Goal: Task Accomplishment & Management: Manage account settings

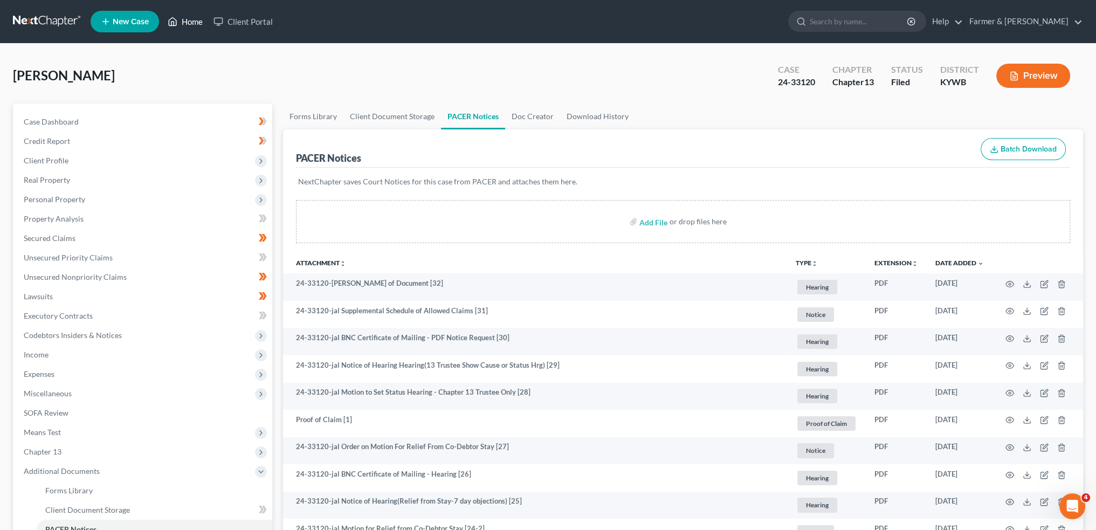
click at [189, 24] on link "Home" at bounding box center [185, 21] width 46 height 19
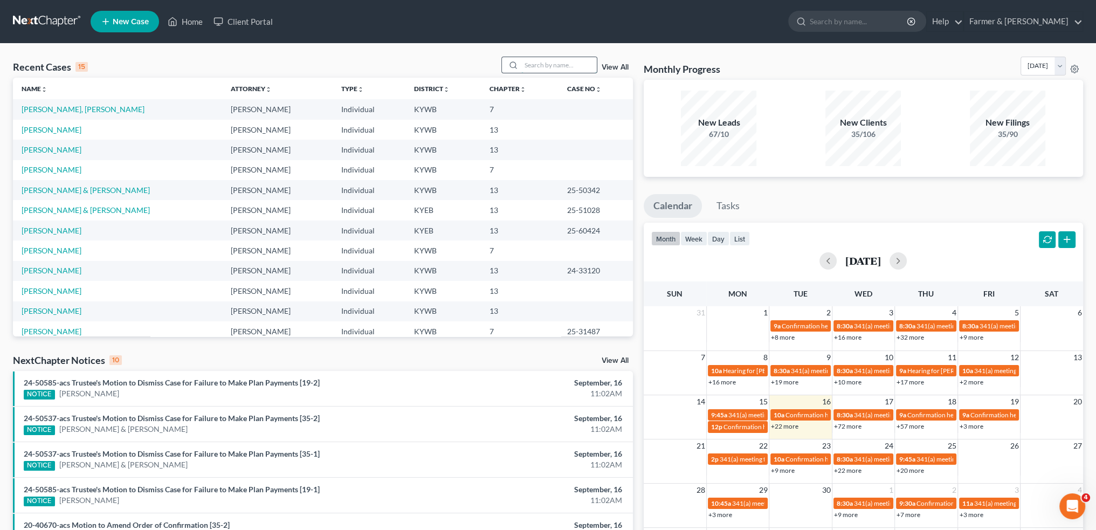
click at [535, 58] on input "search" at bounding box center [558, 65] width 75 height 16
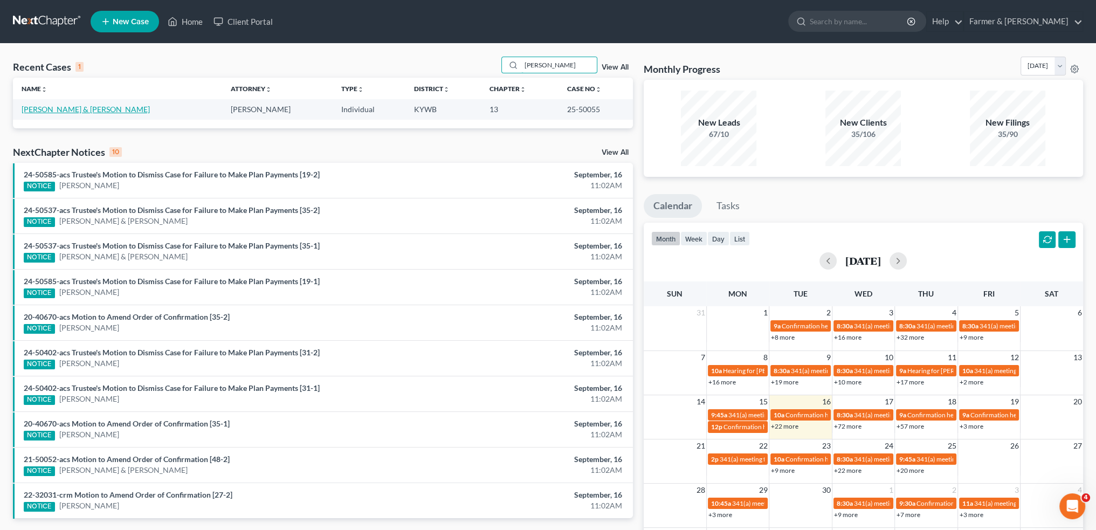
type input "brower"
click at [47, 108] on link "Brower, Logan & Kaylee" at bounding box center [86, 109] width 128 height 9
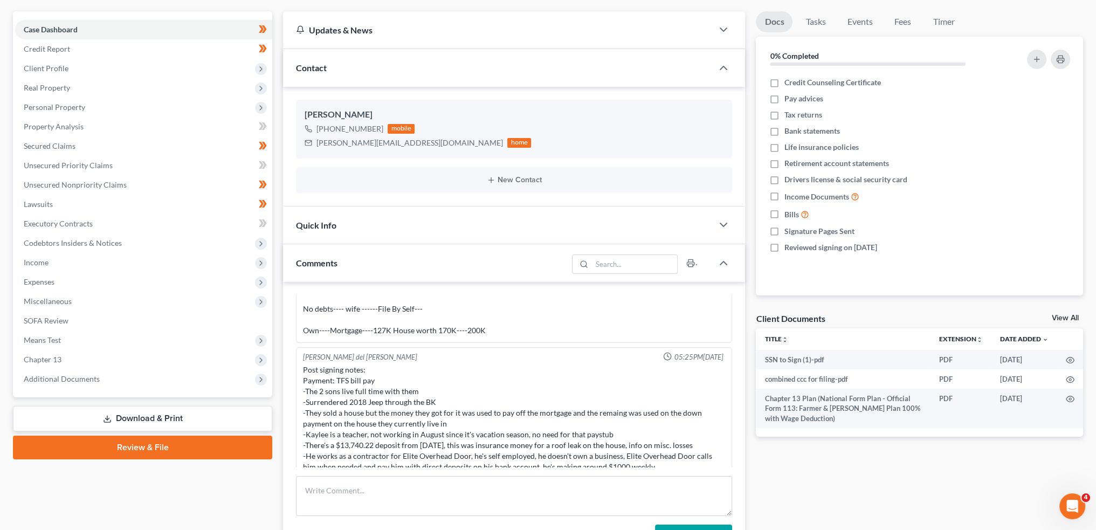
scroll to position [180, 0]
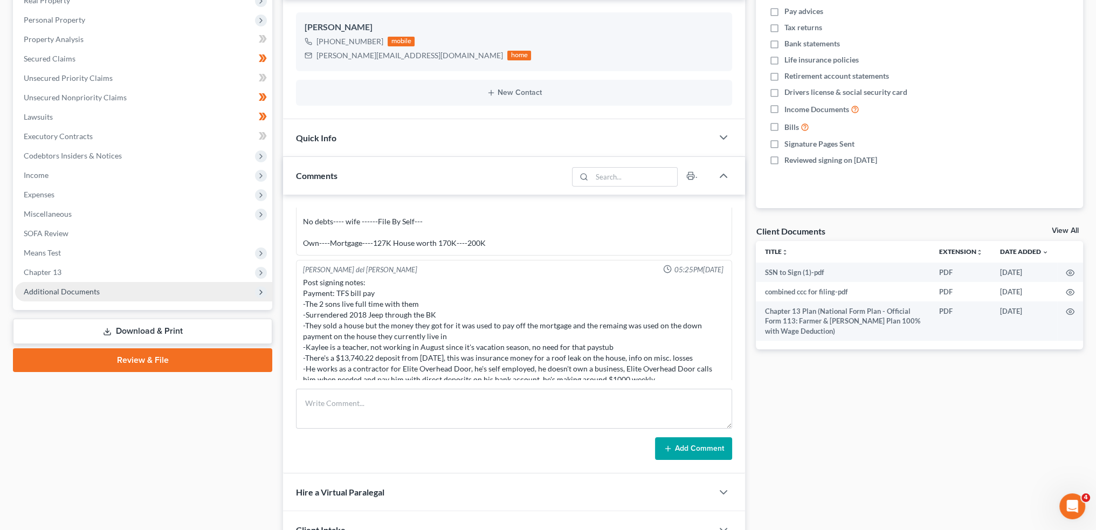
click at [39, 293] on span "Additional Documents" at bounding box center [62, 291] width 76 height 9
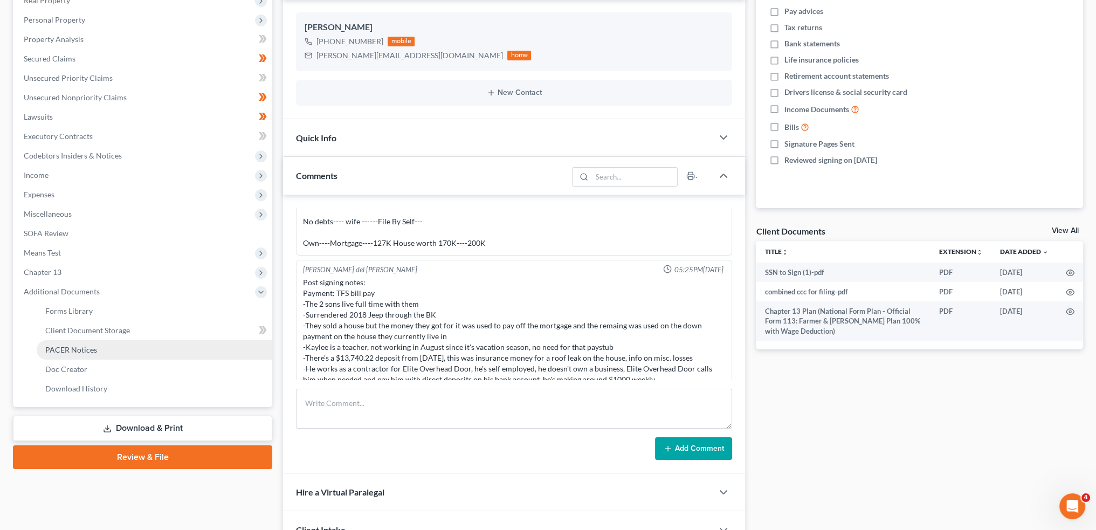
click at [43, 350] on link "PACER Notices" at bounding box center [155, 349] width 236 height 19
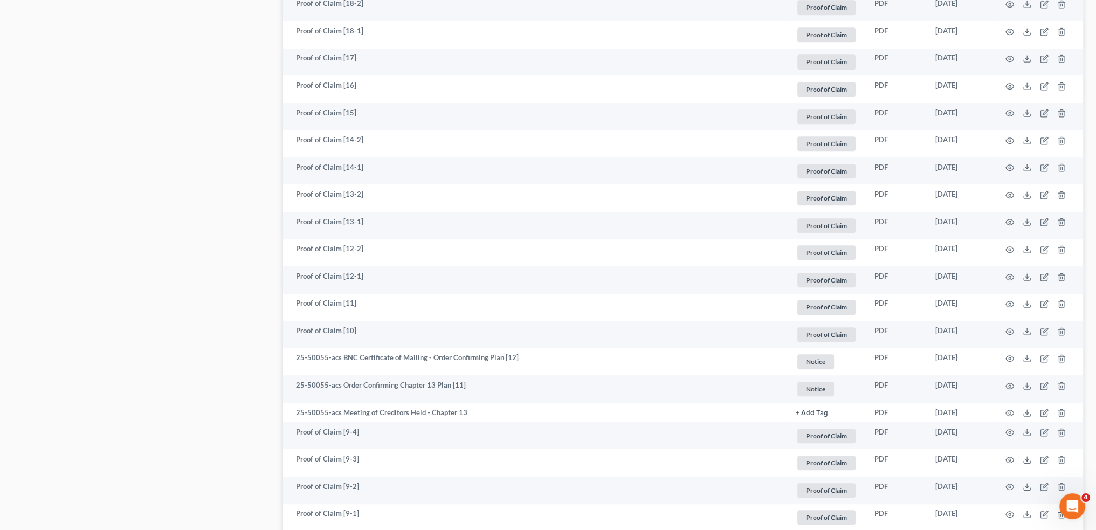
scroll to position [719, 0]
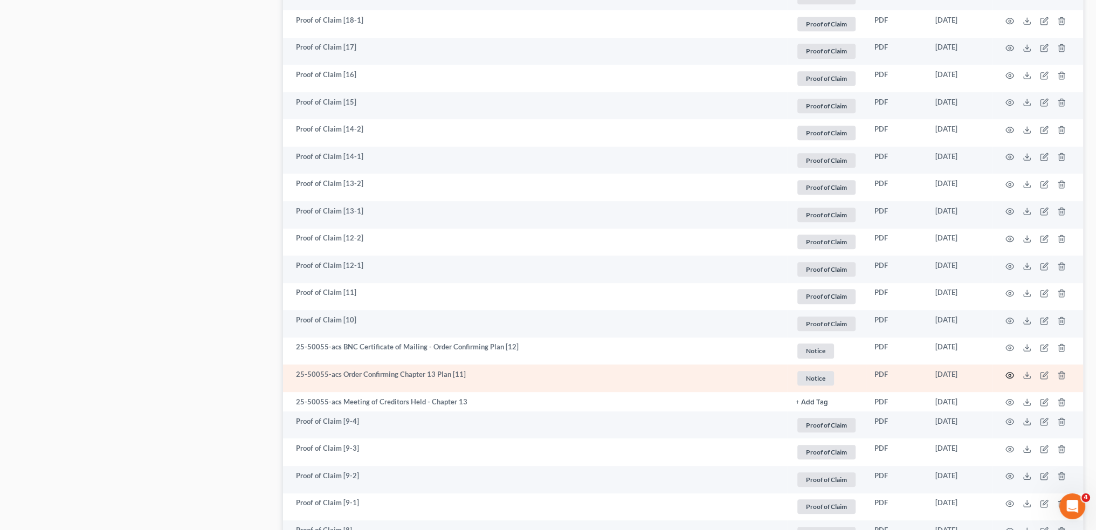
click at [1006, 373] on icon "button" at bounding box center [1010, 375] width 9 height 9
click at [1011, 375] on icon "button" at bounding box center [1010, 375] width 9 height 9
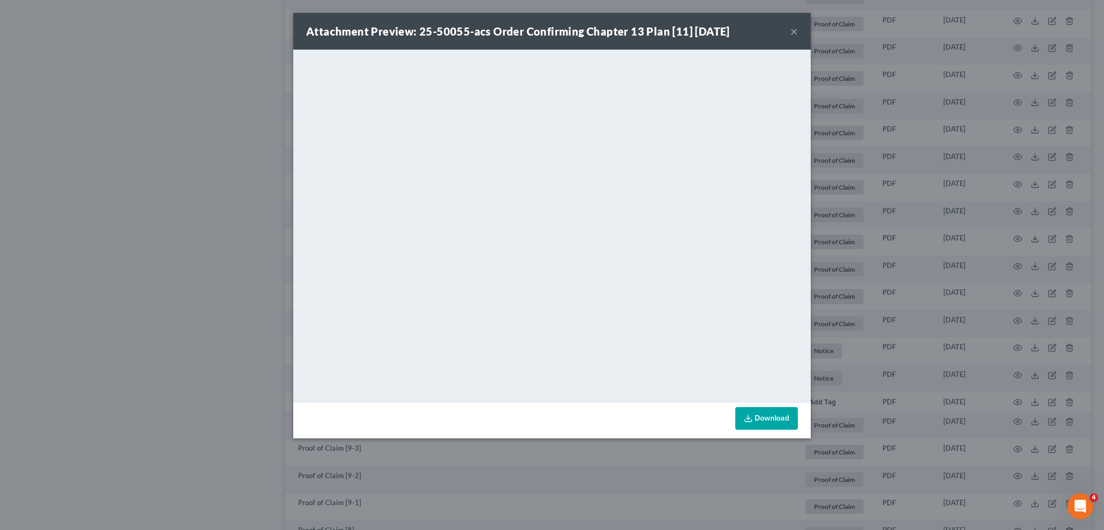
click at [794, 28] on button "×" at bounding box center [794, 31] width 8 height 13
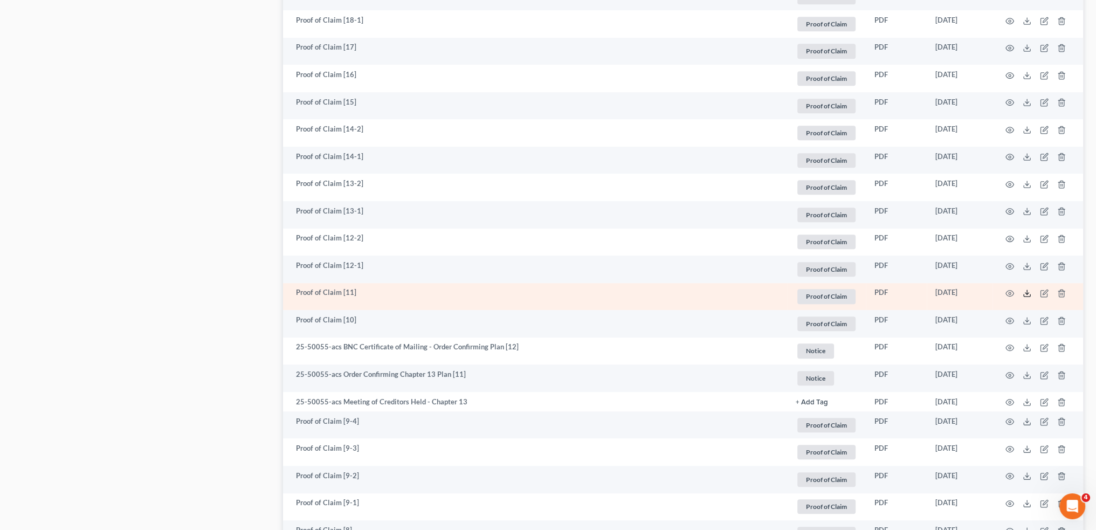
click at [1027, 293] on polyline at bounding box center [1028, 294] width 4 height 2
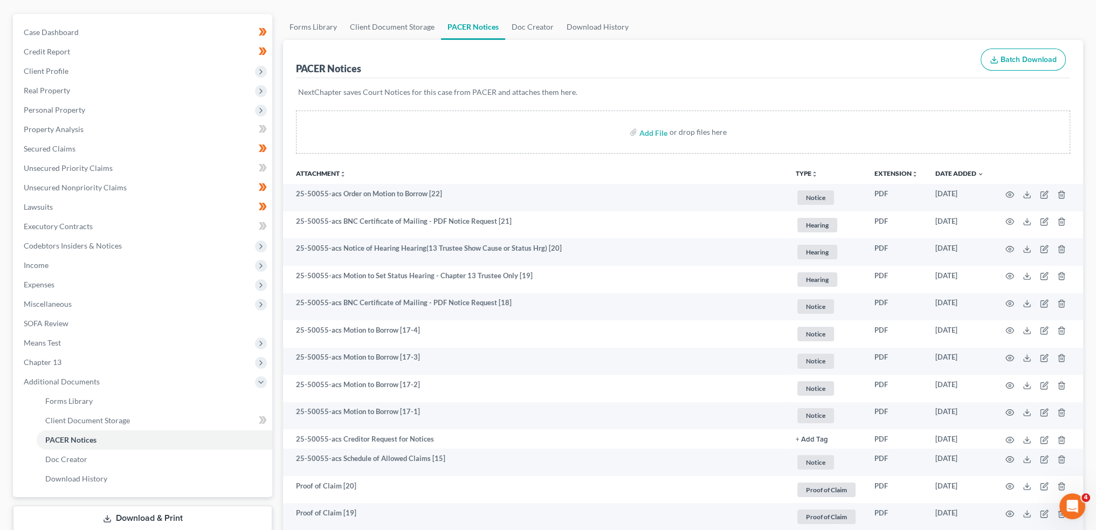
scroll to position [0, 0]
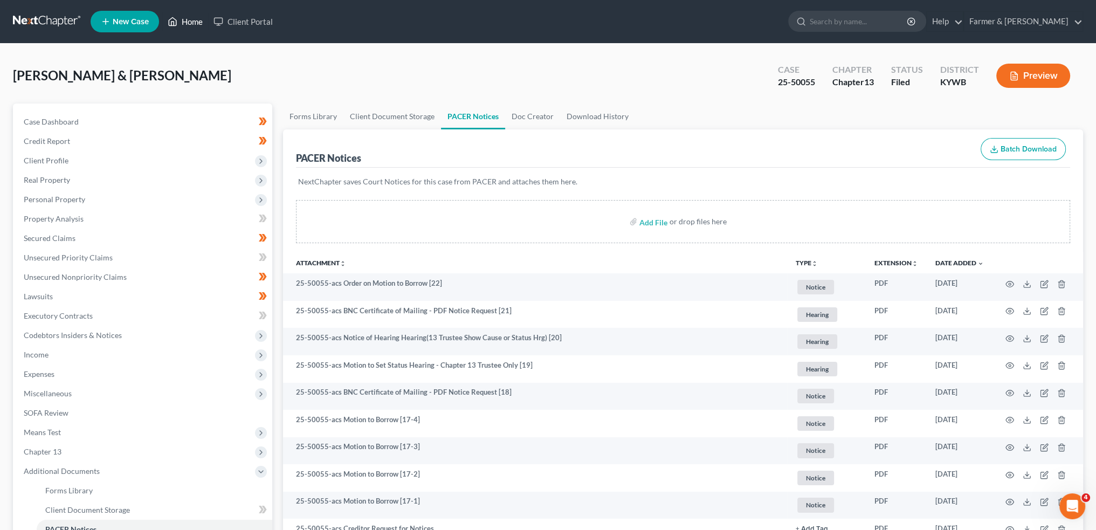
click at [179, 25] on link "Home" at bounding box center [185, 21] width 46 height 19
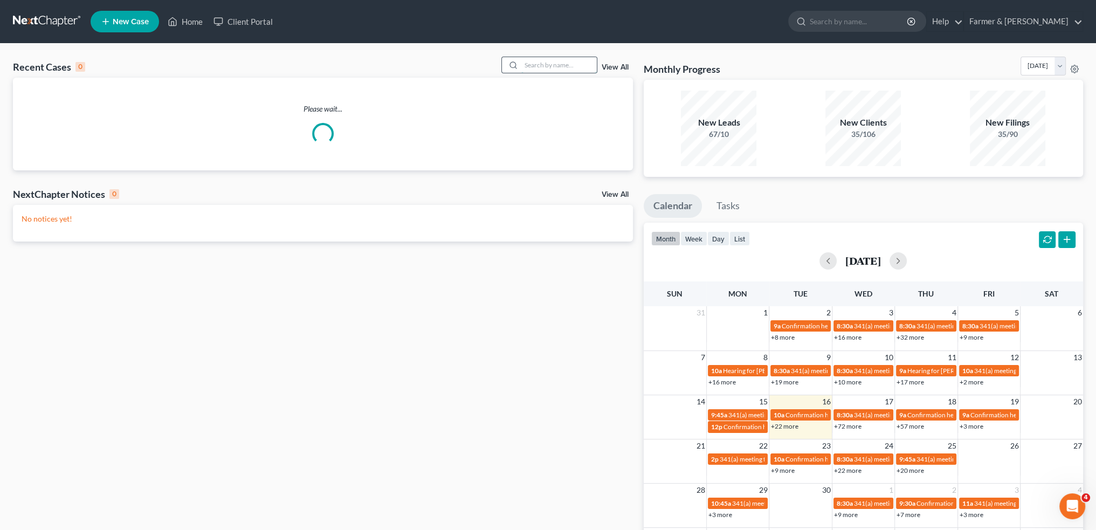
click at [548, 70] on input "search" at bounding box center [558, 65] width 75 height 16
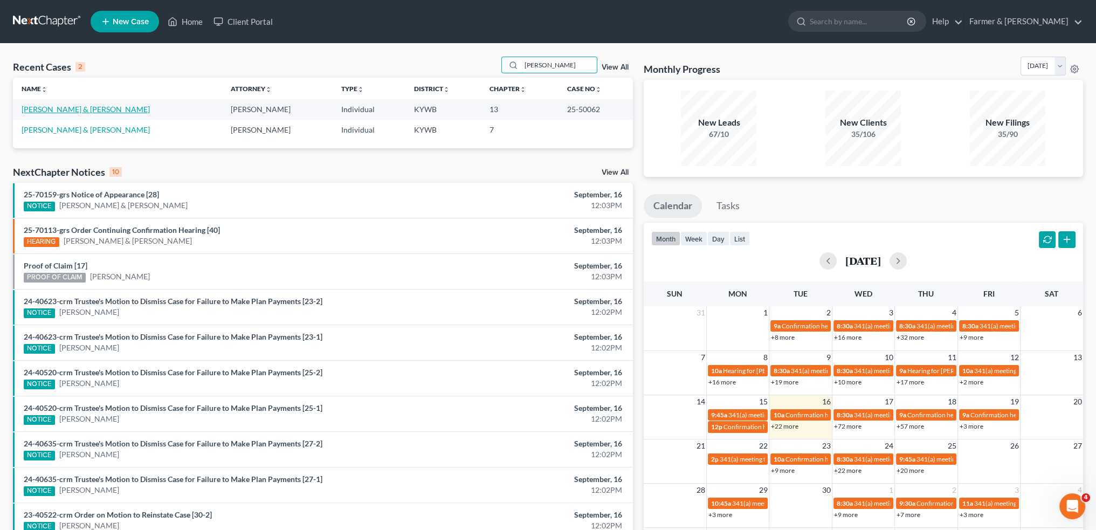
type input "jimmy allen"
click at [84, 109] on link "Allen, Jimmy & Crystal" at bounding box center [86, 109] width 128 height 9
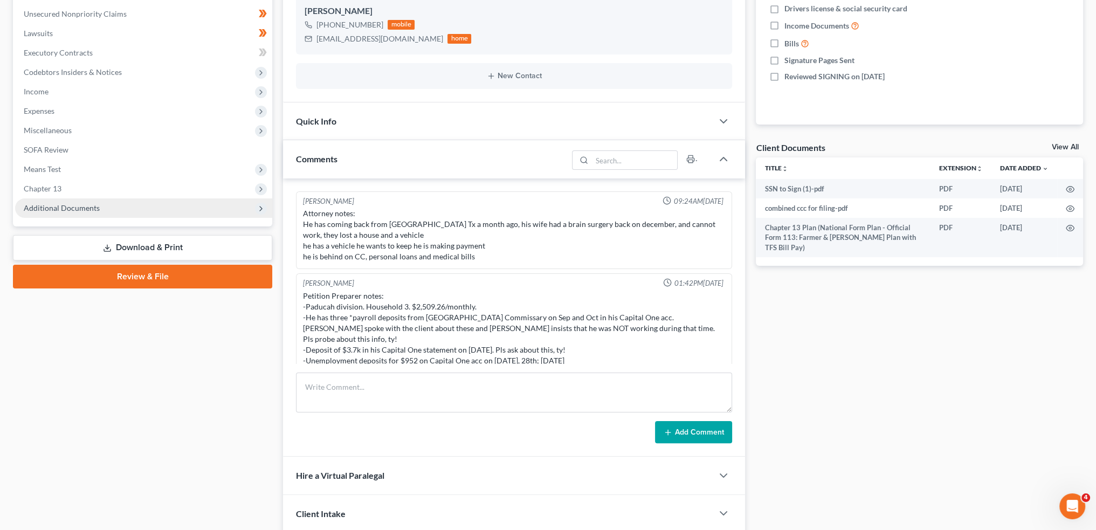
scroll to position [220, 0]
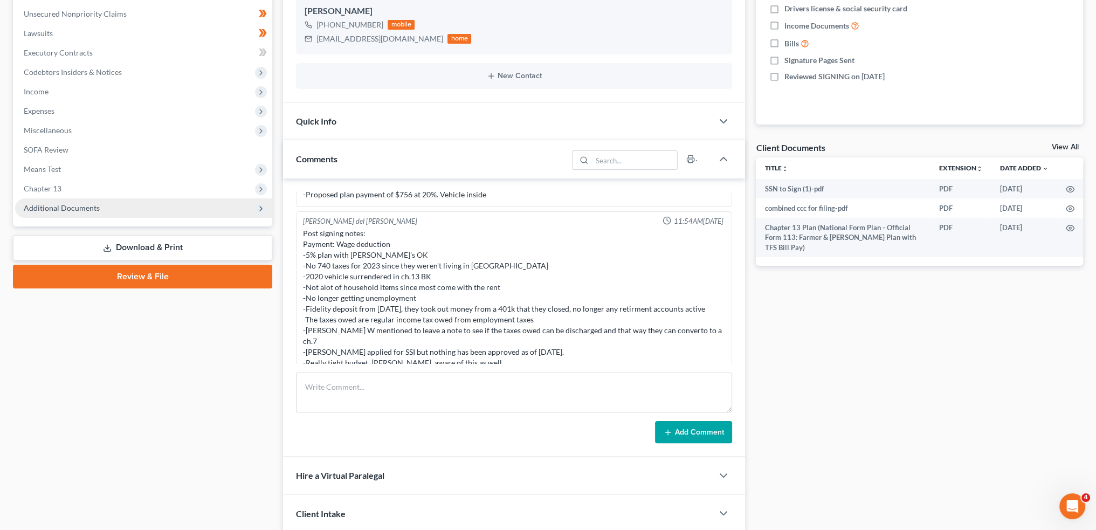
click at [74, 209] on span "Additional Documents" at bounding box center [62, 207] width 76 height 9
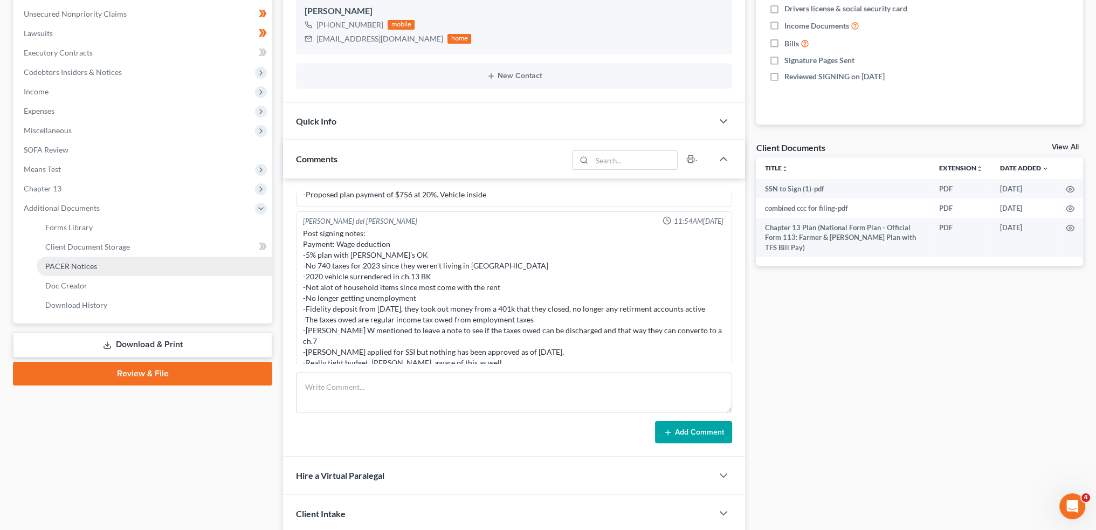
click at [84, 262] on span "PACER Notices" at bounding box center [71, 266] width 52 height 9
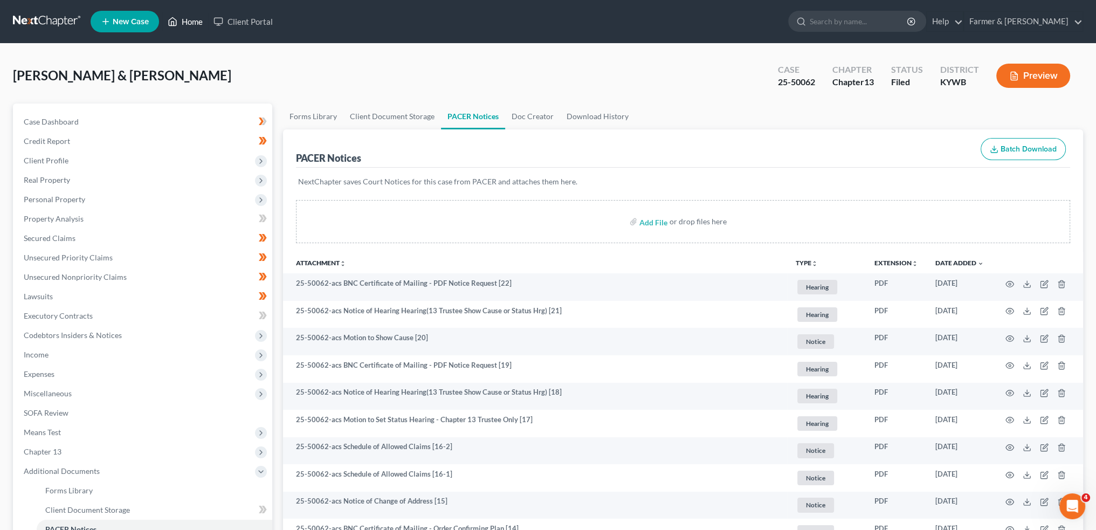
click at [180, 24] on link "Home" at bounding box center [185, 21] width 46 height 19
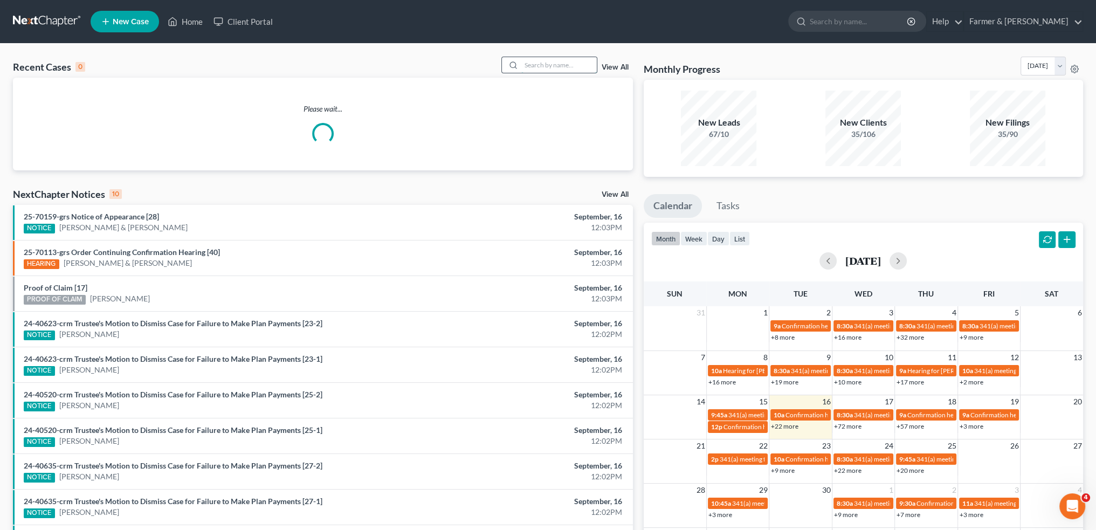
click at [546, 68] on input "search" at bounding box center [558, 65] width 75 height 16
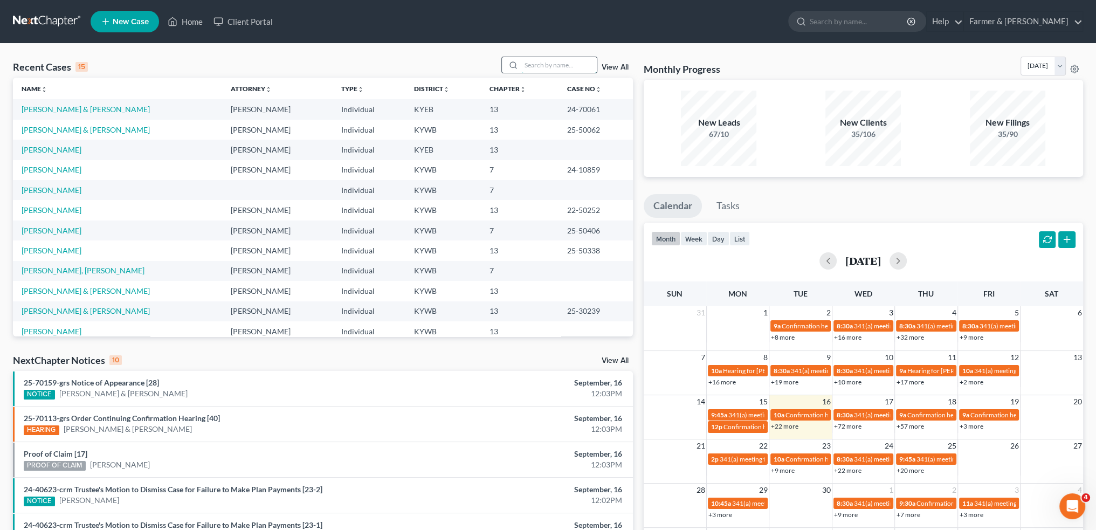
click at [578, 60] on input "search" at bounding box center [558, 65] width 75 height 16
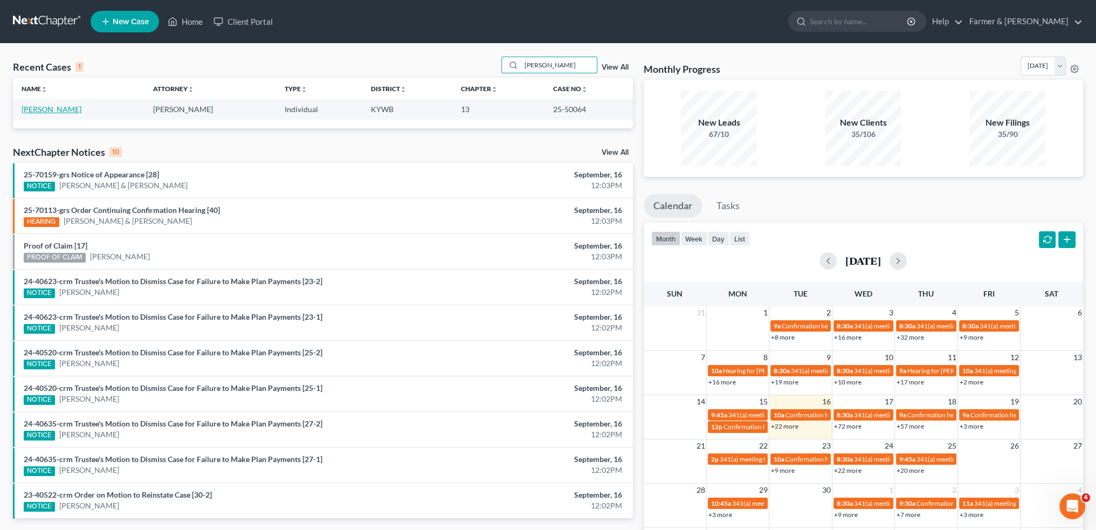
type input "brian purcell"
click at [27, 112] on link "Purcell, Brian" at bounding box center [52, 109] width 60 height 9
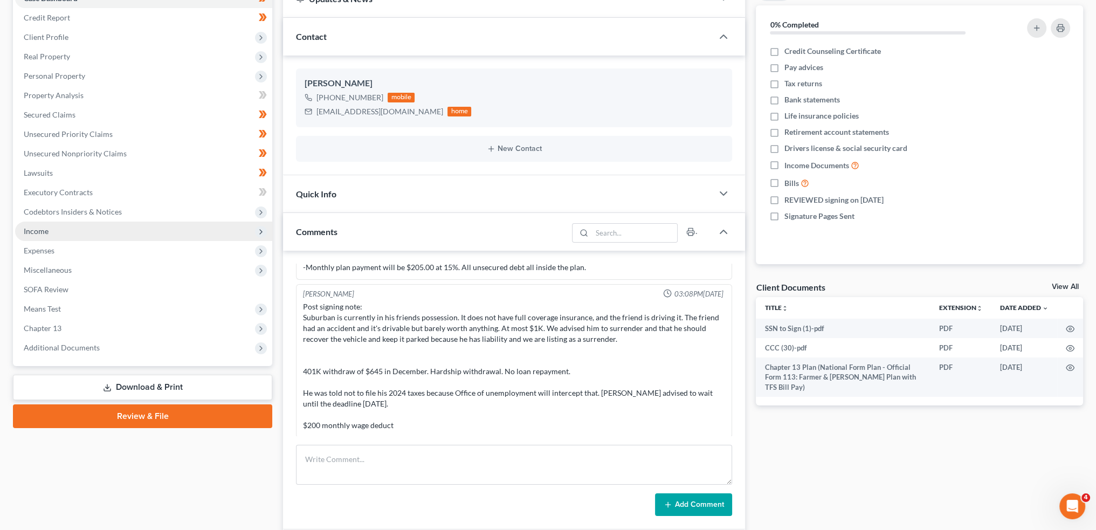
scroll to position [180, 0]
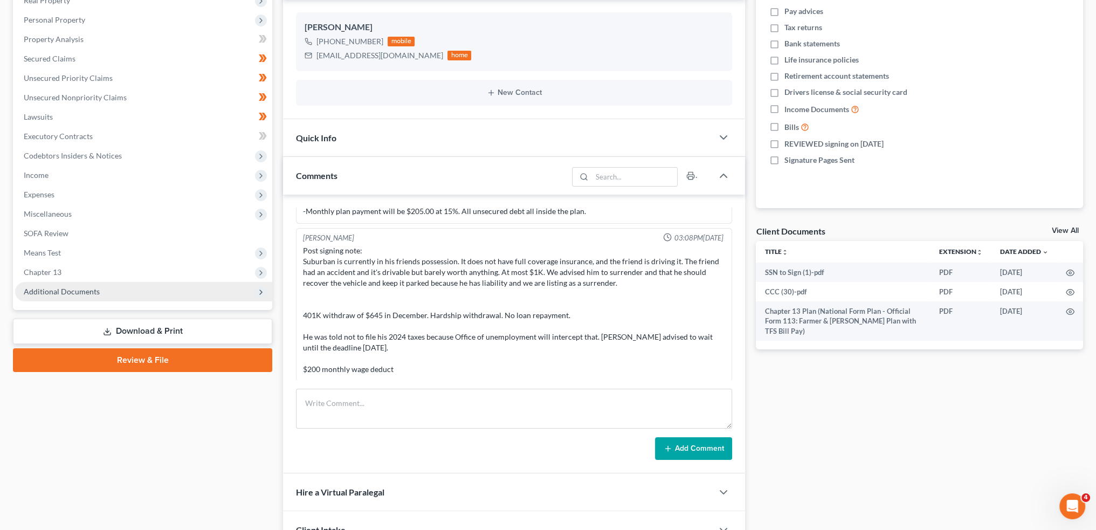
click at [61, 289] on span "Additional Documents" at bounding box center [62, 291] width 76 height 9
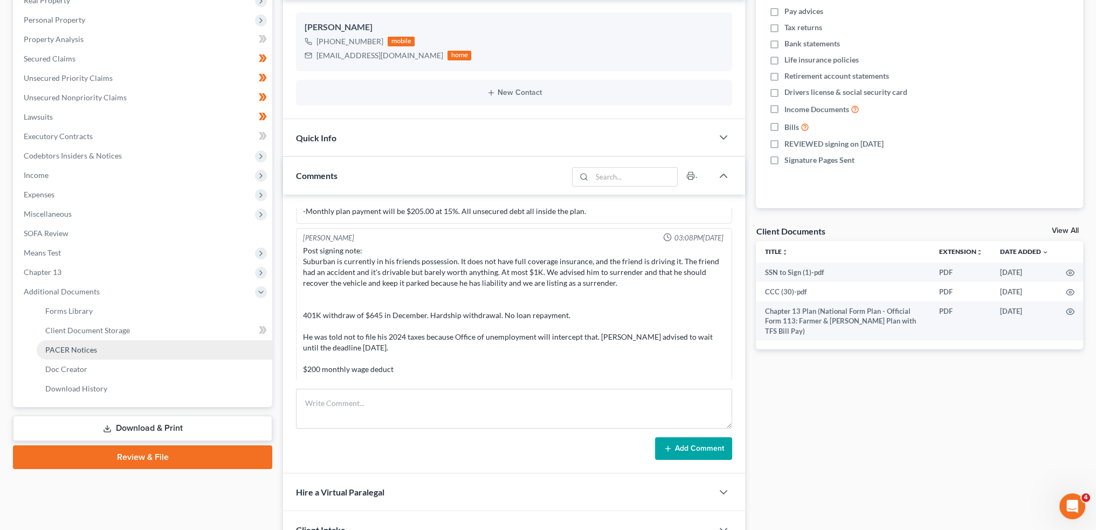
click at [72, 345] on span "PACER Notices" at bounding box center [71, 349] width 52 height 9
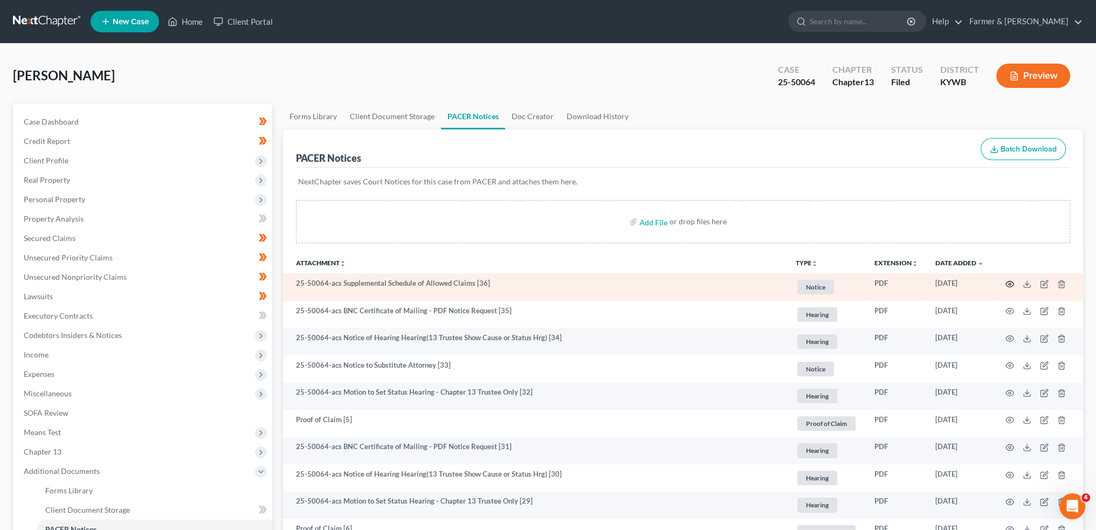
click at [1013, 282] on icon "button" at bounding box center [1010, 284] width 8 height 6
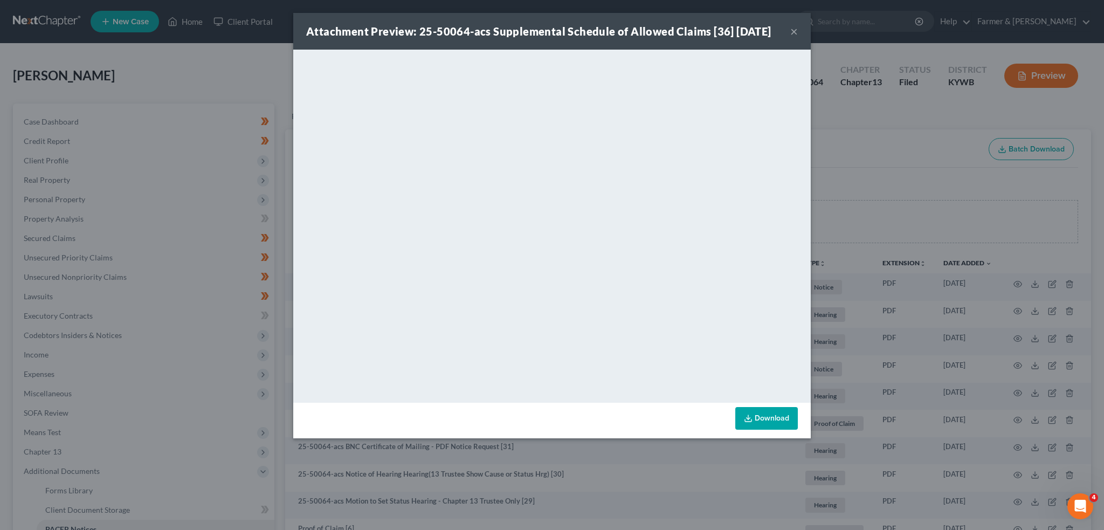
click at [792, 30] on button "×" at bounding box center [794, 31] width 8 height 13
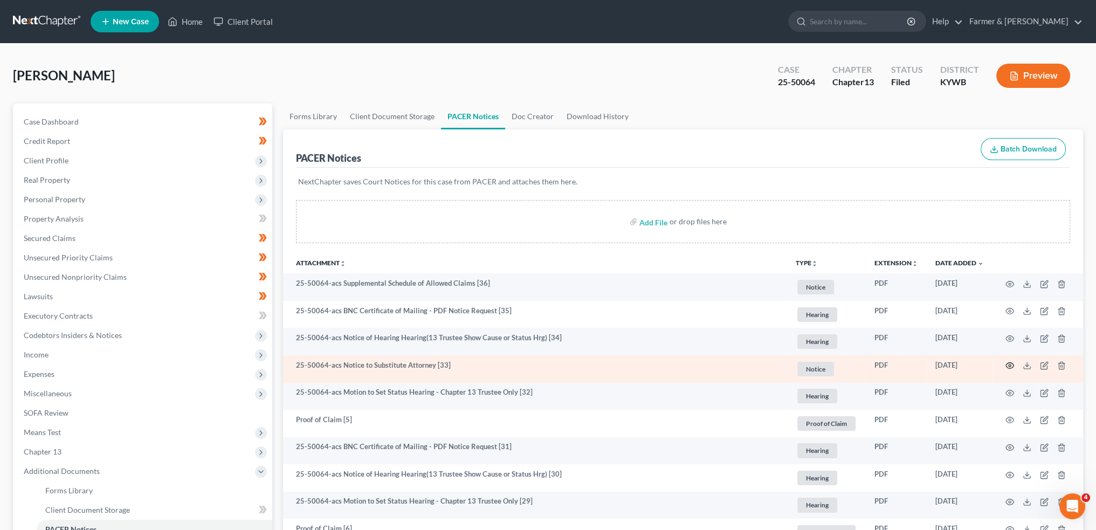
click at [1009, 364] on icon "button" at bounding box center [1010, 365] width 9 height 9
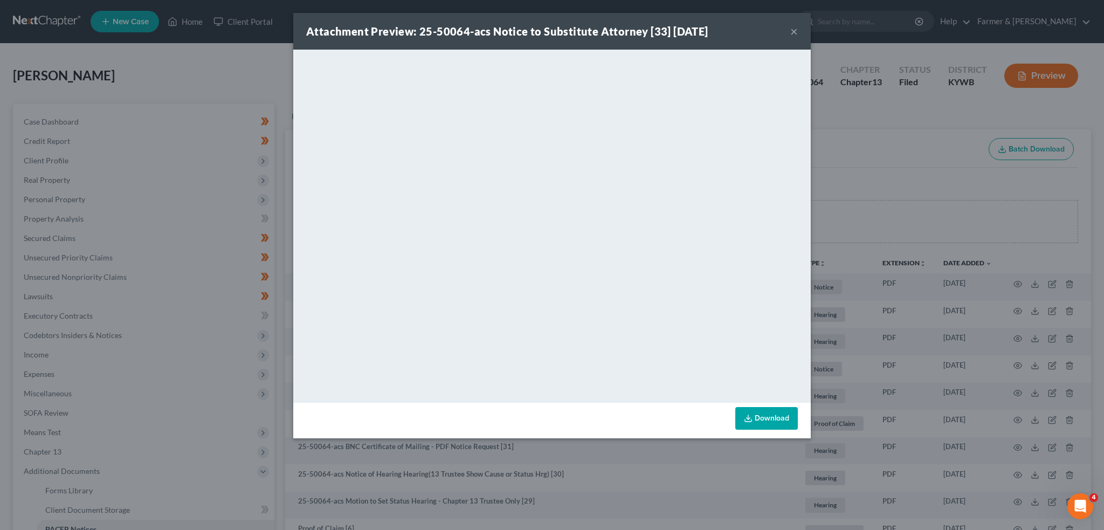
click at [790, 31] on button "×" at bounding box center [794, 31] width 8 height 13
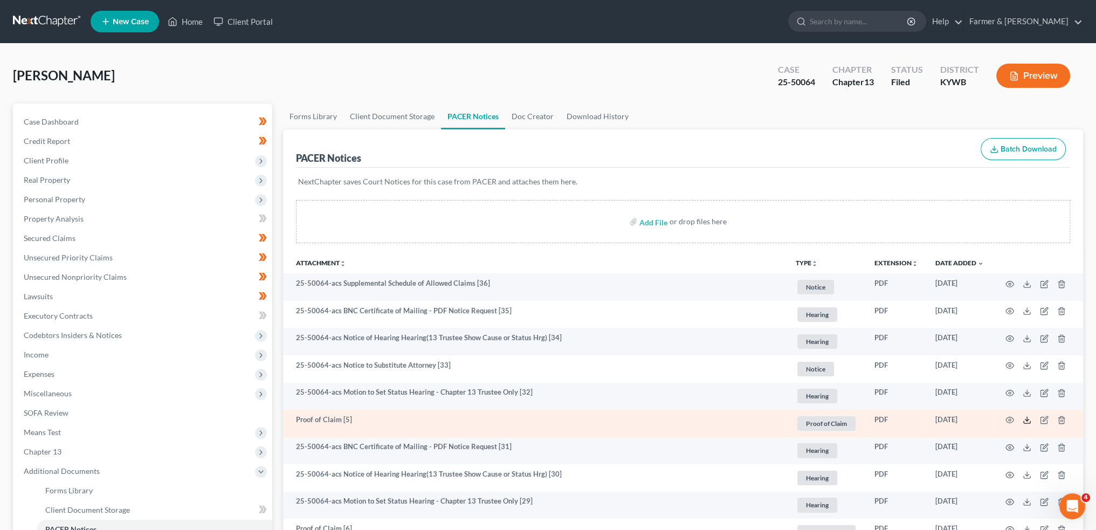
click at [1026, 418] on icon at bounding box center [1027, 420] width 9 height 9
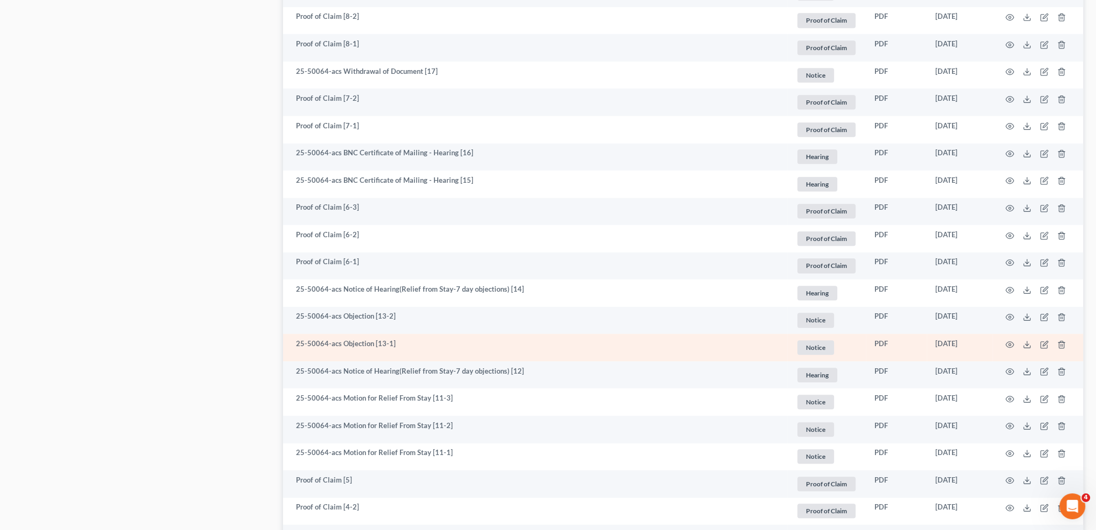
scroll to position [1168, 0]
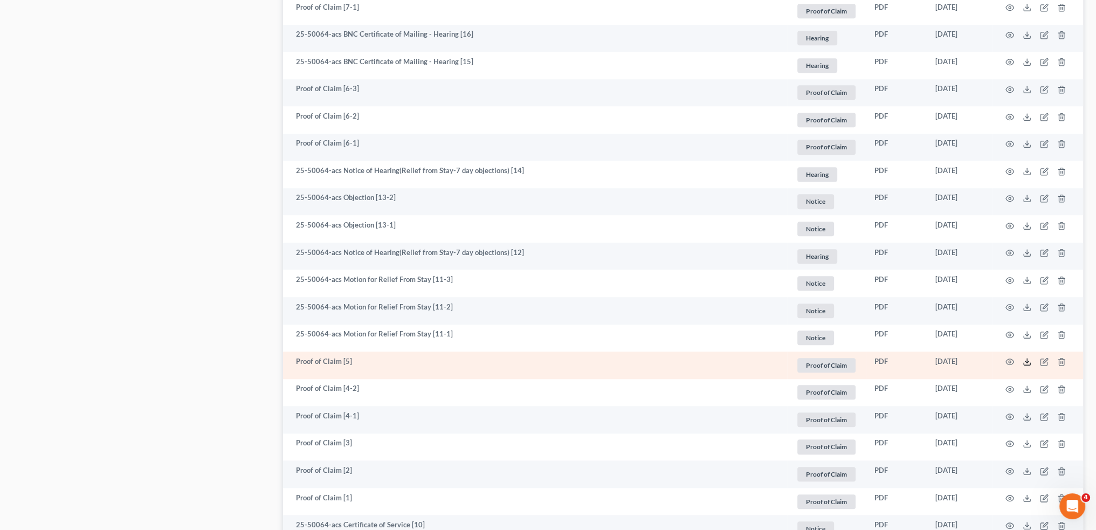
click at [1026, 360] on icon at bounding box center [1027, 362] width 9 height 9
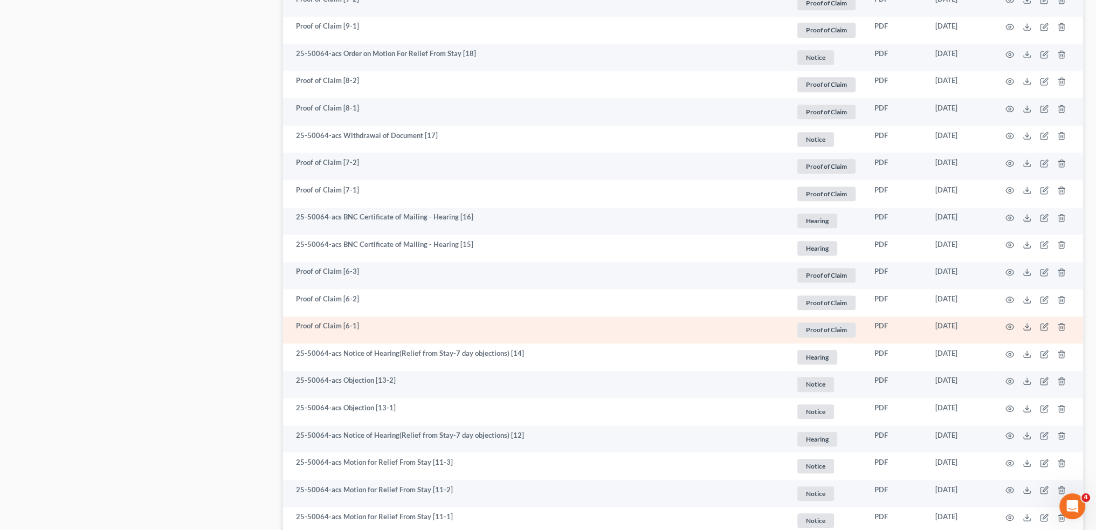
scroll to position [809, 0]
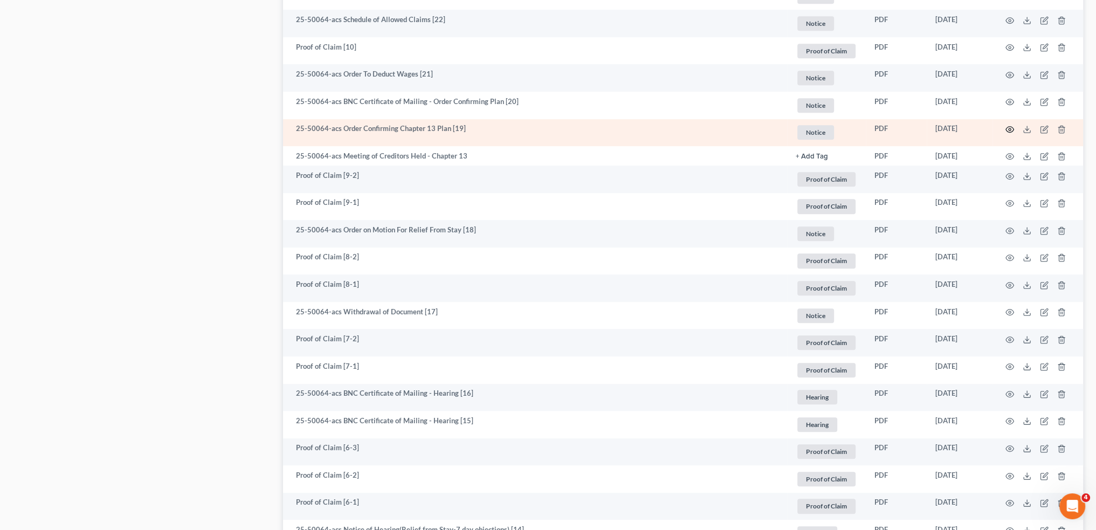
click at [1009, 127] on icon "button" at bounding box center [1010, 130] width 8 height 6
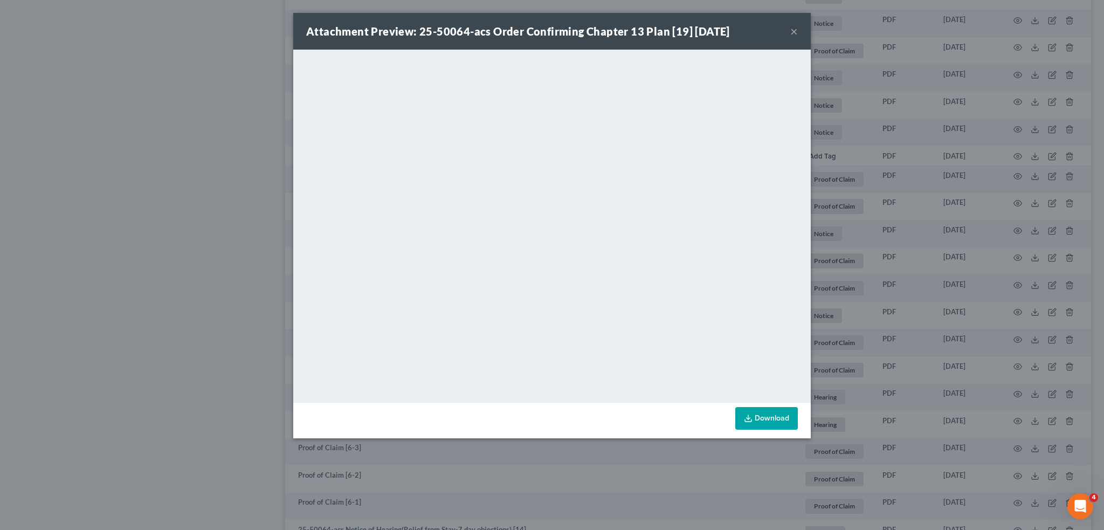
click at [794, 32] on button "×" at bounding box center [794, 31] width 8 height 13
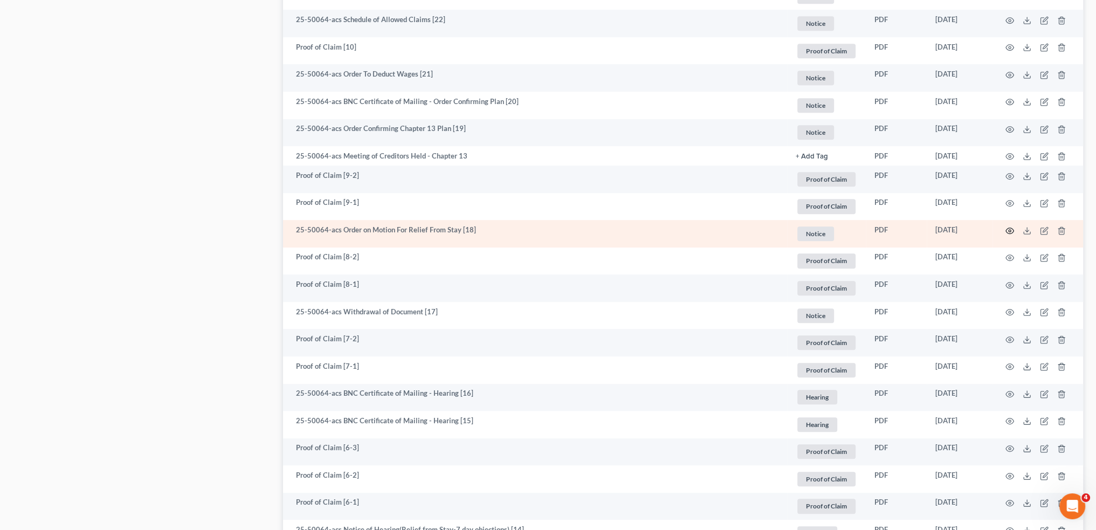
click at [1006, 229] on icon "button" at bounding box center [1010, 230] width 9 height 9
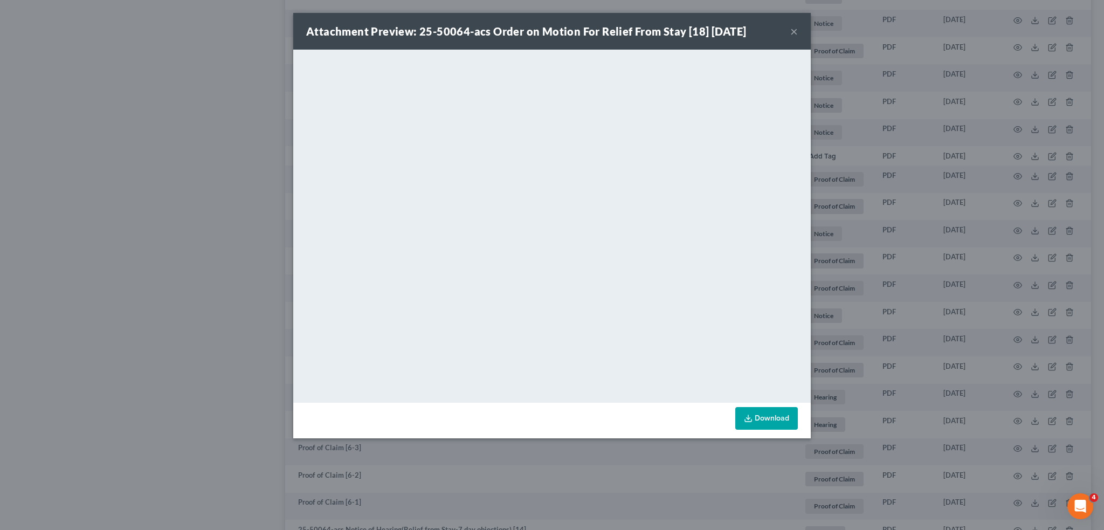
click at [795, 30] on button "×" at bounding box center [794, 31] width 8 height 13
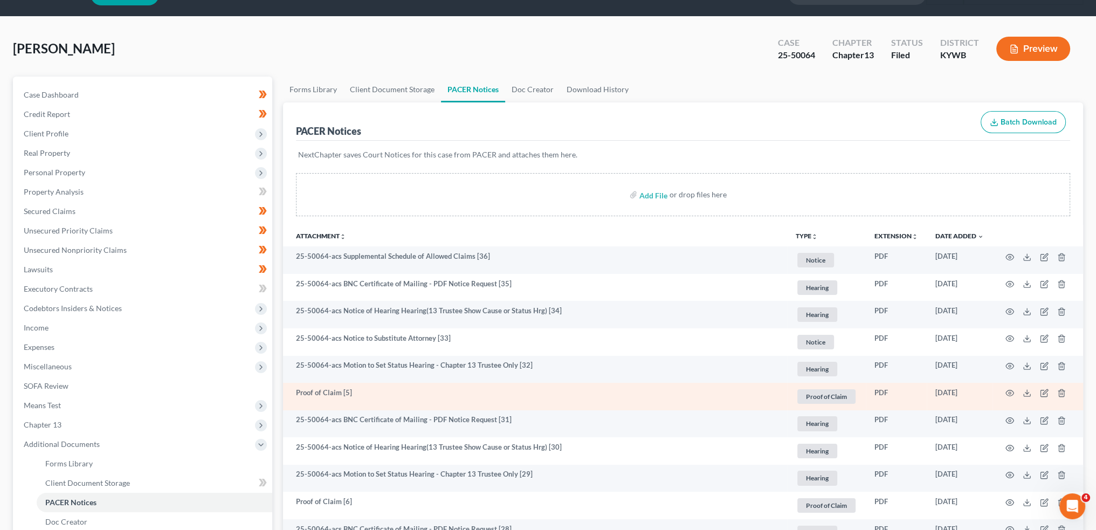
scroll to position [0, 0]
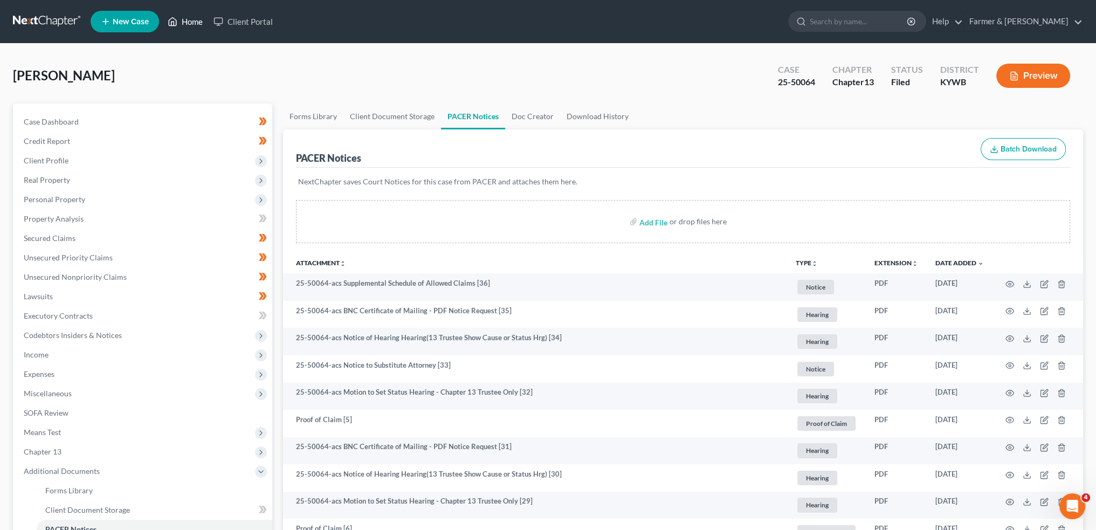
click at [194, 19] on link "Home" at bounding box center [185, 21] width 46 height 19
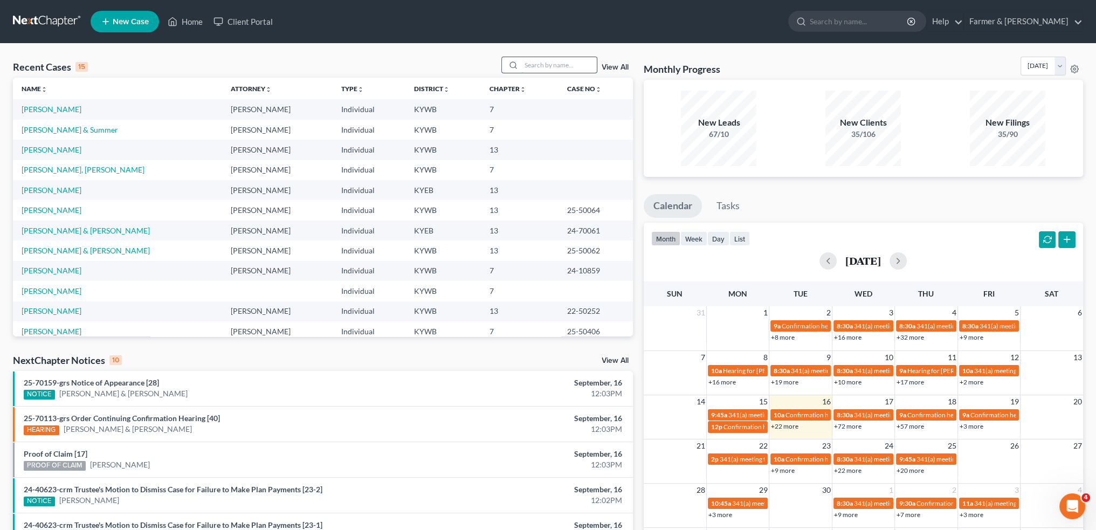
click at [558, 64] on input "search" at bounding box center [558, 65] width 75 height 16
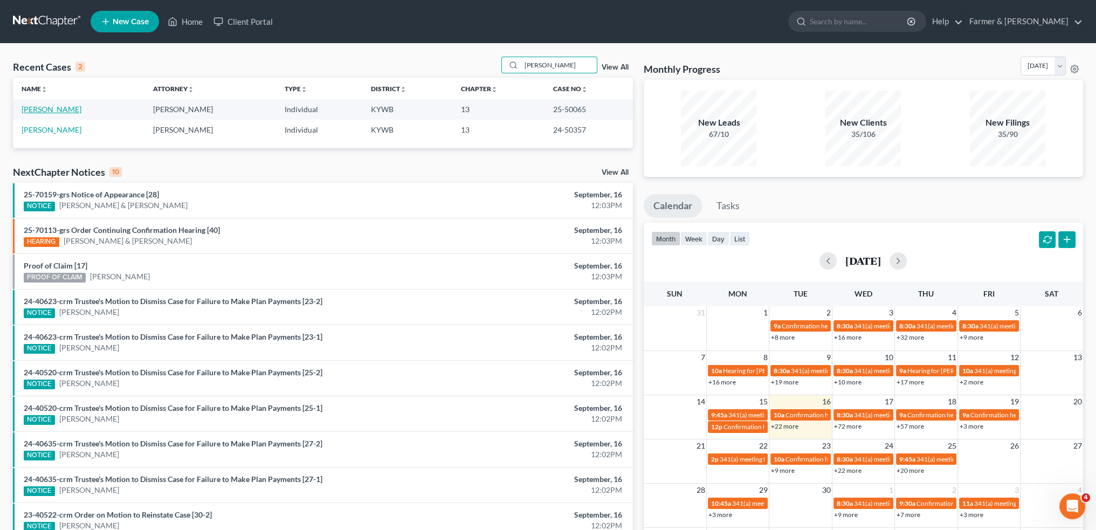
type input "jeremiah mann"
click at [41, 108] on link "Mann, Jeremiah" at bounding box center [52, 109] width 60 height 9
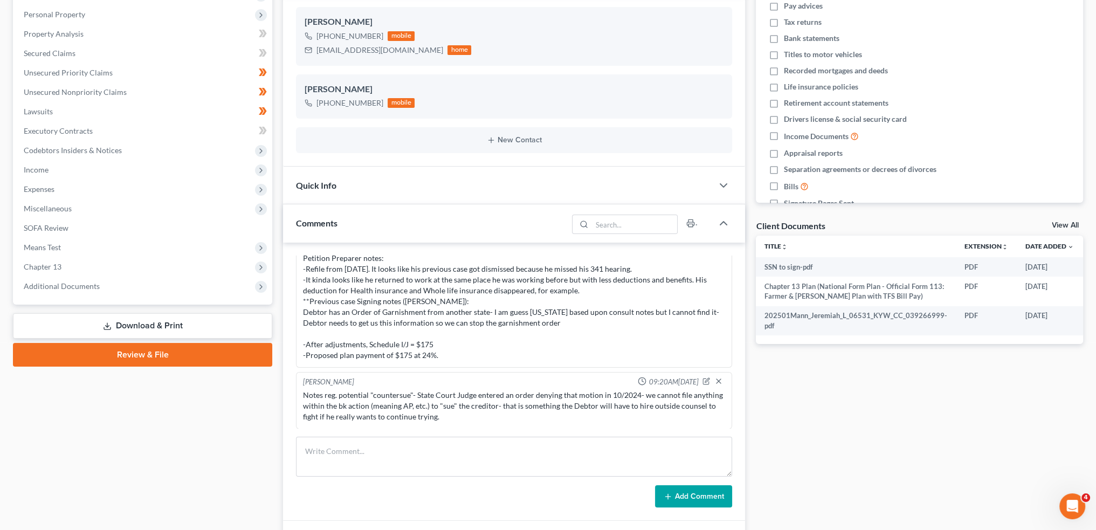
scroll to position [270, 0]
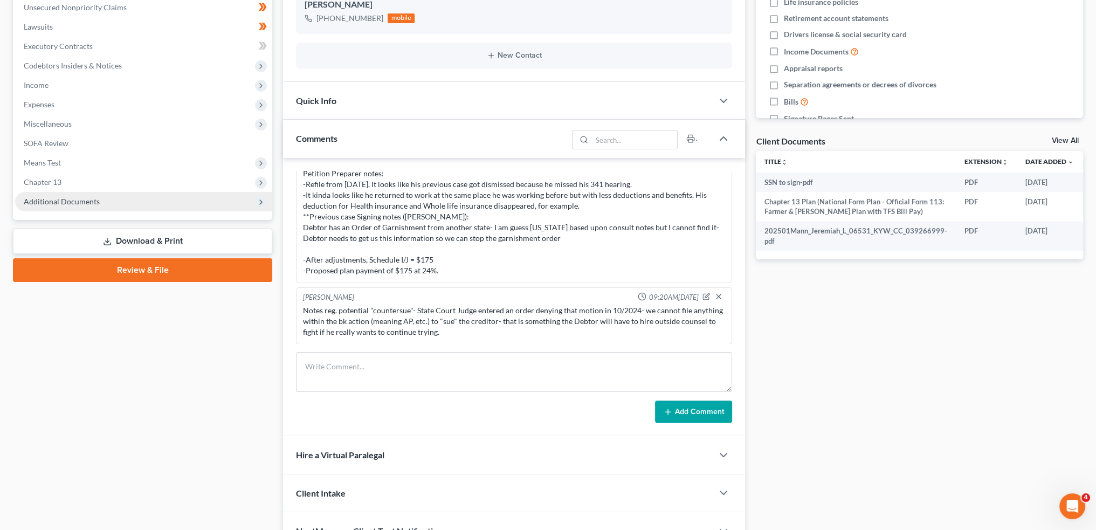
click at [69, 198] on span "Additional Documents" at bounding box center [62, 201] width 76 height 9
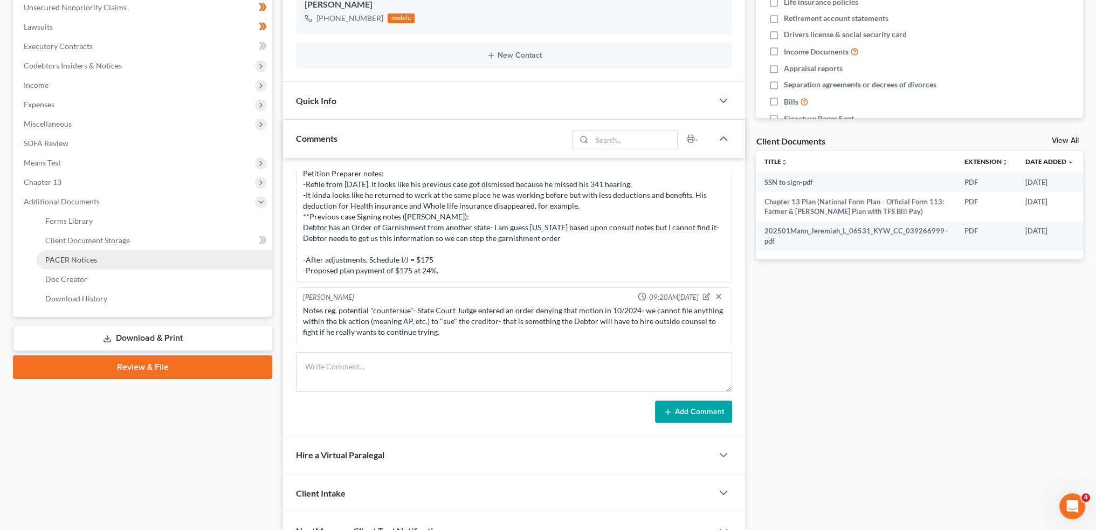
click at [90, 257] on span "PACER Notices" at bounding box center [71, 259] width 52 height 9
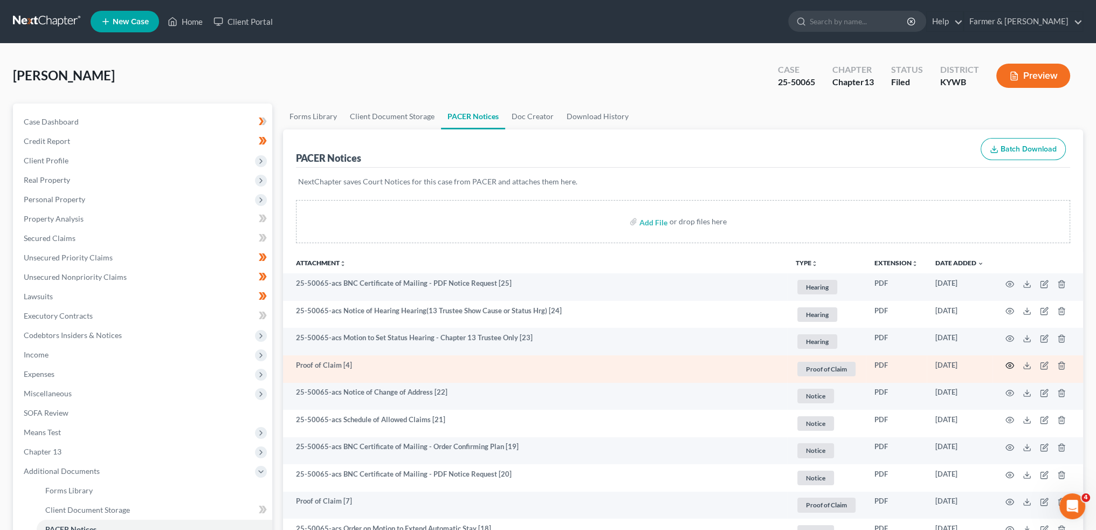
click at [1009, 365] on circle "button" at bounding box center [1010, 366] width 2 height 2
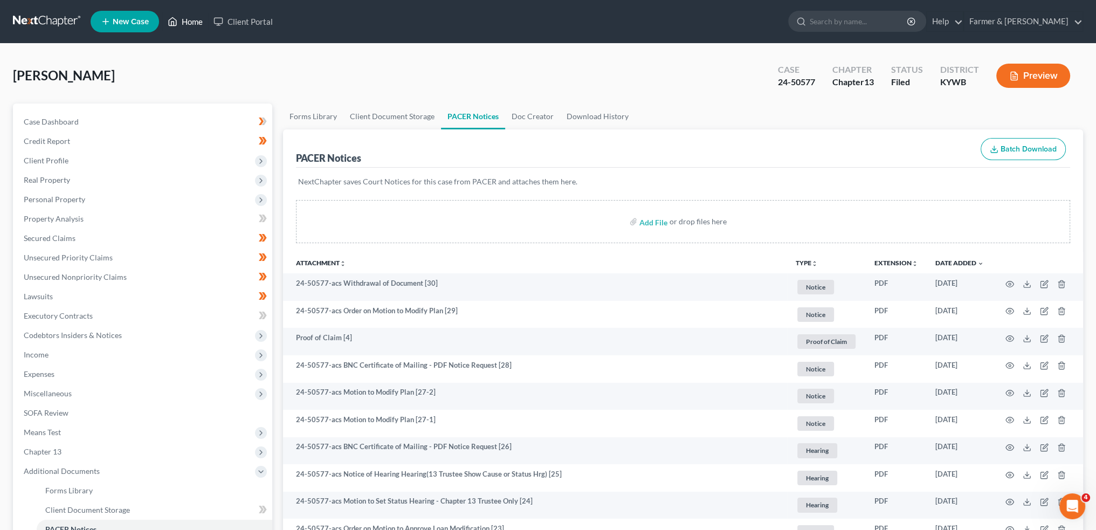
click at [185, 15] on link "Home" at bounding box center [185, 21] width 46 height 19
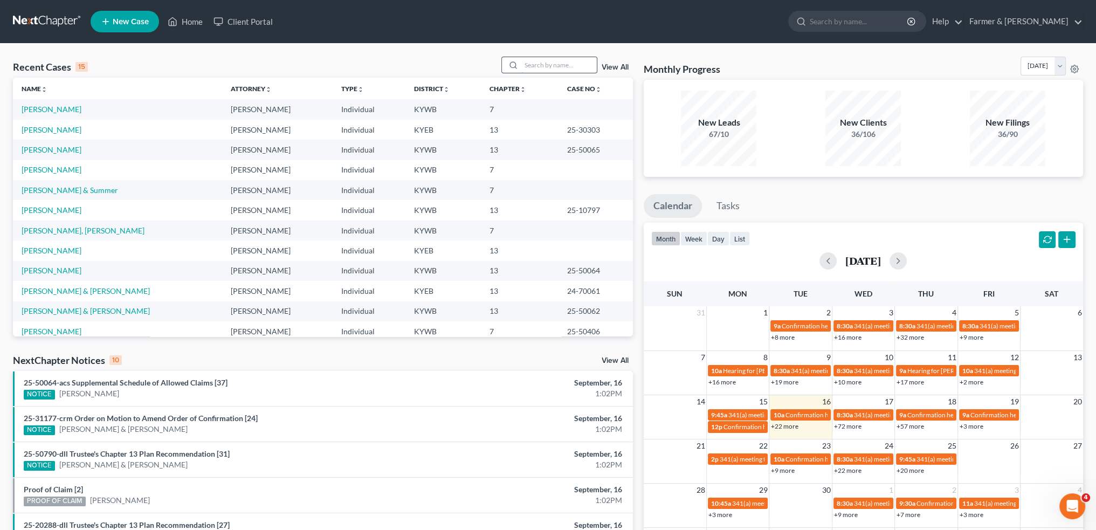
click at [570, 66] on input "search" at bounding box center [558, 65] width 75 height 16
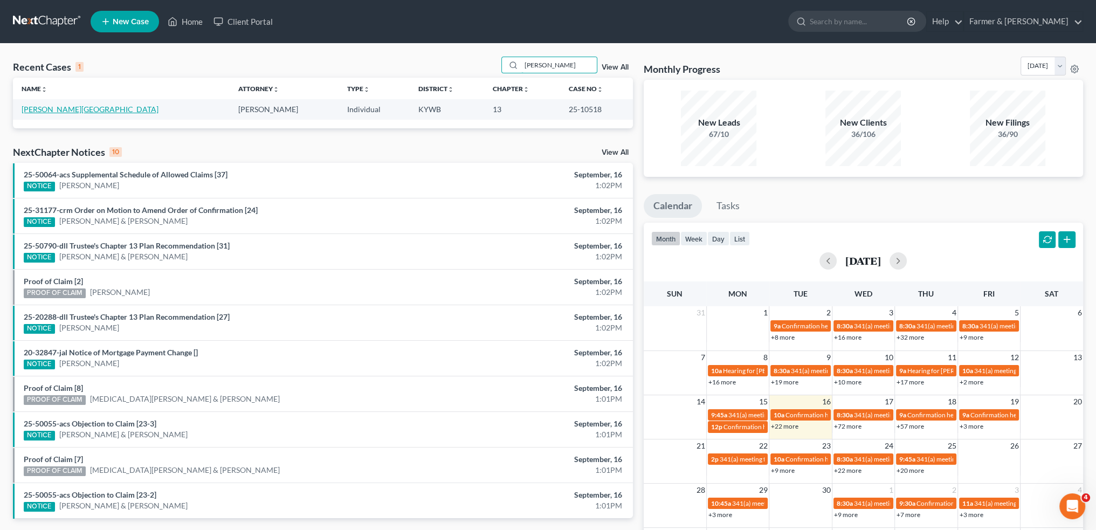
type input "kenya barber"
click at [51, 107] on link "Barber, Kenya" at bounding box center [90, 109] width 137 height 9
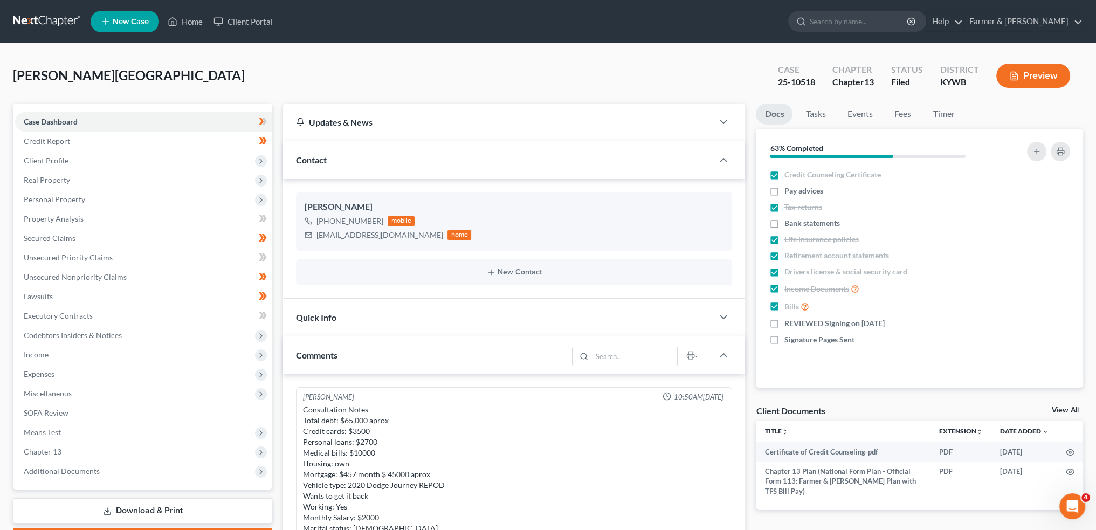
scroll to position [289, 0]
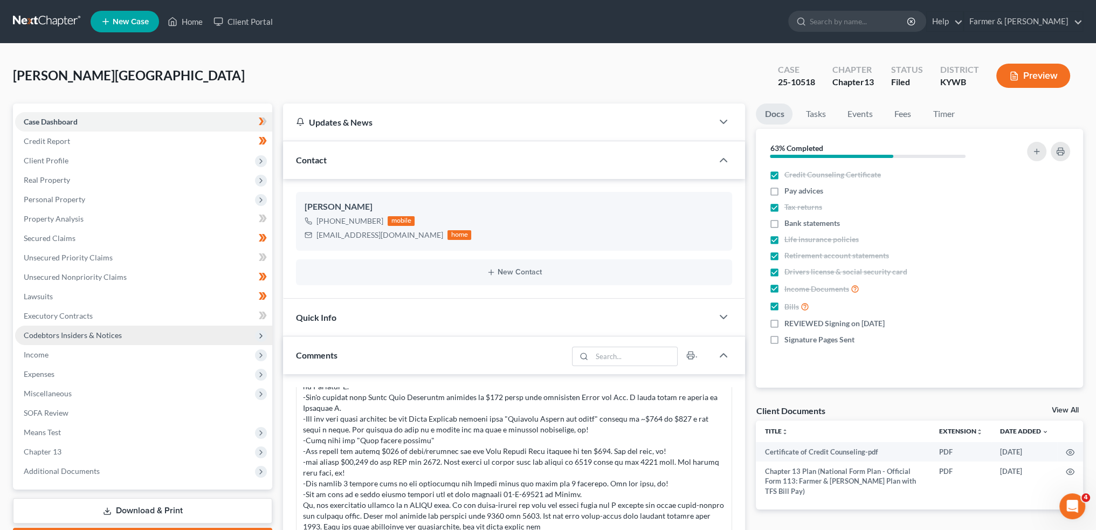
drag, startPoint x: 76, startPoint y: 470, endPoint x: 136, endPoint y: 338, distance: 145.0
click at [76, 470] on span "Additional Documents" at bounding box center [62, 470] width 76 height 9
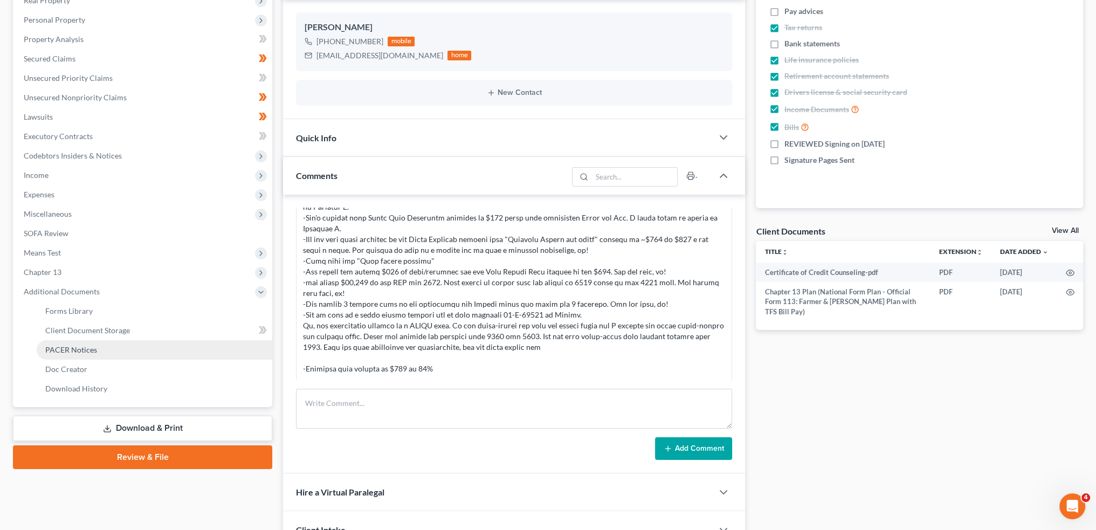
click at [94, 348] on span "PACER Notices" at bounding box center [71, 349] width 52 height 9
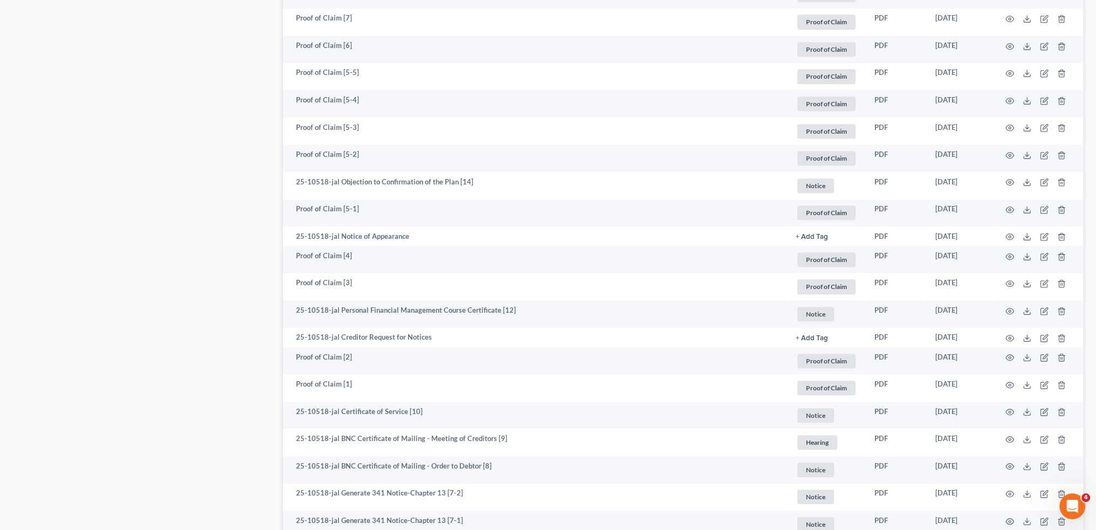
scroll to position [1491, 0]
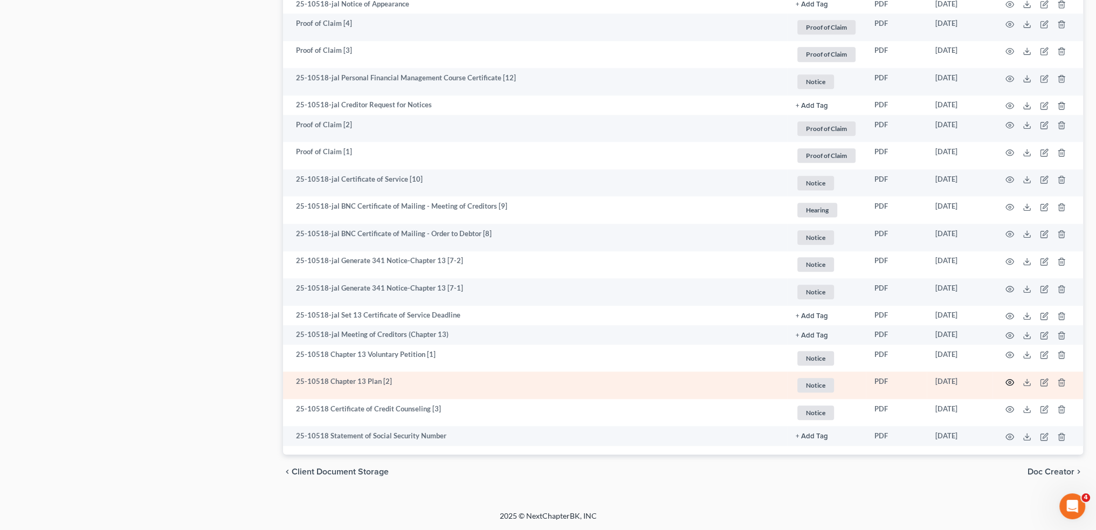
click at [1010, 381] on icon "button" at bounding box center [1010, 382] width 9 height 9
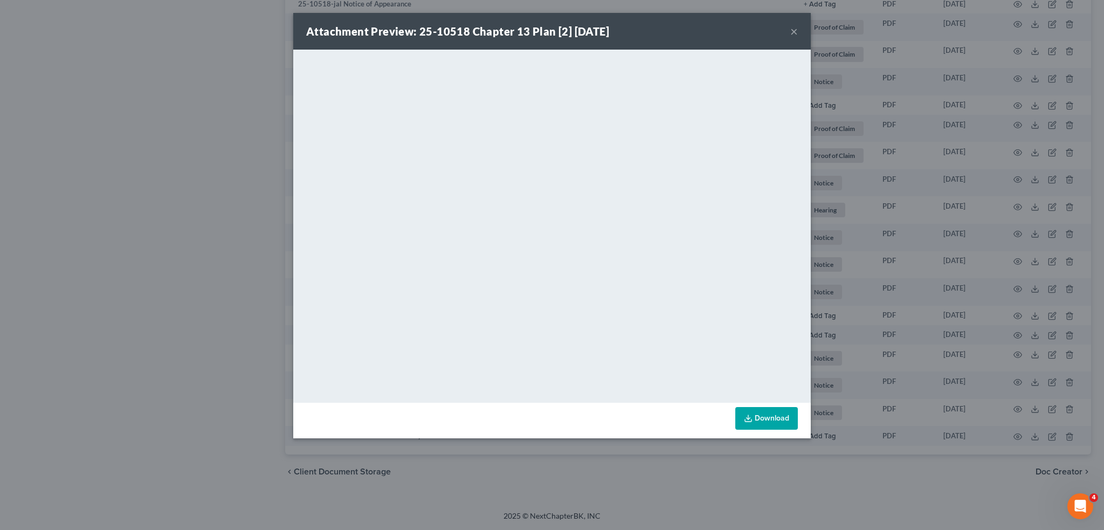
click at [793, 30] on button "×" at bounding box center [794, 31] width 8 height 13
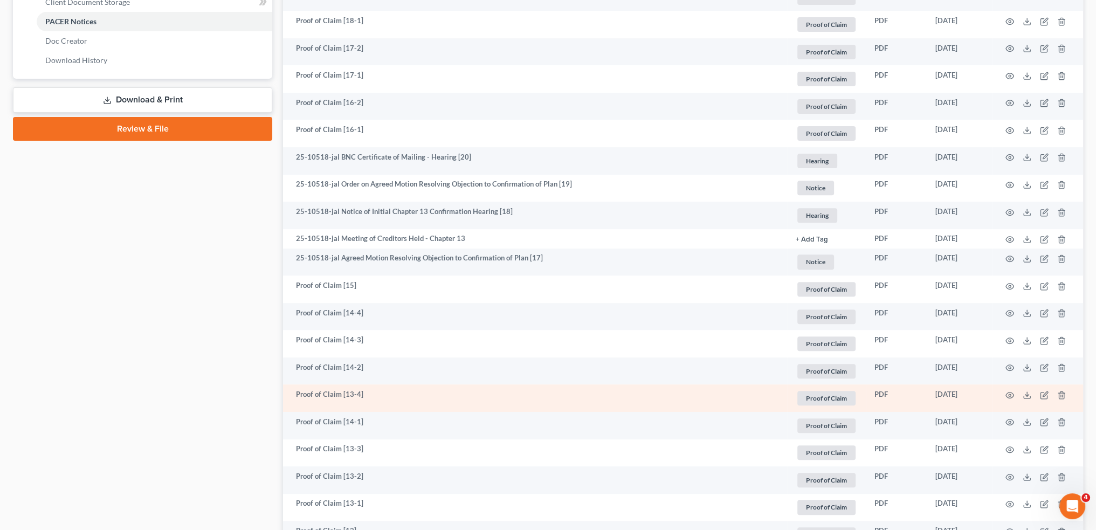
scroll to position [503, 0]
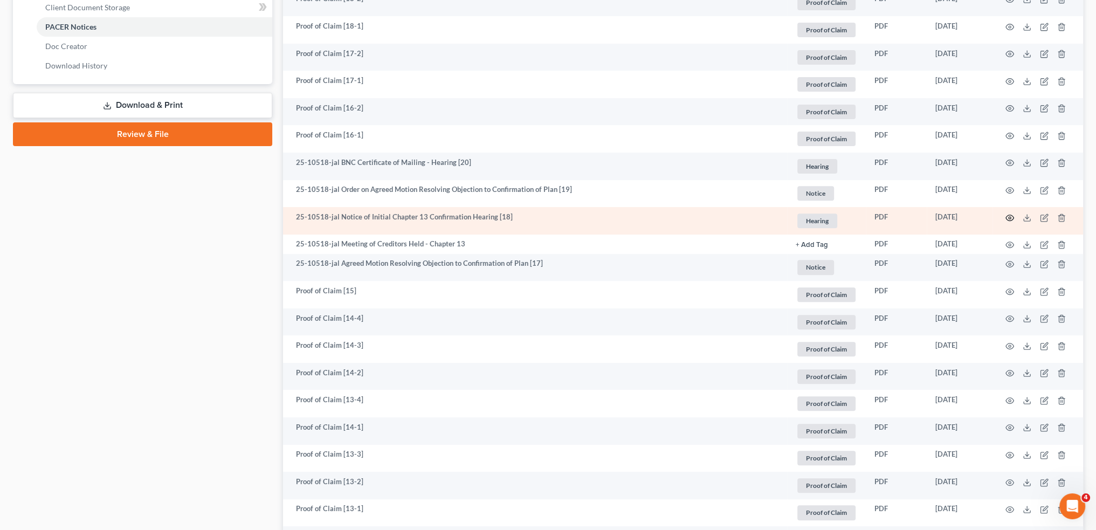
click at [1009, 217] on icon "button" at bounding box center [1010, 218] width 9 height 9
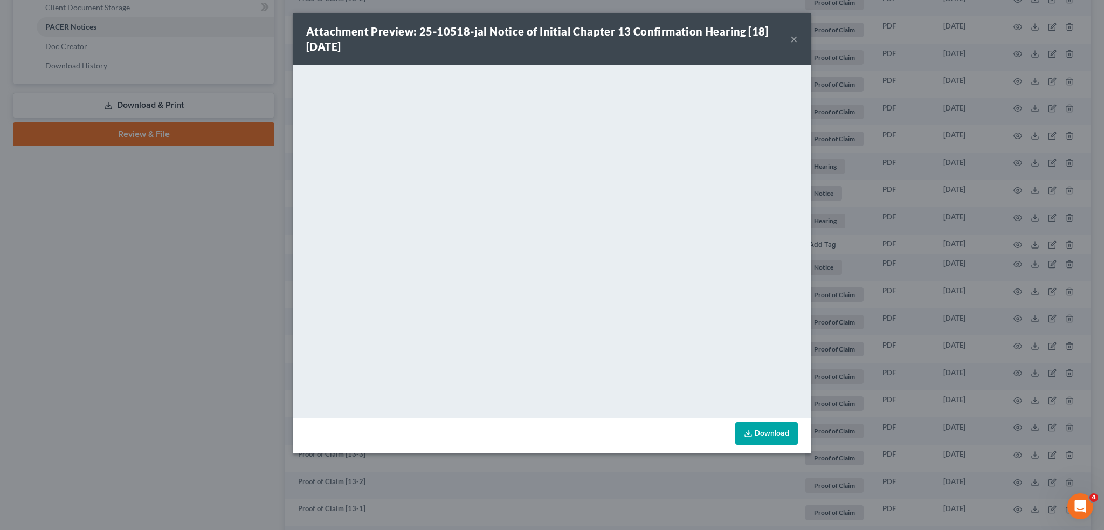
click at [796, 39] on button "×" at bounding box center [794, 38] width 8 height 13
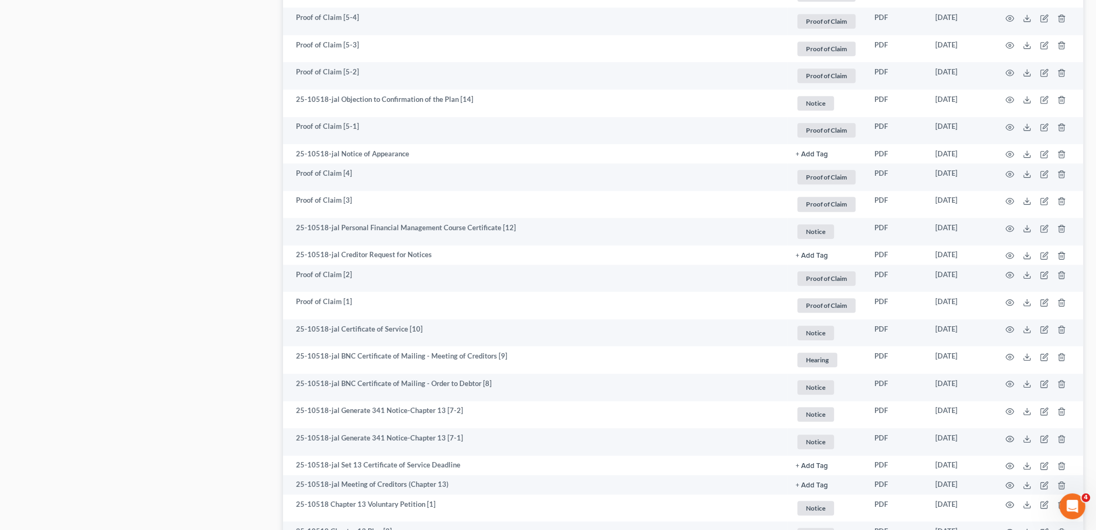
scroll to position [1491, 0]
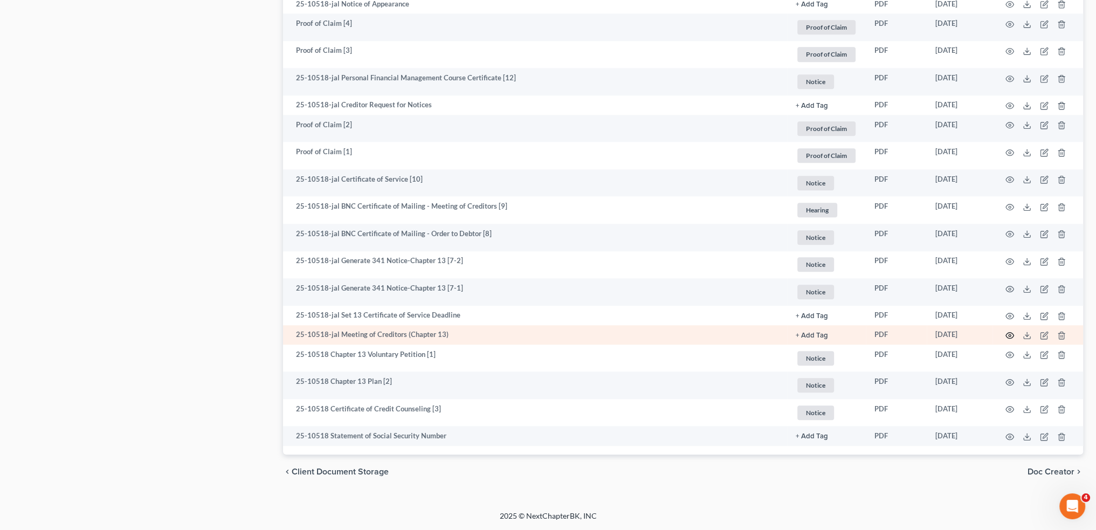
click at [1007, 336] on icon "button" at bounding box center [1010, 335] width 9 height 9
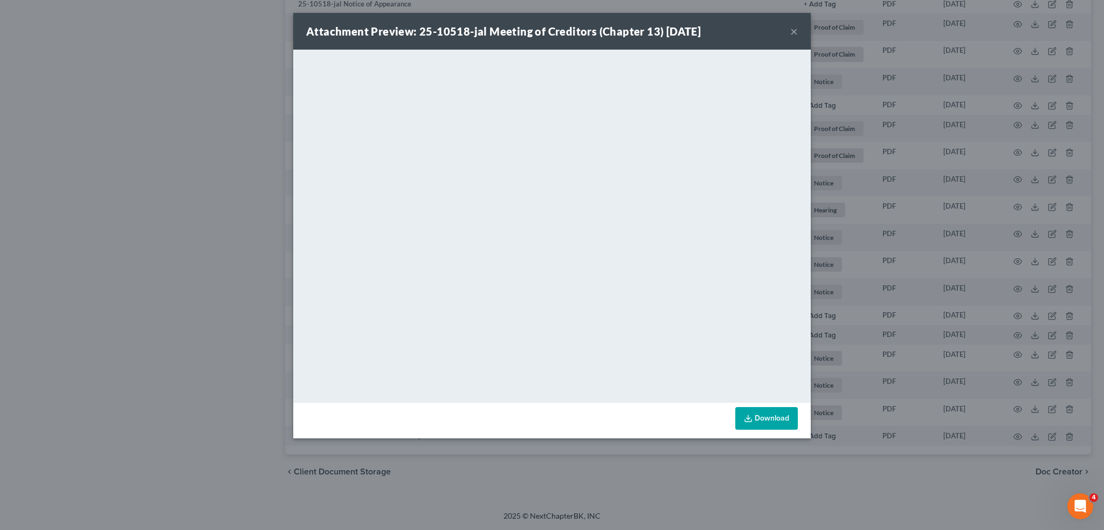
click at [793, 32] on button "×" at bounding box center [794, 31] width 8 height 13
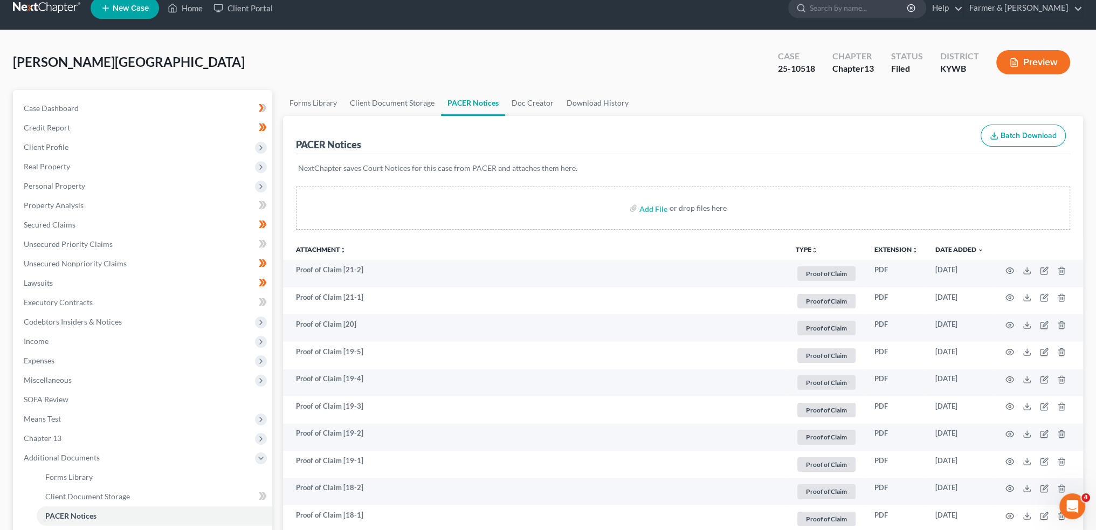
scroll to position [0, 0]
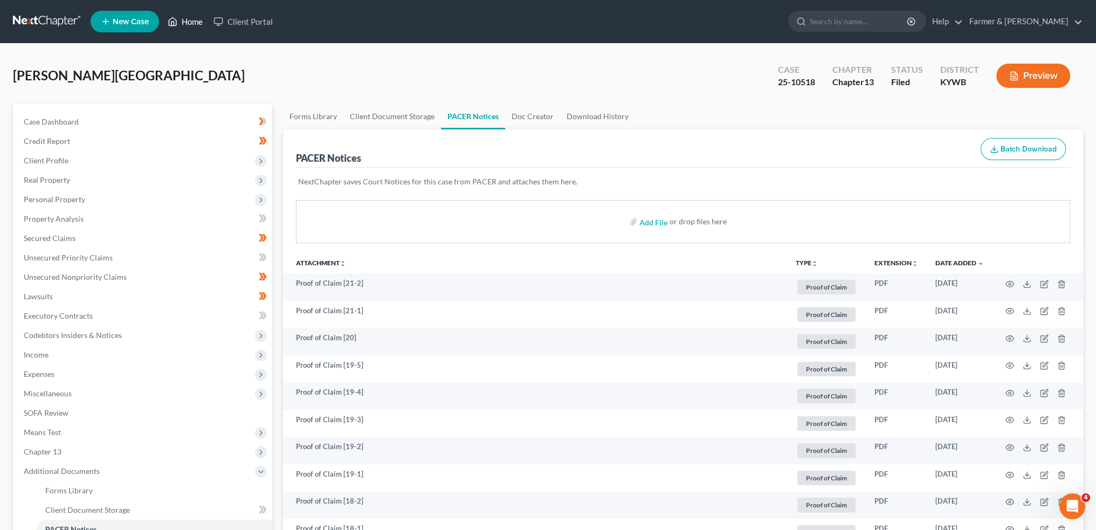
click at [194, 17] on link "Home" at bounding box center [185, 21] width 46 height 19
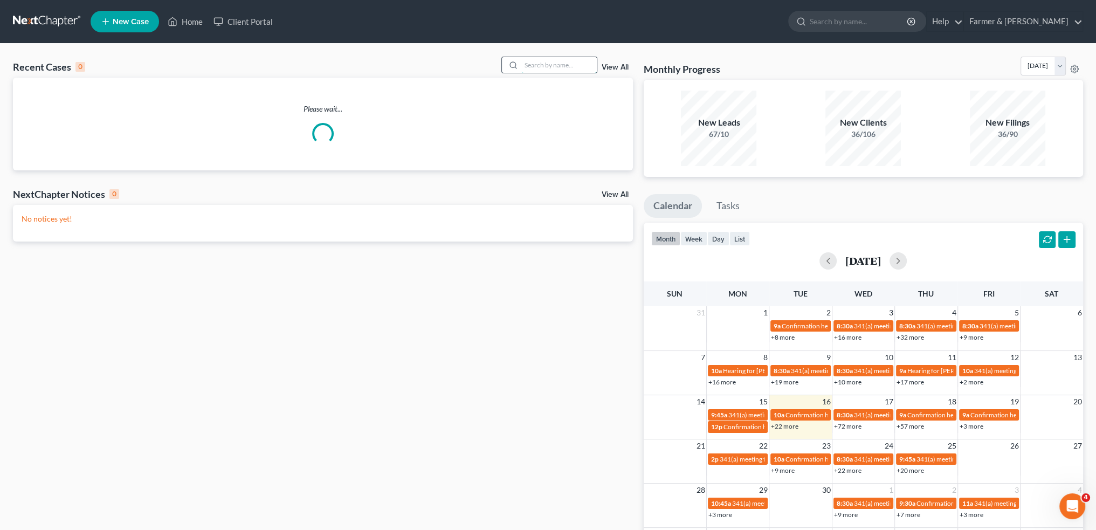
click at [561, 70] on input "search" at bounding box center [558, 65] width 75 height 16
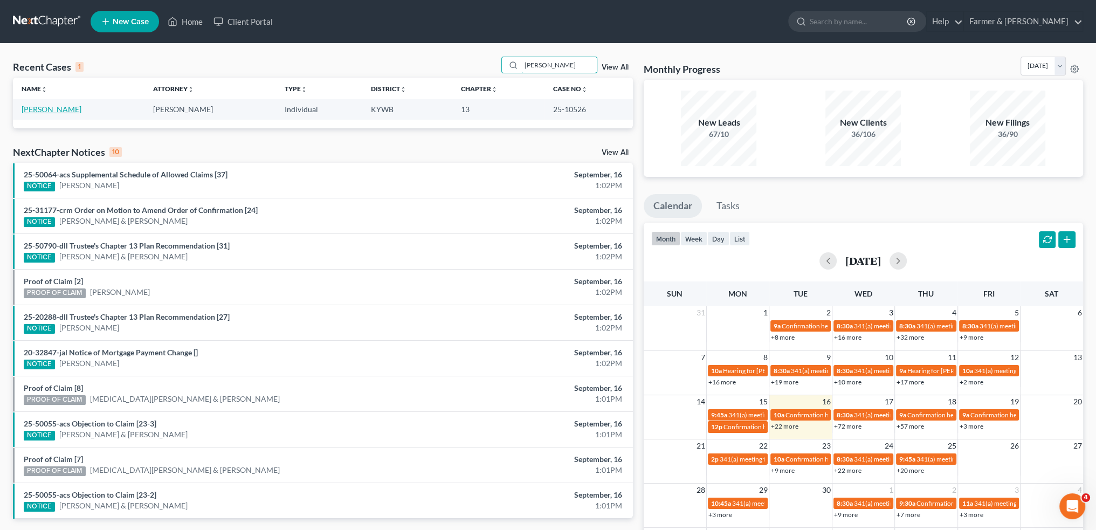
type input "rita dorman"
click at [54, 108] on link "Dorman, Rita" at bounding box center [52, 109] width 60 height 9
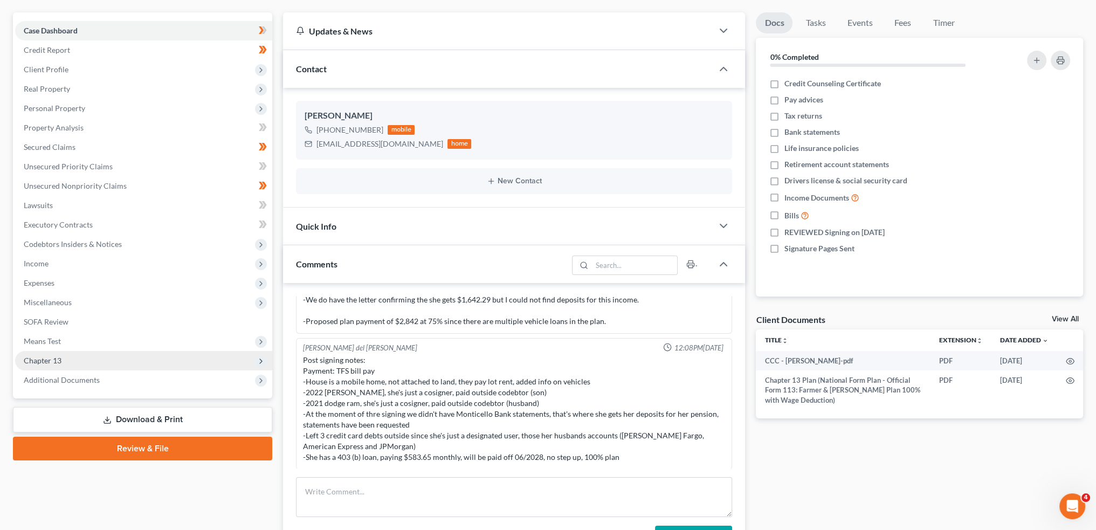
scroll to position [180, 0]
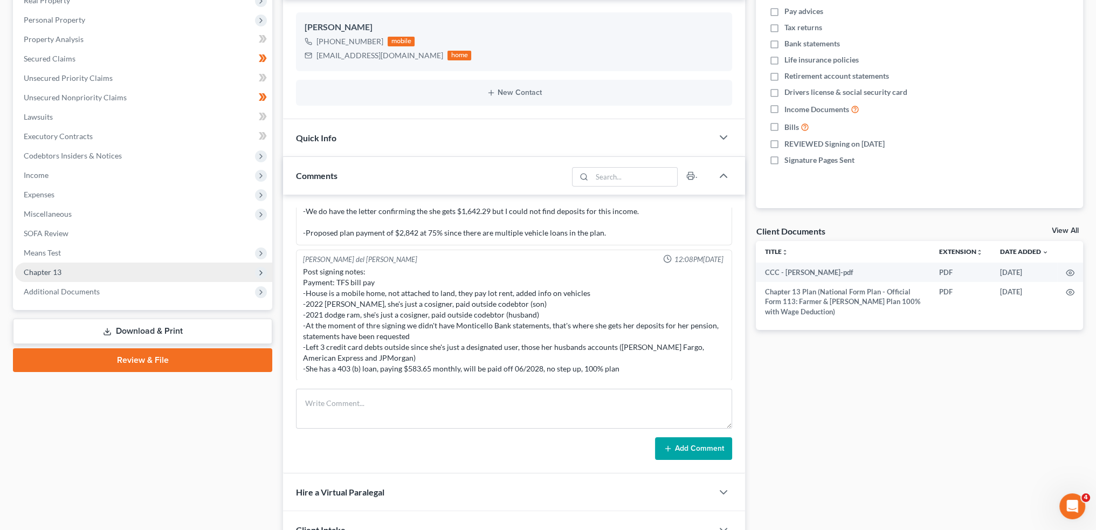
click at [93, 275] on span "Chapter 13" at bounding box center [143, 272] width 257 height 19
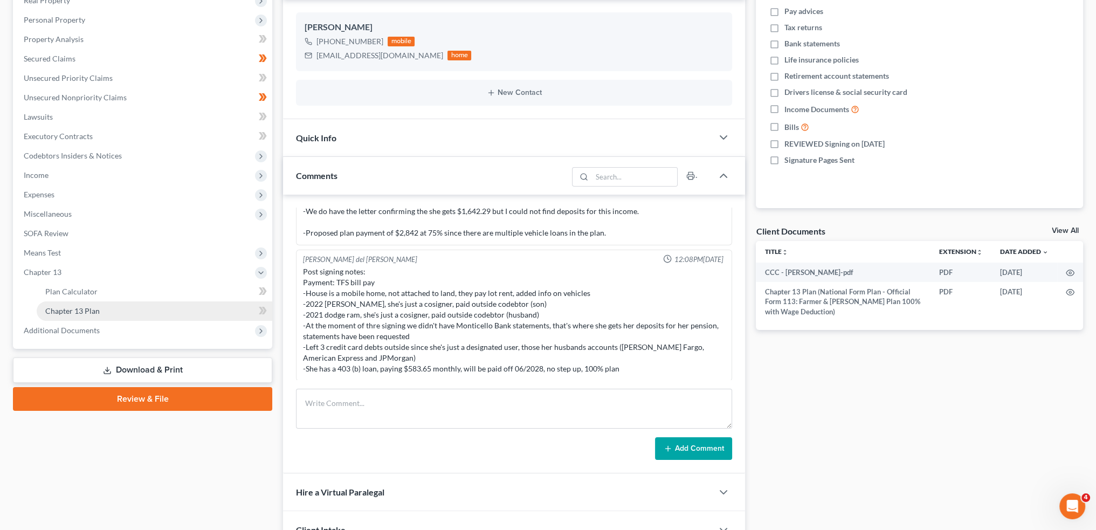
click at [97, 308] on span "Chapter 13 Plan" at bounding box center [72, 310] width 54 height 9
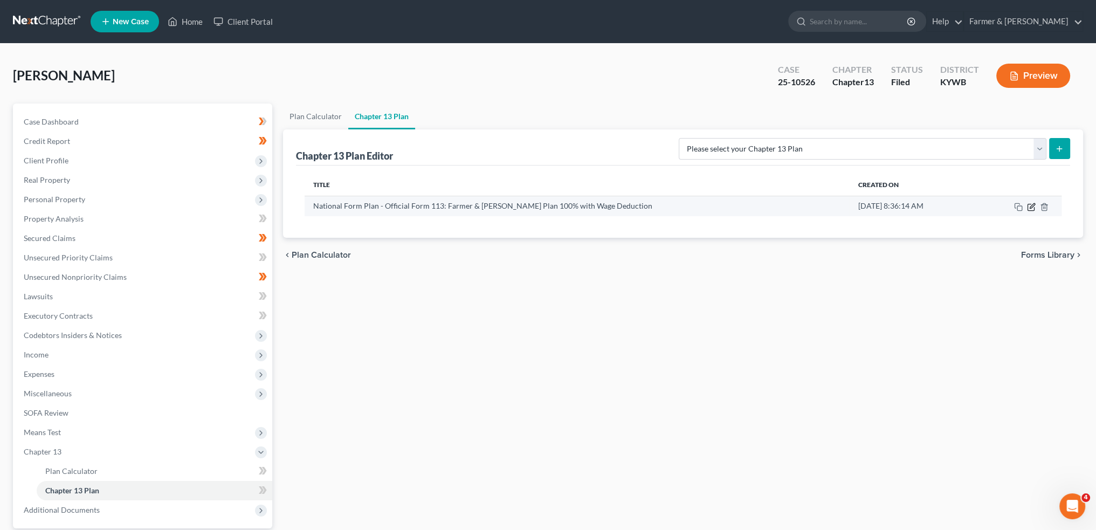
click at [1031, 207] on icon "button" at bounding box center [1032, 205] width 5 height 5
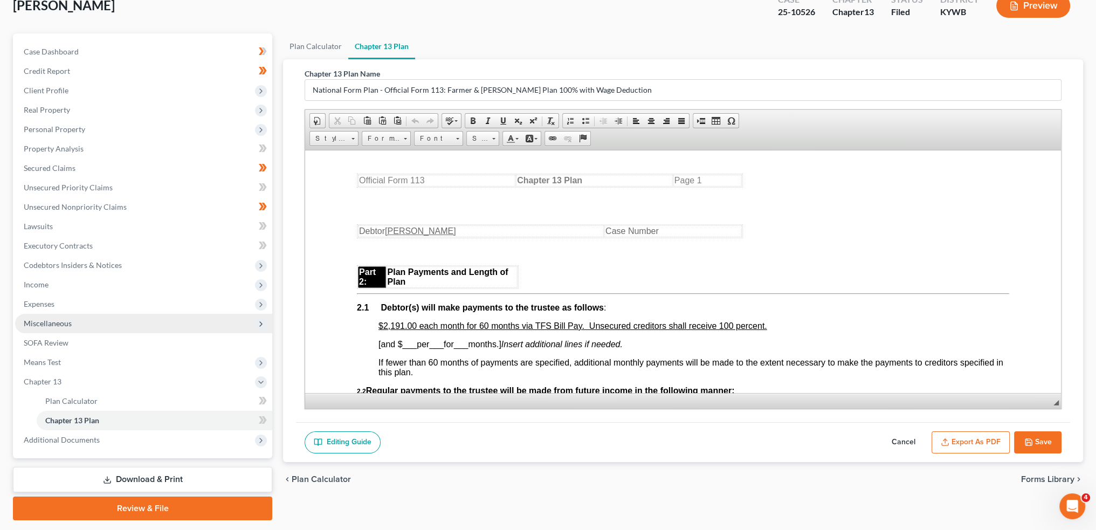
scroll to position [100, 0]
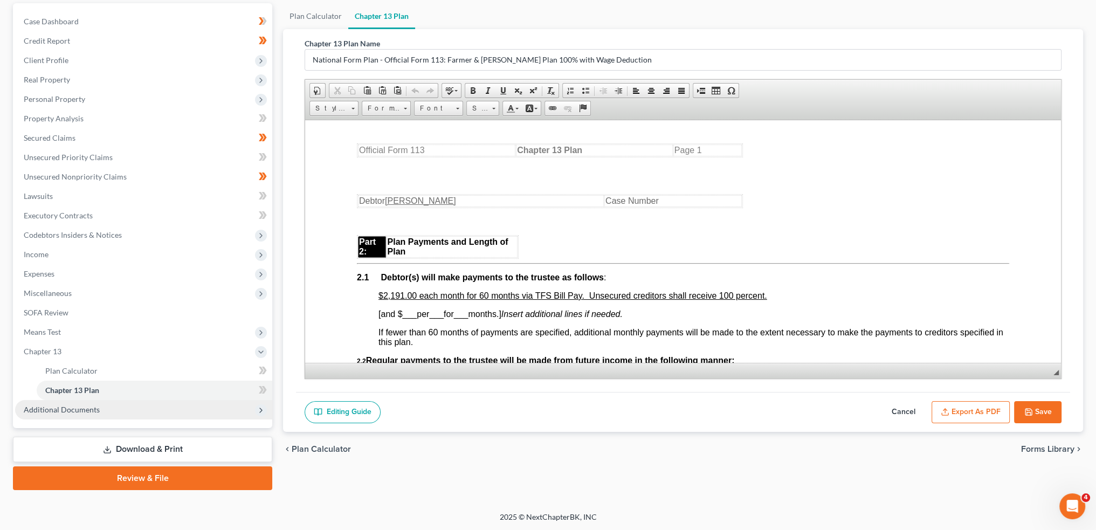
click at [61, 412] on span "Additional Documents" at bounding box center [62, 409] width 76 height 9
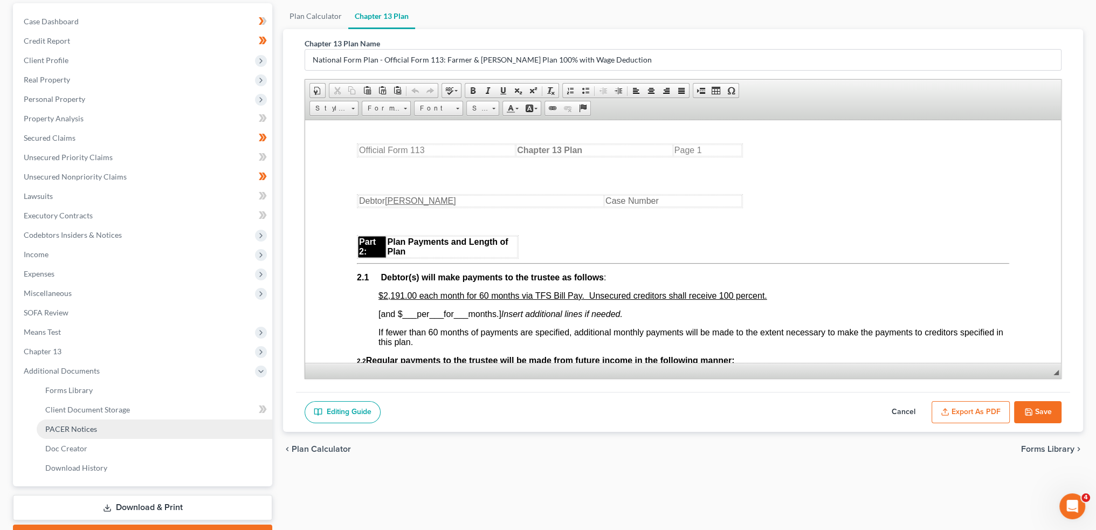
click at [97, 435] on link "PACER Notices" at bounding box center [155, 429] width 236 height 19
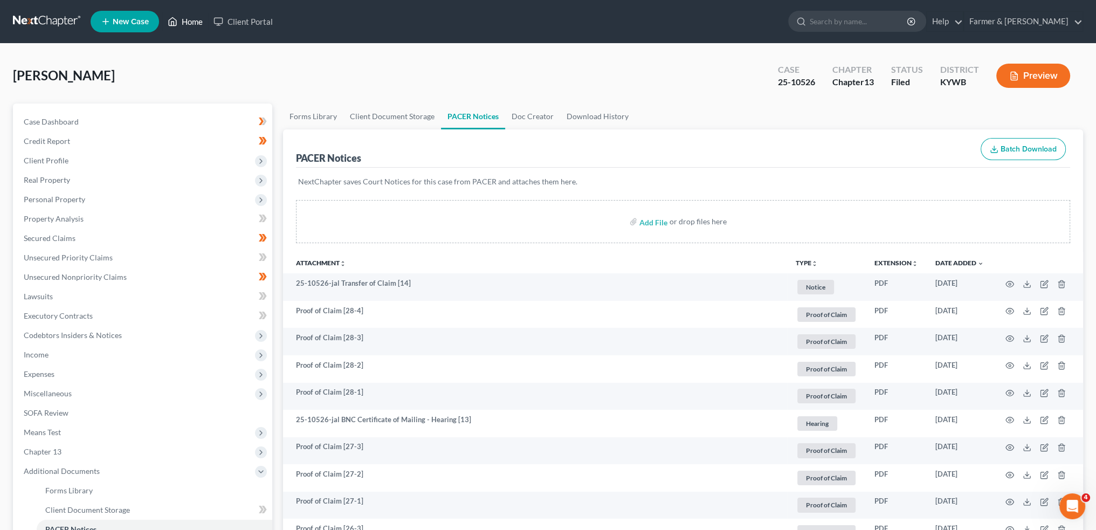
click at [183, 21] on link "Home" at bounding box center [185, 21] width 46 height 19
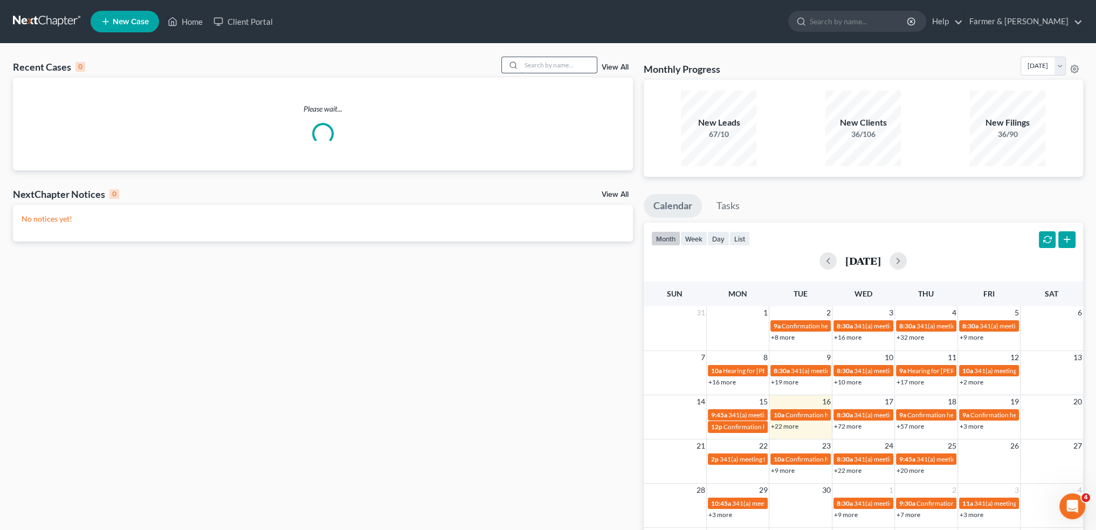
click at [580, 66] on input "search" at bounding box center [558, 65] width 75 height 16
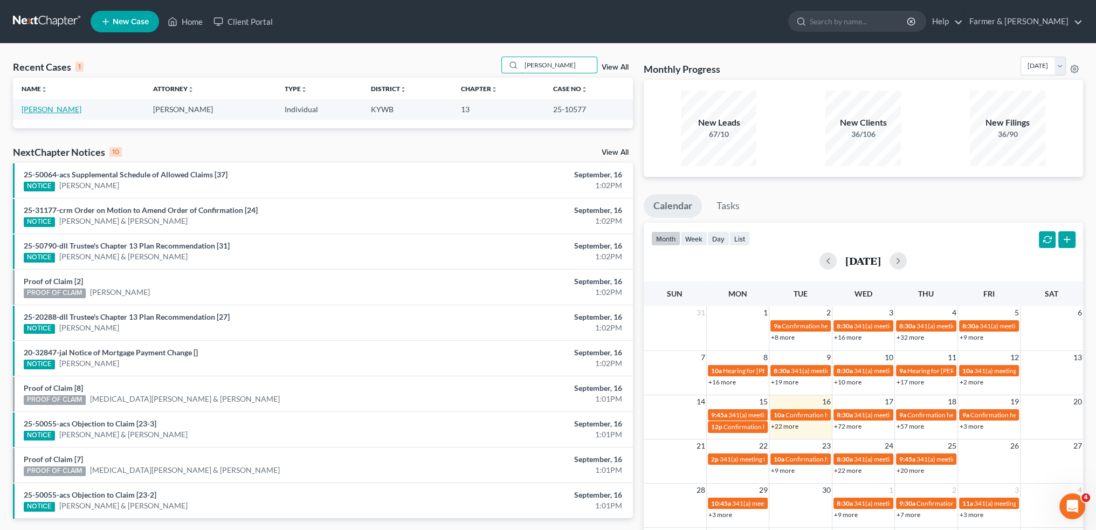
type input "michele adams"
click at [56, 109] on link "Adams, Michele" at bounding box center [52, 109] width 60 height 9
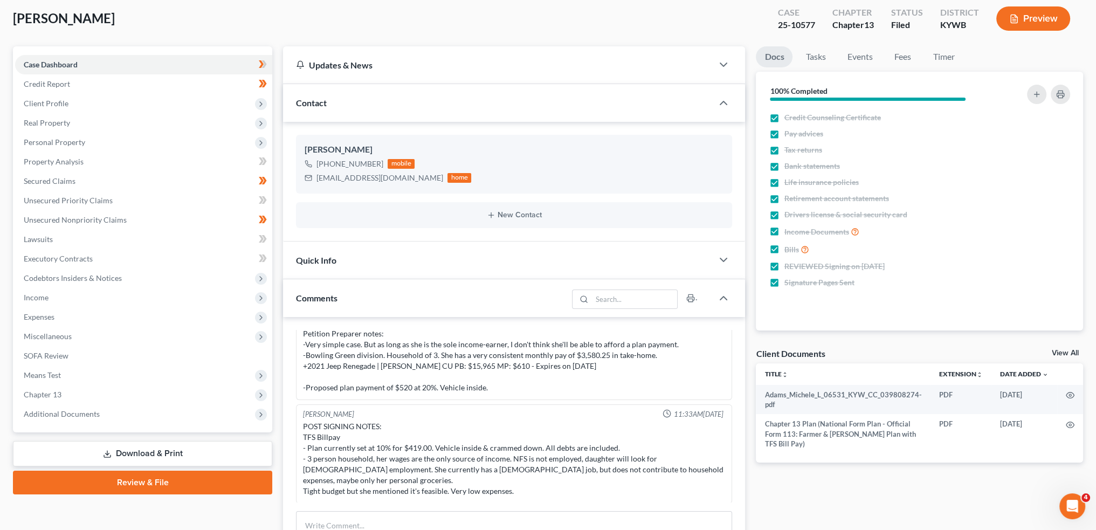
scroll to position [90, 0]
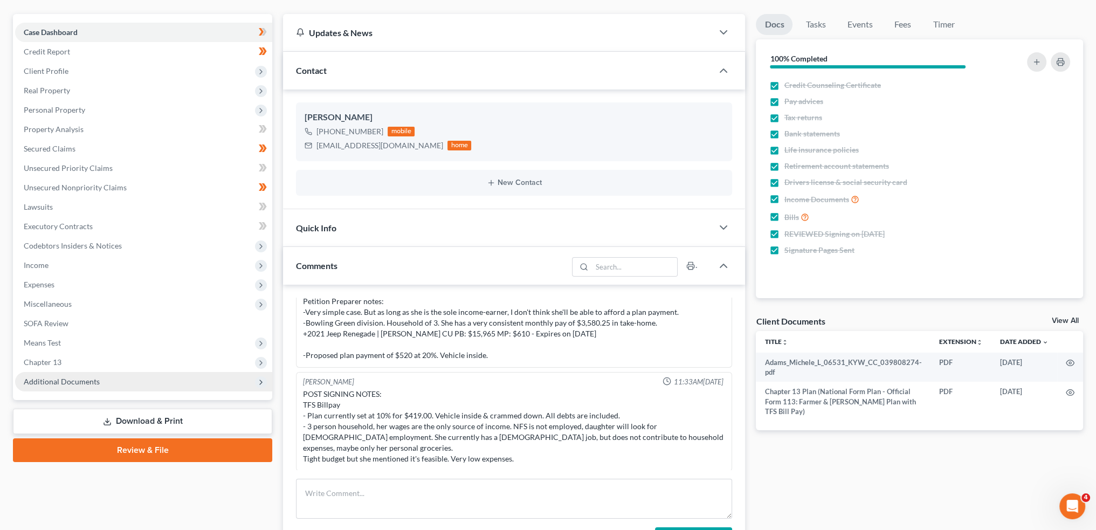
click at [65, 381] on span "Additional Documents" at bounding box center [62, 381] width 76 height 9
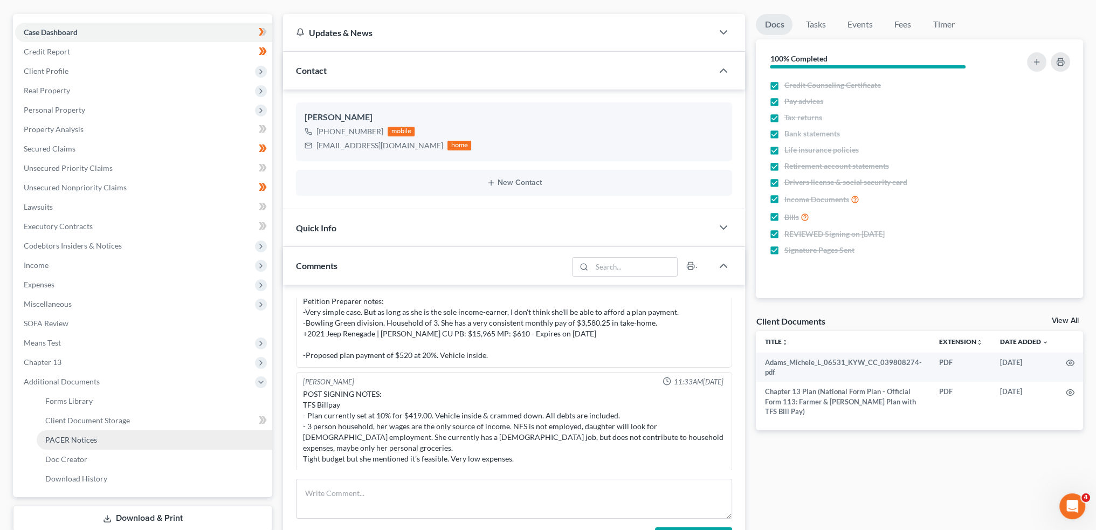
click at [71, 437] on span "PACER Notices" at bounding box center [71, 439] width 52 height 9
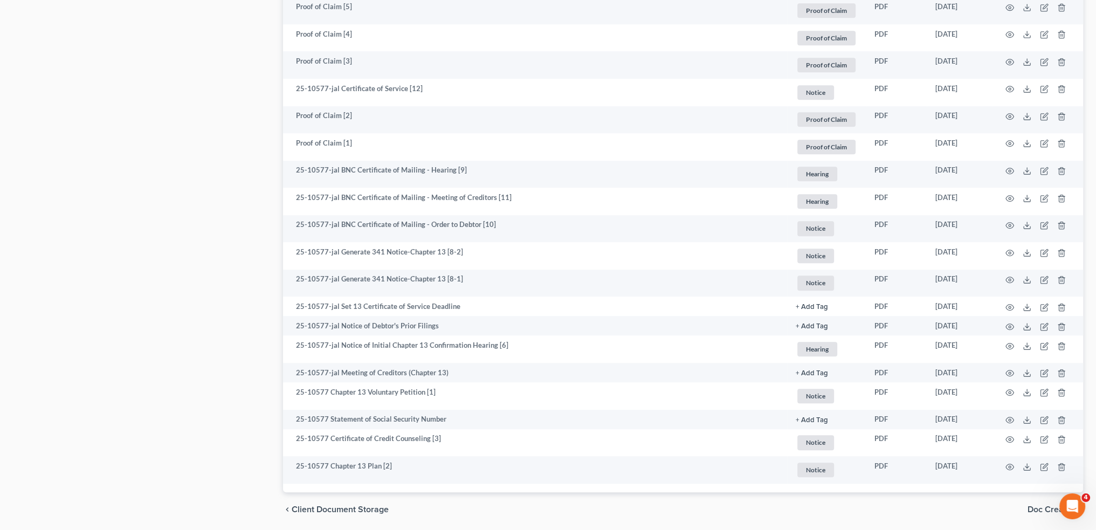
scroll to position [1124, 0]
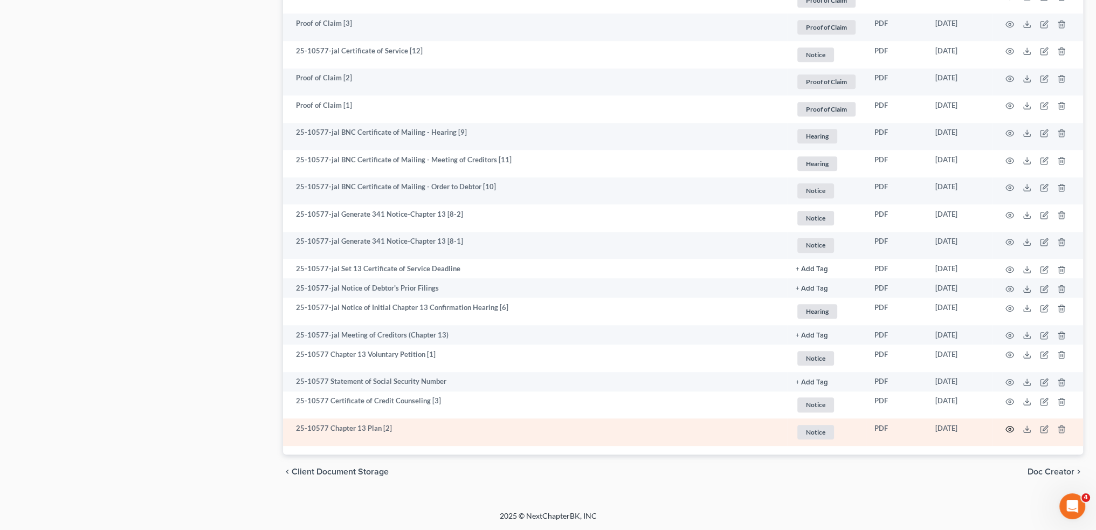
click at [1010, 430] on circle "button" at bounding box center [1010, 429] width 2 height 2
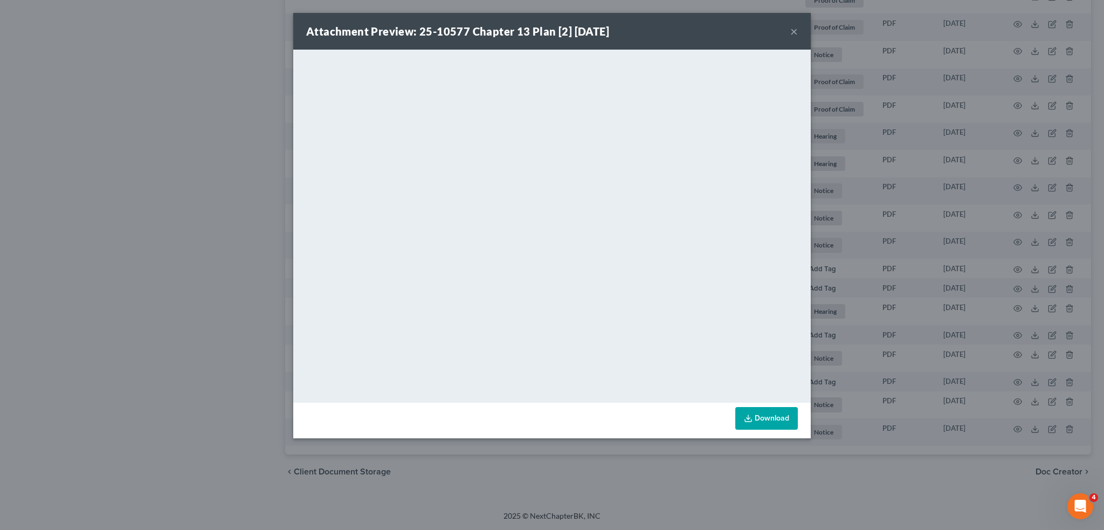
click at [796, 31] on button "×" at bounding box center [794, 31] width 8 height 13
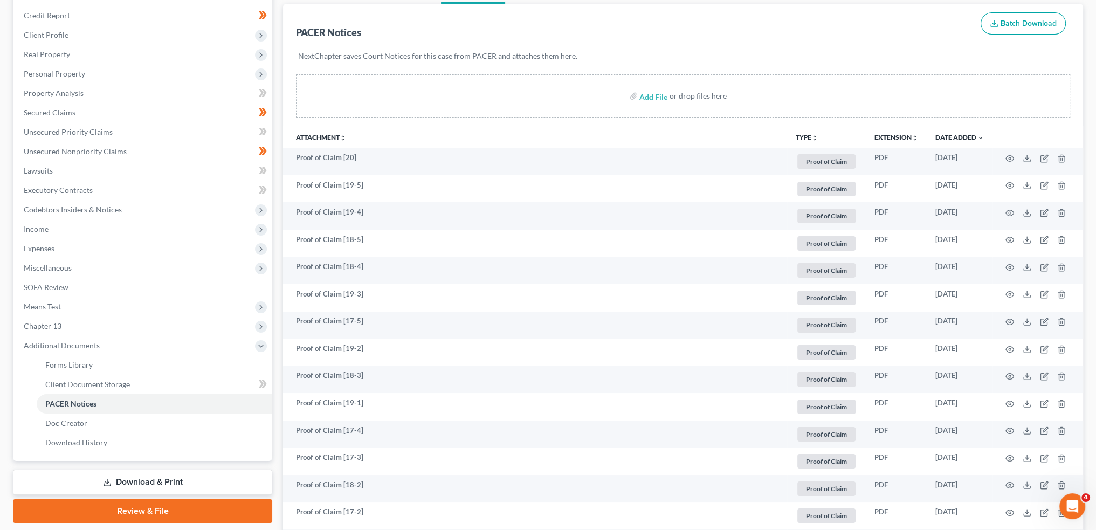
scroll to position [0, 0]
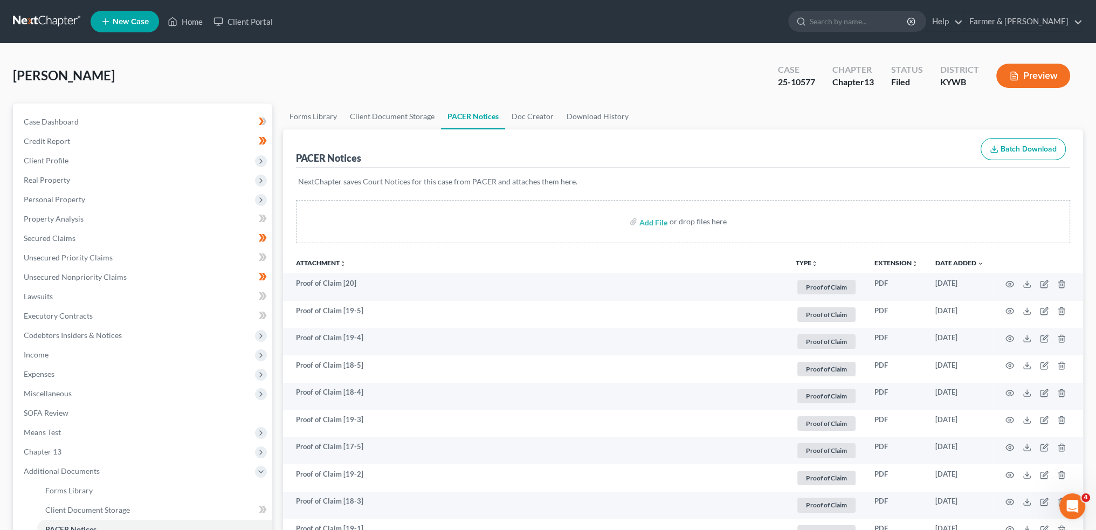
click at [178, 12] on li "Home" at bounding box center [185, 21] width 46 height 19
click at [185, 23] on link "Home" at bounding box center [185, 21] width 46 height 19
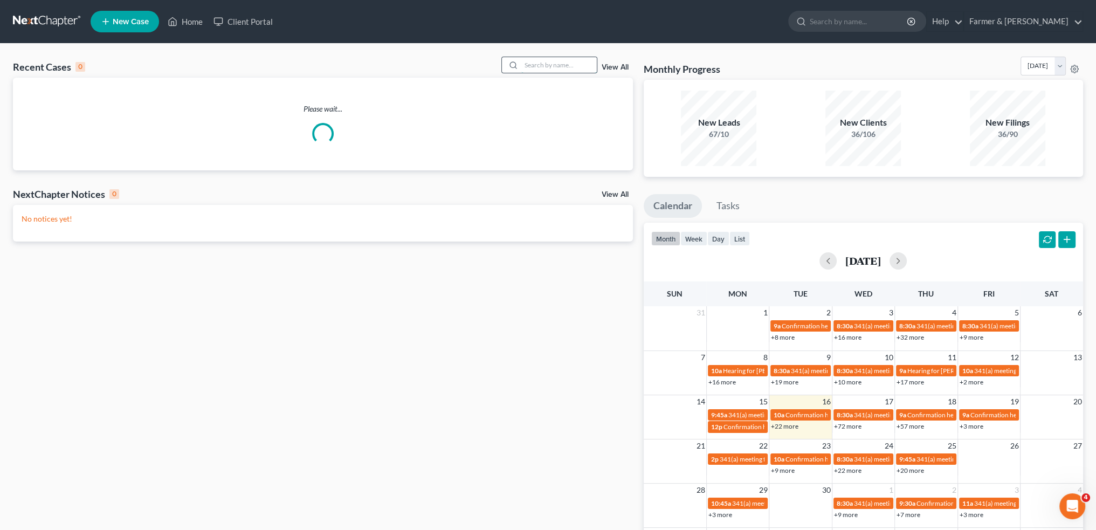
click at [545, 63] on input "search" at bounding box center [558, 65] width 75 height 16
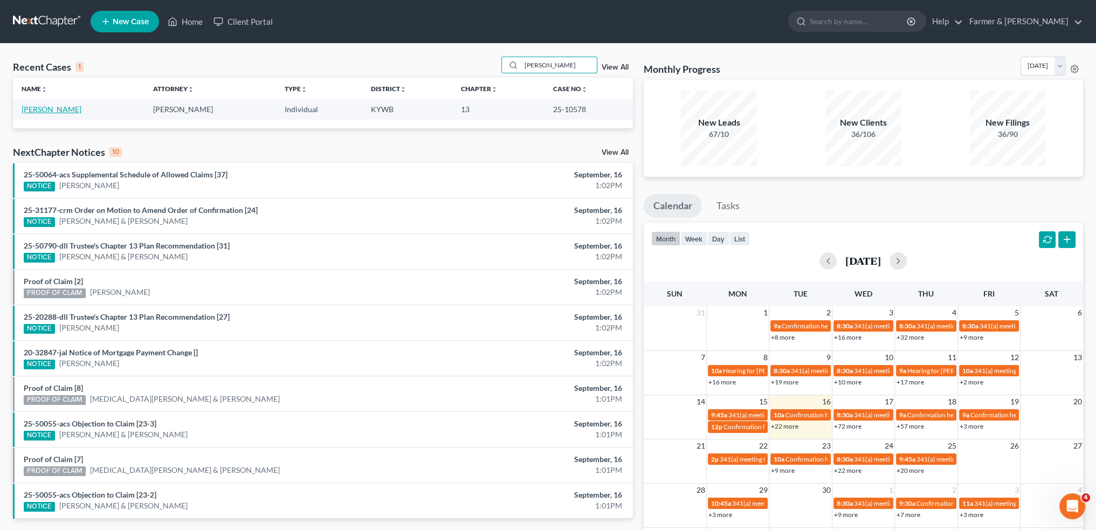
type input "angela pillow"
click at [54, 112] on link "Pillow, Angela" at bounding box center [52, 109] width 60 height 9
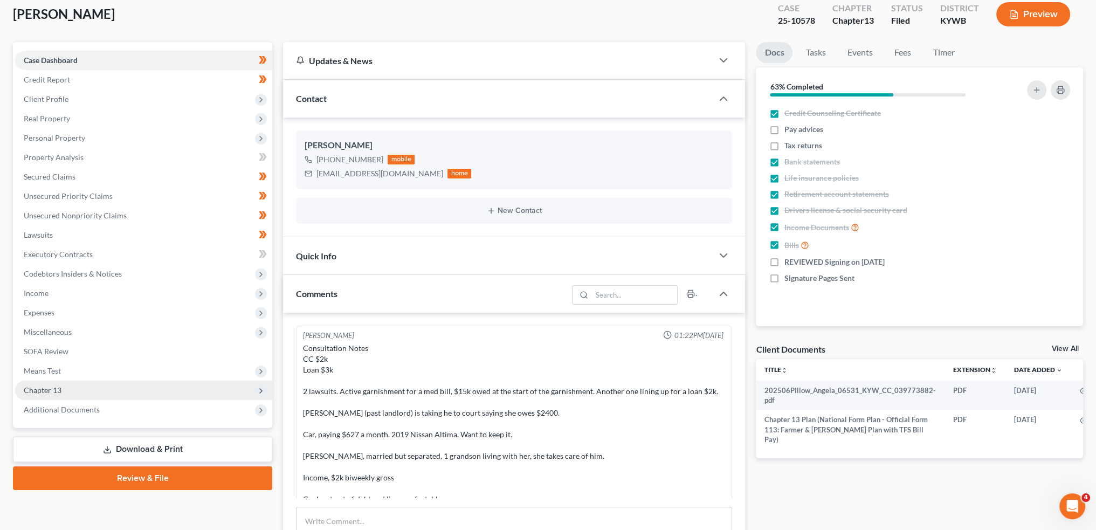
scroll to position [242, 0]
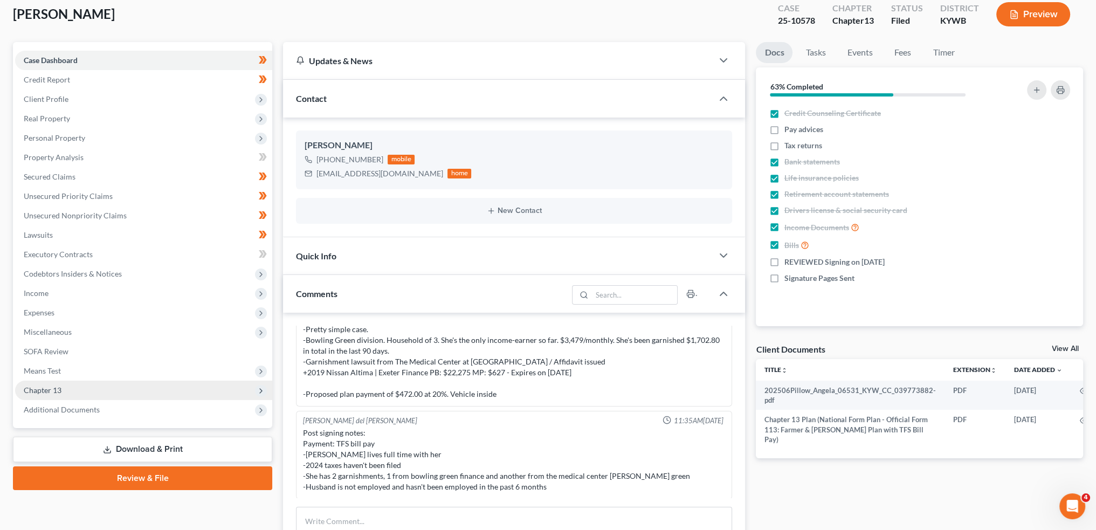
click at [54, 384] on span "Chapter 13" at bounding box center [143, 390] width 257 height 19
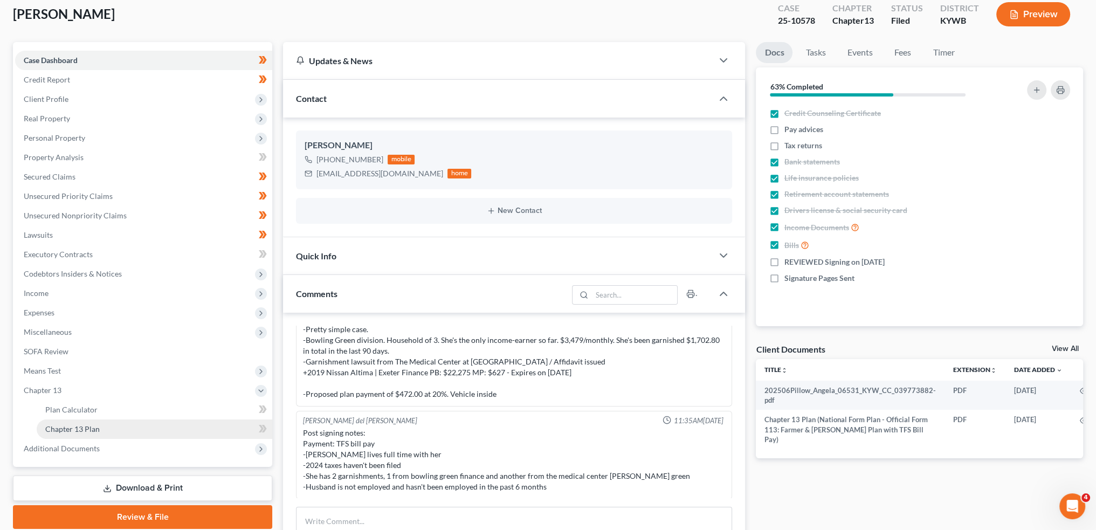
click at [63, 429] on span "Chapter 13 Plan" at bounding box center [72, 428] width 54 height 9
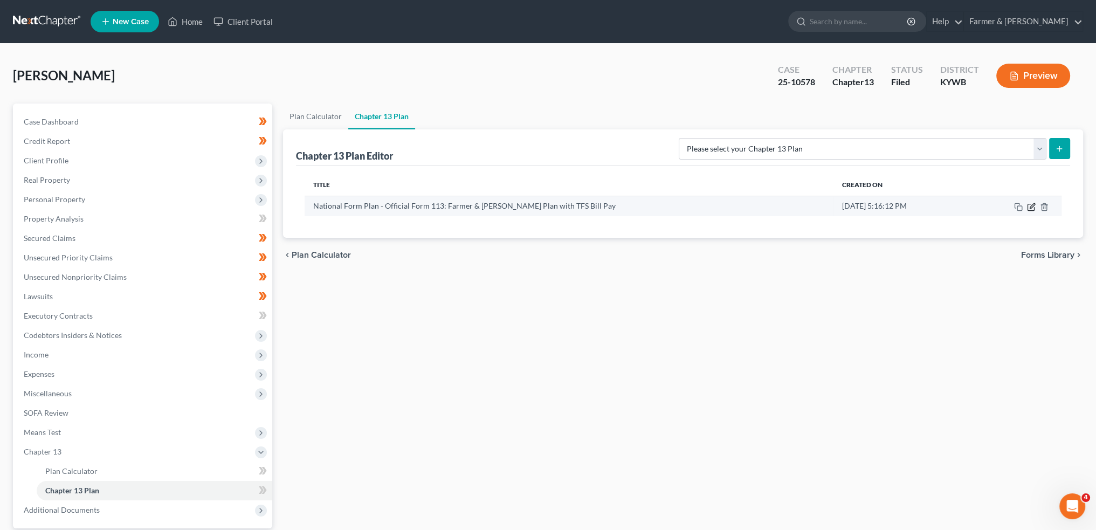
click at [1034, 207] on icon "button" at bounding box center [1031, 207] width 6 height 6
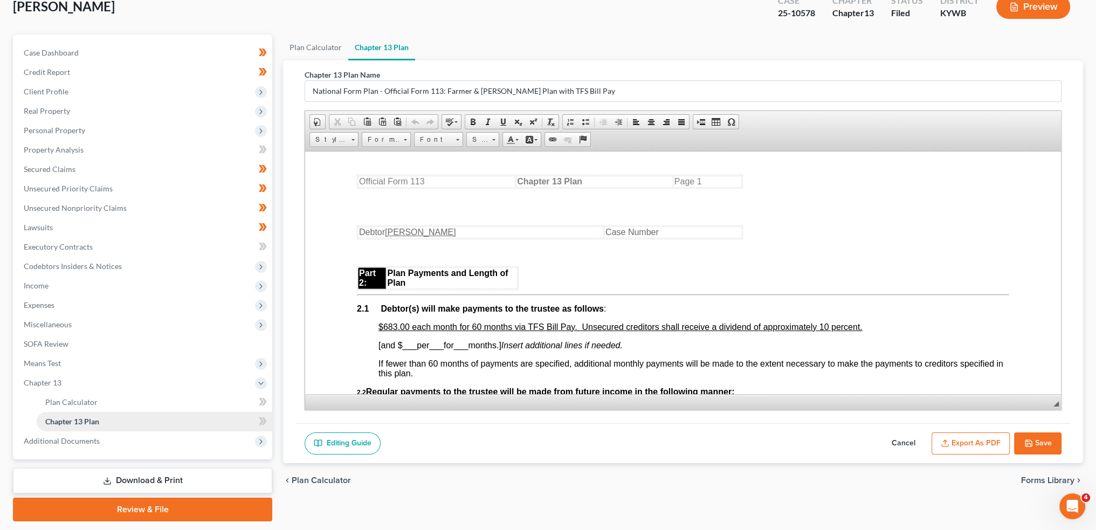
scroll to position [90, 0]
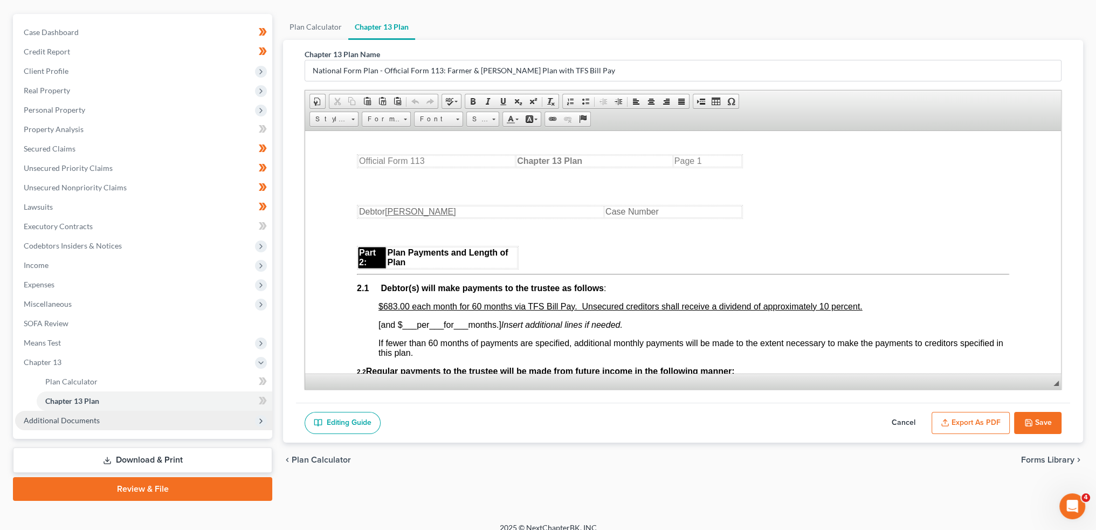
click at [63, 422] on span "Additional Documents" at bounding box center [62, 420] width 76 height 9
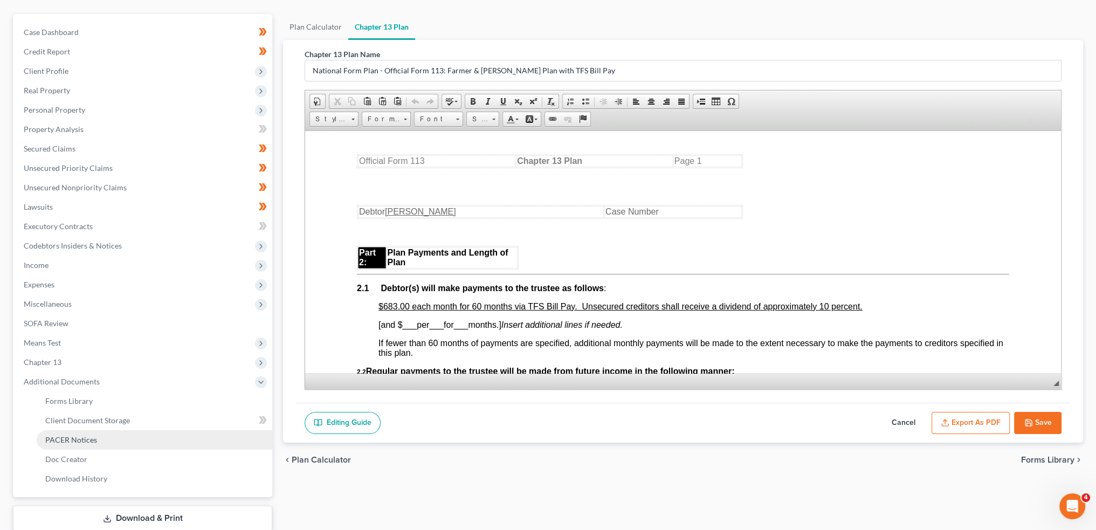
click at [72, 445] on link "PACER Notices" at bounding box center [155, 439] width 236 height 19
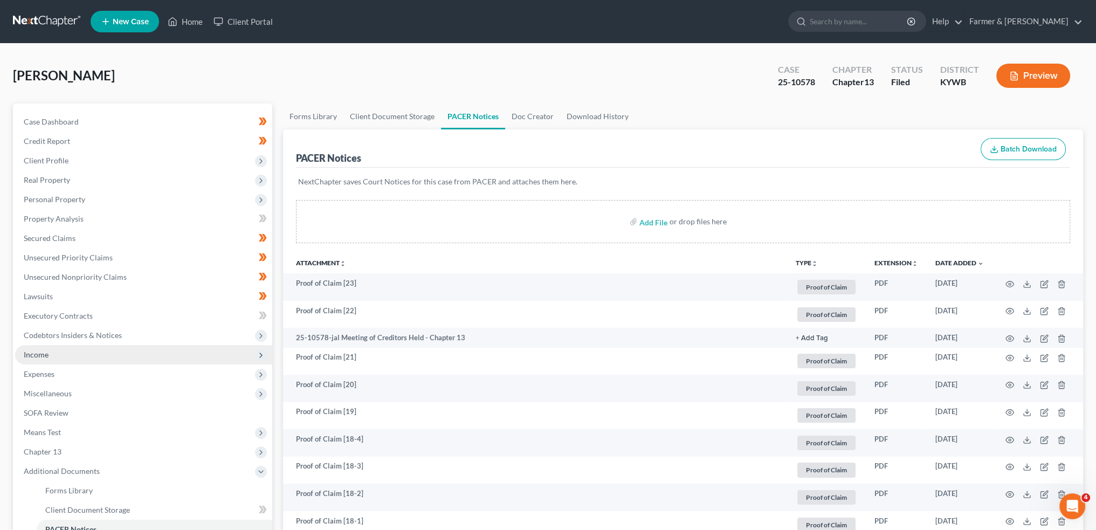
click at [56, 355] on span "Income" at bounding box center [143, 354] width 257 height 19
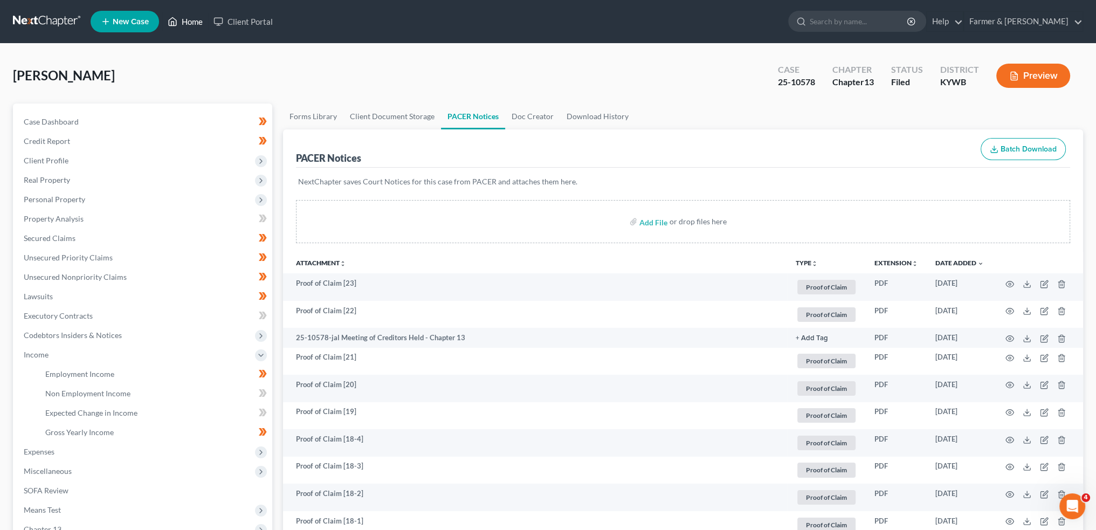
click at [191, 16] on link "Home" at bounding box center [185, 21] width 46 height 19
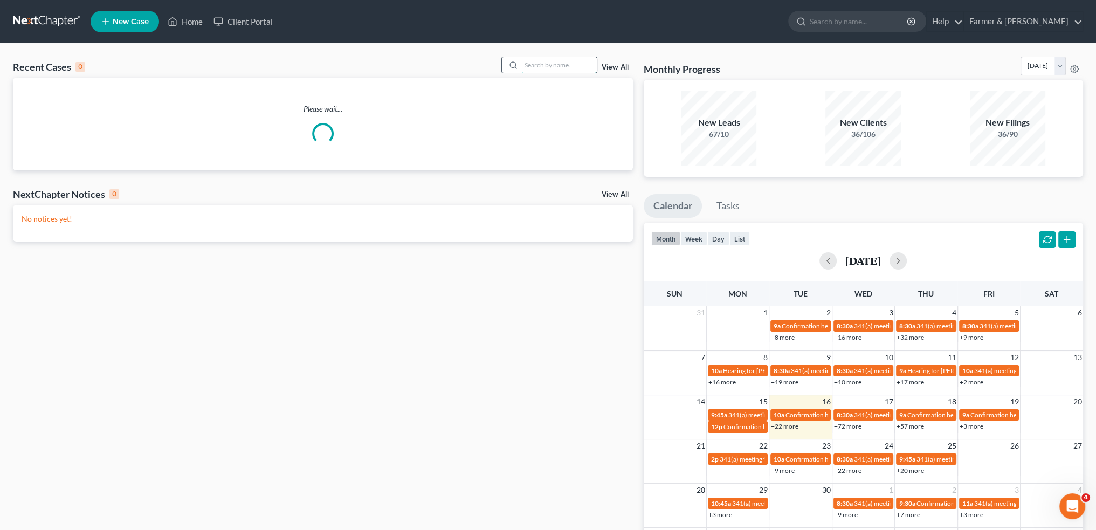
click at [557, 70] on input "search" at bounding box center [558, 65] width 75 height 16
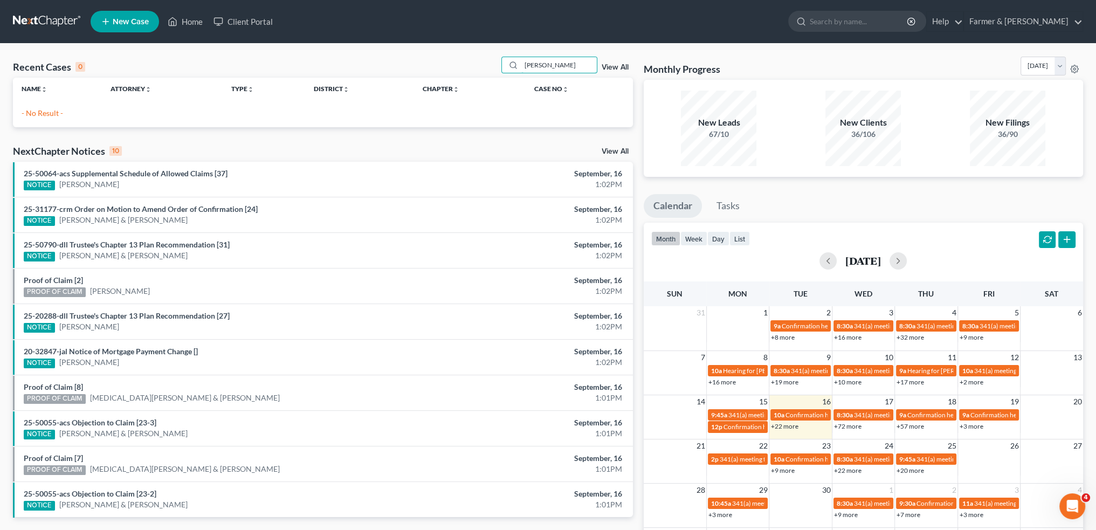
type input "marcus trussell"
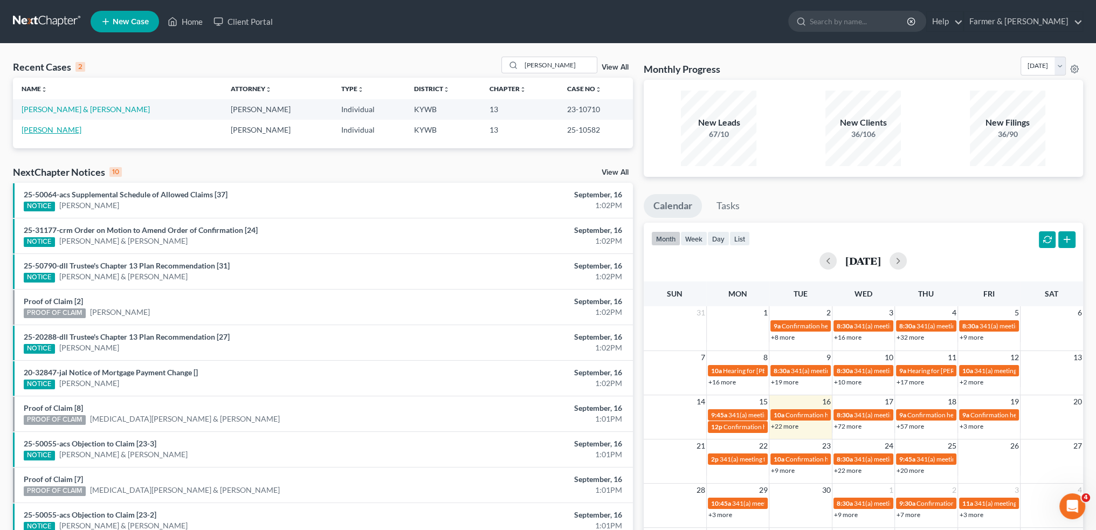
click at [54, 127] on link "Trussell, Marcus" at bounding box center [52, 129] width 60 height 9
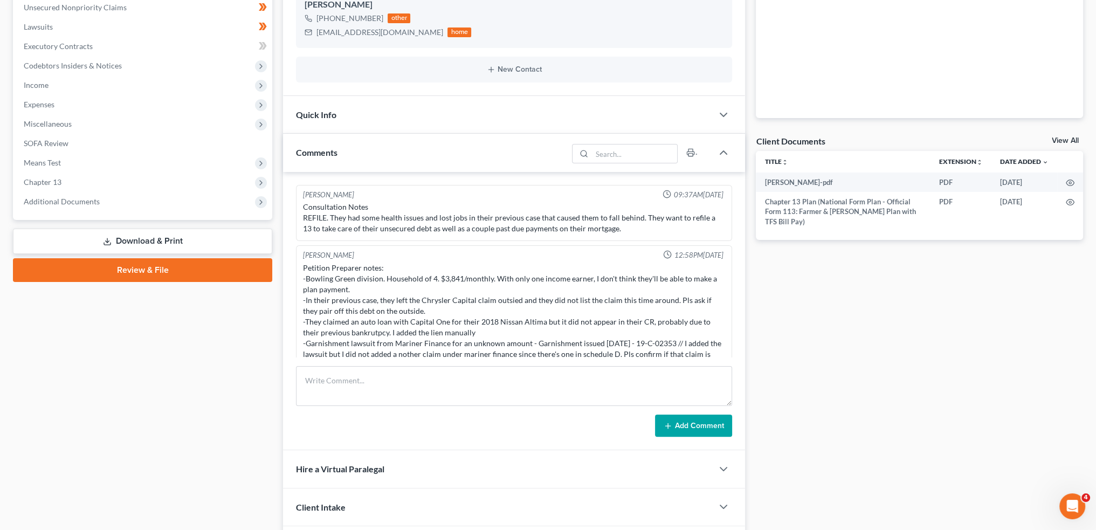
scroll to position [198, 0]
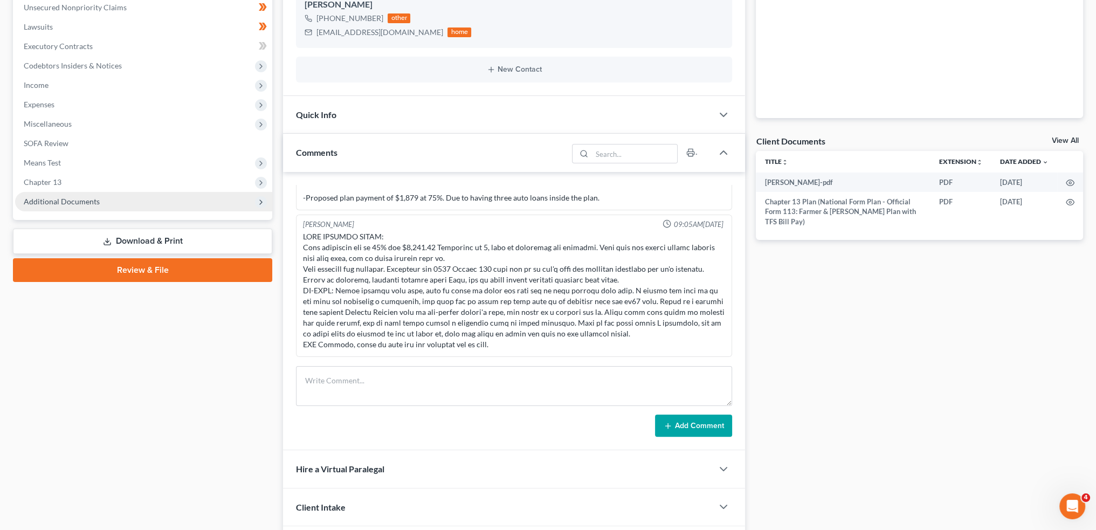
click at [79, 199] on span "Additional Documents" at bounding box center [62, 201] width 76 height 9
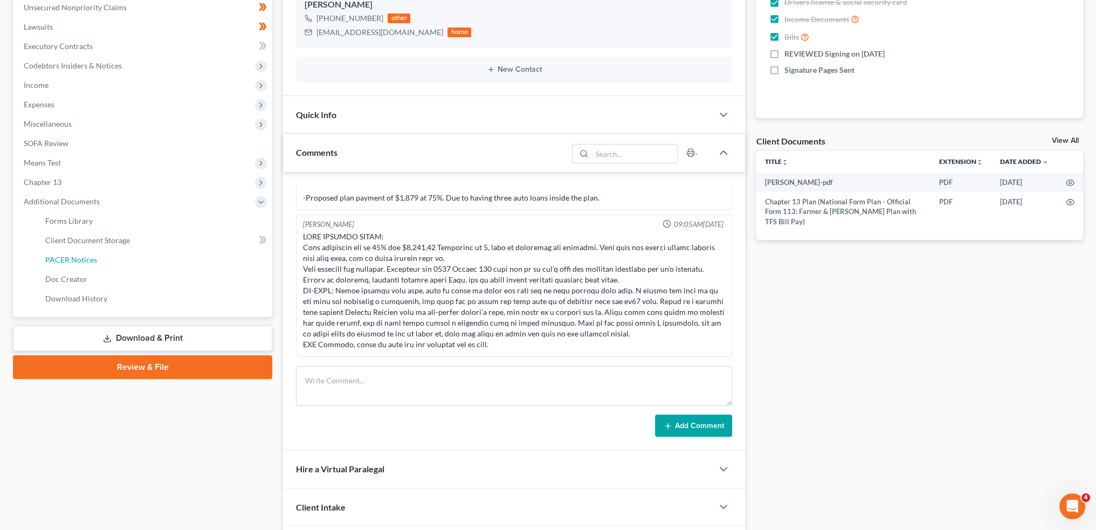
click at [81, 258] on span "PACER Notices" at bounding box center [71, 259] width 52 height 9
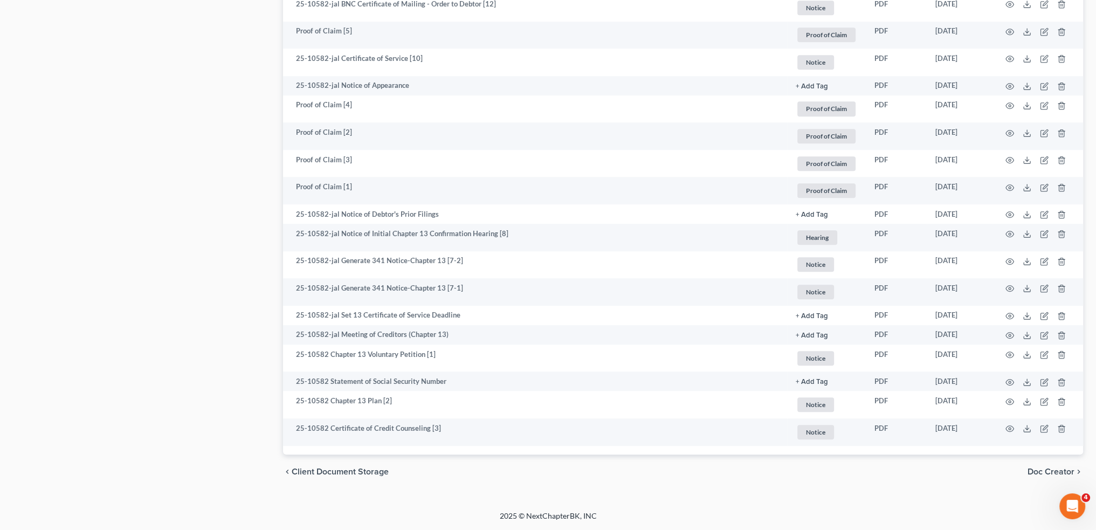
scroll to position [1156, 0]
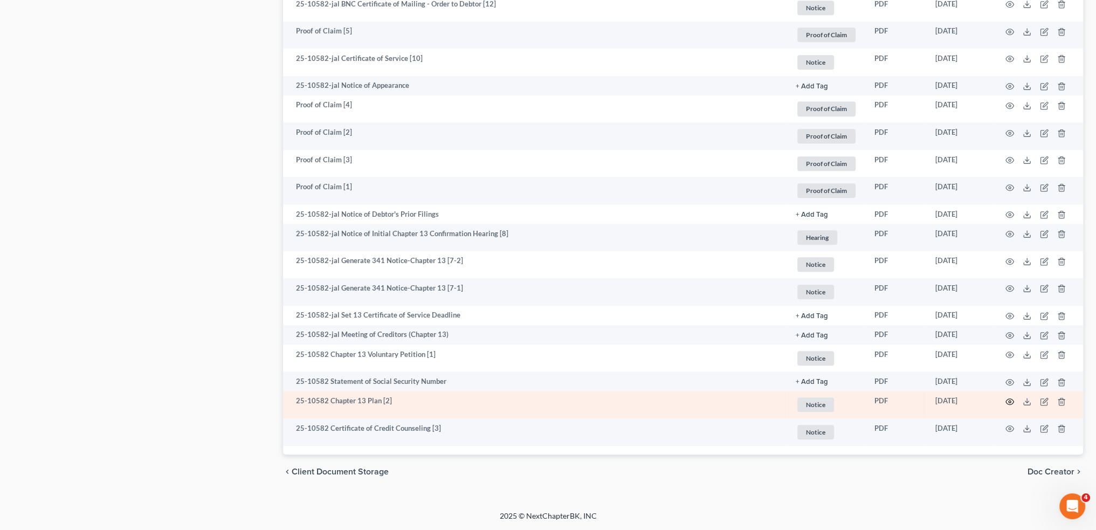
click at [1010, 403] on circle "button" at bounding box center [1010, 402] width 2 height 2
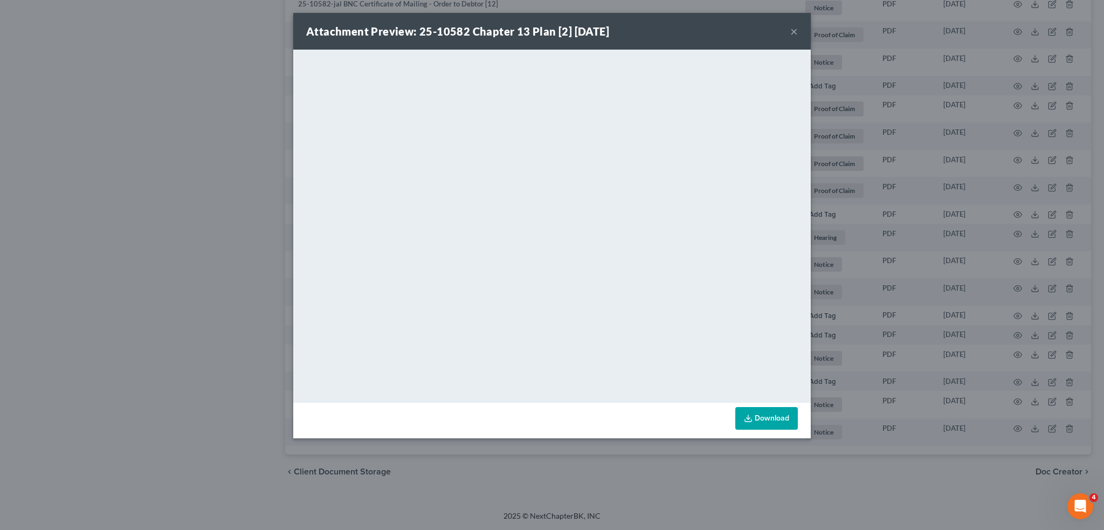
drag, startPoint x: 798, startPoint y: 31, endPoint x: 108, endPoint y: 224, distance: 715.6
click at [798, 31] on button "×" at bounding box center [794, 31] width 8 height 13
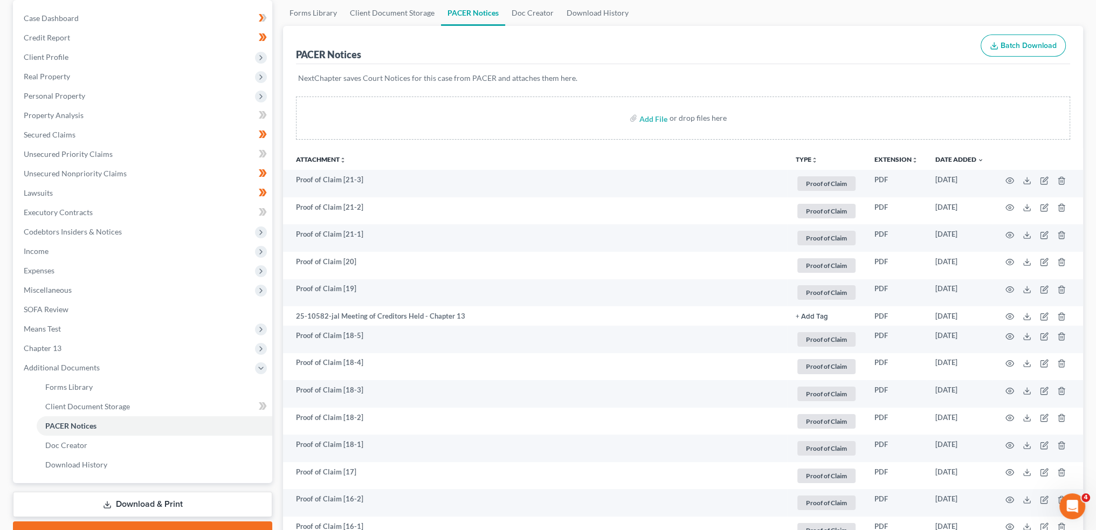
scroll to position [0, 0]
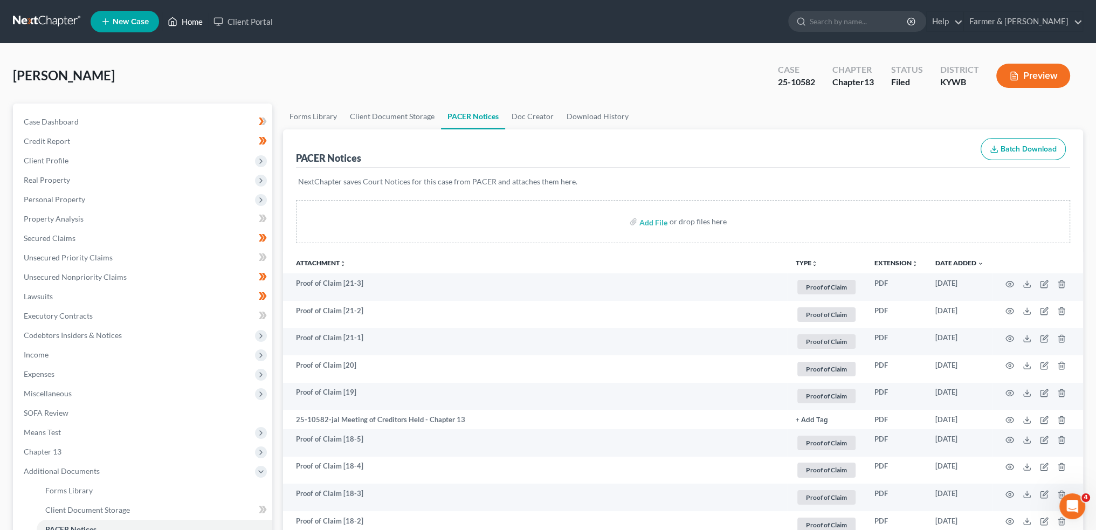
click at [189, 21] on link "Home" at bounding box center [185, 21] width 46 height 19
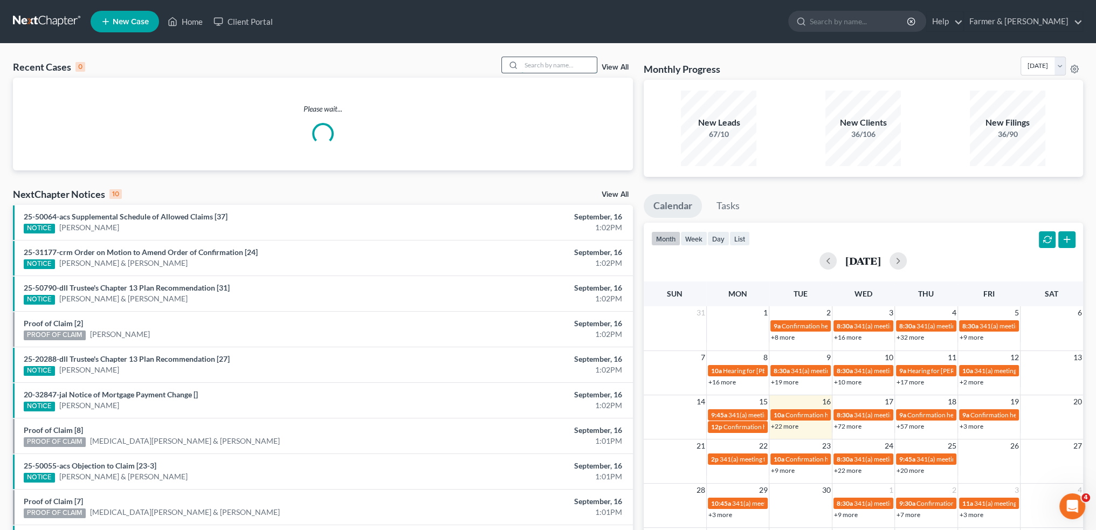
click at [570, 66] on input "search" at bounding box center [558, 65] width 75 height 16
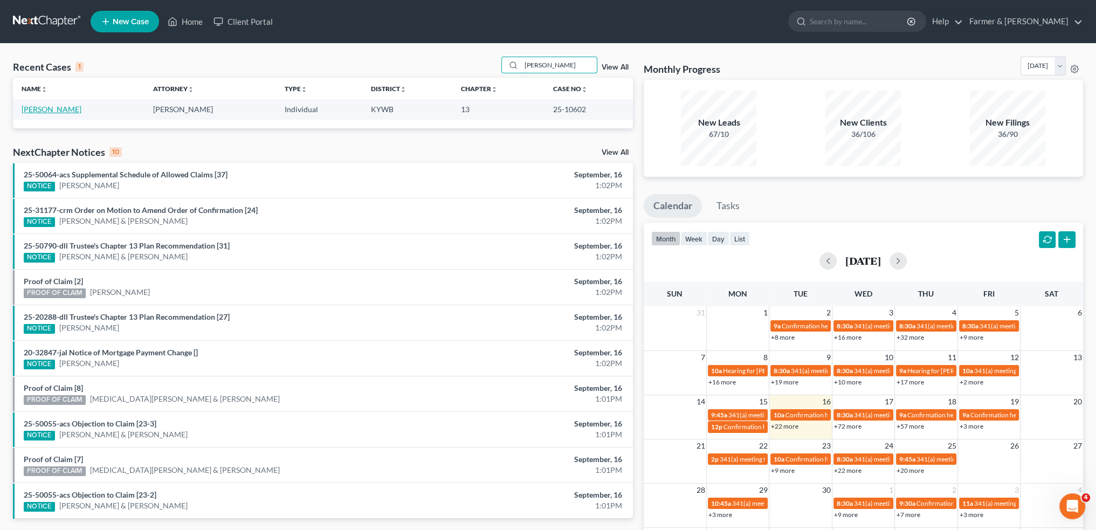
type input "scott stone"
click at [47, 112] on link "Stone, Scott" at bounding box center [52, 109] width 60 height 9
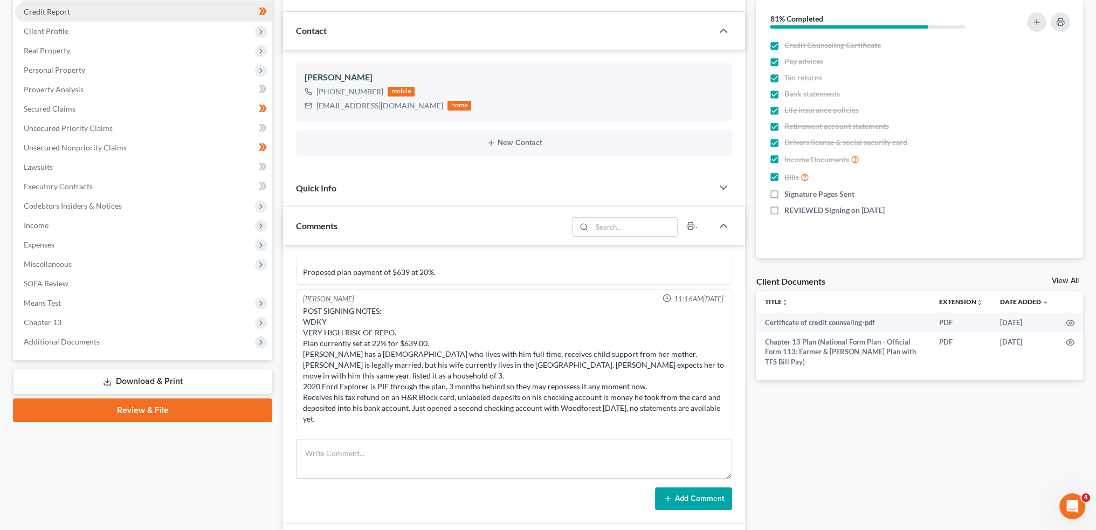
scroll to position [180, 0]
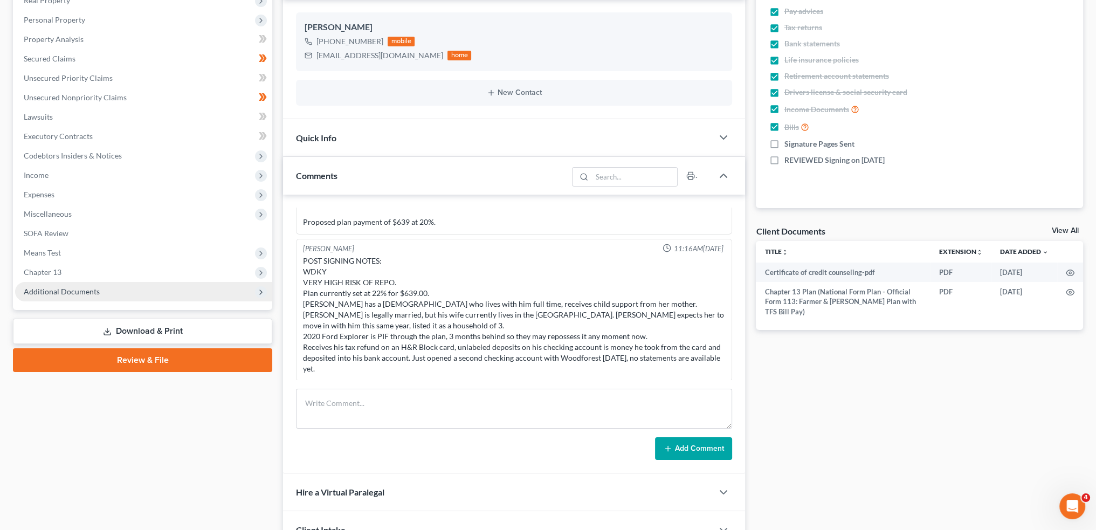
click at [80, 289] on span "Additional Documents" at bounding box center [62, 291] width 76 height 9
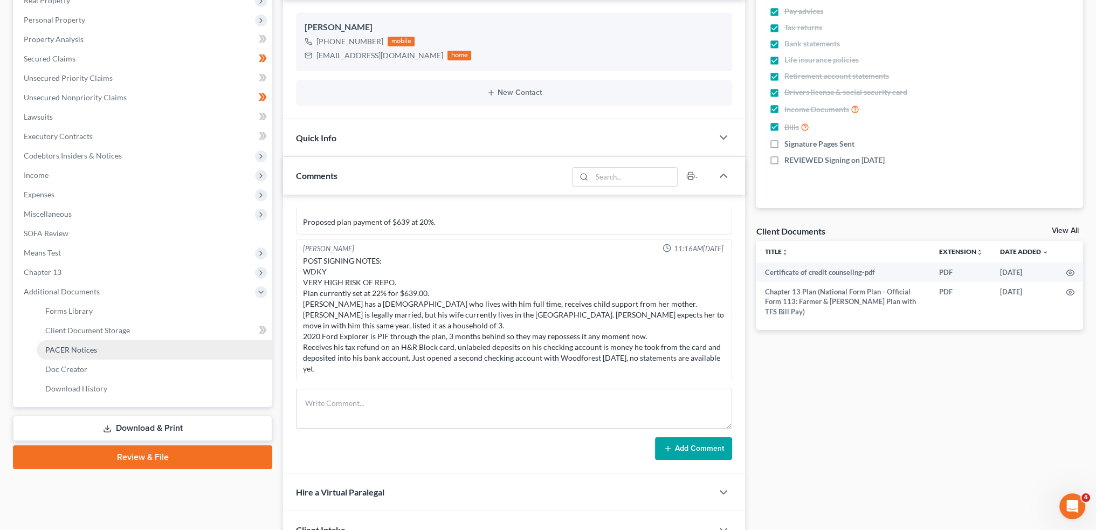
click at [78, 347] on span "PACER Notices" at bounding box center [71, 349] width 52 height 9
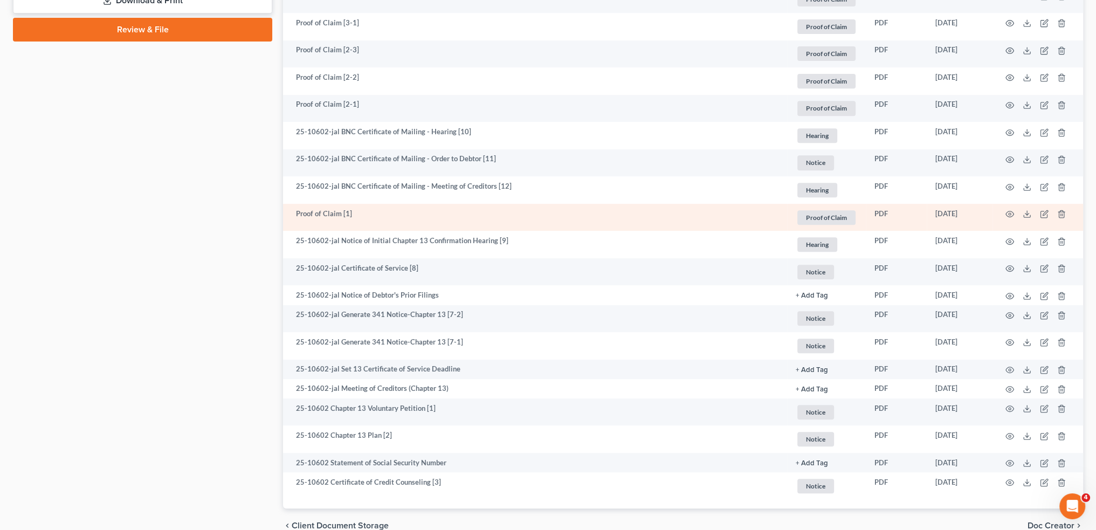
scroll to position [661, 0]
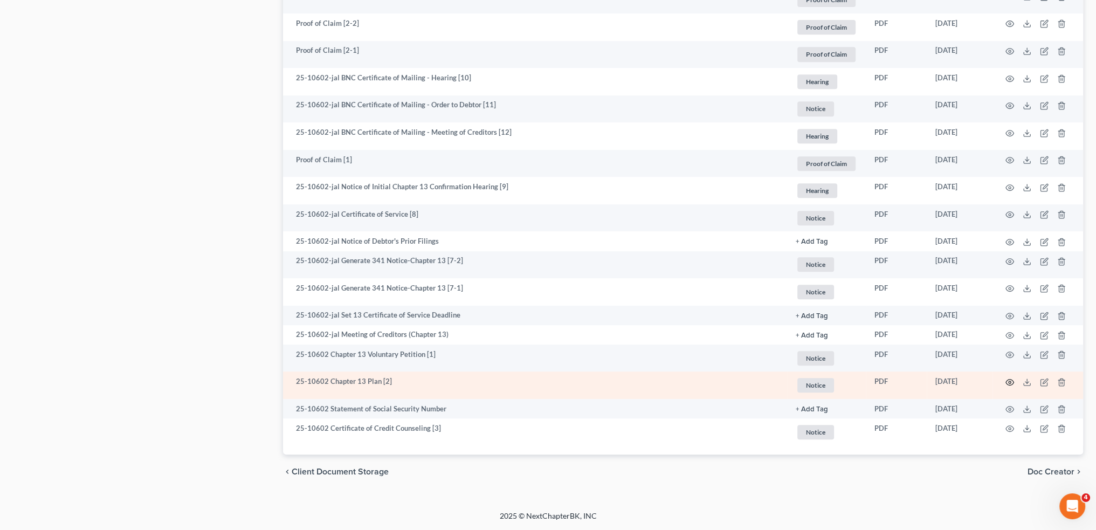
click at [1010, 379] on icon "button" at bounding box center [1010, 382] width 8 height 6
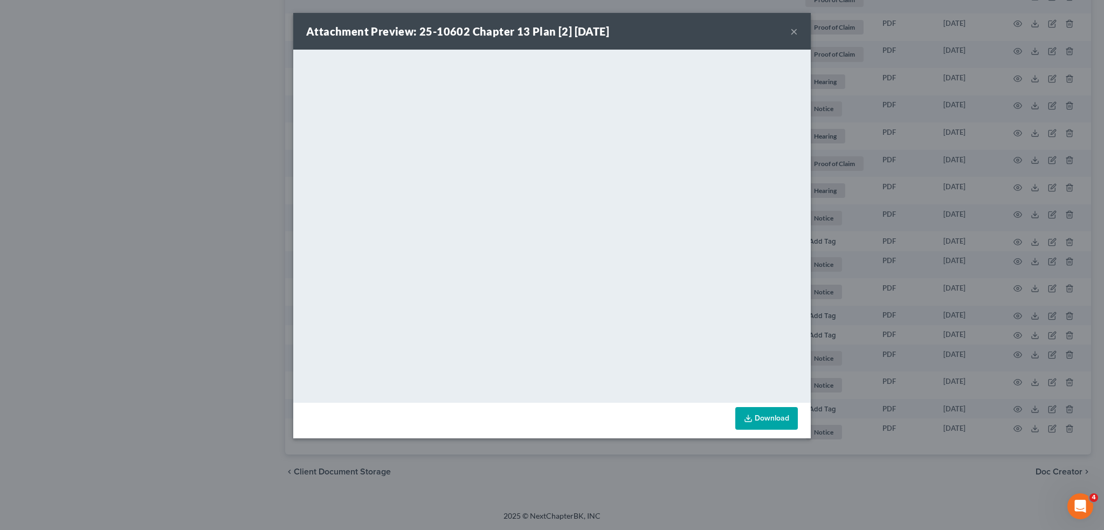
click at [792, 29] on button "×" at bounding box center [794, 31] width 8 height 13
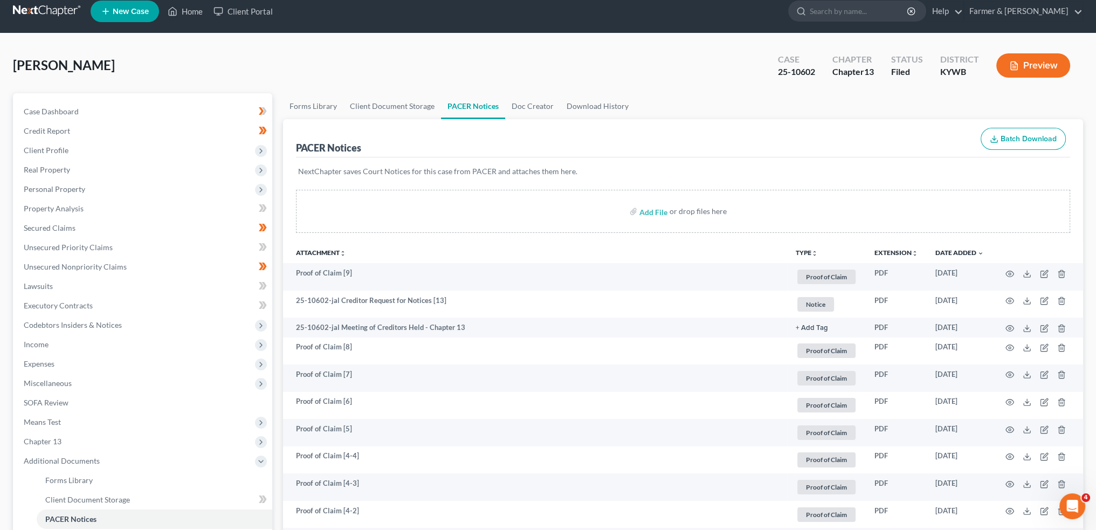
scroll to position [0, 0]
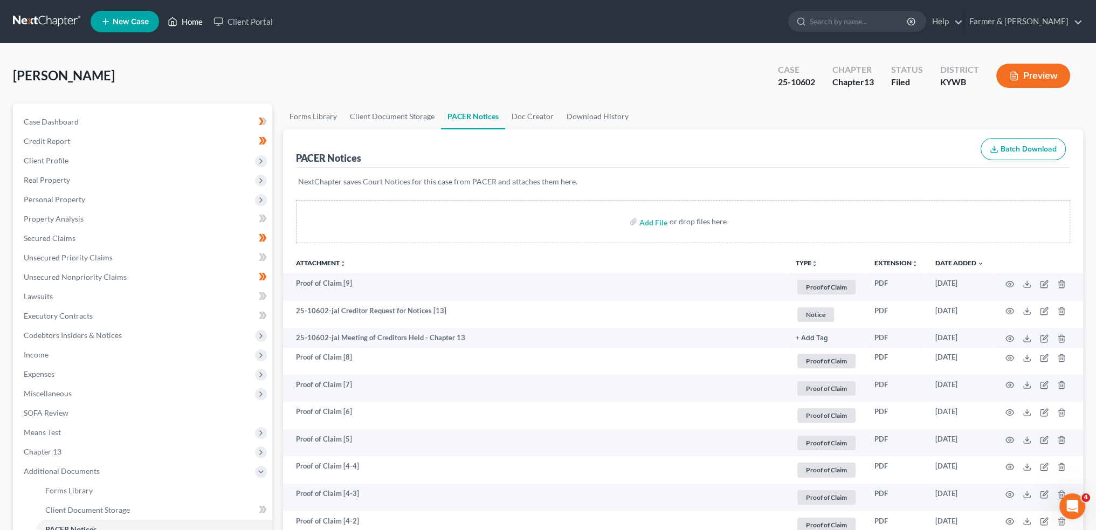
drag, startPoint x: 193, startPoint y: 17, endPoint x: 233, endPoint y: 99, distance: 91.4
click at [193, 17] on link "Home" at bounding box center [185, 21] width 46 height 19
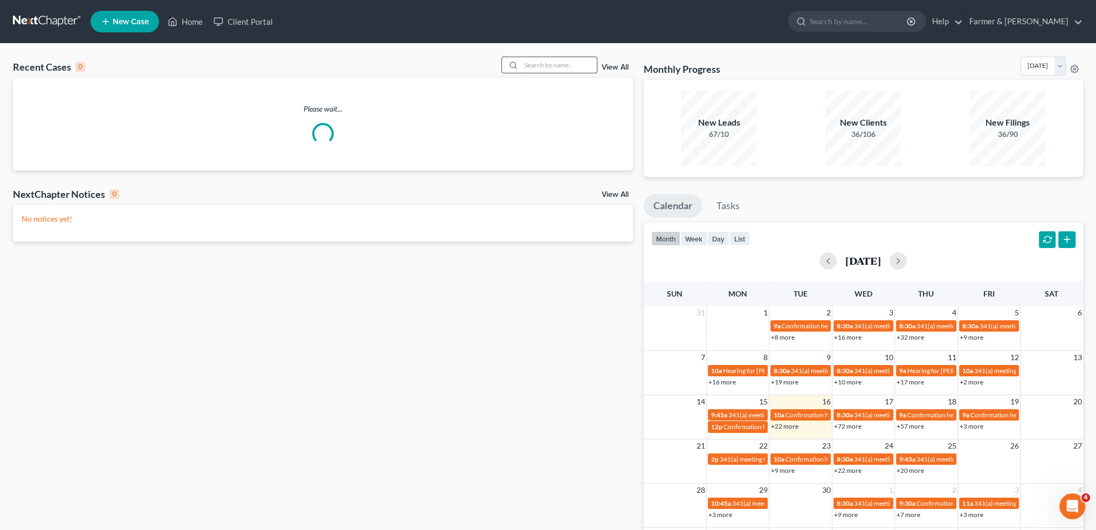
click at [544, 64] on input "search" at bounding box center [558, 65] width 75 height 16
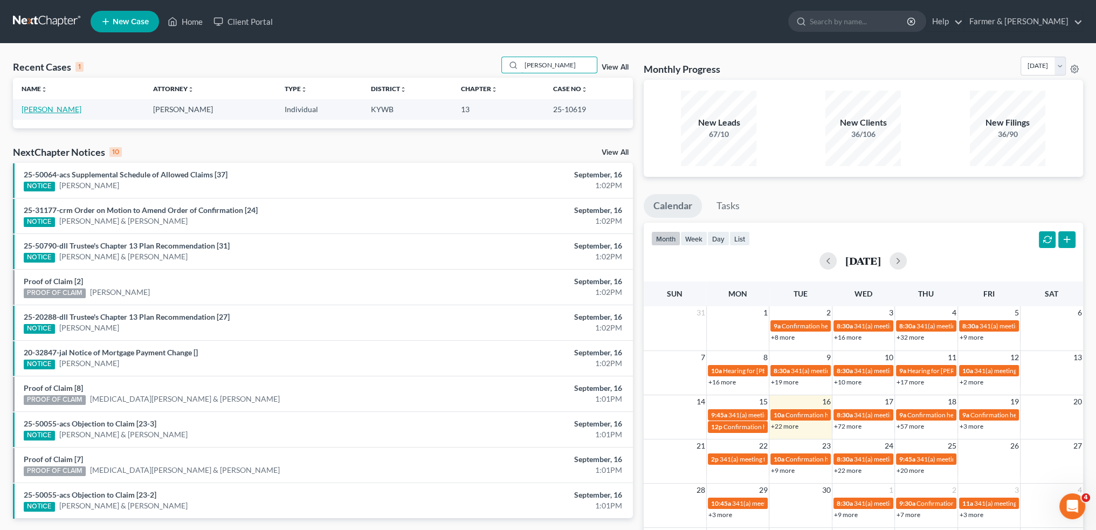
type input "lori roath"
click at [45, 109] on link "Roath, Lori" at bounding box center [52, 109] width 60 height 9
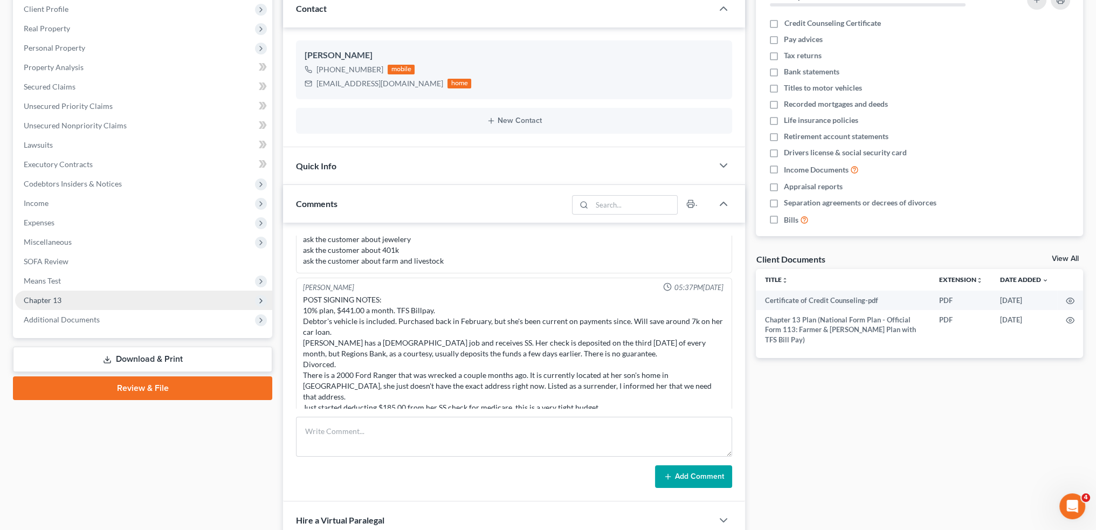
scroll to position [180, 0]
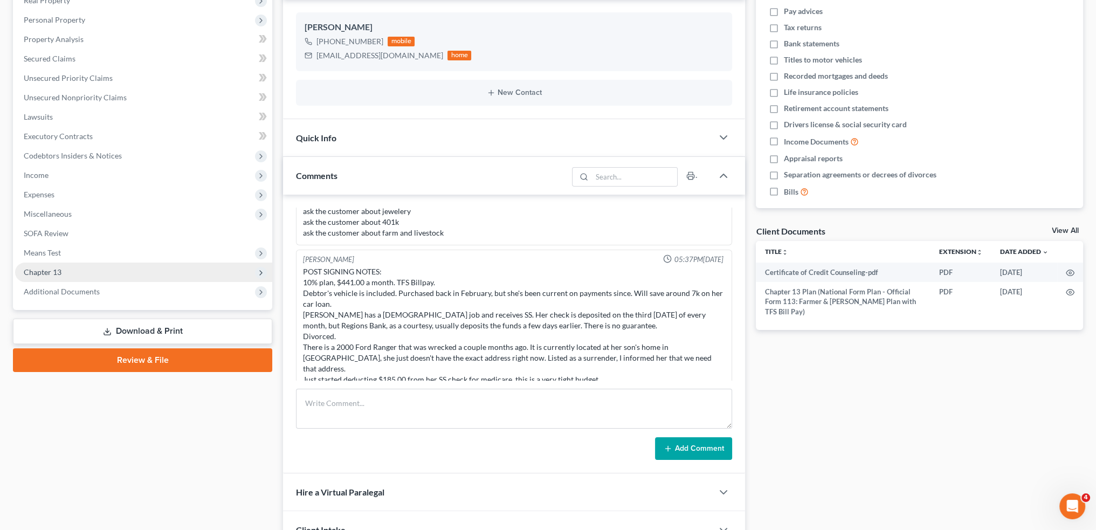
click at [64, 271] on span "Chapter 13" at bounding box center [143, 272] width 257 height 19
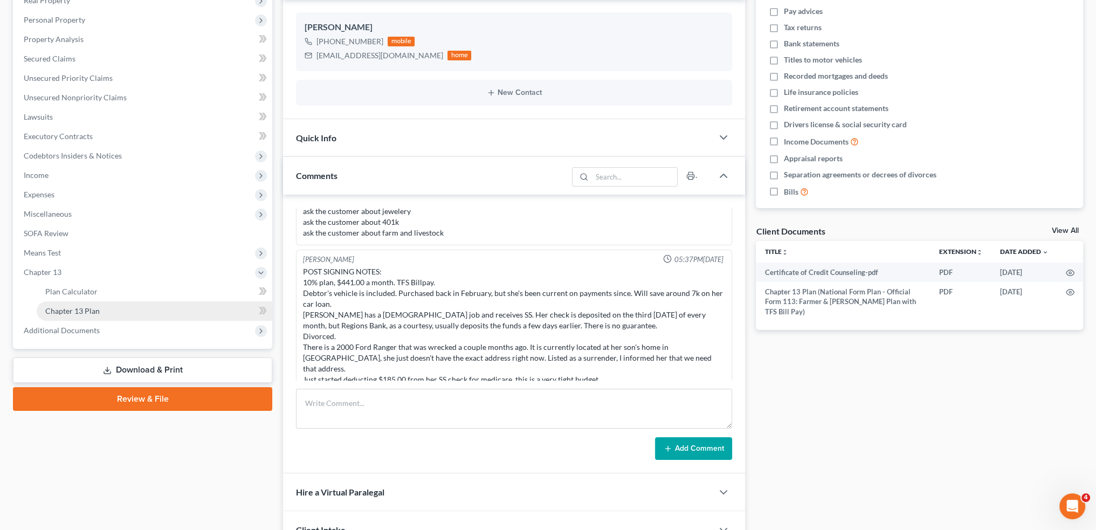
click at [69, 311] on span "Chapter 13 Plan" at bounding box center [72, 310] width 54 height 9
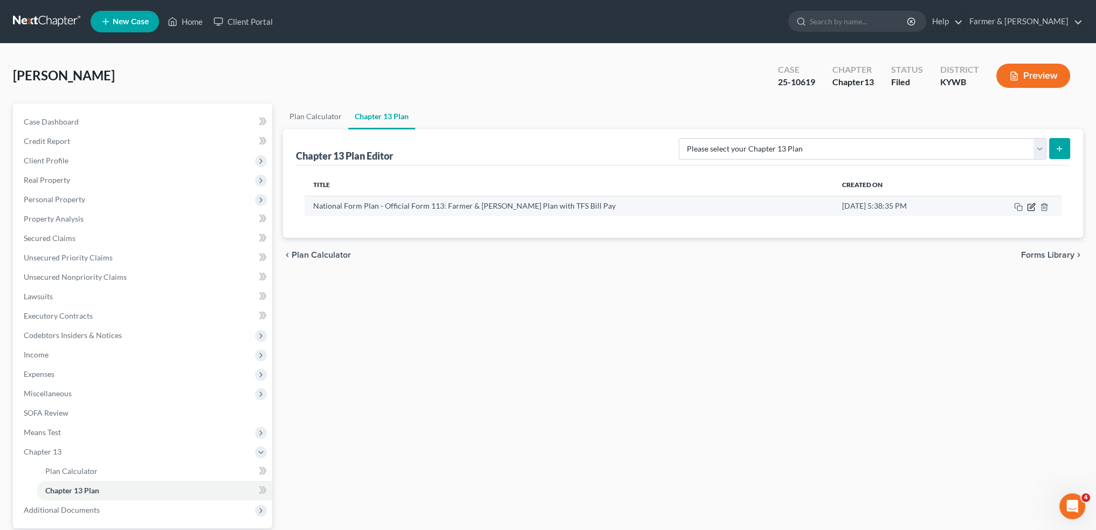
click at [1030, 207] on icon "button" at bounding box center [1032, 205] width 5 height 5
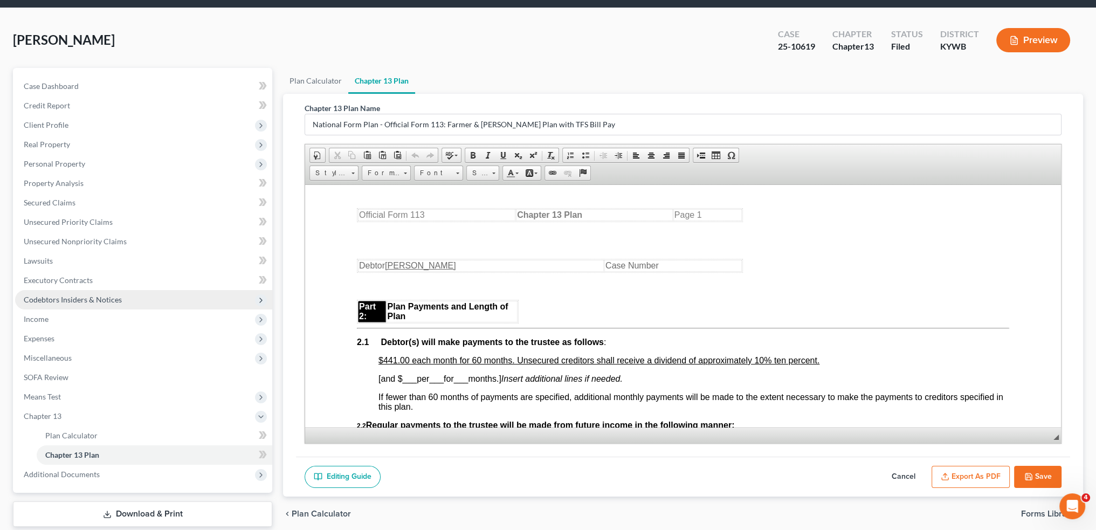
scroll to position [100, 0]
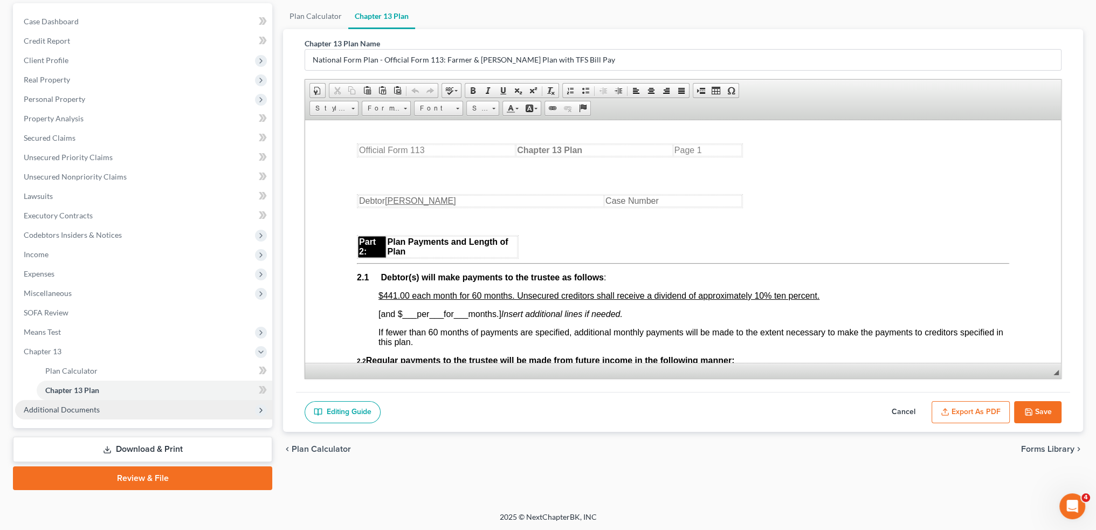
click at [99, 412] on span "Additional Documents" at bounding box center [143, 409] width 257 height 19
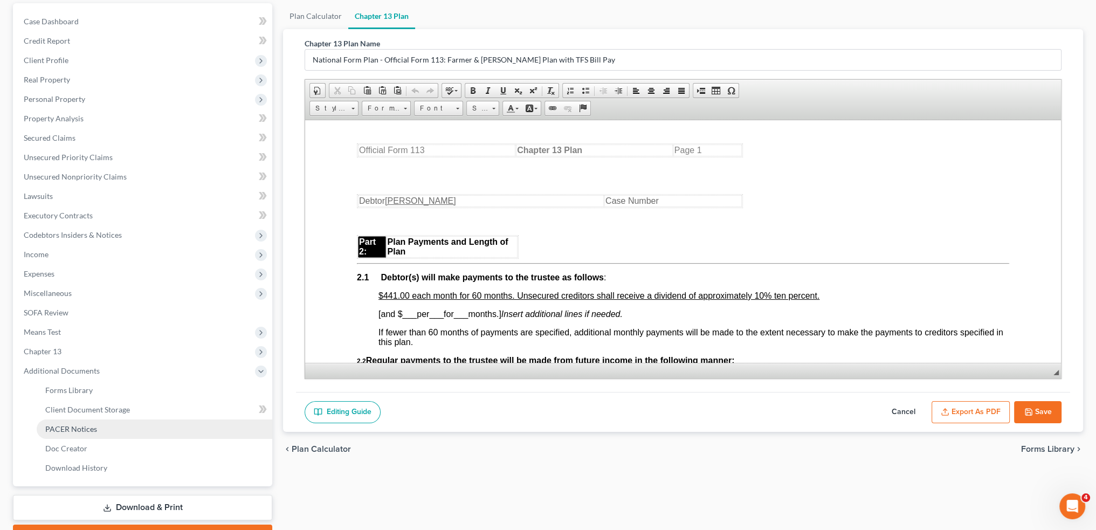
click at [95, 430] on link "PACER Notices" at bounding box center [155, 429] width 236 height 19
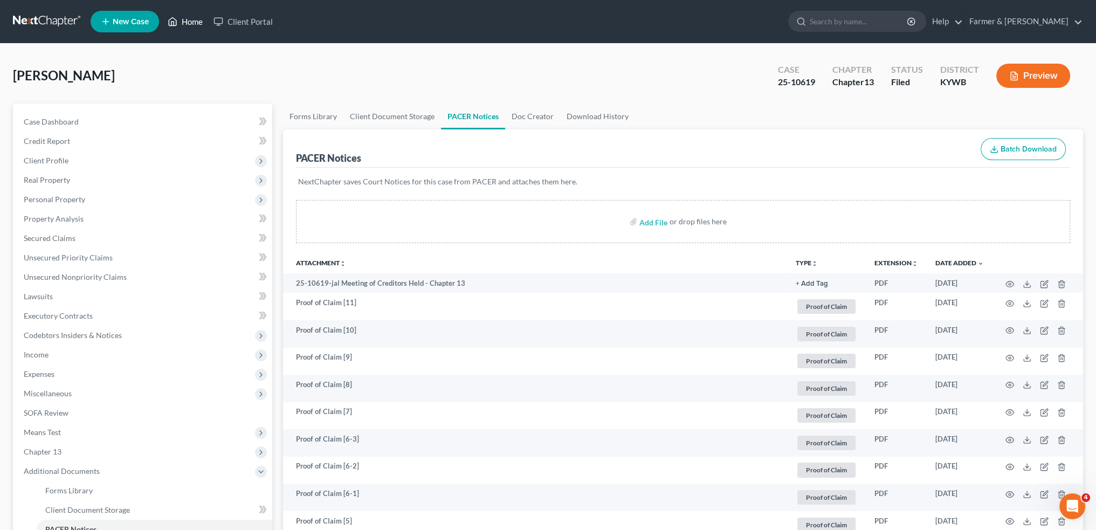
click at [188, 15] on link "Home" at bounding box center [185, 21] width 46 height 19
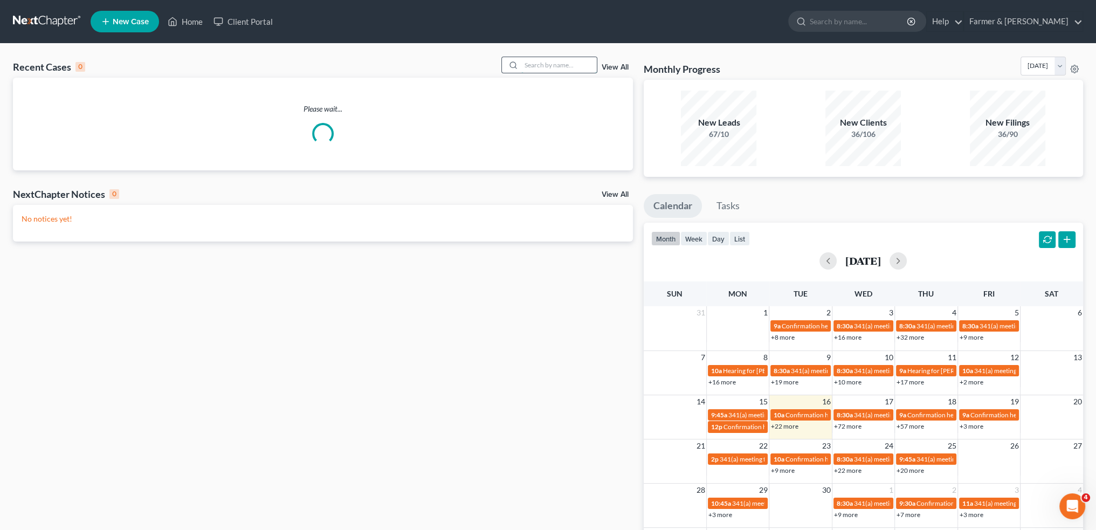
click at [544, 64] on input "search" at bounding box center [558, 65] width 75 height 16
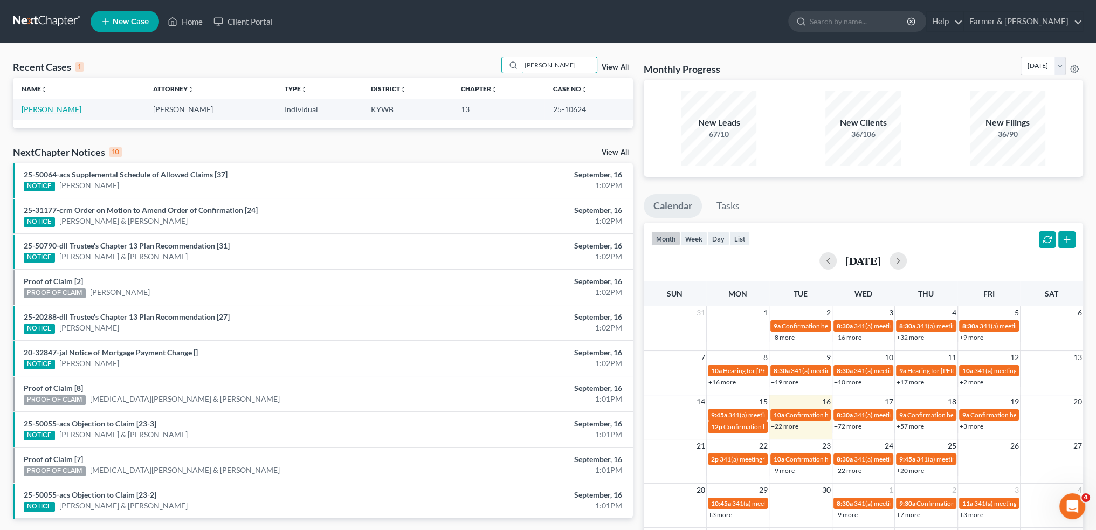
type input "brandon hearst"
click at [54, 105] on link "Hearst, Brandon" at bounding box center [52, 109] width 60 height 9
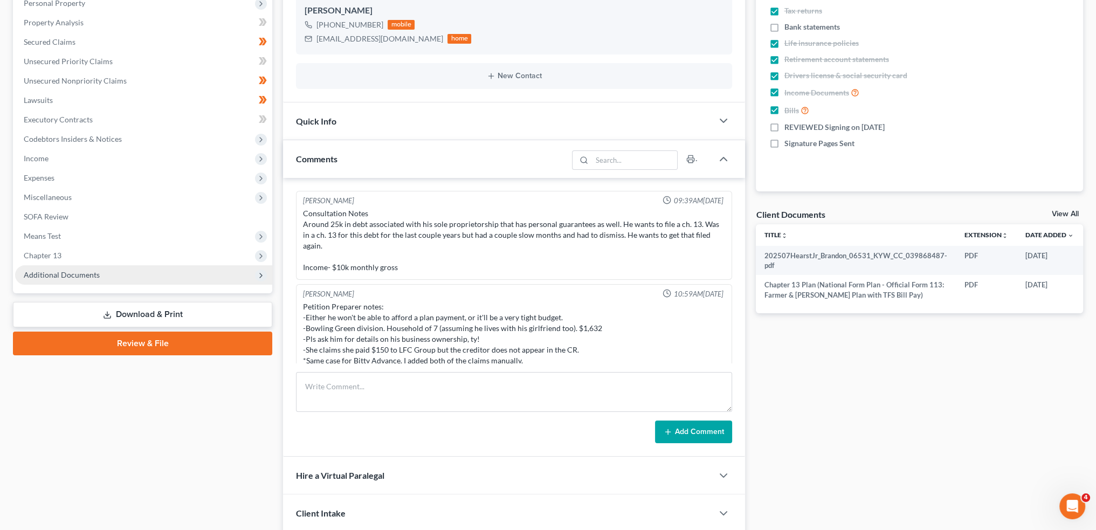
scroll to position [231, 0]
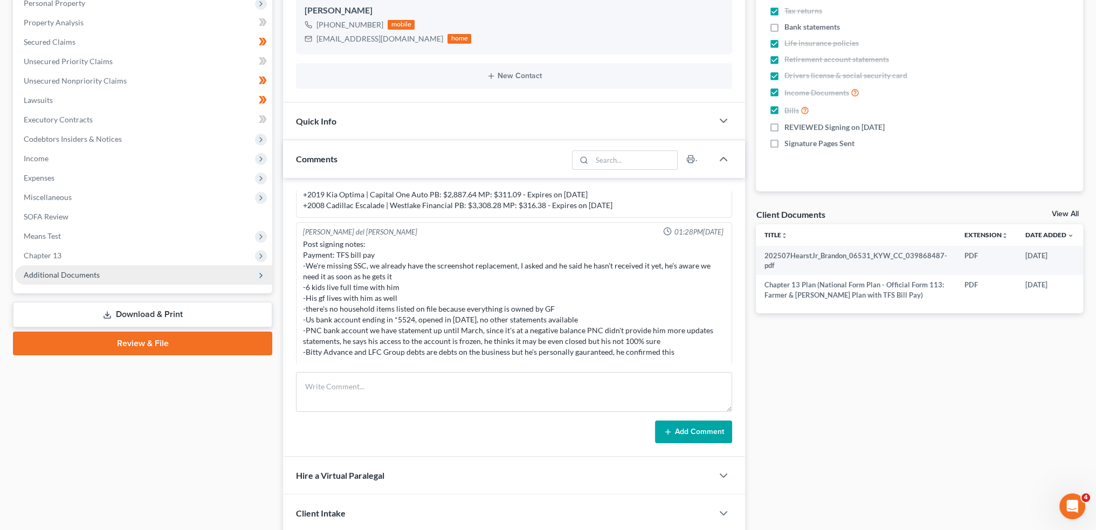
click at [83, 273] on span "Additional Documents" at bounding box center [62, 274] width 76 height 9
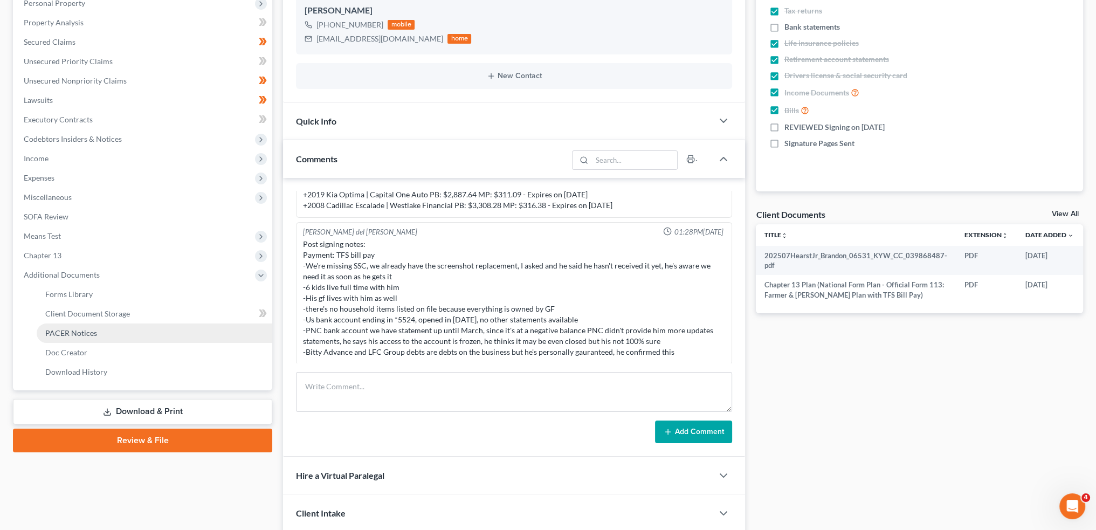
click at [88, 334] on span "PACER Notices" at bounding box center [71, 332] width 52 height 9
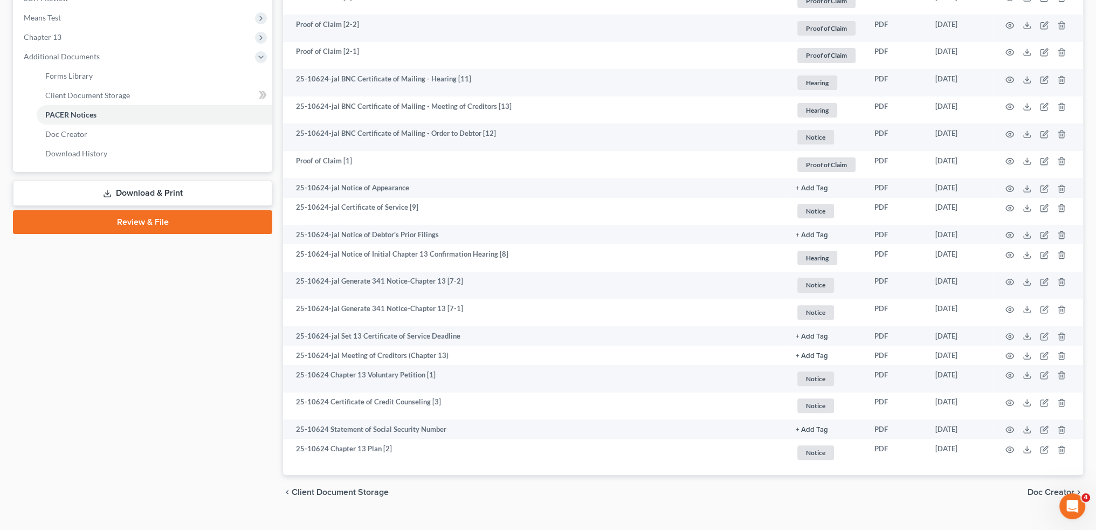
scroll to position [436, 0]
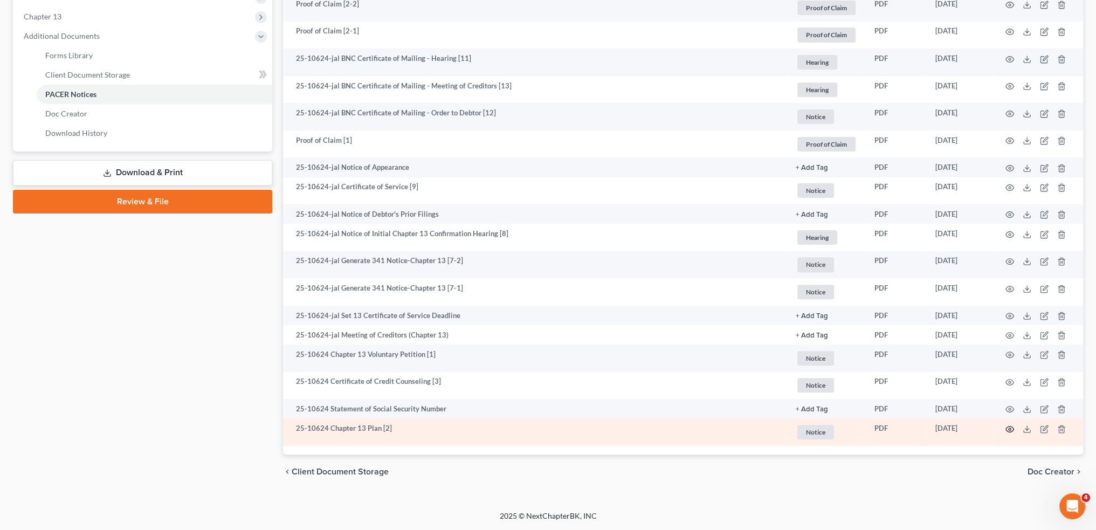
click at [1010, 428] on circle "button" at bounding box center [1010, 429] width 2 height 2
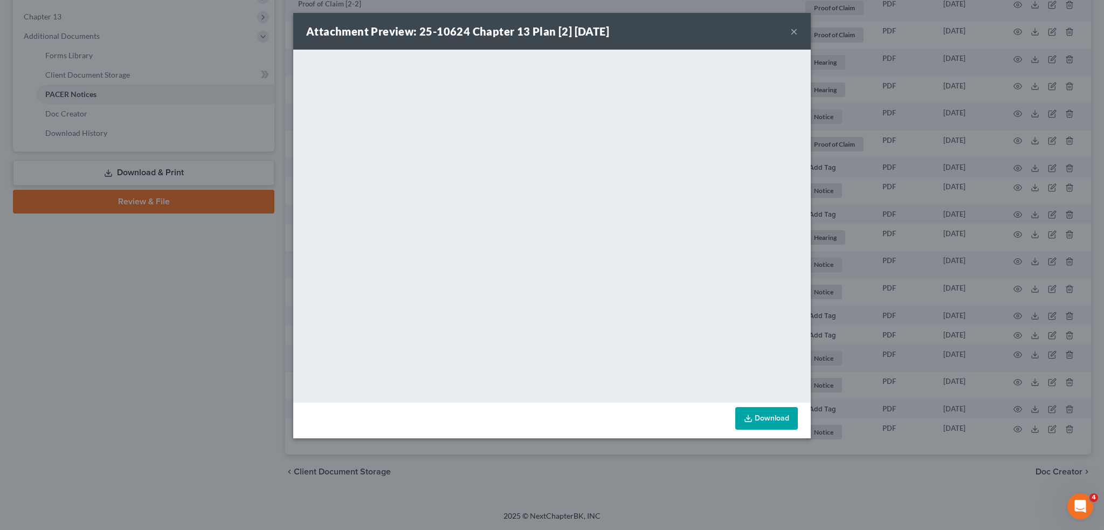
drag, startPoint x: 792, startPoint y: 33, endPoint x: 912, endPoint y: 249, distance: 246.2
click at [792, 33] on button "×" at bounding box center [794, 31] width 8 height 13
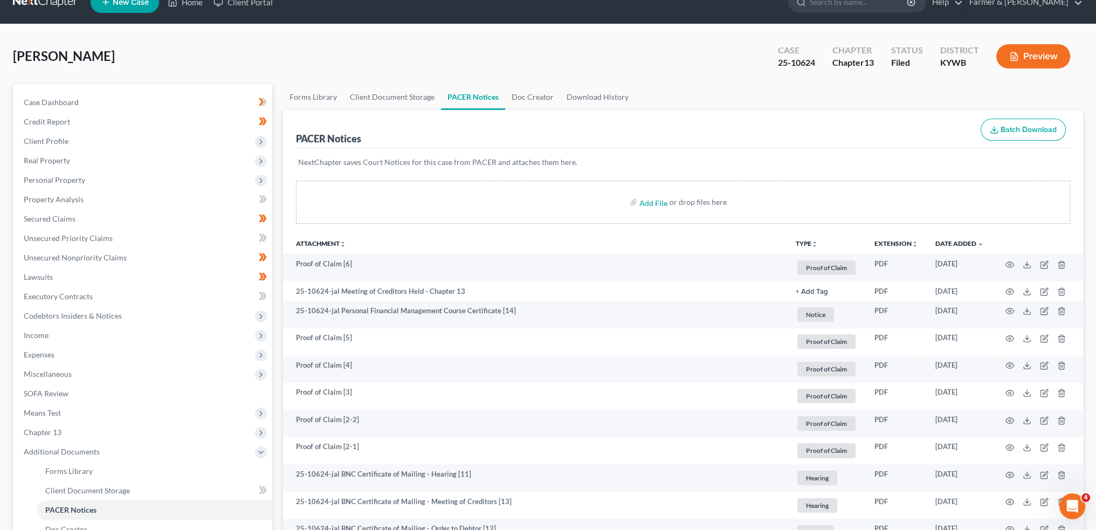
scroll to position [0, 0]
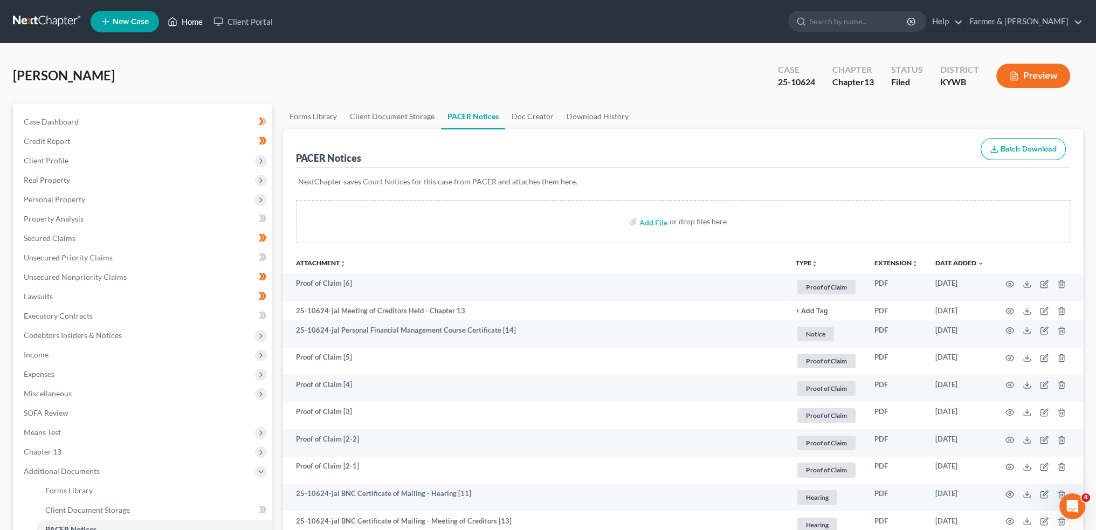
click at [187, 19] on link "Home" at bounding box center [185, 21] width 46 height 19
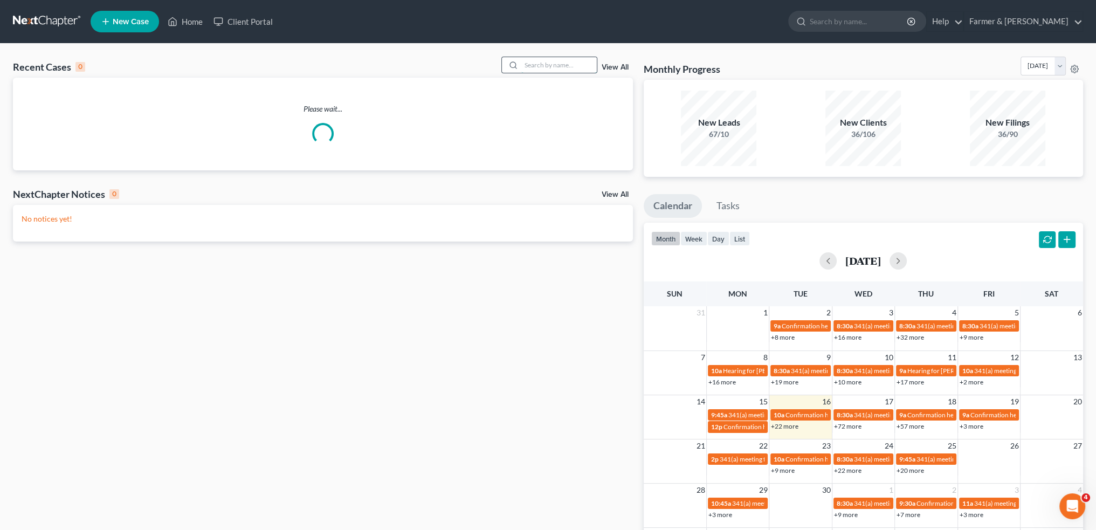
click at [545, 64] on input "search" at bounding box center [558, 65] width 75 height 16
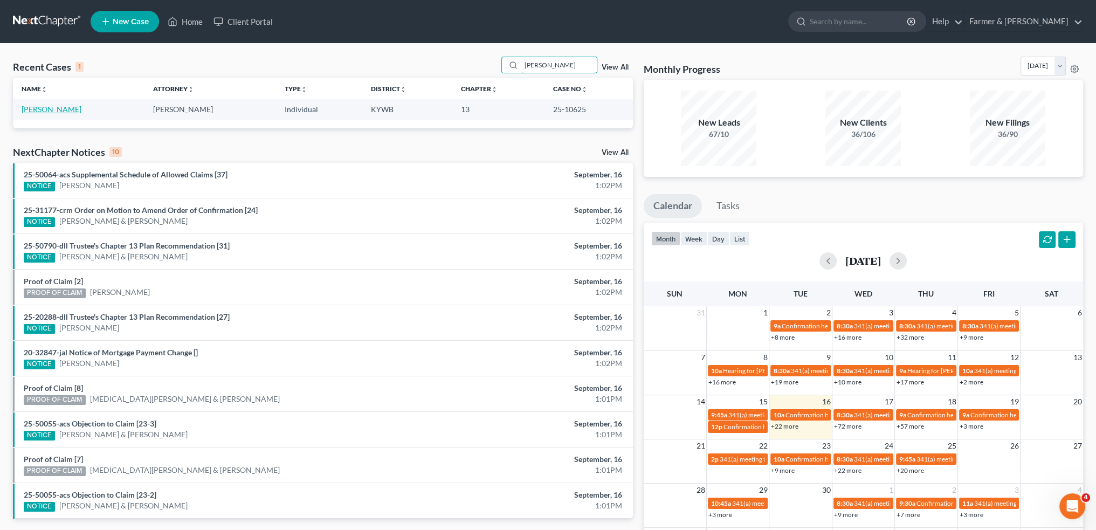
type input "kathy clark"
click at [45, 109] on link "Clark, Kathy" at bounding box center [52, 109] width 60 height 9
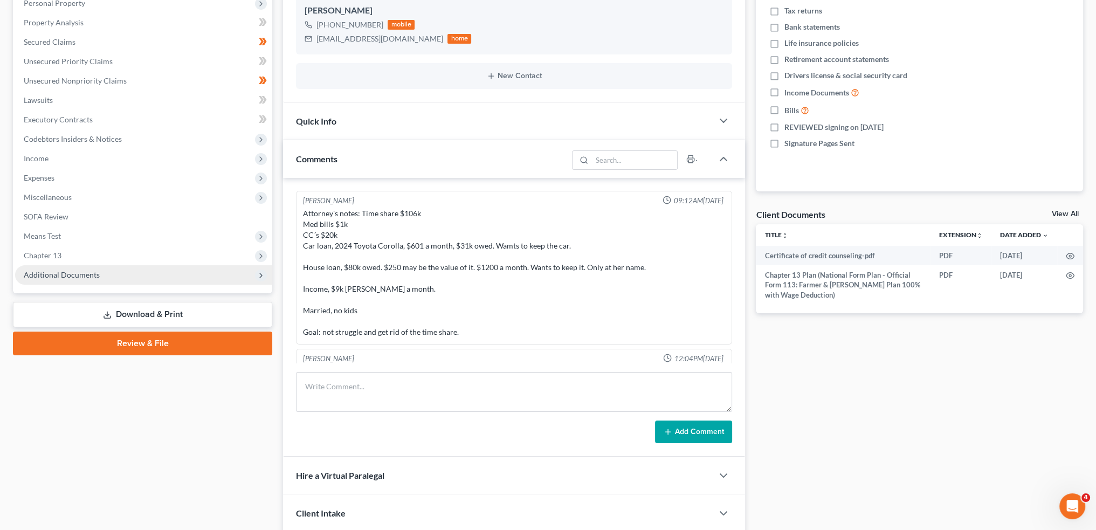
scroll to position [349, 0]
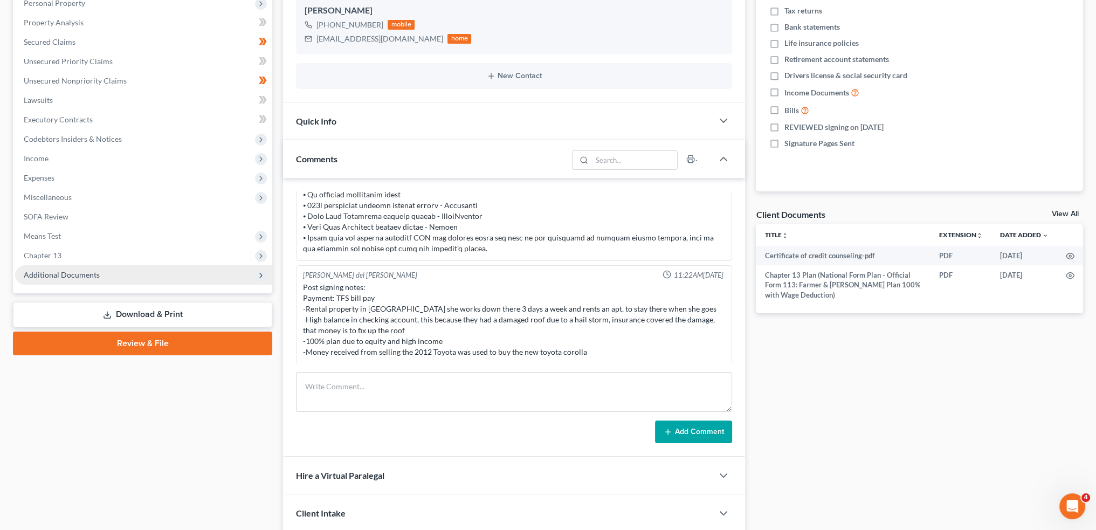
click at [53, 276] on span "Additional Documents" at bounding box center [62, 274] width 76 height 9
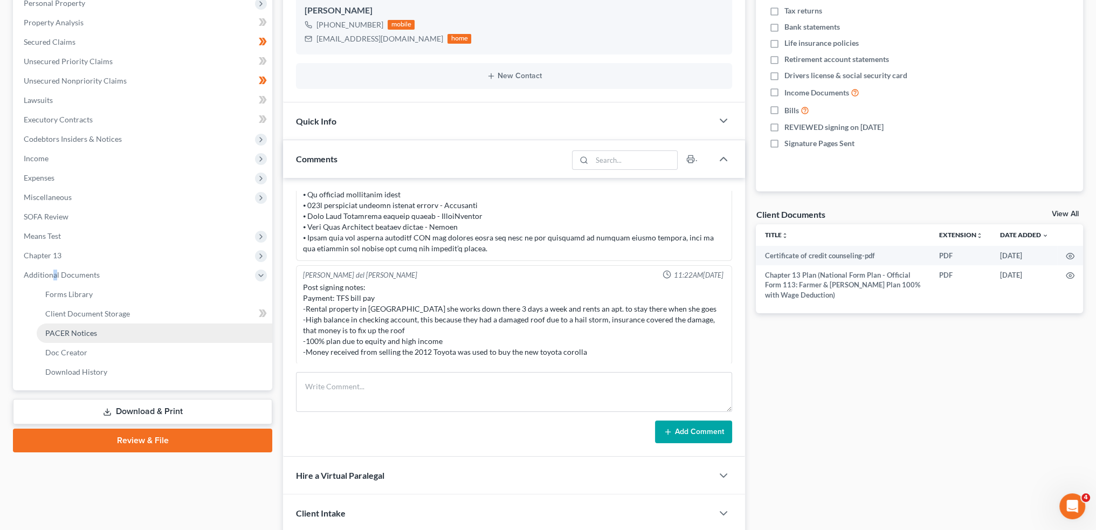
click at [71, 329] on span "PACER Notices" at bounding box center [71, 332] width 52 height 9
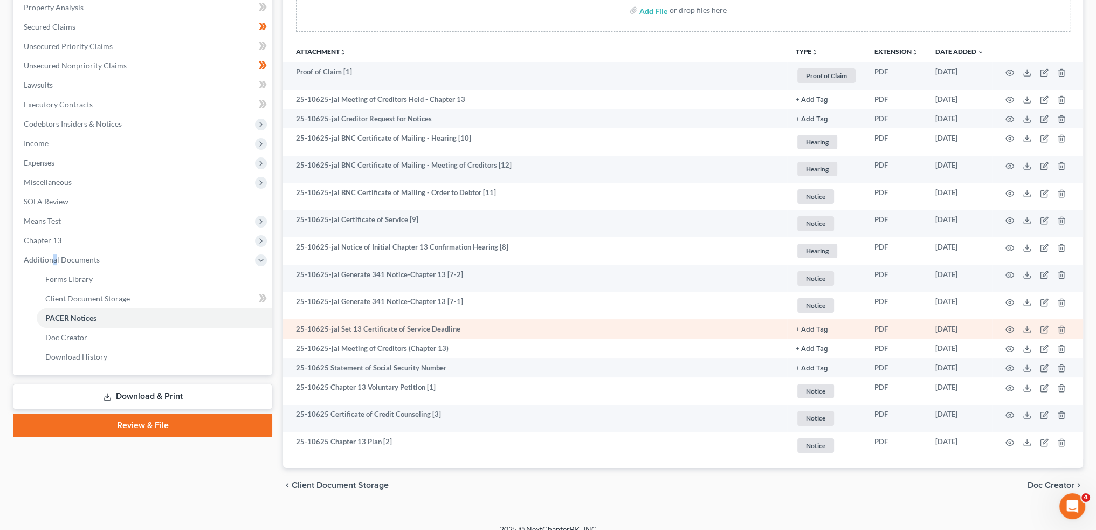
scroll to position [225, 0]
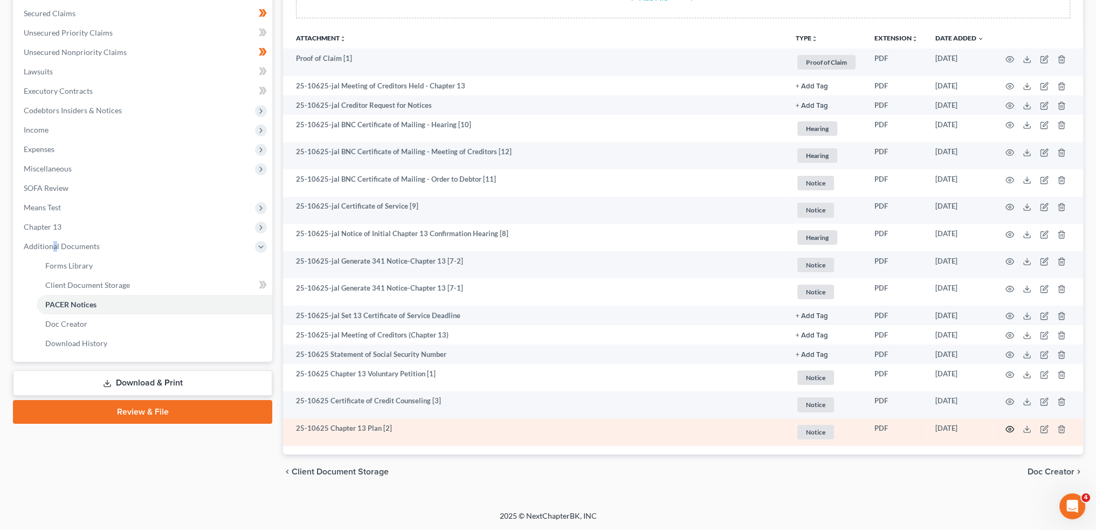
click at [1009, 427] on icon "button" at bounding box center [1010, 429] width 8 height 6
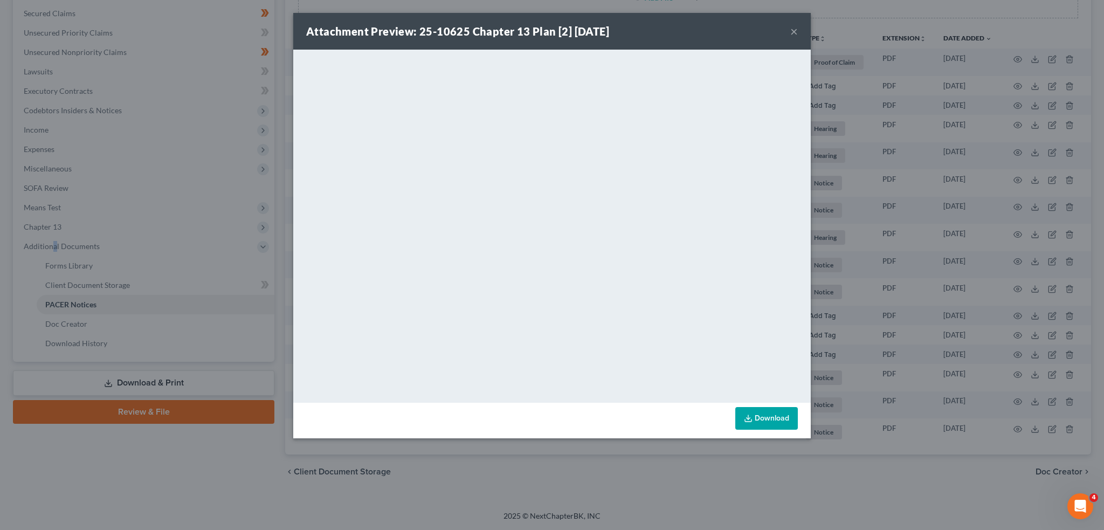
click at [792, 35] on button "×" at bounding box center [794, 31] width 8 height 13
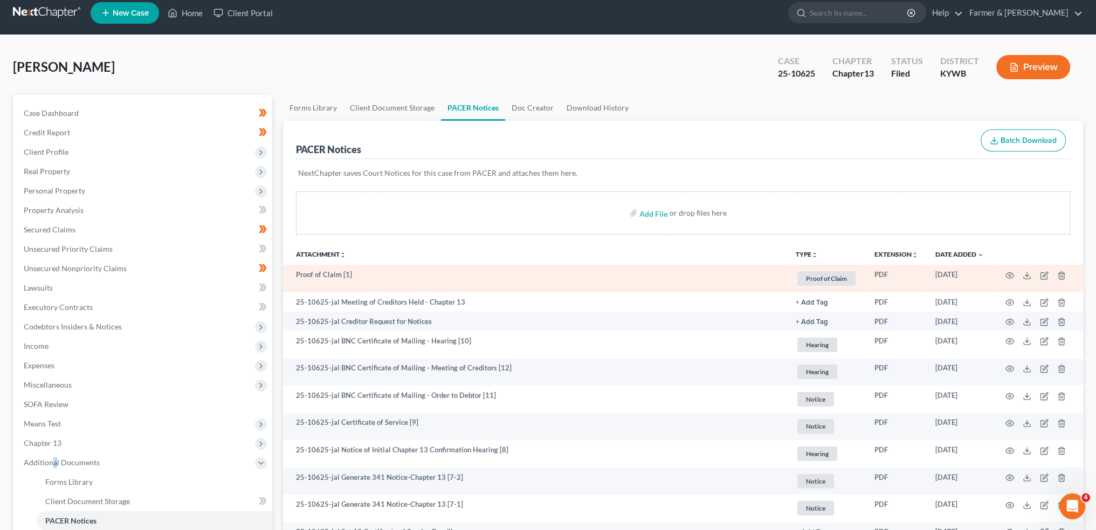
scroll to position [0, 0]
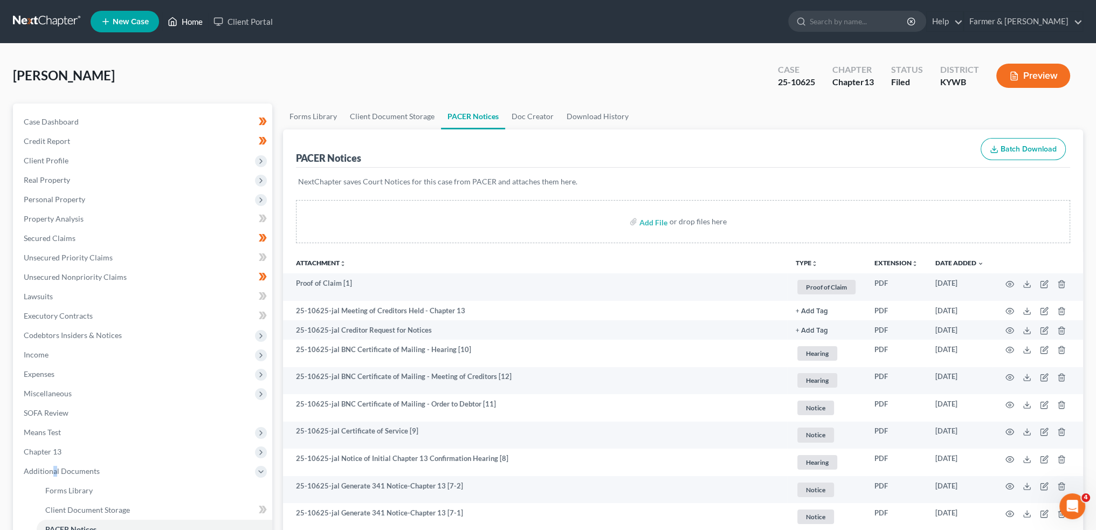
click at [182, 12] on link "Home" at bounding box center [185, 21] width 46 height 19
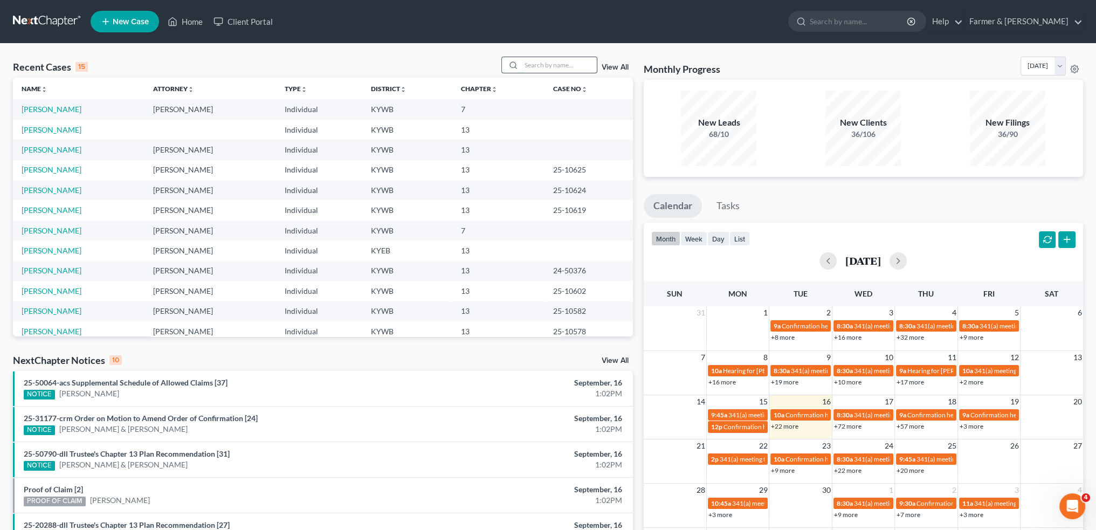
click at [540, 67] on input "search" at bounding box center [558, 65] width 75 height 16
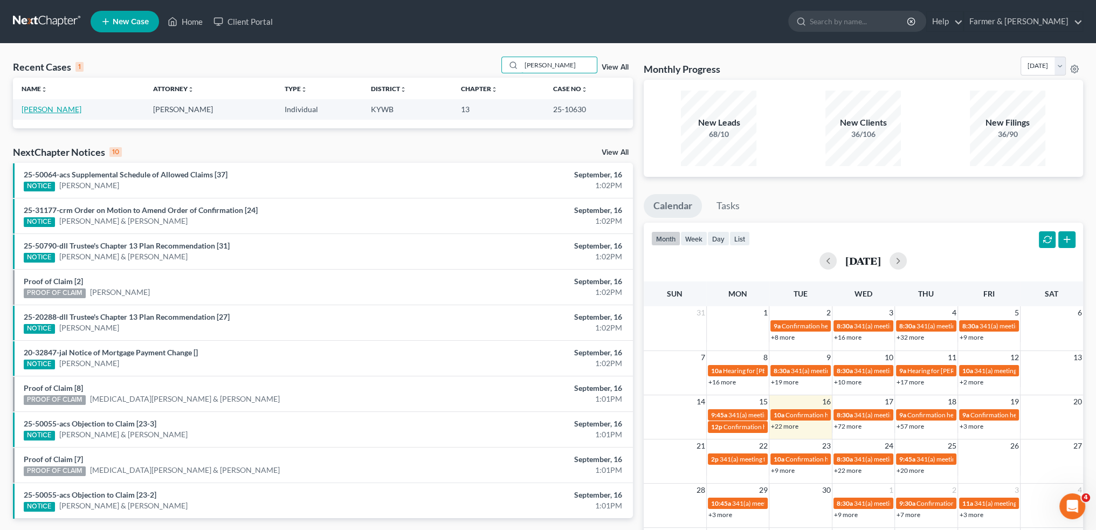
type input "edwin easterling"
click at [54, 108] on link "Easterling, Edwin" at bounding box center [52, 109] width 60 height 9
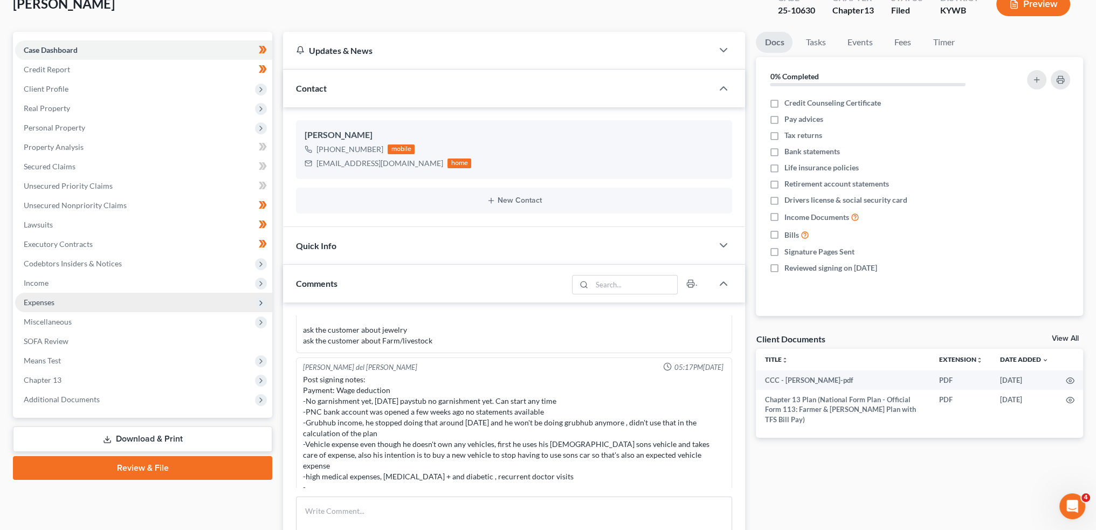
scroll to position [90, 0]
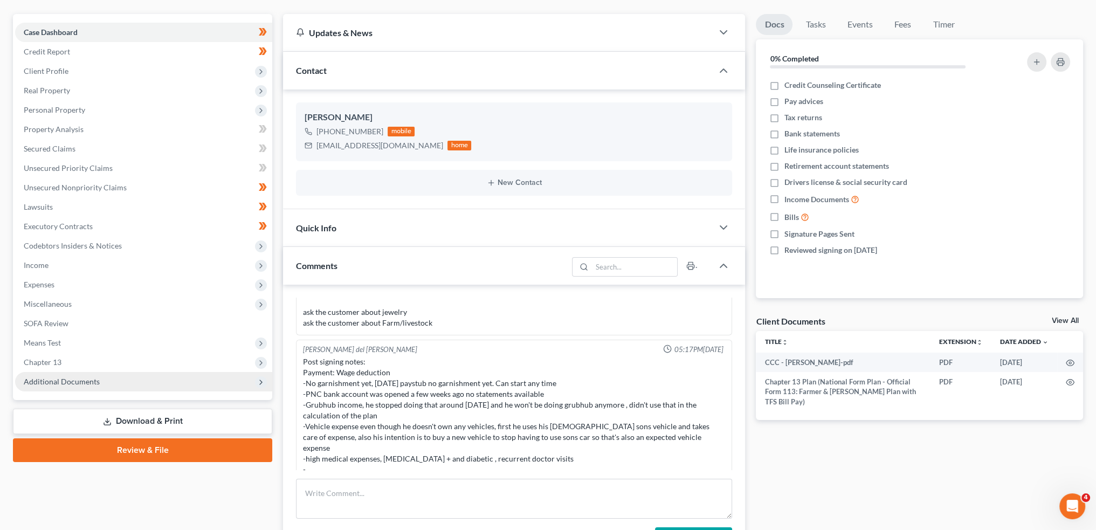
click at [79, 377] on span "Additional Documents" at bounding box center [62, 381] width 76 height 9
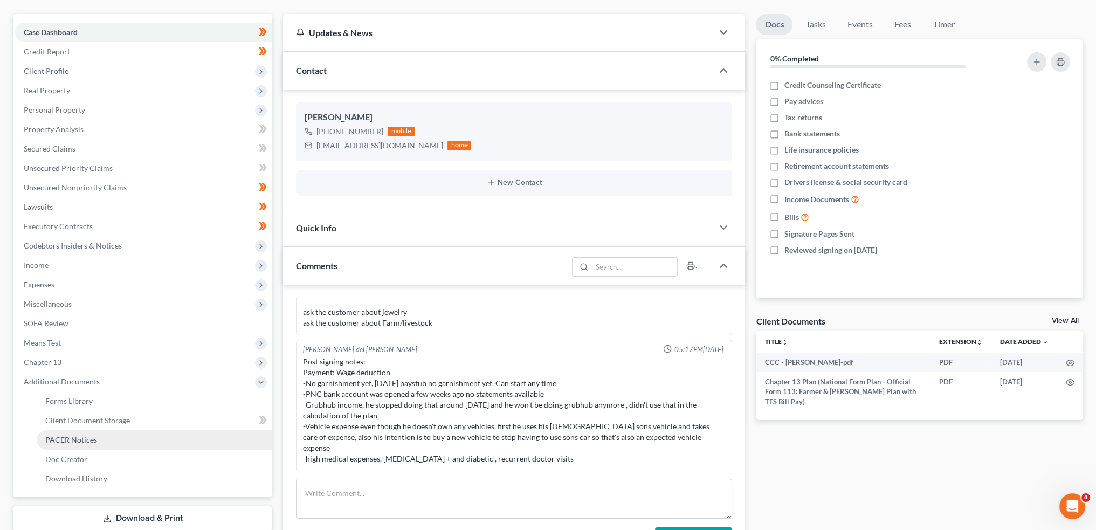
click at [91, 439] on span "PACER Notices" at bounding box center [71, 439] width 52 height 9
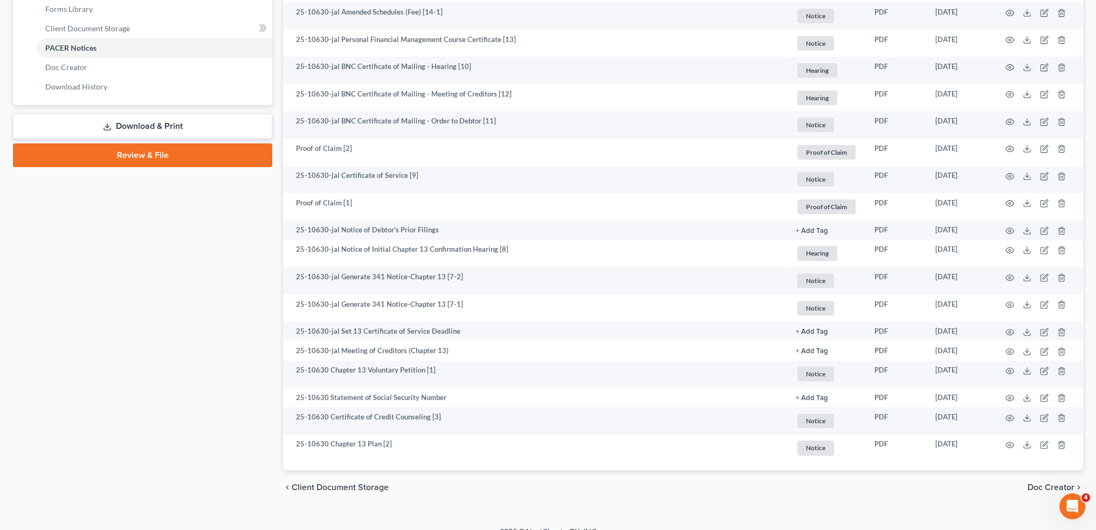
scroll to position [498, 0]
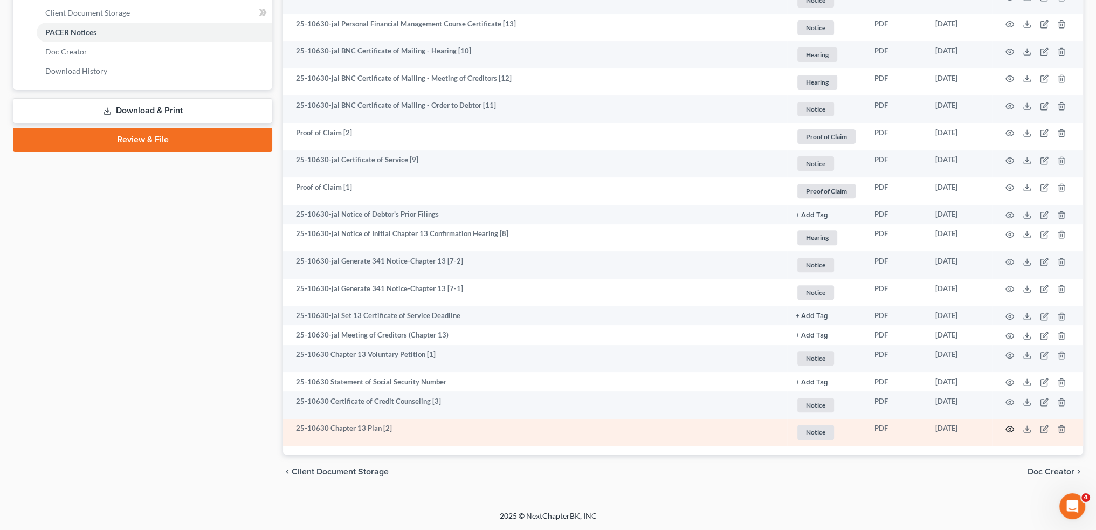
click at [1009, 427] on icon "button" at bounding box center [1010, 429] width 9 height 9
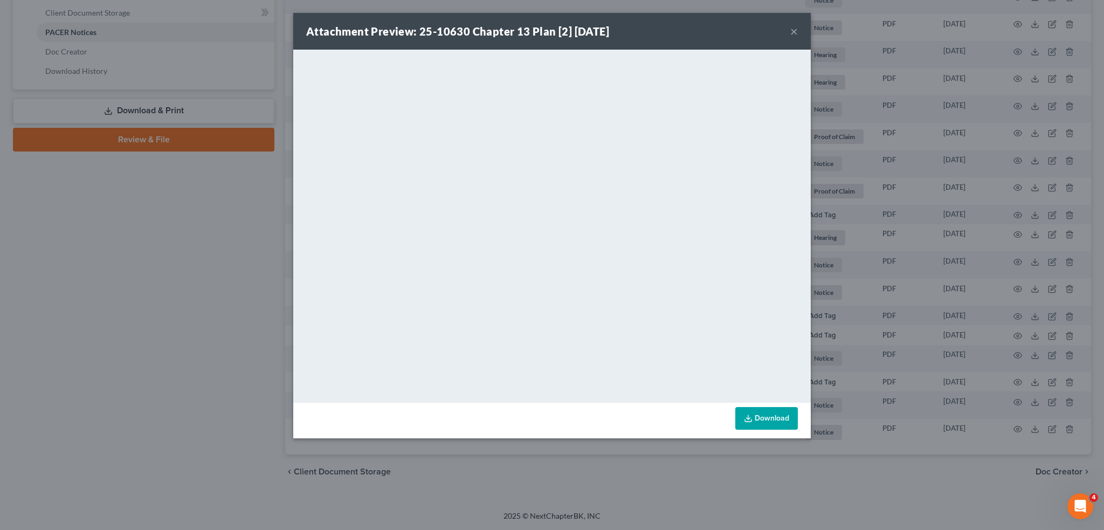
click at [795, 33] on button "×" at bounding box center [794, 31] width 8 height 13
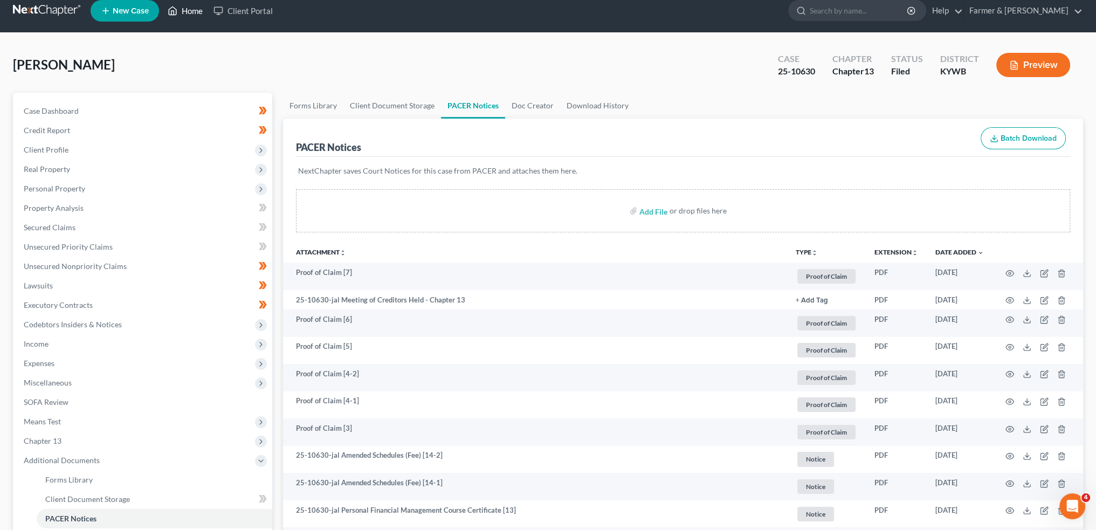
scroll to position [0, 0]
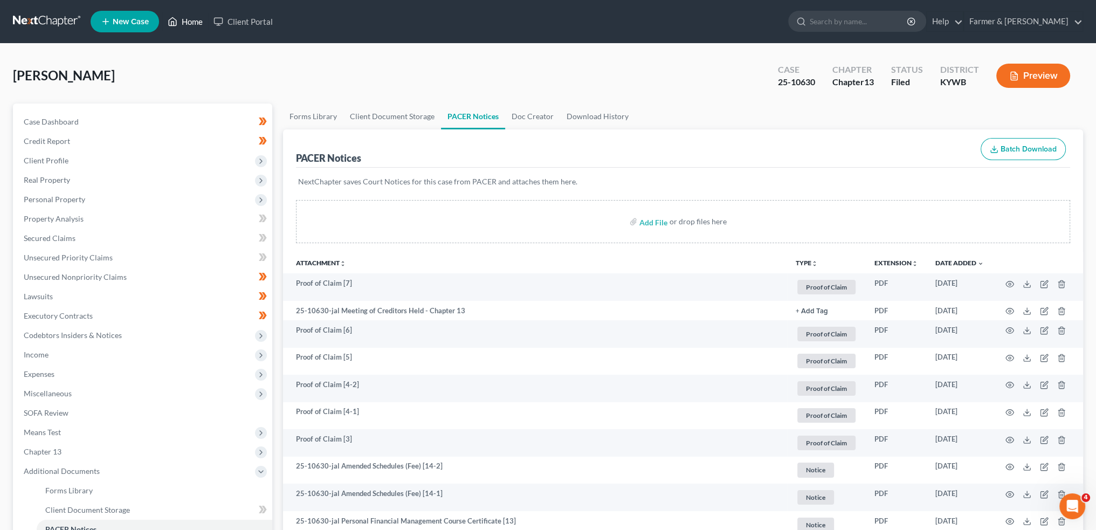
click at [194, 15] on link "Home" at bounding box center [185, 21] width 46 height 19
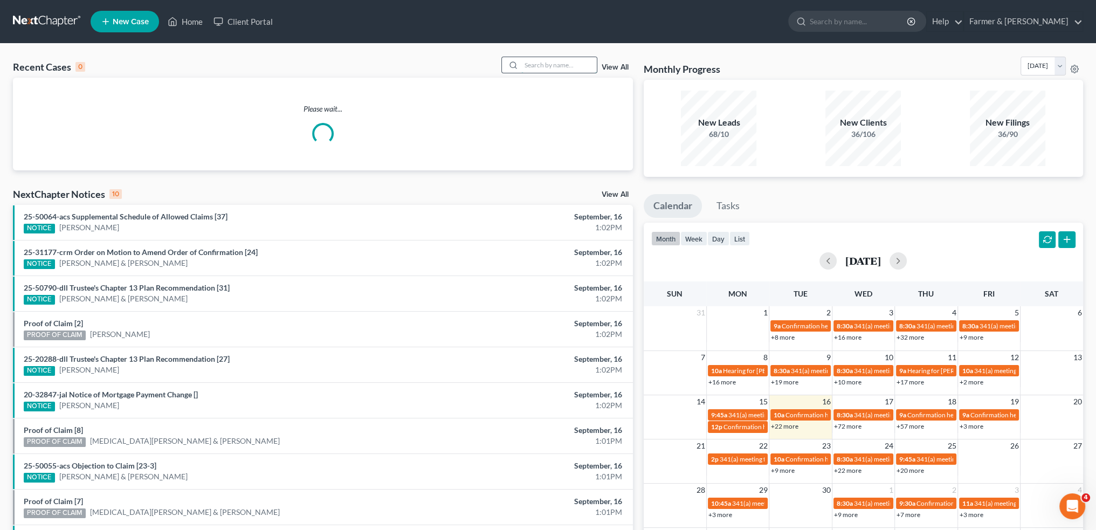
click at [534, 61] on input "search" at bounding box center [558, 65] width 75 height 16
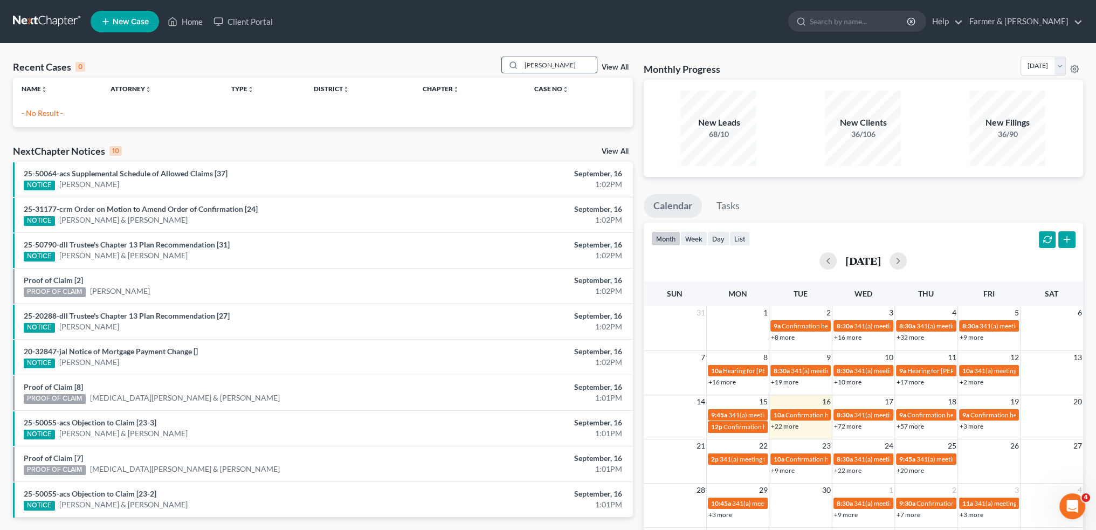
drag, startPoint x: 533, startPoint y: 63, endPoint x: 538, endPoint y: 64, distance: 5.5
click at [533, 63] on input "tanya reece" at bounding box center [558, 65] width 75 height 16
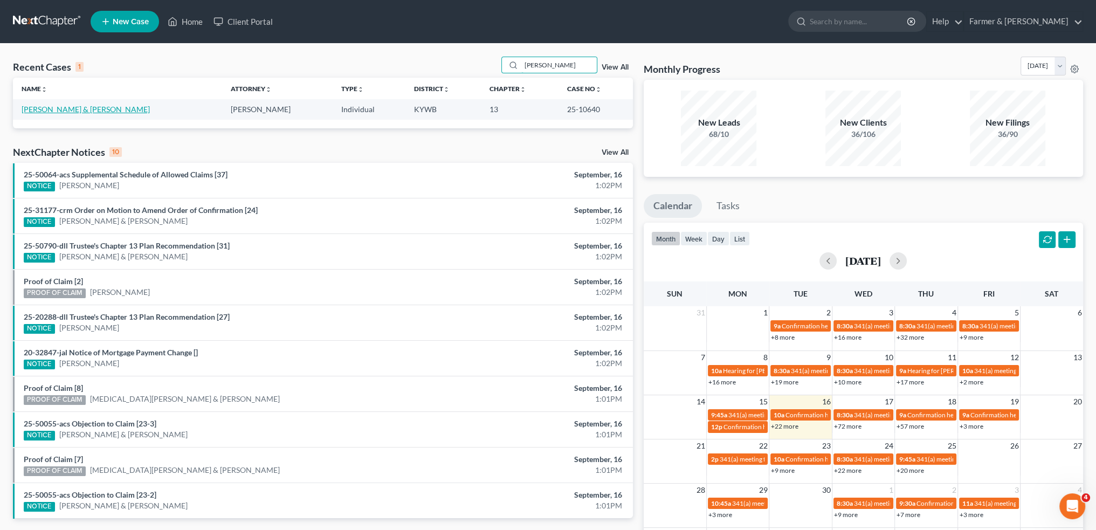
type input "tanna reece"
click at [55, 109] on link "Reece, Tanna & Kyle" at bounding box center [86, 109] width 128 height 9
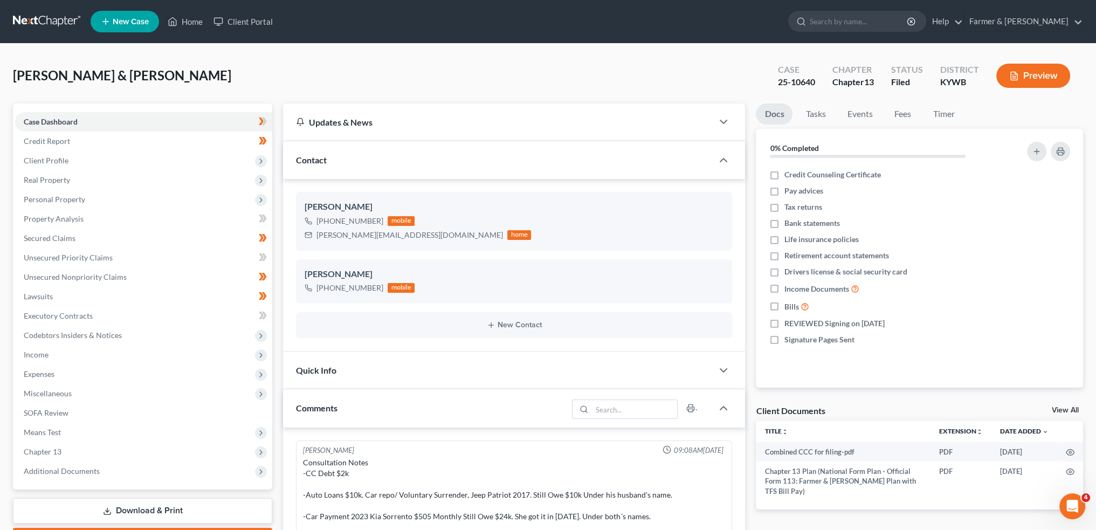
scroll to position [328, 0]
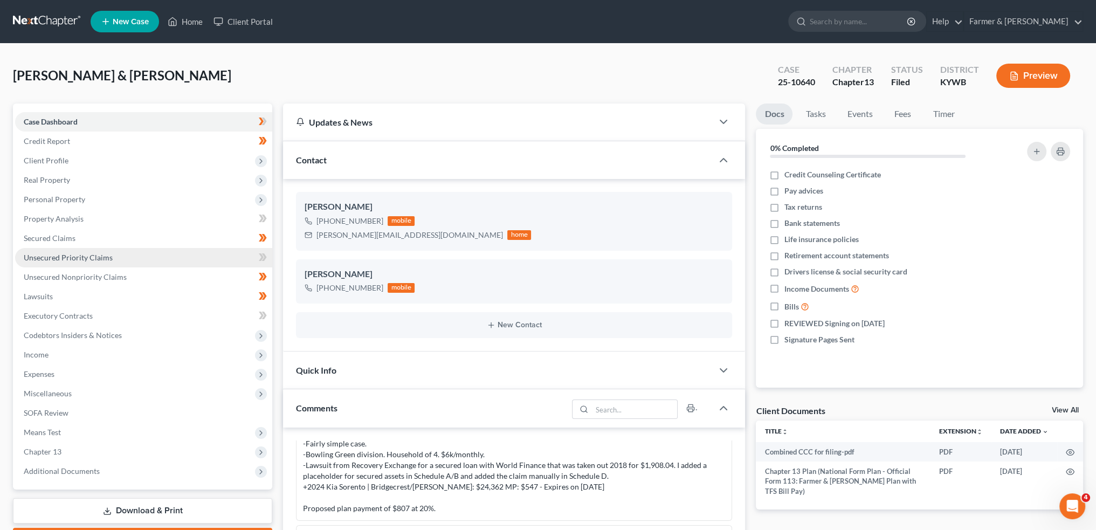
drag, startPoint x: 113, startPoint y: 460, endPoint x: 174, endPoint y: 259, distance: 210.7
click at [112, 462] on ul "Case Dashboard Payments Invoices Payments Payments Credit Report Client Profile" at bounding box center [143, 296] width 257 height 369
click at [108, 471] on span "Additional Documents" at bounding box center [143, 471] width 257 height 19
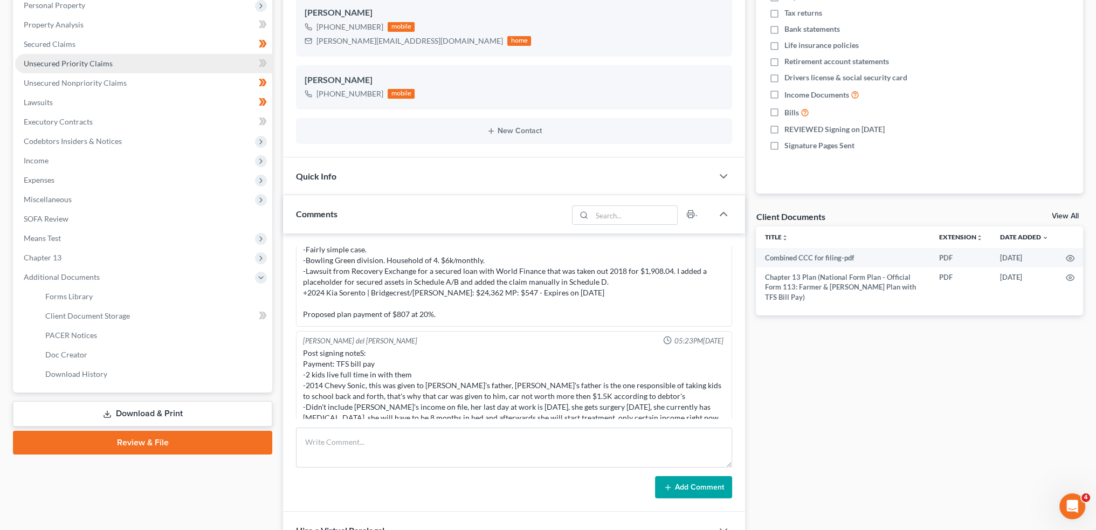
scroll to position [270, 0]
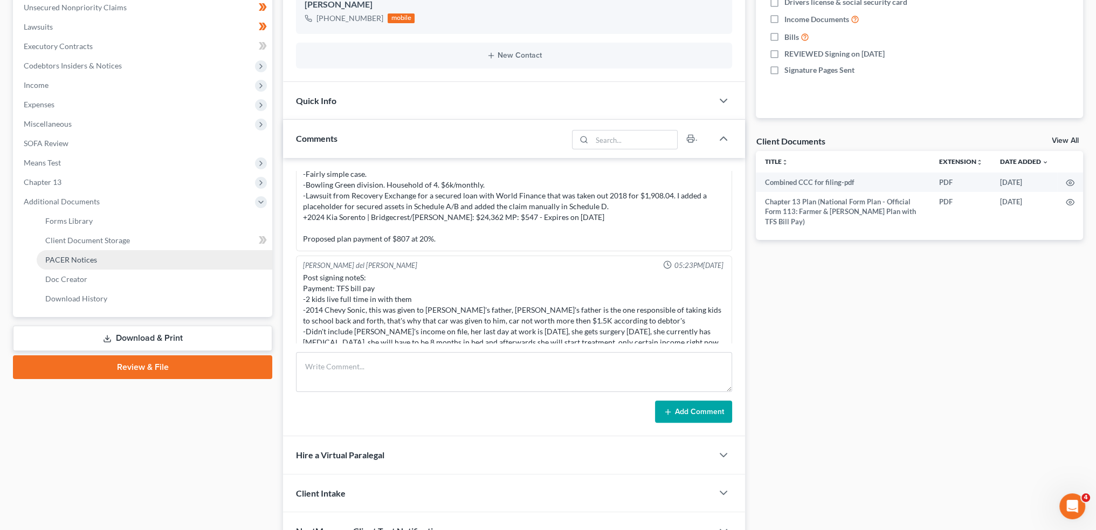
click at [98, 263] on link "PACER Notices" at bounding box center [155, 259] width 236 height 19
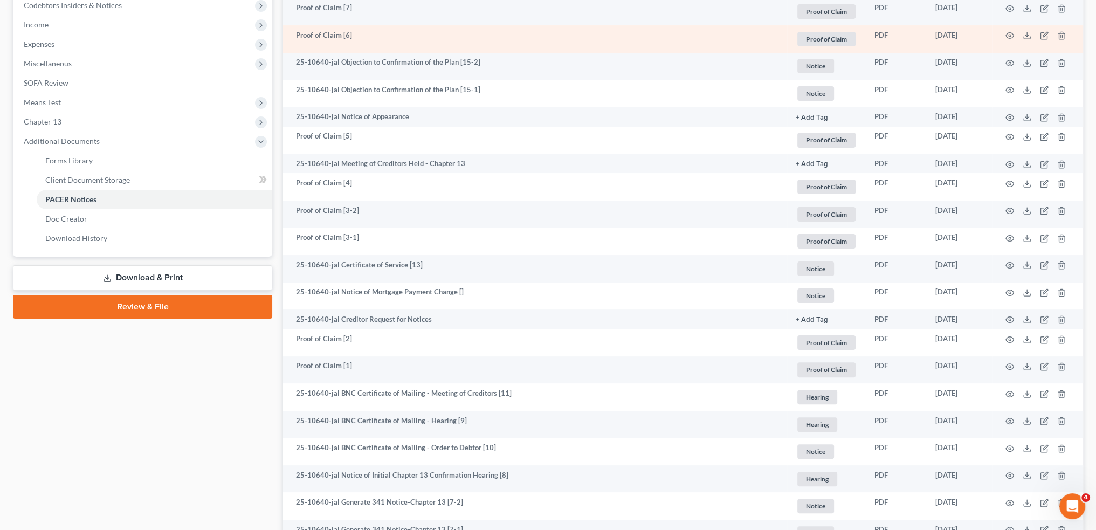
scroll to position [539, 0]
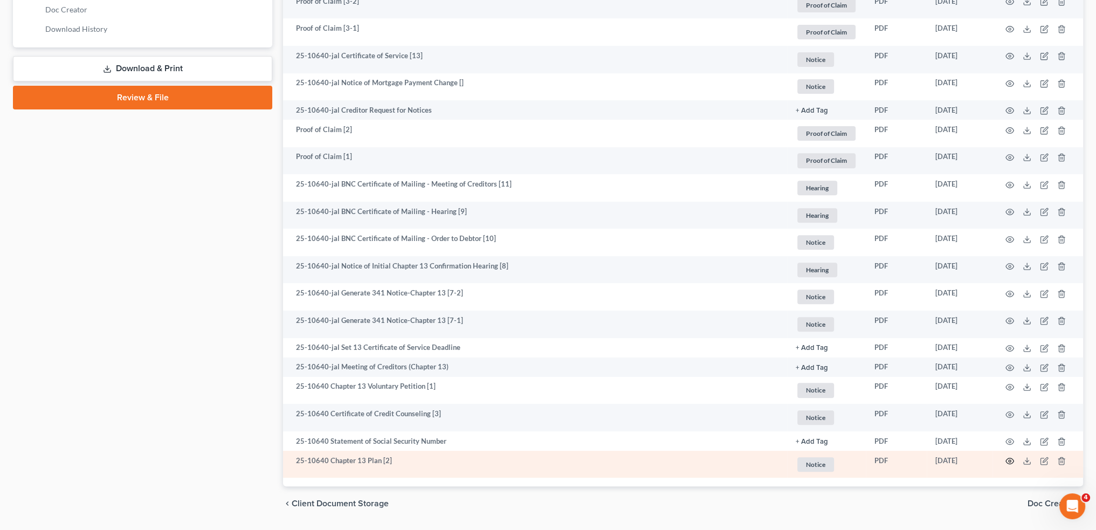
click at [1012, 463] on icon "button" at bounding box center [1010, 461] width 9 height 9
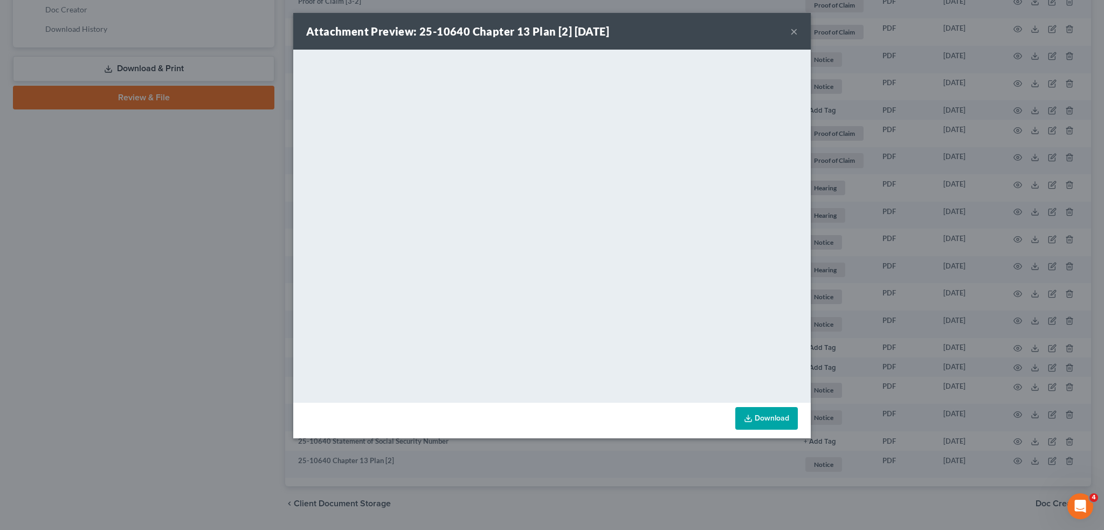
drag, startPoint x: 790, startPoint y: 29, endPoint x: 800, endPoint y: 52, distance: 25.1
click at [790, 29] on button "×" at bounding box center [794, 31] width 8 height 13
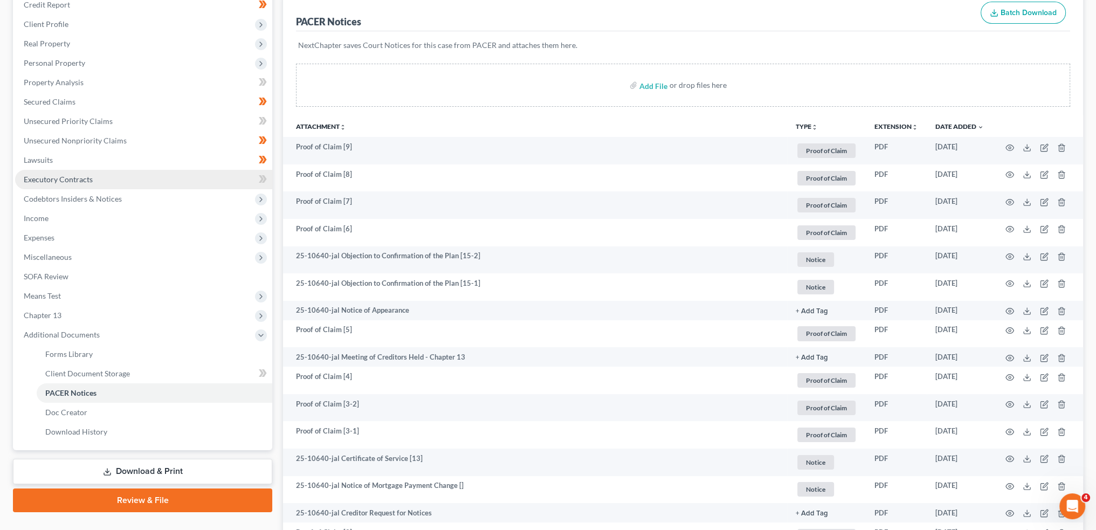
scroll to position [0, 0]
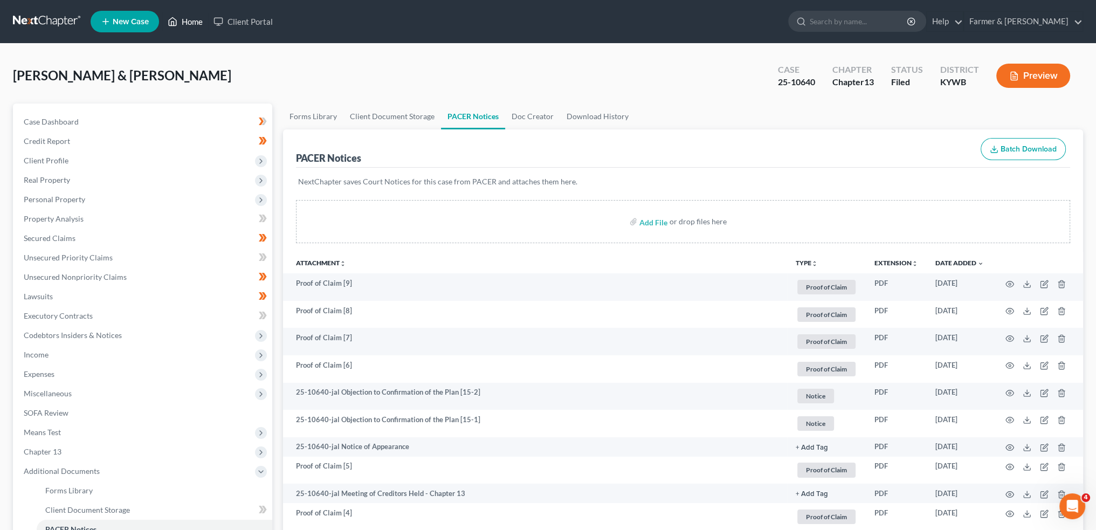
click at [180, 23] on link "Home" at bounding box center [185, 21] width 46 height 19
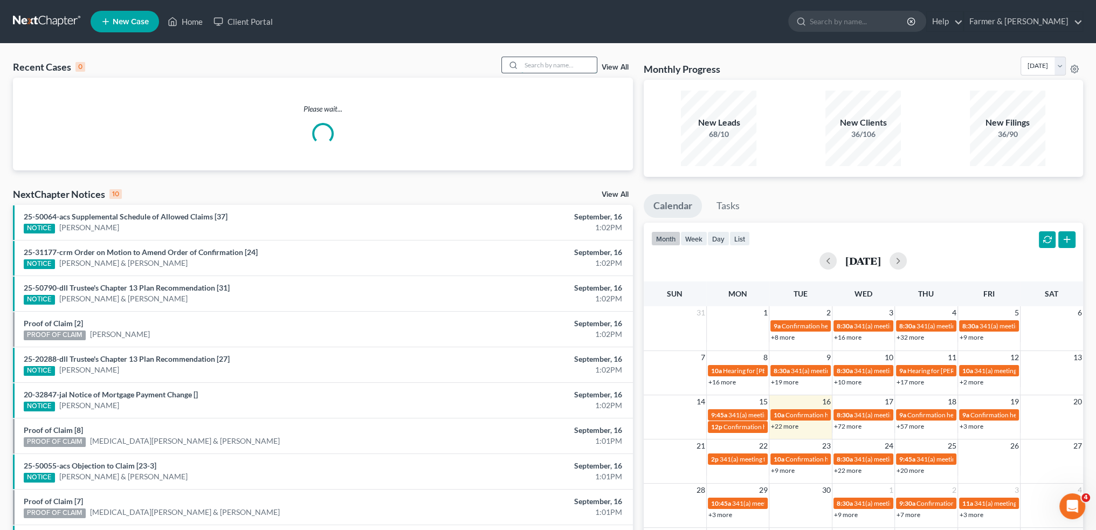
click at [556, 66] on input "search" at bounding box center [558, 65] width 75 height 16
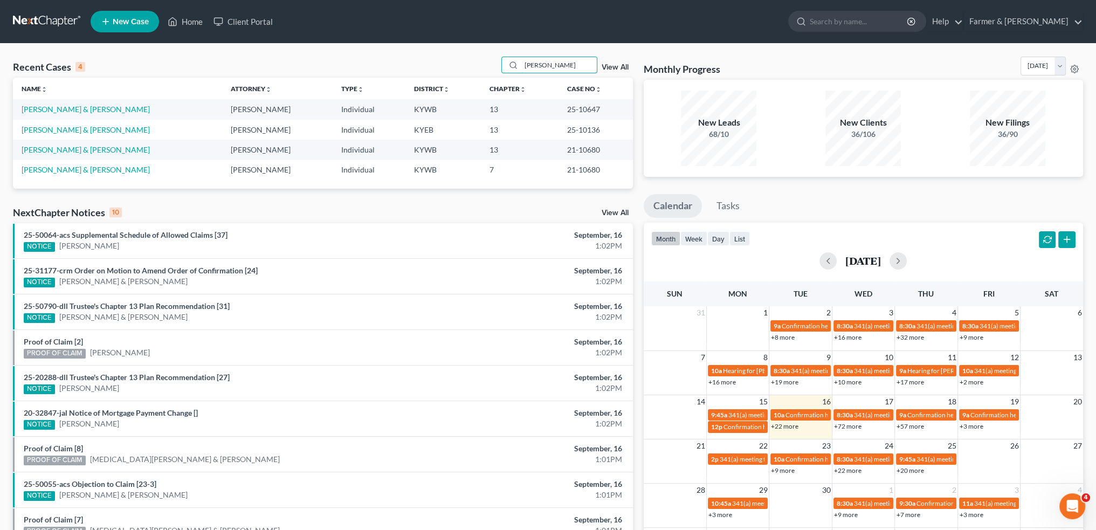
type input "andrea thomas"
click at [88, 109] on link "Thomas, Andrea & Jeremy" at bounding box center [86, 109] width 128 height 9
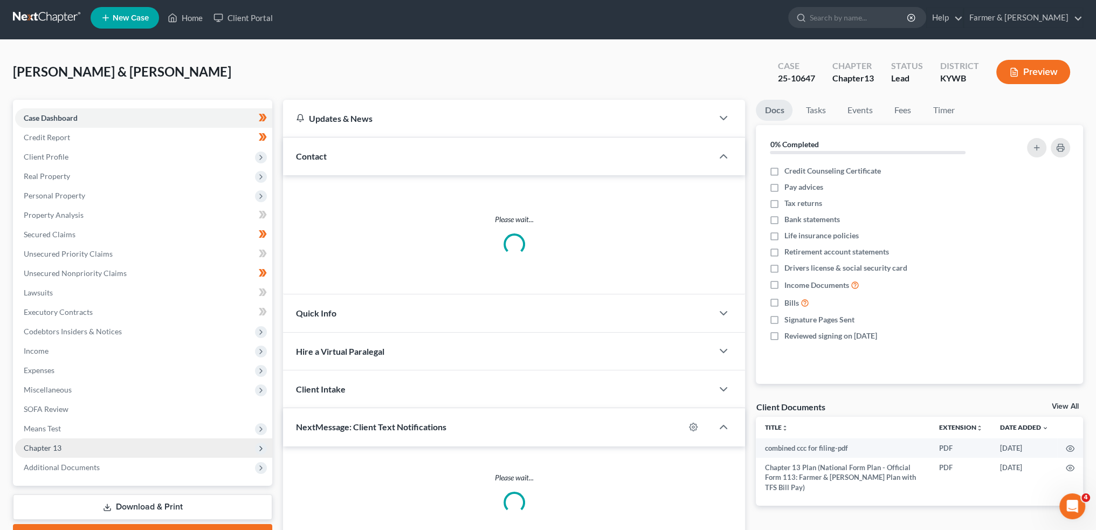
scroll to position [61, 0]
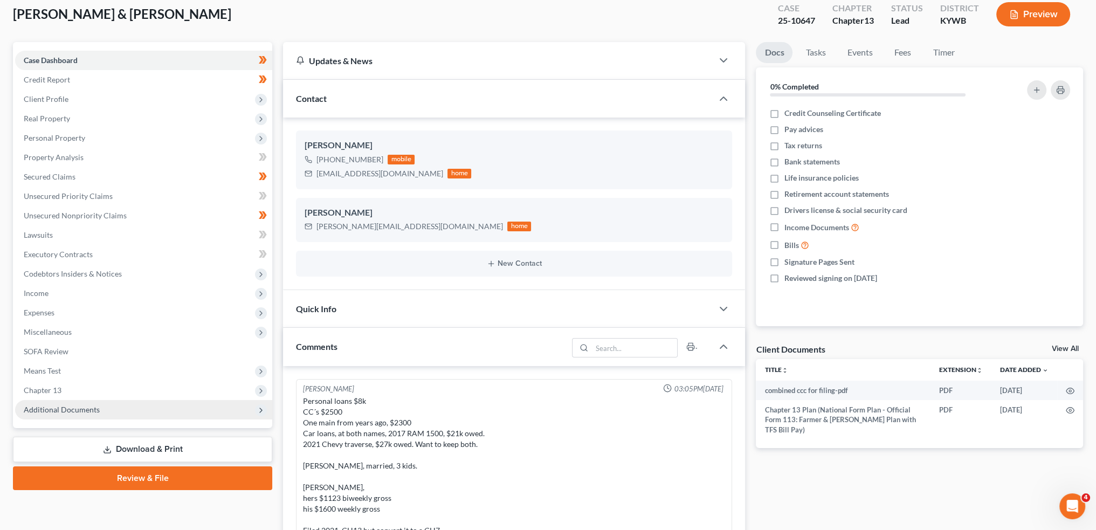
click at [86, 407] on span "Additional Documents" at bounding box center [62, 409] width 76 height 9
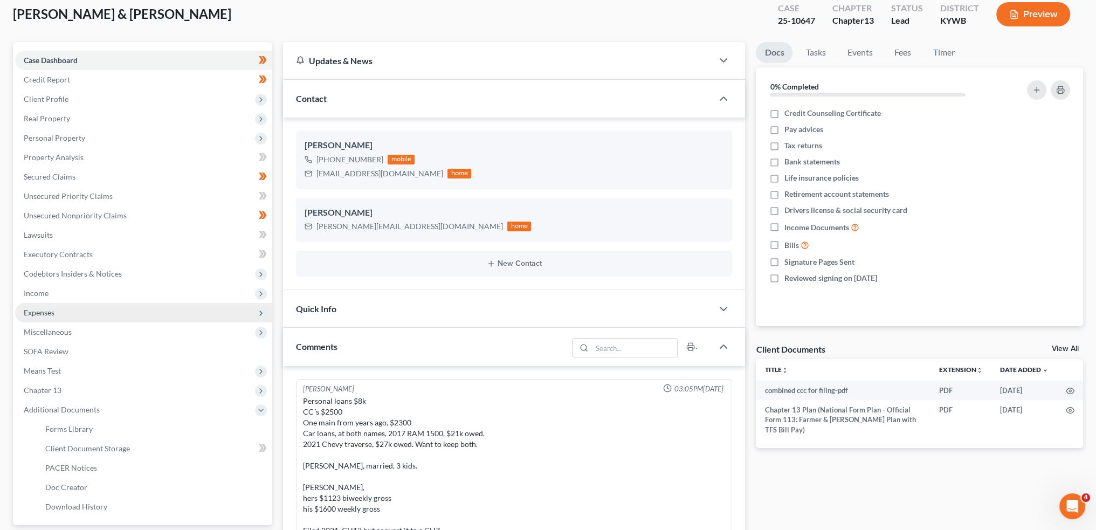
scroll to position [268, 0]
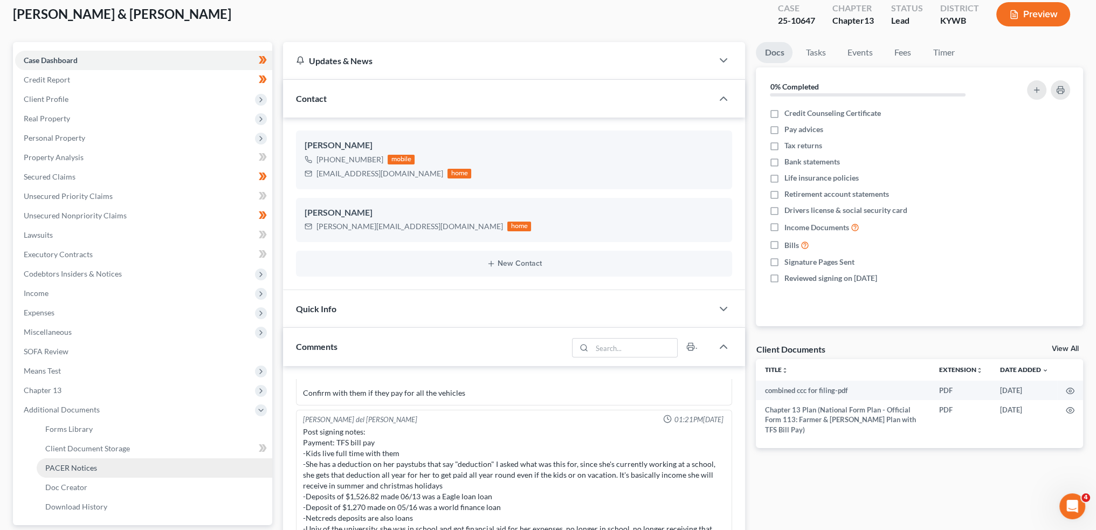
click at [81, 472] on link "PACER Notices" at bounding box center [155, 467] width 236 height 19
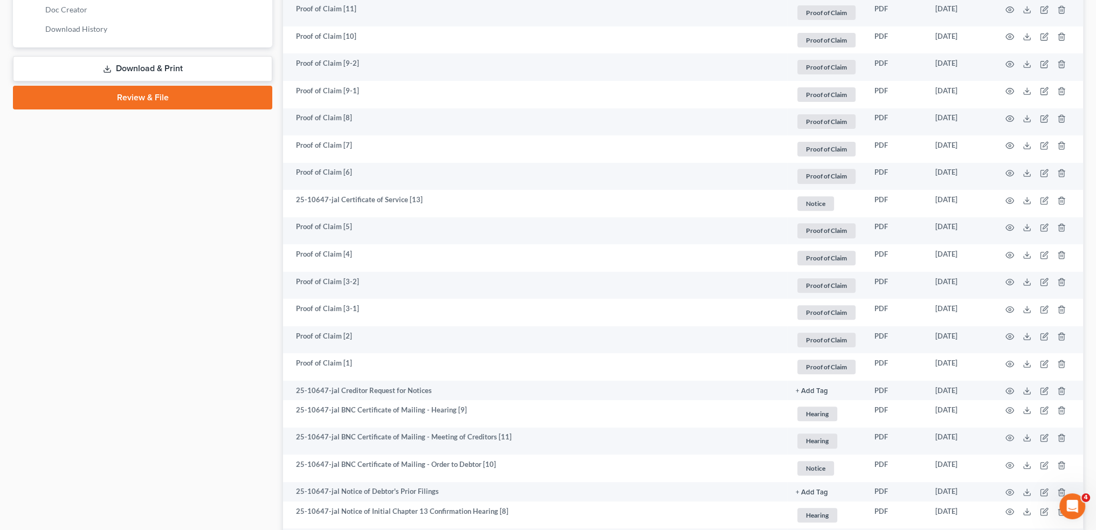
scroll to position [837, 0]
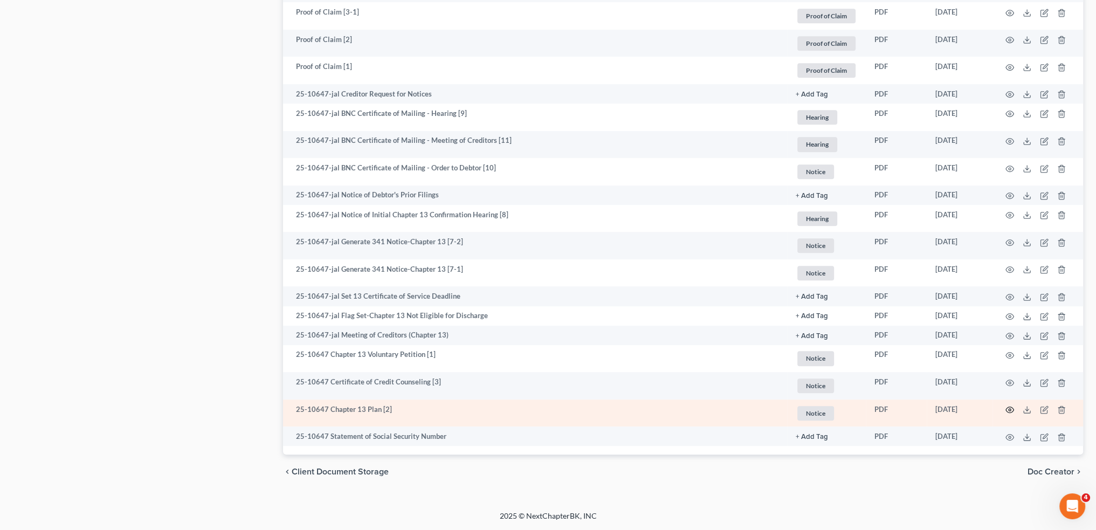
click at [1009, 409] on circle "button" at bounding box center [1010, 410] width 2 height 2
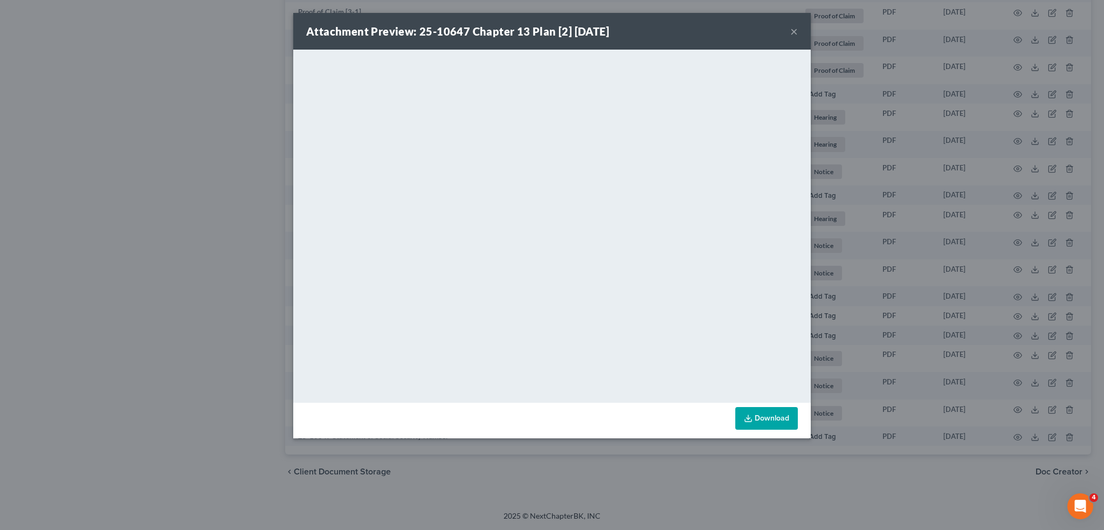
click at [798, 31] on div "Attachment Preview: 25-10647 Chapter 13 Plan [2] 07/31/2025 ×" at bounding box center [552, 31] width 518 height 37
click at [795, 30] on button "×" at bounding box center [794, 31] width 8 height 13
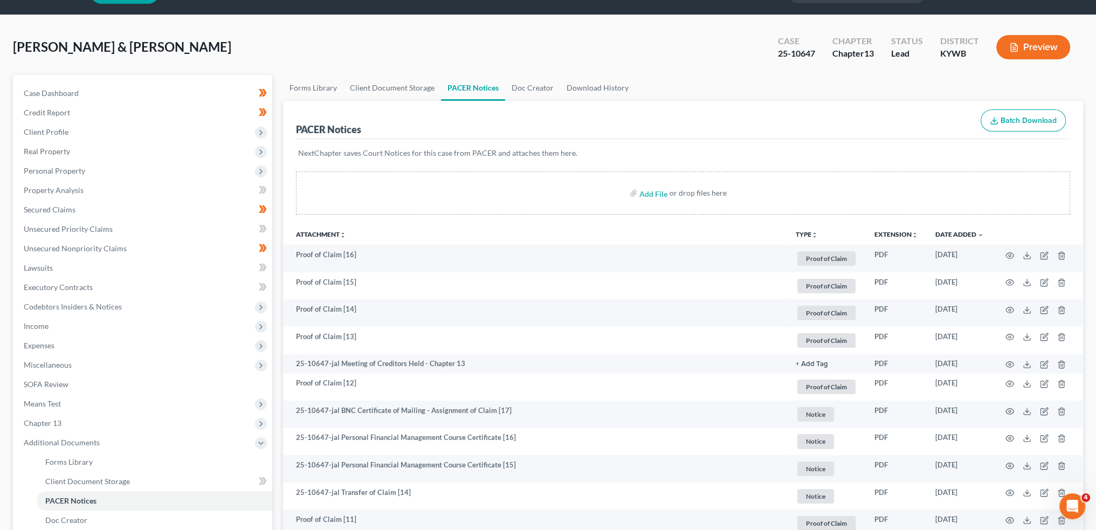
scroll to position [0, 0]
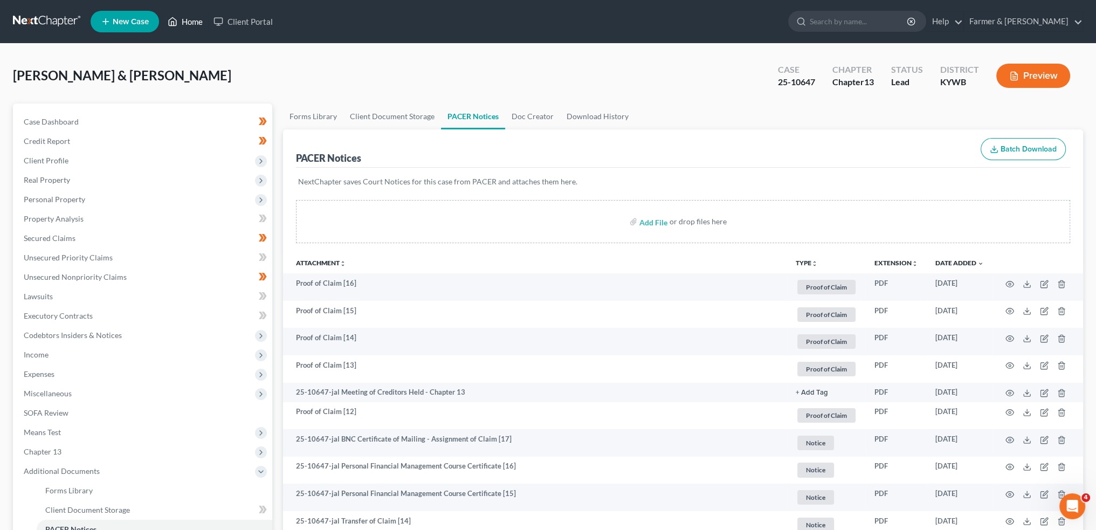
click at [192, 21] on link "Home" at bounding box center [185, 21] width 46 height 19
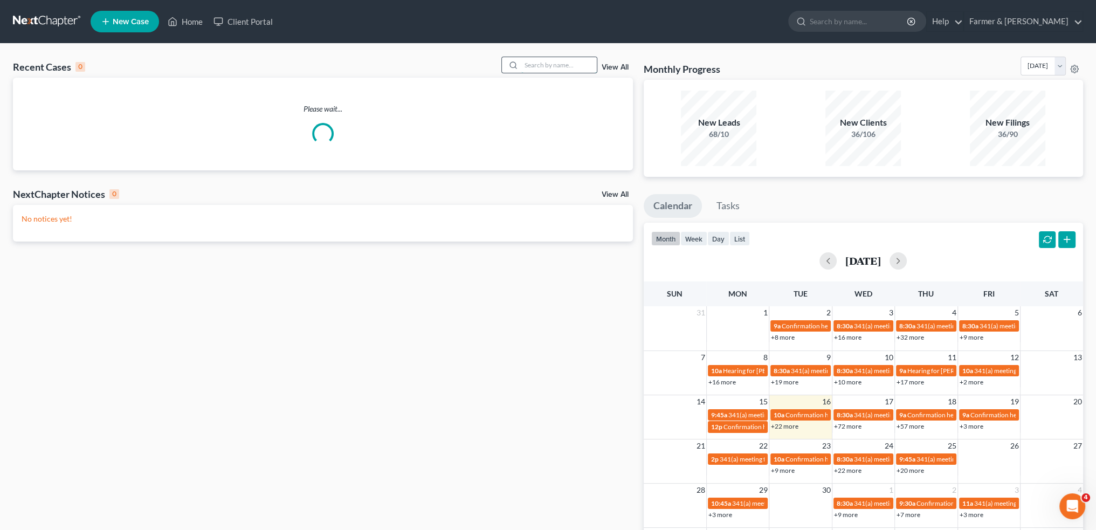
click at [568, 60] on input "search" at bounding box center [558, 65] width 75 height 16
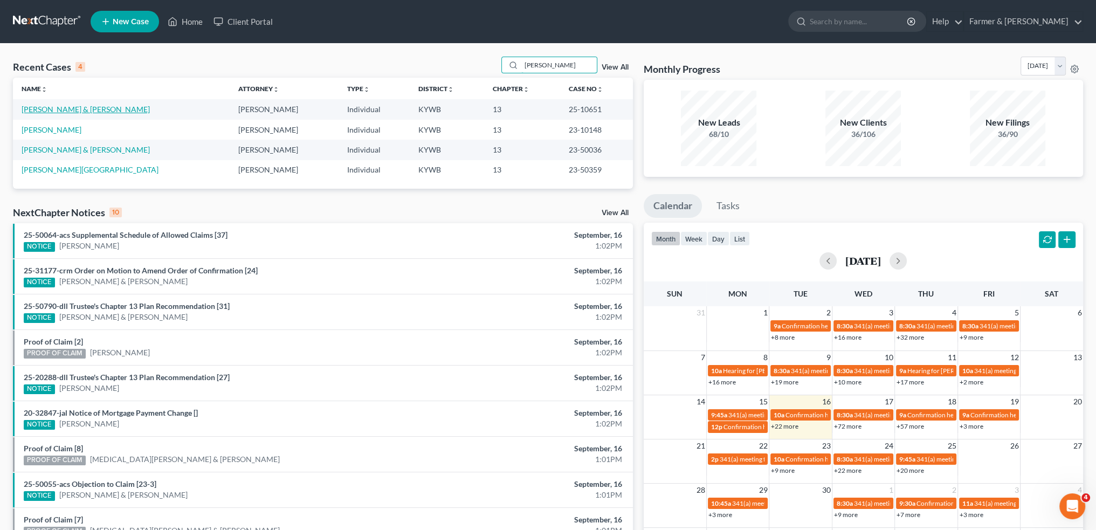
type input "nicole jones"
click at [81, 107] on link "Jones, Nicole & Jonathan" at bounding box center [86, 109] width 128 height 9
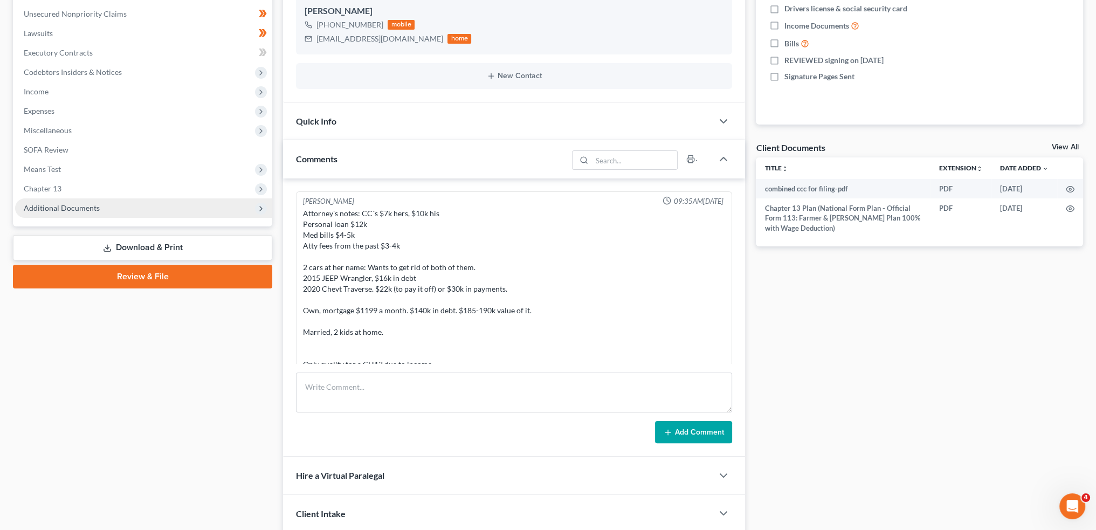
scroll to position [446, 0]
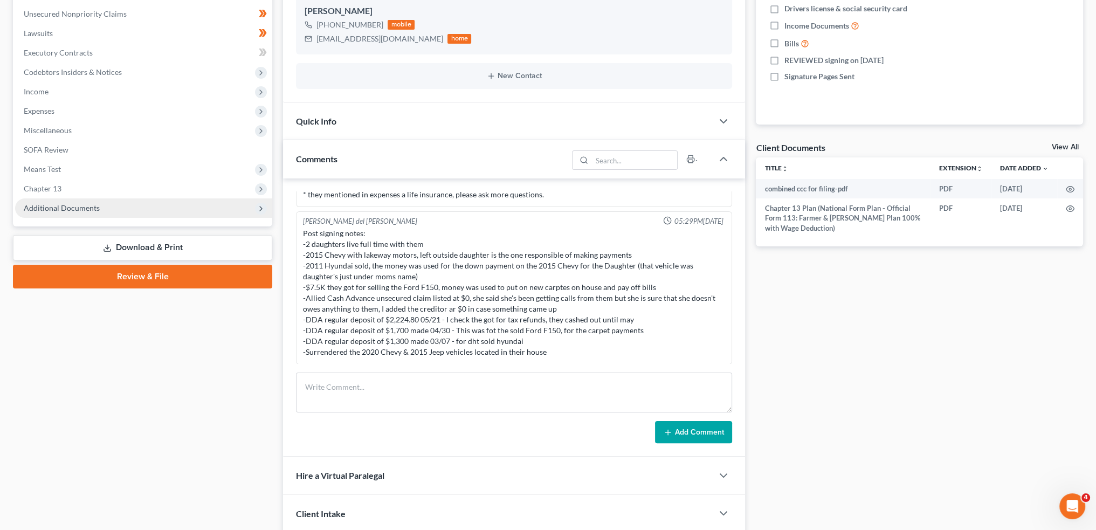
click at [84, 207] on span "Additional Documents" at bounding box center [62, 207] width 76 height 9
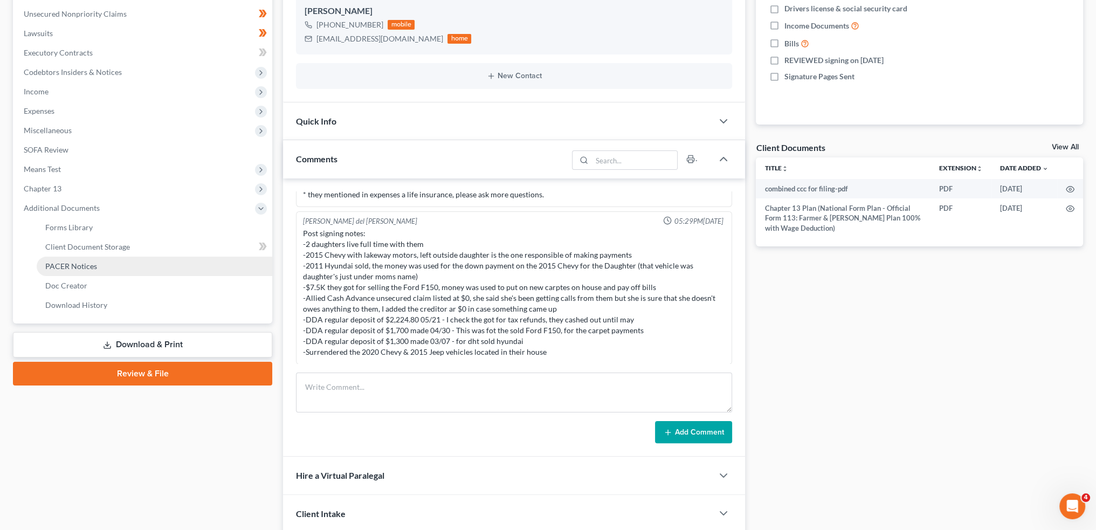
click at [81, 262] on span "PACER Notices" at bounding box center [71, 266] width 52 height 9
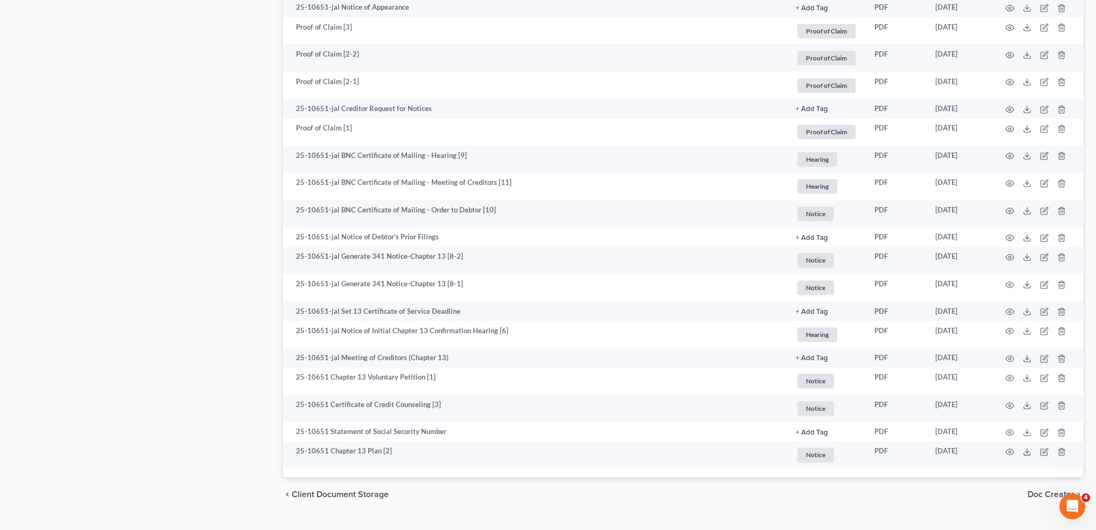
scroll to position [712, 0]
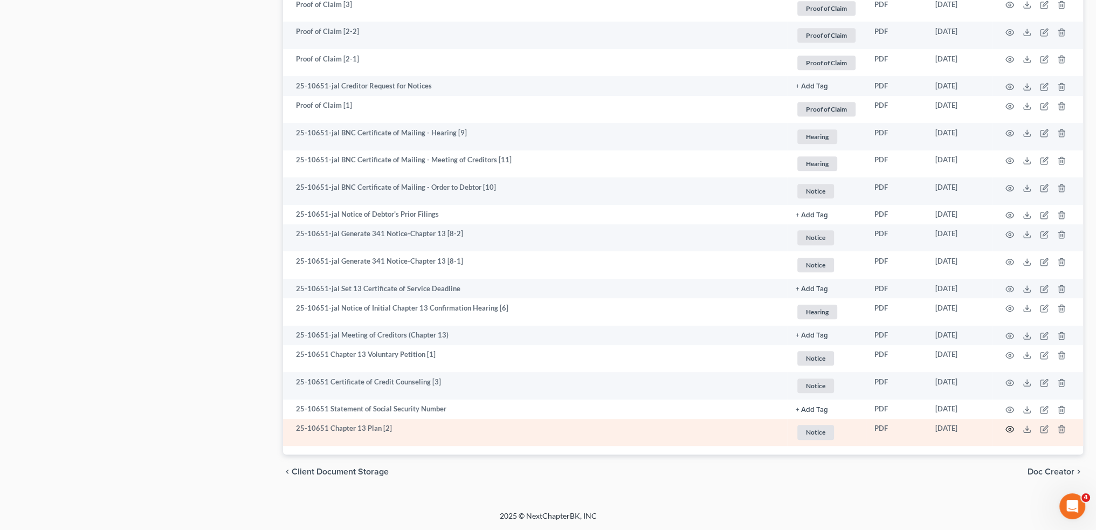
click at [1009, 429] on icon "button" at bounding box center [1010, 429] width 9 height 9
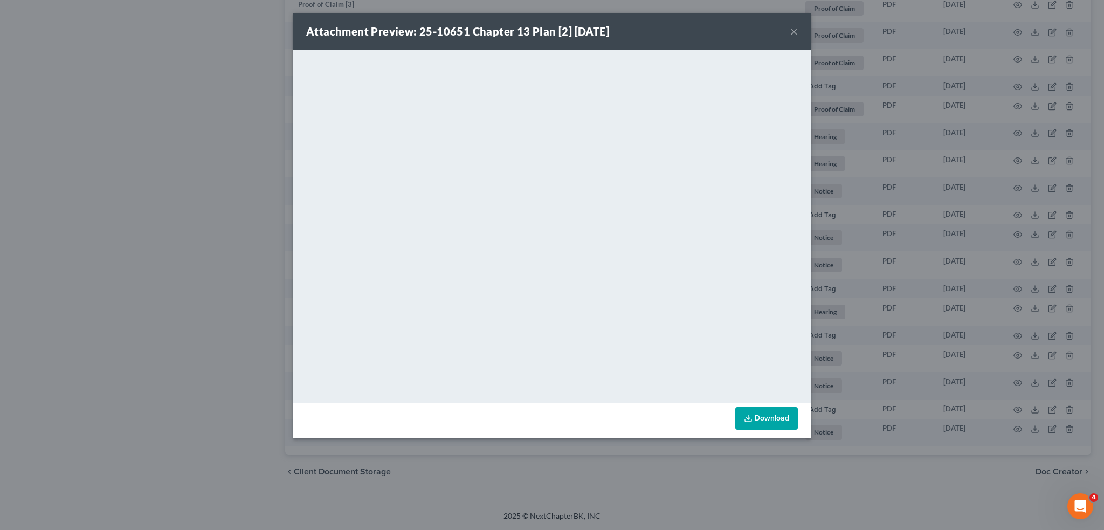
drag, startPoint x: 794, startPoint y: 31, endPoint x: 217, endPoint y: 106, distance: 581.8
click at [794, 31] on button "×" at bounding box center [794, 31] width 8 height 13
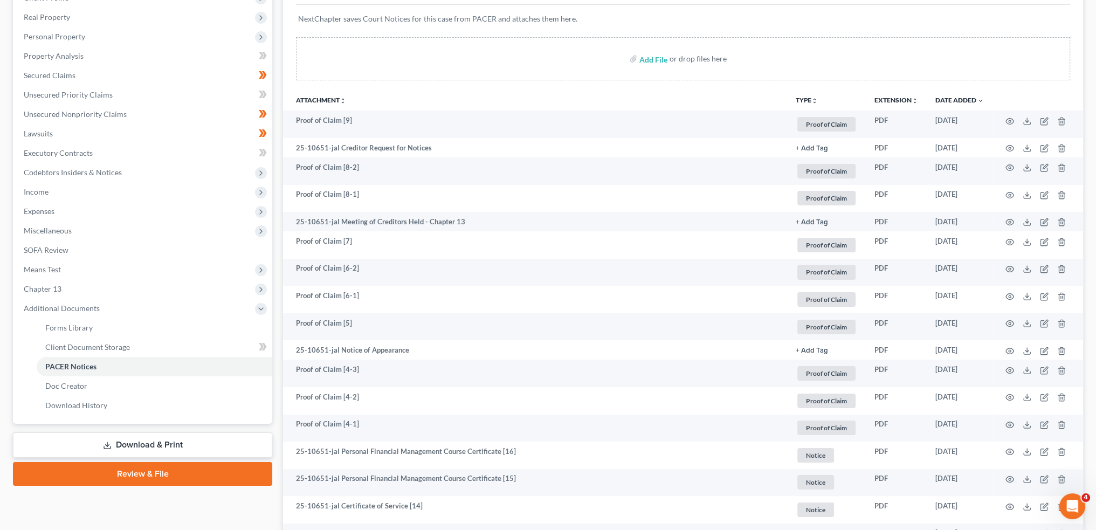
scroll to position [0, 0]
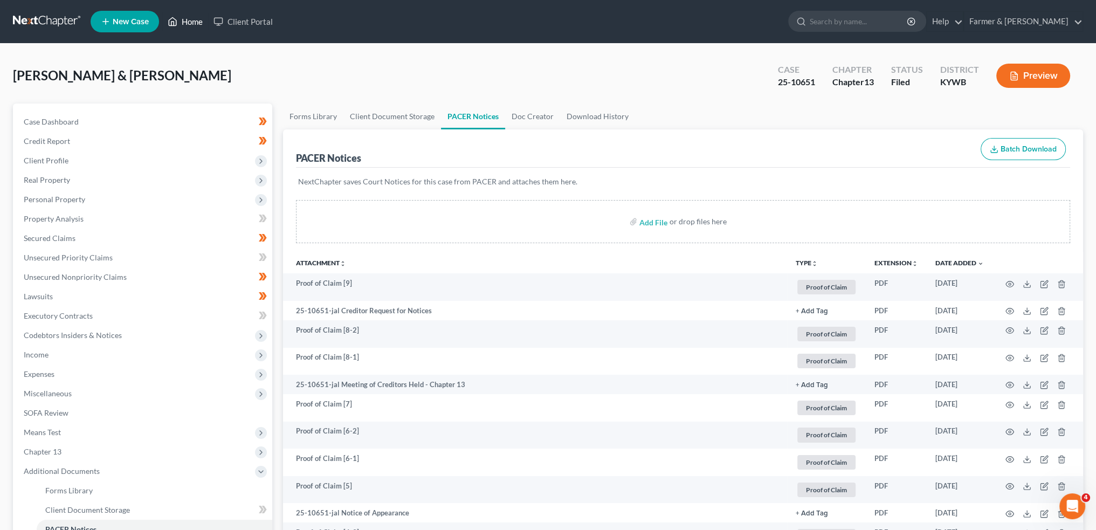
click at [182, 23] on link "Home" at bounding box center [185, 21] width 46 height 19
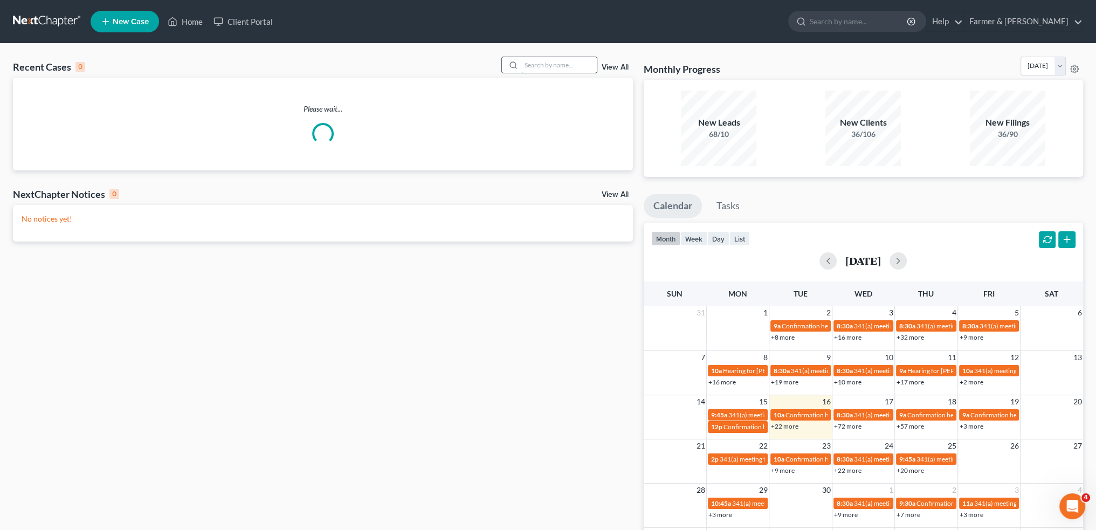
click at [546, 65] on input "search" at bounding box center [558, 65] width 75 height 16
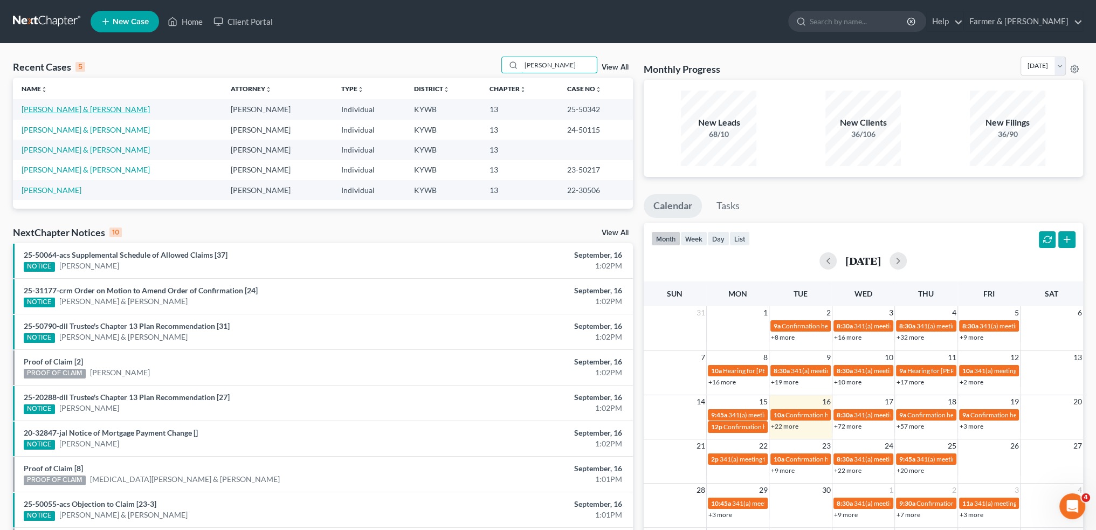
type input "[PERSON_NAME]"
click at [62, 106] on link "[PERSON_NAME] & [PERSON_NAME]" at bounding box center [86, 109] width 128 height 9
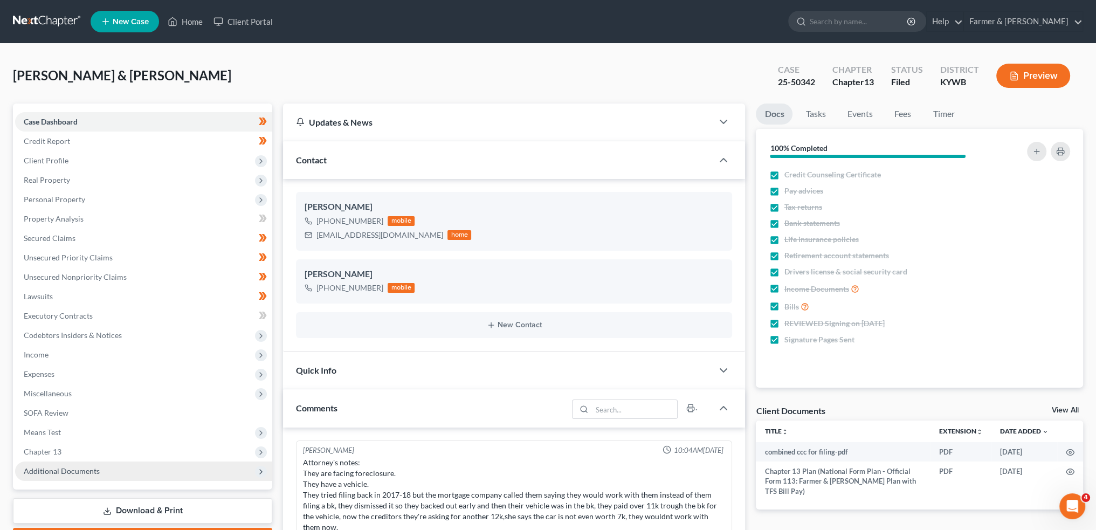
click at [123, 474] on span "Additional Documents" at bounding box center [143, 471] width 257 height 19
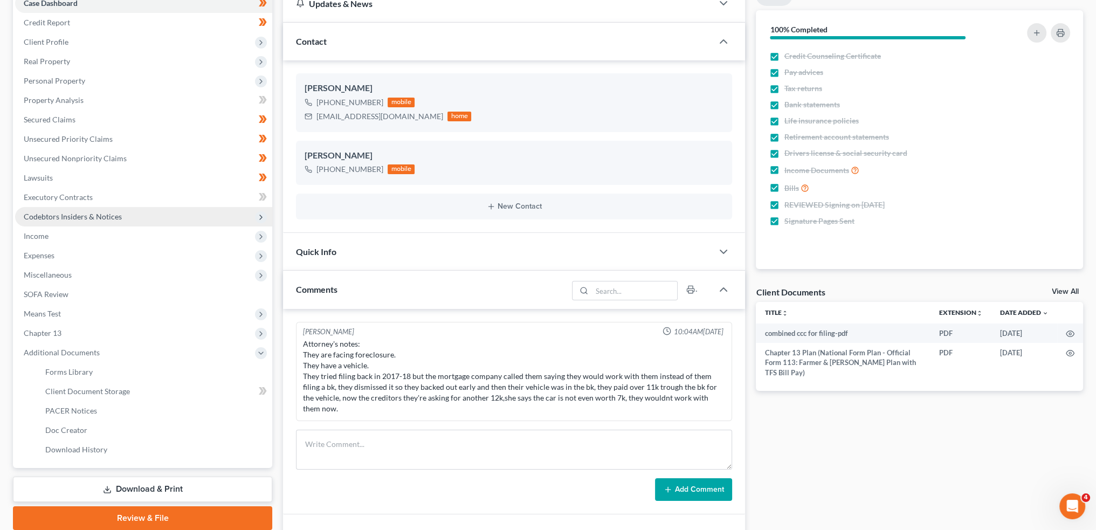
scroll to position [180, 0]
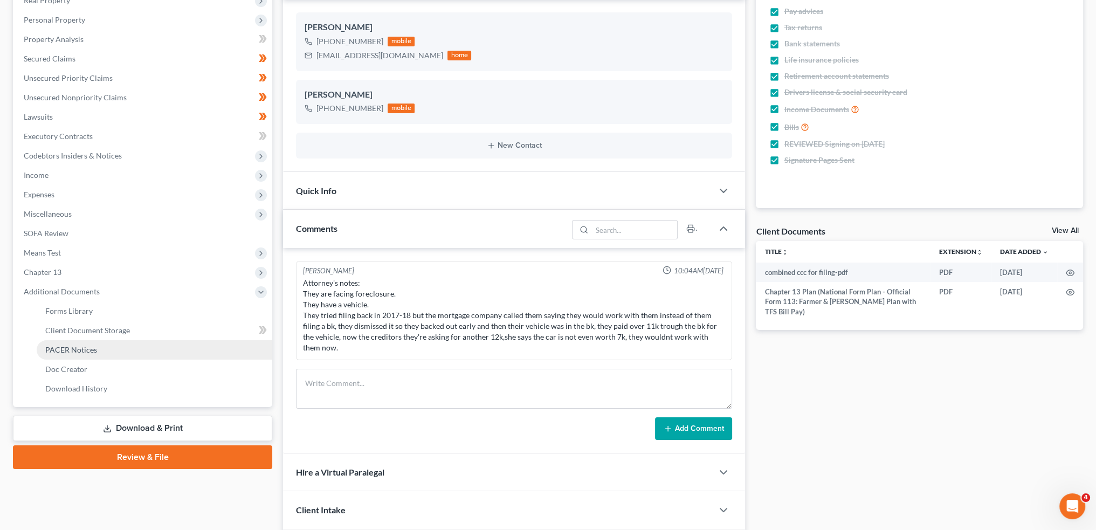
click at [109, 349] on link "PACER Notices" at bounding box center [155, 349] width 236 height 19
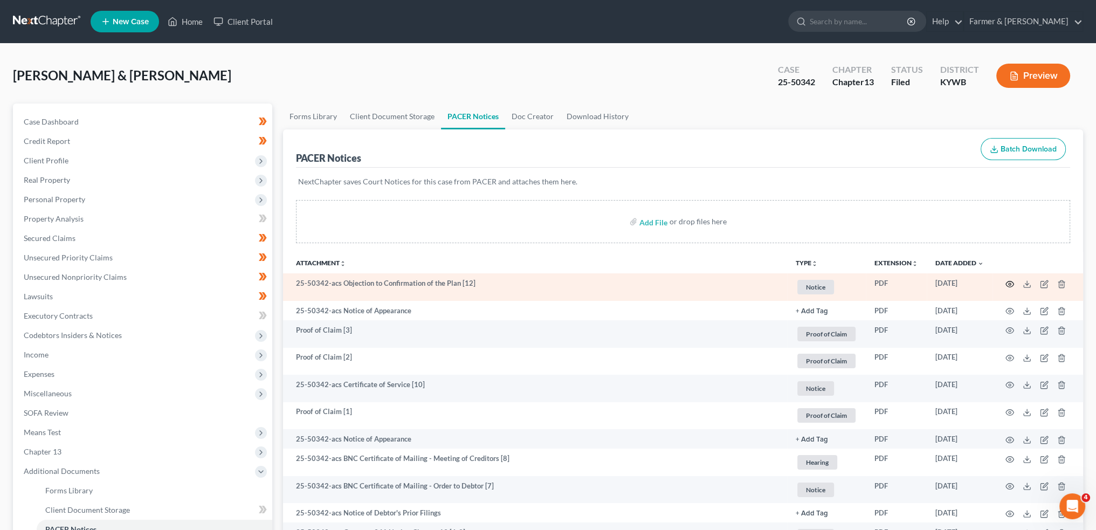
click at [1008, 280] on icon "button" at bounding box center [1010, 284] width 9 height 9
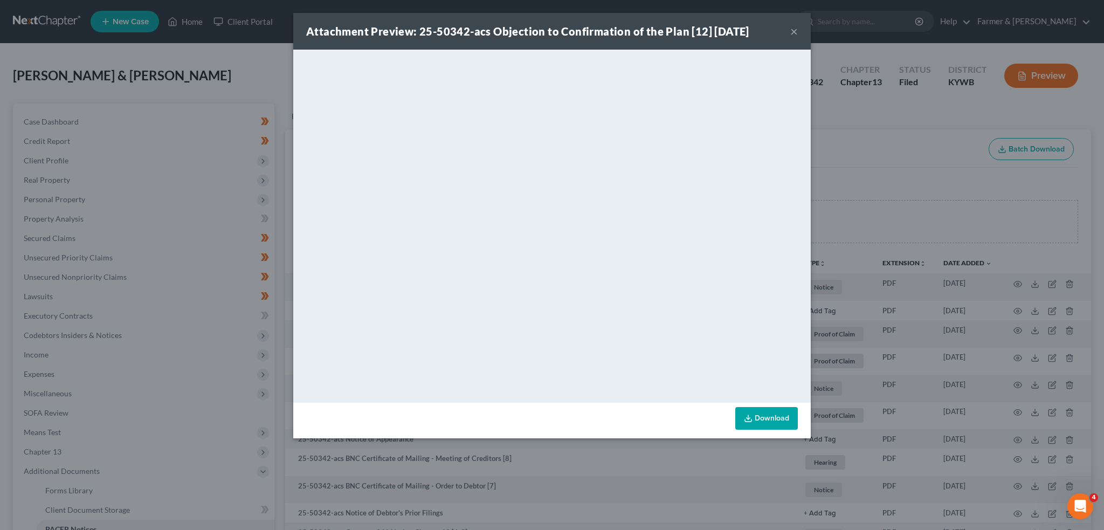
click at [792, 31] on button "×" at bounding box center [794, 31] width 8 height 13
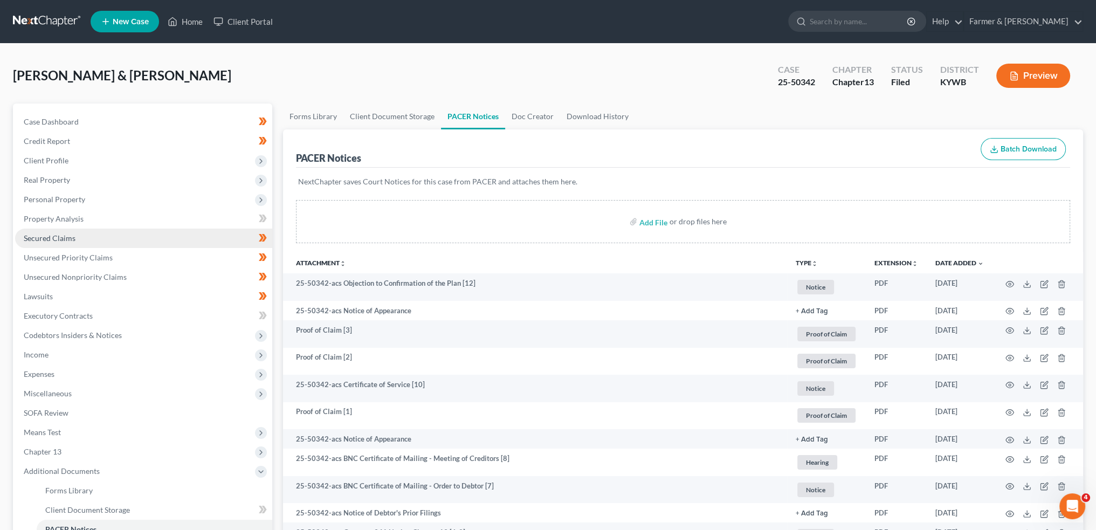
click at [145, 239] on link "Secured Claims" at bounding box center [143, 238] width 257 height 19
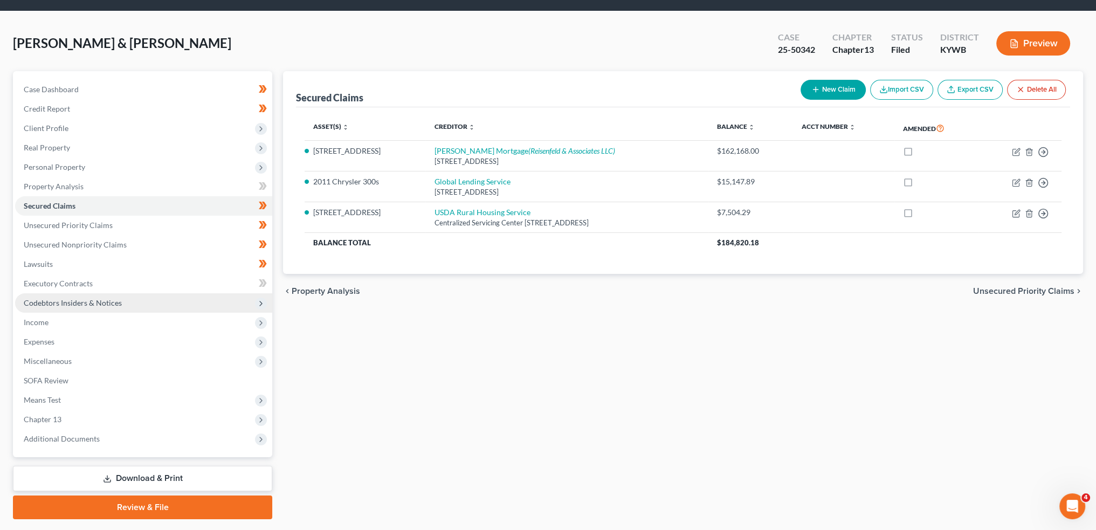
scroll to position [61, 0]
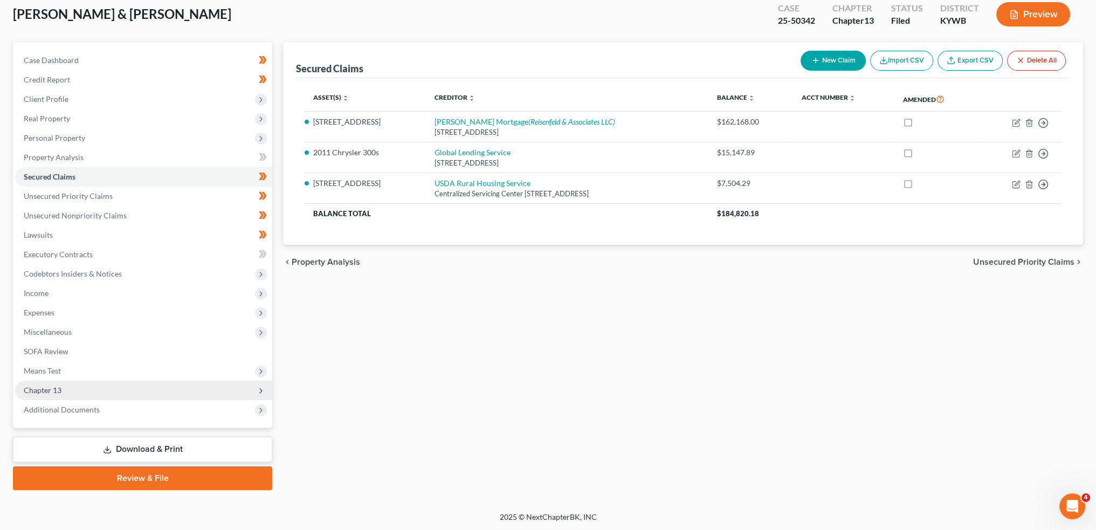
click at [88, 396] on span "Chapter 13" at bounding box center [143, 390] width 257 height 19
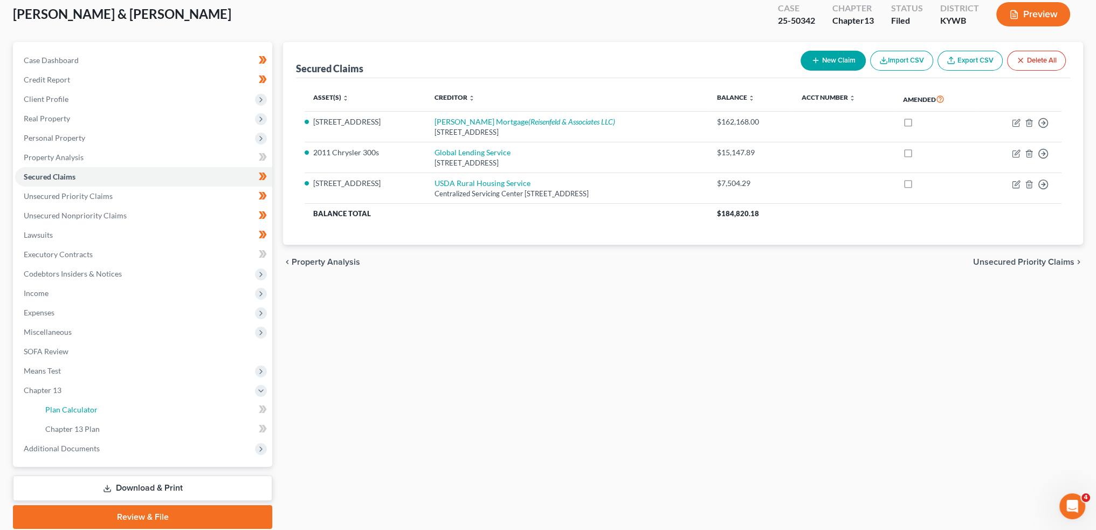
click at [89, 404] on link "Plan Calculator" at bounding box center [155, 409] width 236 height 19
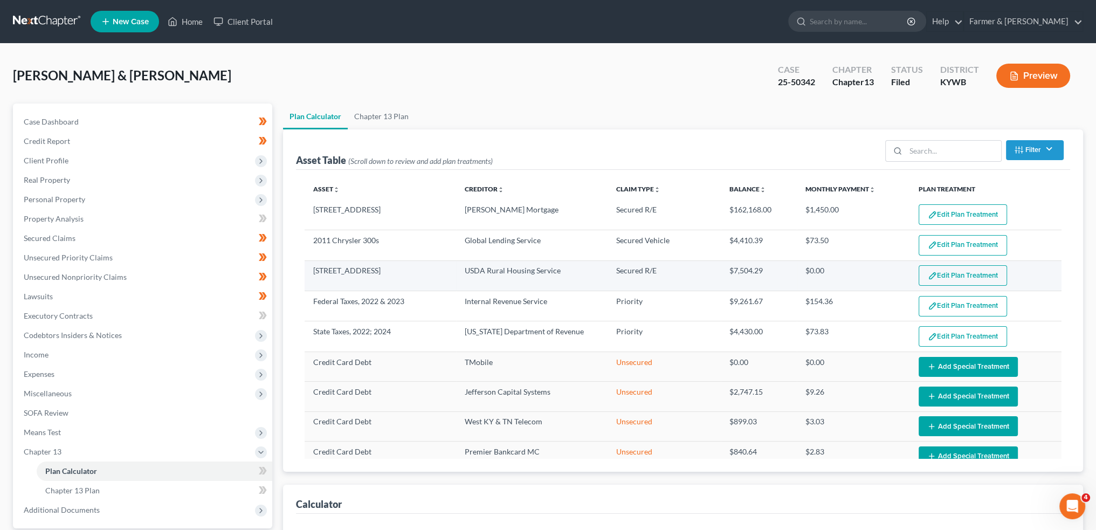
select select "59"
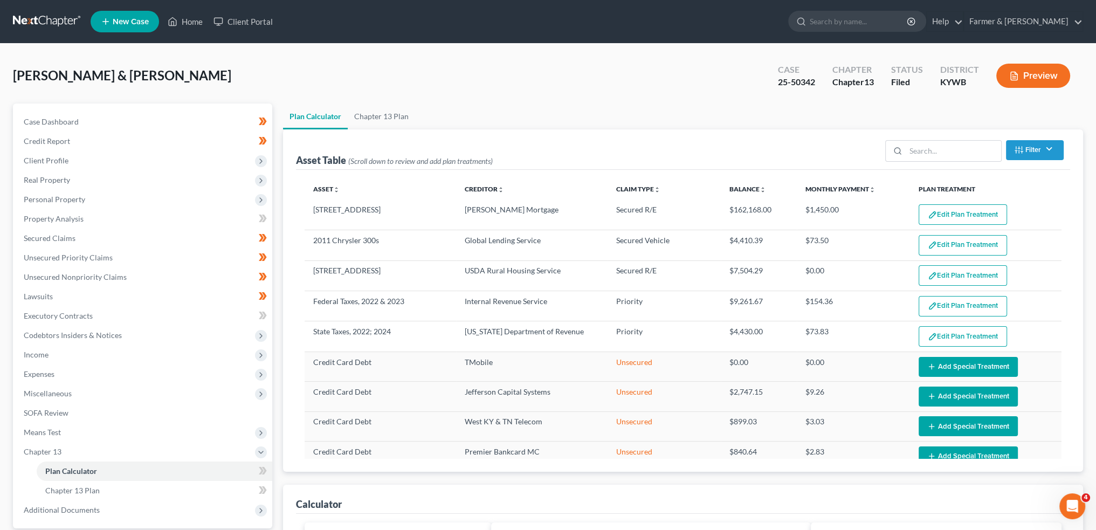
click at [947, 245] on button "Edit Plan Treatment" at bounding box center [963, 245] width 88 height 20
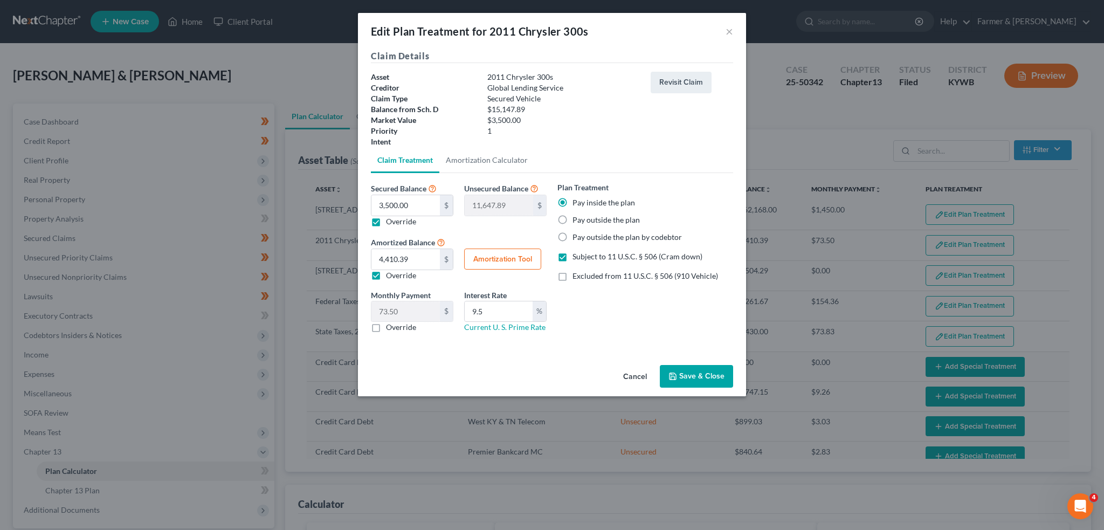
click at [632, 375] on button "Cancel" at bounding box center [635, 377] width 41 height 22
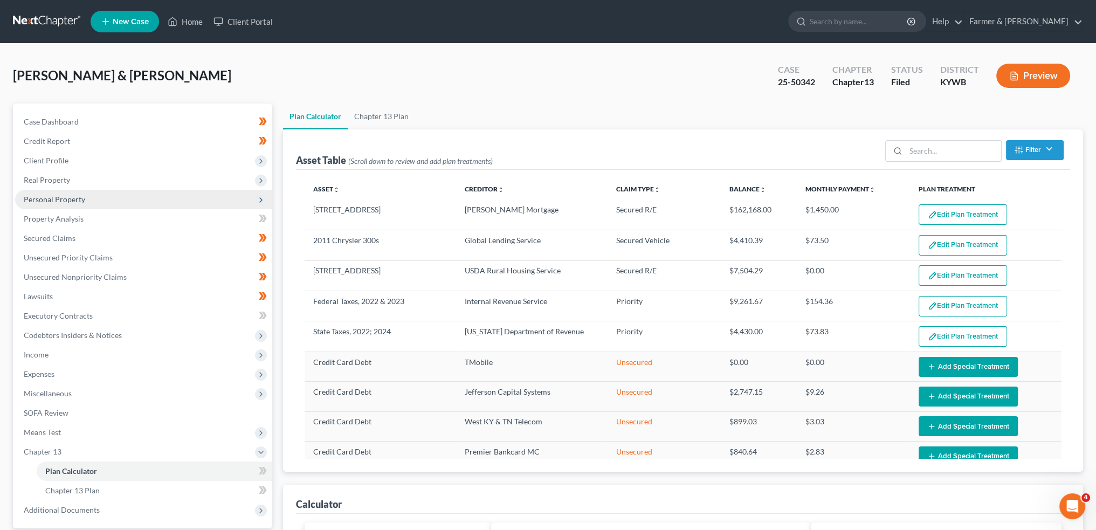
click at [54, 200] on span "Personal Property" at bounding box center [54, 199] width 61 height 9
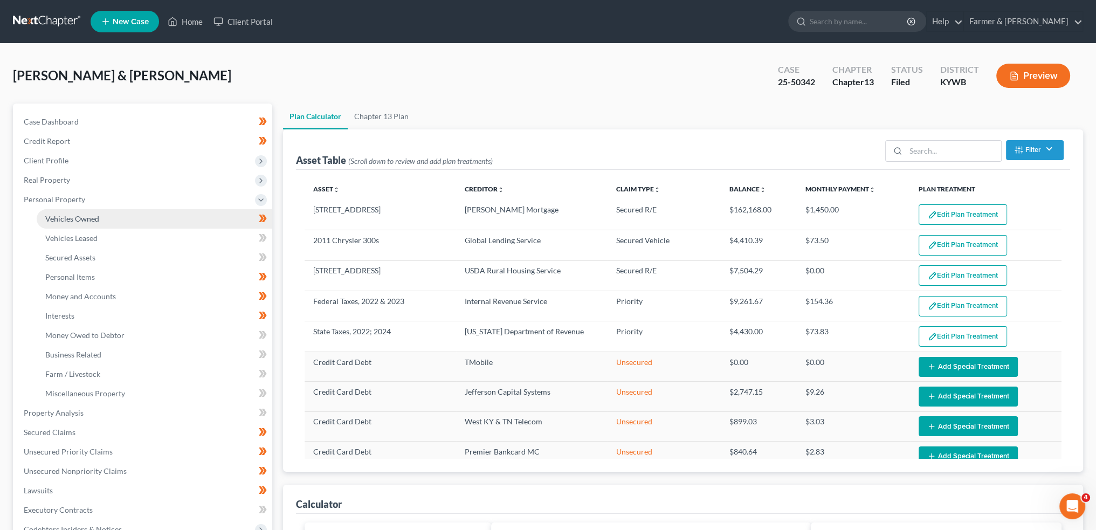
click at [58, 213] on link "Vehicles Owned" at bounding box center [155, 218] width 236 height 19
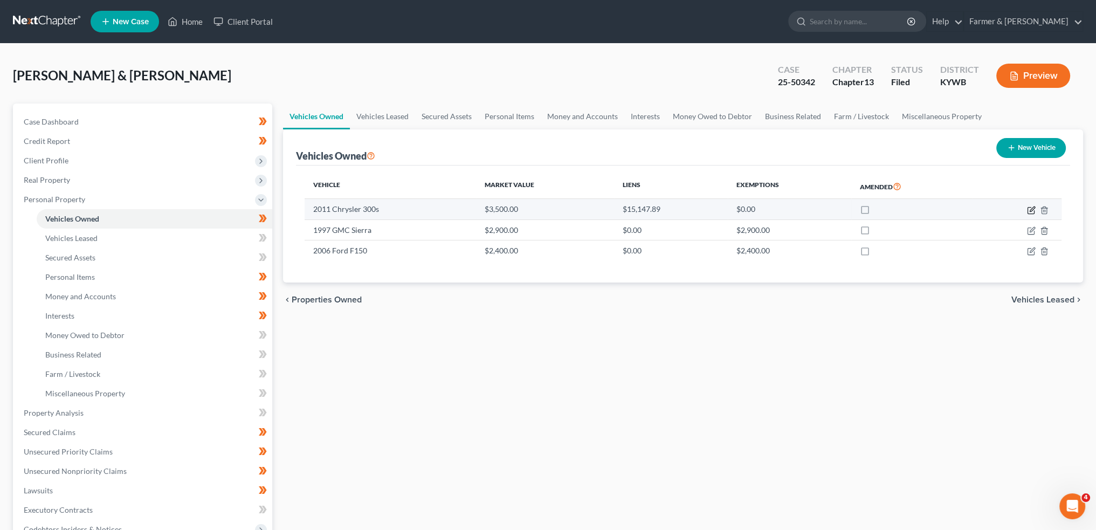
click at [1032, 209] on icon "button" at bounding box center [1032, 209] width 5 height 5
select select "0"
select select "15"
select select "3"
select select "0"
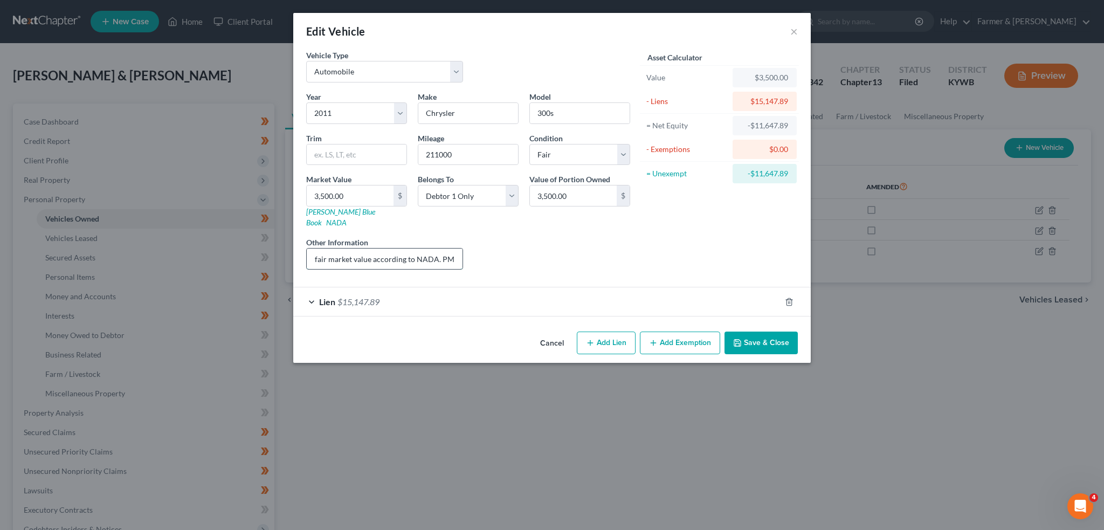
scroll to position [0, 146]
drag, startPoint x: 416, startPoint y: 250, endPoint x: 462, endPoint y: 248, distance: 45.3
click at [462, 249] on input "Value is based on the fair market value according to NADA. PMI Lien placed on 0…" at bounding box center [385, 259] width 156 height 20
click at [754, 332] on button "Save & Close" at bounding box center [761, 343] width 73 height 23
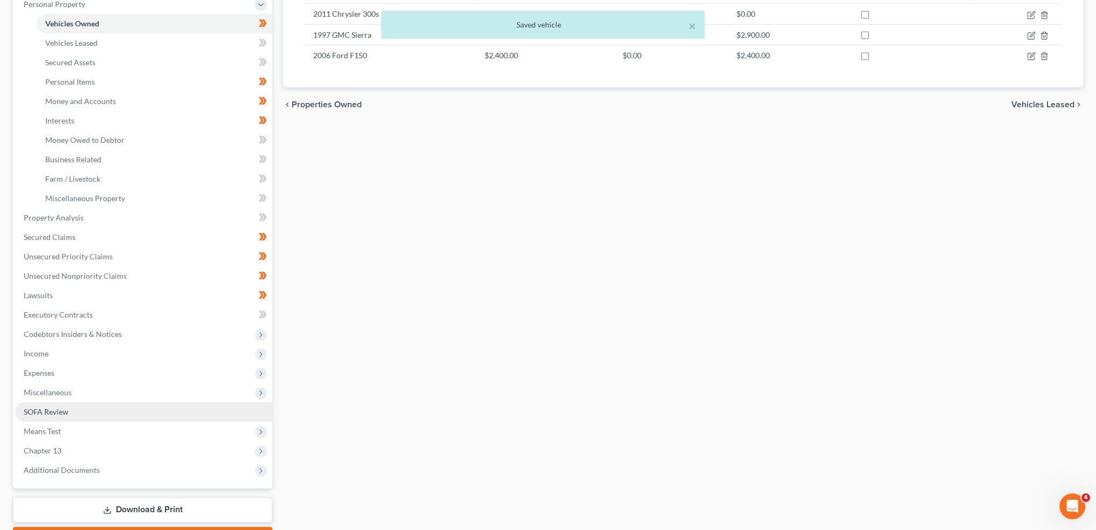
scroll to position [256, 0]
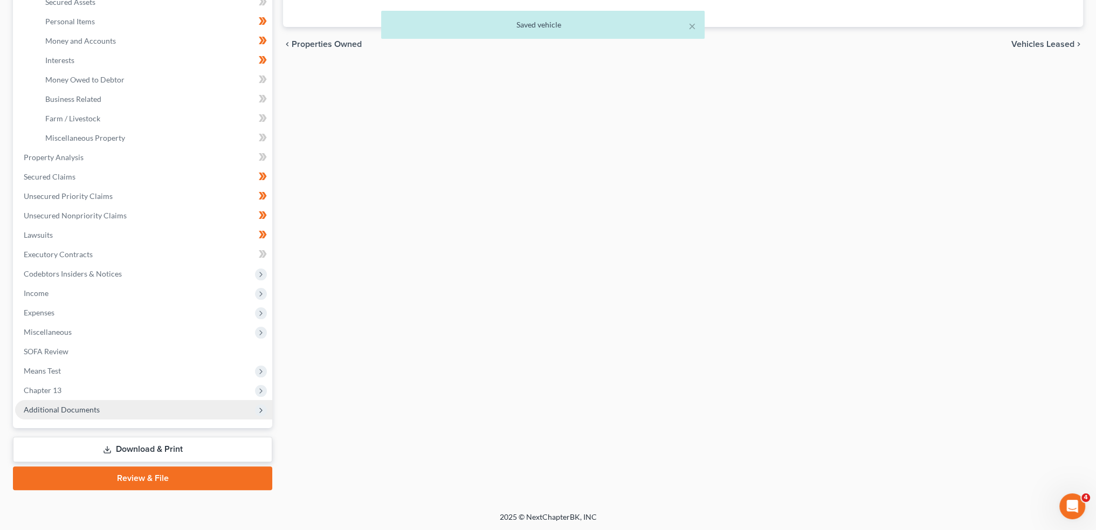
click at [132, 405] on span "Additional Documents" at bounding box center [143, 409] width 257 height 19
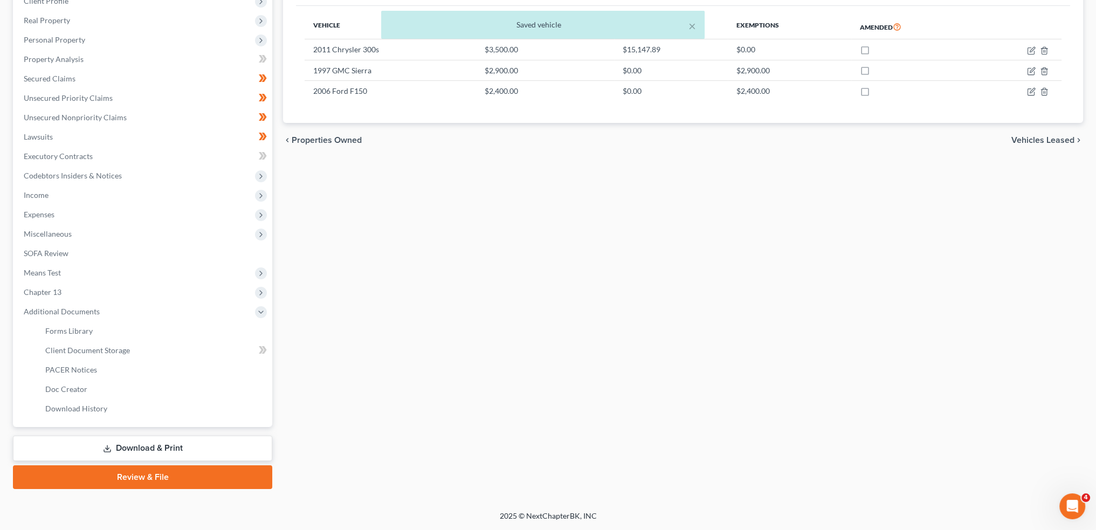
scroll to position [159, 0]
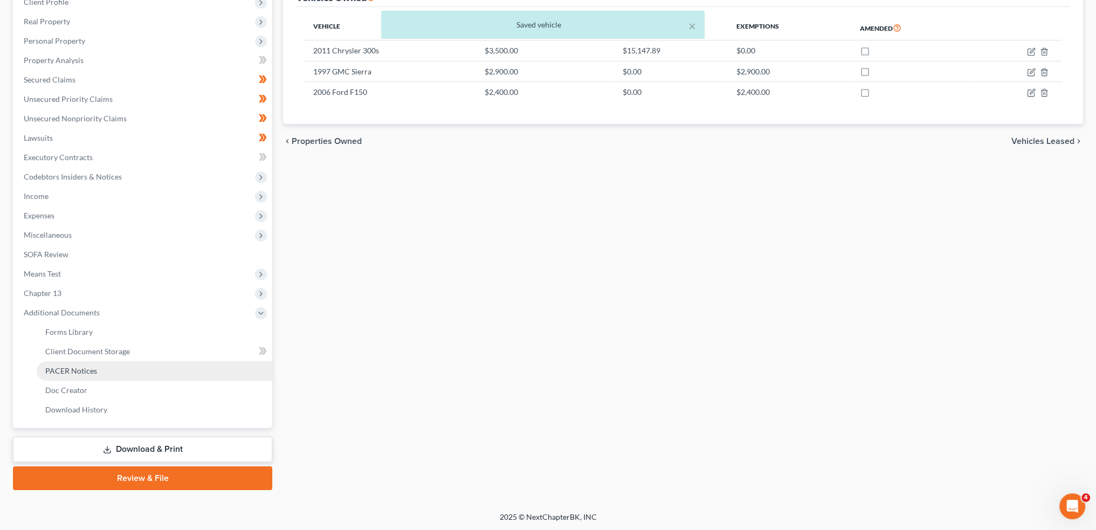
click at [107, 369] on link "PACER Notices" at bounding box center [155, 370] width 236 height 19
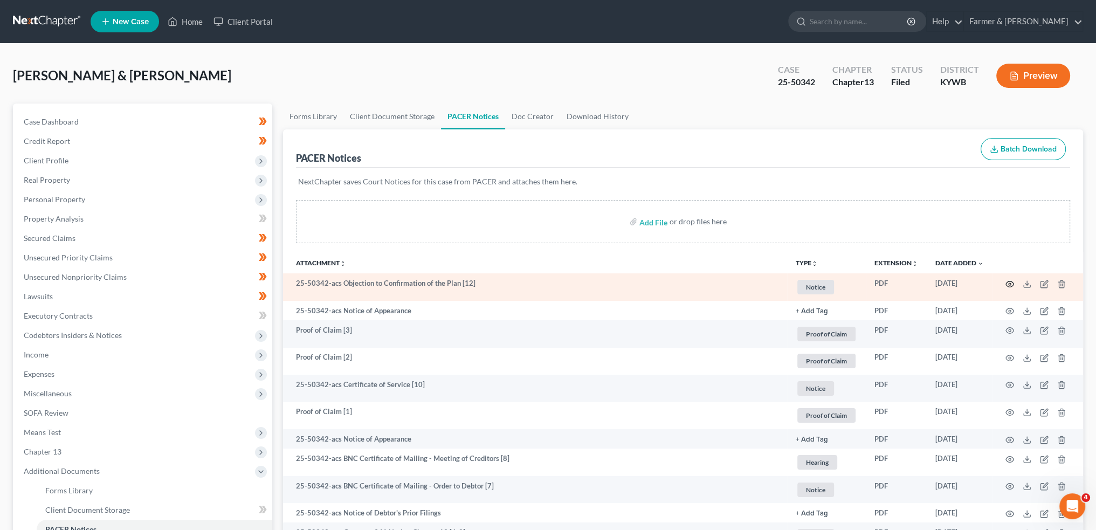
click at [1009, 282] on icon "button" at bounding box center [1010, 284] width 9 height 9
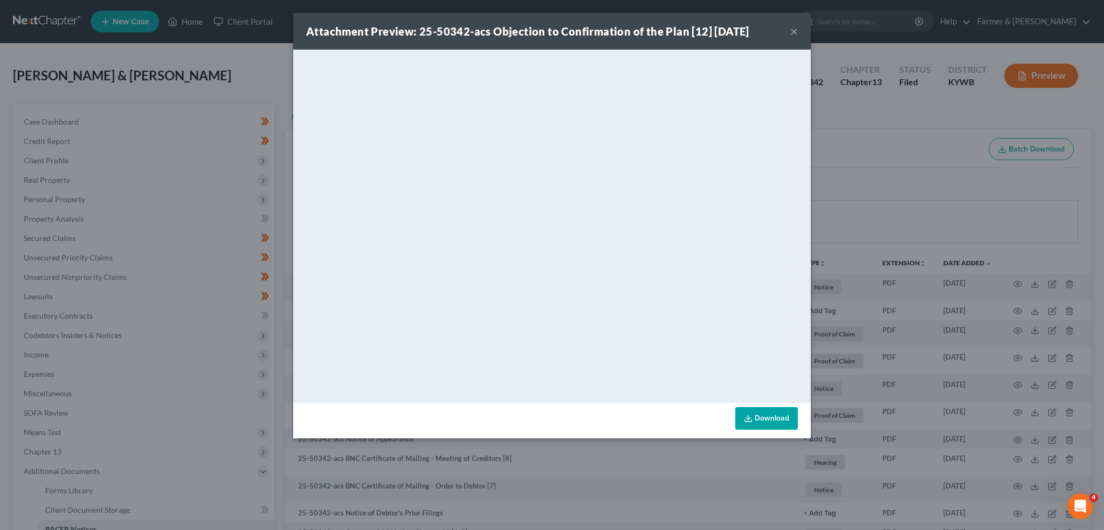
click at [764, 417] on link "Download" at bounding box center [766, 418] width 63 height 23
click at [793, 29] on button "×" at bounding box center [794, 31] width 8 height 13
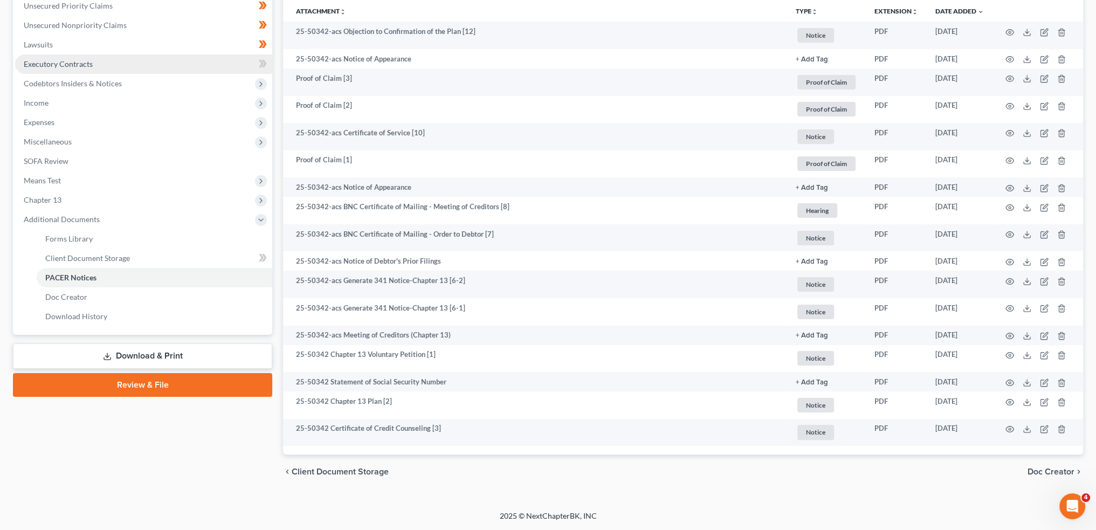
scroll to position [252, 0]
click at [130, 194] on span "Chapter 13" at bounding box center [143, 199] width 257 height 19
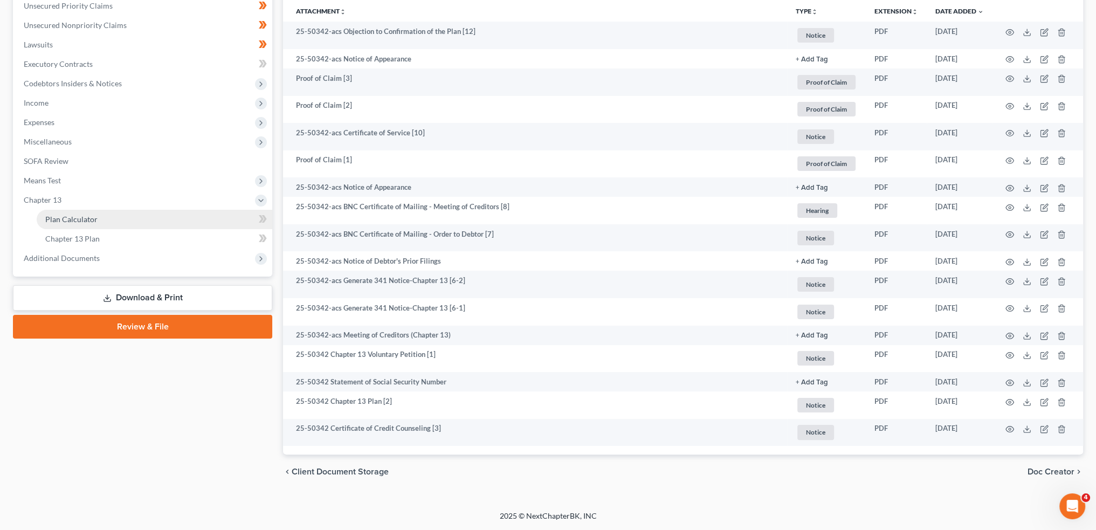
click at [132, 218] on link "Plan Calculator" at bounding box center [155, 219] width 236 height 19
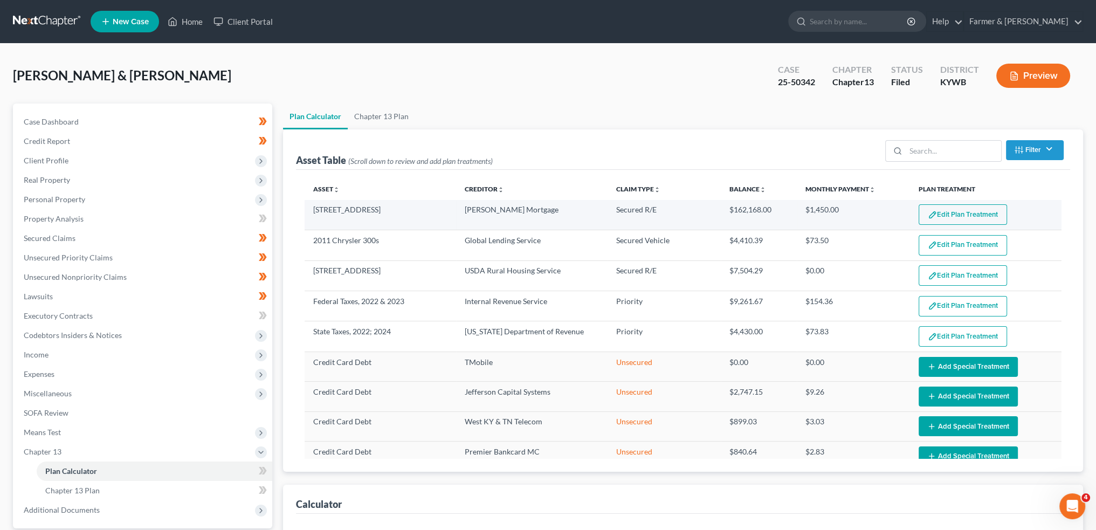
select select "59"
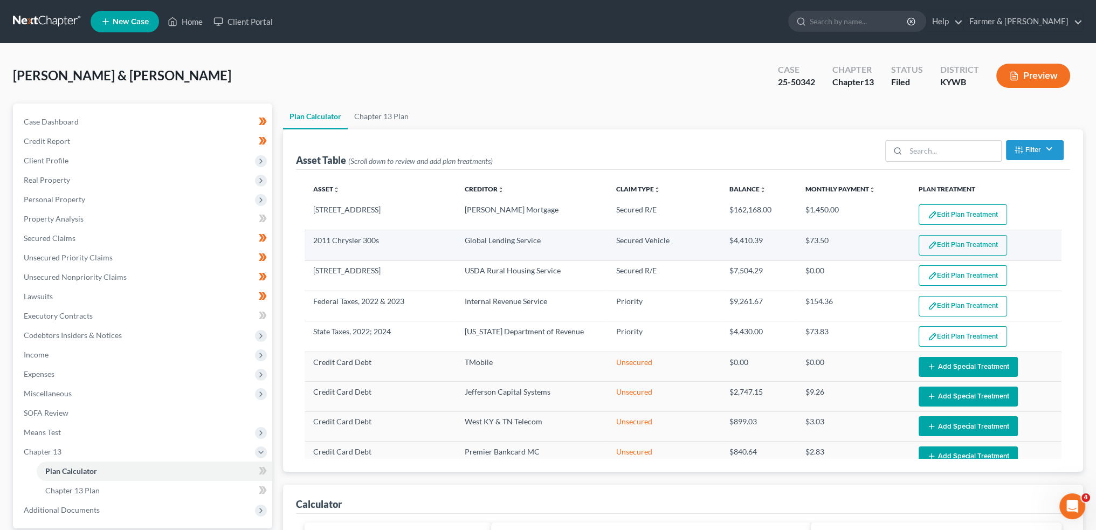
click at [974, 247] on button "Edit Plan Treatment" at bounding box center [963, 245] width 88 height 20
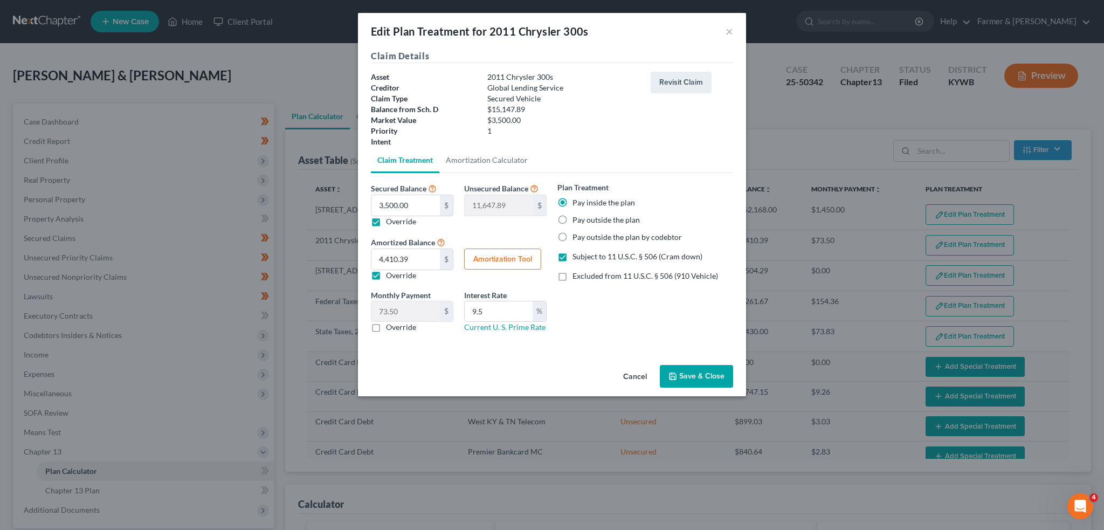
click at [692, 383] on button "Save & Close" at bounding box center [696, 376] width 73 height 23
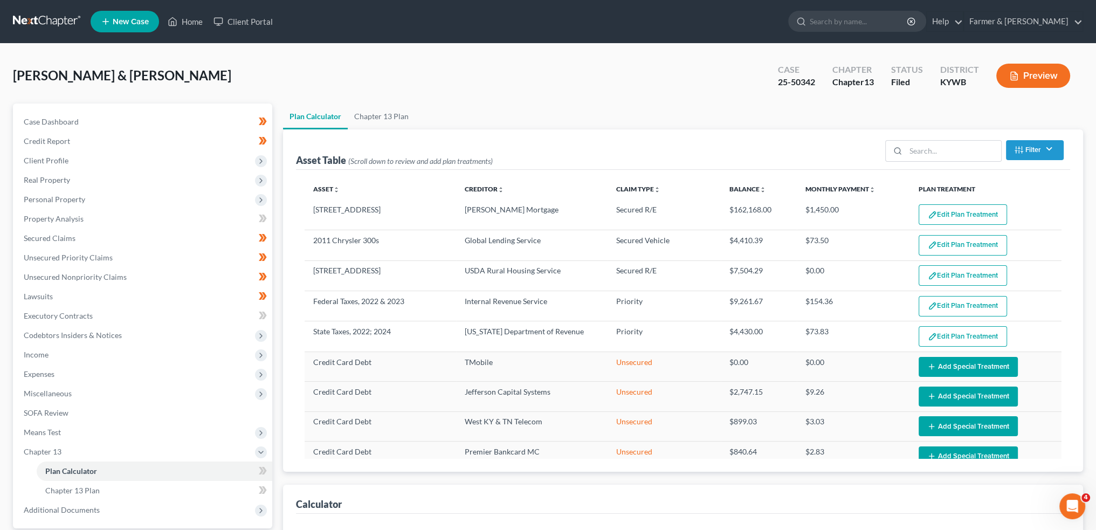
select select "59"
click at [199, 19] on link "Home" at bounding box center [185, 21] width 46 height 19
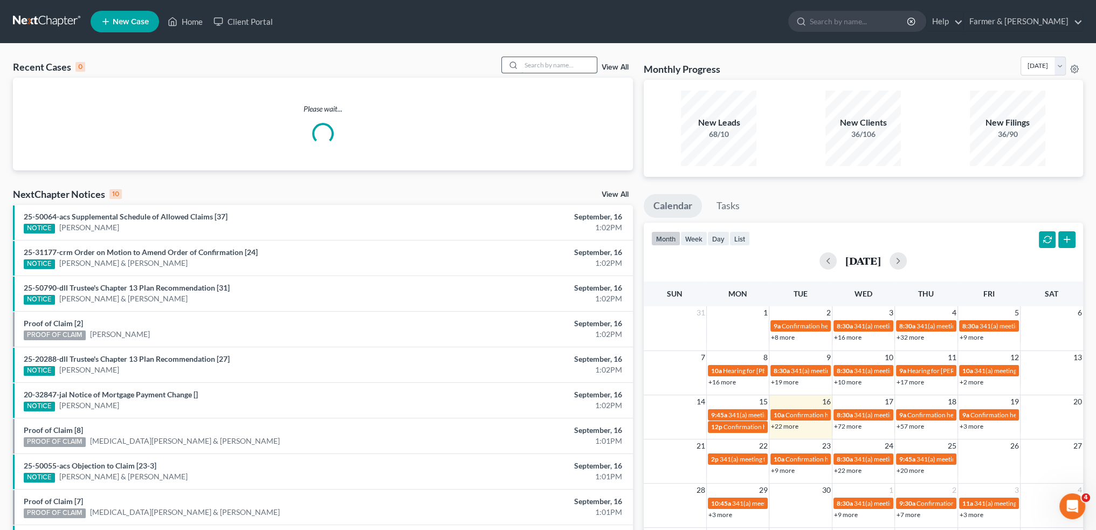
click at [564, 64] on input "search" at bounding box center [558, 65] width 75 height 16
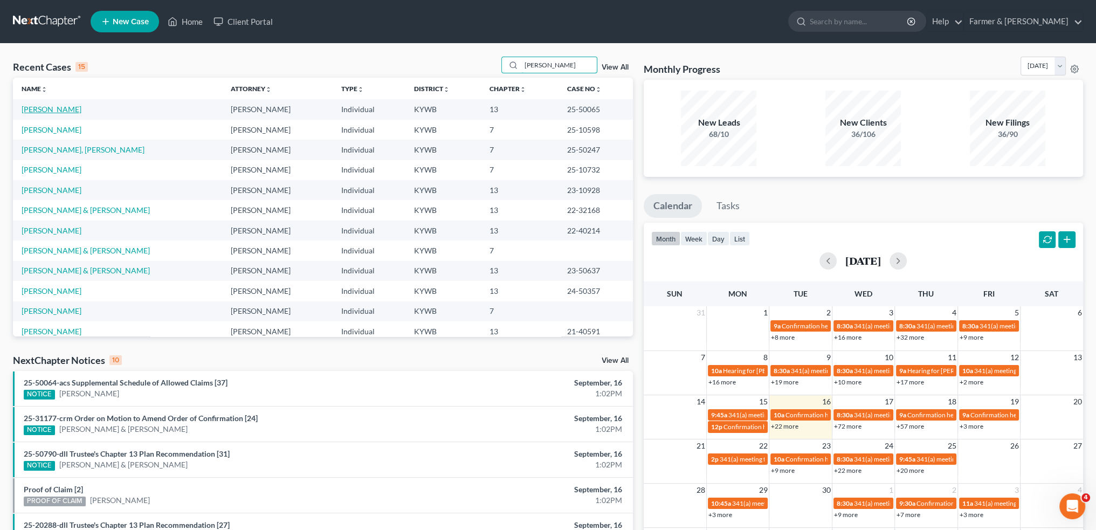
type input "mann"
click at [65, 109] on link "Mann, Jeremiah" at bounding box center [52, 109] width 60 height 9
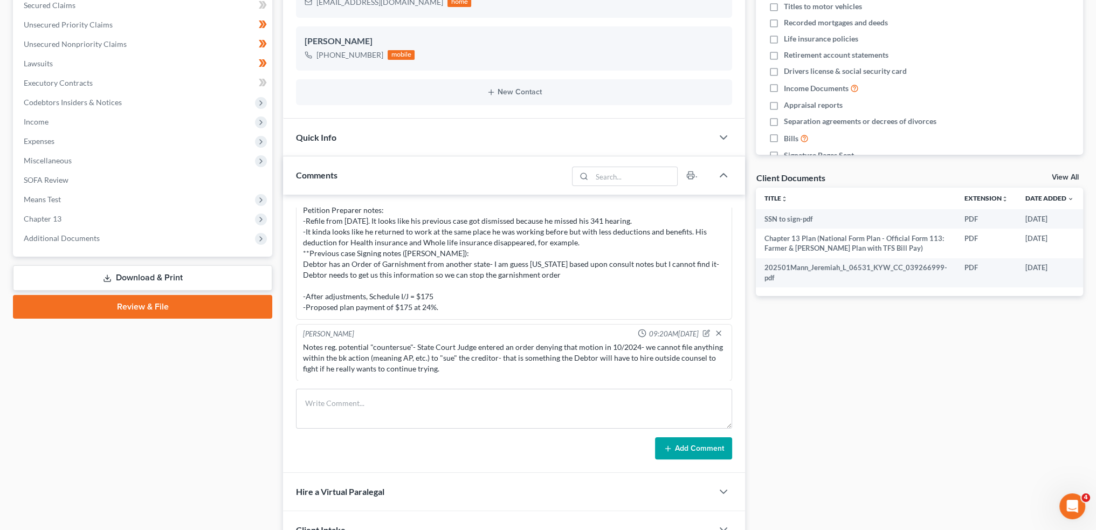
scroll to position [270, 0]
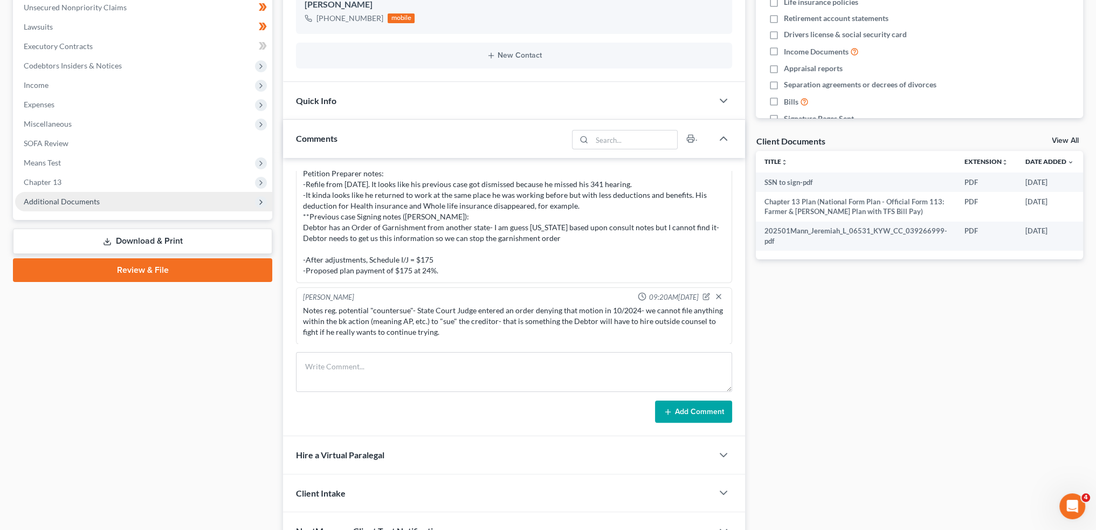
click at [54, 198] on span "Additional Documents" at bounding box center [62, 201] width 76 height 9
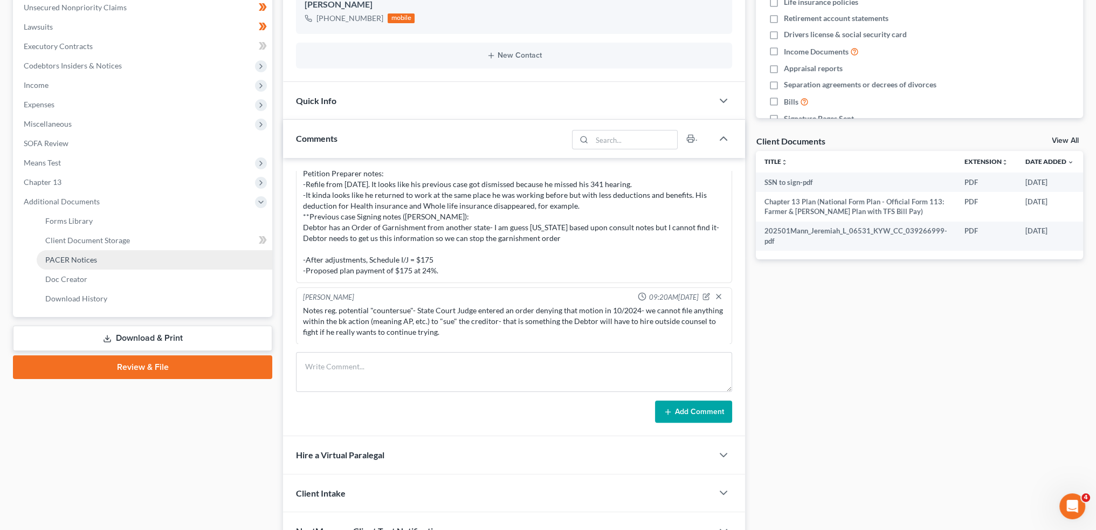
click at [59, 256] on span "PACER Notices" at bounding box center [71, 259] width 52 height 9
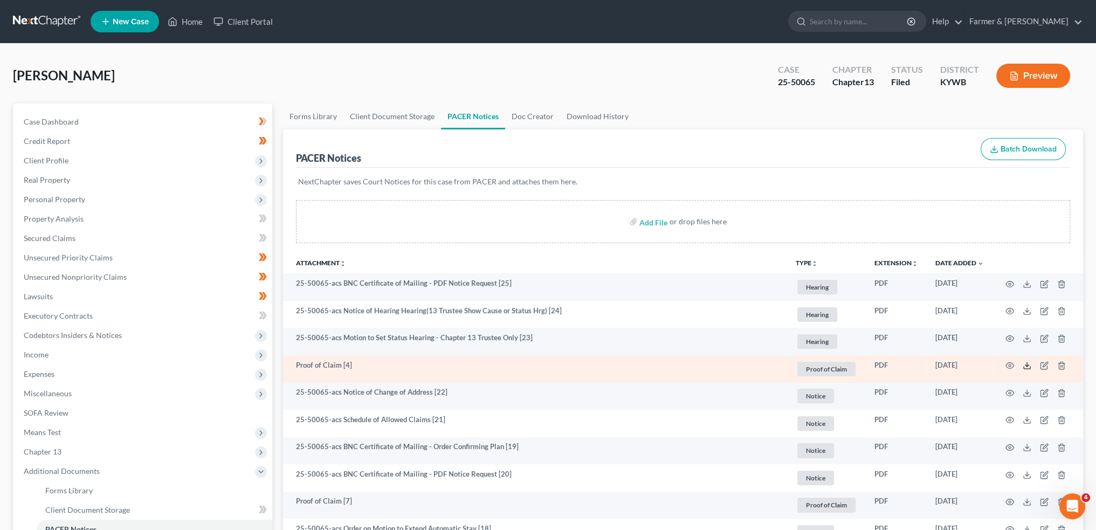
click at [1027, 364] on icon at bounding box center [1027, 365] width 9 height 9
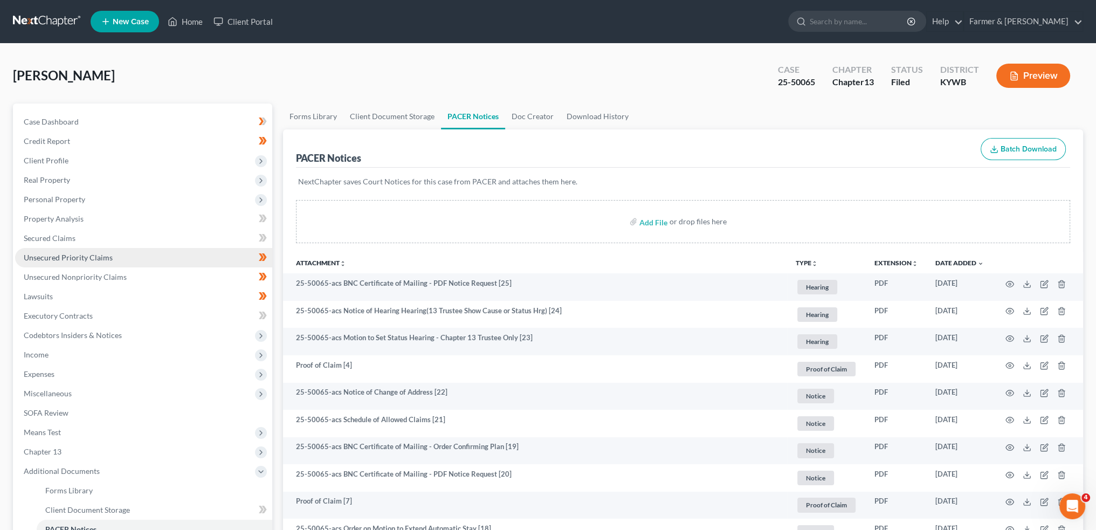
click at [108, 256] on span "Unsecured Priority Claims" at bounding box center [68, 257] width 89 height 9
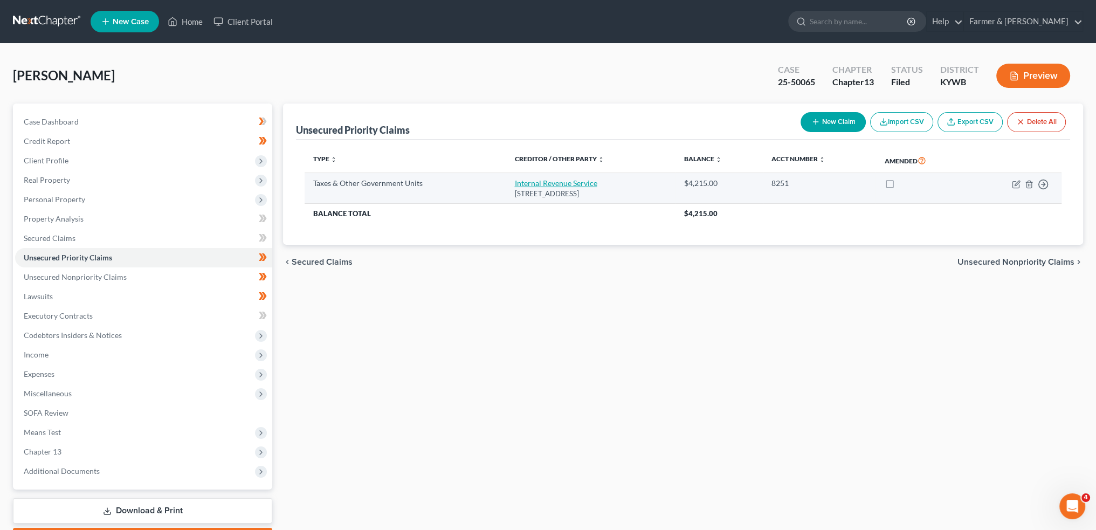
click at [521, 185] on link "Internal Revenue Service" at bounding box center [555, 182] width 83 height 9
select select "0"
select select "39"
select select "0"
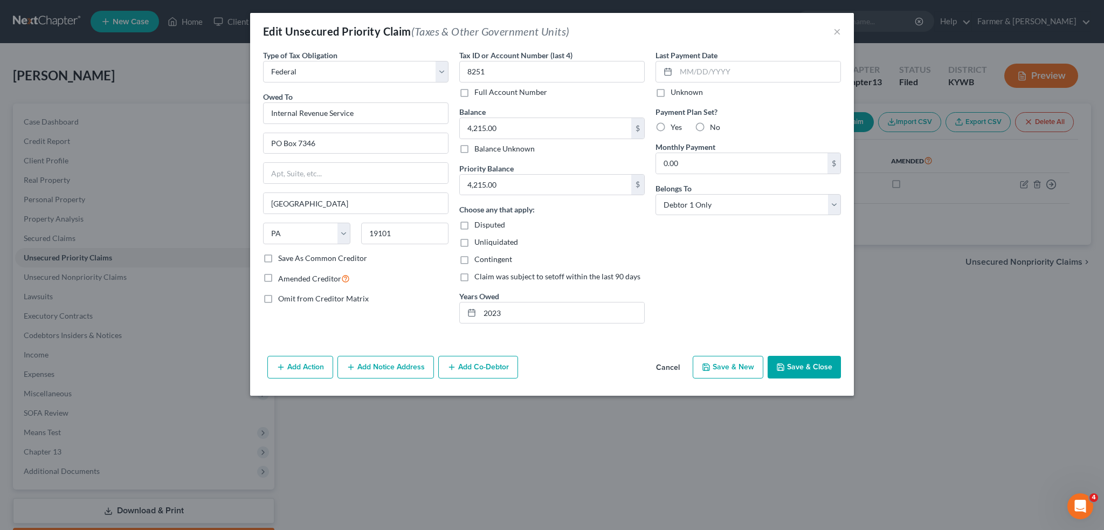
drag, startPoint x: 786, startPoint y: 372, endPoint x: 897, endPoint y: 369, distance: 110.6
click at [787, 372] on button "Save & Close" at bounding box center [804, 367] width 73 height 23
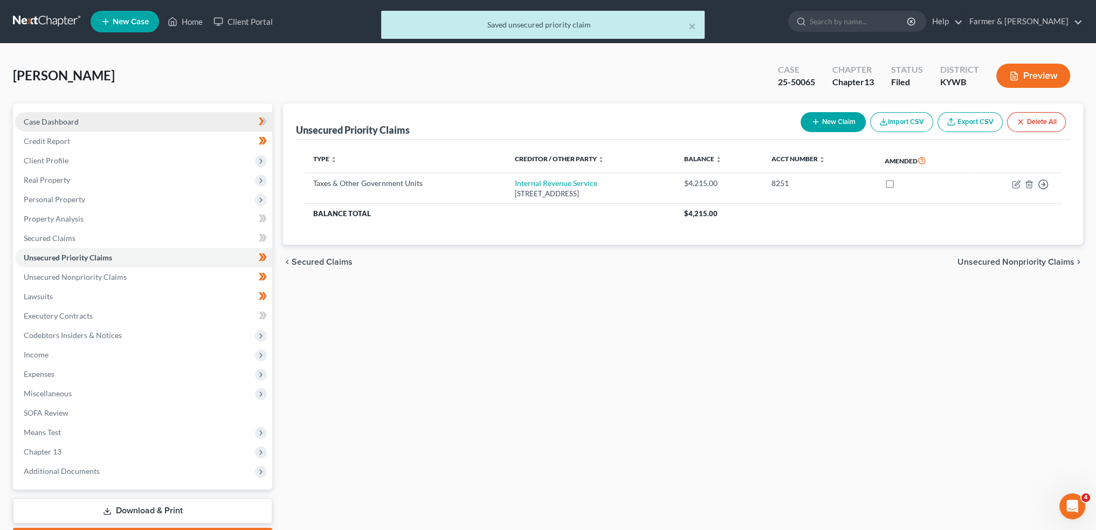
click at [78, 121] on link "Case Dashboard" at bounding box center [143, 121] width 257 height 19
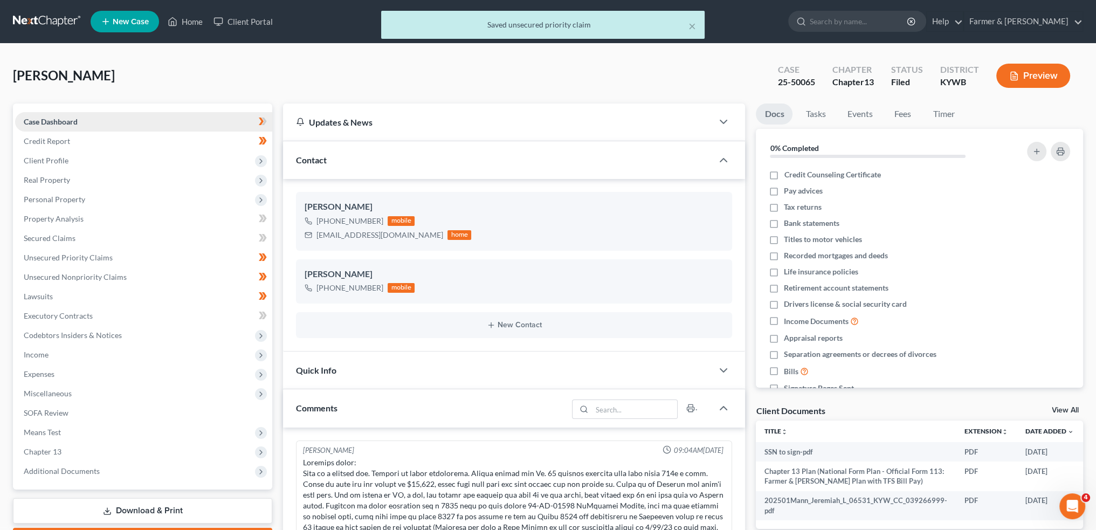
scroll to position [177, 0]
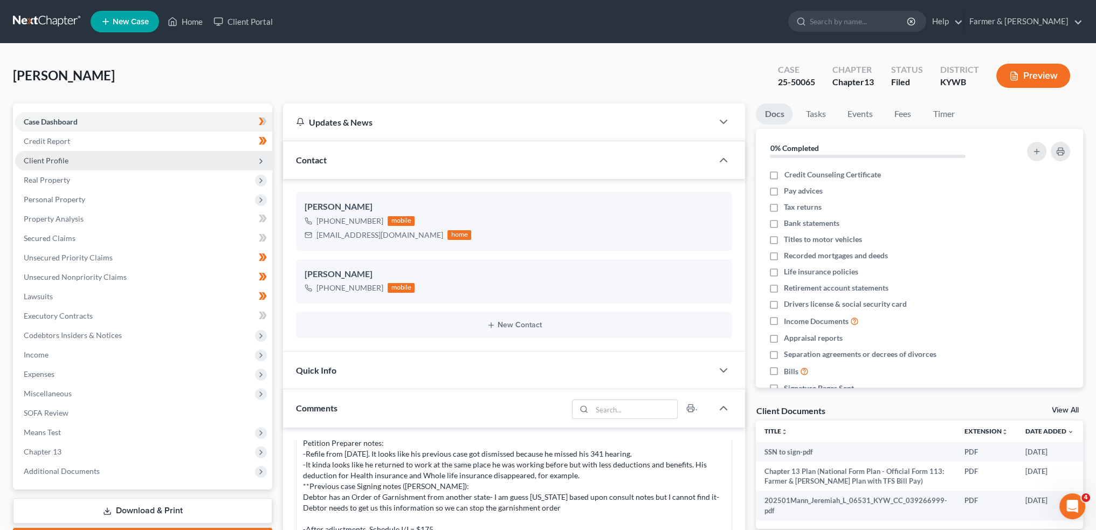
click at [82, 161] on span "Client Profile" at bounding box center [143, 160] width 257 height 19
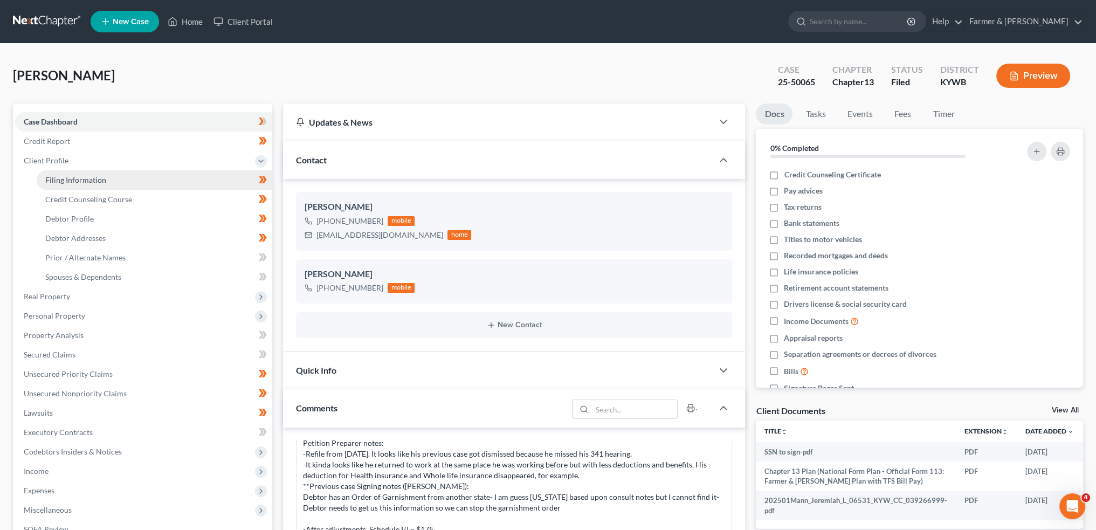
click at [89, 179] on span "Filing Information" at bounding box center [75, 179] width 61 height 9
select select "1"
select select "0"
select select "3"
select select "33"
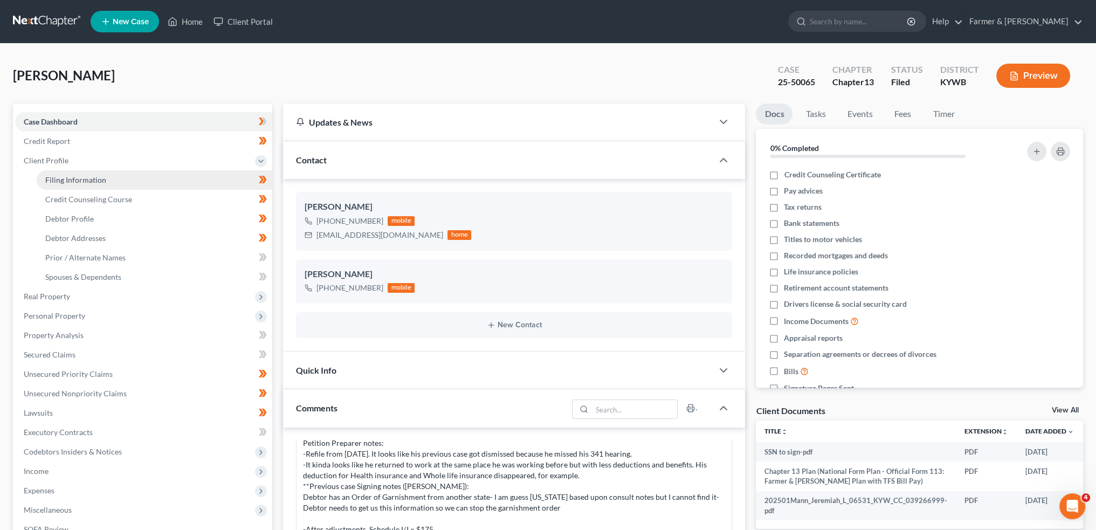
select select "2"
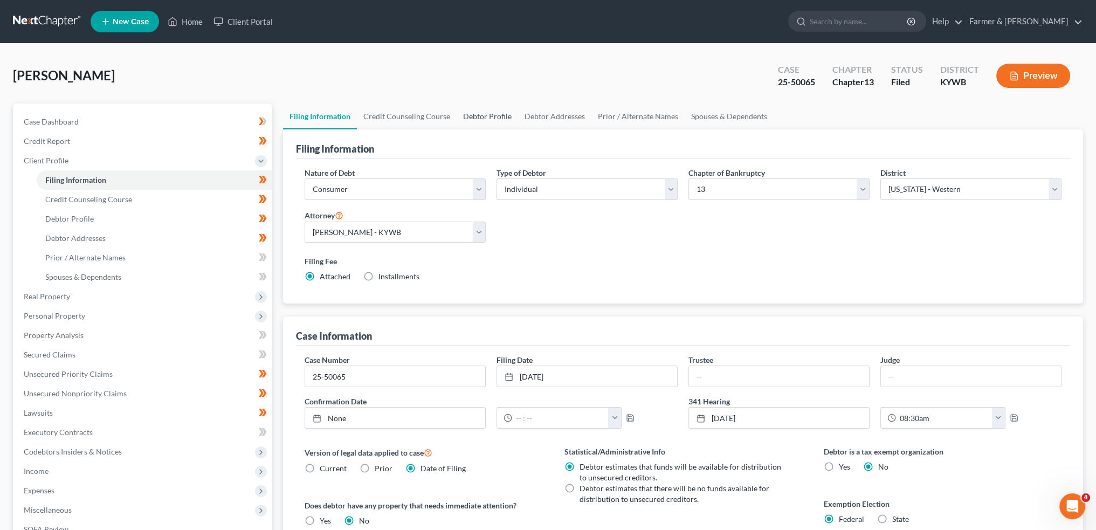
click at [485, 113] on link "Debtor Profile" at bounding box center [487, 117] width 61 height 26
select select "1"
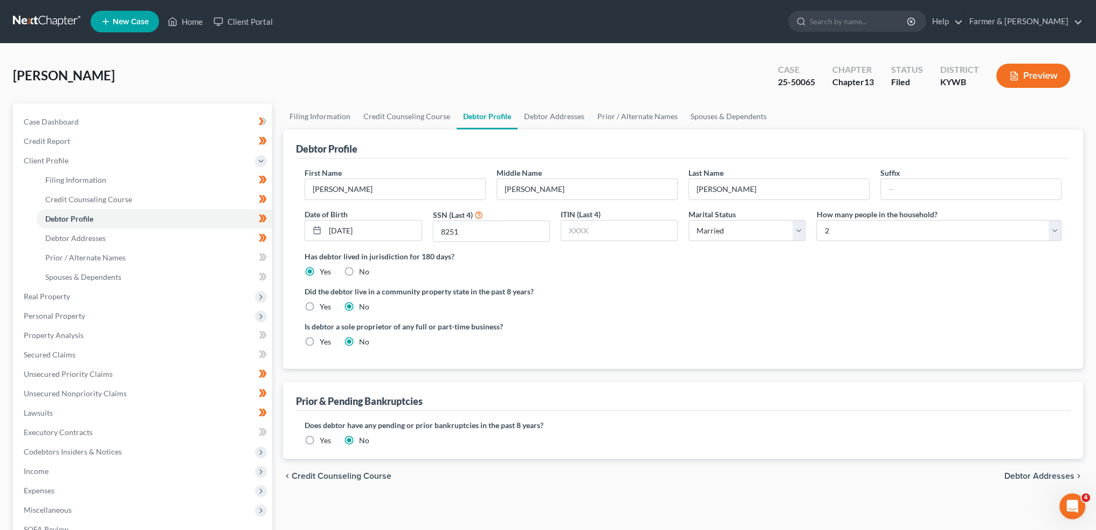
radio input "true"
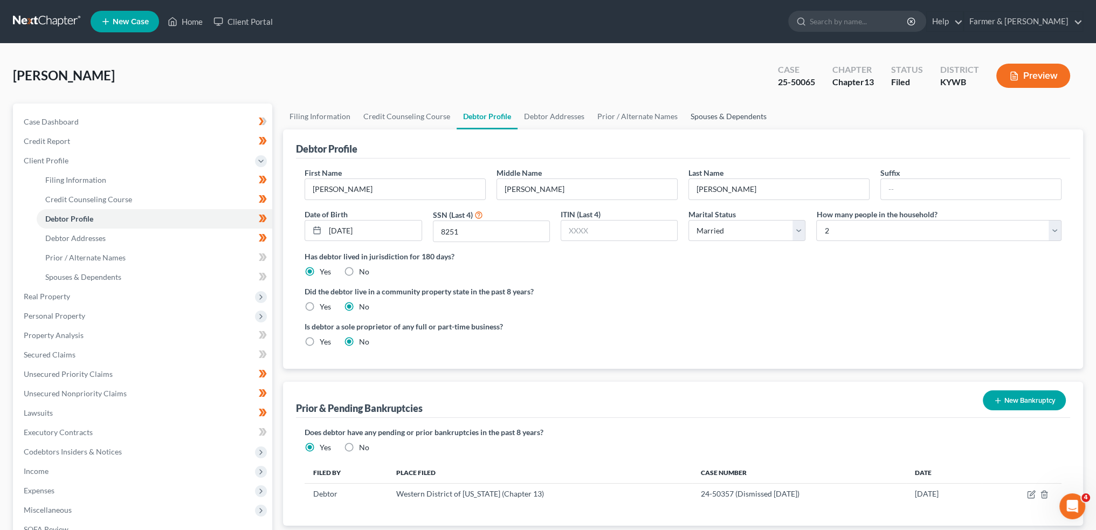
click at [709, 114] on link "Spouses & Dependents" at bounding box center [728, 117] width 89 height 26
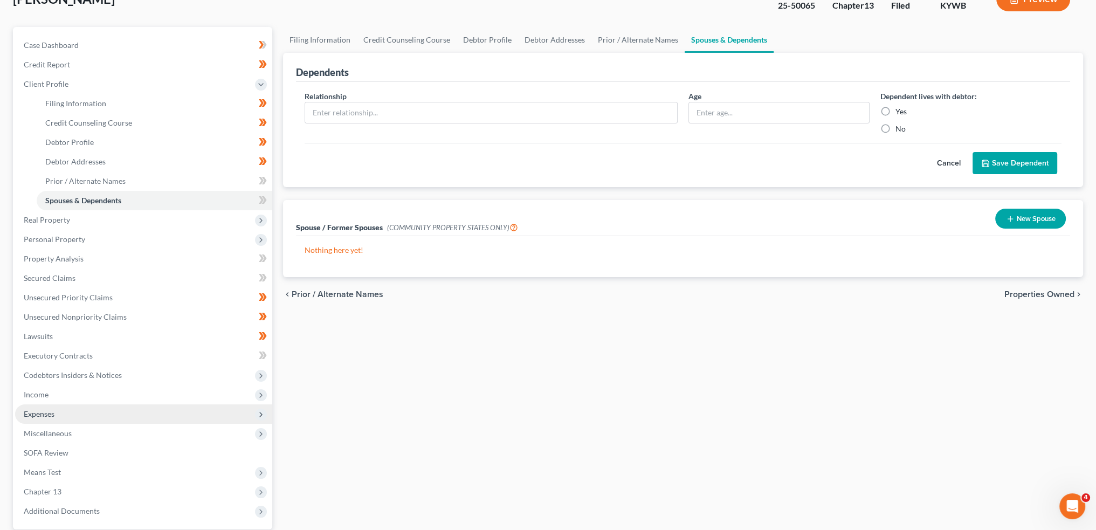
scroll to position [178, 0]
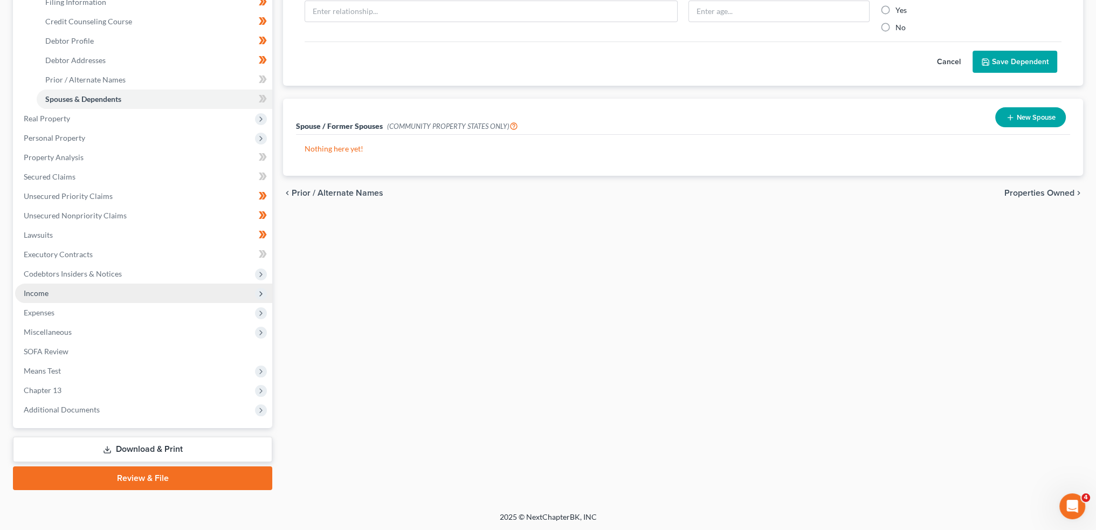
click at [50, 289] on span "Income" at bounding box center [143, 293] width 257 height 19
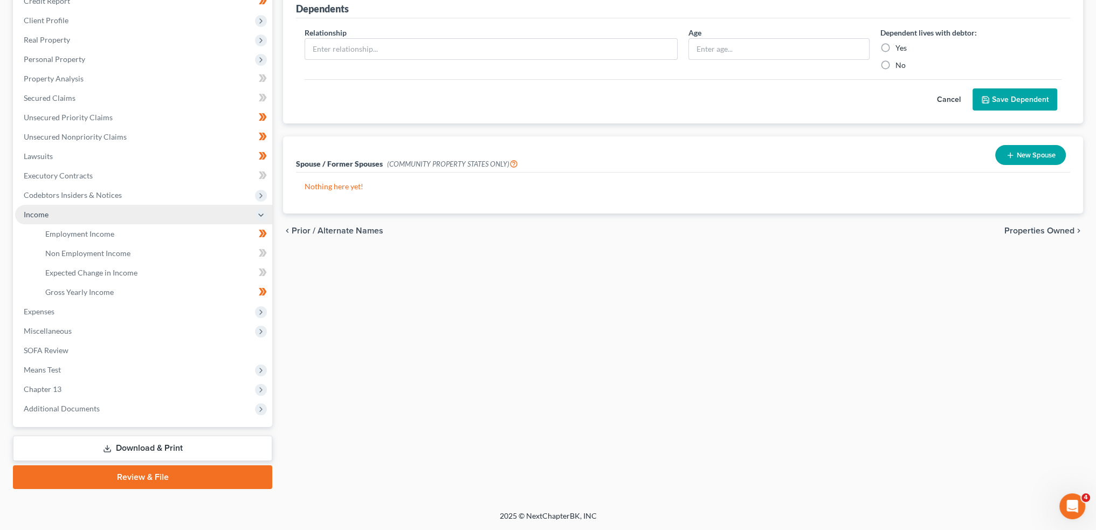
scroll to position [139, 0]
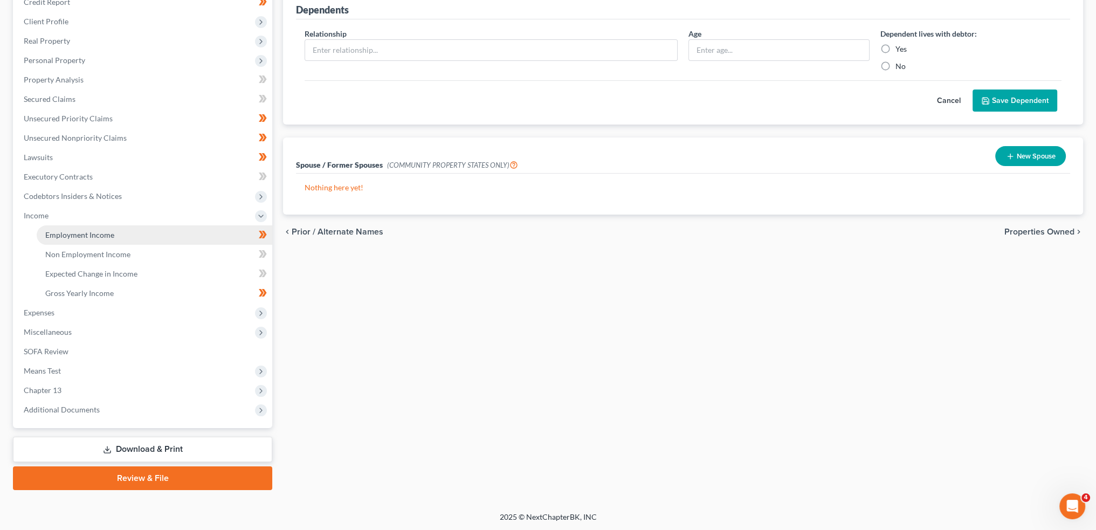
click at [69, 235] on span "Employment Income" at bounding box center [79, 234] width 69 height 9
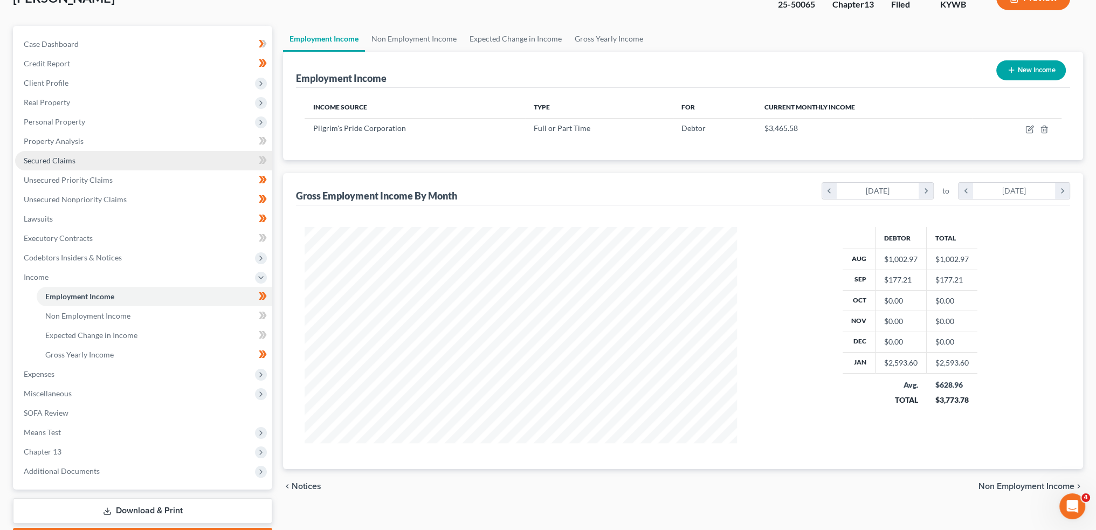
scroll to position [139, 0]
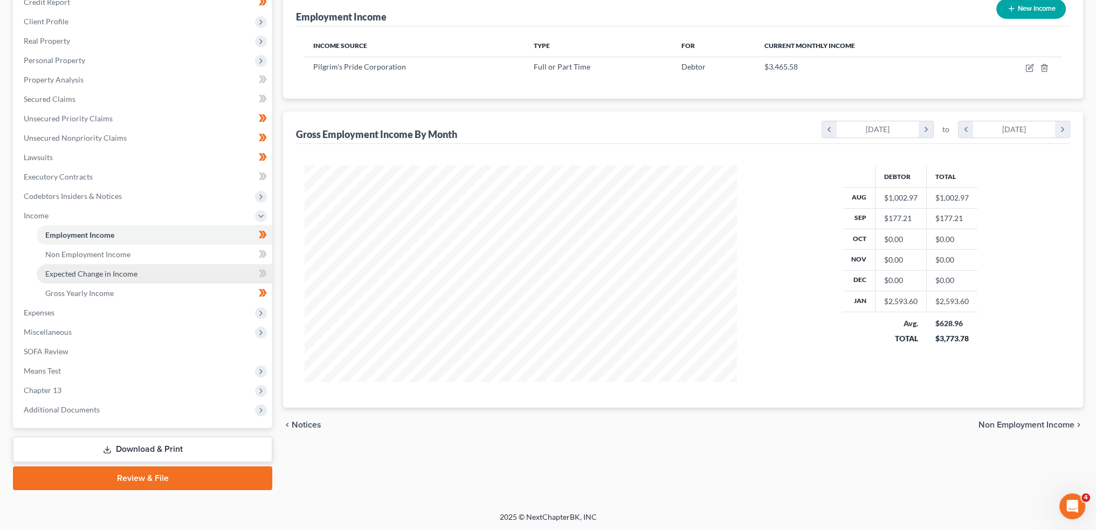
click at [72, 274] on span "Expected Change in Income" at bounding box center [91, 273] width 92 height 9
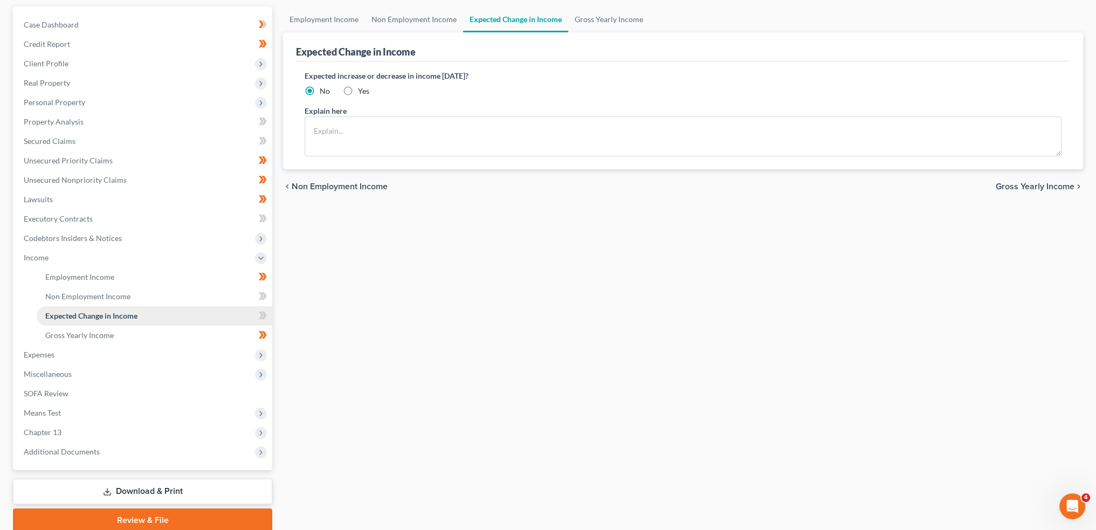
scroll to position [139, 0]
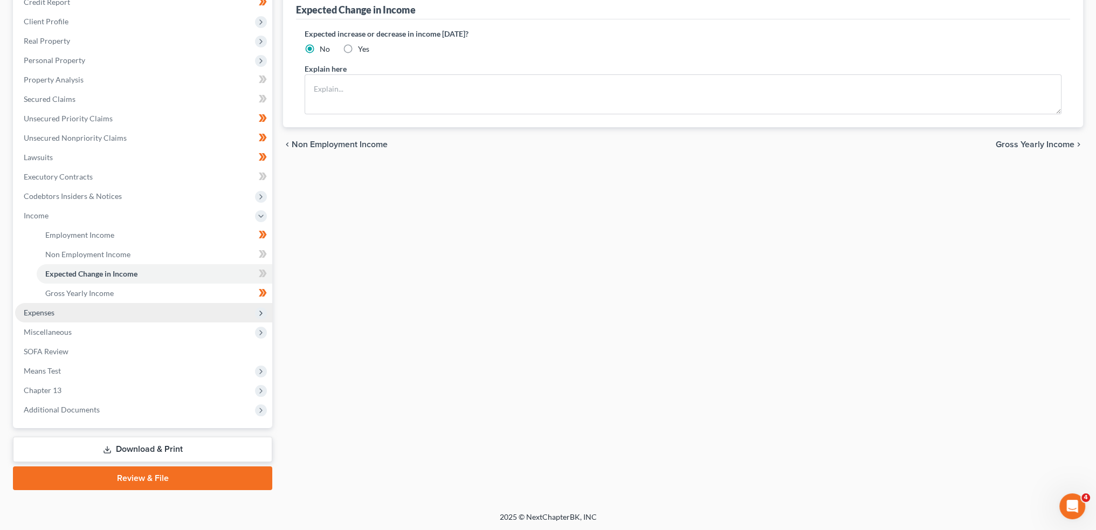
click at [60, 314] on span "Expenses" at bounding box center [143, 312] width 257 height 19
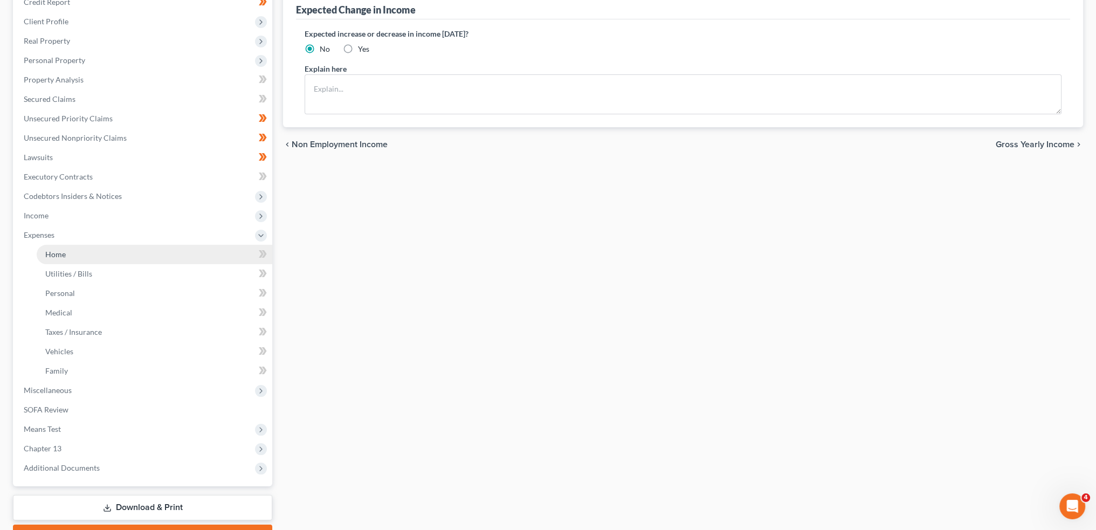
click at [73, 261] on link "Home" at bounding box center [155, 254] width 236 height 19
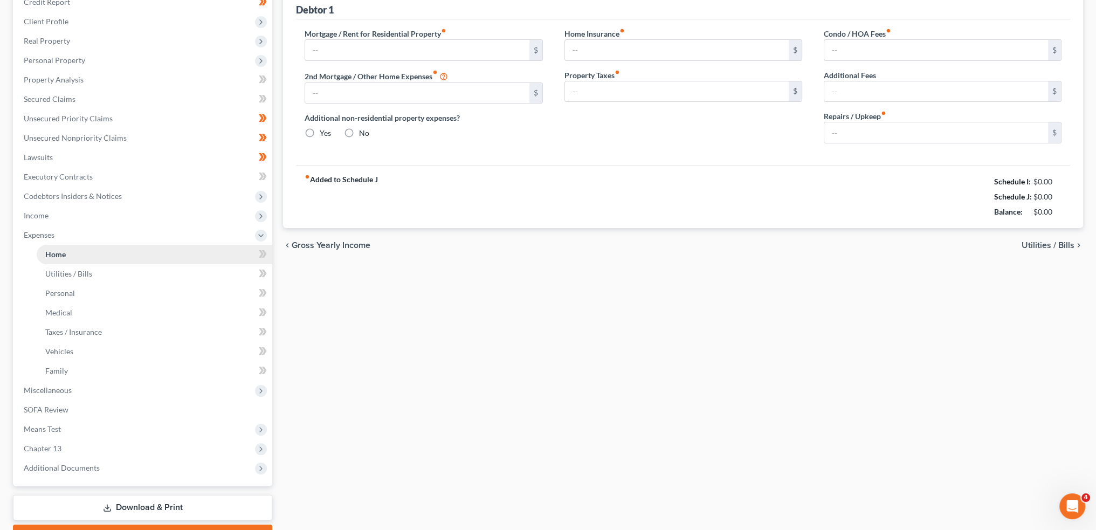
scroll to position [26, 0]
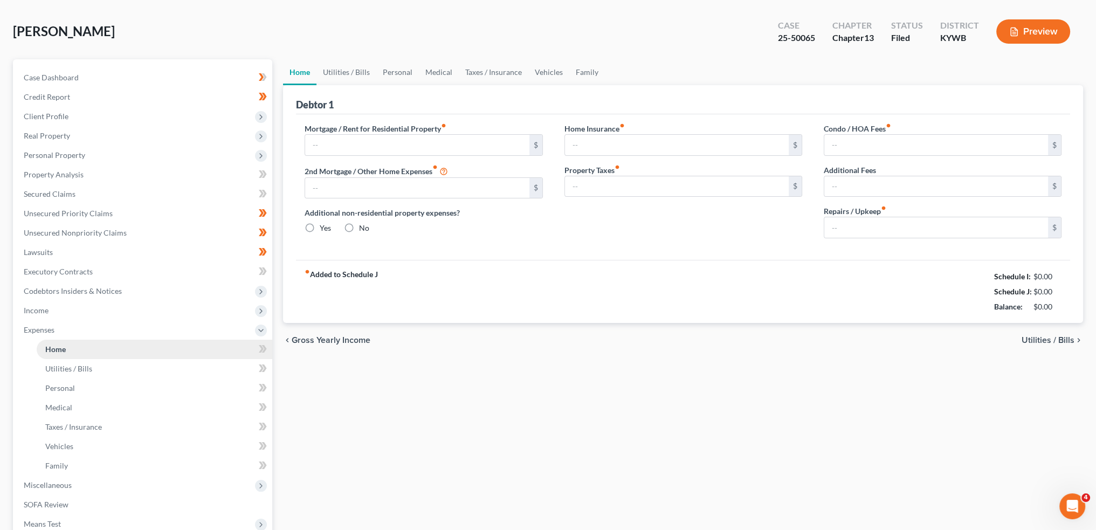
type input "400.00"
type input "0.00"
radio input "true"
type input "35.00"
type input "0.00"
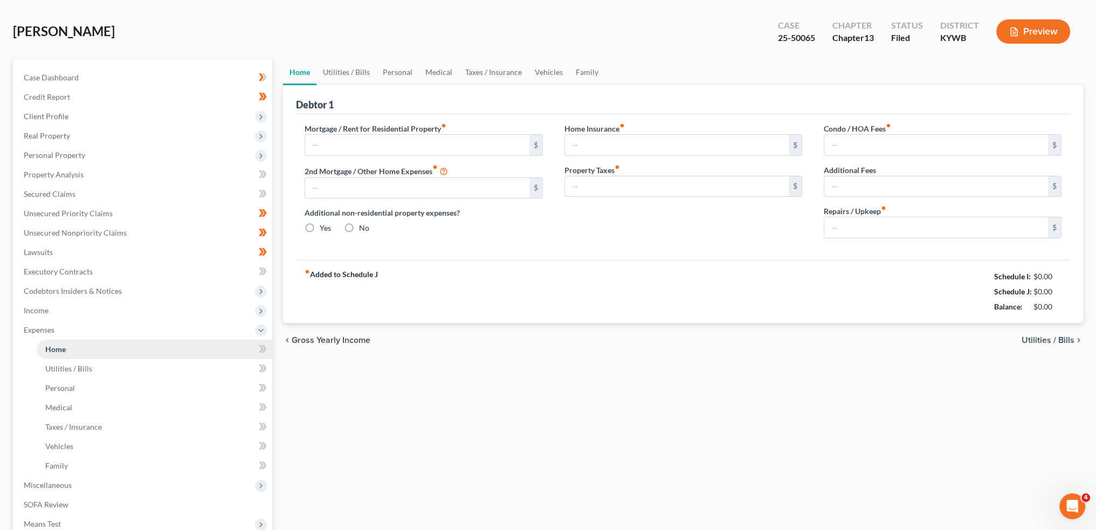
type input "0.00"
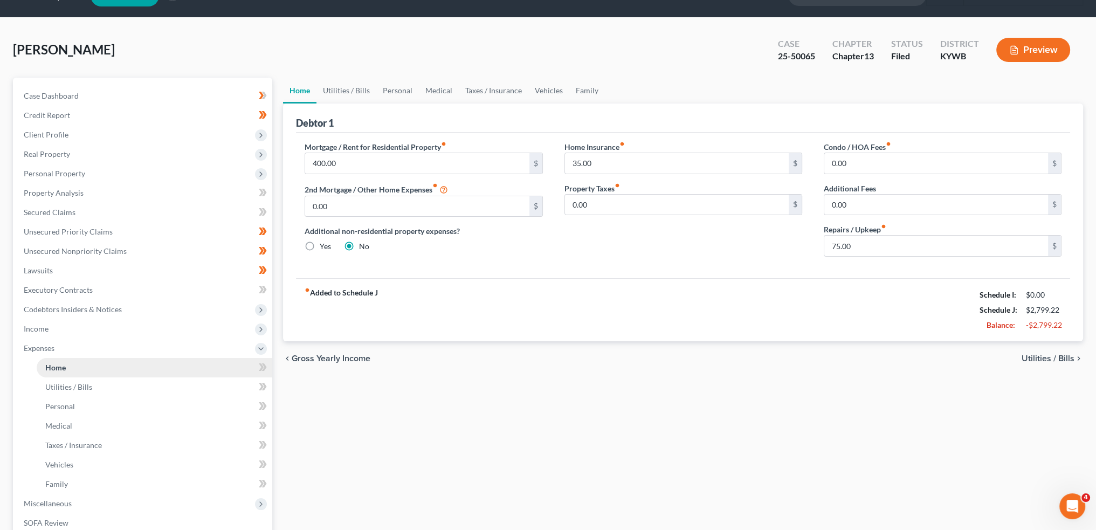
scroll to position [0, 0]
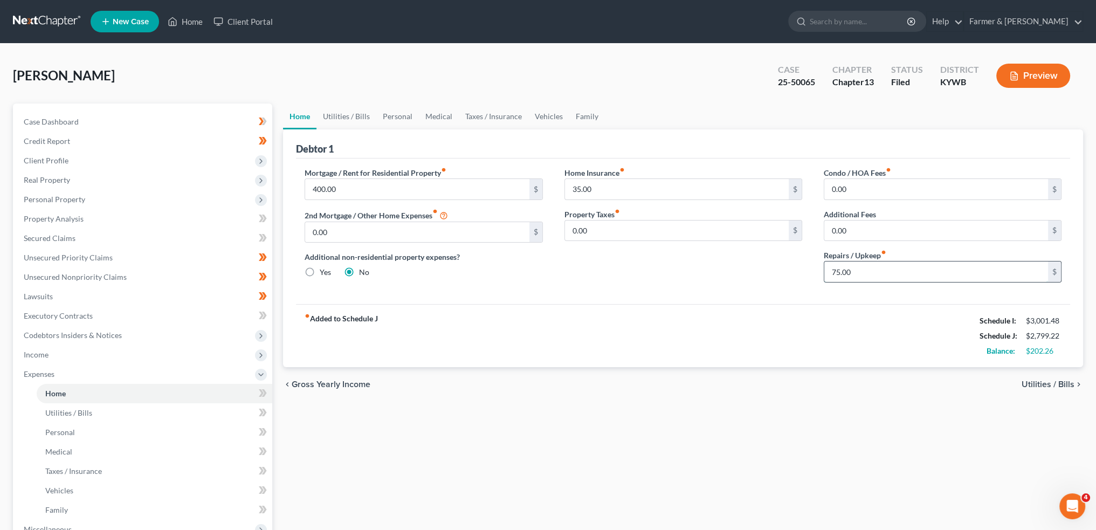
click at [874, 273] on input "75.00" at bounding box center [936, 272] width 224 height 20
type input "50.00"
click at [340, 114] on link "Utilities / Bills" at bounding box center [347, 117] width 60 height 26
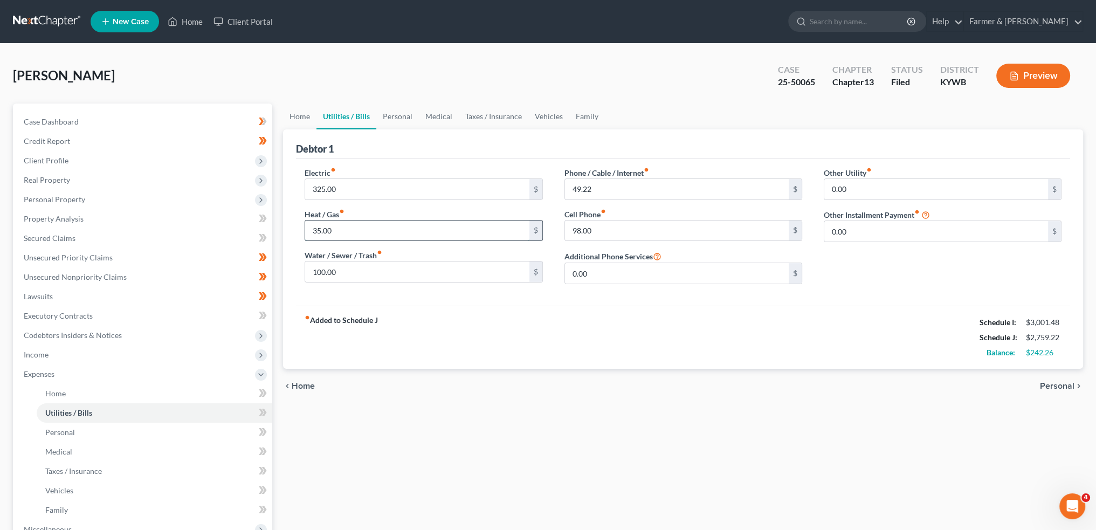
type input "35.00"
click at [389, 117] on link "Personal" at bounding box center [397, 117] width 43 height 26
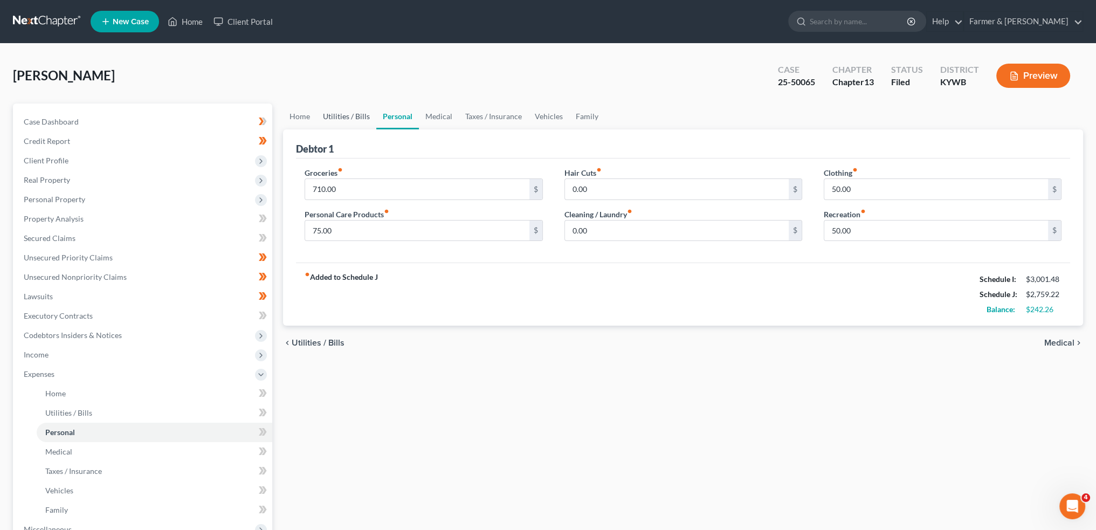
click at [356, 115] on link "Utilities / Bills" at bounding box center [347, 117] width 60 height 26
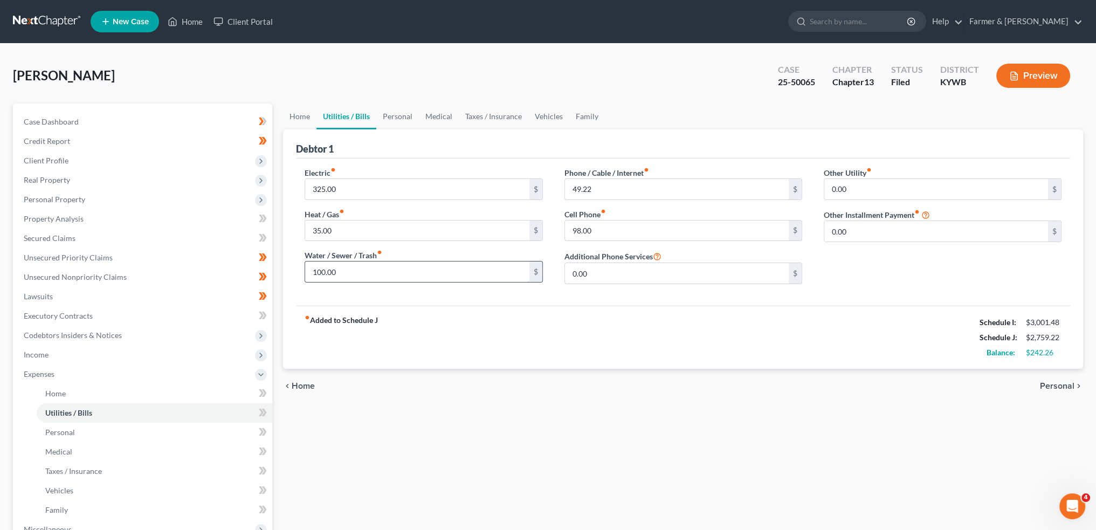
click at [357, 266] on input "100.00" at bounding box center [417, 272] width 224 height 20
click at [426, 108] on link "Medical" at bounding box center [439, 117] width 40 height 26
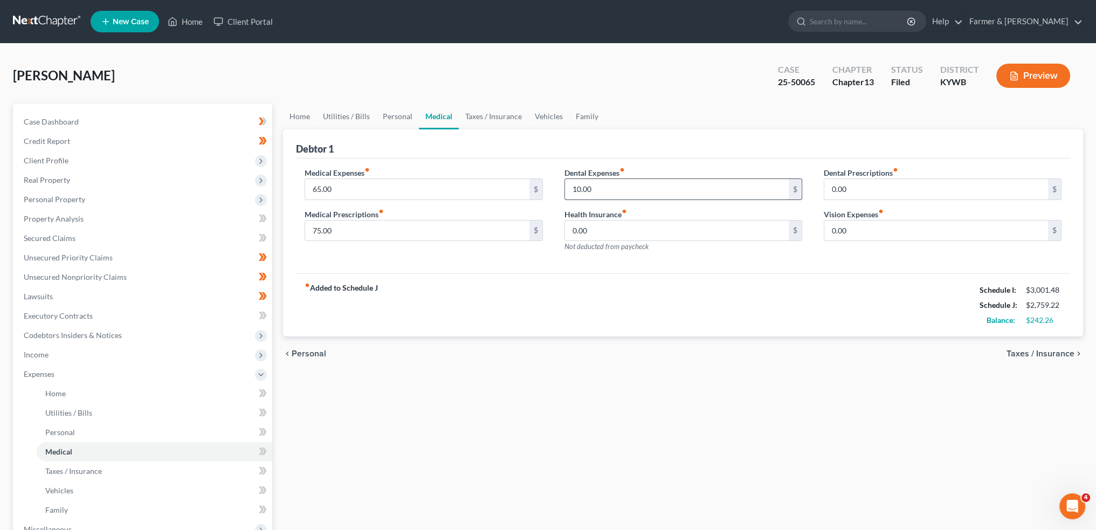
click at [601, 191] on input "10.00" at bounding box center [677, 189] width 224 height 20
type input "0.00"
click at [497, 113] on link "Taxes / Insurance" at bounding box center [494, 117] width 70 height 26
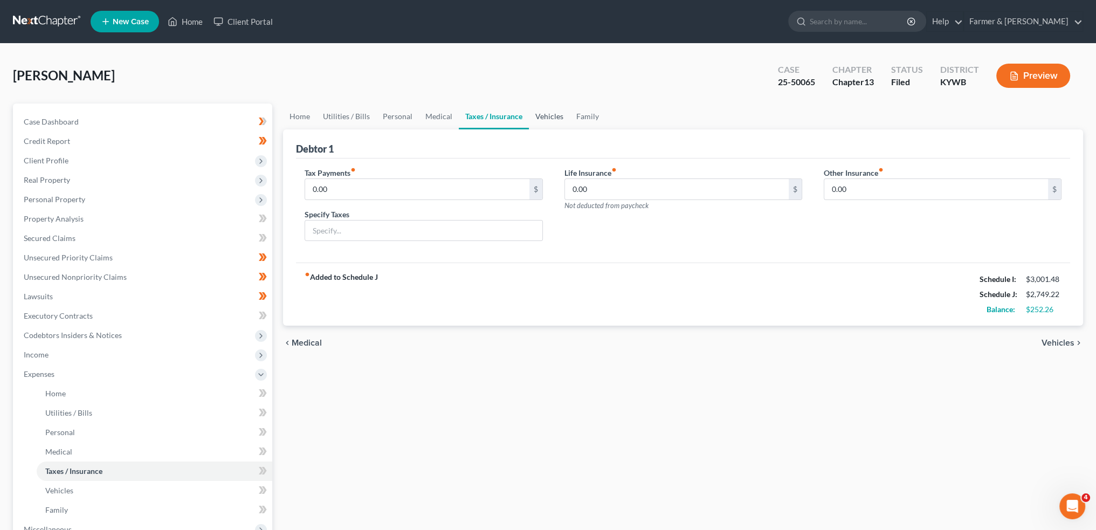
click at [537, 112] on link "Vehicles" at bounding box center [549, 117] width 41 height 26
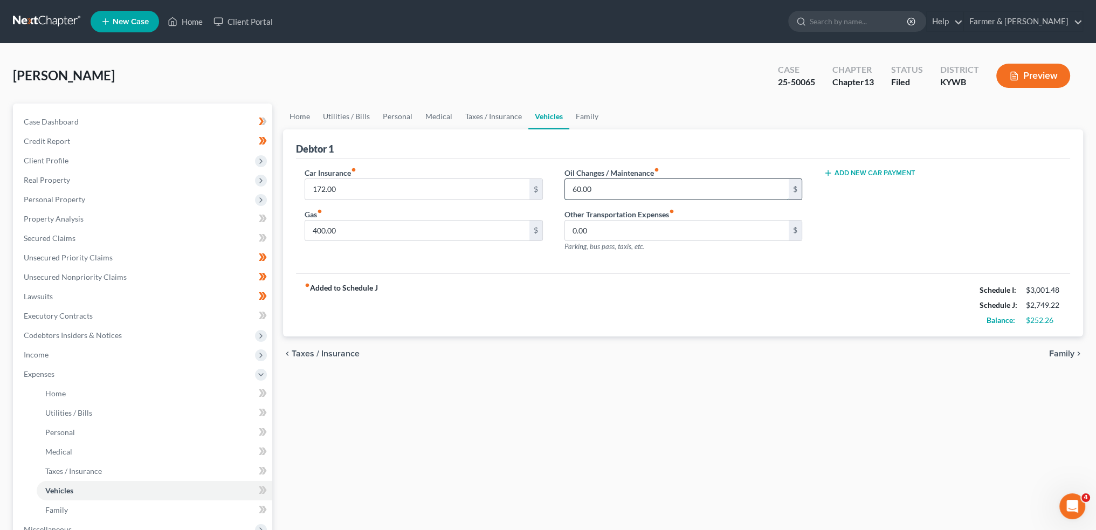
click at [615, 186] on input "60.00" at bounding box center [677, 189] width 224 height 20
type input "3"
type input "20.00"
click at [581, 115] on link "Family" at bounding box center [587, 117] width 36 height 26
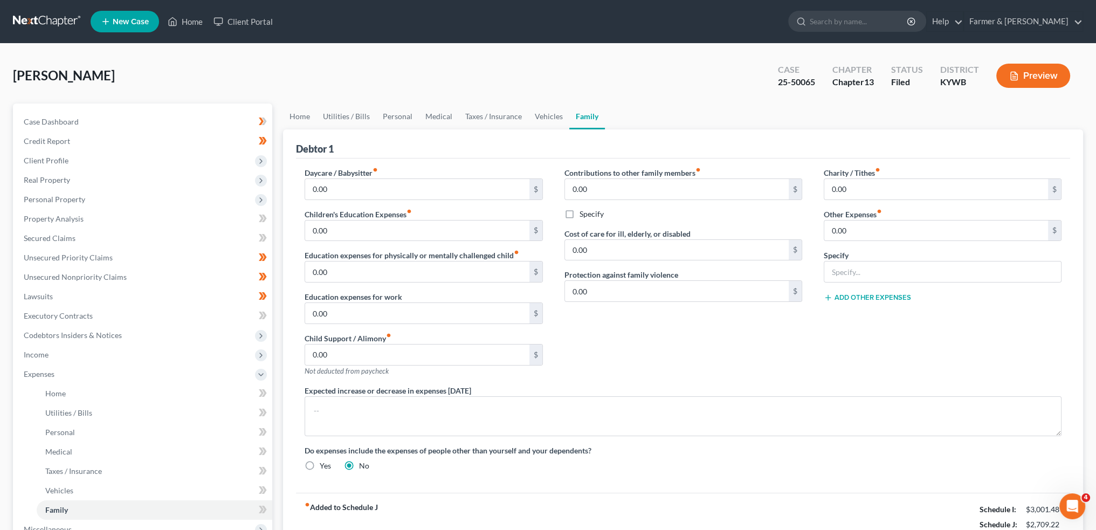
scroll to position [197, 0]
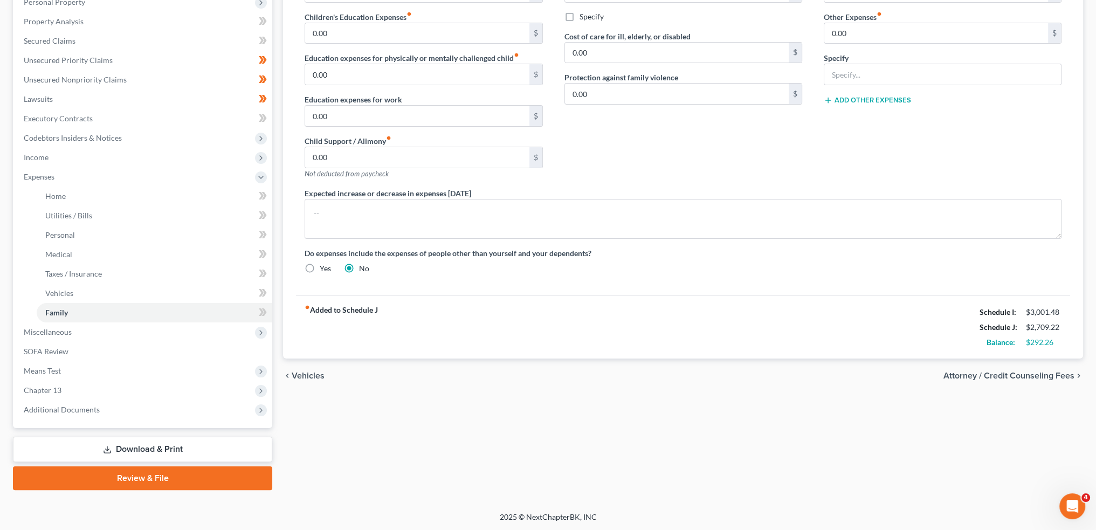
click at [217, 455] on link "Download & Print" at bounding box center [142, 449] width 259 height 25
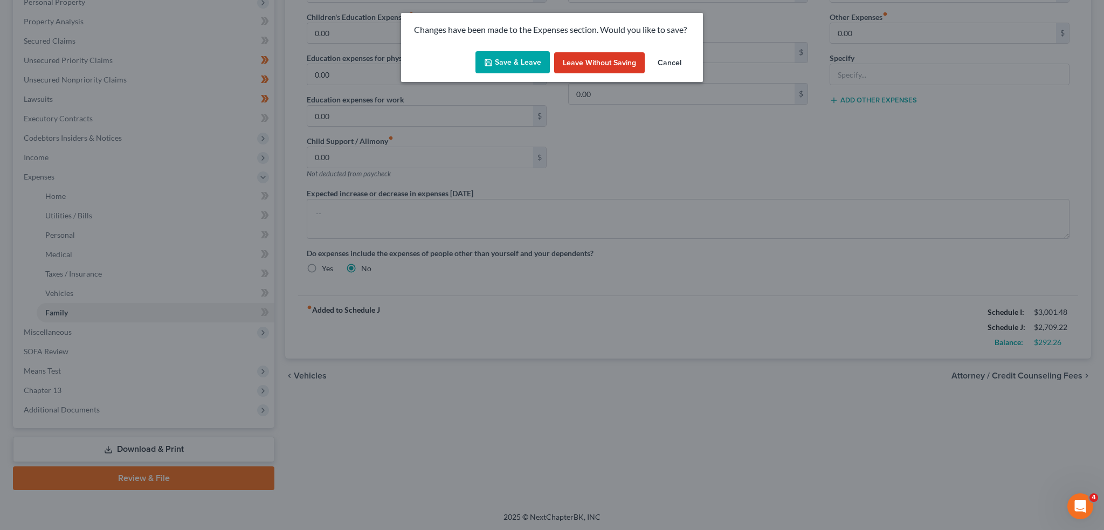
click at [508, 68] on button "Save & Leave" at bounding box center [513, 62] width 74 height 23
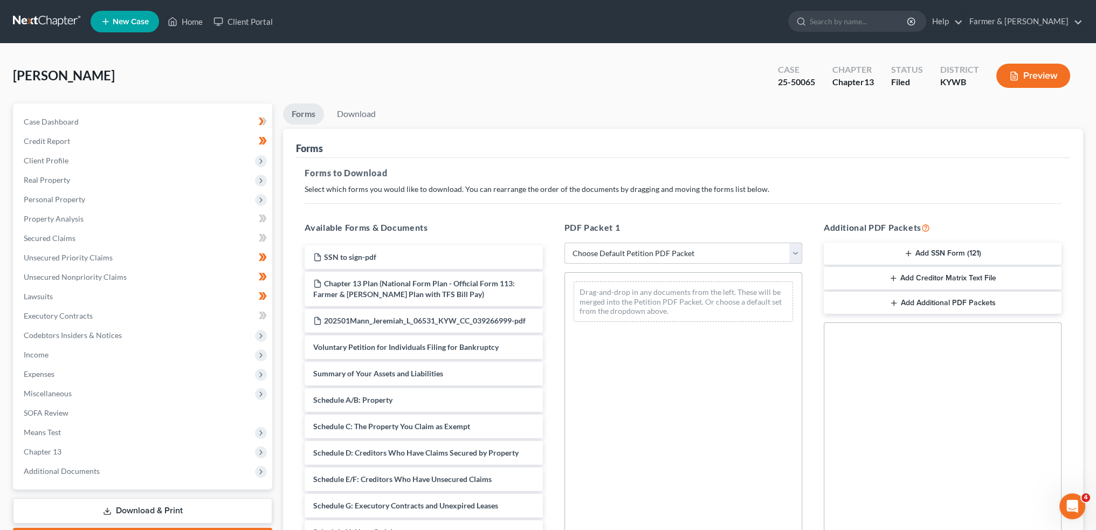
drag, startPoint x: 630, startPoint y: 245, endPoint x: 627, endPoint y: 258, distance: 12.8
click at [630, 245] on select "Choose Default Petition PDF Packet Complete Bankruptcy Petition (all forms and …" at bounding box center [684, 254] width 238 height 22
select select "2"
click at [565, 243] on select "Choose Default Petition PDF Packet Complete Bankruptcy Petition (all forms and …" at bounding box center [684, 254] width 238 height 22
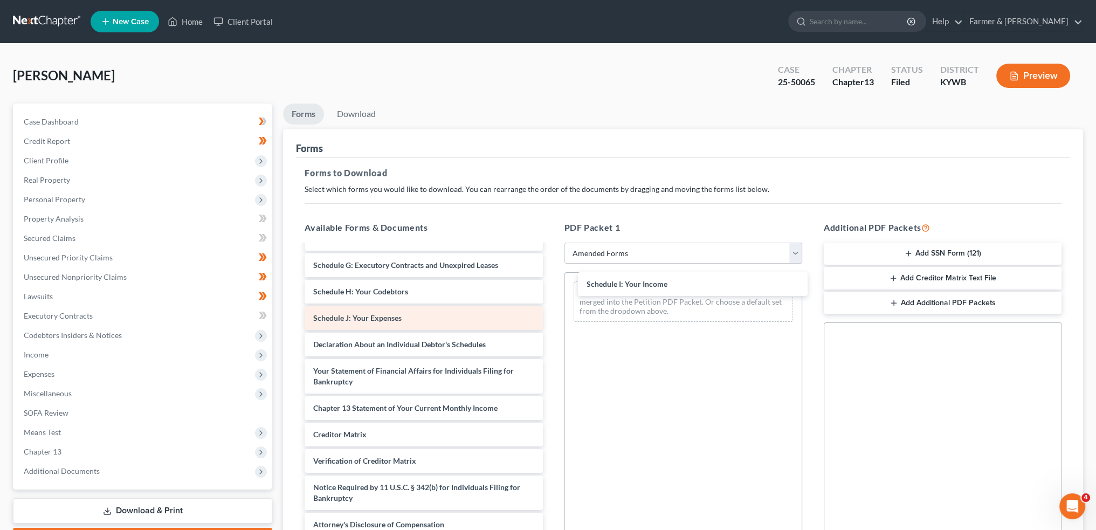
scroll to position [150, 0]
drag, startPoint x: 377, startPoint y: 299, endPoint x: 506, endPoint y: 314, distance: 129.2
click at [551, 292] on div "Schedule I: Your Income Voluntary Petition for Individuals Filing for Bankruptc…" at bounding box center [423, 316] width 255 height 442
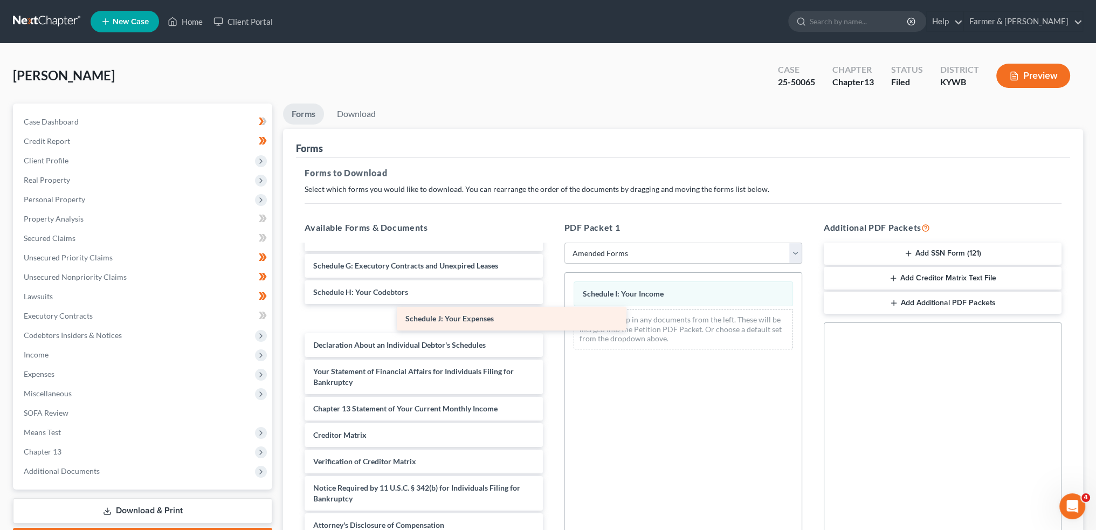
scroll to position [123, 0]
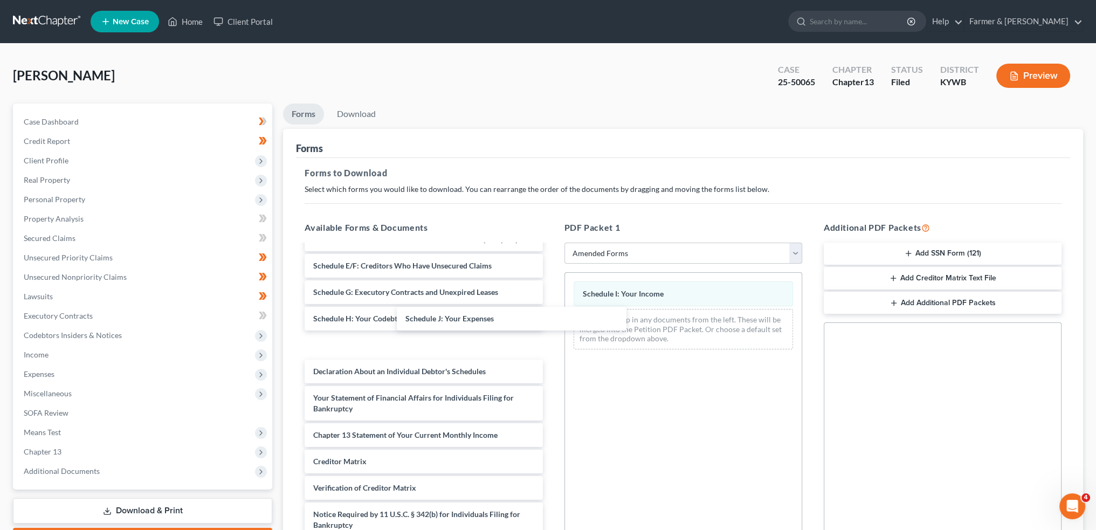
drag, startPoint x: 429, startPoint y: 318, endPoint x: 754, endPoint y: 142, distance: 370.1
click at [551, 318] on div "Schedule J: Your Expenses Voluntary Petition for Individuals Filing for Bankrup…" at bounding box center [423, 343] width 255 height 442
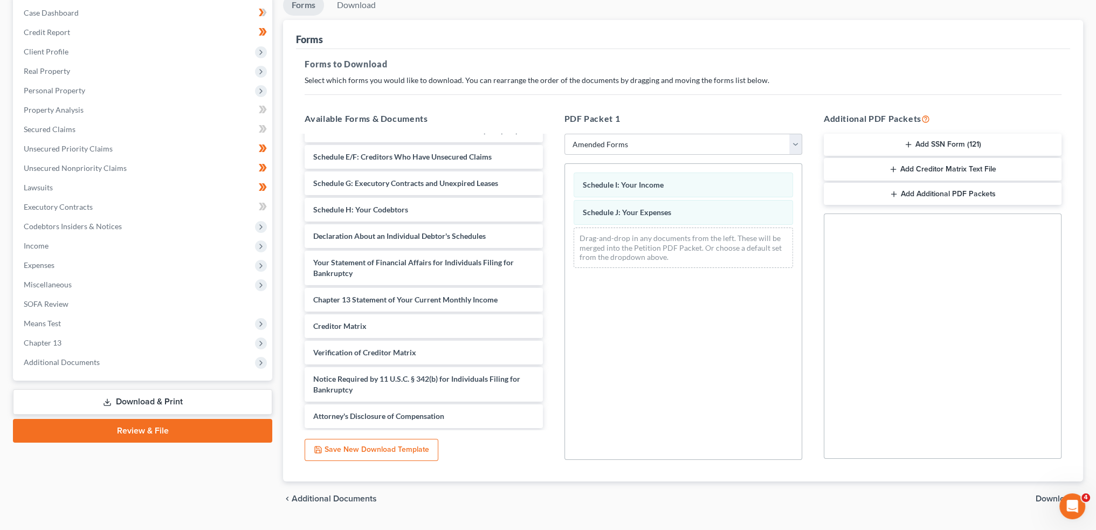
scroll to position [135, 0]
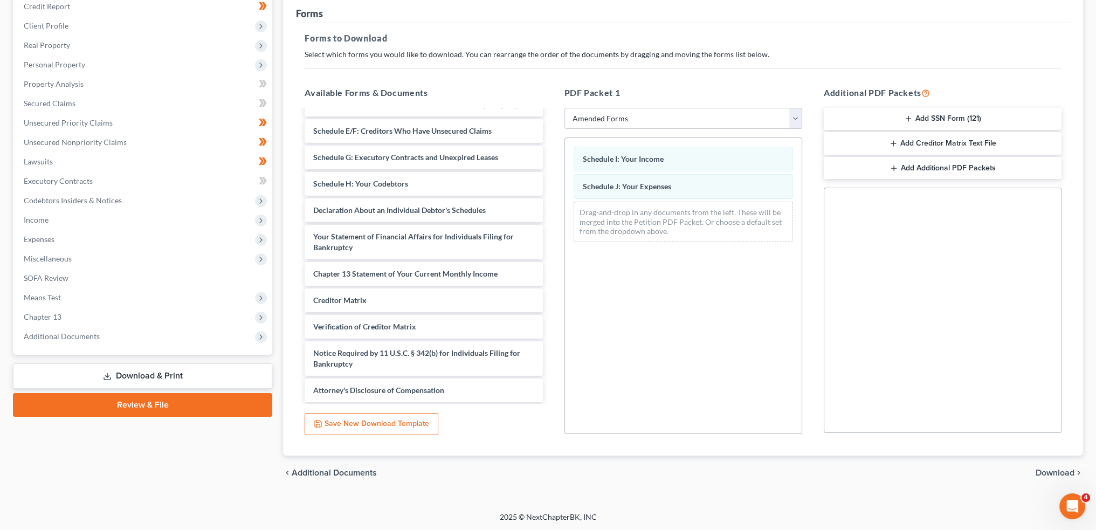
click at [1049, 475] on span "Download" at bounding box center [1055, 473] width 39 height 9
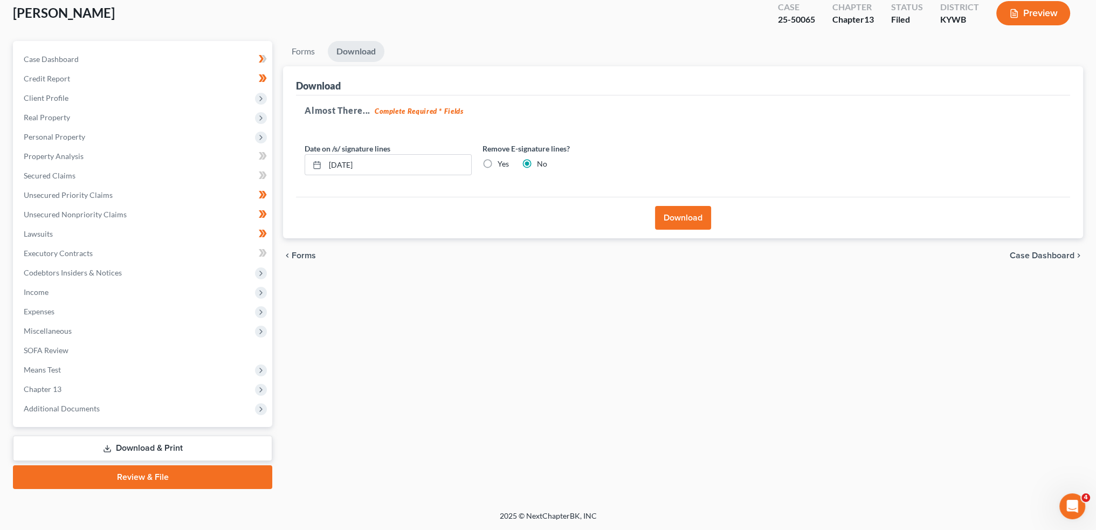
scroll to position [61, 0]
click at [680, 228] on button "Download" at bounding box center [683, 219] width 56 height 24
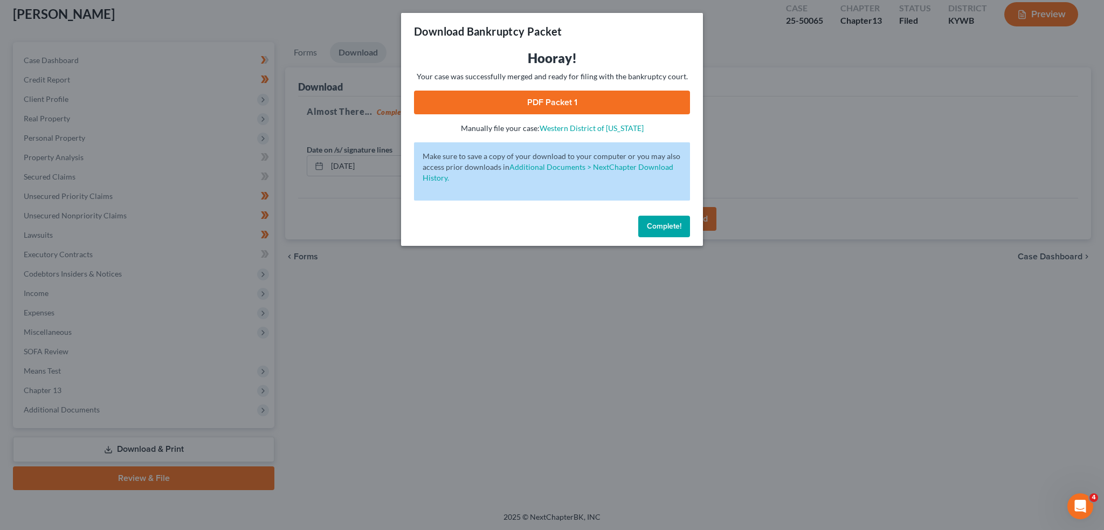
click at [522, 105] on link "PDF Packet 1" at bounding box center [552, 103] width 276 height 24
click at [658, 222] on span "Complete!" at bounding box center [664, 226] width 35 height 9
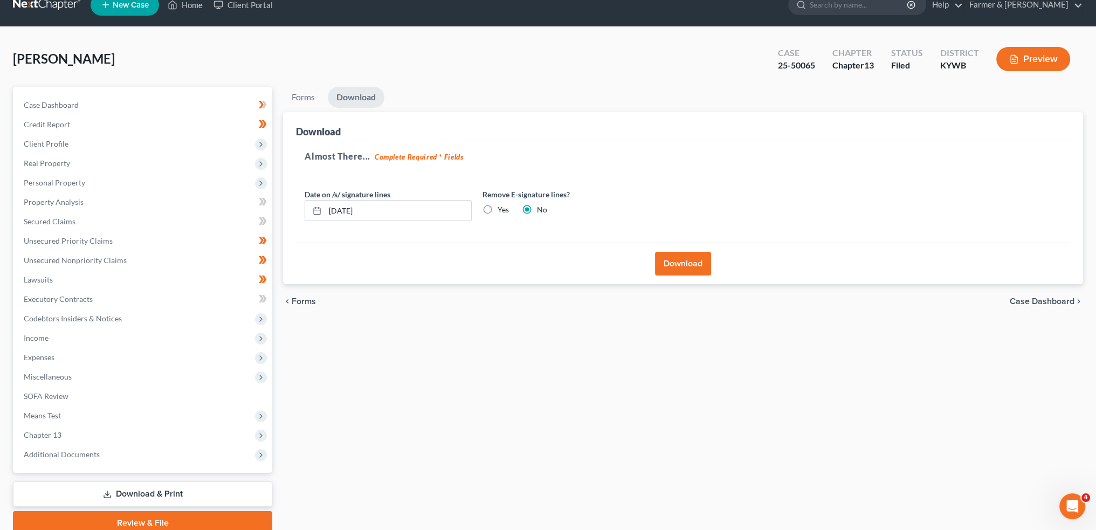
scroll to position [0, 0]
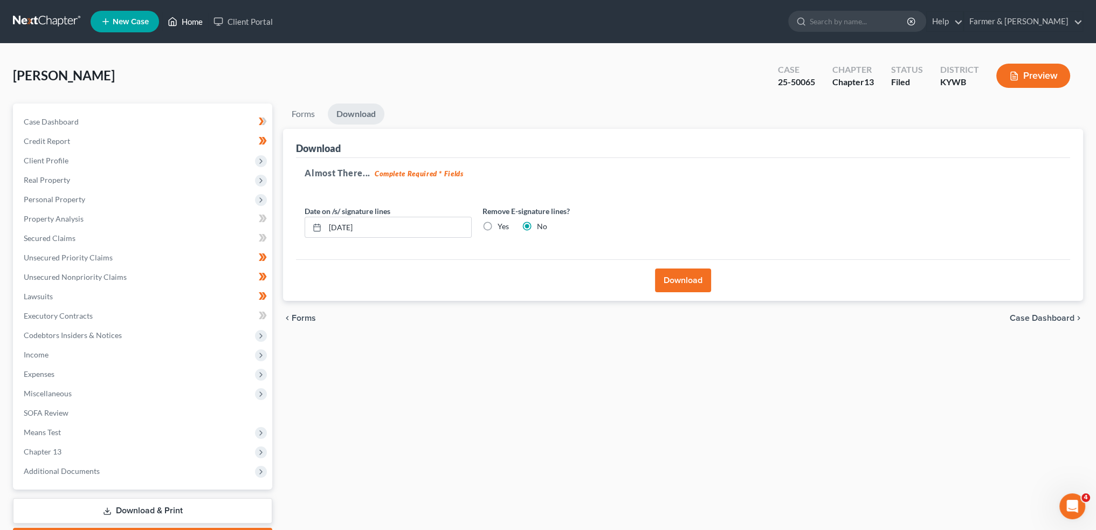
click at [184, 24] on link "Home" at bounding box center [185, 21] width 46 height 19
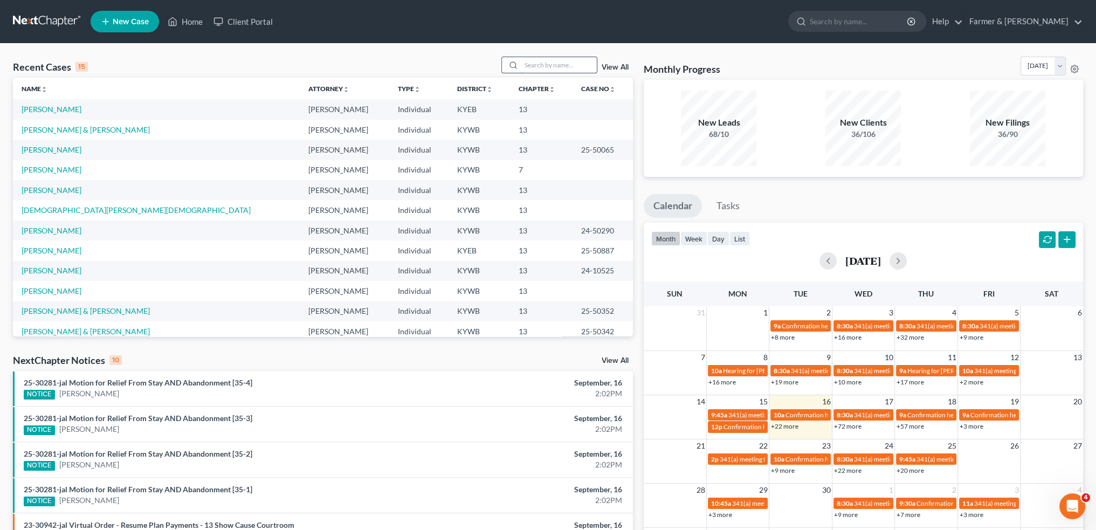
click at [572, 59] on input "search" at bounding box center [558, 65] width 75 height 16
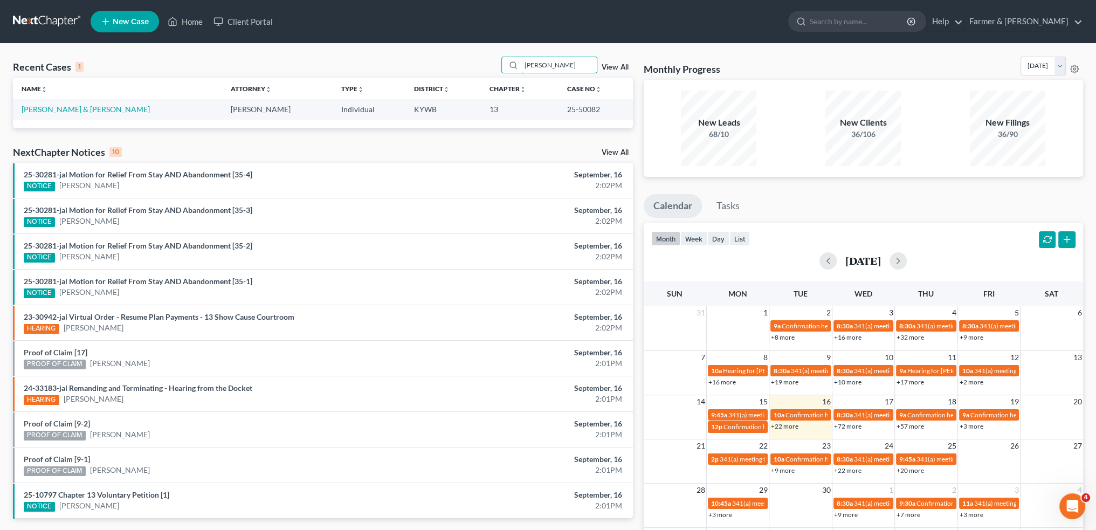
type input "TOMMY GRAHAM"
click at [56, 109] on link "Graham, Tommy & Doris" at bounding box center [86, 109] width 128 height 9
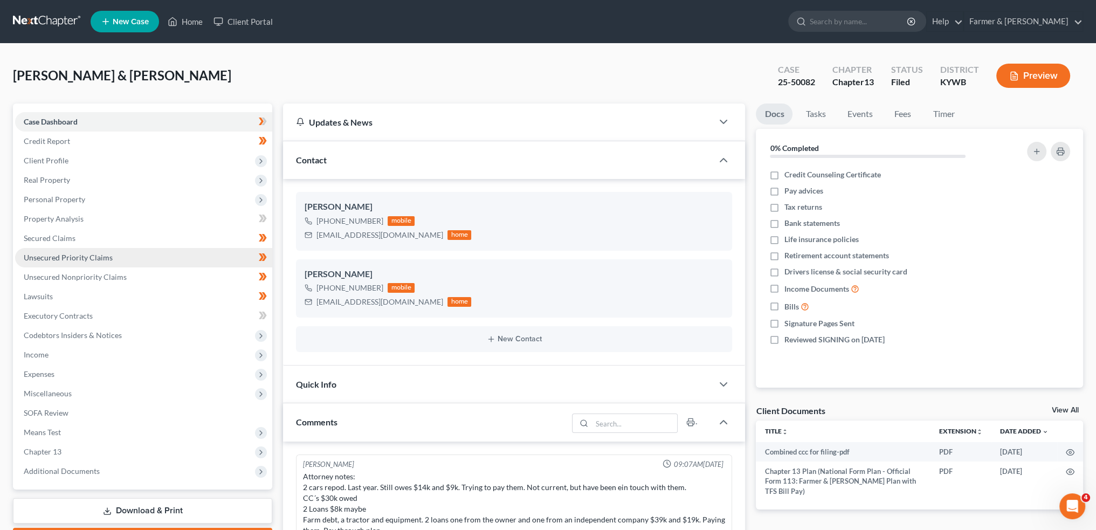
scroll to position [321, 0]
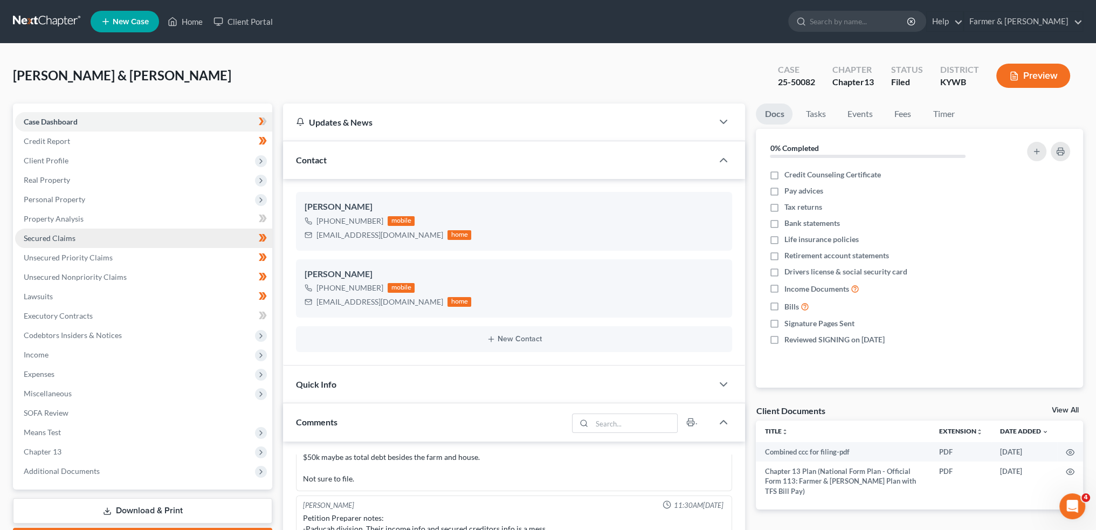
click at [112, 239] on link "Secured Claims" at bounding box center [143, 238] width 257 height 19
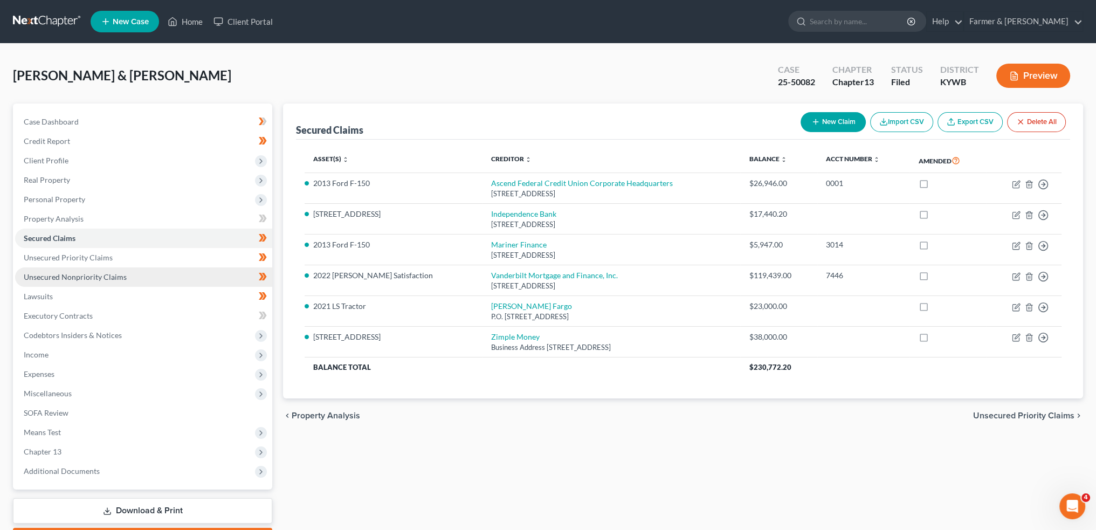
click at [30, 470] on span "Additional Documents" at bounding box center [62, 470] width 76 height 9
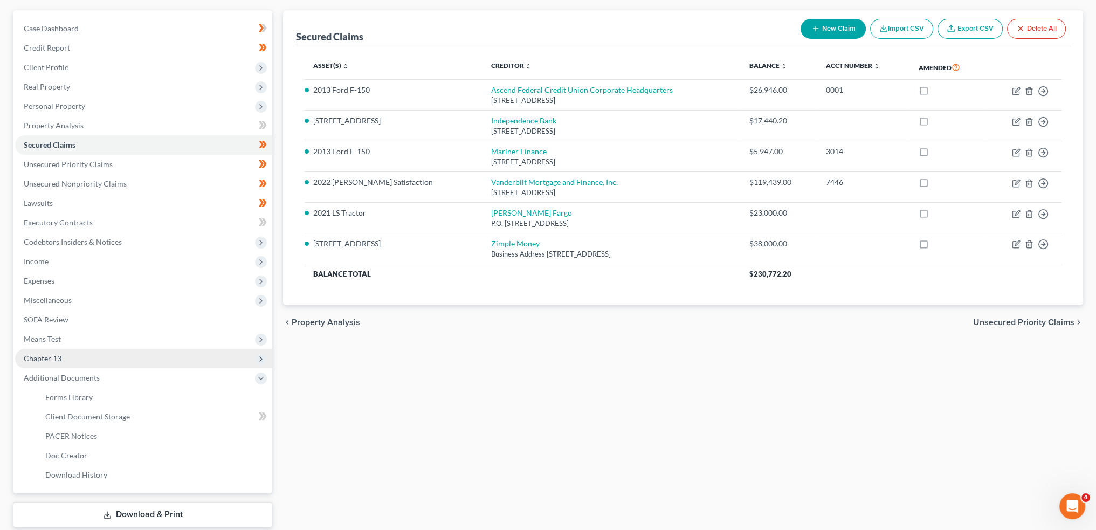
scroll to position [159, 0]
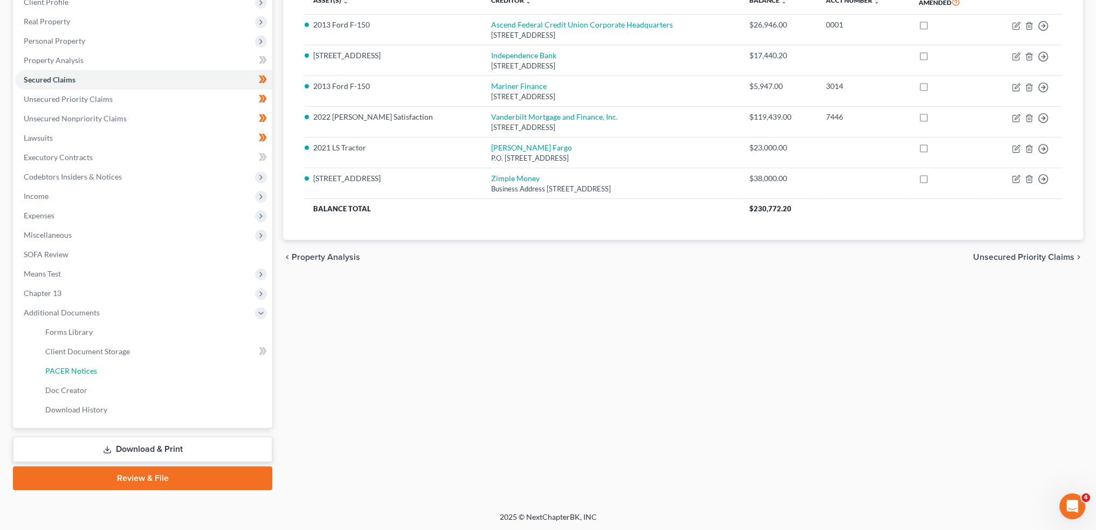
click at [105, 366] on link "PACER Notices" at bounding box center [155, 370] width 236 height 19
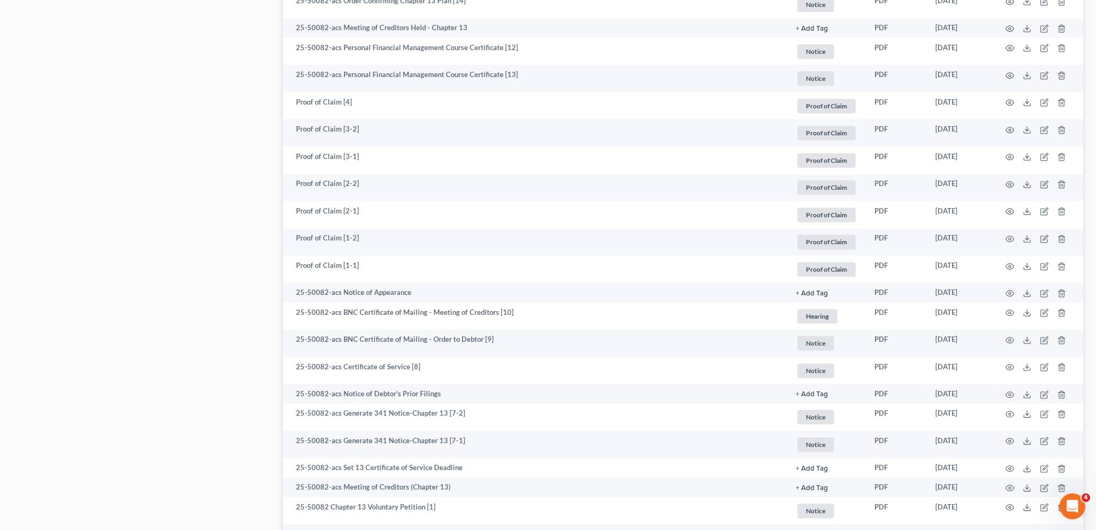
scroll to position [719, 0]
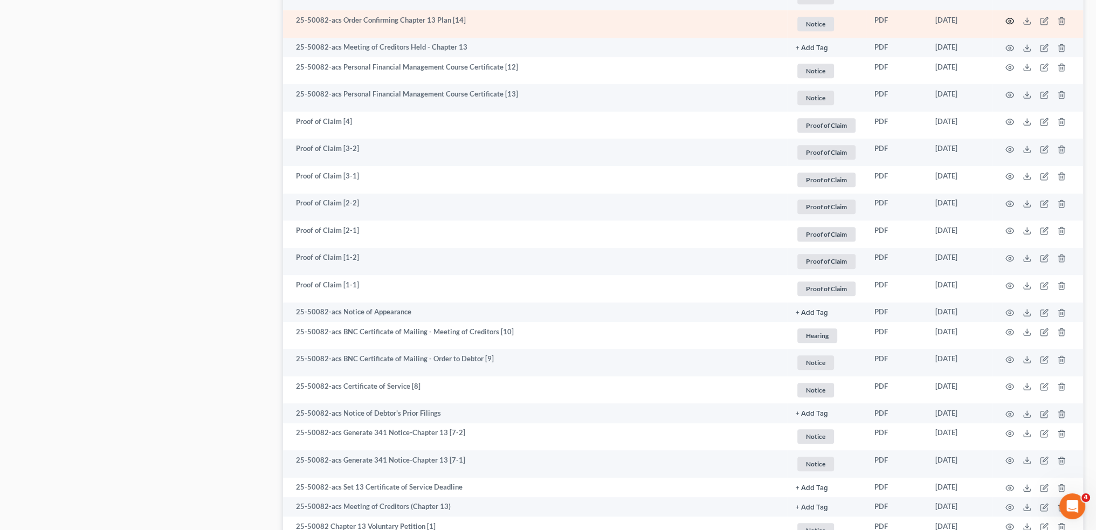
click at [1010, 18] on icon "button" at bounding box center [1010, 21] width 9 height 9
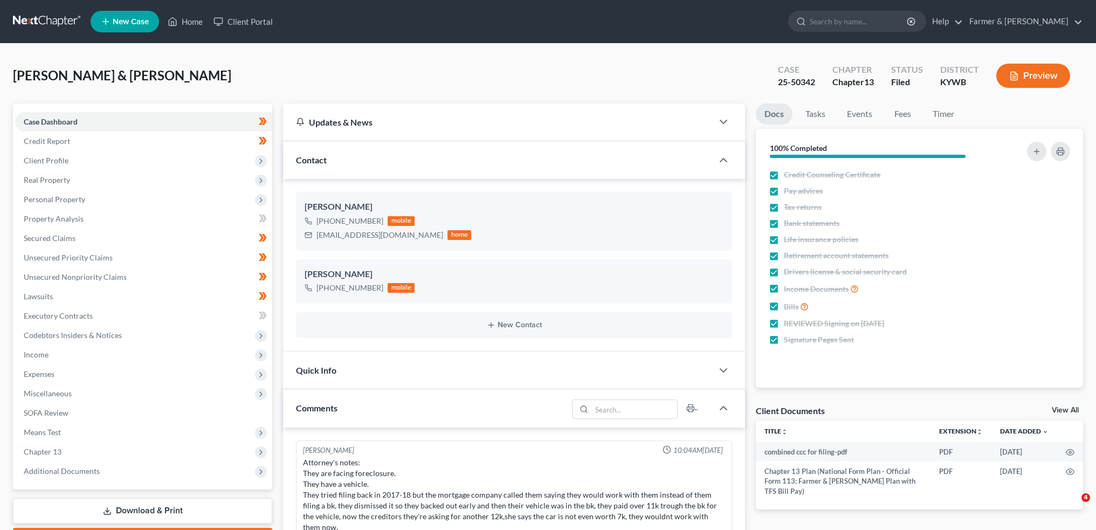
click at [182, 19] on link "Home" at bounding box center [185, 21] width 46 height 19
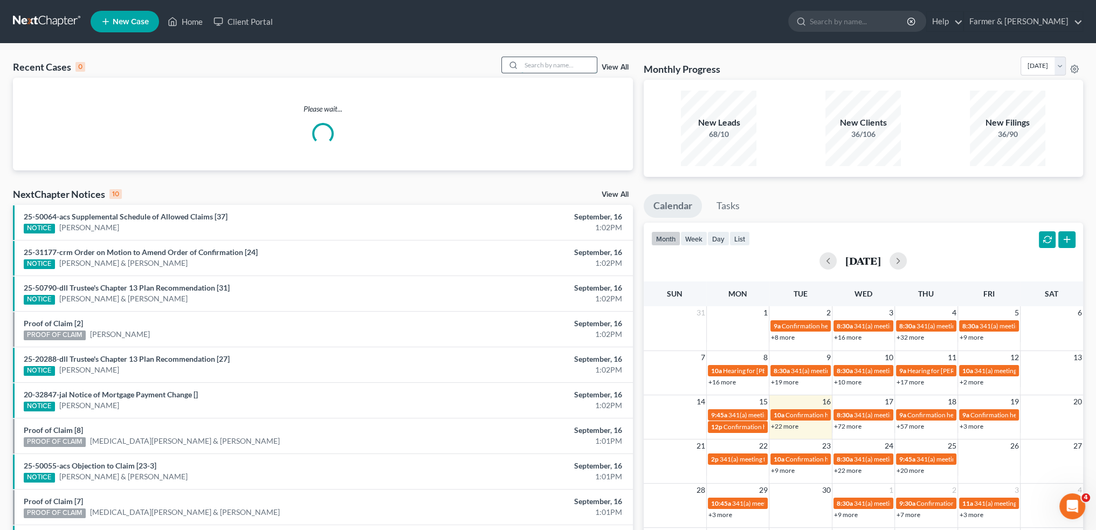
click at [567, 61] on input "search" at bounding box center [558, 65] width 75 height 16
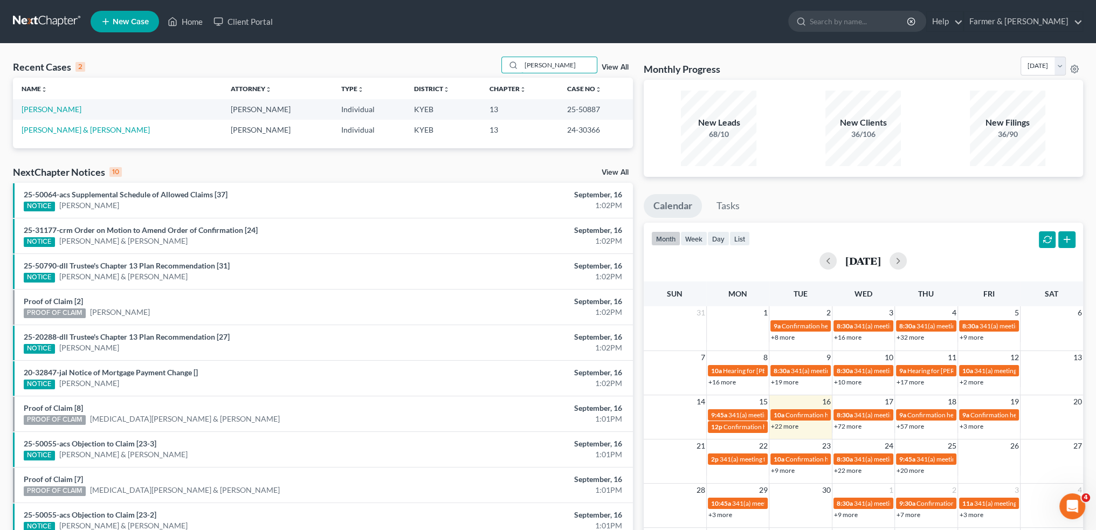
type input "maines"
click at [789, 427] on link "+22 more" at bounding box center [785, 426] width 28 height 8
drag, startPoint x: 575, startPoint y: 65, endPoint x: 503, endPoint y: 64, distance: 72.3
click at [503, 64] on div "maines" at bounding box center [549, 65] width 96 height 17
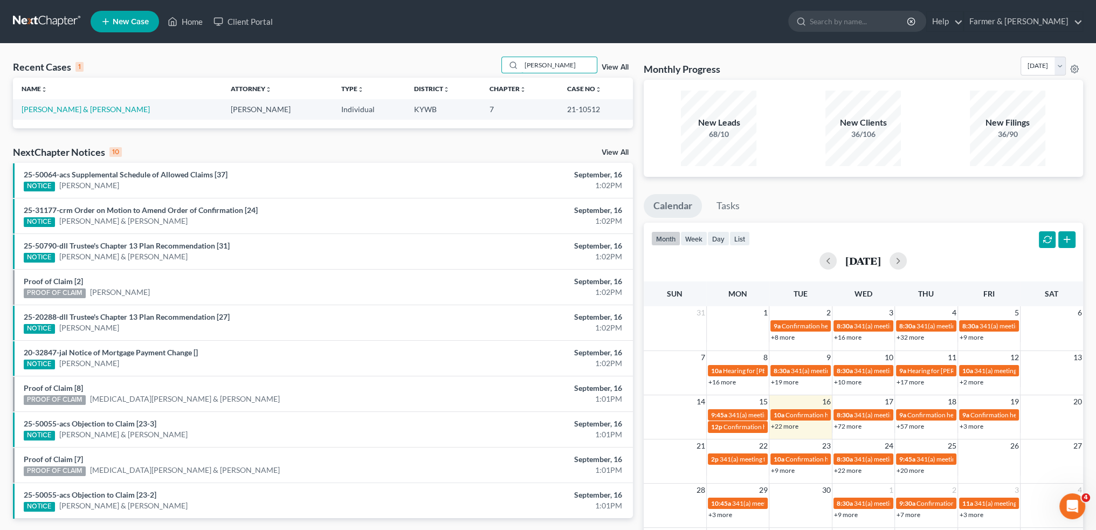
drag, startPoint x: 582, startPoint y: 66, endPoint x: 395, endPoint y: 57, distance: 187.4
click at [396, 57] on div "Recent Cases 1 stephen martin View All" at bounding box center [323, 67] width 620 height 21
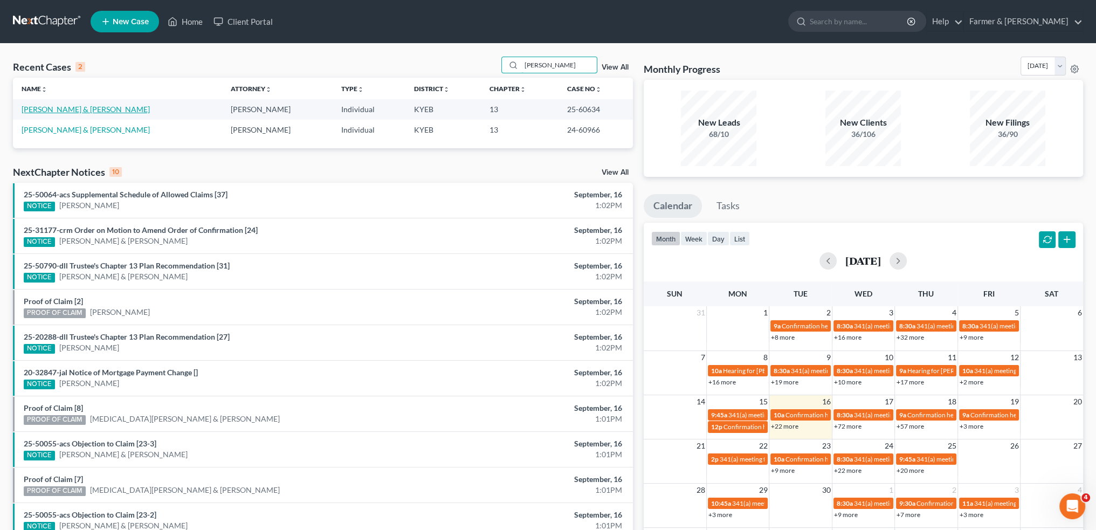
type input "steven martin"
click at [86, 112] on link "[PERSON_NAME] & [PERSON_NAME]" at bounding box center [86, 109] width 128 height 9
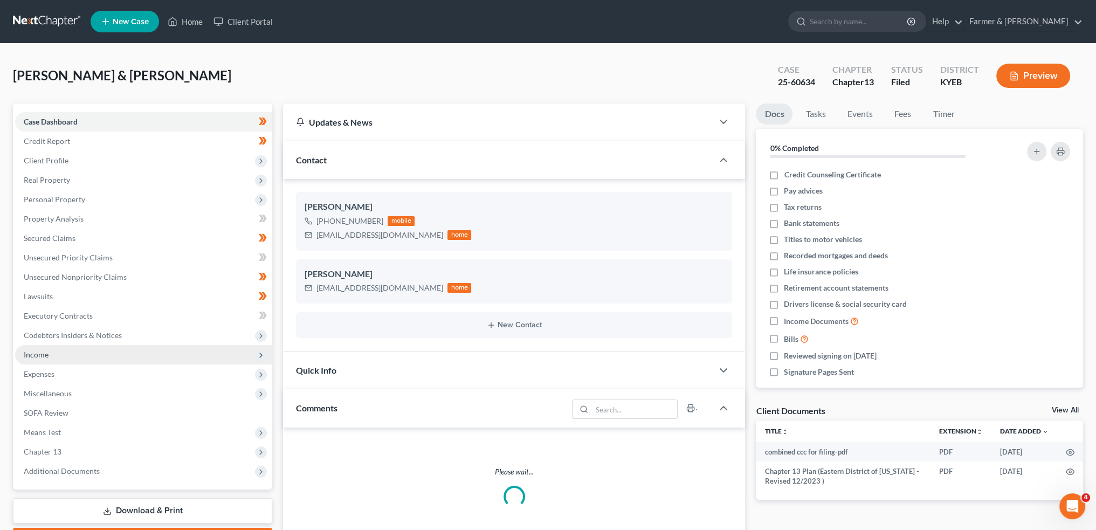
click at [70, 466] on span "Additional Documents" at bounding box center [62, 470] width 76 height 9
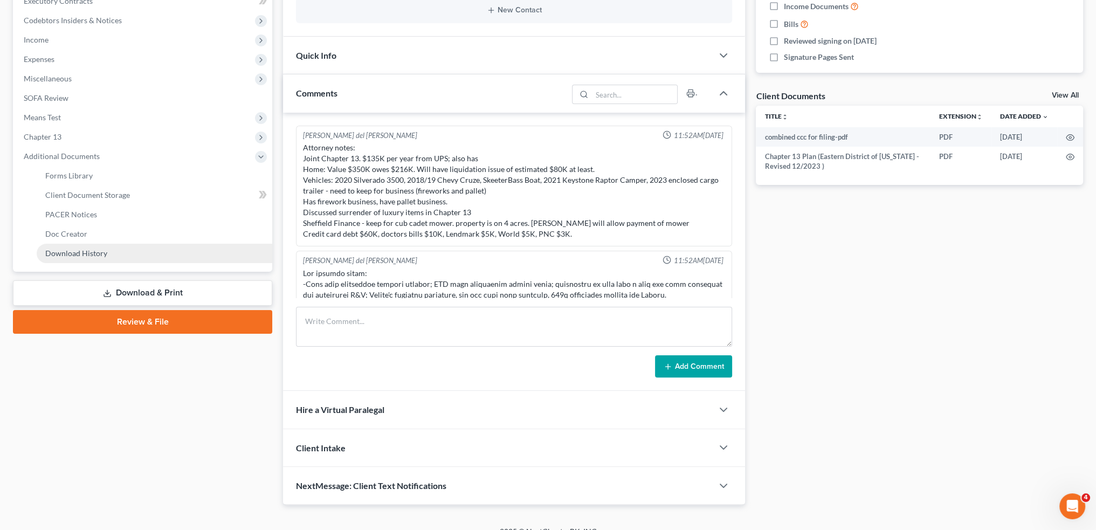
scroll to position [616, 0]
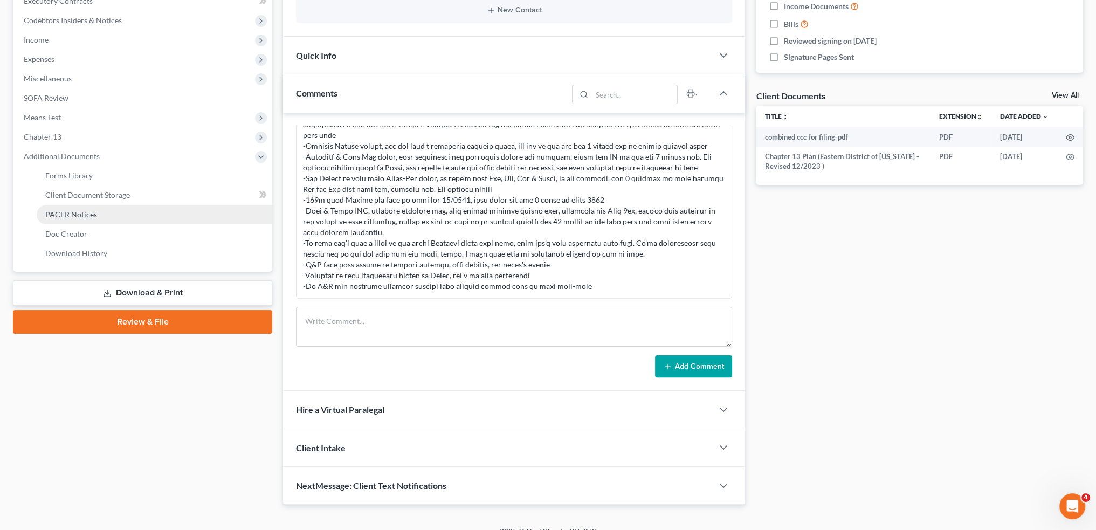
click at [72, 215] on span "PACER Notices" at bounding box center [71, 214] width 52 height 9
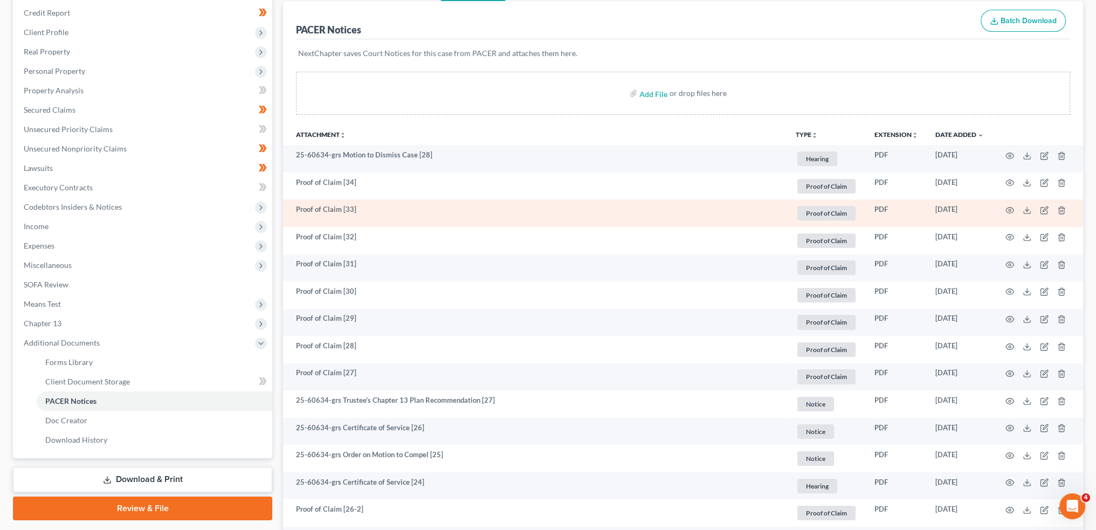
scroll to position [180, 0]
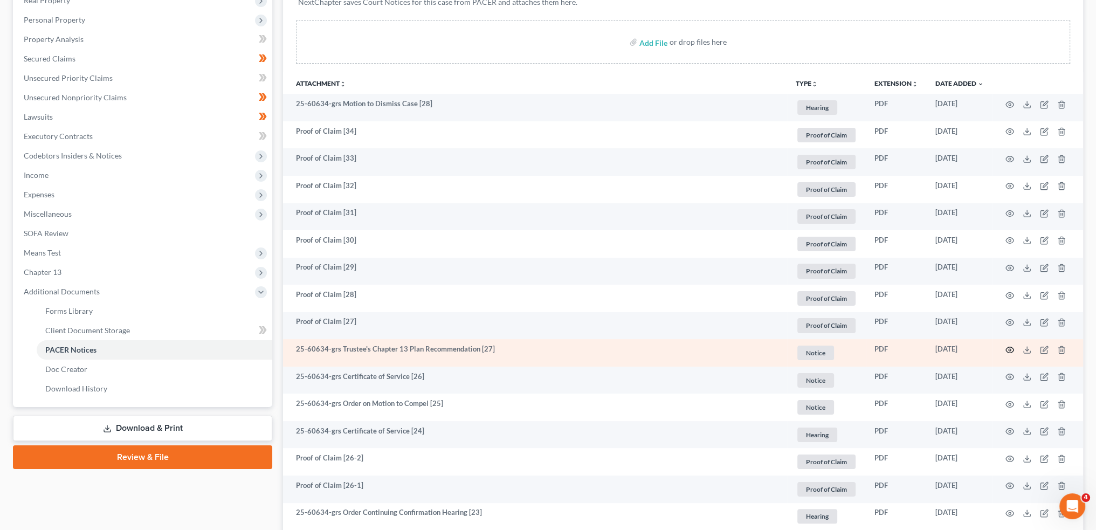
click at [1008, 352] on icon "button" at bounding box center [1010, 350] width 9 height 9
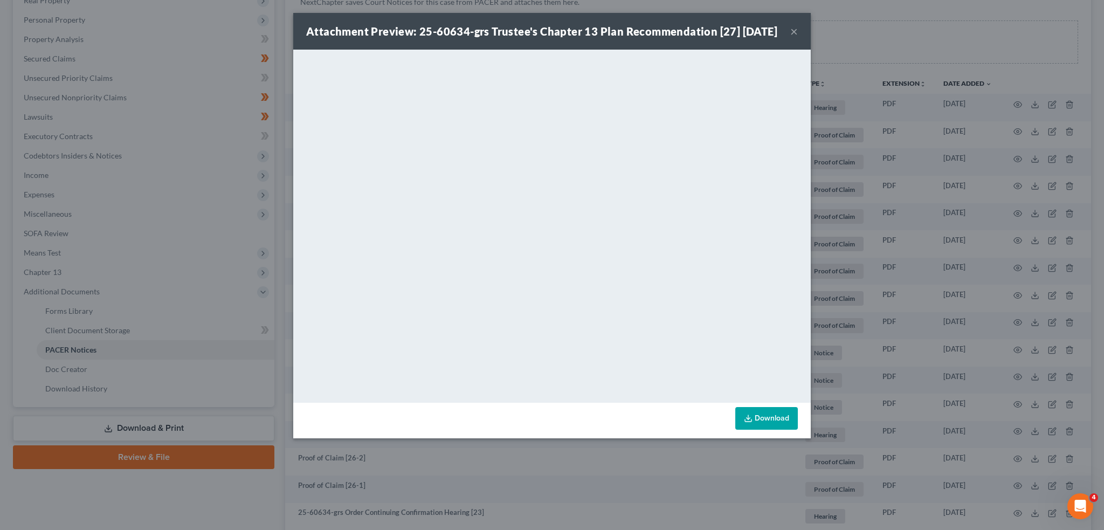
click at [778, 37] on div "Attachment Preview: 25-60634-grs Trustee's Chapter 13 Plan Recommendation [27] …" at bounding box center [541, 31] width 471 height 15
click at [787, 430] on link "Download" at bounding box center [766, 418] width 63 height 23
click at [793, 37] on button "×" at bounding box center [794, 31] width 8 height 13
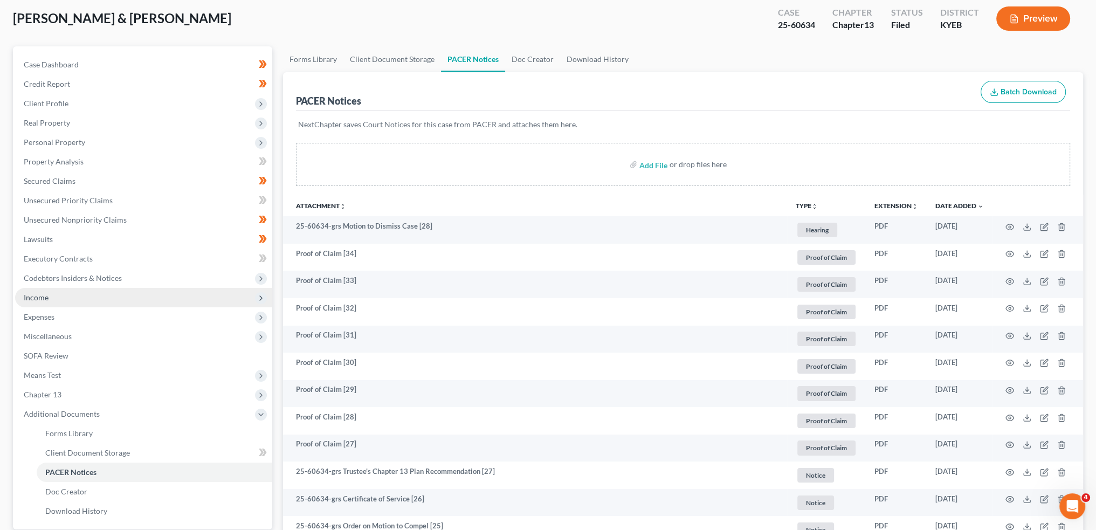
scroll to position [0, 0]
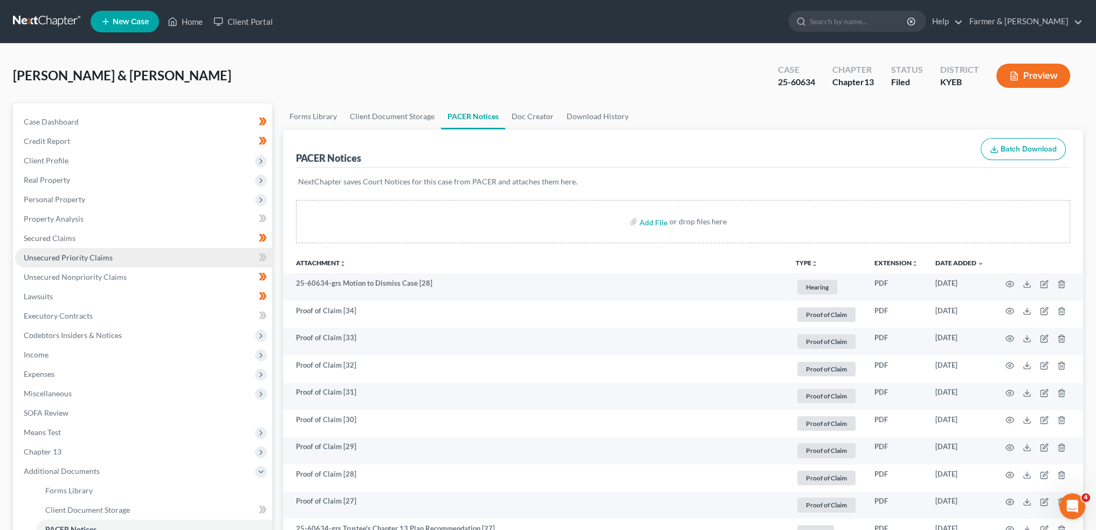
click at [111, 258] on link "Unsecured Priority Claims" at bounding box center [143, 257] width 257 height 19
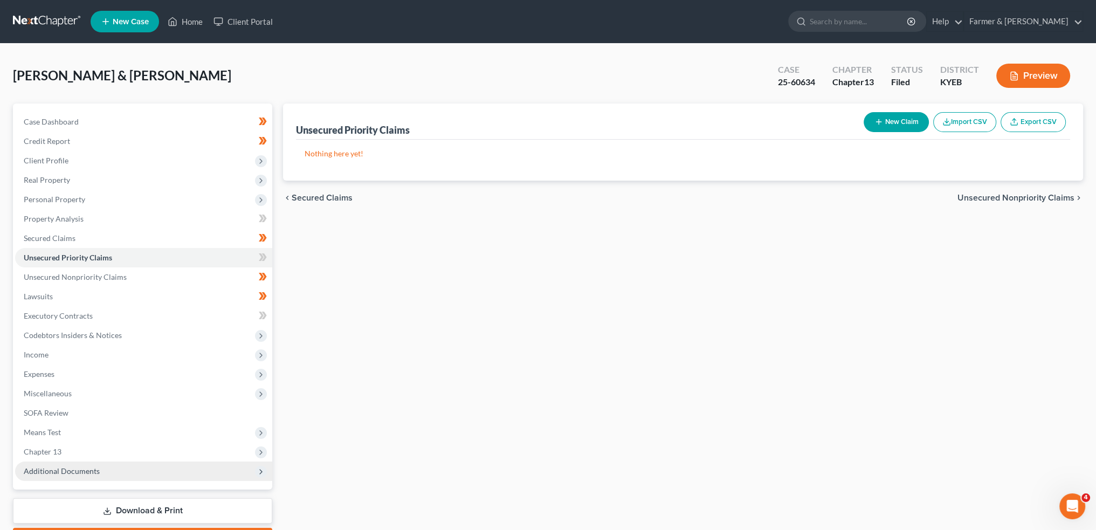
click at [108, 471] on span "Additional Documents" at bounding box center [143, 471] width 257 height 19
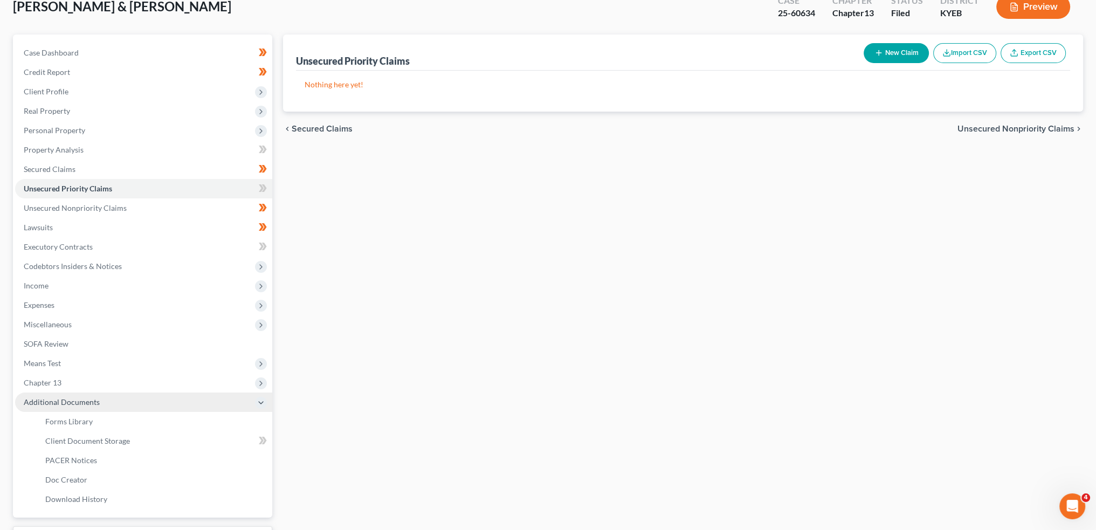
scroll to position [90, 0]
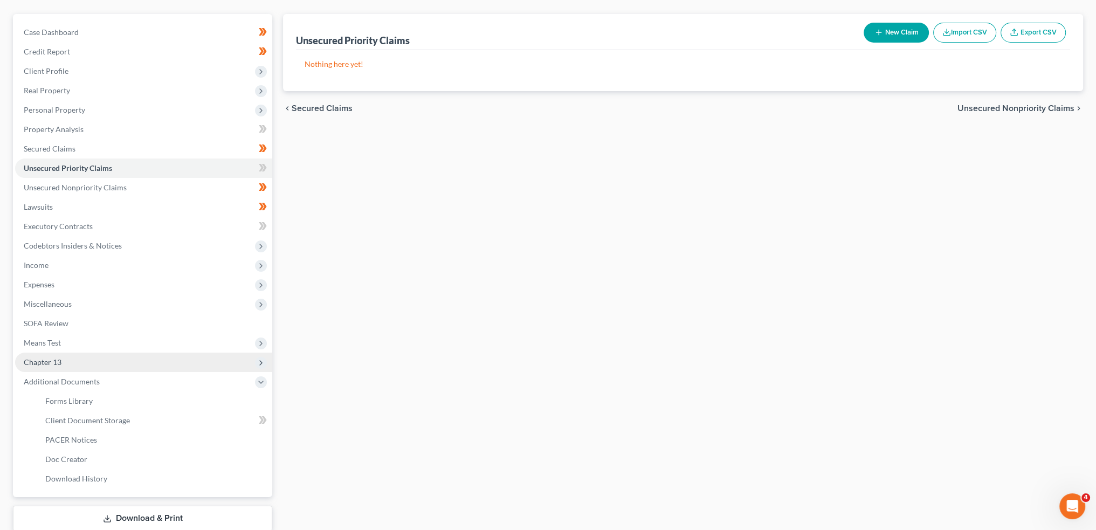
click at [103, 364] on span "Chapter 13" at bounding box center [143, 362] width 257 height 19
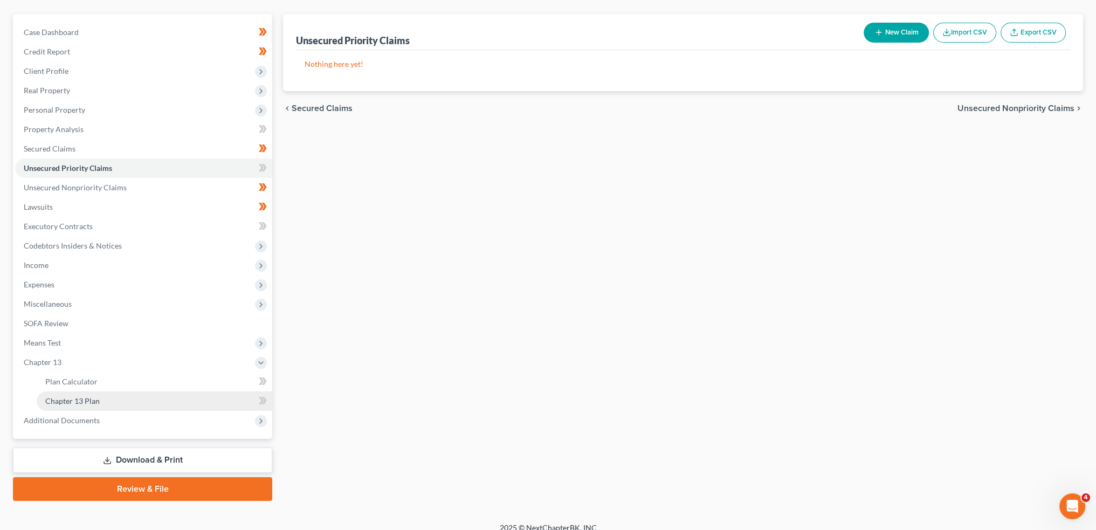
click at [106, 398] on link "Chapter 13 Plan" at bounding box center [155, 400] width 236 height 19
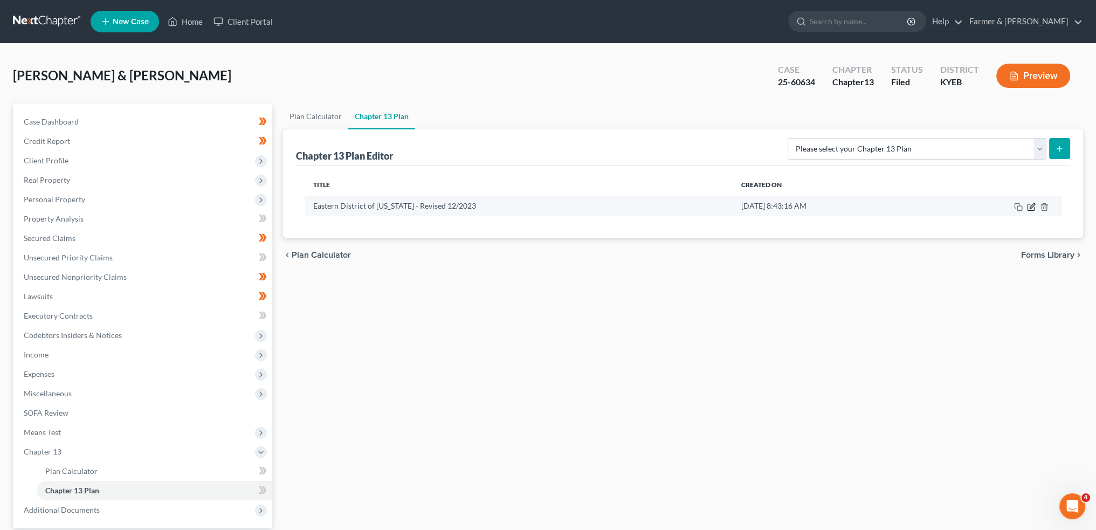
click at [1033, 204] on icon "button" at bounding box center [1031, 207] width 9 height 9
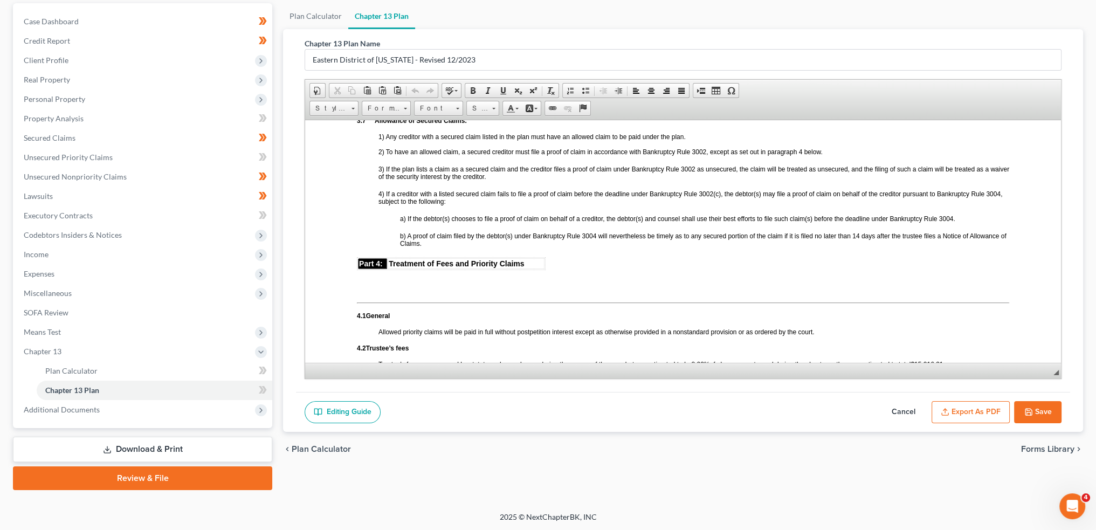
scroll to position [2067, 0]
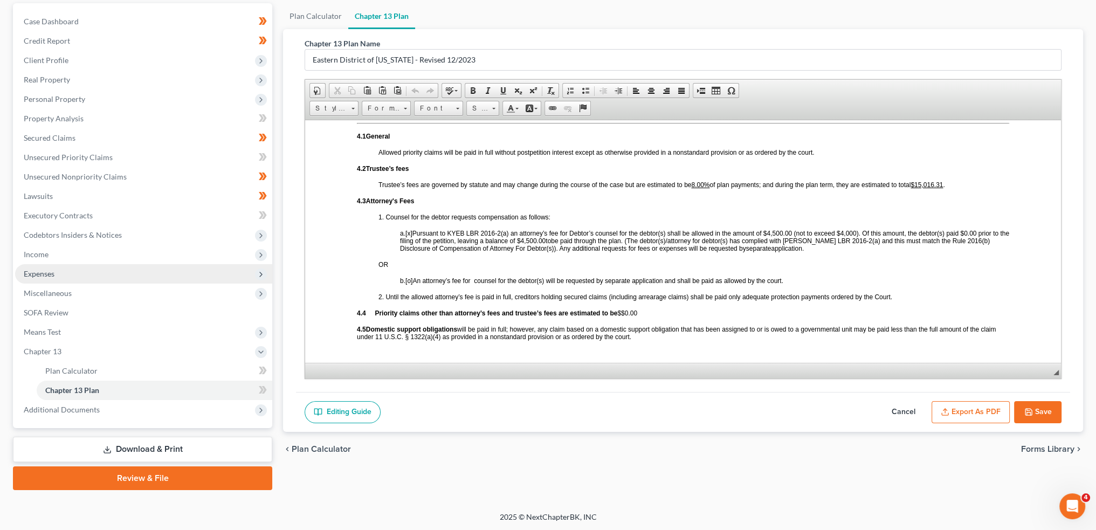
click at [127, 271] on span "Expenses" at bounding box center [143, 273] width 257 height 19
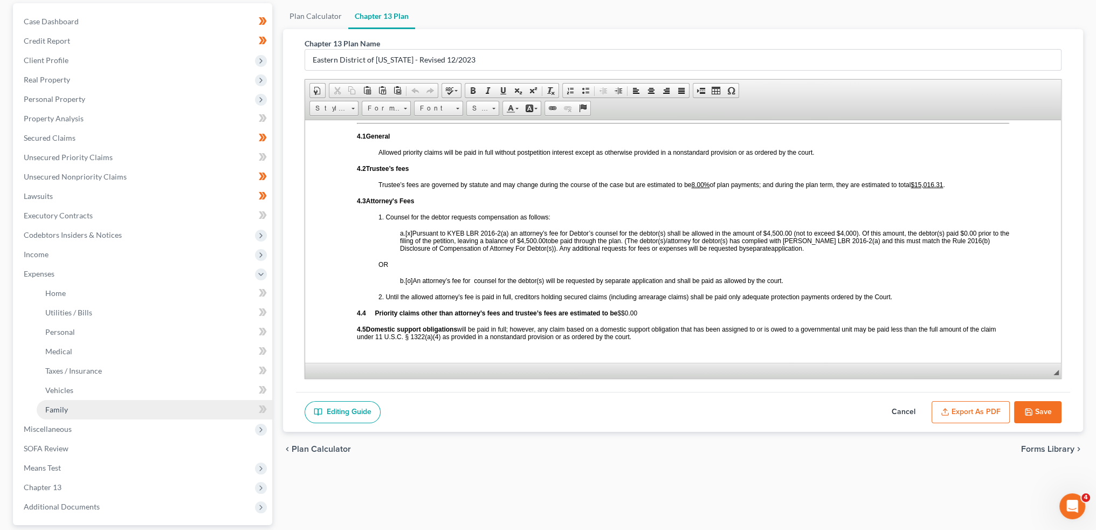
click at [116, 407] on link "Family" at bounding box center [155, 409] width 236 height 19
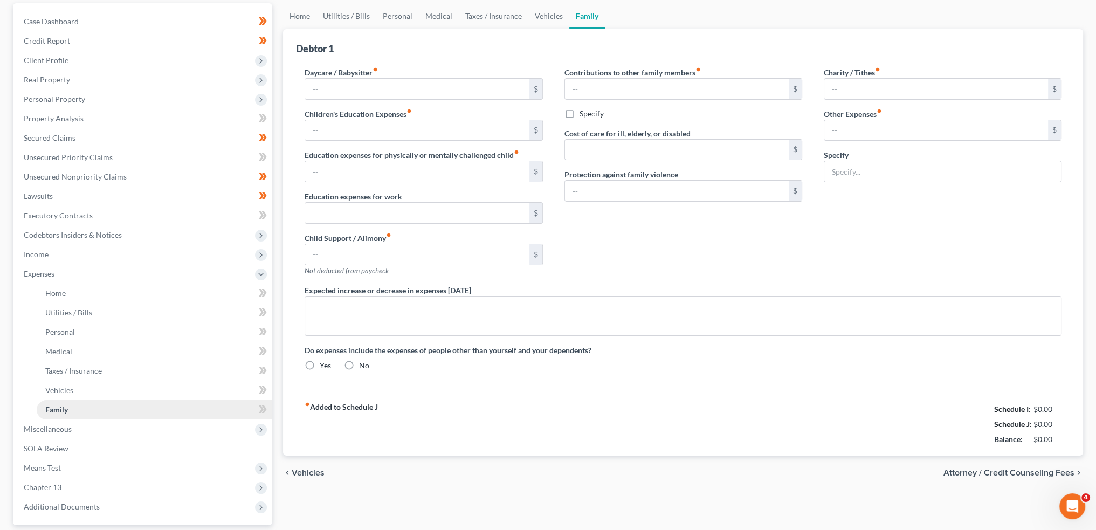
scroll to position [17, 0]
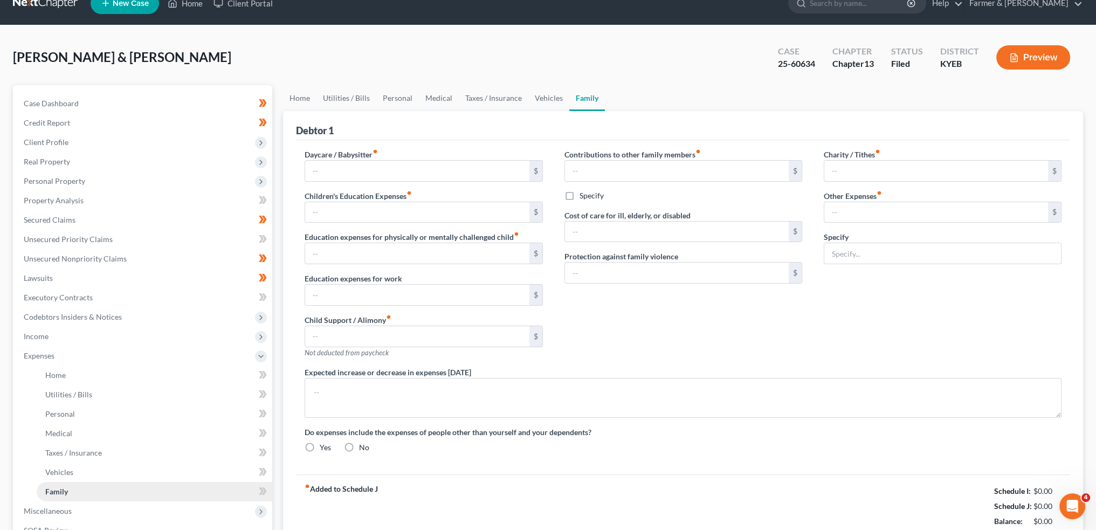
type input "0.00"
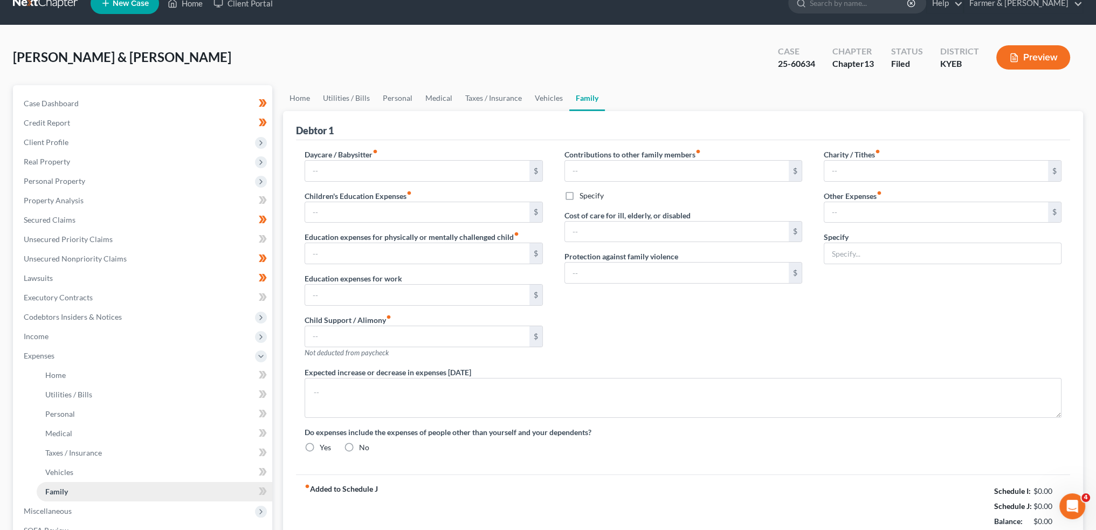
type input "0.00"
type input "150.00"
type input "450.00"
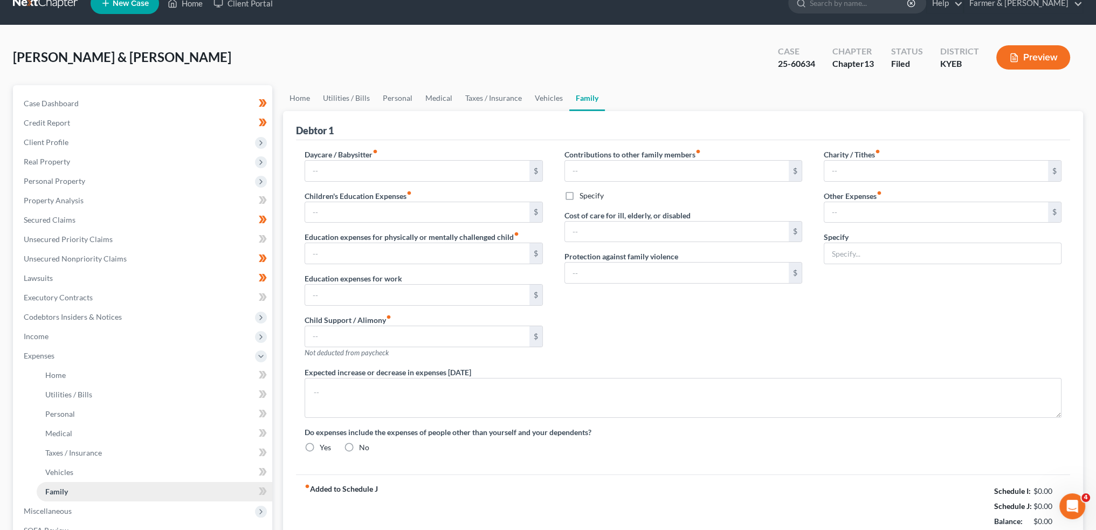
type input "Expenses for fireworks stand"
type textarea "The expense listed for the fireworks stand is prorated to a monthly amount; Mr.…"
radio input "true"
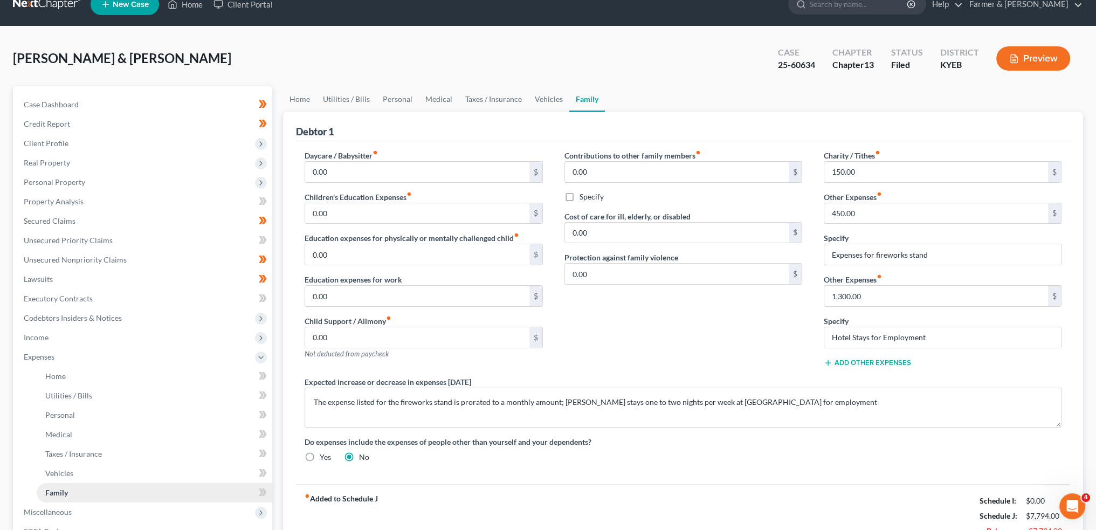
scroll to position [0, 0]
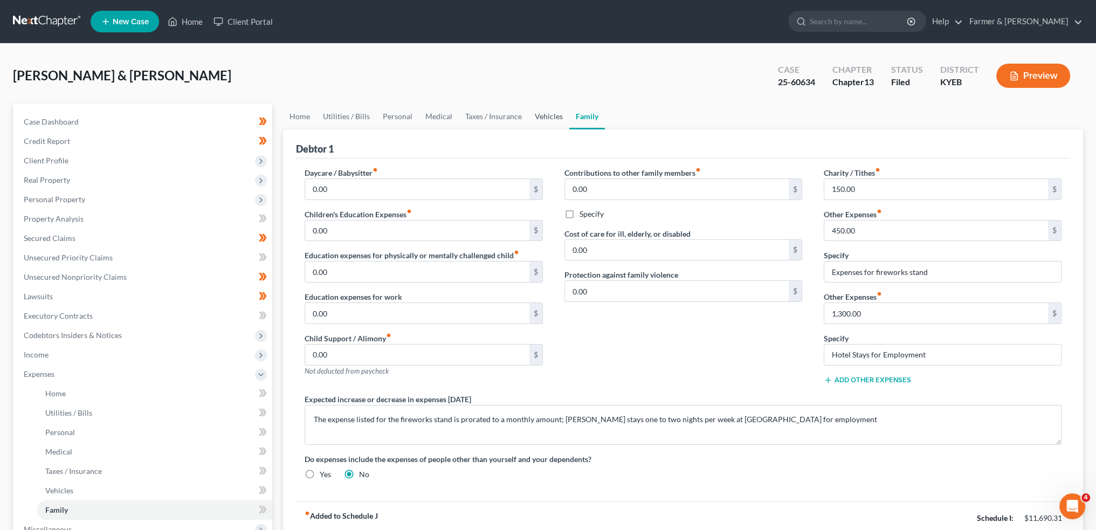
click at [544, 113] on link "Vehicles" at bounding box center [548, 117] width 41 height 26
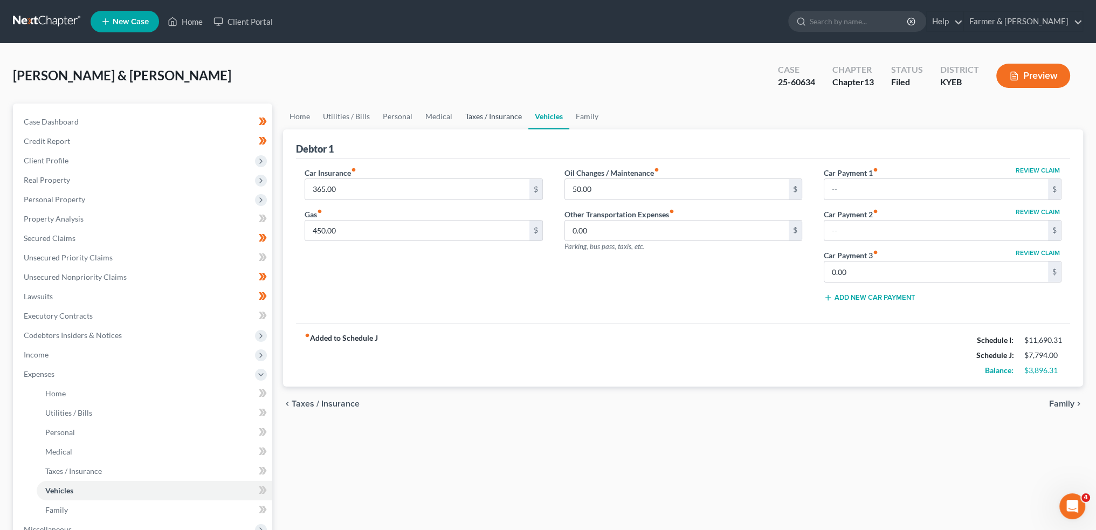
click at [502, 114] on link "Taxes / Insurance" at bounding box center [494, 117] width 70 height 26
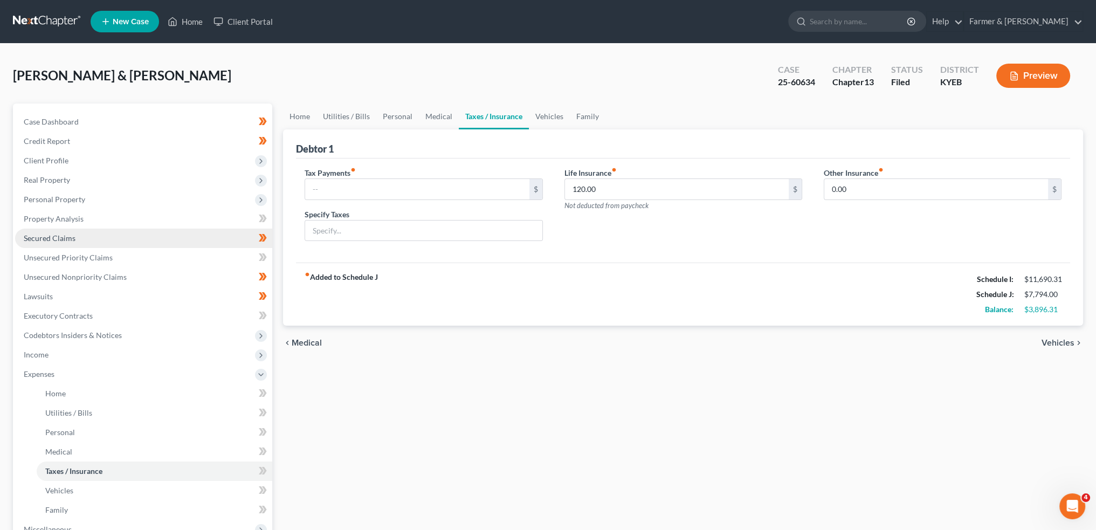
click at [58, 244] on link "Secured Claims" at bounding box center [143, 238] width 257 height 19
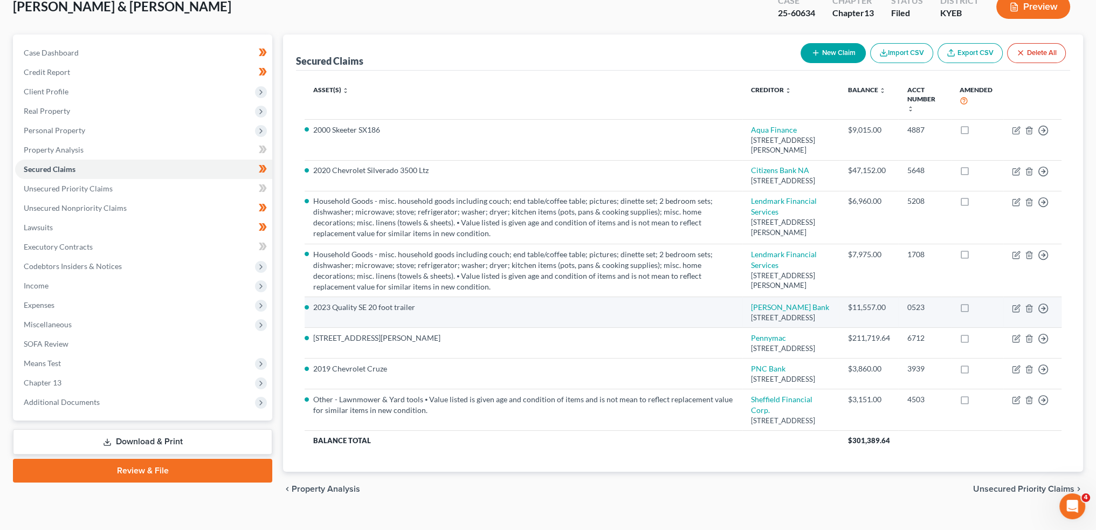
scroll to position [90, 0]
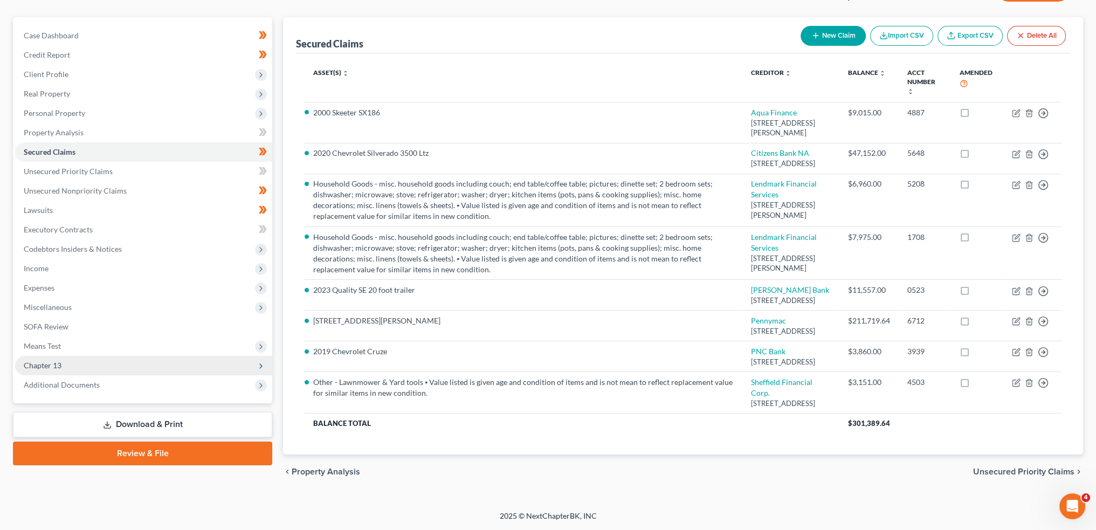
click at [56, 356] on span "Chapter 13" at bounding box center [143, 365] width 257 height 19
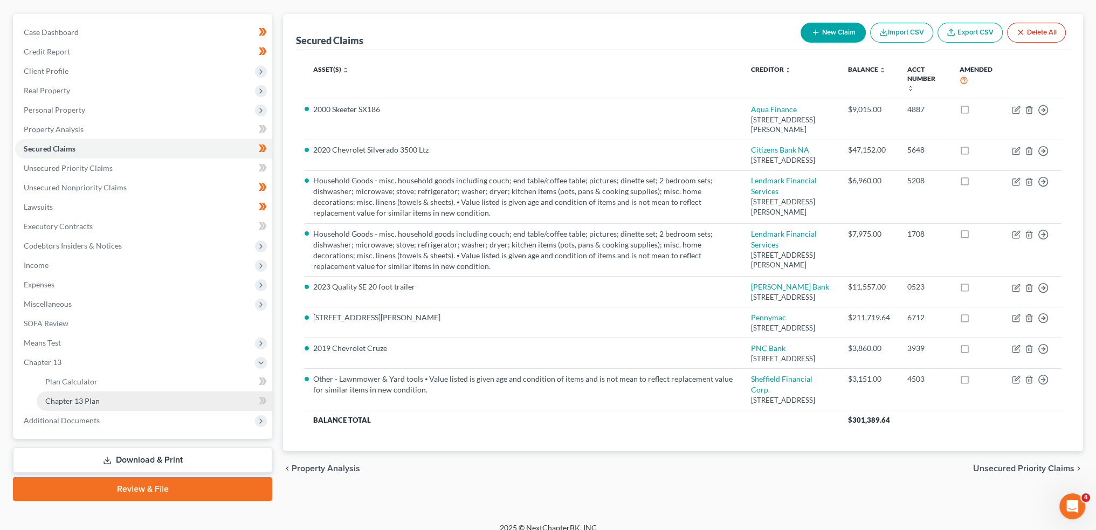
drag, startPoint x: 64, startPoint y: 400, endPoint x: 243, endPoint y: 405, distance: 178.6
click at [65, 400] on span "Chapter 13 Plan" at bounding box center [72, 400] width 54 height 9
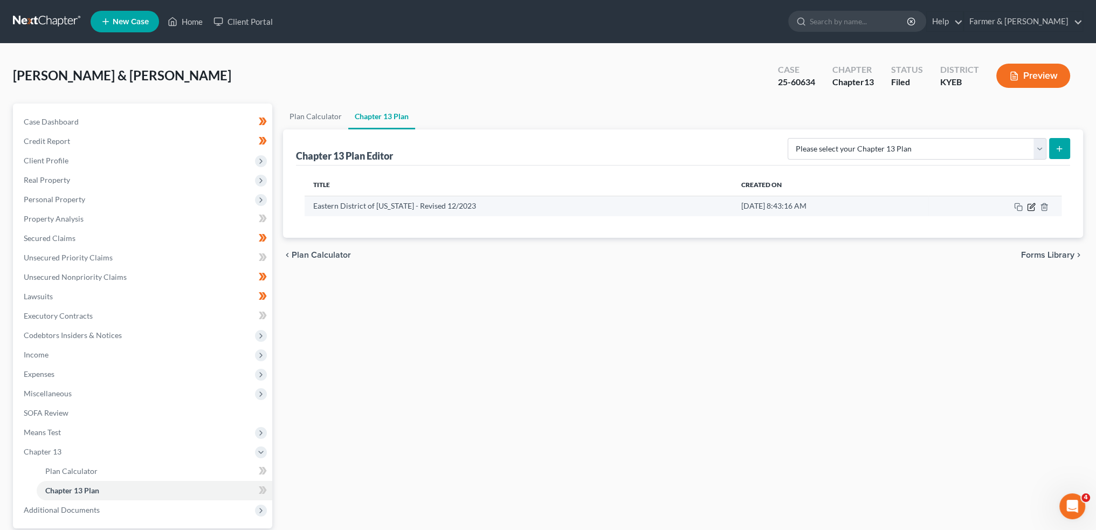
click at [1032, 206] on icon "button" at bounding box center [1032, 205] width 5 height 5
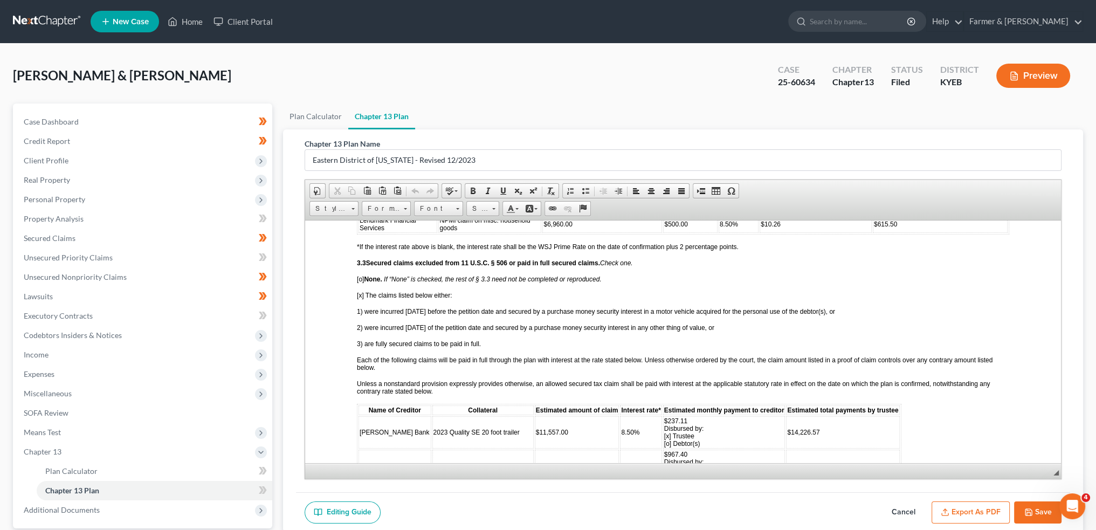
scroll to position [1258, 0]
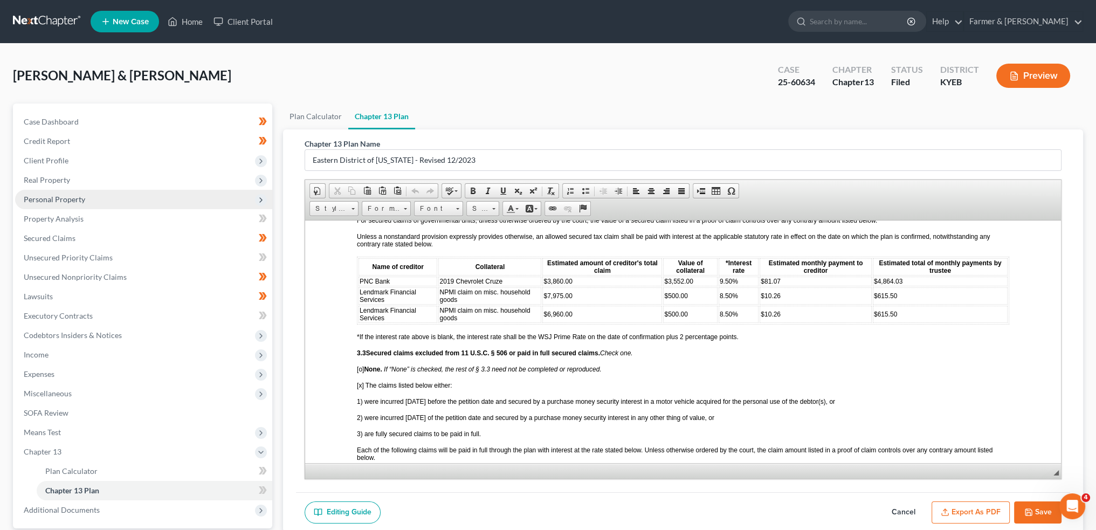
click at [74, 201] on span "Personal Property" at bounding box center [54, 199] width 61 height 9
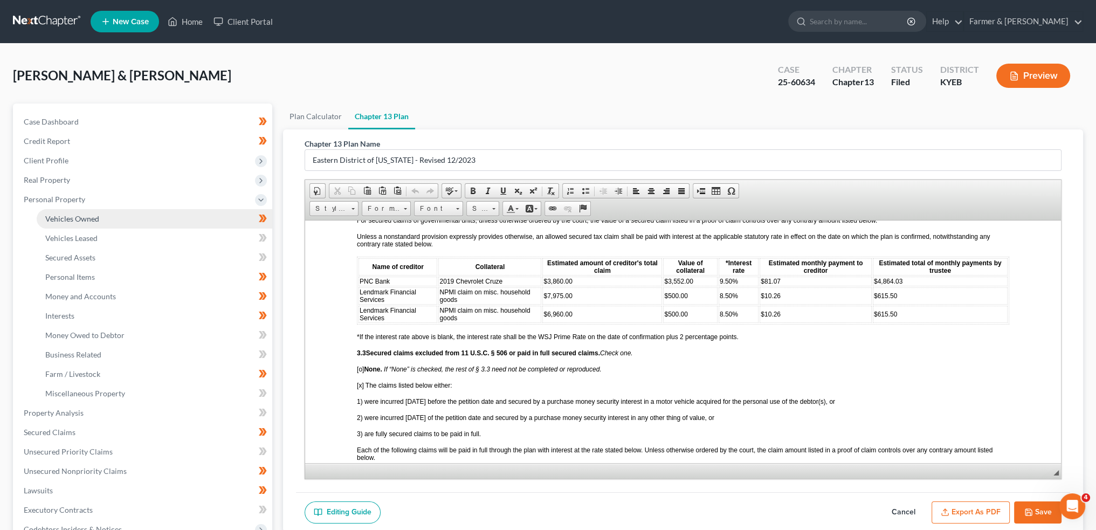
click at [77, 221] on span "Vehicles Owned" at bounding box center [72, 218] width 54 height 9
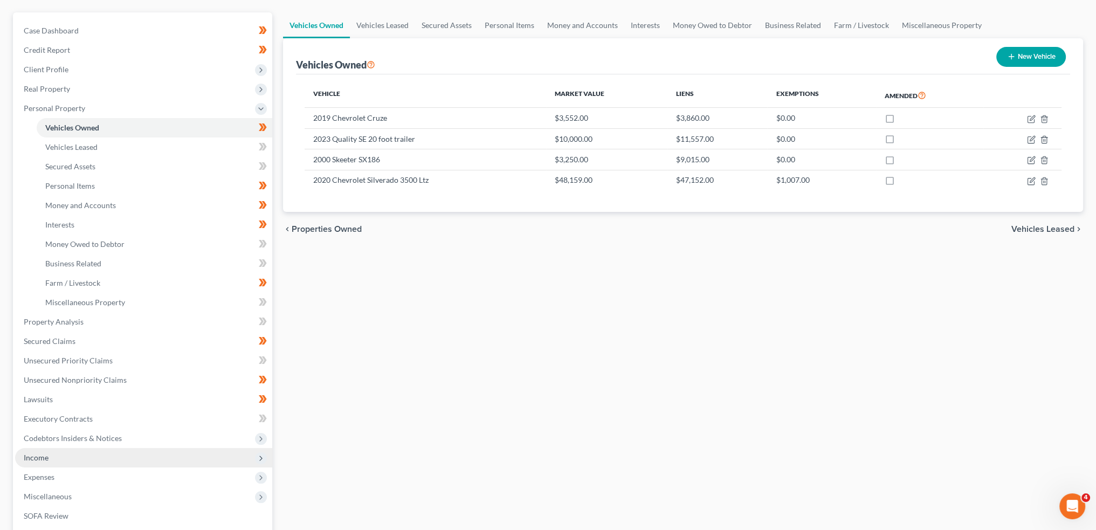
scroll to position [180, 0]
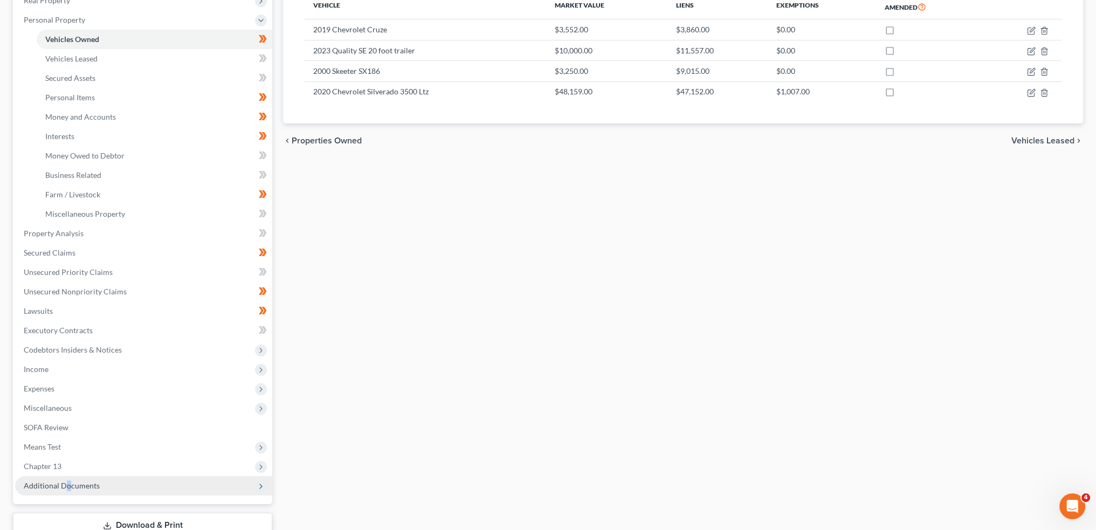
click at [67, 485] on span "Additional Documents" at bounding box center [62, 485] width 76 height 9
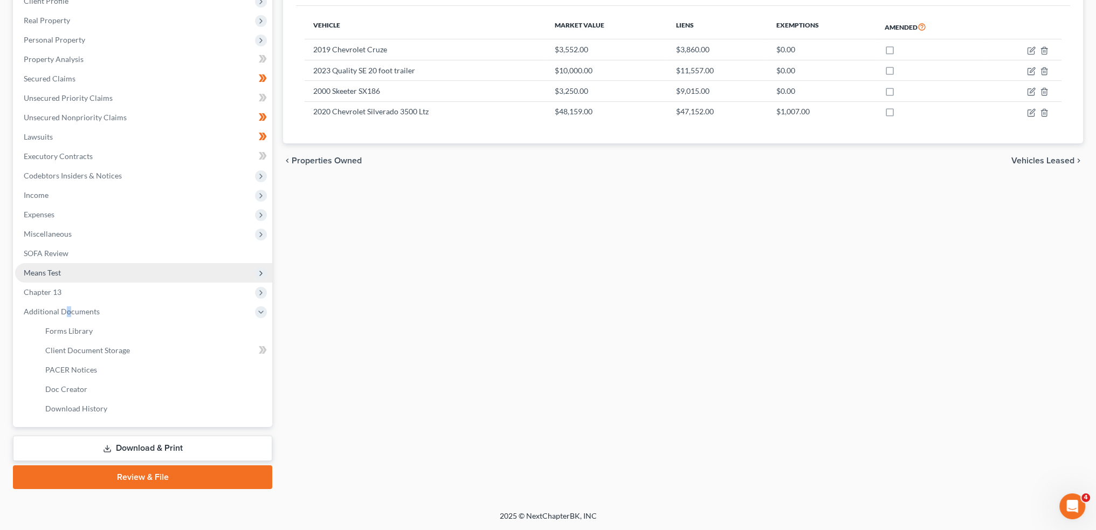
scroll to position [159, 0]
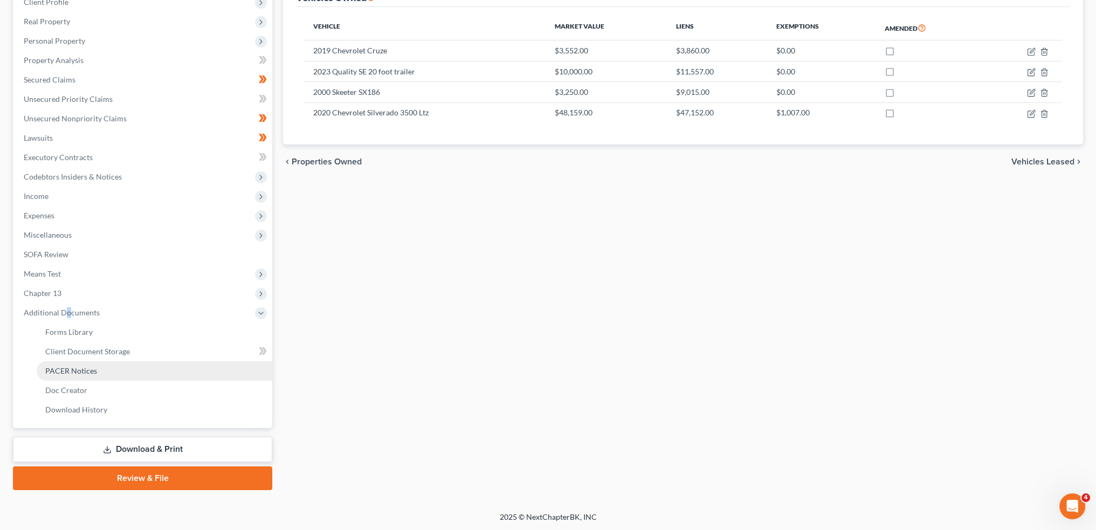
click at [97, 375] on link "PACER Notices" at bounding box center [155, 370] width 236 height 19
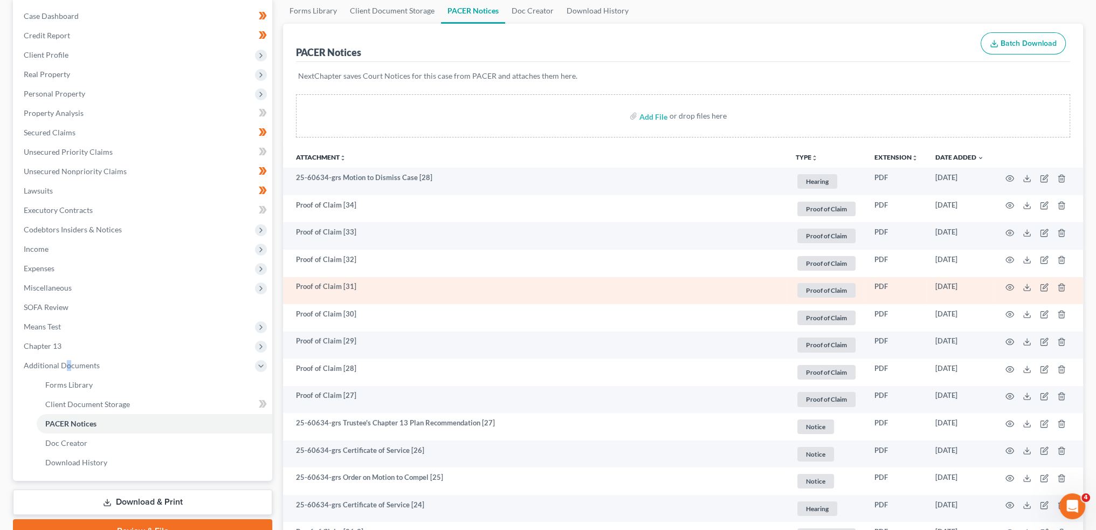
scroll to position [180, 0]
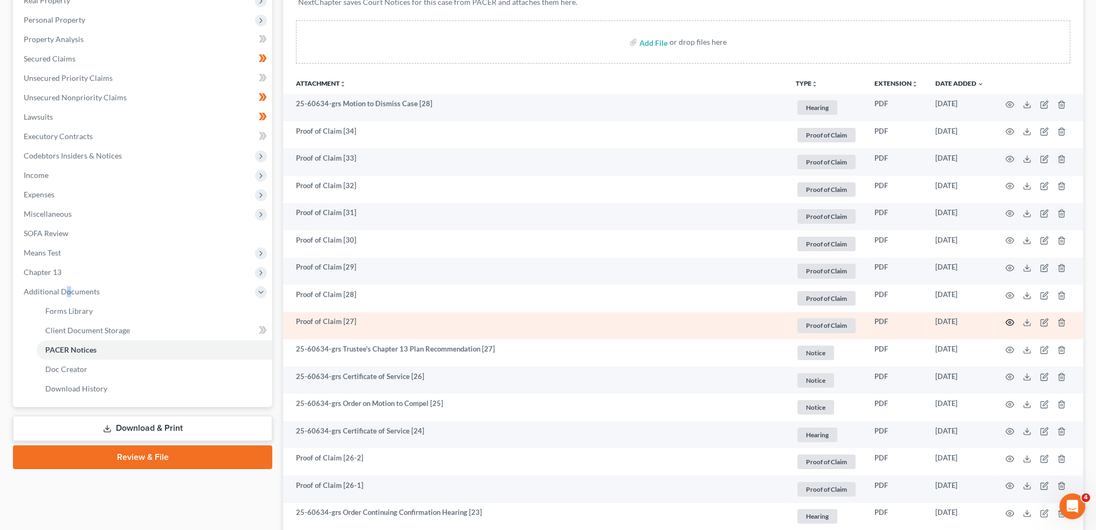
click at [1006, 321] on icon "button" at bounding box center [1010, 323] width 8 height 6
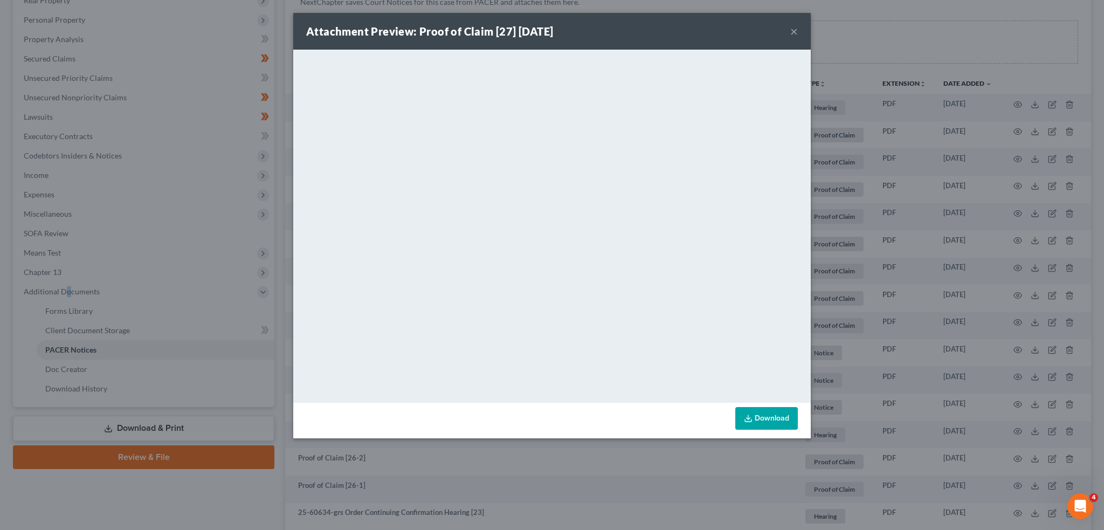
click at [794, 29] on button "×" at bounding box center [794, 31] width 8 height 13
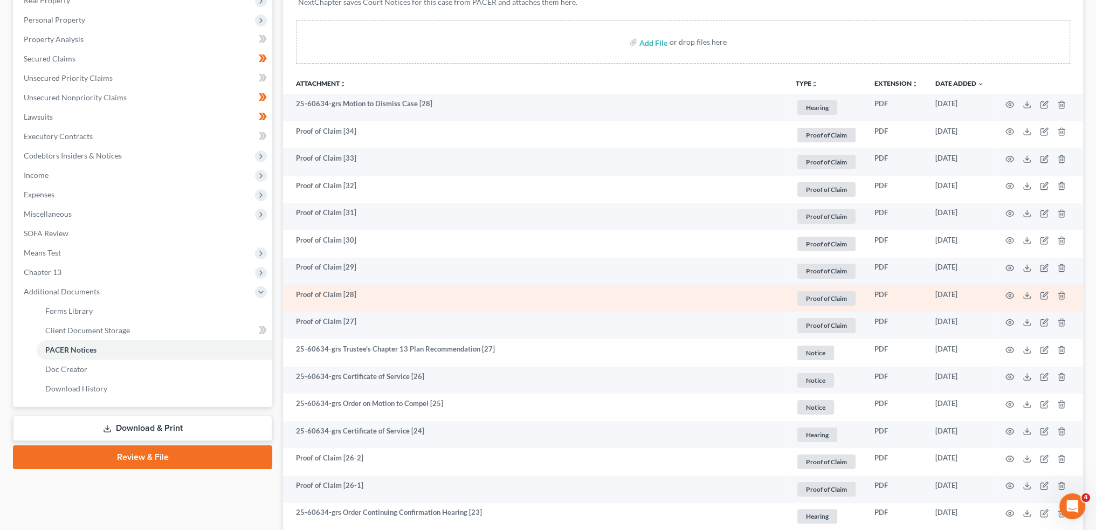
click at [1014, 295] on td at bounding box center [1038, 299] width 91 height 28
click at [1007, 294] on icon "button" at bounding box center [1010, 295] width 9 height 9
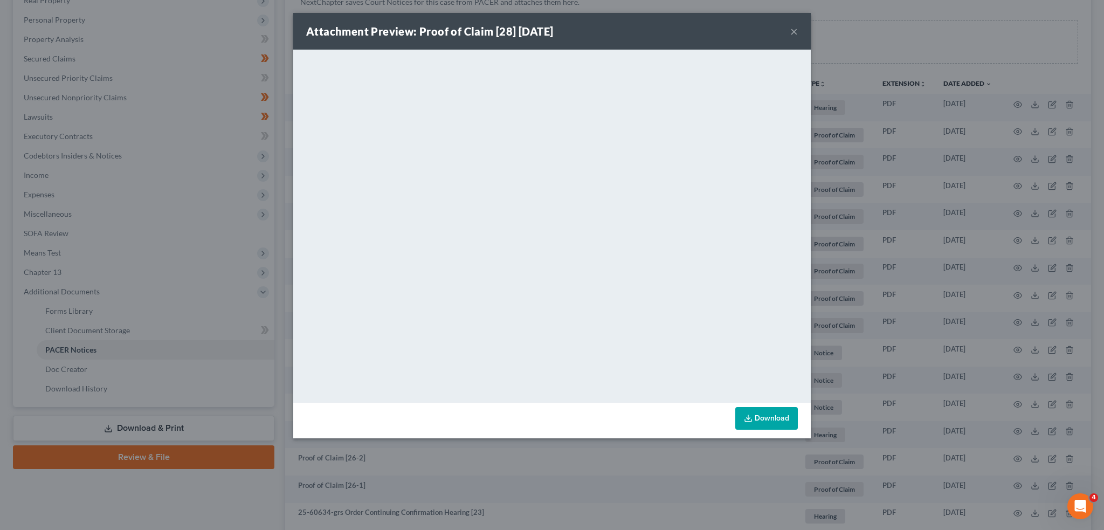
click at [798, 30] on button "×" at bounding box center [794, 31] width 8 height 13
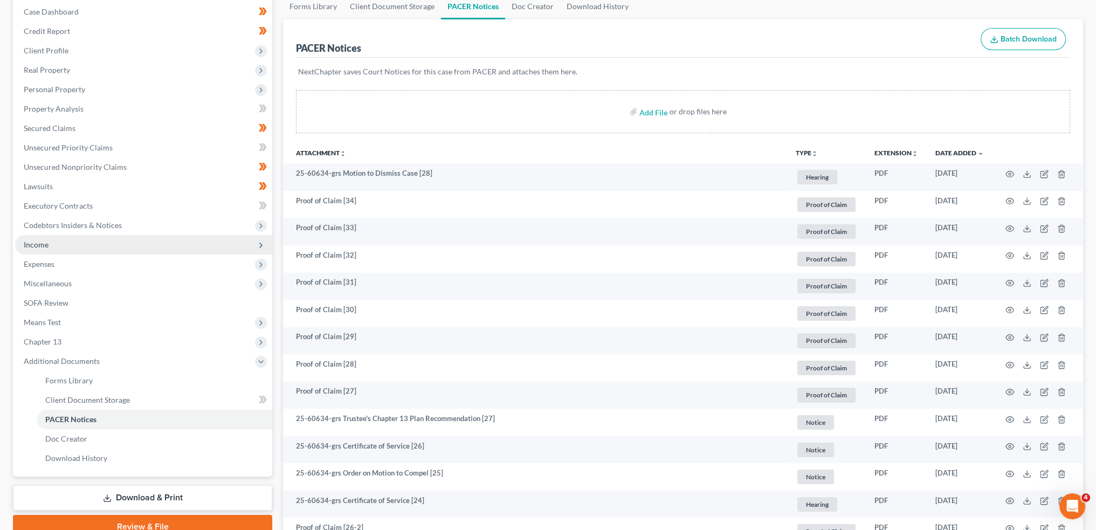
scroll to position [90, 0]
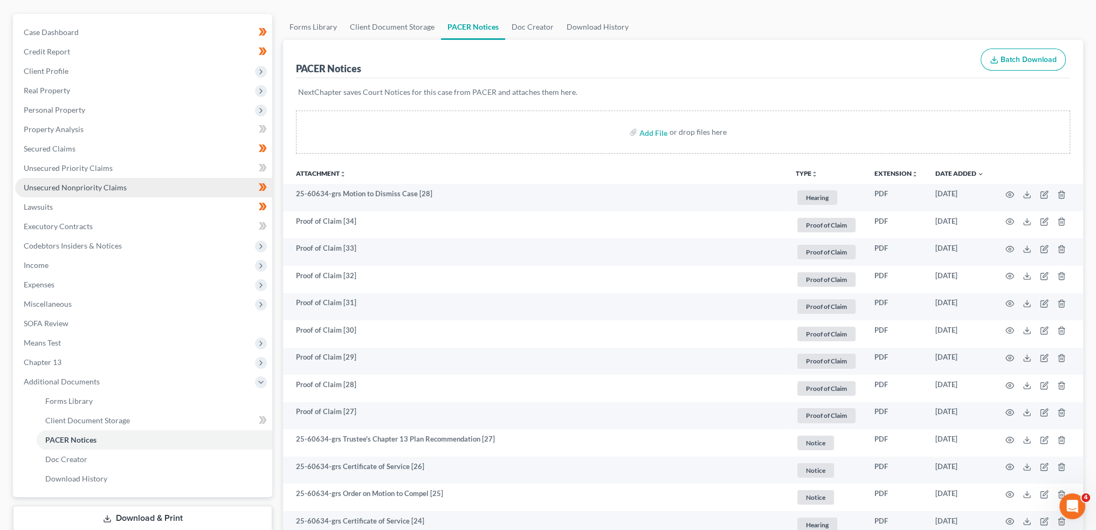
click at [73, 182] on link "Unsecured Nonpriority Claims" at bounding box center [143, 187] width 257 height 19
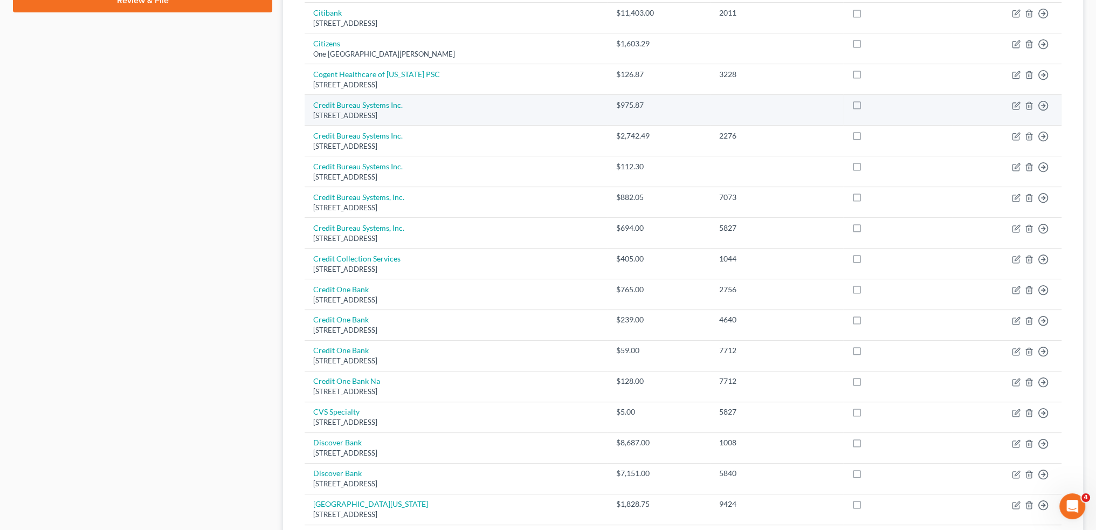
scroll to position [714, 0]
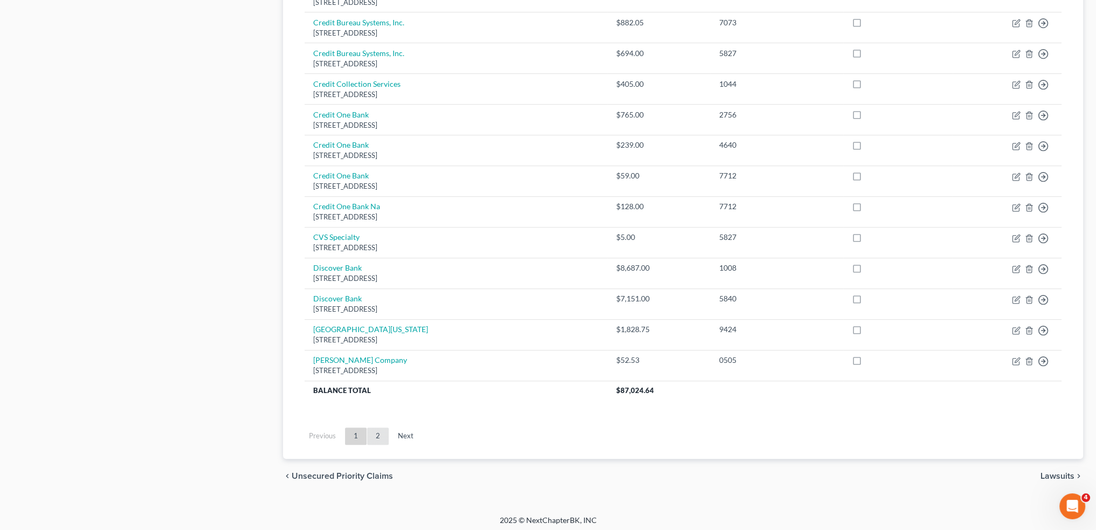
click at [376, 429] on link "2" at bounding box center [378, 436] width 22 height 17
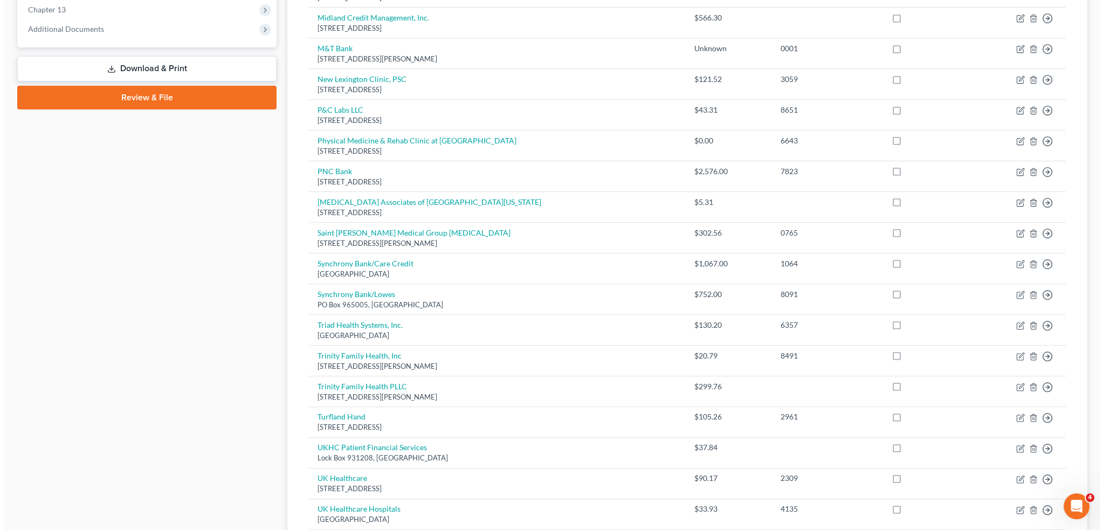
scroll to position [263, 0]
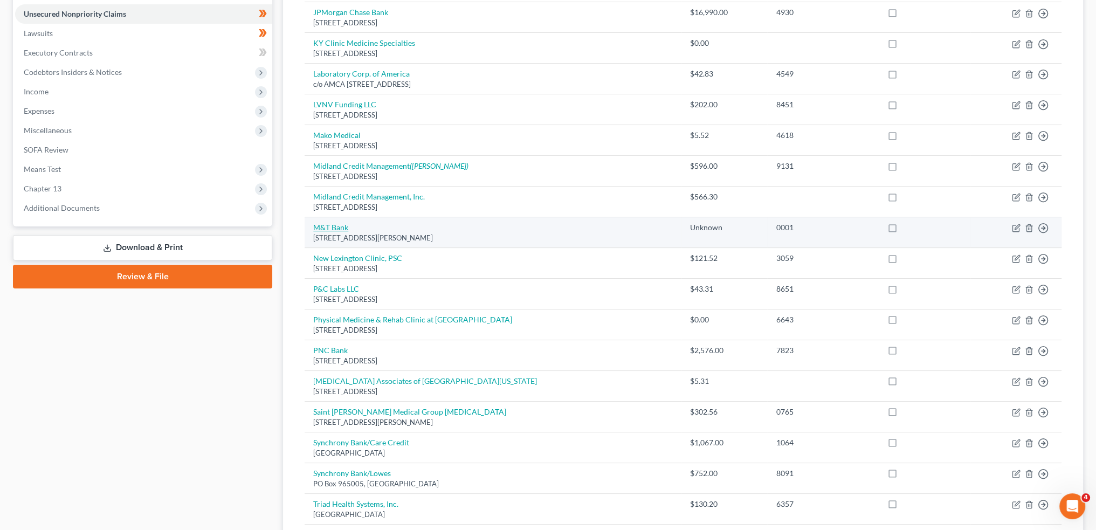
click at [331, 224] on link "M&T Bank" at bounding box center [330, 227] width 35 height 9
select select "35"
select select "0"
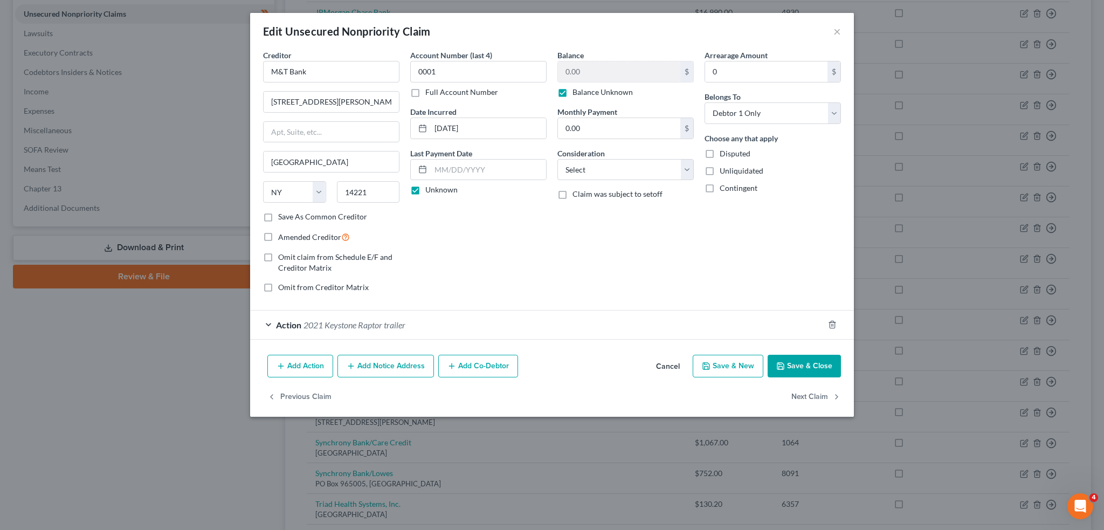
click at [438, 321] on div "Action 2021 Keystone Raptor trailer" at bounding box center [537, 325] width 574 height 29
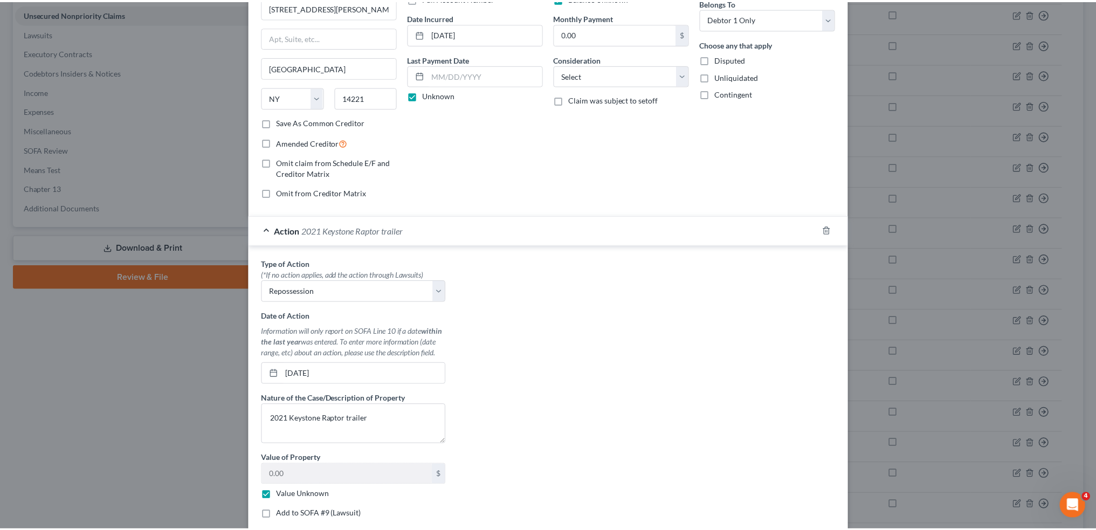
scroll to position [180, 0]
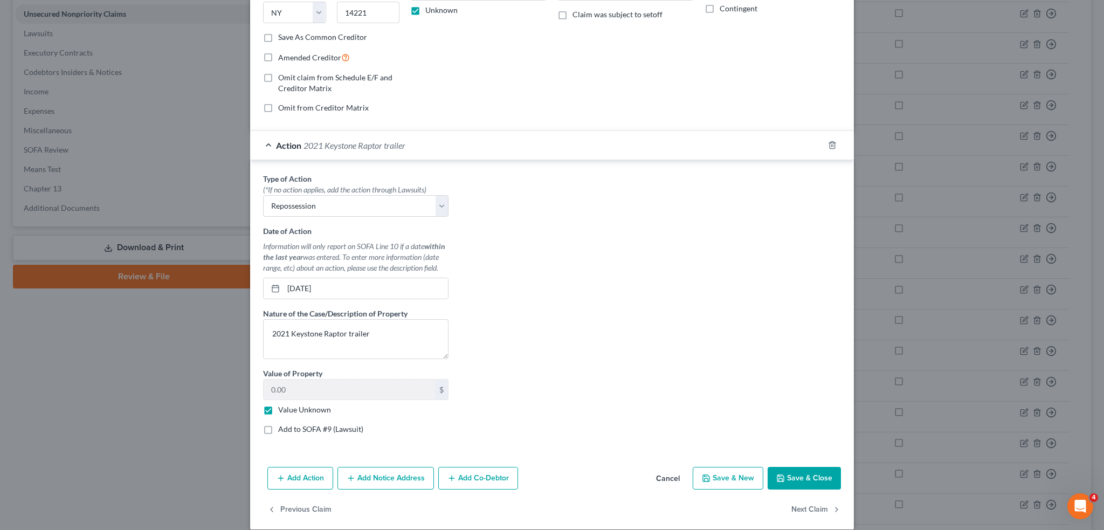
click at [802, 473] on button "Save & Close" at bounding box center [804, 478] width 73 height 23
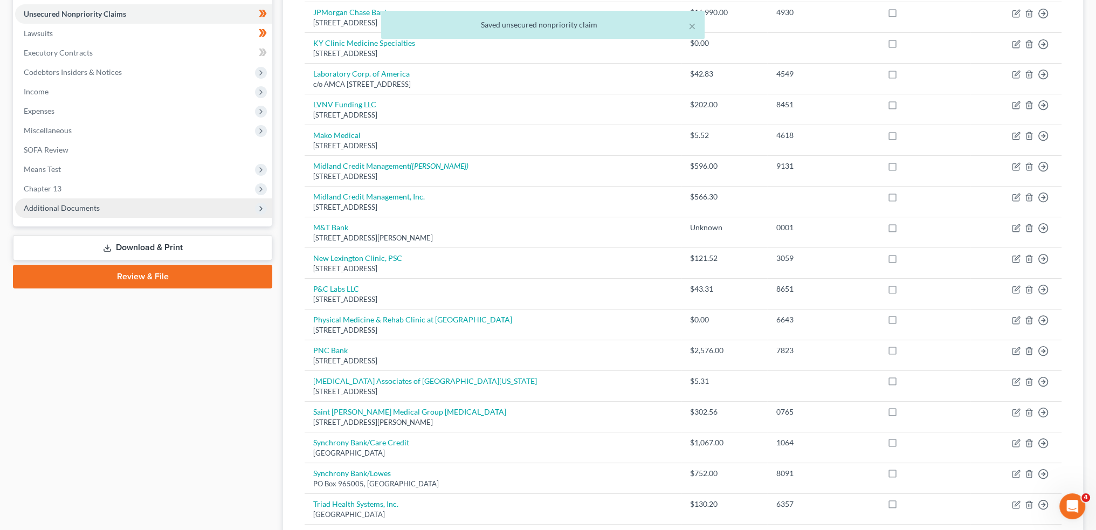
click at [164, 208] on span "Additional Documents" at bounding box center [143, 207] width 257 height 19
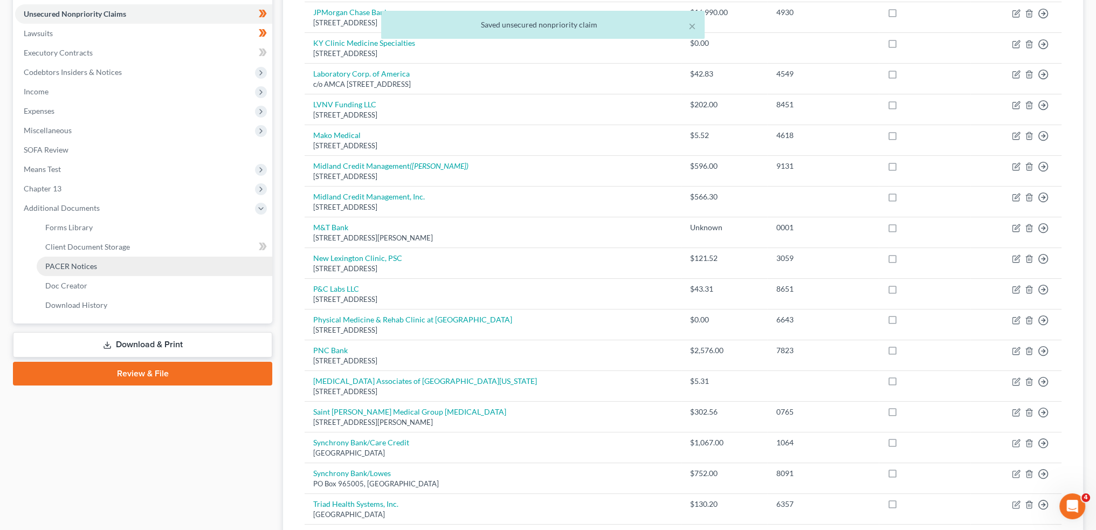
click at [145, 269] on link "PACER Notices" at bounding box center [155, 266] width 236 height 19
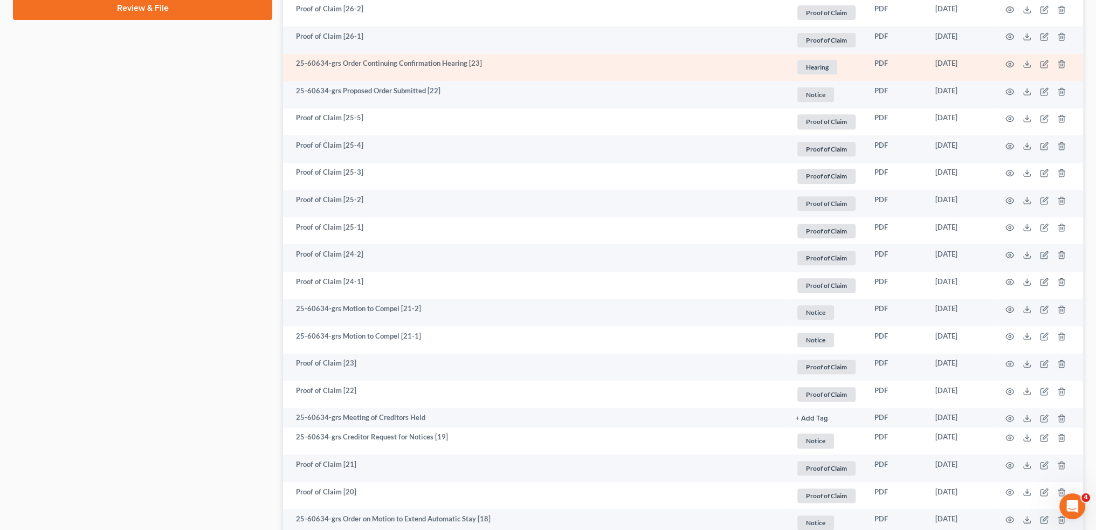
scroll to position [809, 0]
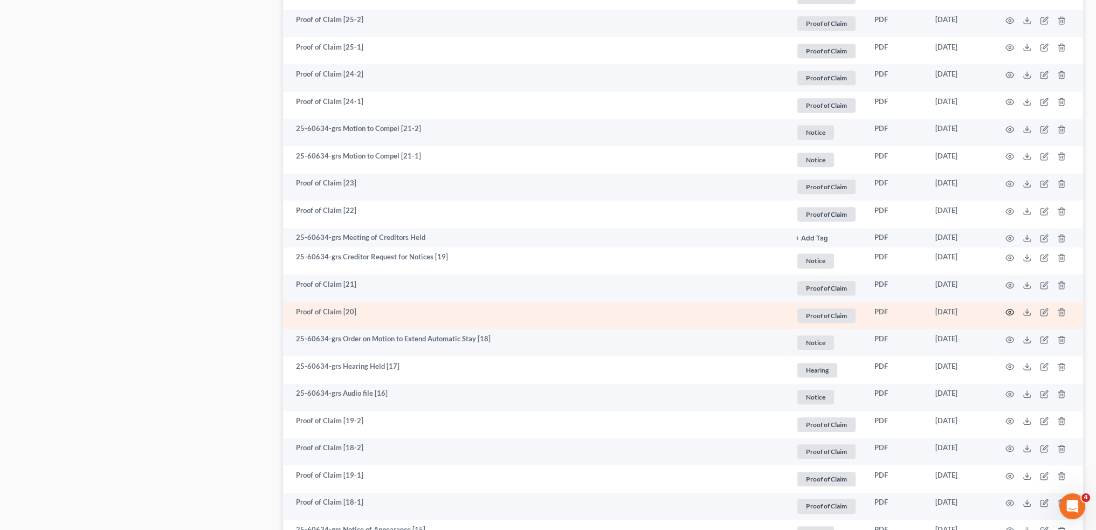
click at [1009, 312] on circle "button" at bounding box center [1010, 312] width 2 height 2
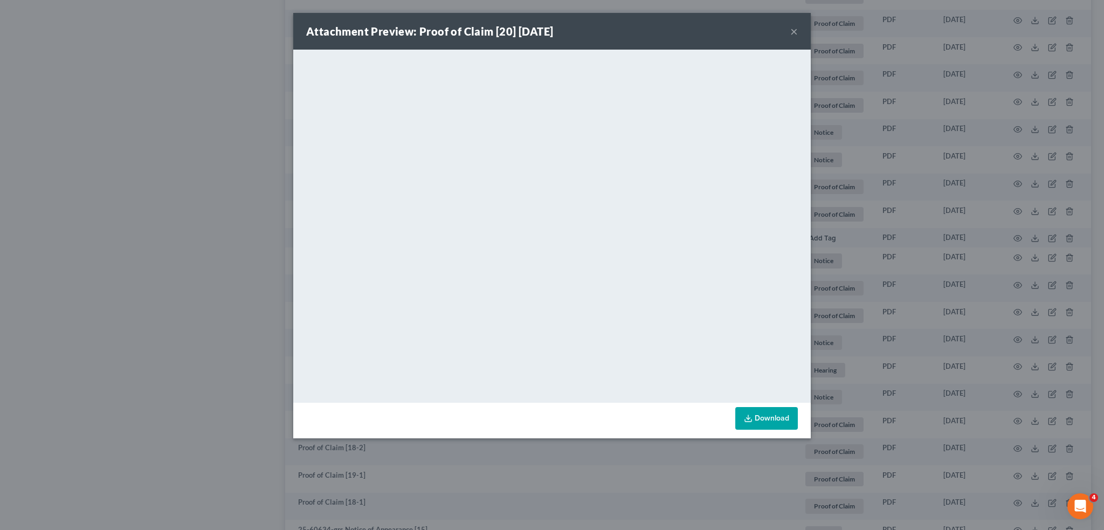
click at [793, 30] on button "×" at bounding box center [794, 31] width 8 height 13
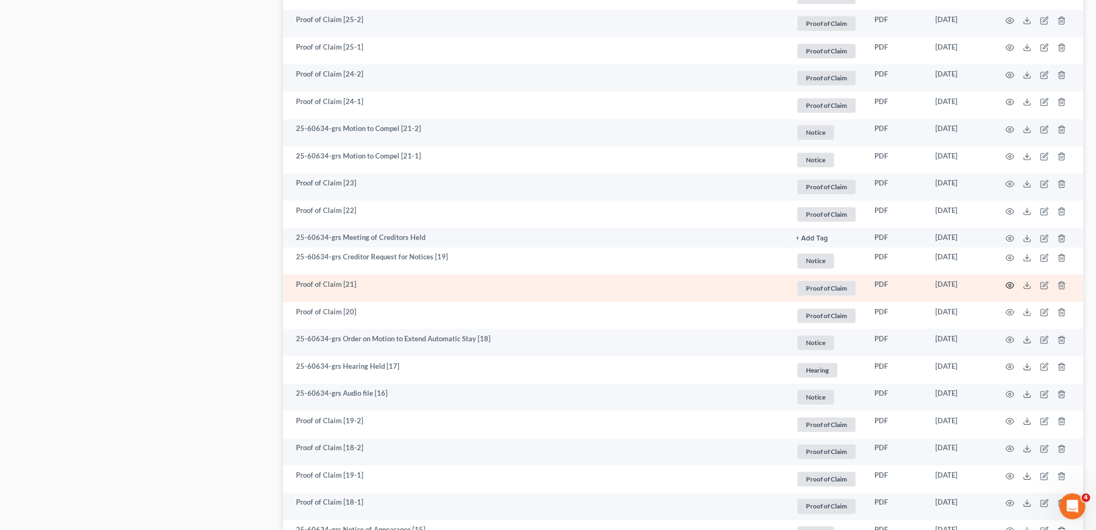
click at [1008, 283] on icon "button" at bounding box center [1010, 285] width 9 height 9
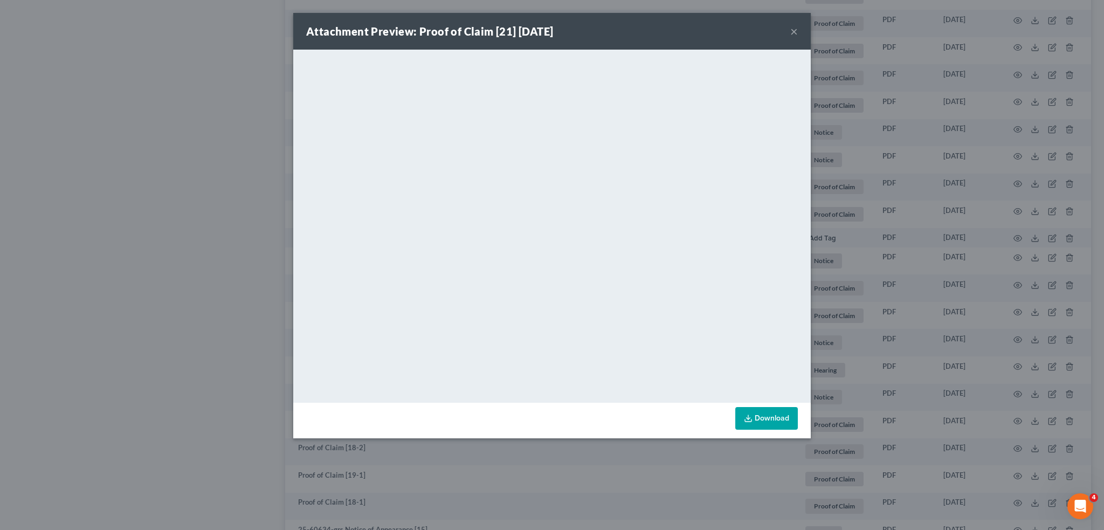
click at [792, 29] on button "×" at bounding box center [794, 31] width 8 height 13
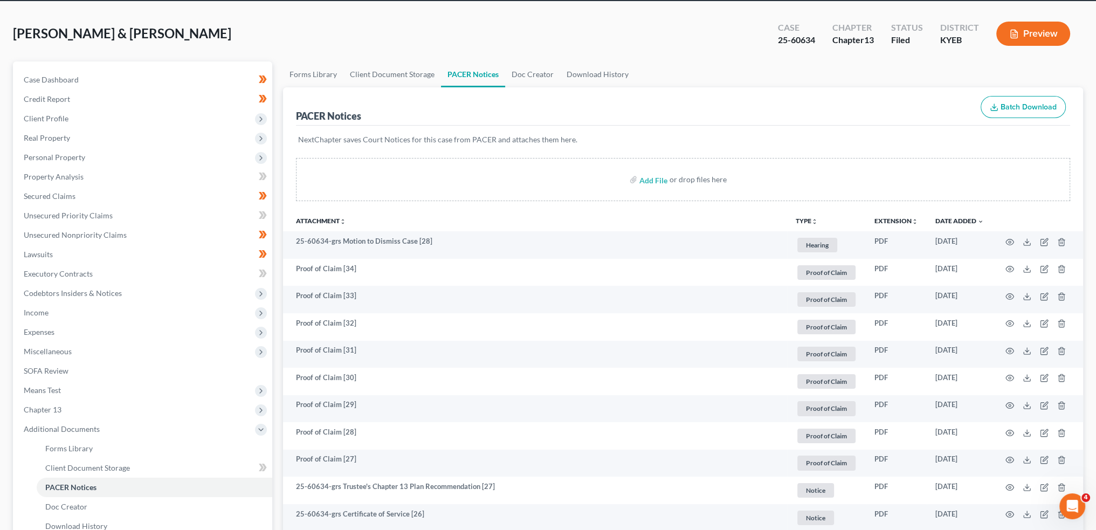
scroll to position [0, 0]
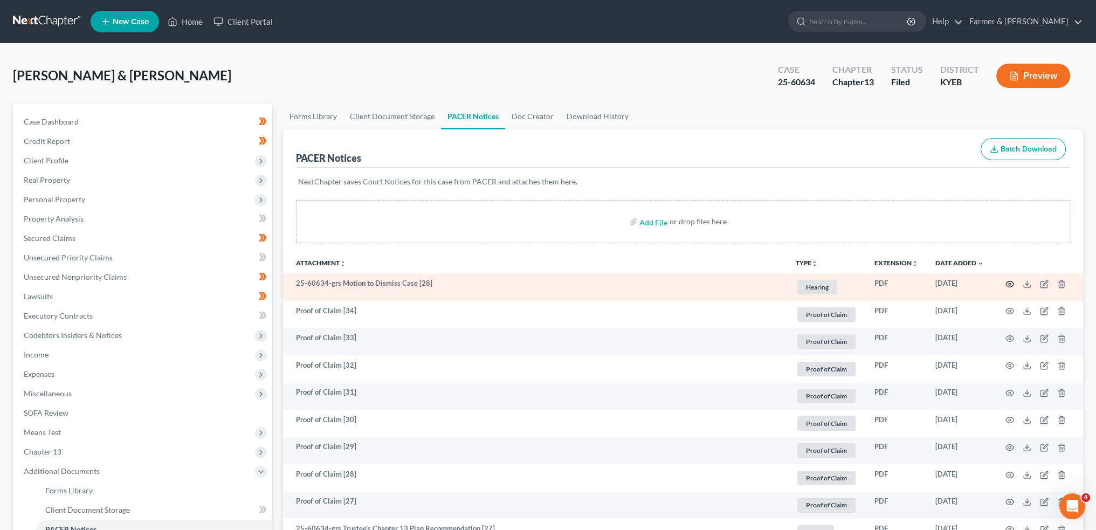
click at [1012, 282] on icon "button" at bounding box center [1010, 284] width 8 height 6
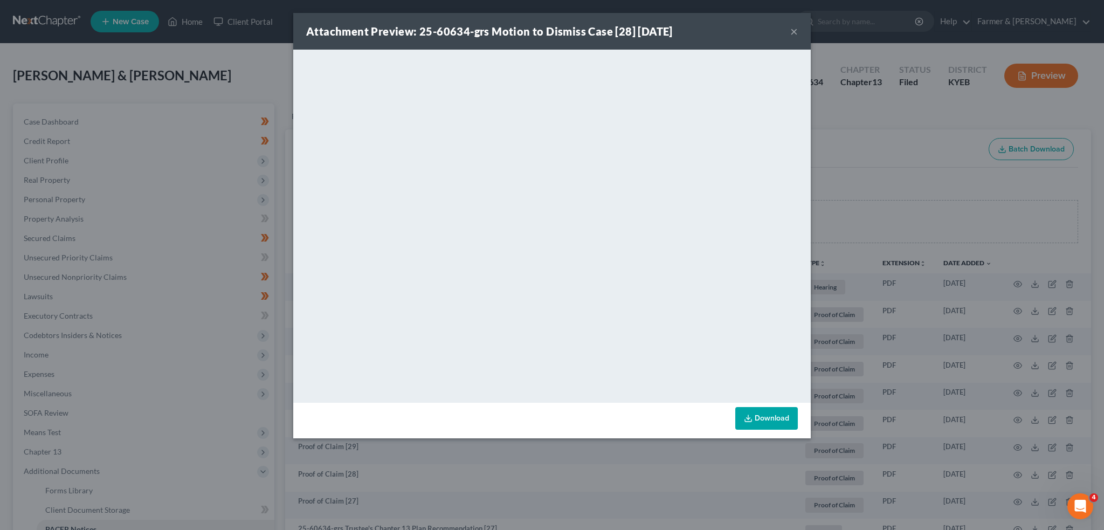
click at [793, 29] on button "×" at bounding box center [794, 31] width 8 height 13
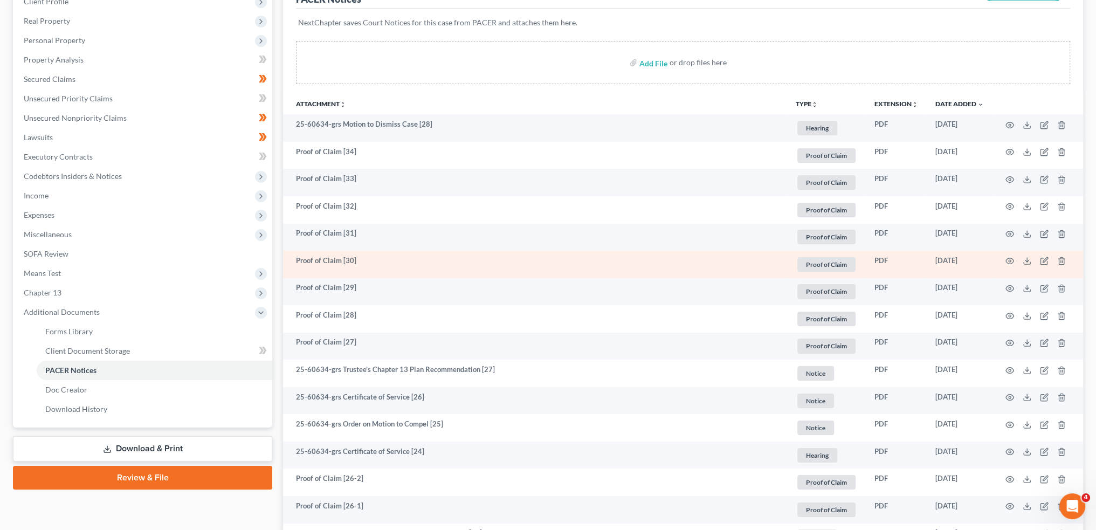
scroll to position [180, 0]
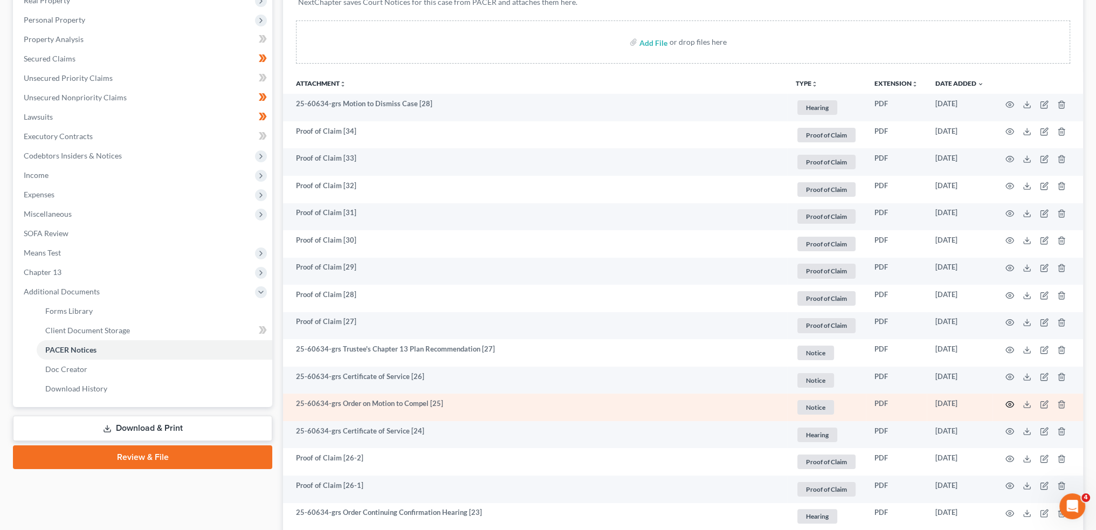
click at [1010, 403] on icon "button" at bounding box center [1010, 404] width 9 height 9
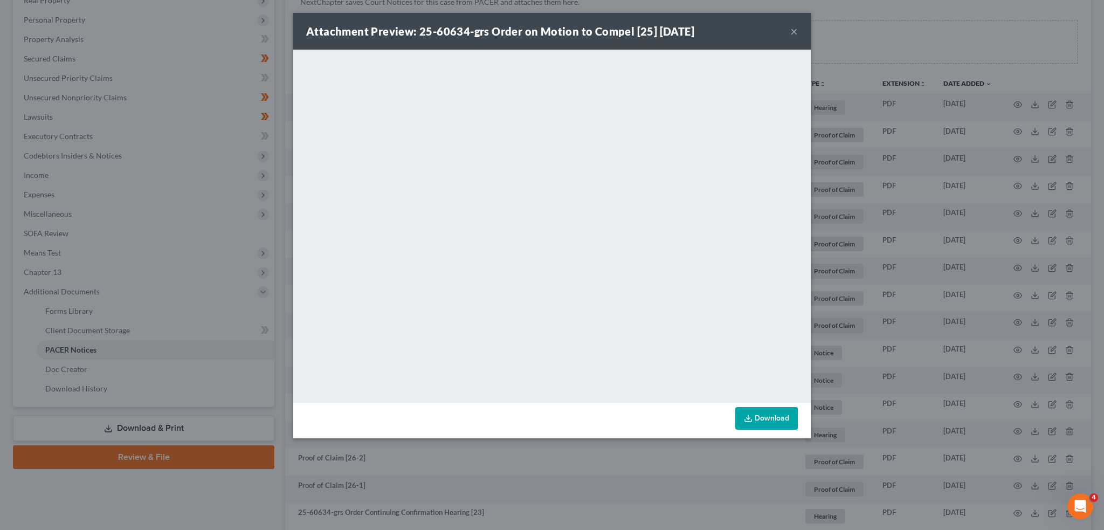
click at [796, 25] on button "×" at bounding box center [794, 31] width 8 height 13
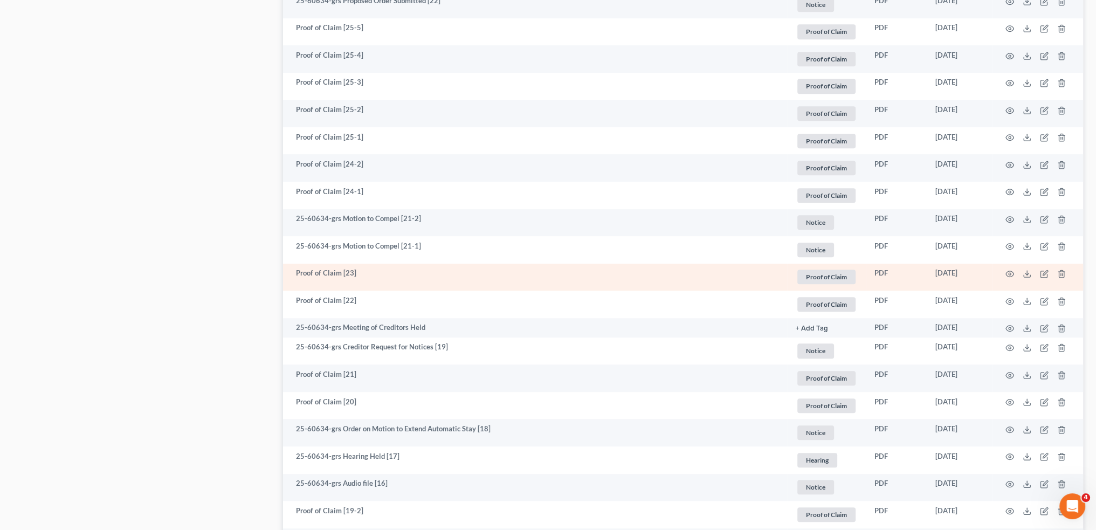
scroll to position [539, 0]
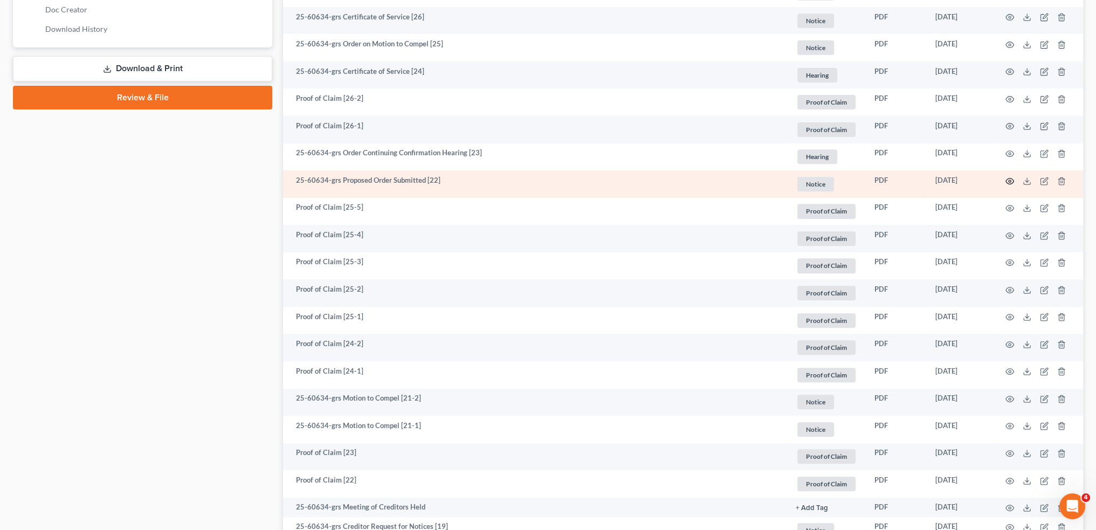
click at [1009, 178] on icon "button" at bounding box center [1010, 181] width 9 height 9
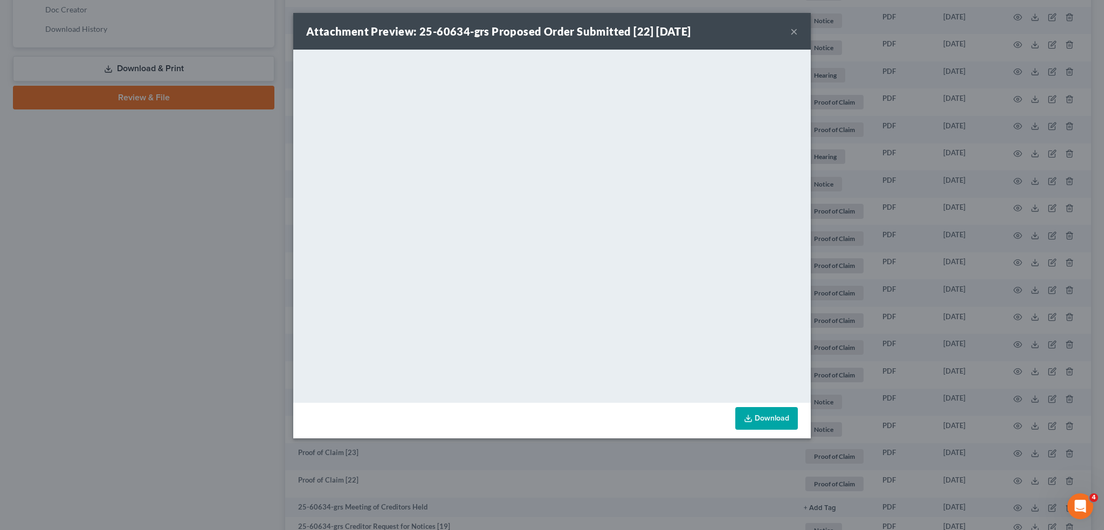
click at [796, 29] on button "×" at bounding box center [794, 31] width 8 height 13
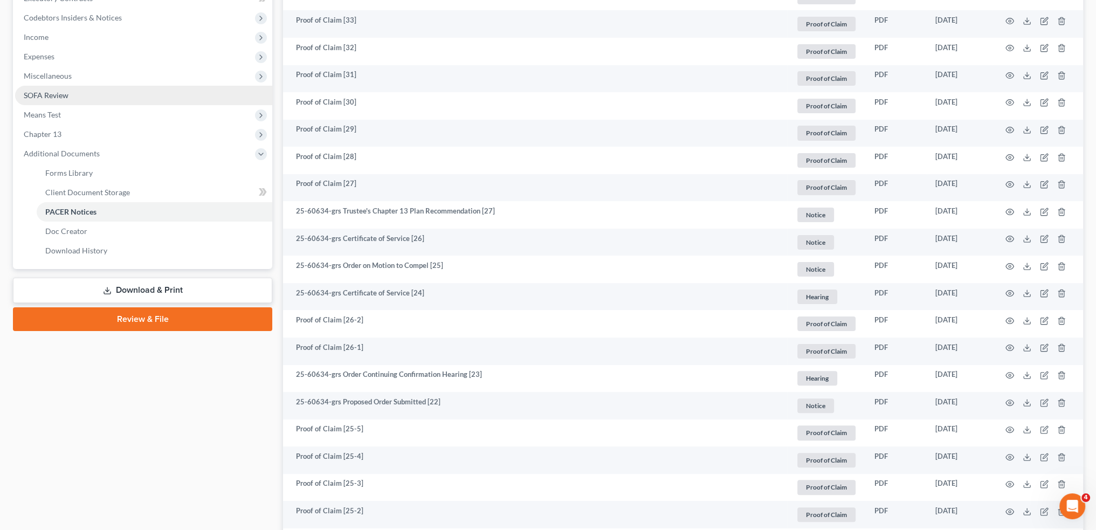
scroll to position [90, 0]
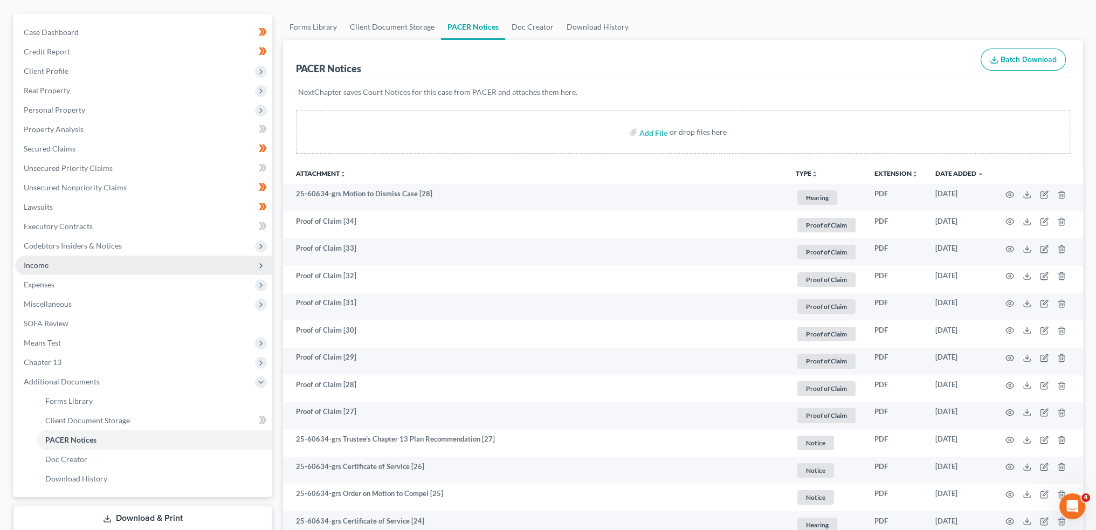
click at [80, 264] on span "Income" at bounding box center [143, 265] width 257 height 19
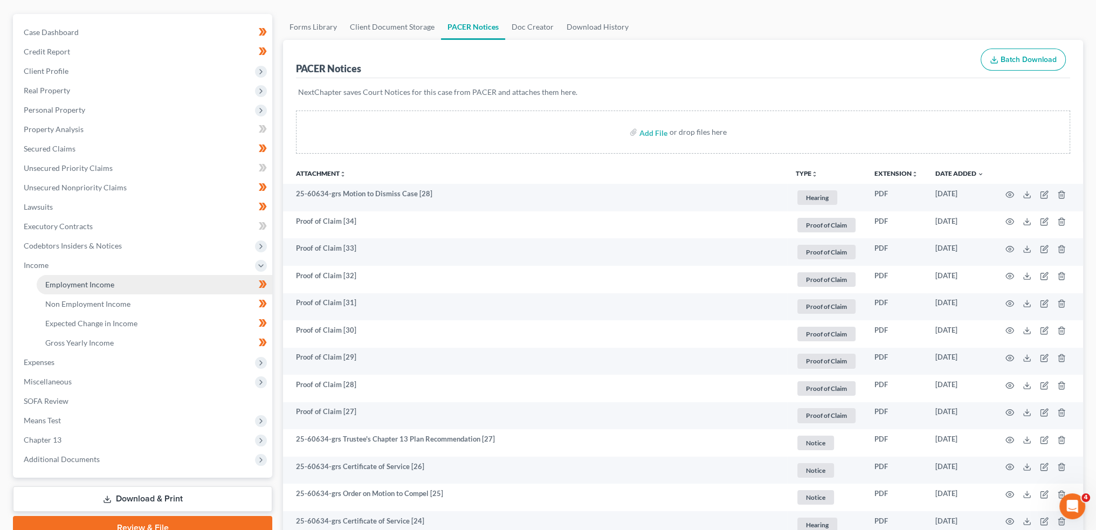
click at [83, 280] on span "Employment Income" at bounding box center [79, 284] width 69 height 9
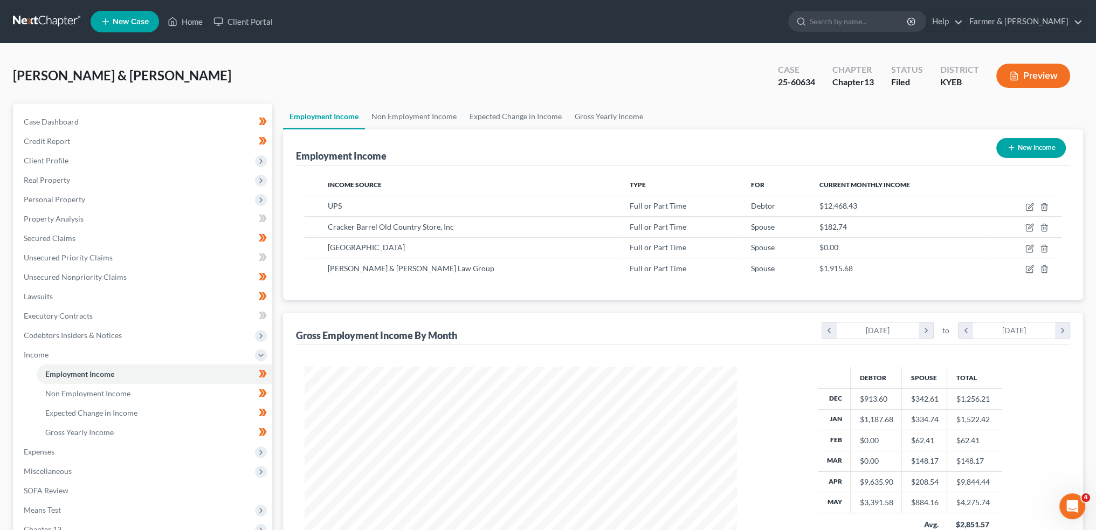
scroll to position [216, 453]
click at [397, 116] on link "Non Employment Income" at bounding box center [414, 117] width 98 height 26
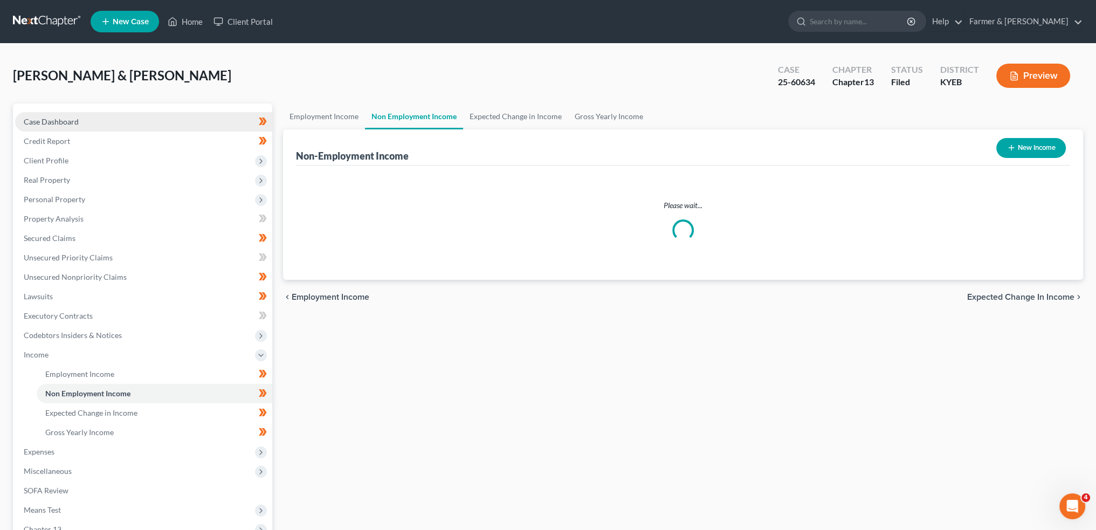
click at [106, 122] on link "Case Dashboard" at bounding box center [143, 121] width 257 height 19
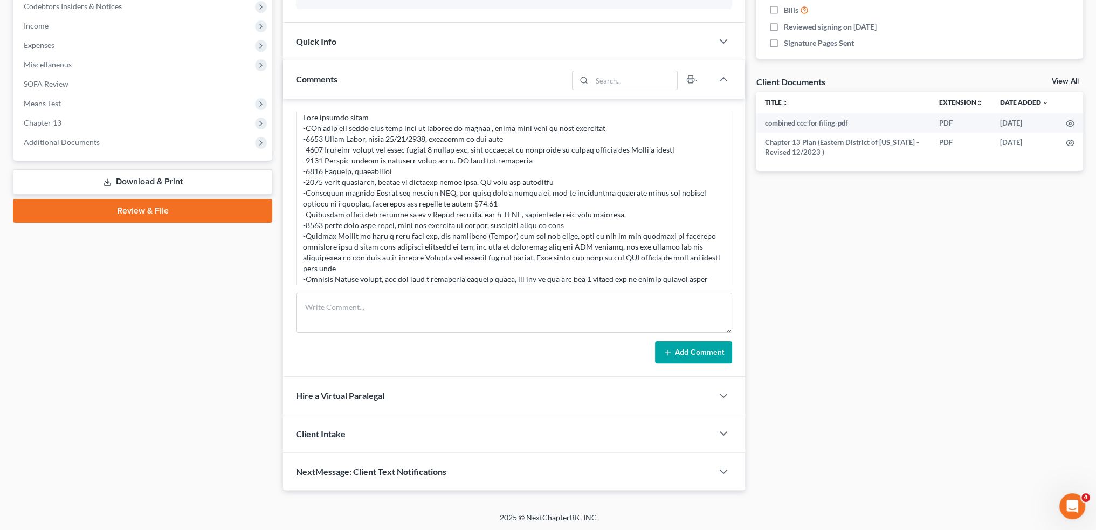
scroll to position [436, 0]
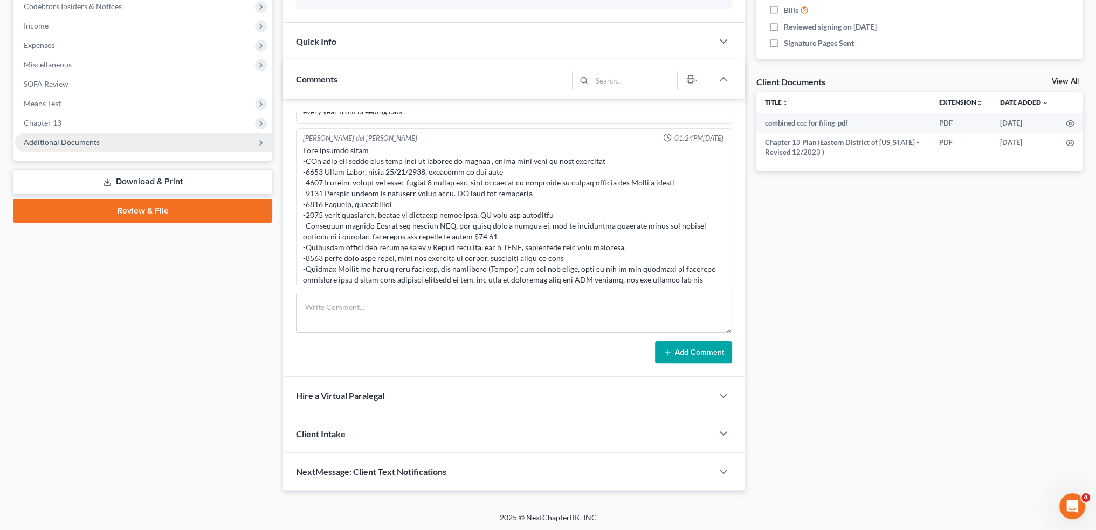
click at [44, 146] on span "Additional Documents" at bounding box center [62, 142] width 76 height 9
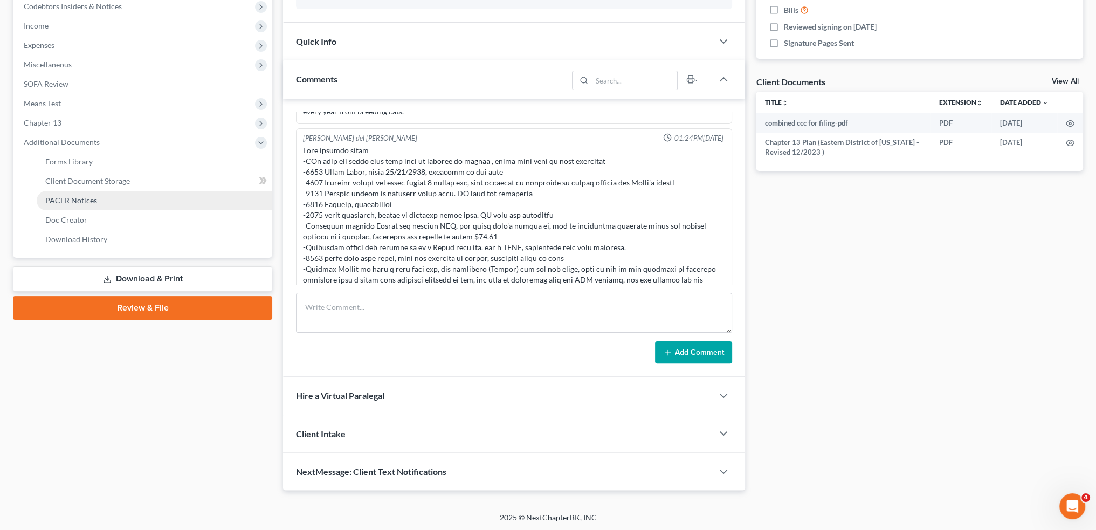
click at [69, 202] on span "PACER Notices" at bounding box center [71, 200] width 52 height 9
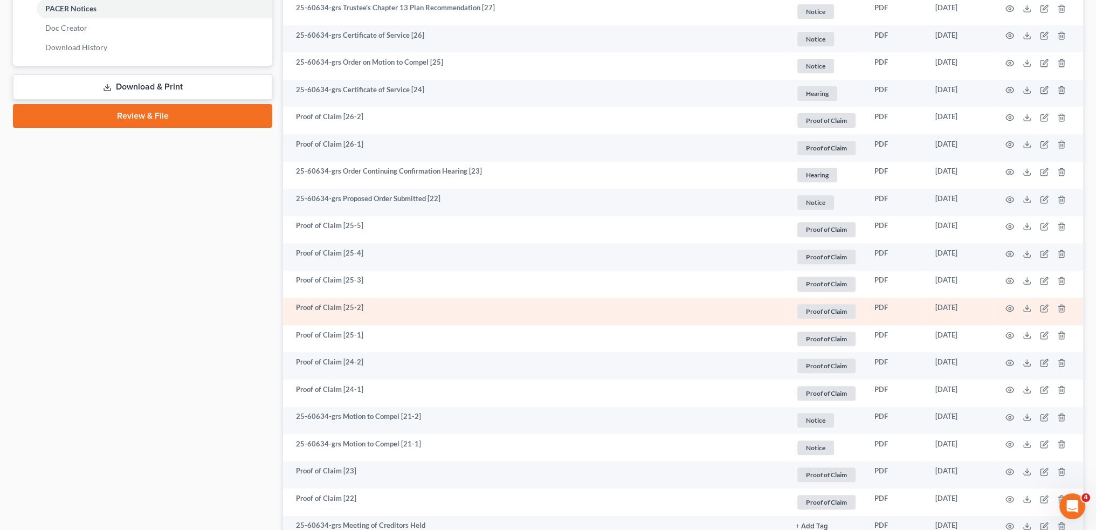
scroll to position [539, 0]
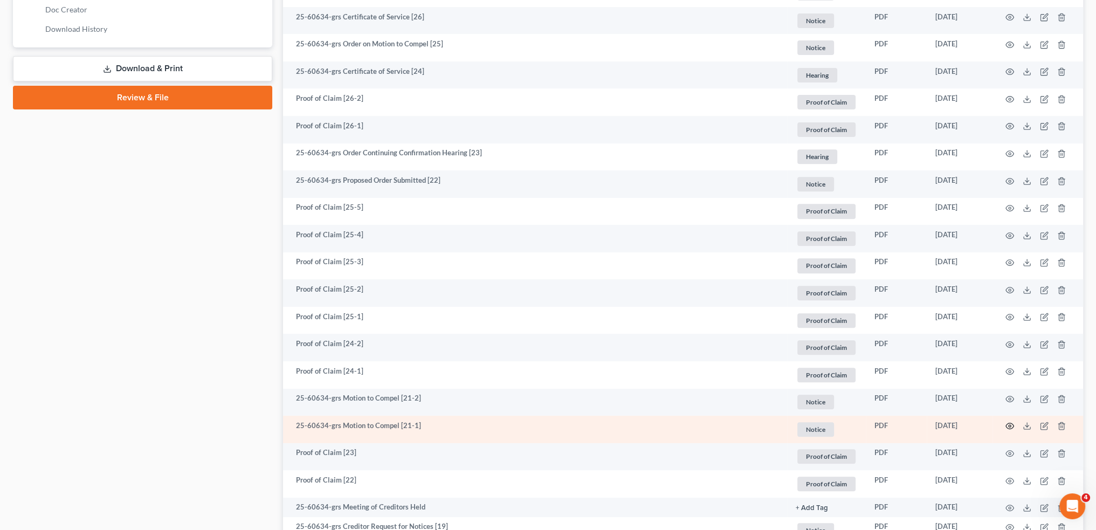
click at [1009, 425] on icon "button" at bounding box center [1010, 426] width 9 height 9
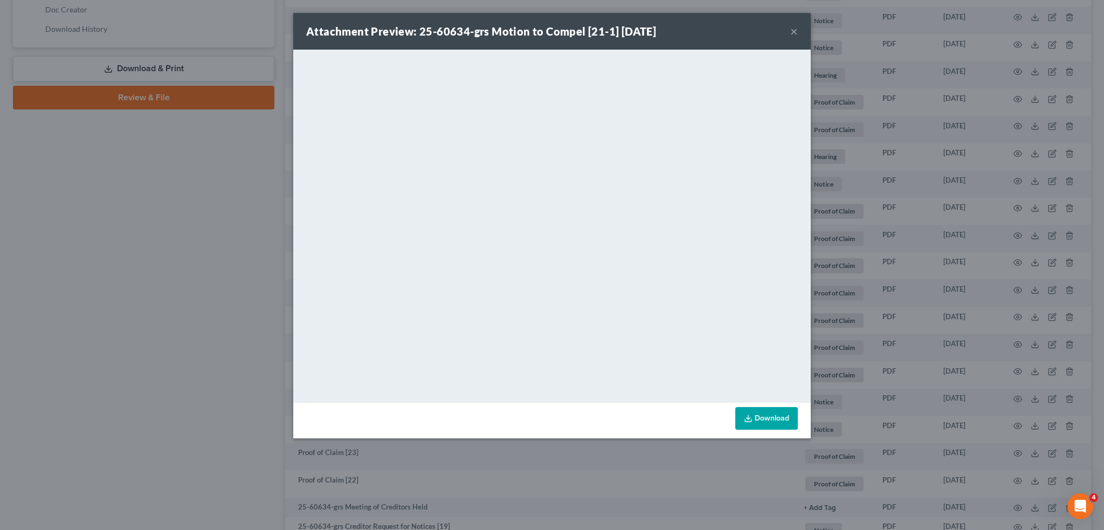
click at [797, 32] on button "×" at bounding box center [794, 31] width 8 height 13
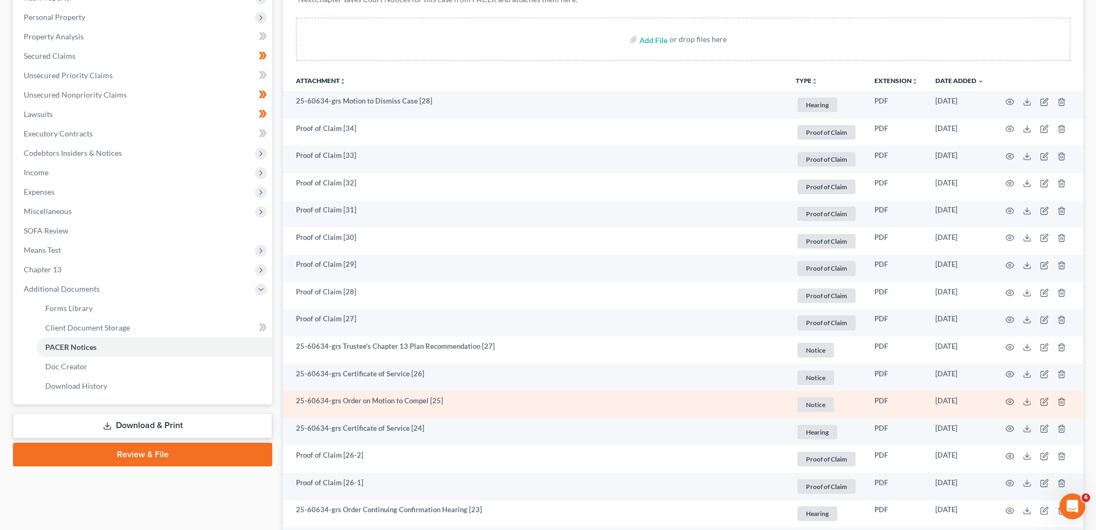
scroll to position [180, 0]
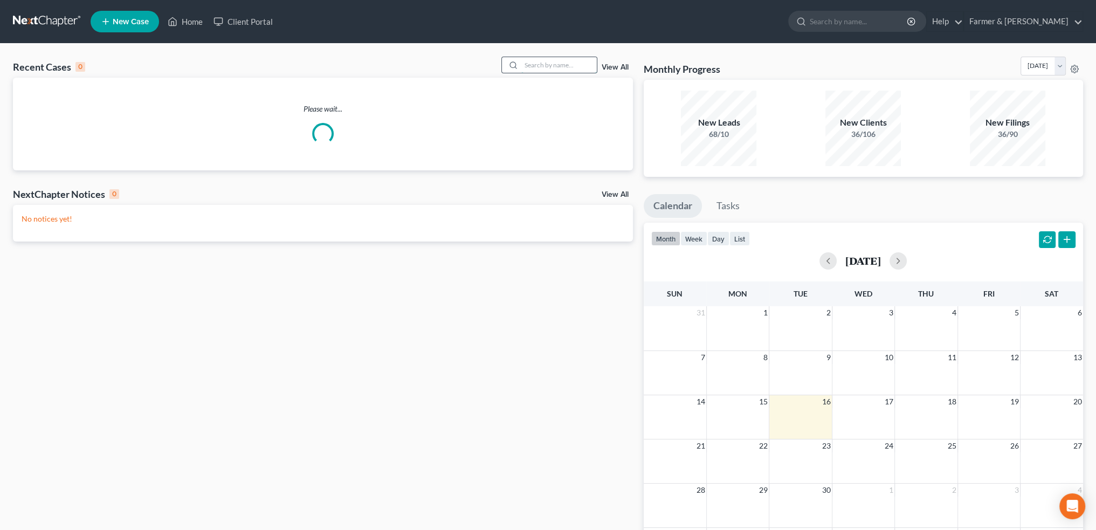
click at [546, 64] on input "search" at bounding box center [558, 65] width 75 height 16
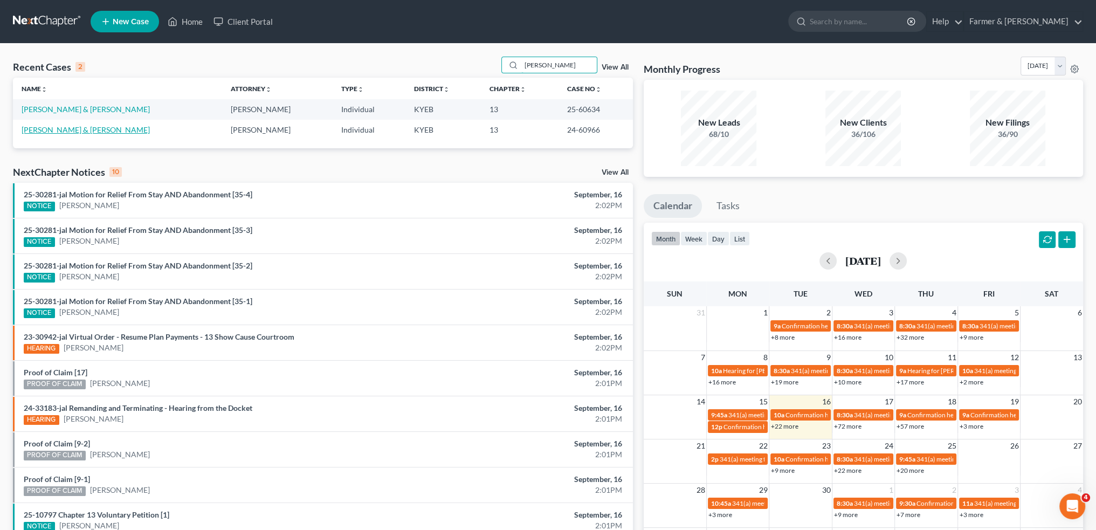
type input "[PERSON_NAME]"
click at [68, 128] on link "[PERSON_NAME] & [PERSON_NAME]" at bounding box center [86, 129] width 128 height 9
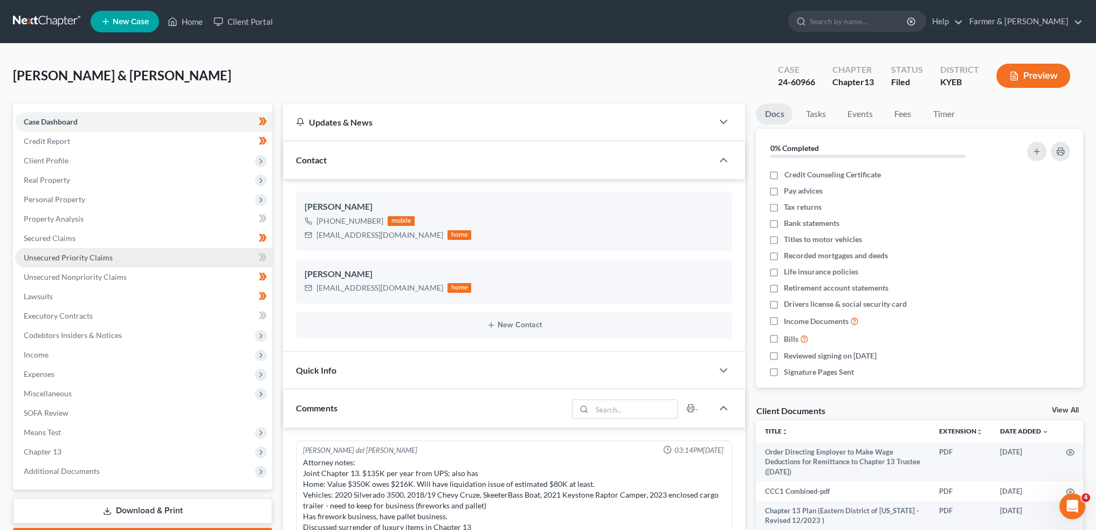
click at [112, 263] on link "Unsecured Priority Claims" at bounding box center [143, 257] width 257 height 19
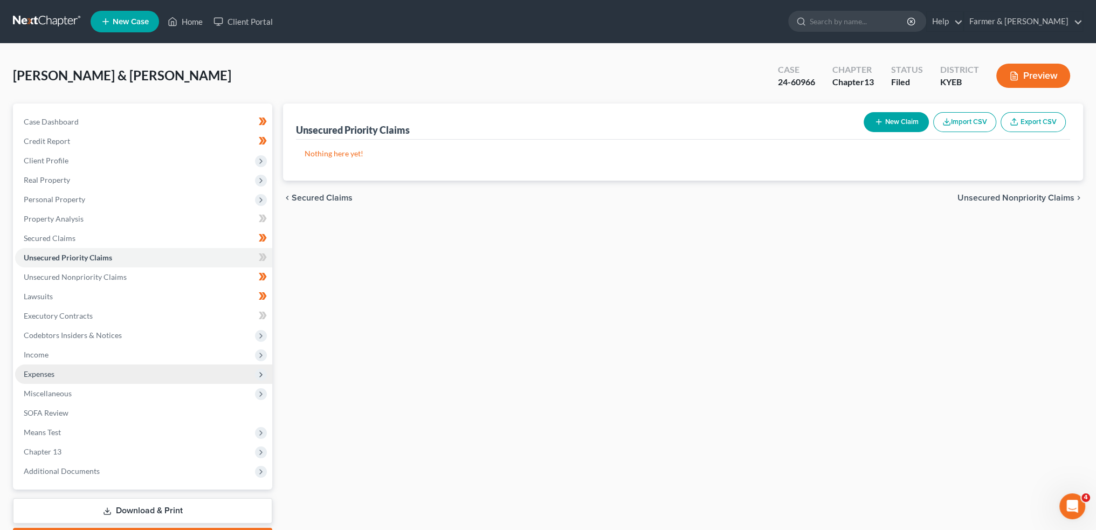
click at [80, 368] on span "Expenses" at bounding box center [143, 374] width 257 height 19
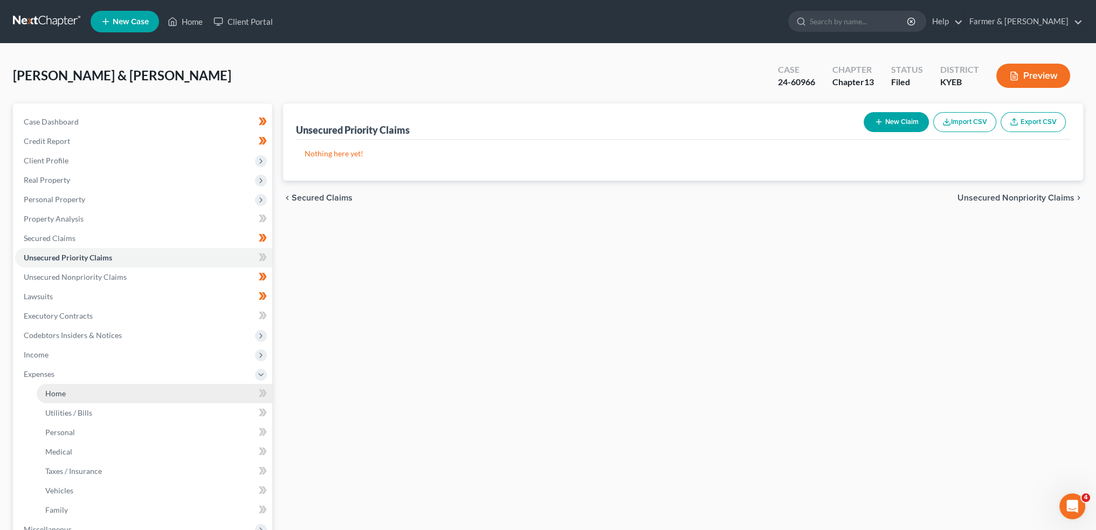
click at [78, 393] on link "Home" at bounding box center [155, 393] width 236 height 19
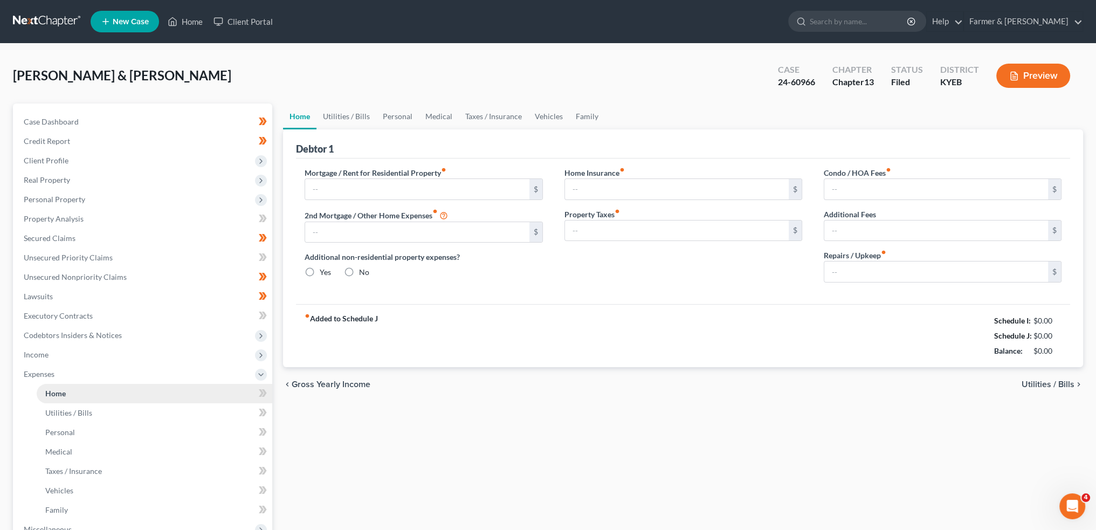
type input "1,666.00"
type input "0.00"
radio input "true"
type input "0.00"
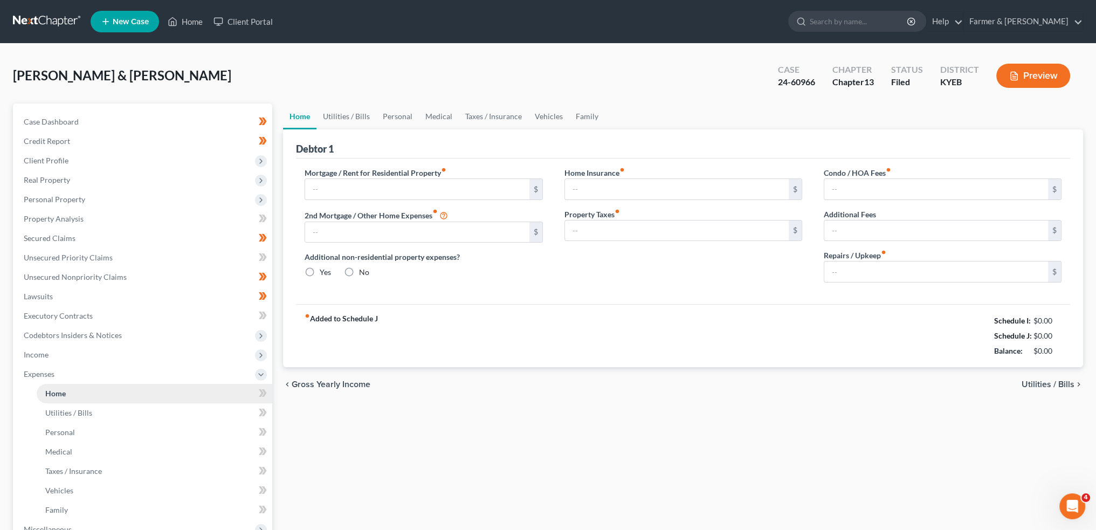
type input "0.00"
type input "100.00"
click at [197, 26] on link "Home" at bounding box center [185, 21] width 46 height 19
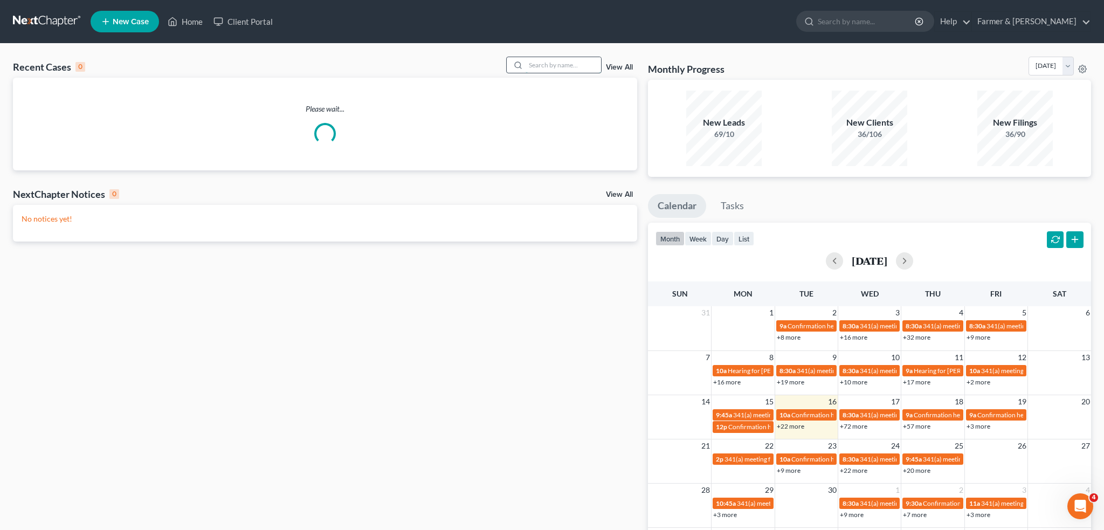
click at [558, 61] on input "search" at bounding box center [563, 65] width 75 height 16
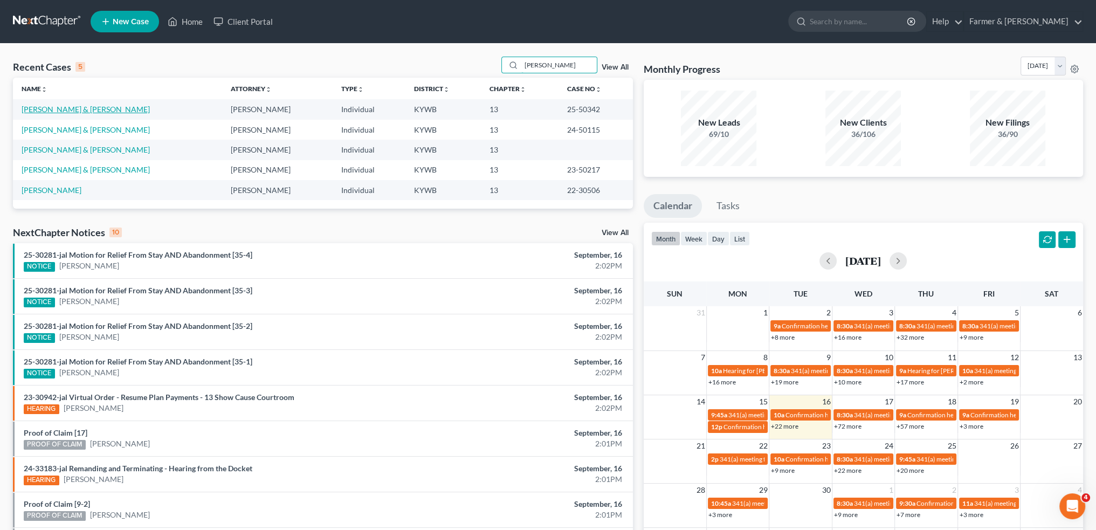
type input "[PERSON_NAME]"
click at [78, 105] on link "[PERSON_NAME] & [PERSON_NAME]" at bounding box center [86, 109] width 128 height 9
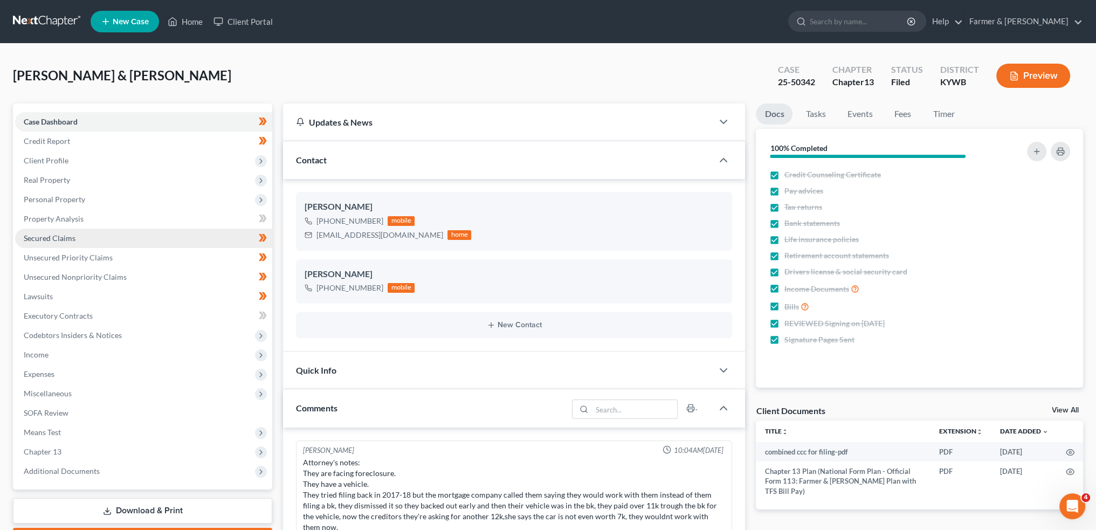
click at [68, 233] on span "Secured Claims" at bounding box center [50, 237] width 52 height 9
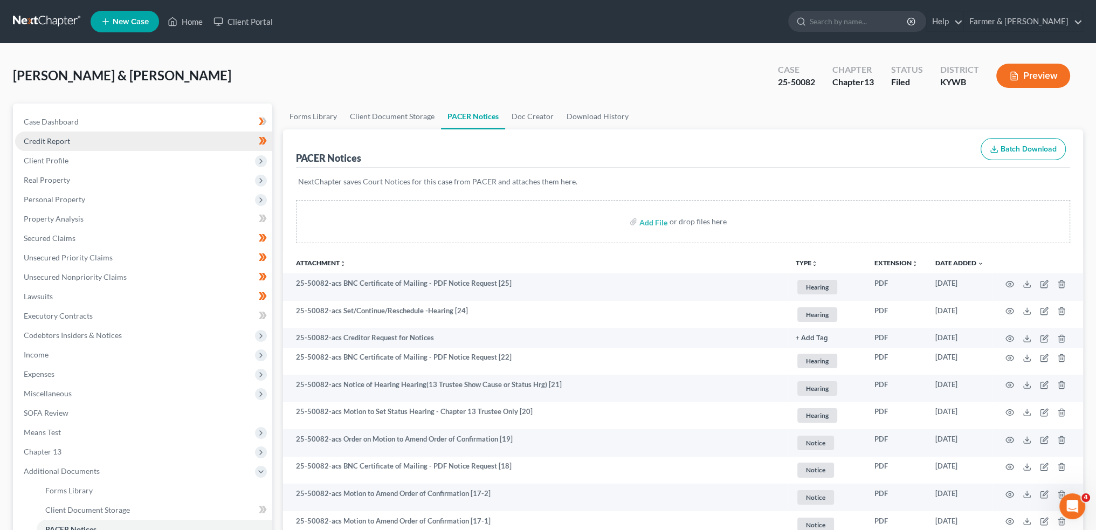
click at [112, 141] on link "Credit Report" at bounding box center [143, 141] width 257 height 19
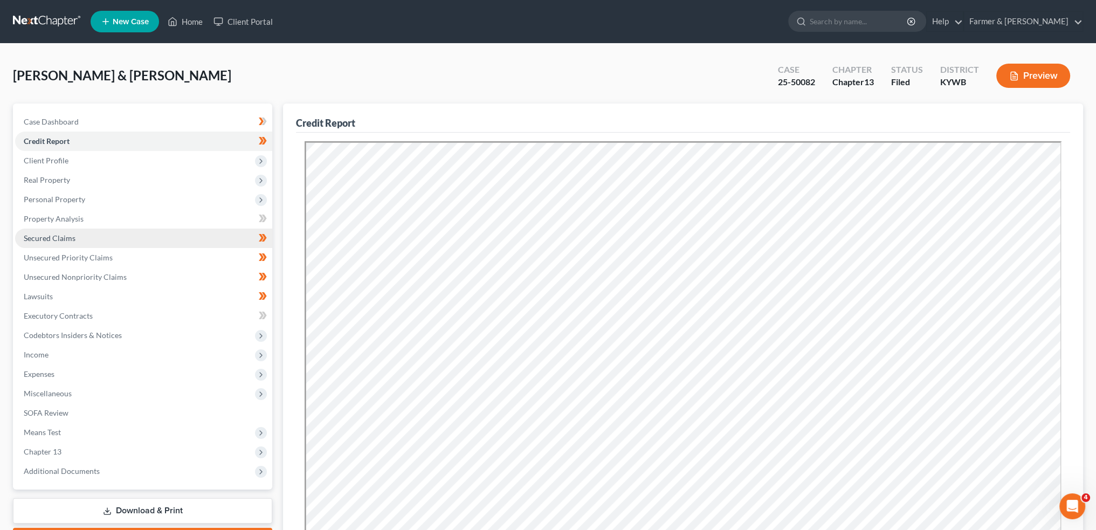
click at [19, 237] on link "Secured Claims" at bounding box center [143, 238] width 257 height 19
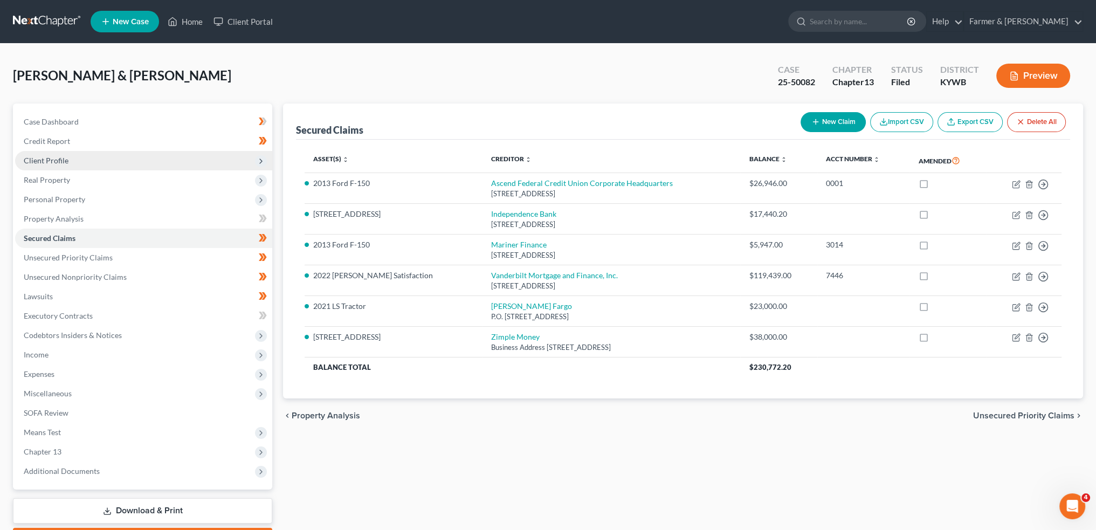
click at [50, 161] on span "Client Profile" at bounding box center [46, 160] width 45 height 9
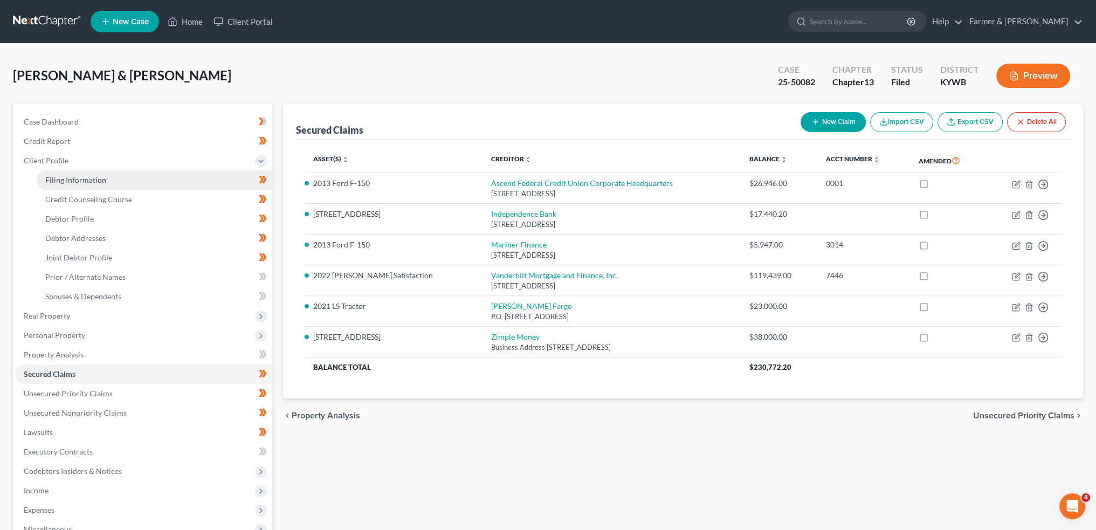
click at [57, 177] on span "Filing Information" at bounding box center [75, 179] width 61 height 9
select select "1"
select select "3"
select select "33"
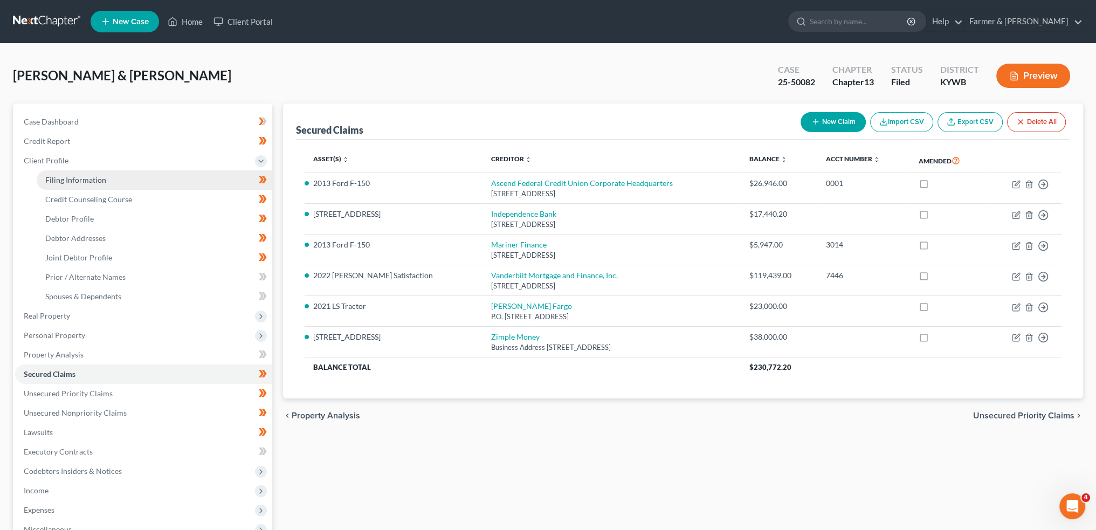
select select "2"
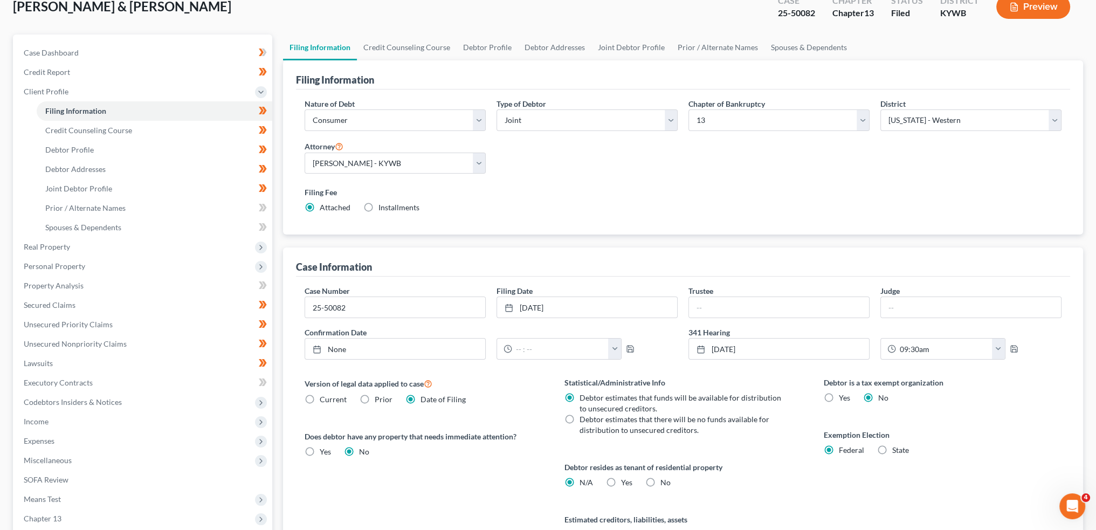
scroll to position [90, 0]
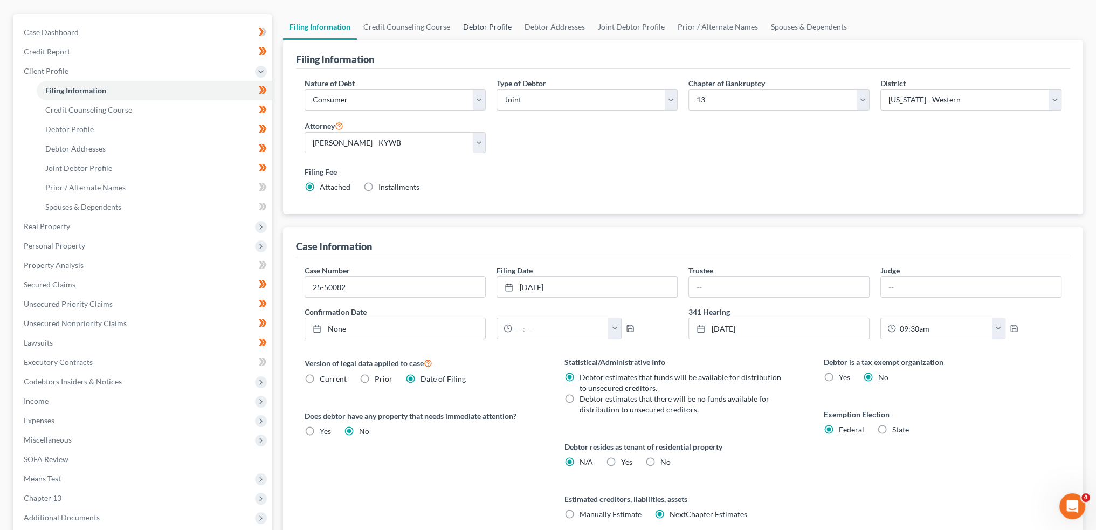
click at [482, 29] on link "Debtor Profile" at bounding box center [487, 27] width 61 height 26
select select "1"
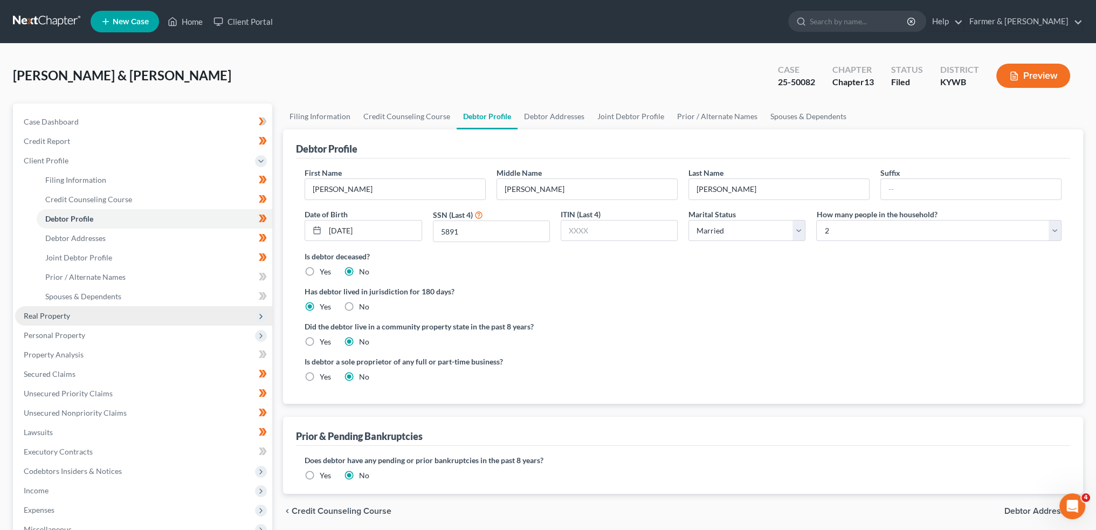
click at [73, 308] on span "Real Property" at bounding box center [143, 315] width 257 height 19
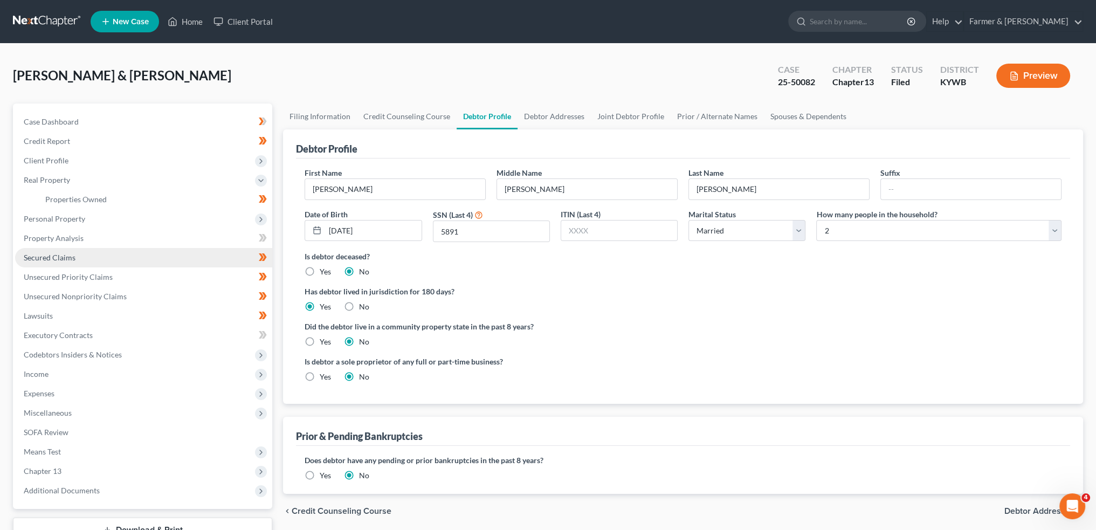
click at [88, 254] on link "Secured Claims" at bounding box center [143, 257] width 257 height 19
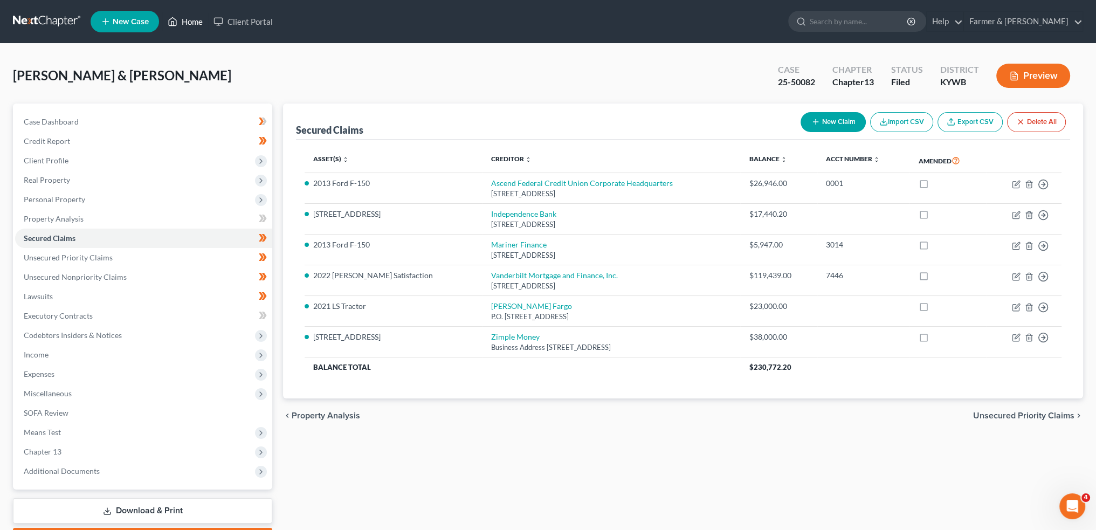
click at [185, 19] on link "Home" at bounding box center [185, 21] width 46 height 19
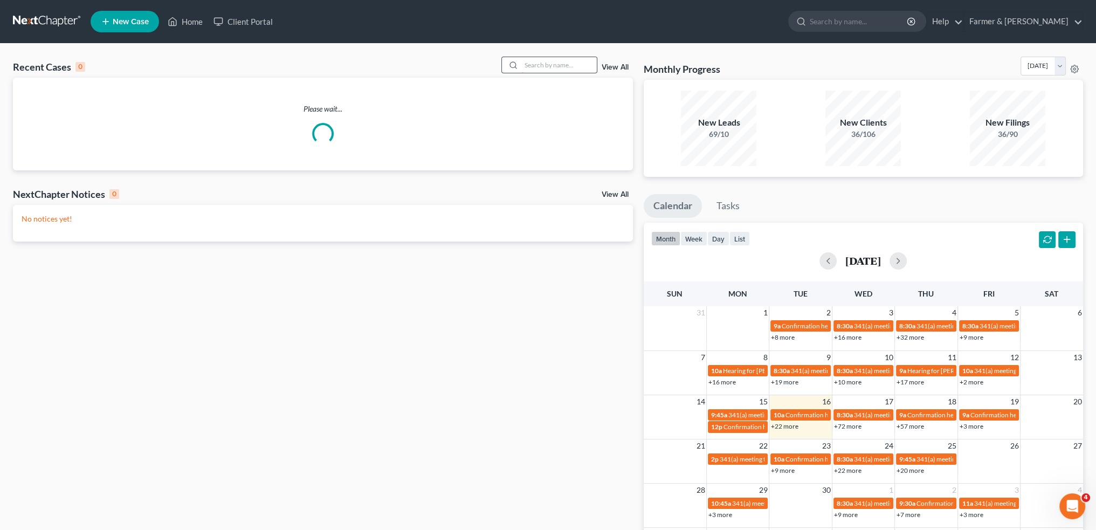
click at [559, 61] on input "search" at bounding box center [558, 65] width 75 height 16
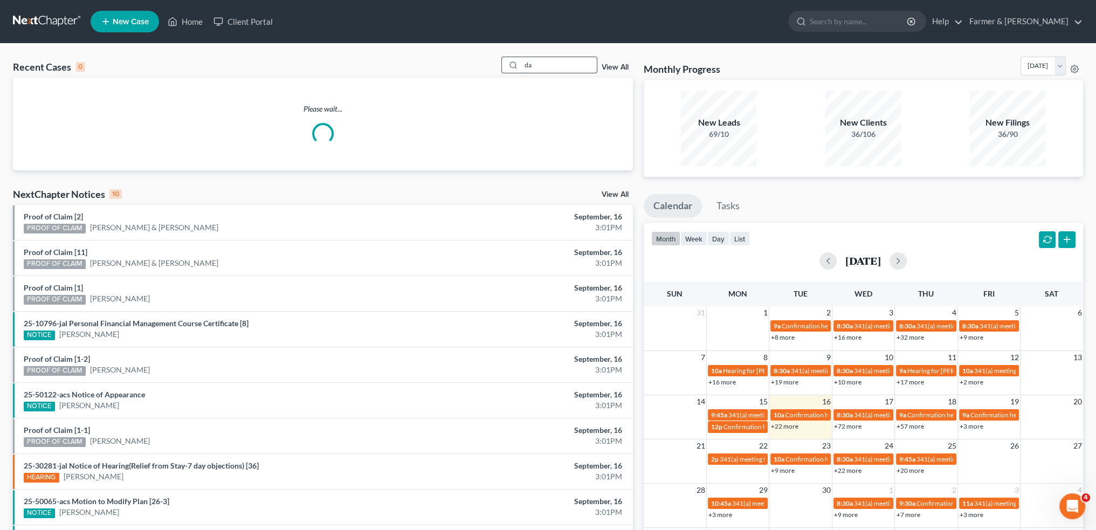
type input "d"
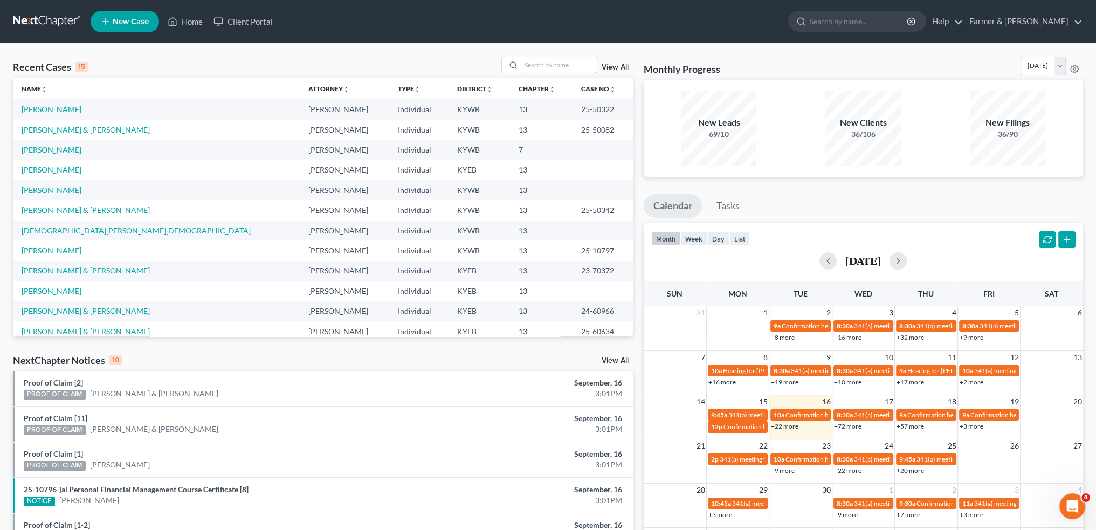
click at [954, 485] on span "2" at bounding box center [954, 490] width 6 height 13
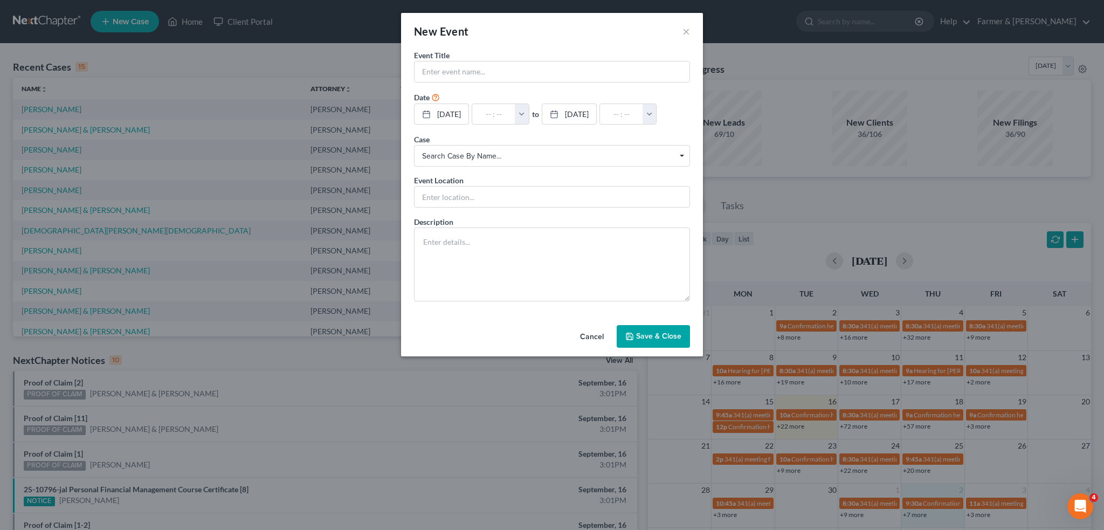
click at [590, 329] on button "Cancel" at bounding box center [592, 337] width 41 height 22
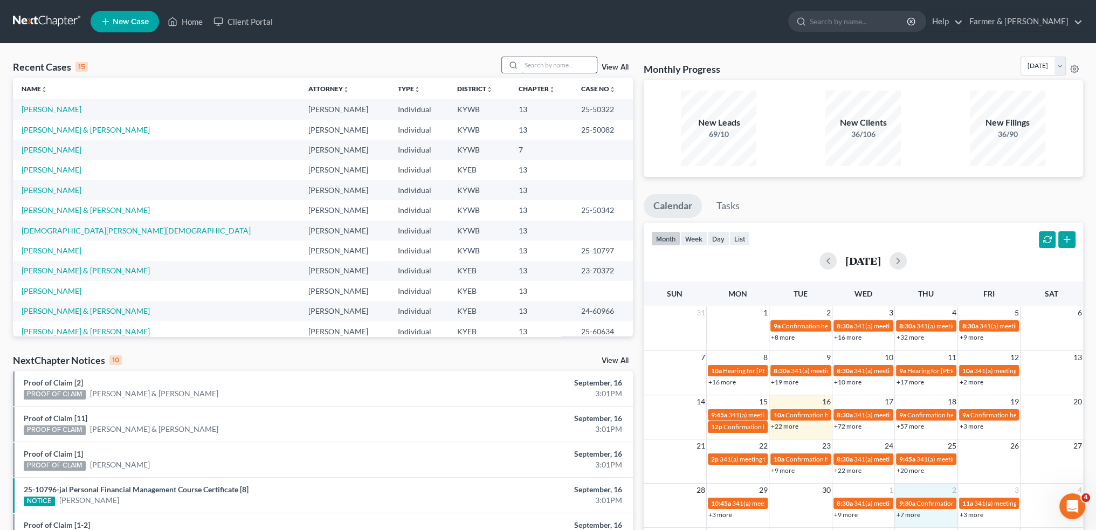
click at [580, 69] on input "search" at bounding box center [558, 65] width 75 height 16
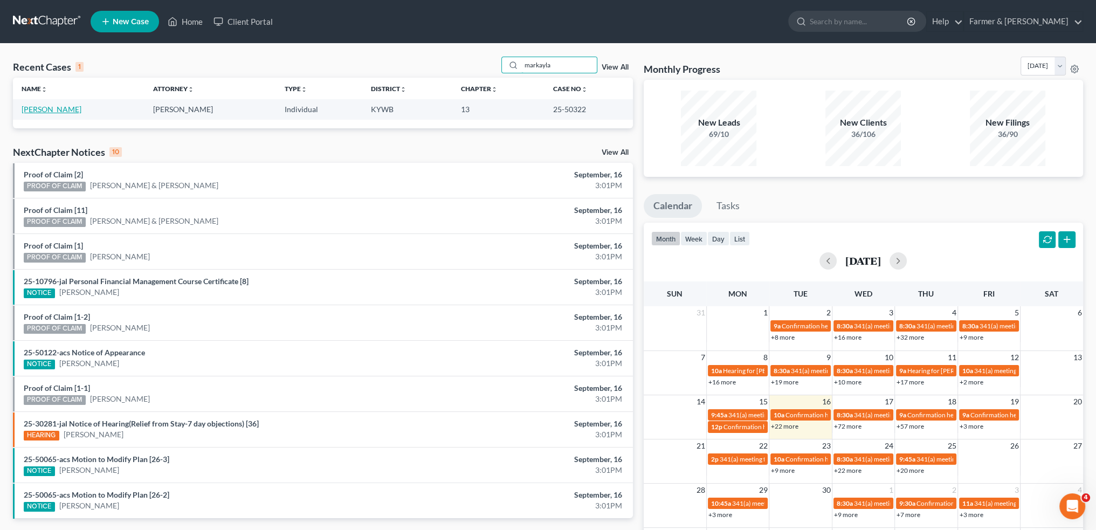
type input "markayla"
click at [54, 109] on link "[PERSON_NAME]" at bounding box center [52, 109] width 60 height 9
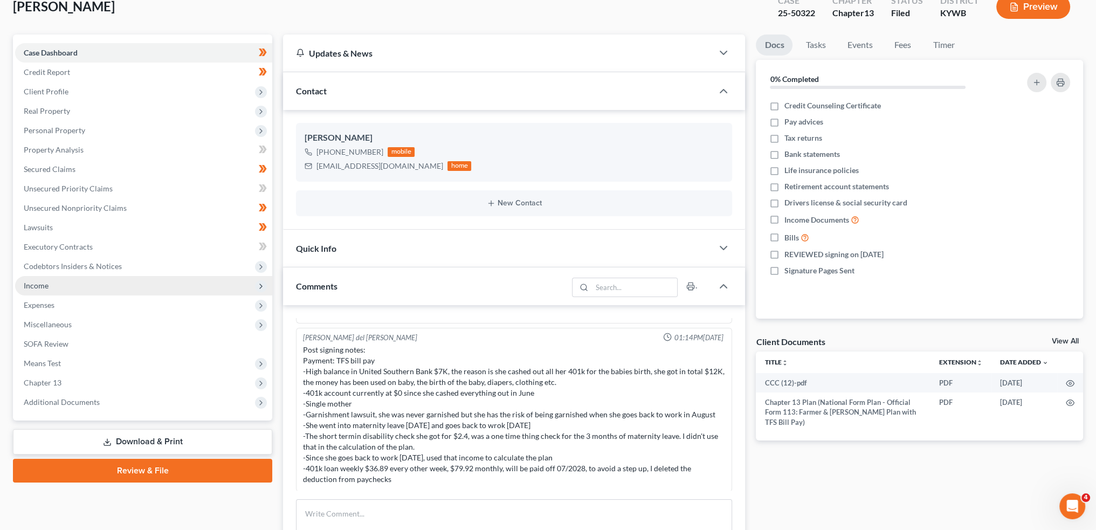
scroll to position [90, 0]
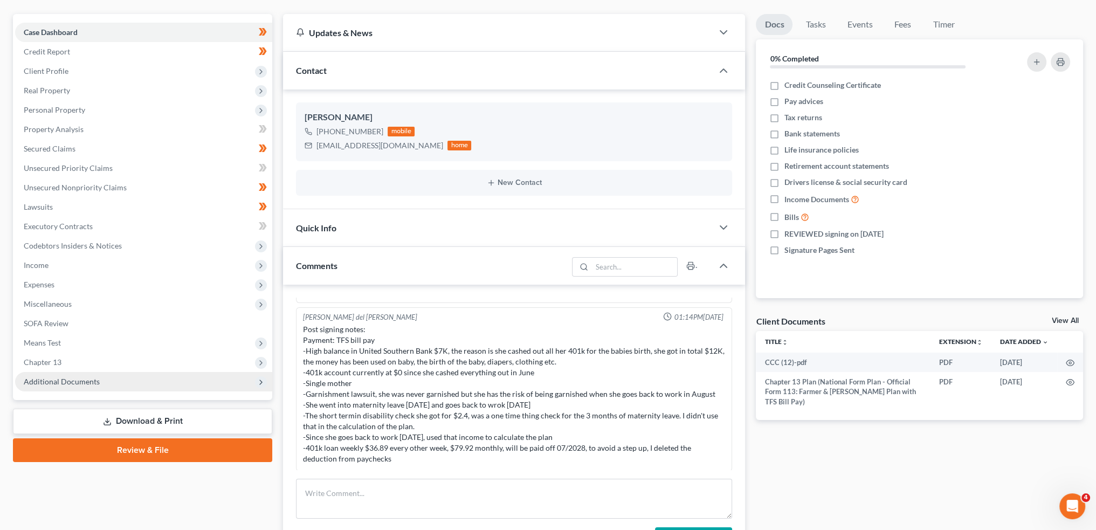
click at [91, 382] on span "Additional Documents" at bounding box center [62, 381] width 76 height 9
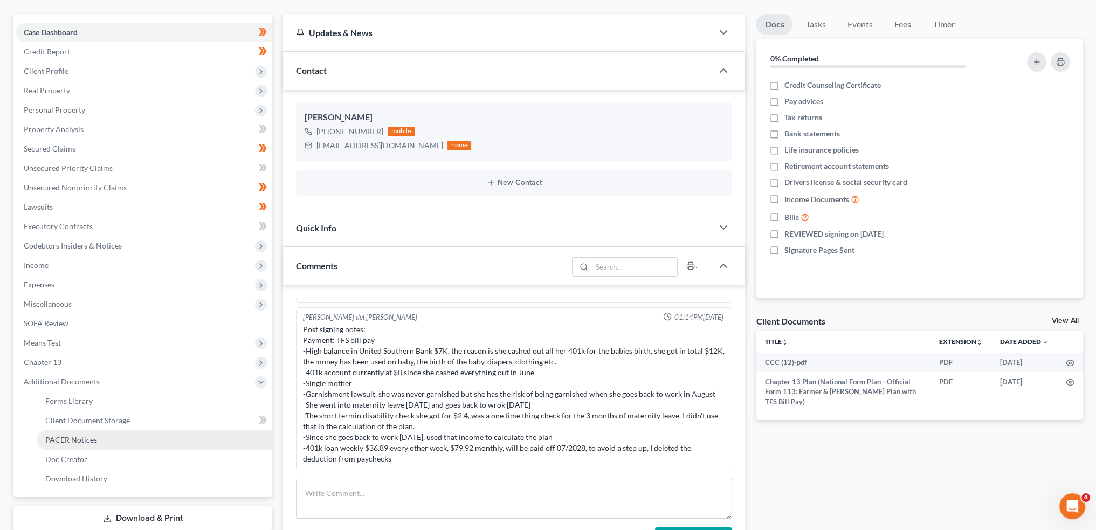
click at [90, 444] on span "PACER Notices" at bounding box center [71, 439] width 52 height 9
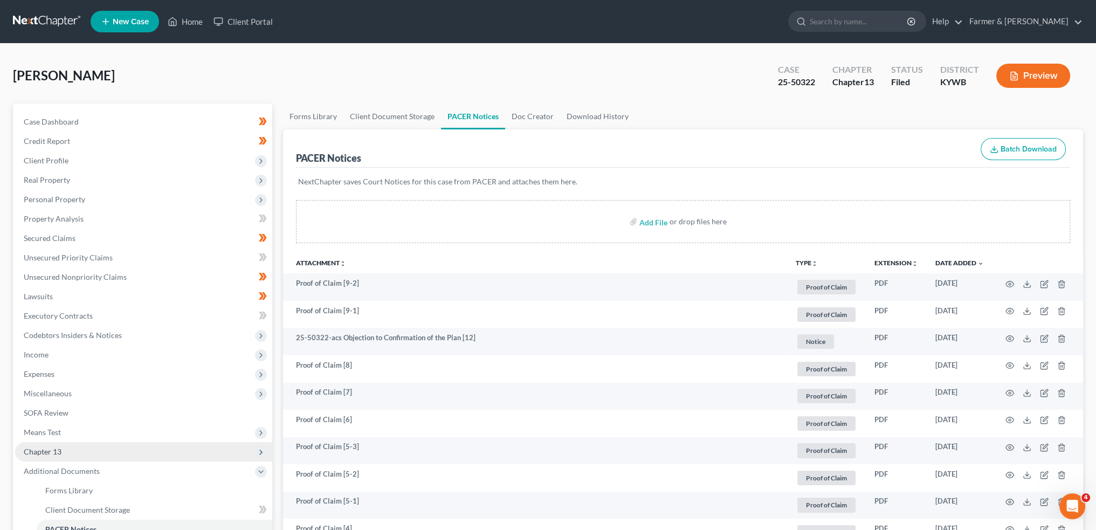
click at [56, 455] on span "Chapter 13" at bounding box center [43, 451] width 38 height 9
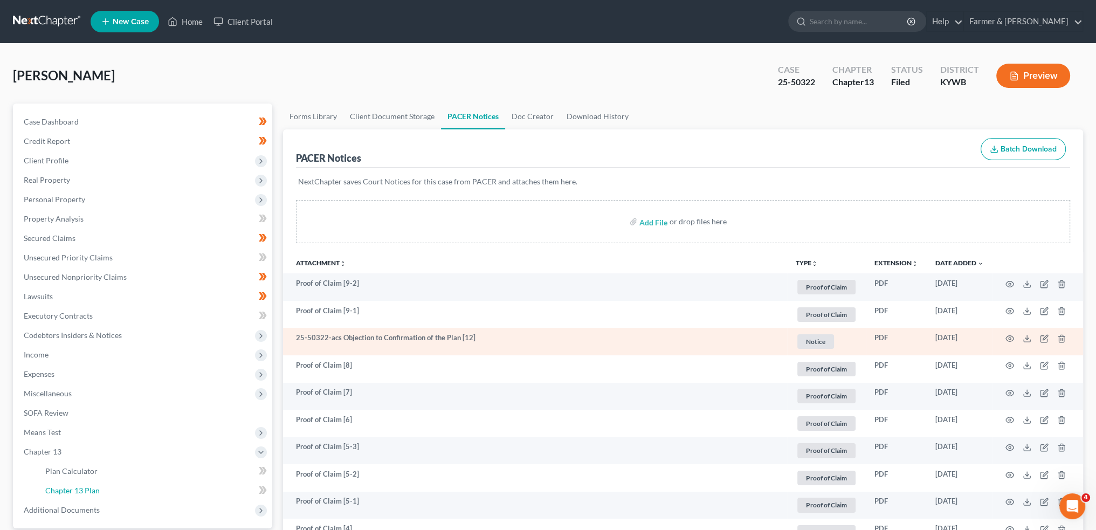
drag, startPoint x: 67, startPoint y: 489, endPoint x: 1063, endPoint y: 329, distance: 1008.6
click at [67, 489] on span "Chapter 13 Plan" at bounding box center [72, 490] width 54 height 9
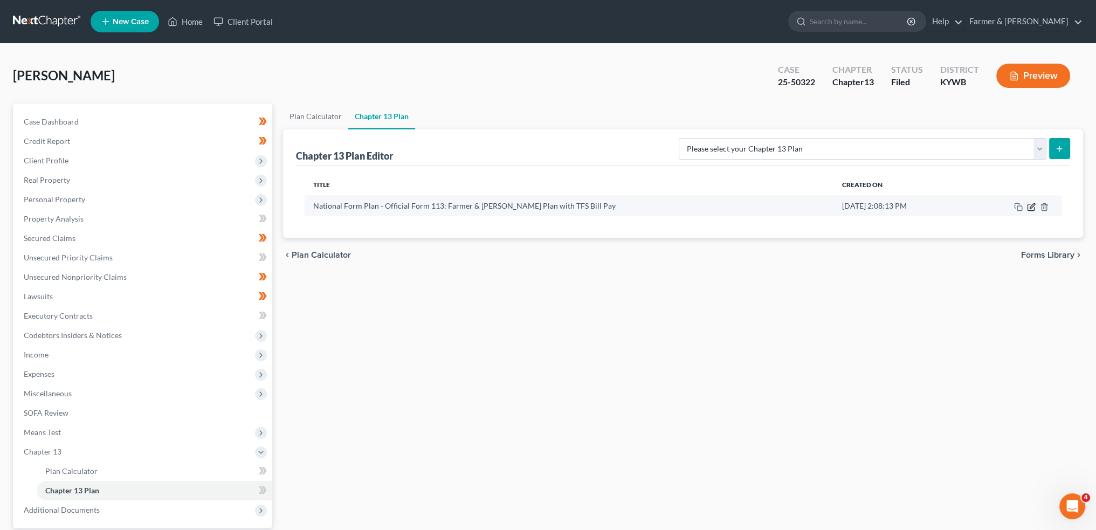
click at [1032, 204] on icon "button" at bounding box center [1031, 207] width 9 height 9
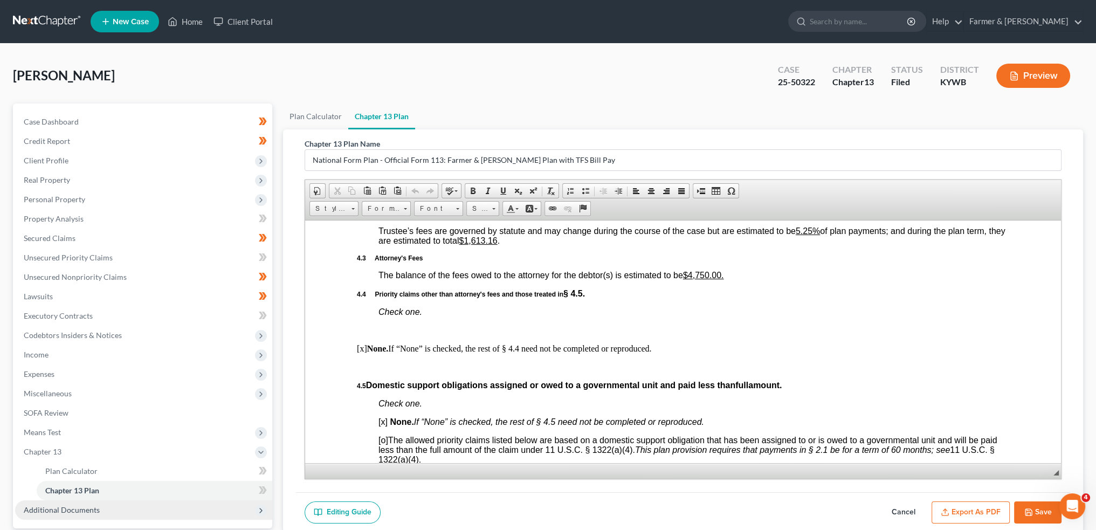
scroll to position [100, 0]
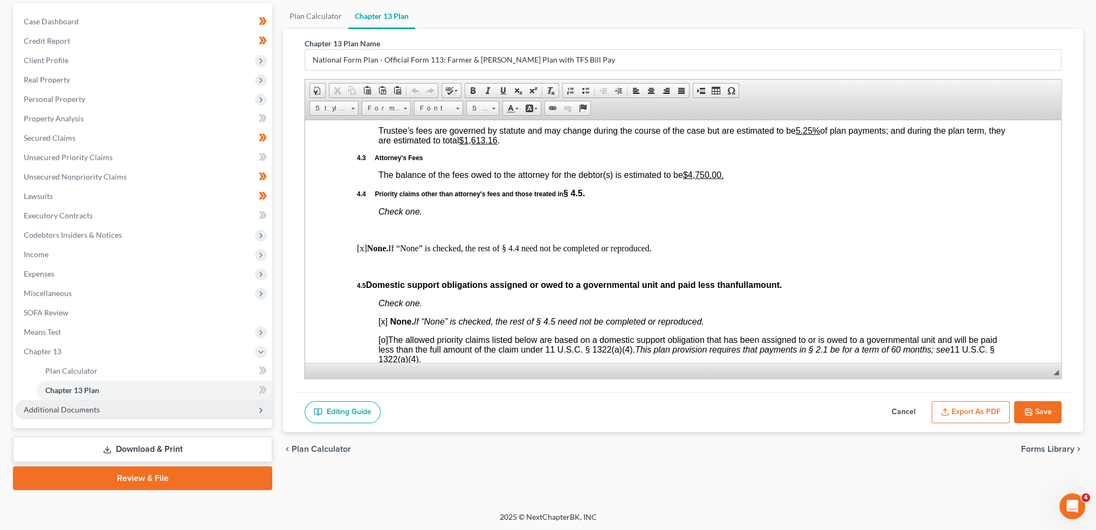
click at [101, 409] on span "Additional Documents" at bounding box center [143, 409] width 257 height 19
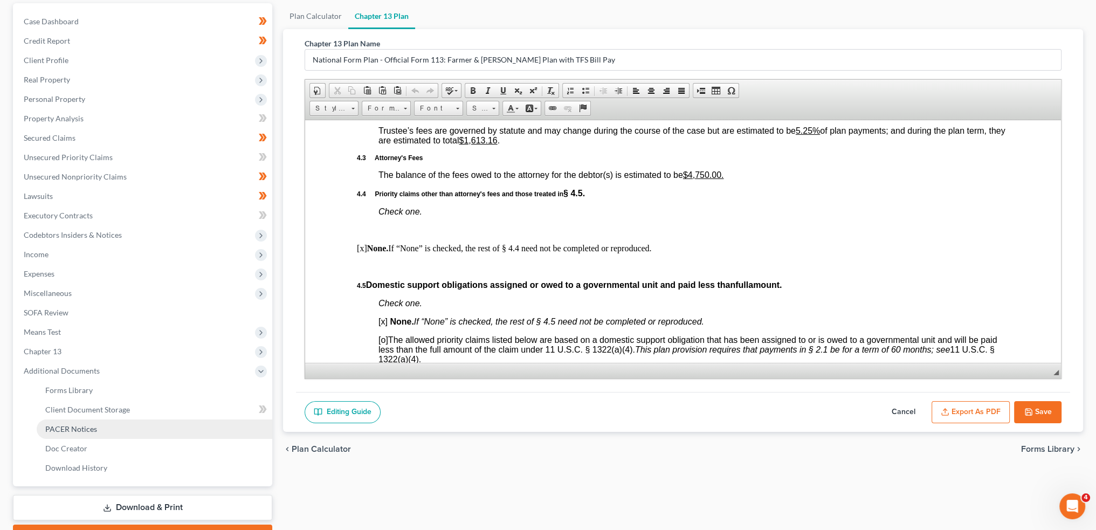
click at [104, 429] on link "PACER Notices" at bounding box center [155, 429] width 236 height 19
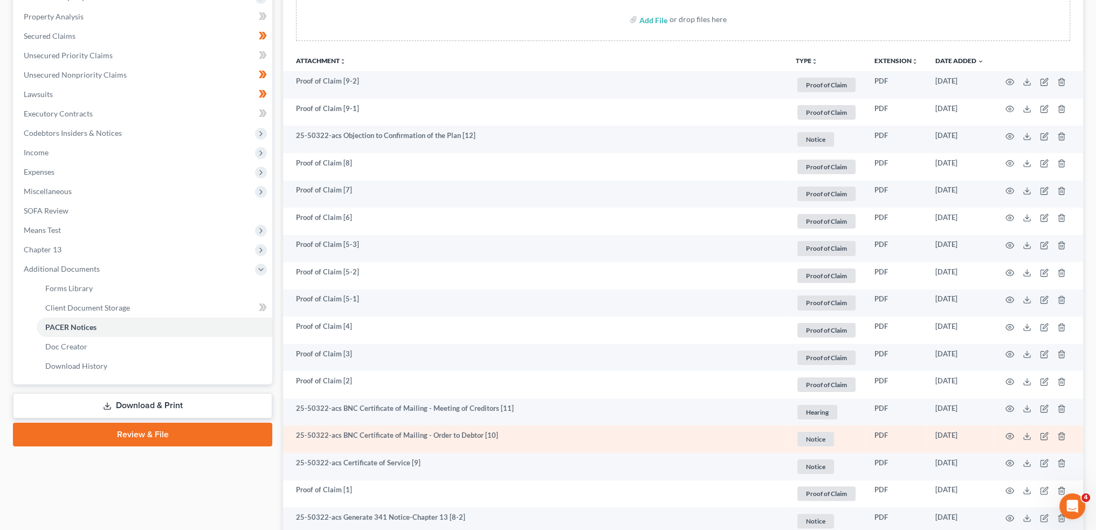
scroll to position [270, 0]
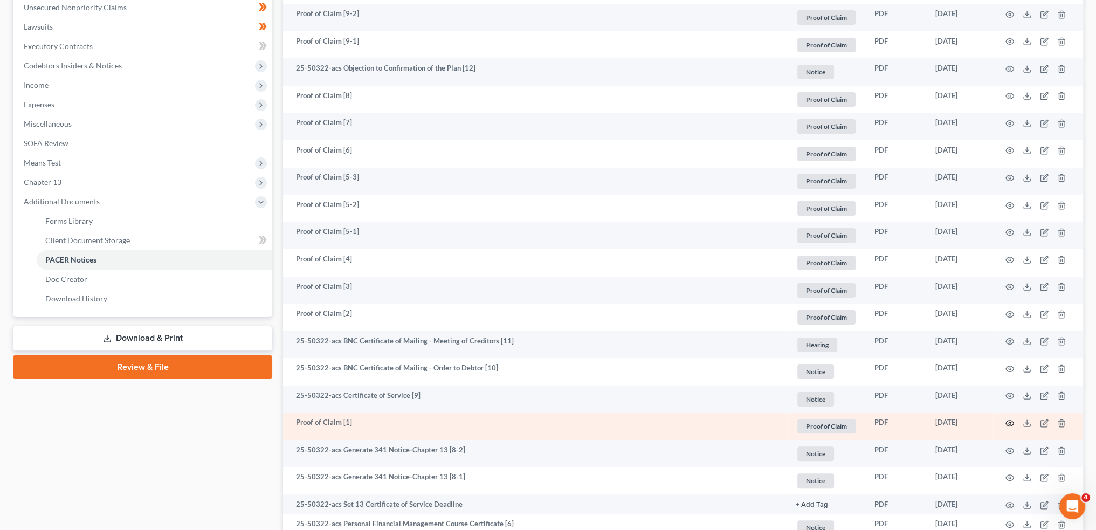
click at [1010, 424] on circle "button" at bounding box center [1010, 423] width 2 height 2
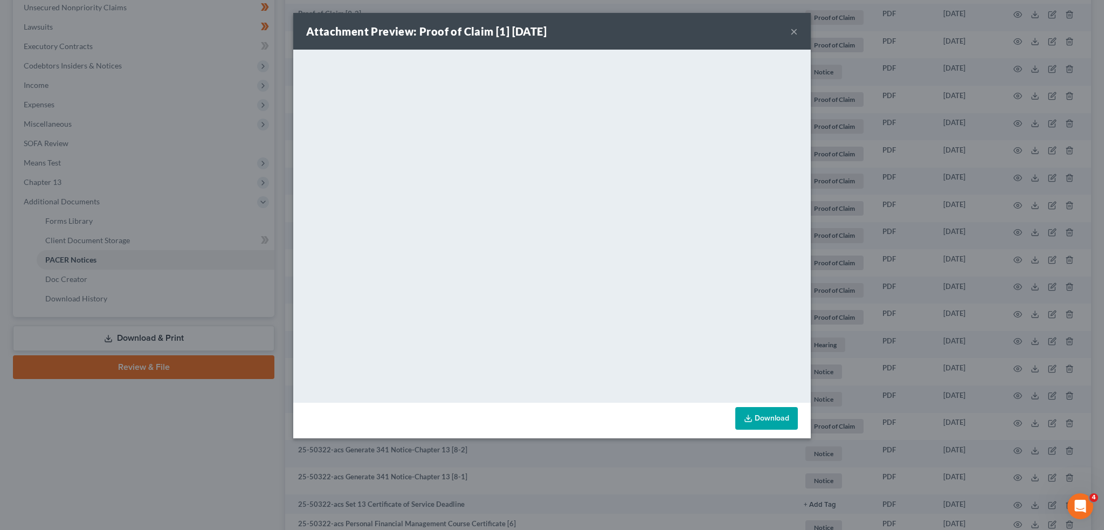
click at [792, 30] on button "×" at bounding box center [794, 31] width 8 height 13
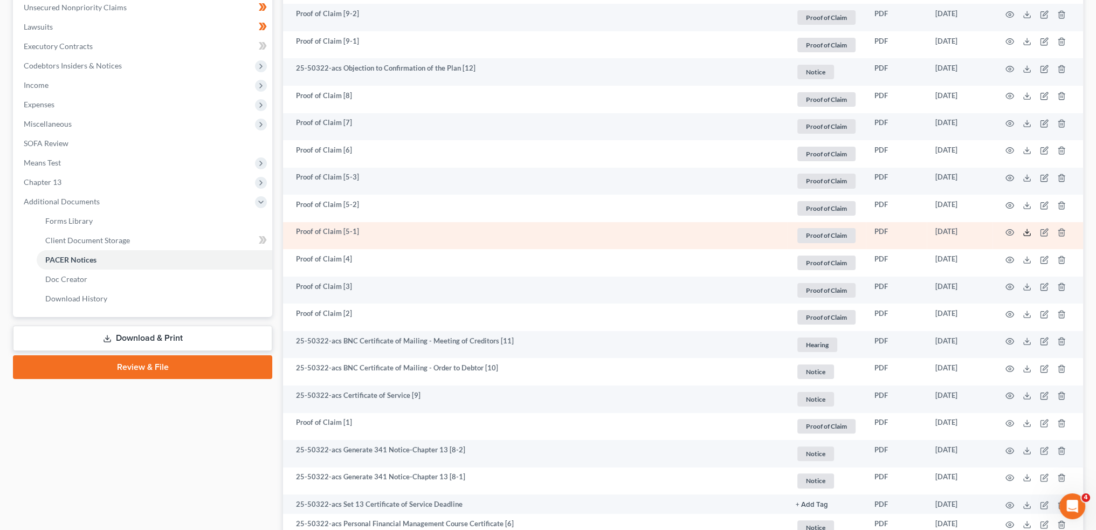
click at [1027, 232] on icon at bounding box center [1027, 232] width 9 height 9
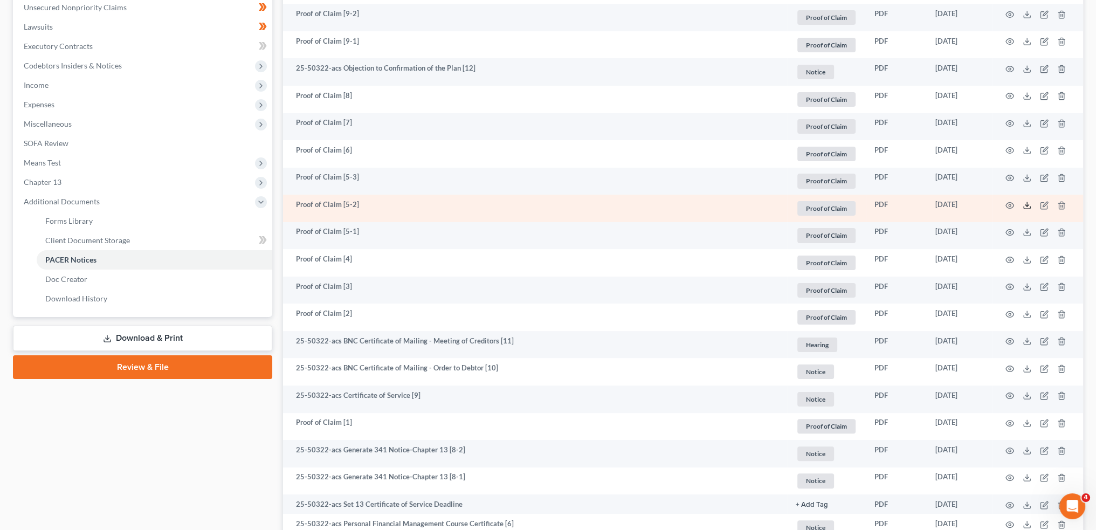
click at [1025, 207] on icon at bounding box center [1027, 205] width 9 height 9
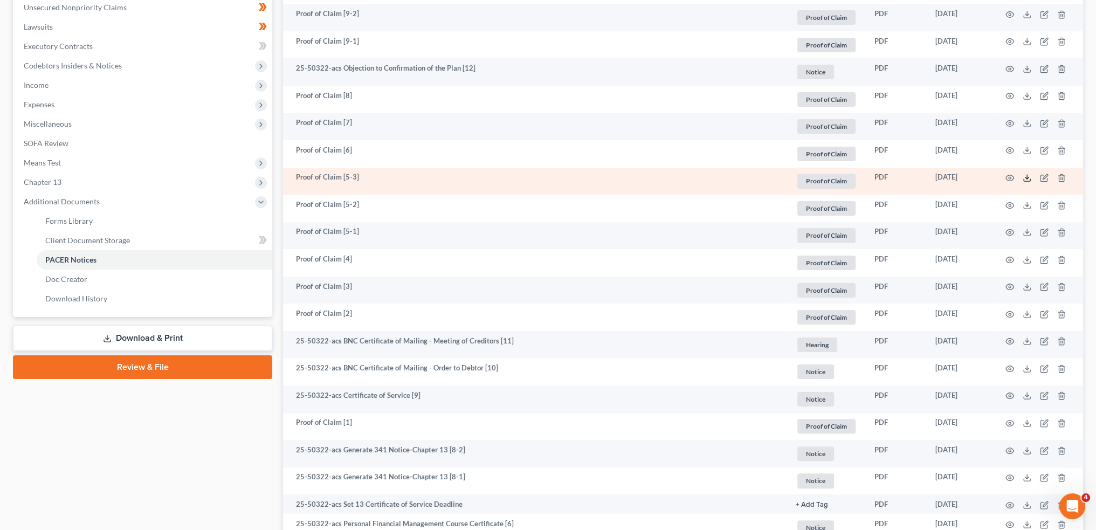
click at [1027, 177] on icon at bounding box center [1027, 178] width 9 height 9
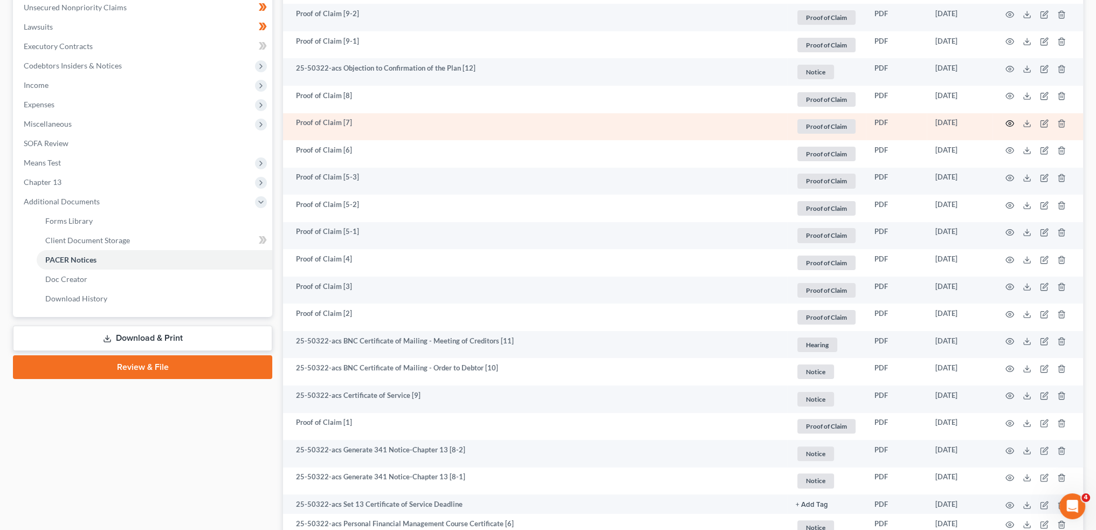
click at [1009, 122] on icon "button" at bounding box center [1010, 123] width 9 height 9
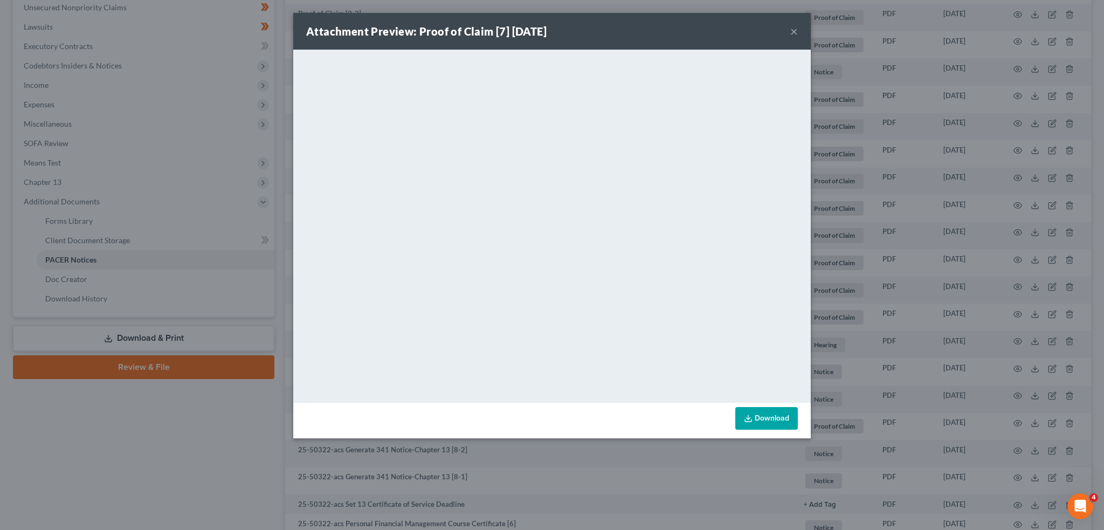
drag, startPoint x: 794, startPoint y: 28, endPoint x: 1050, endPoint y: 157, distance: 287.4
click at [794, 28] on button "×" at bounding box center [794, 31] width 8 height 13
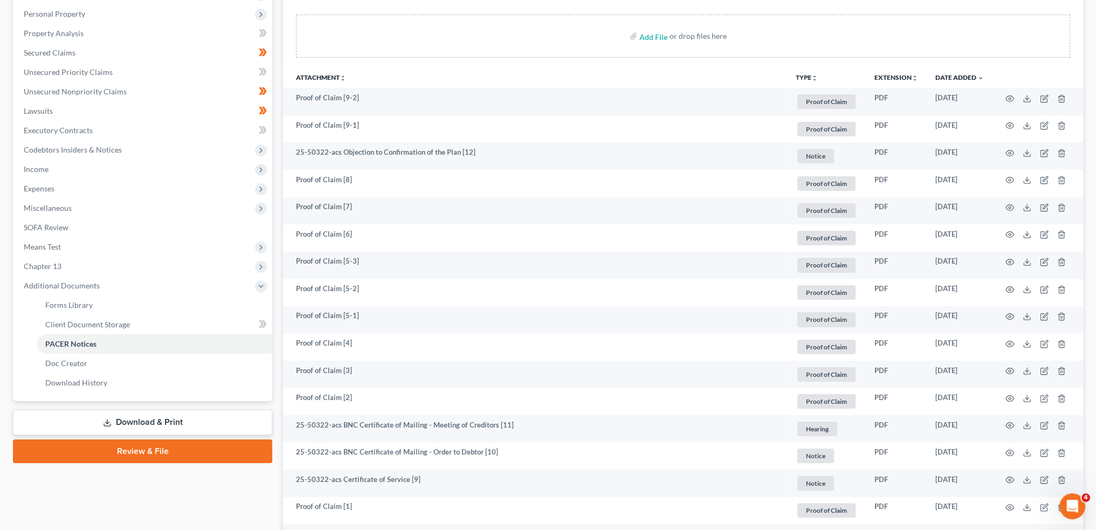
scroll to position [90, 0]
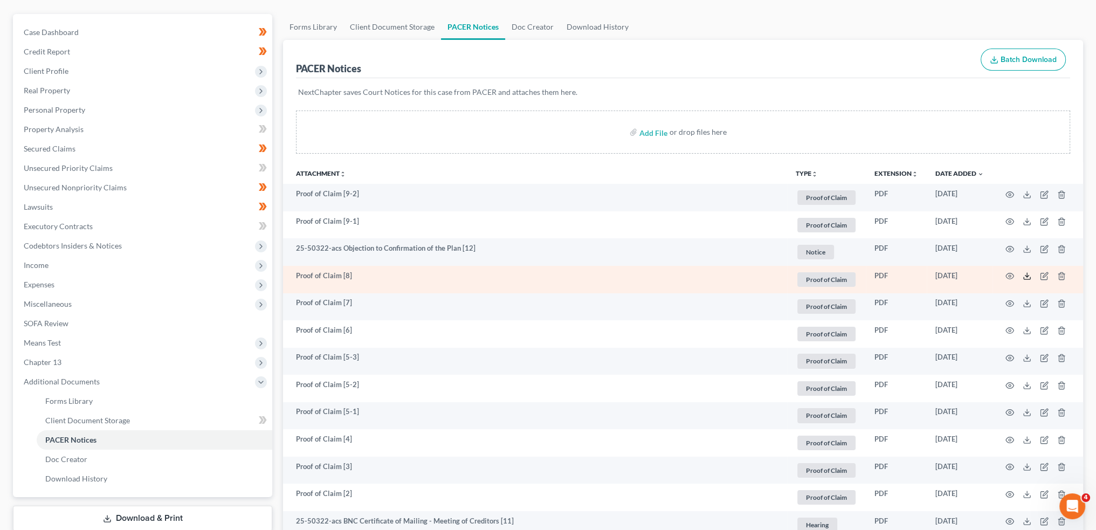
click at [1027, 276] on line at bounding box center [1027, 275] width 0 height 4
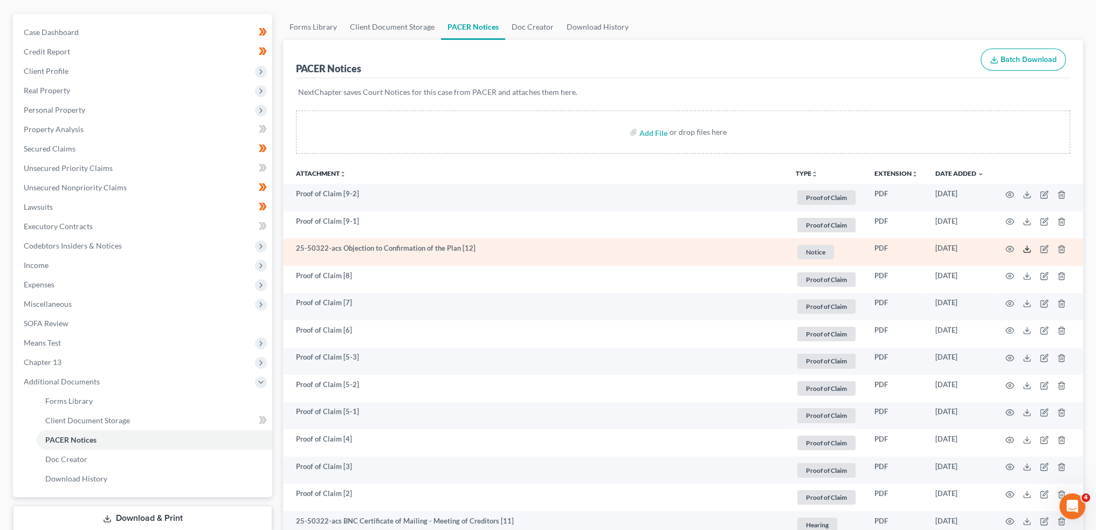
click at [1026, 248] on icon at bounding box center [1027, 249] width 9 height 9
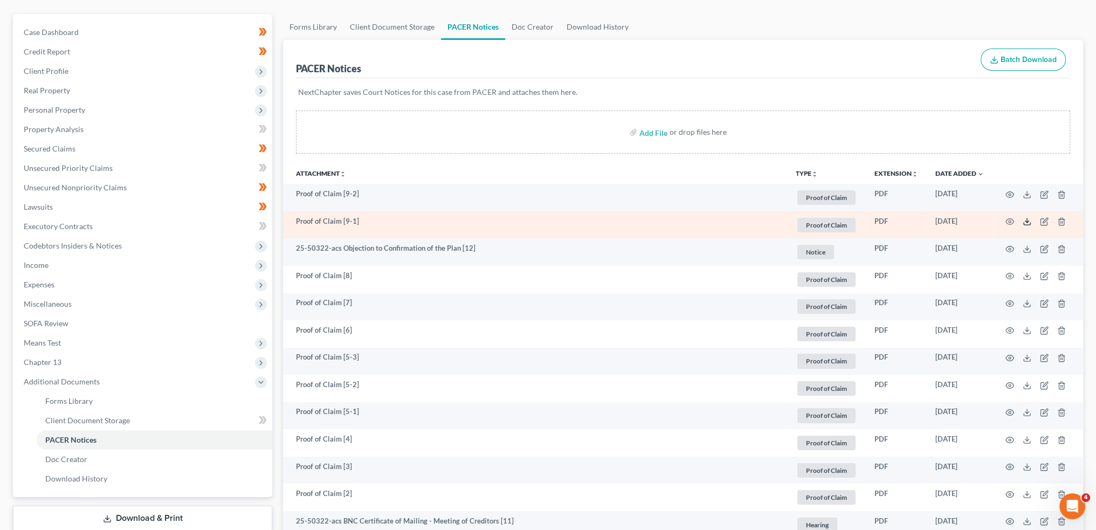
click at [1028, 224] on icon at bounding box center [1027, 221] width 9 height 9
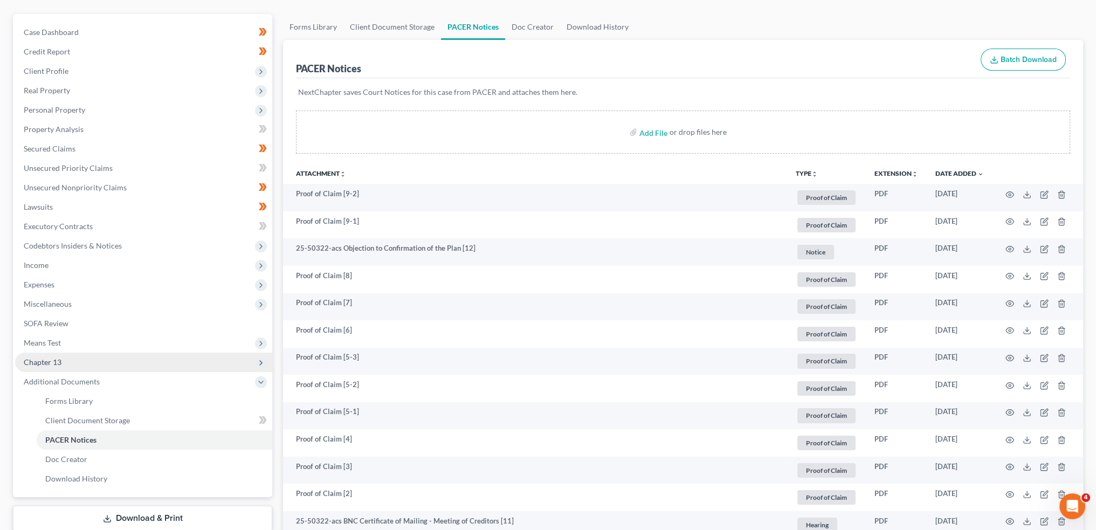
click at [94, 359] on span "Chapter 13" at bounding box center [143, 362] width 257 height 19
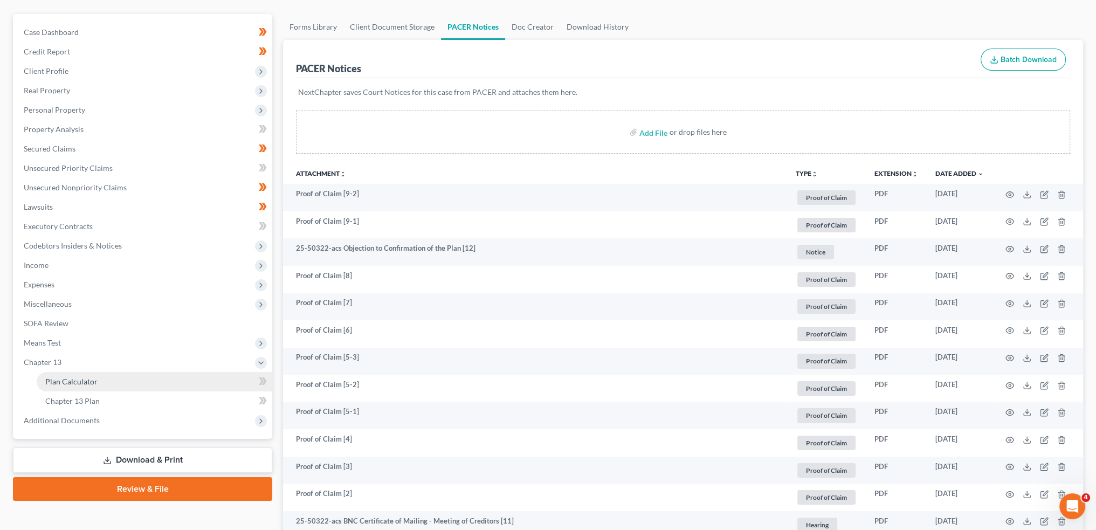
click at [87, 380] on span "Plan Calculator" at bounding box center [71, 381] width 52 height 9
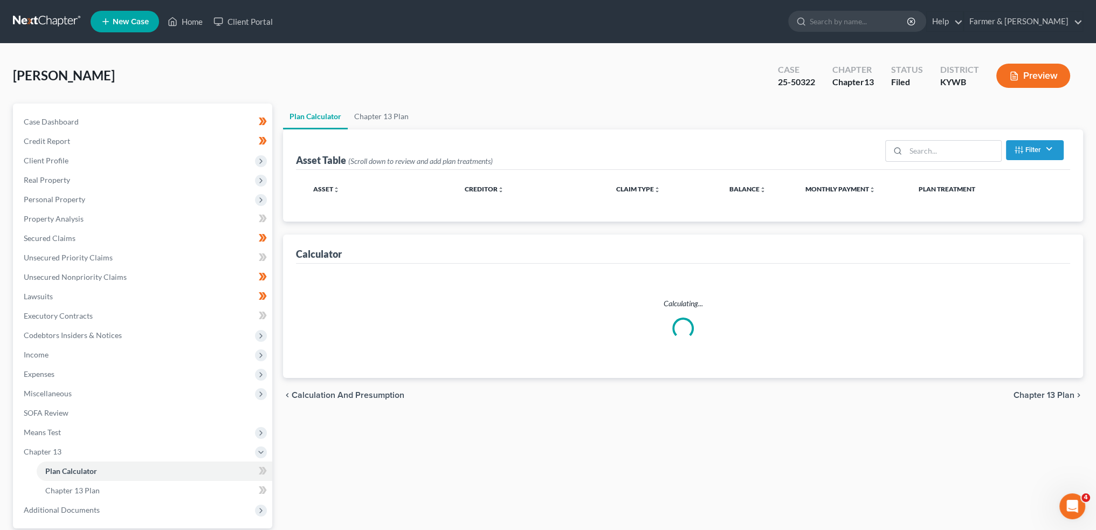
select select "59"
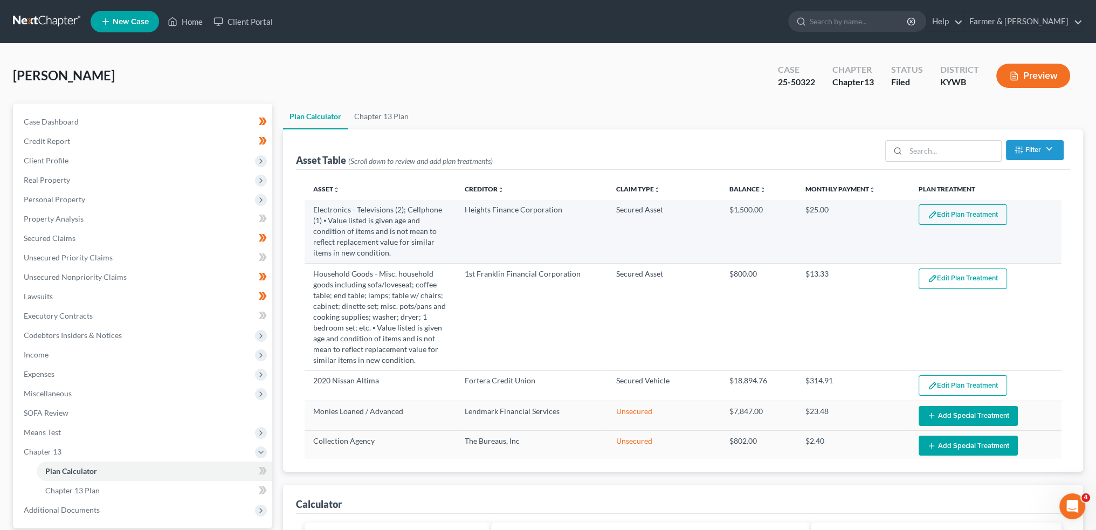
click at [973, 211] on button "Edit Plan Treatment" at bounding box center [963, 214] width 88 height 20
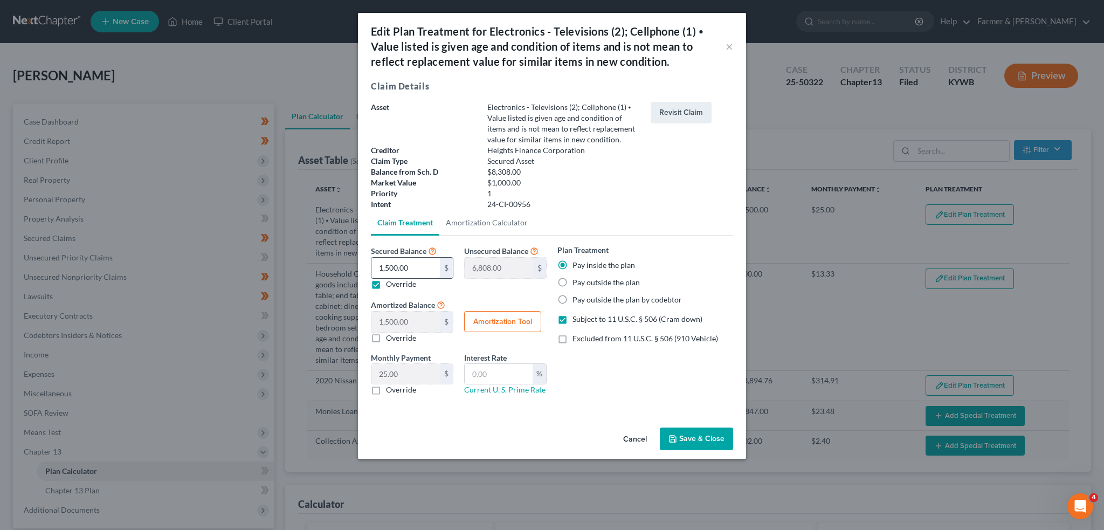
click at [427, 269] on input "1,500.00" at bounding box center [406, 268] width 68 height 20
type input "3"
type input "8,305.00"
type input "3.00"
type input "0.05"
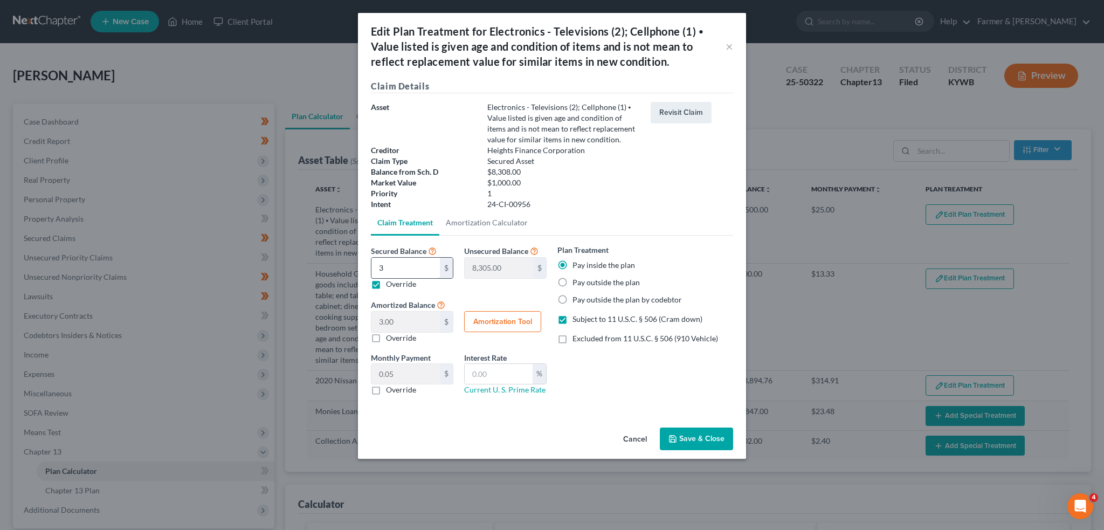
type input "34"
type input "8,274.00"
type input "34.00"
type input "0.56"
type input "340"
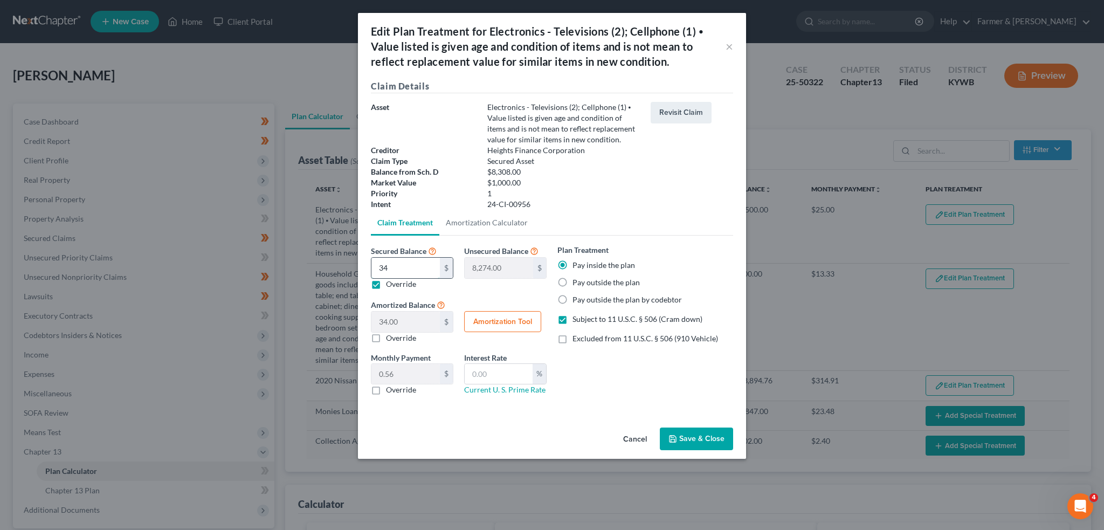
type input "7,968.00"
type input "340.00"
type input "5.66"
type input "3400"
type input "4,908.00"
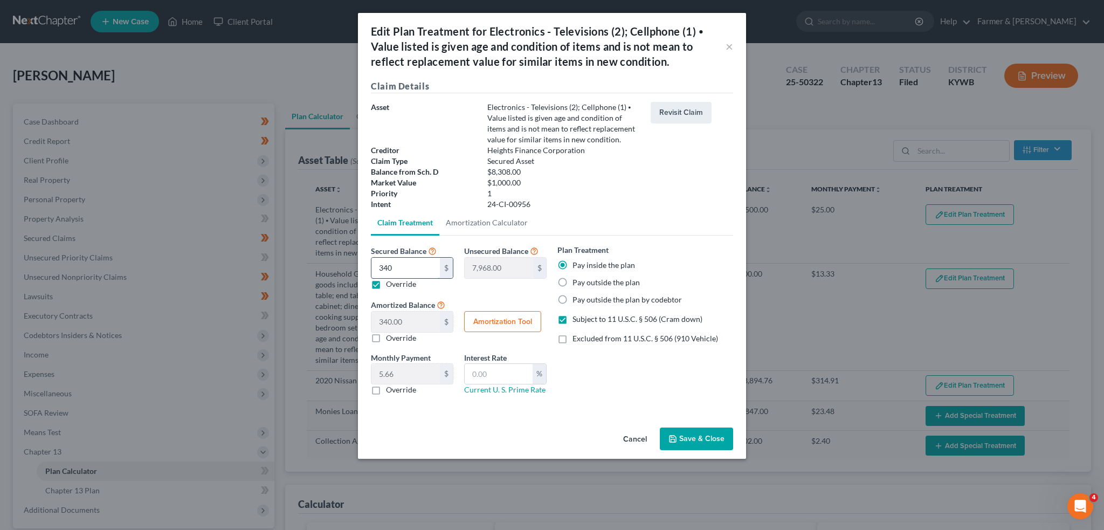
type input "3,400.00"
type input "56.66"
type input "3,400.00"
click at [684, 437] on button "Save & Close" at bounding box center [696, 439] width 73 height 23
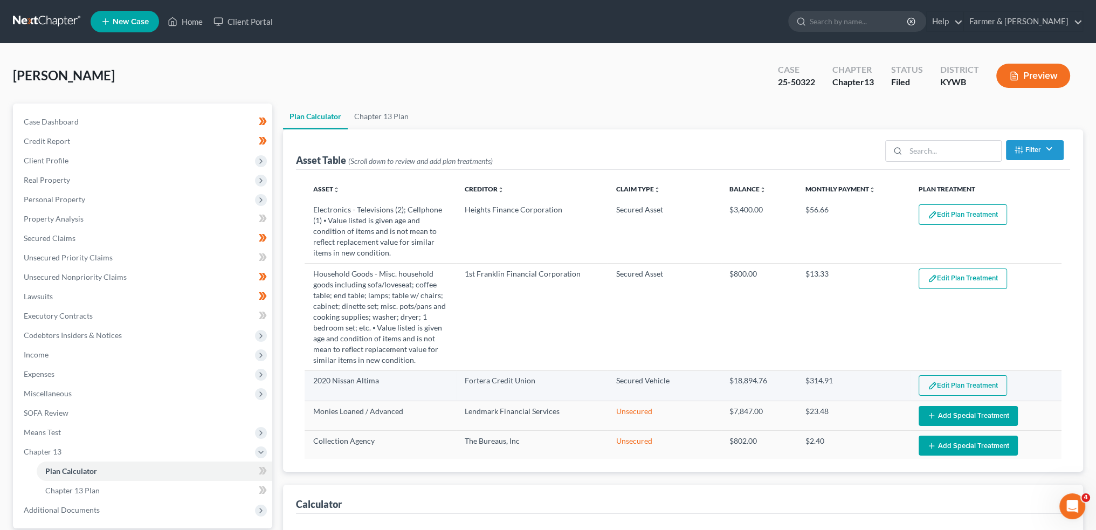
select select "59"
click at [934, 387] on button "Edit Plan Treatment" at bounding box center [963, 385] width 88 height 20
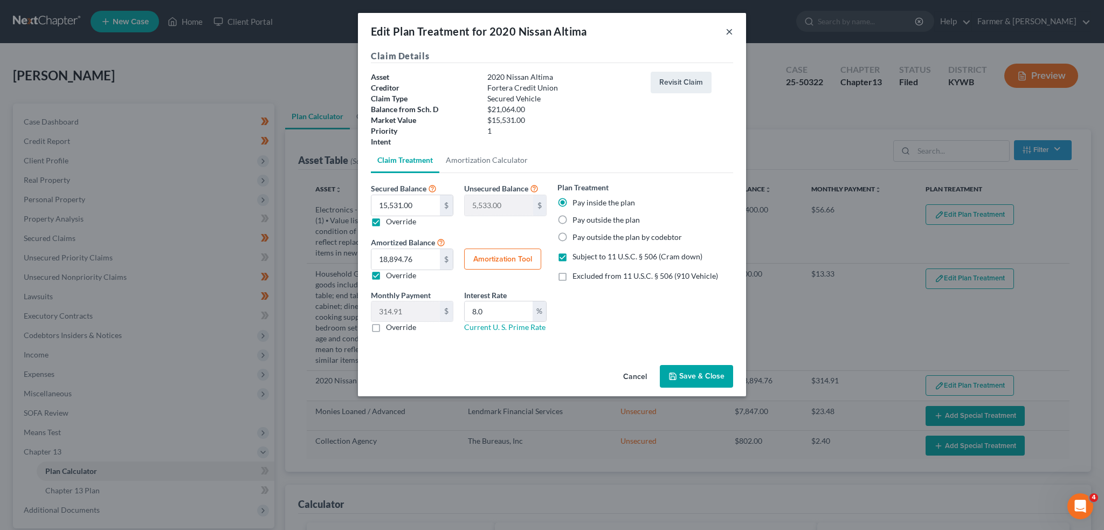
click at [728, 28] on button "×" at bounding box center [730, 31] width 8 height 13
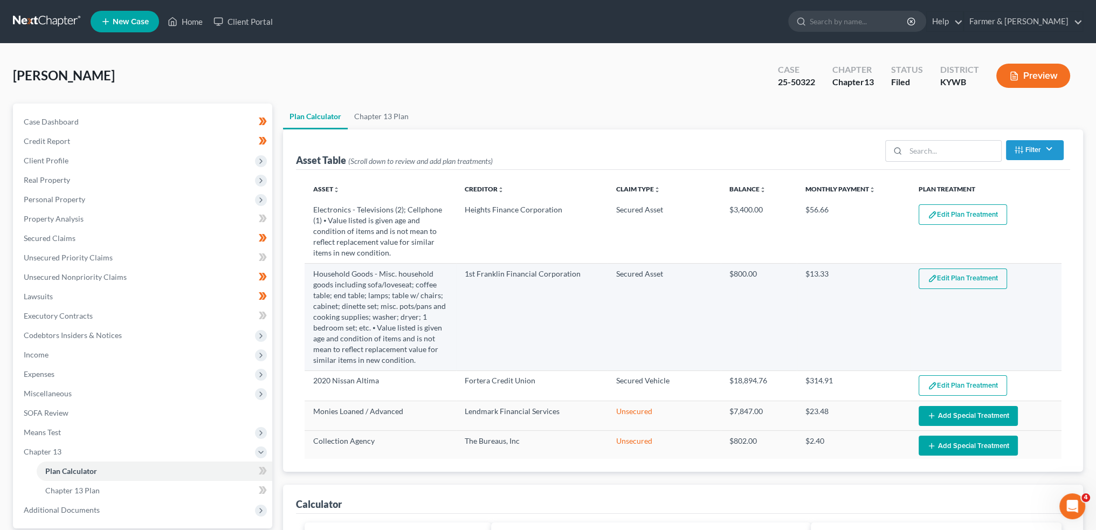
click at [934, 279] on button "Edit Plan Treatment" at bounding box center [963, 279] width 88 height 20
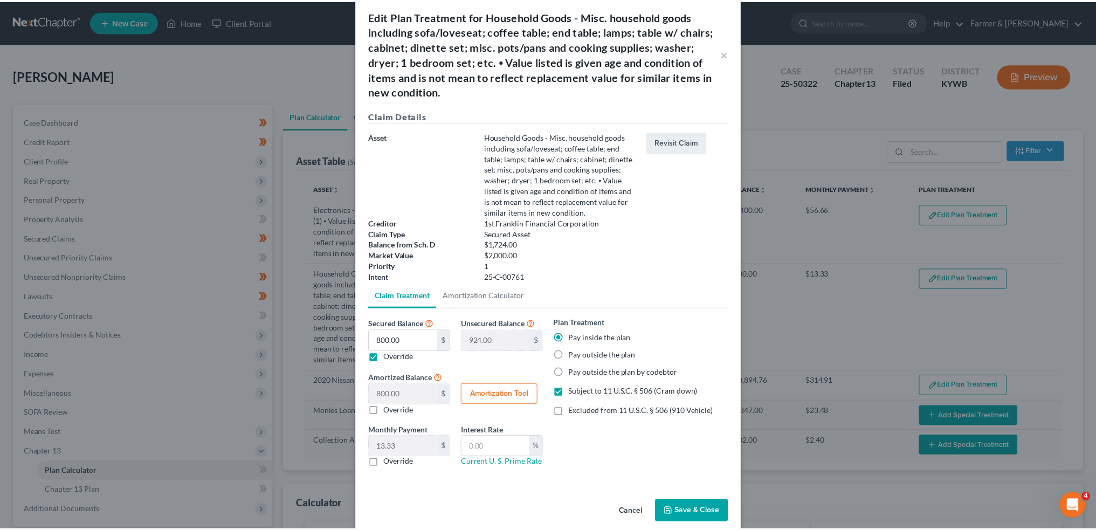
scroll to position [30, 0]
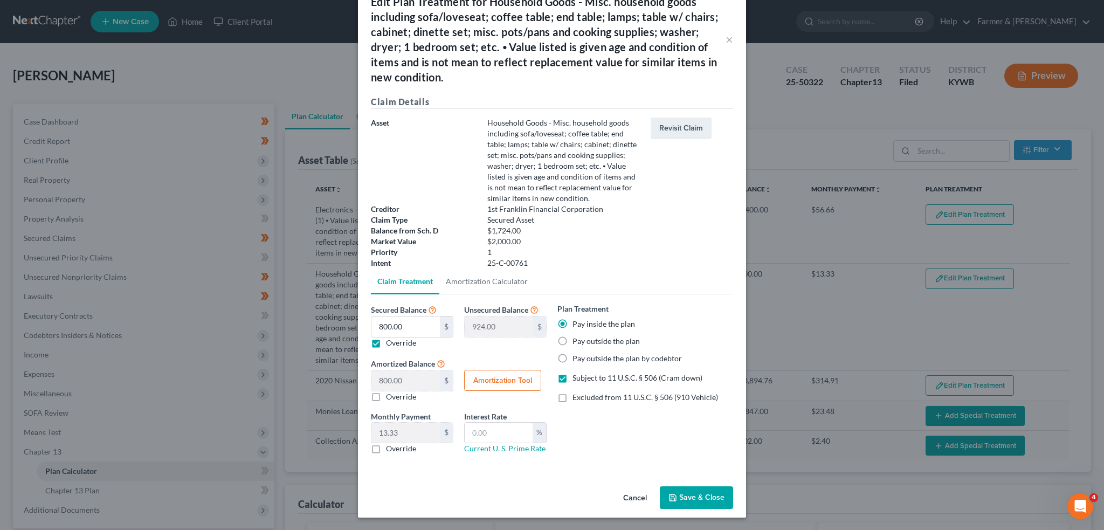
click at [725, 496] on button "Save & Close" at bounding box center [696, 497] width 73 height 23
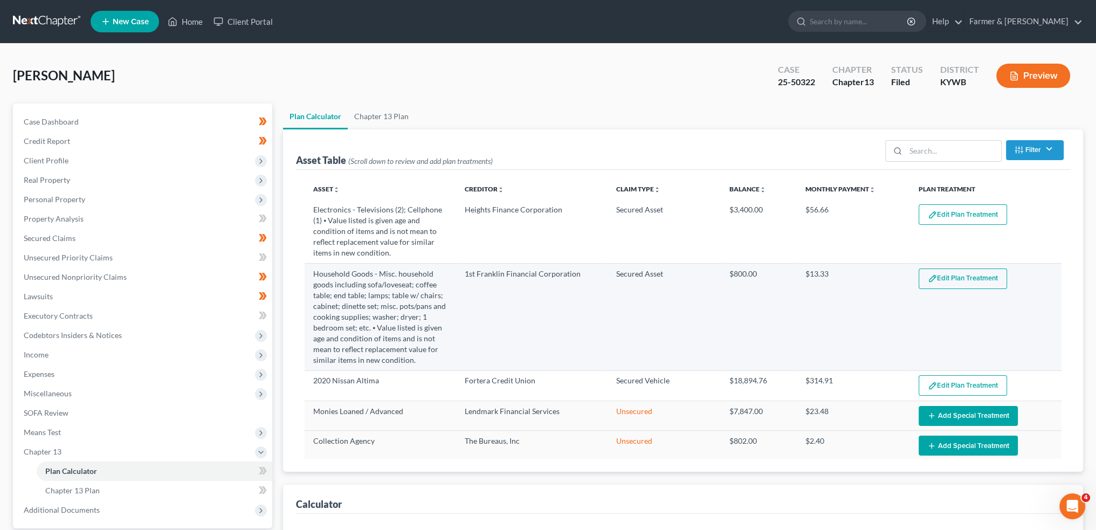
select select "59"
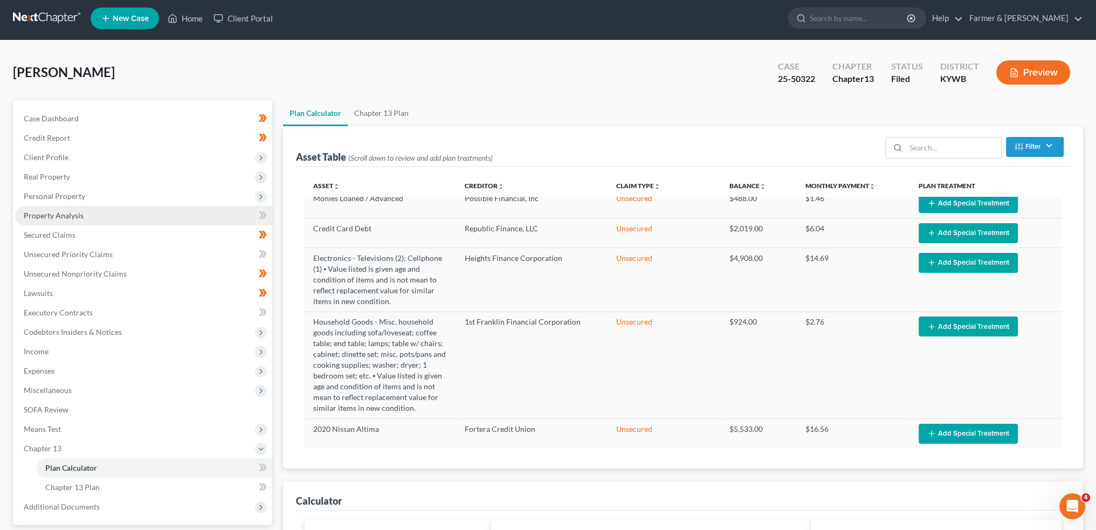
scroll to position [0, 0]
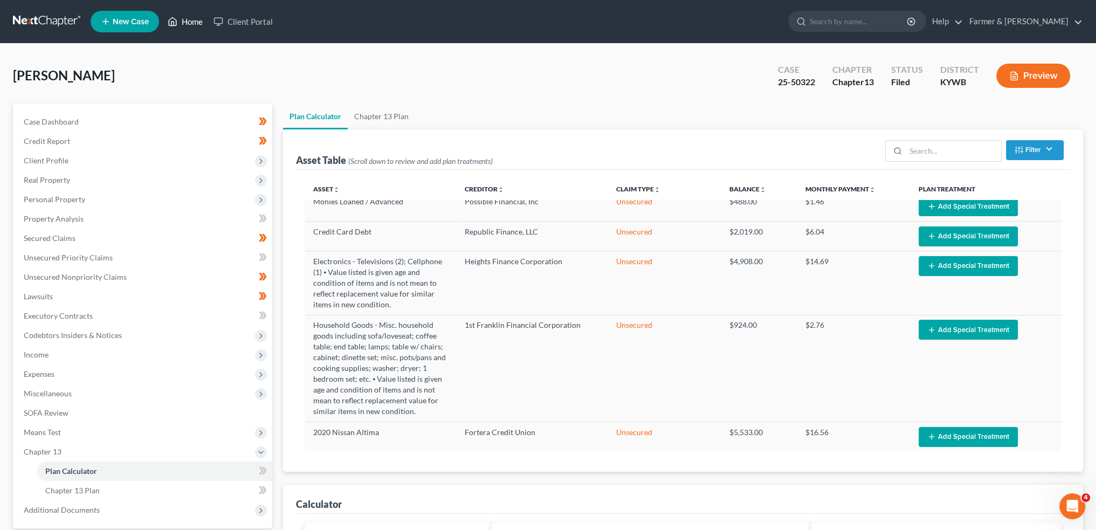
click at [187, 17] on link "Home" at bounding box center [185, 21] width 46 height 19
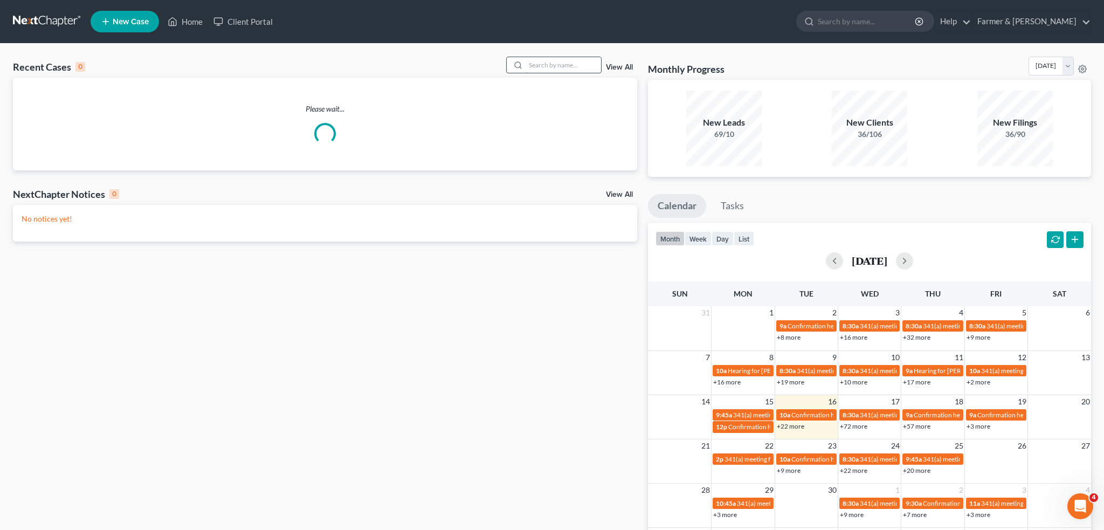
click at [551, 64] on input "search" at bounding box center [563, 65] width 75 height 16
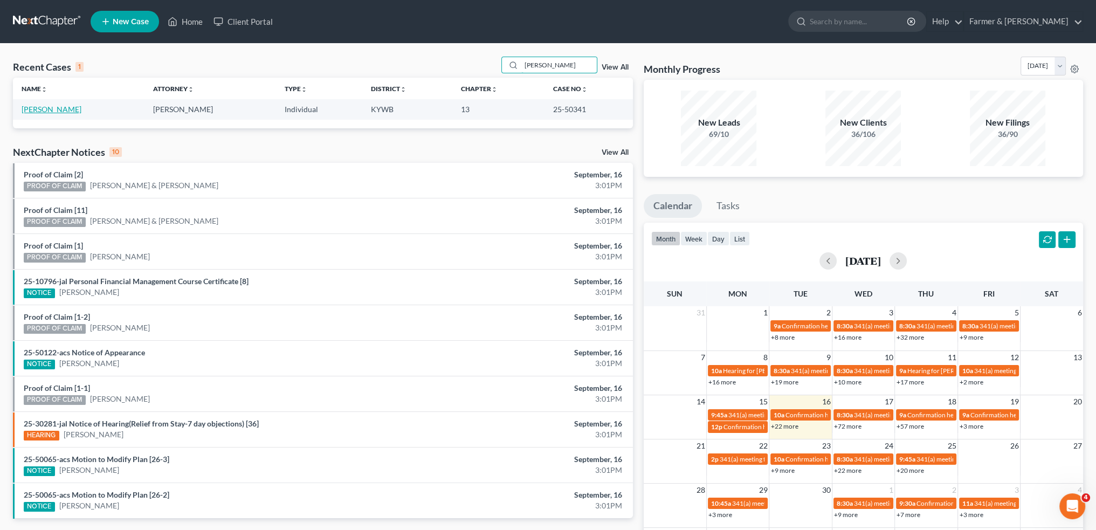
type input "CHRISTIE ANDERSON"
click at [68, 111] on link "Anderson, Christie" at bounding box center [52, 109] width 60 height 9
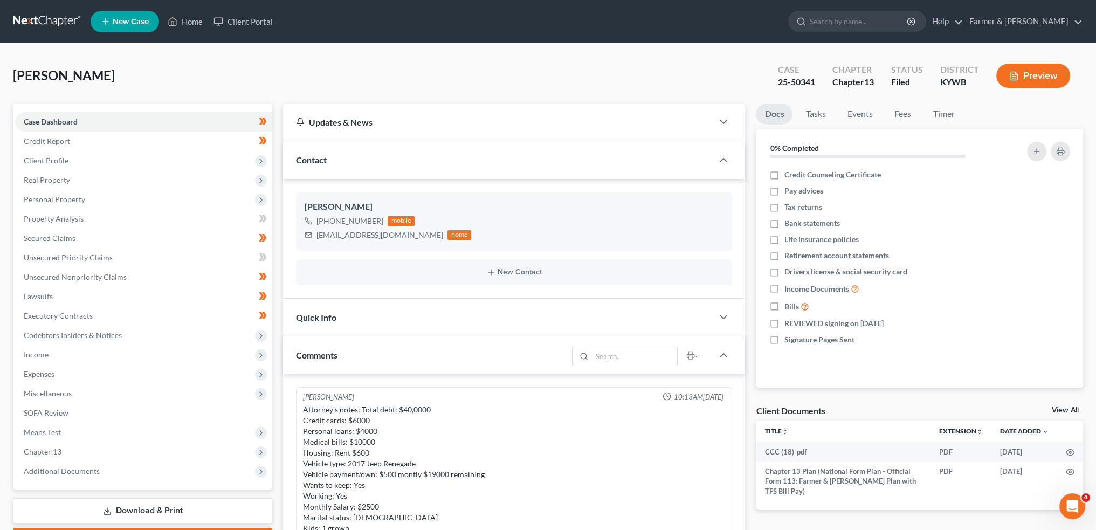
scroll to position [328, 0]
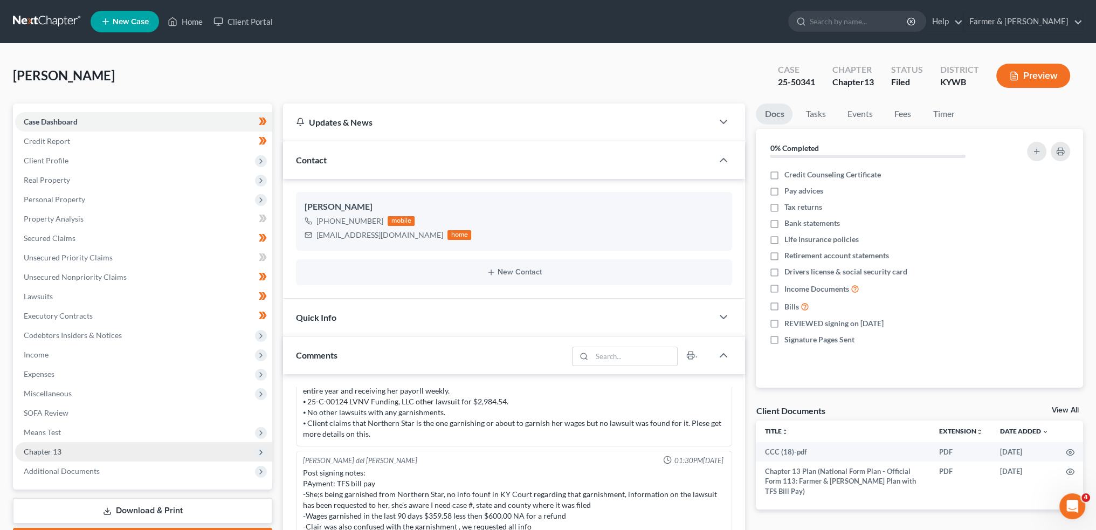
click at [125, 452] on span "Chapter 13" at bounding box center [143, 451] width 257 height 19
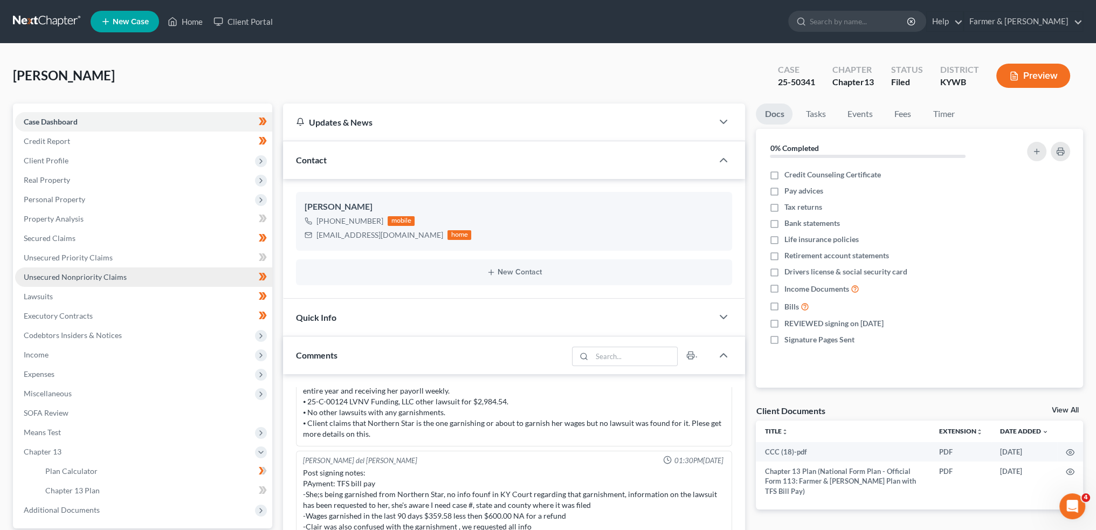
scroll to position [180, 0]
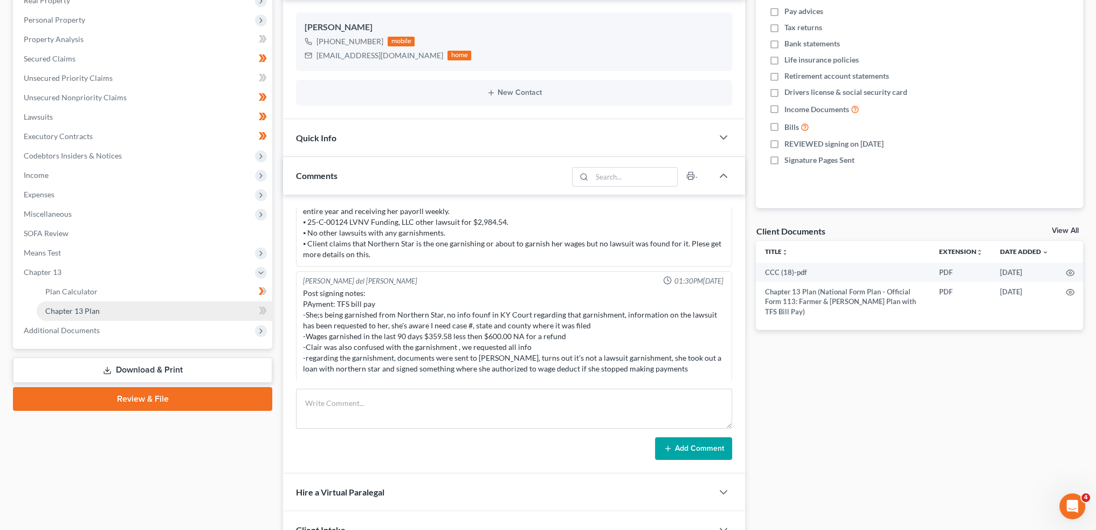
click at [120, 307] on link "Chapter 13 Plan" at bounding box center [155, 310] width 236 height 19
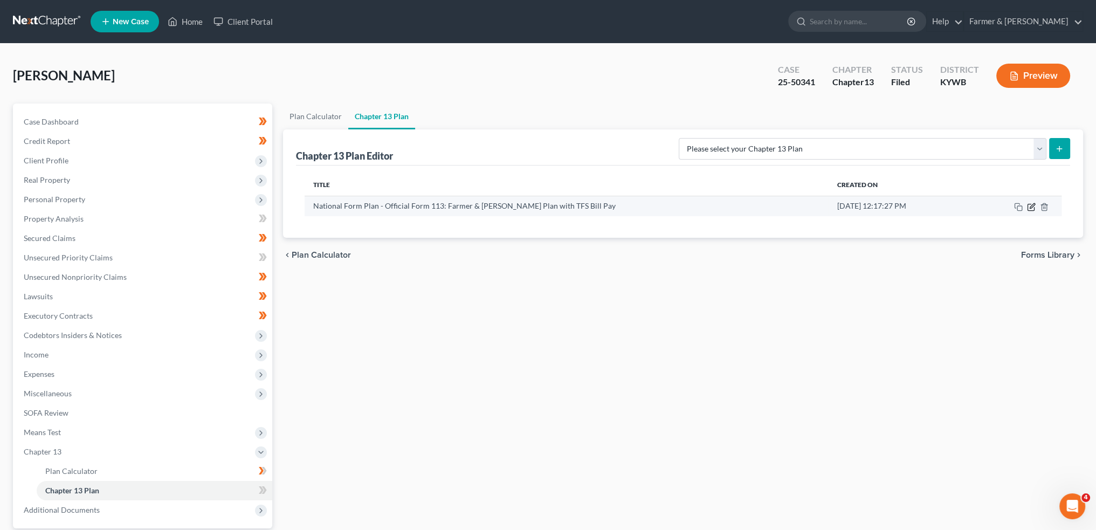
click at [1029, 204] on icon "button" at bounding box center [1031, 207] width 9 height 9
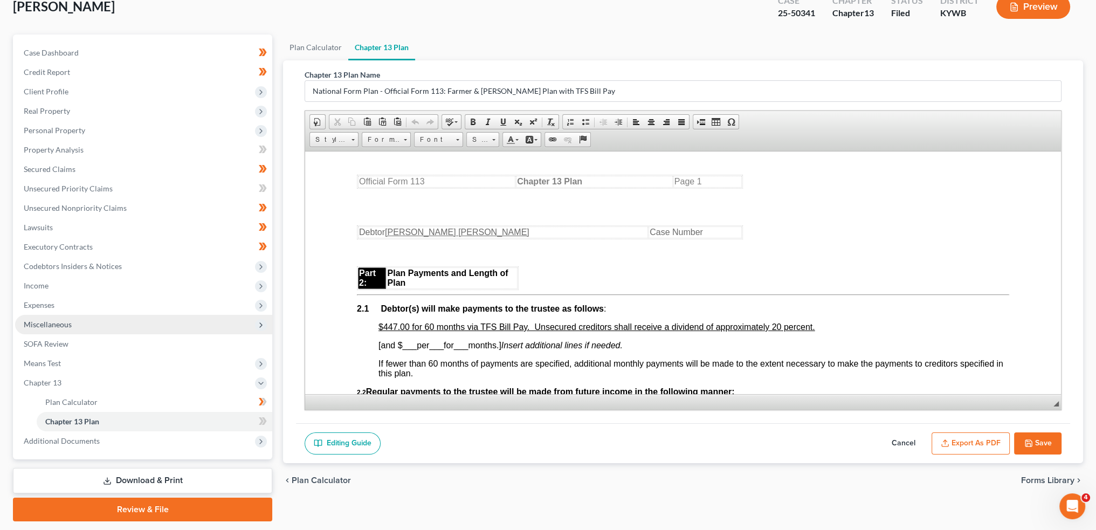
scroll to position [90, 0]
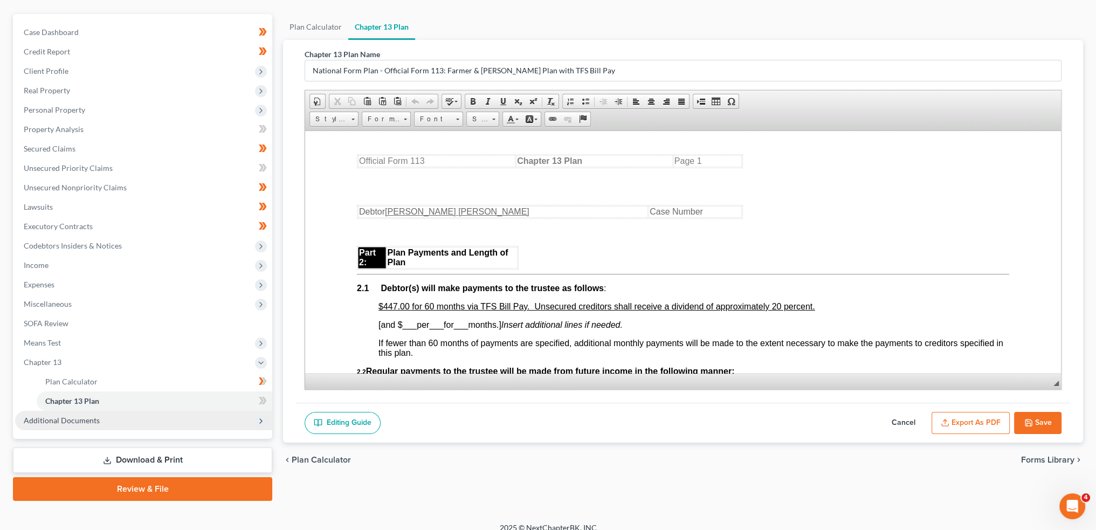
click at [90, 422] on span "Additional Documents" at bounding box center [62, 420] width 76 height 9
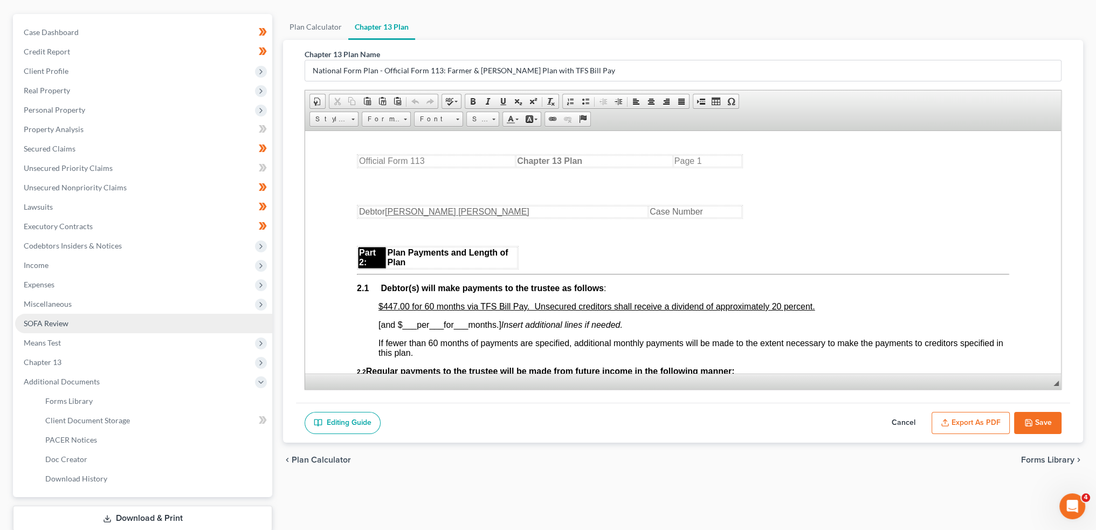
scroll to position [159, 0]
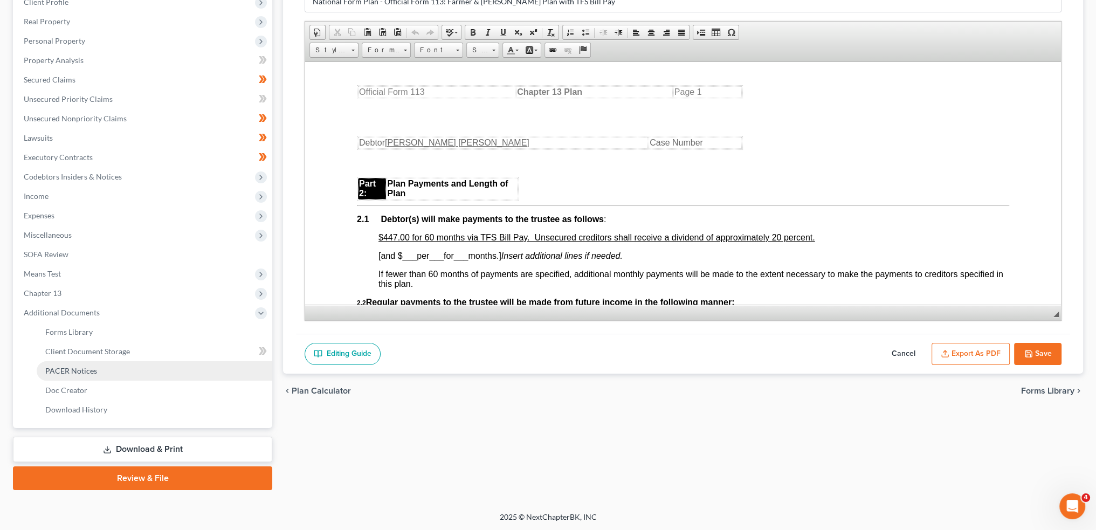
click at [101, 370] on link "PACER Notices" at bounding box center [155, 370] width 236 height 19
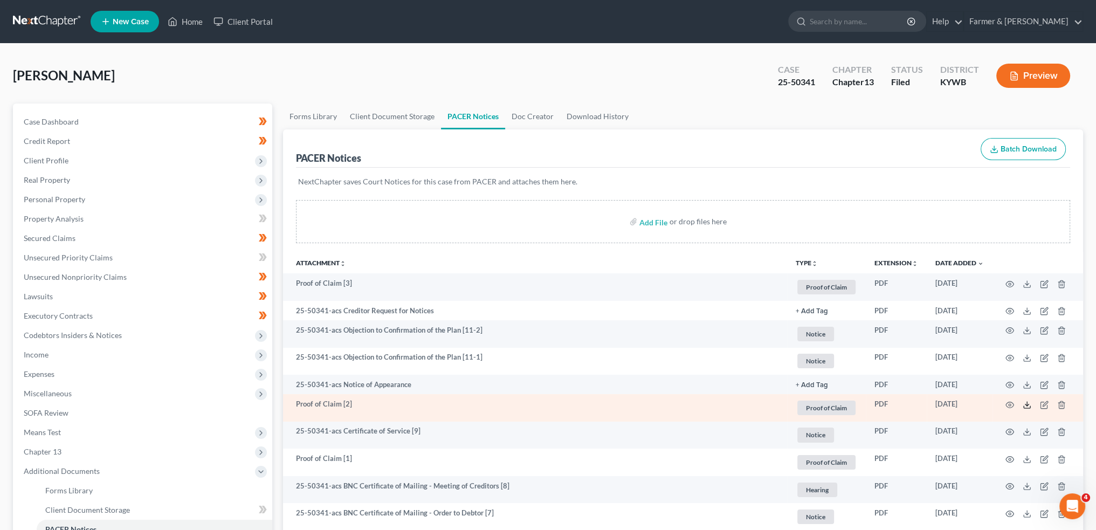
click at [1029, 401] on icon at bounding box center [1027, 405] width 9 height 9
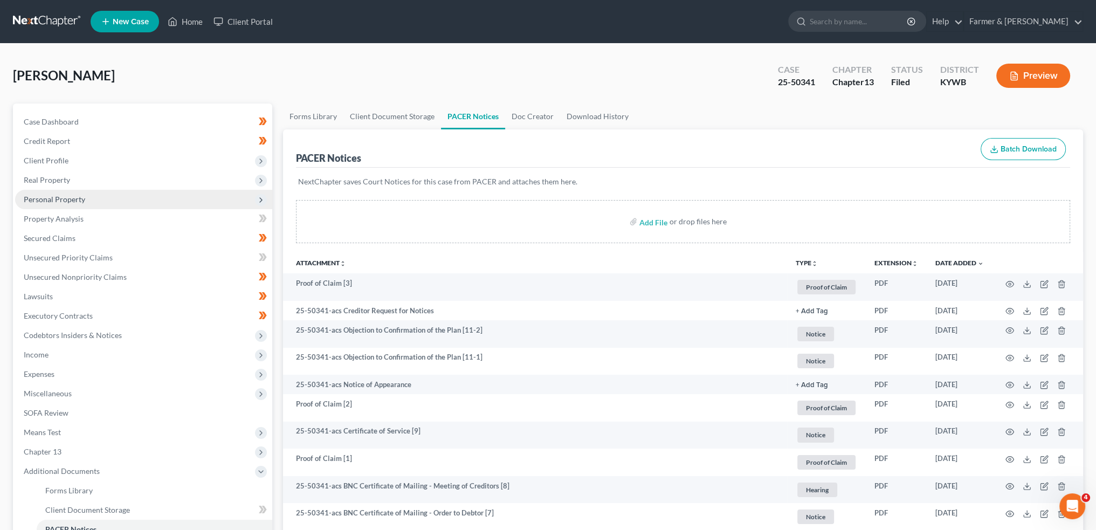
drag, startPoint x: 82, startPoint y: 160, endPoint x: 91, endPoint y: 207, distance: 47.7
click at [82, 160] on span "Client Profile" at bounding box center [143, 160] width 257 height 19
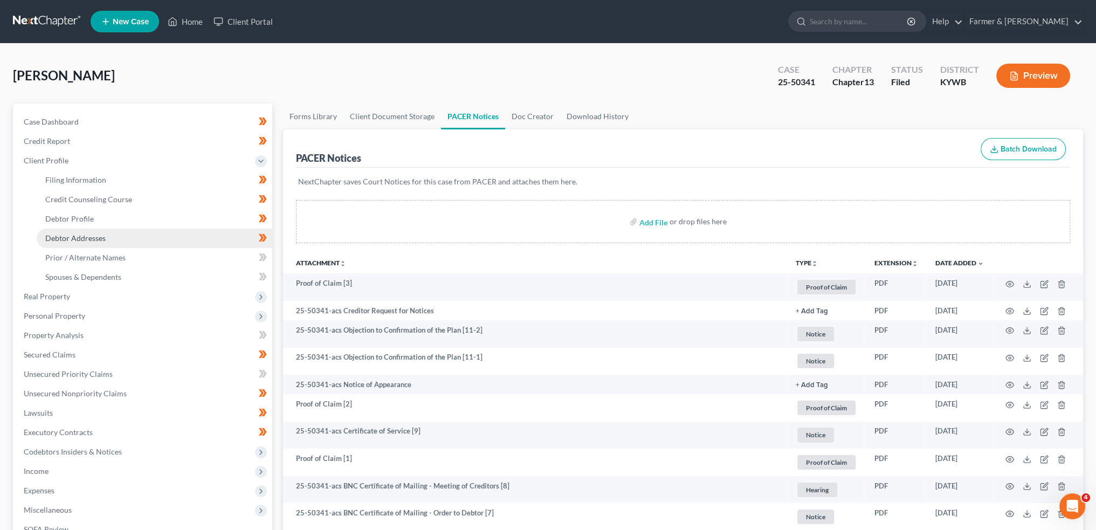
click at [87, 238] on span "Debtor Addresses" at bounding box center [75, 237] width 60 height 9
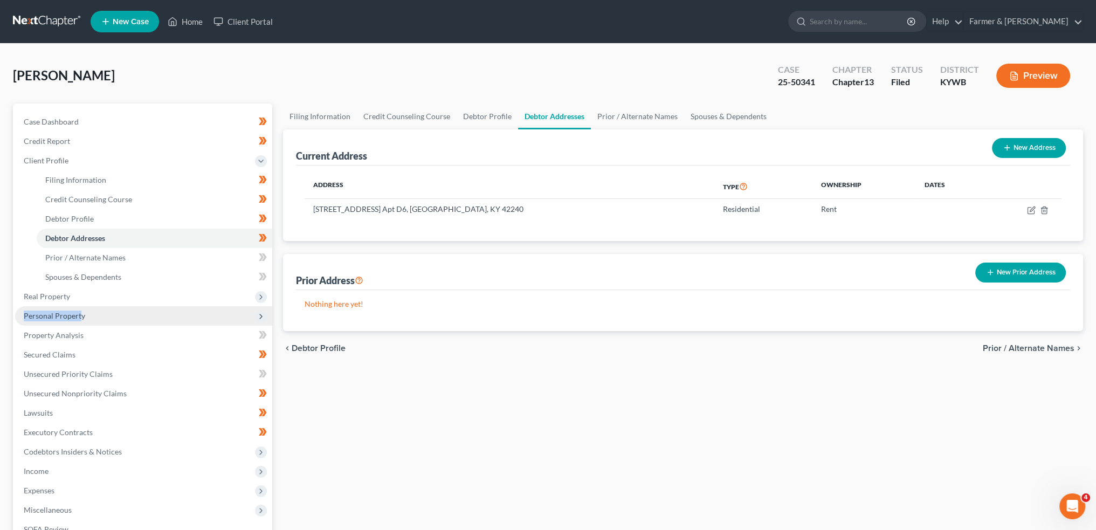
drag, startPoint x: 83, startPoint y: 299, endPoint x: 80, endPoint y: 314, distance: 15.3
click at [80, 314] on ul "Case Dashboard Payments Invoices Payments Payments Credit Report Client Profile" at bounding box center [143, 354] width 257 height 485
click at [80, 314] on span "Personal Property" at bounding box center [54, 315] width 61 height 9
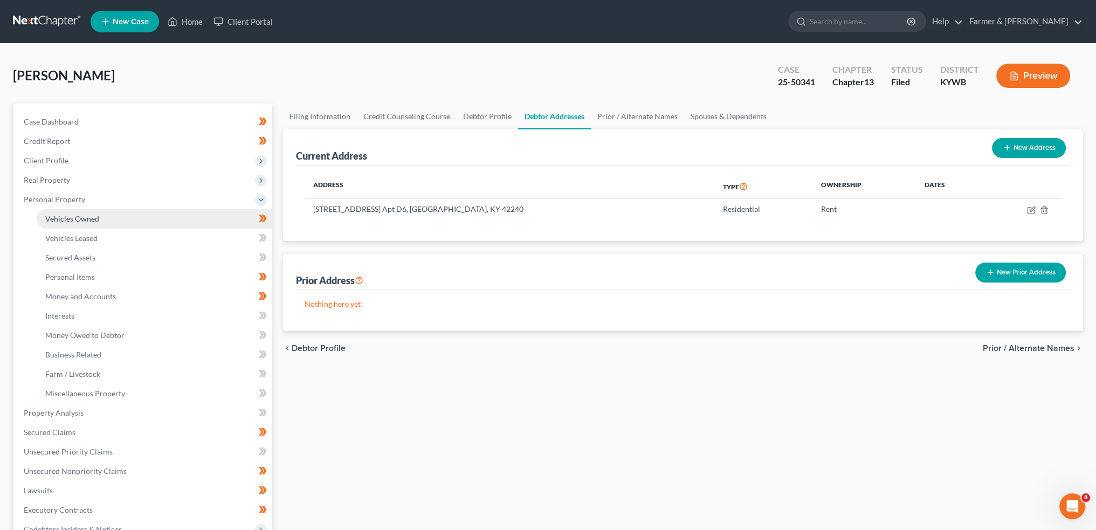
click at [90, 211] on link "Vehicles Owned" at bounding box center [155, 218] width 236 height 19
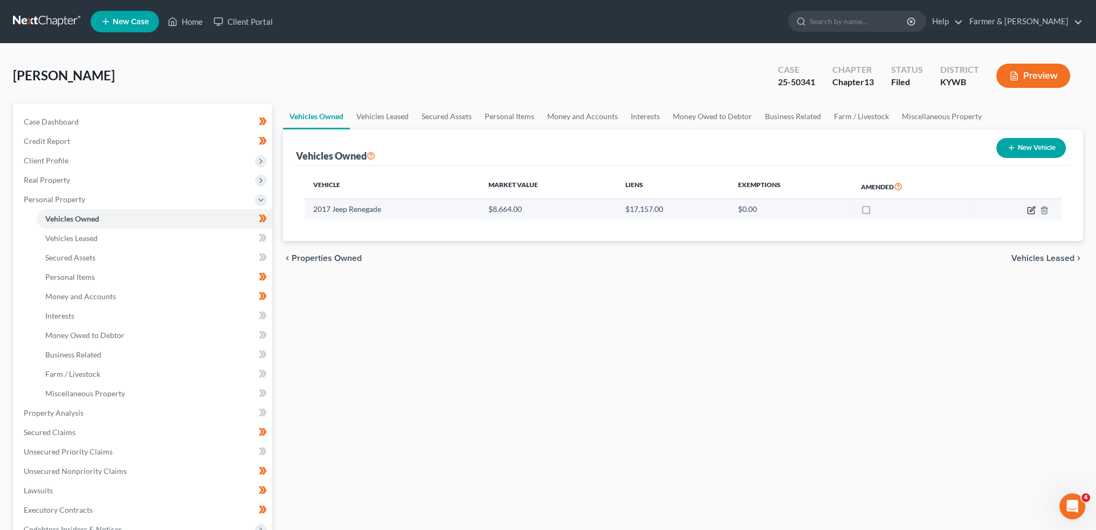
click at [1029, 207] on icon "button" at bounding box center [1031, 210] width 6 height 6
select select "0"
select select "9"
select select "2"
select select "0"
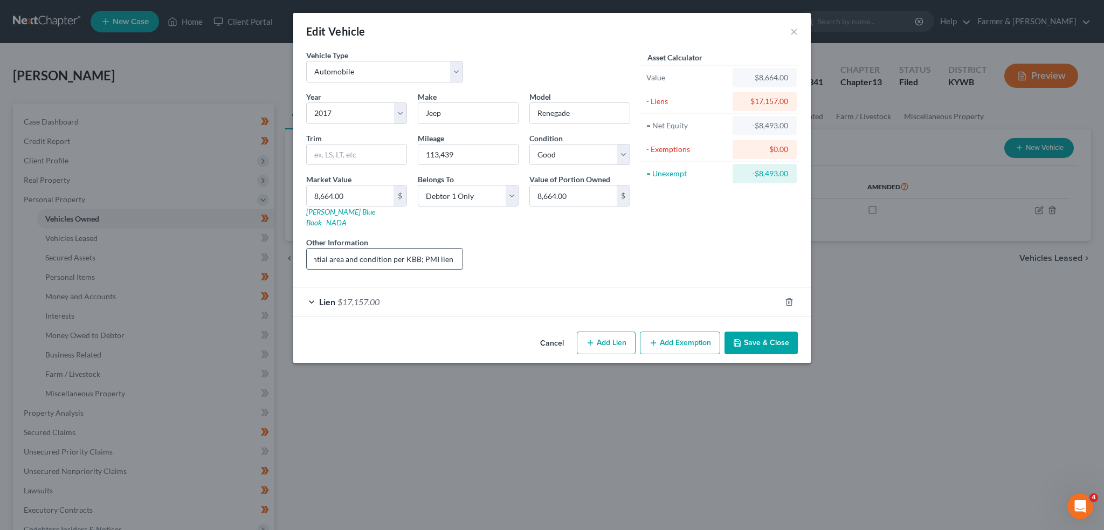
drag, startPoint x: 444, startPoint y: 246, endPoint x: 453, endPoint y: 246, distance: 9.2
click at [453, 249] on input "Value based on current market in residential area and condition per KBB; PMI li…" at bounding box center [385, 259] width 156 height 20
click at [429, 249] on input "Value based on current market in residential area and condition per KBB; PMI li…" at bounding box center [385, 259] width 156 height 20
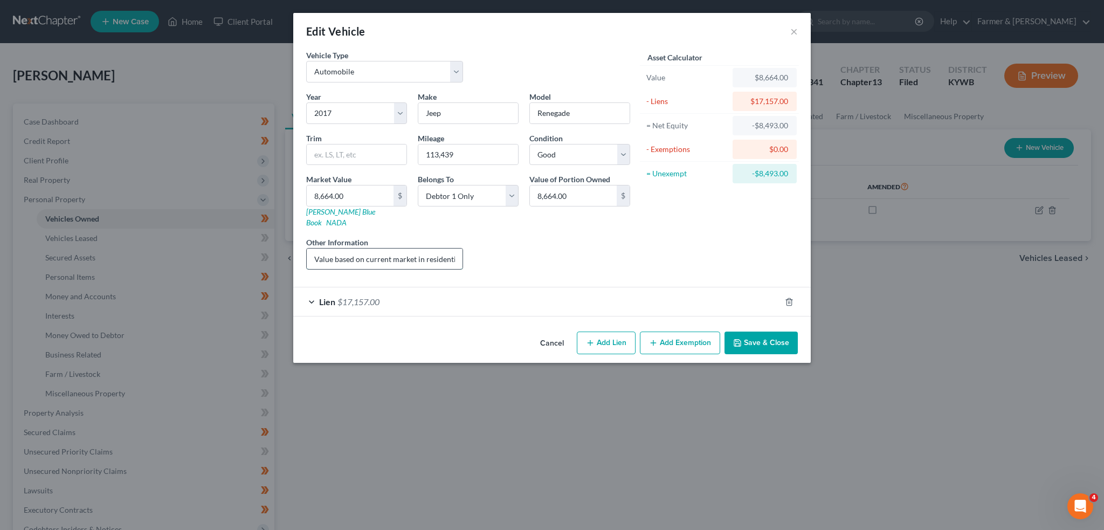
drag, startPoint x: 394, startPoint y: 245, endPoint x: 314, endPoint y: 242, distance: 79.9
click at [314, 249] on input "Value based on current market in residential area and condition per KBB; PMI li…" at bounding box center [385, 259] width 156 height 20
click at [354, 249] on input "Value based on current market in residential area and condition per KBB; PMI li…" at bounding box center [385, 259] width 156 height 20
drag, startPoint x: 390, startPoint y: 244, endPoint x: 449, endPoint y: 246, distance: 59.4
click at [449, 249] on input "Value based on current market in residential area and condition per KBB; PMI li…" at bounding box center [385, 259] width 156 height 20
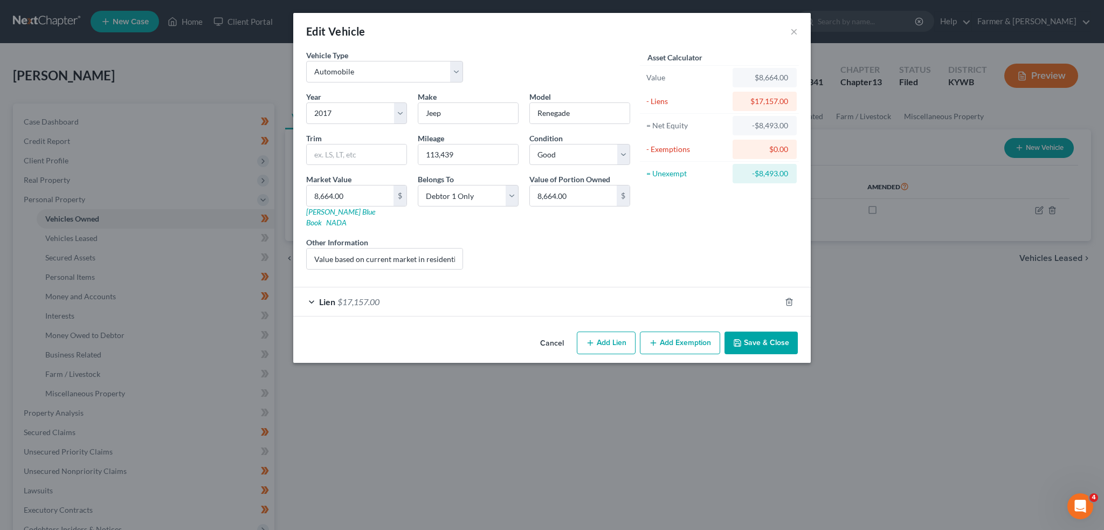
click at [782, 332] on button "Save & Close" at bounding box center [761, 343] width 73 height 23
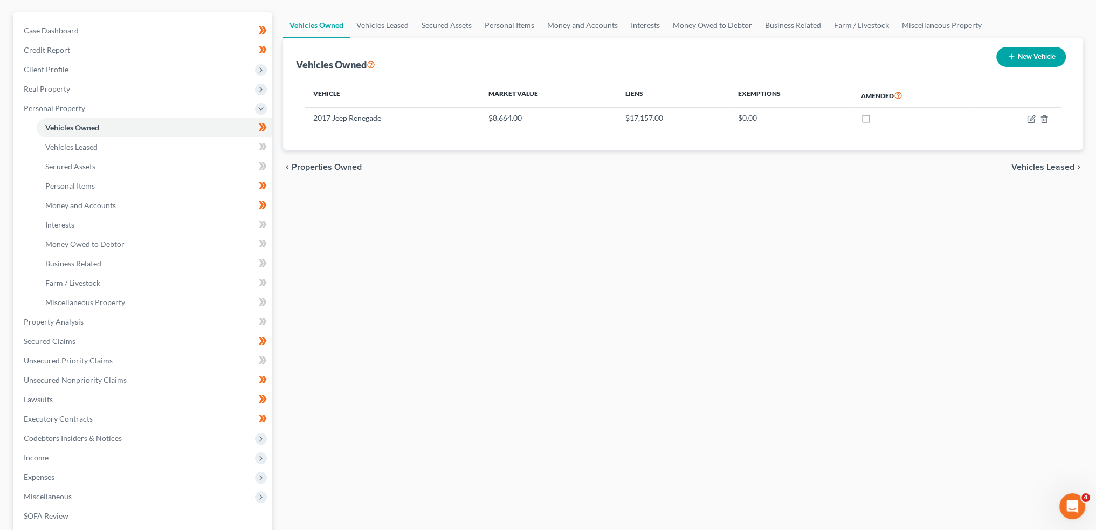
scroll to position [256, 0]
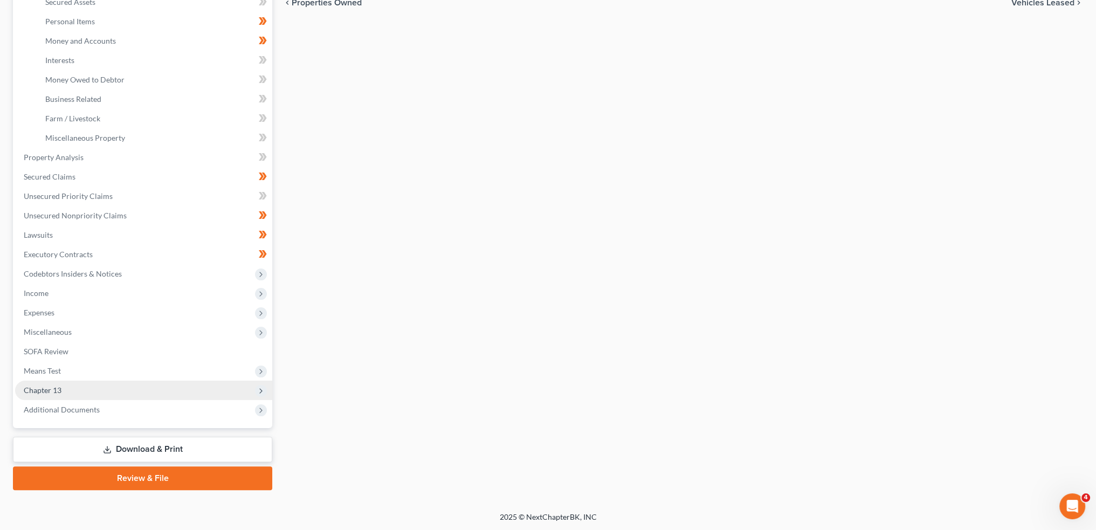
click at [125, 391] on span "Chapter 13" at bounding box center [143, 390] width 257 height 19
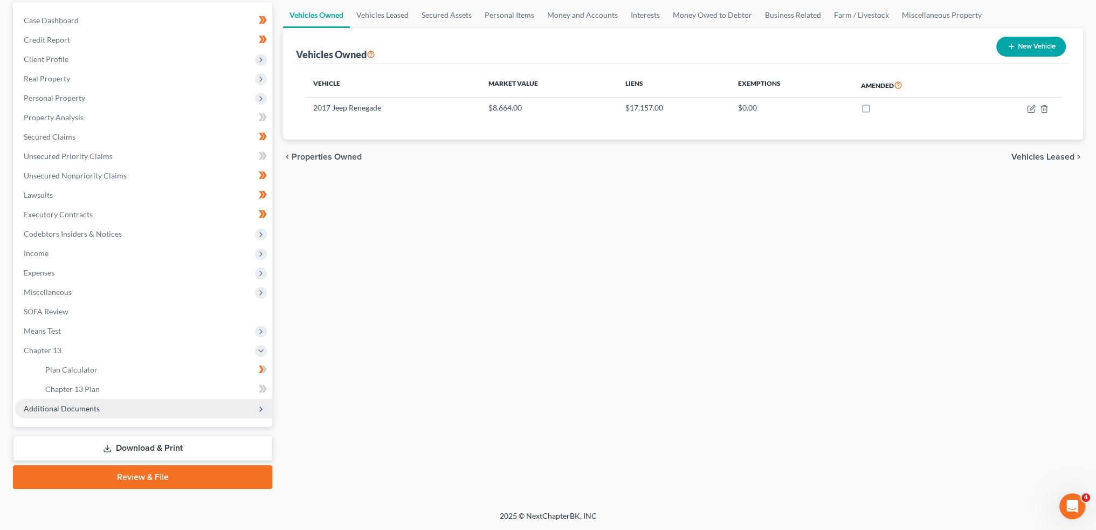
scroll to position [100, 0]
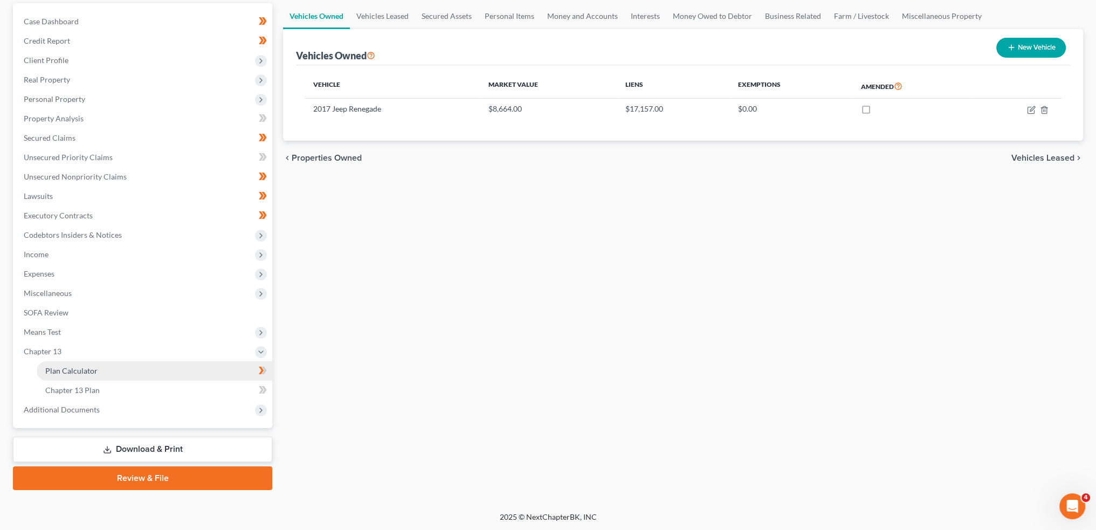
click at [108, 372] on link "Plan Calculator" at bounding box center [155, 370] width 236 height 19
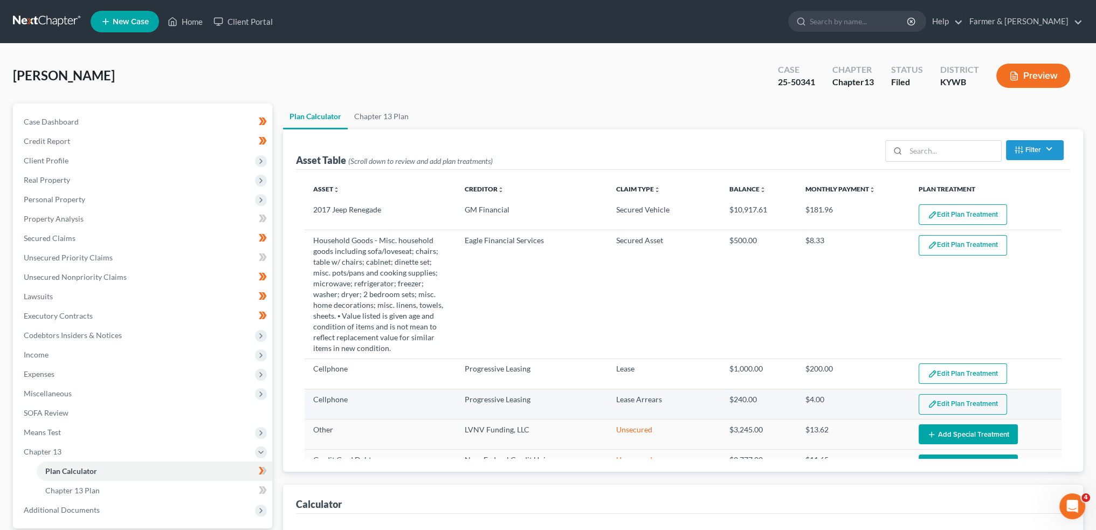
select select "59"
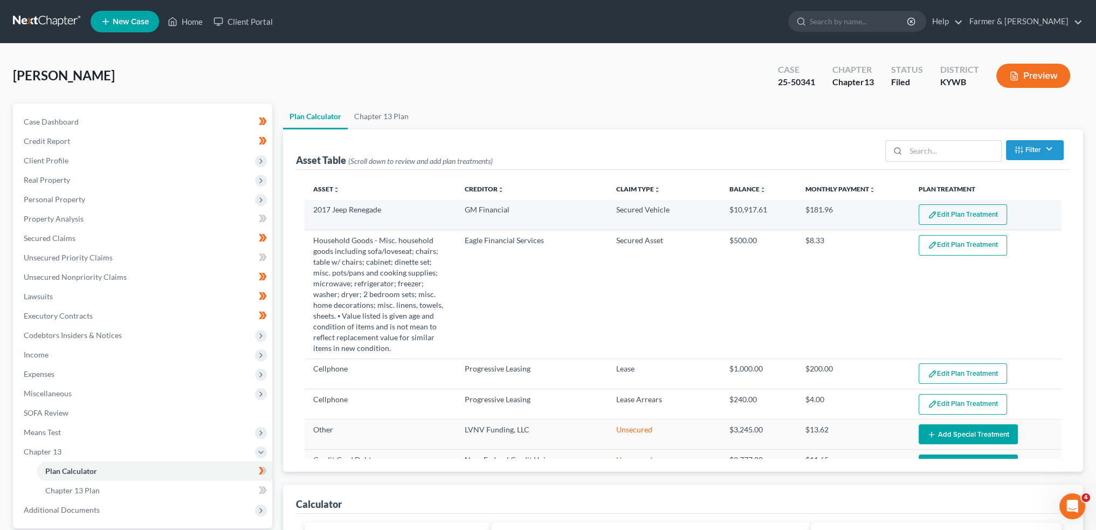
click at [982, 209] on button "Edit Plan Treatment" at bounding box center [963, 214] width 88 height 20
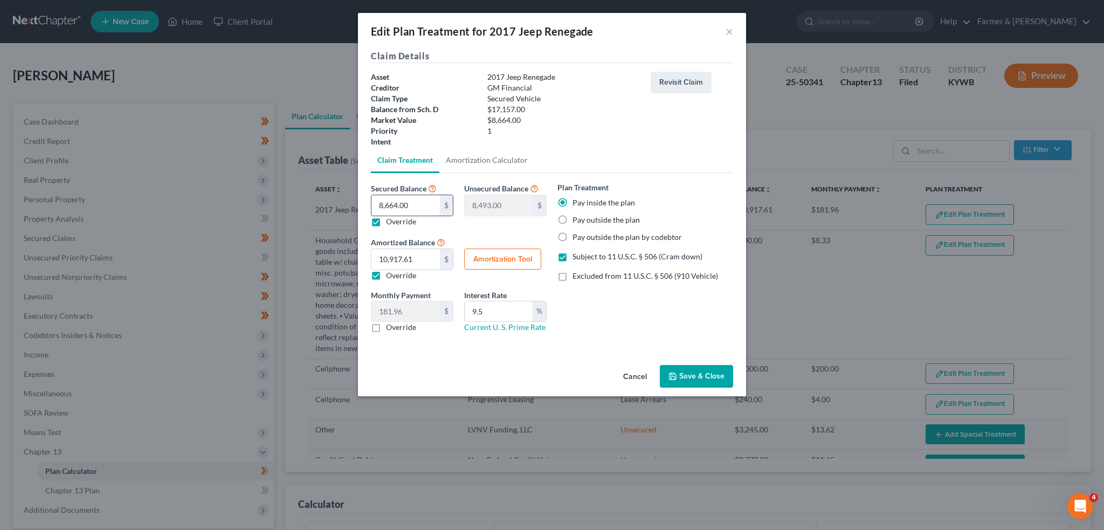
click at [423, 203] on input "8,664.00" at bounding box center [406, 205] width 68 height 20
type input "1"
type input "17,156.00"
type input "11"
type input "17,146.00"
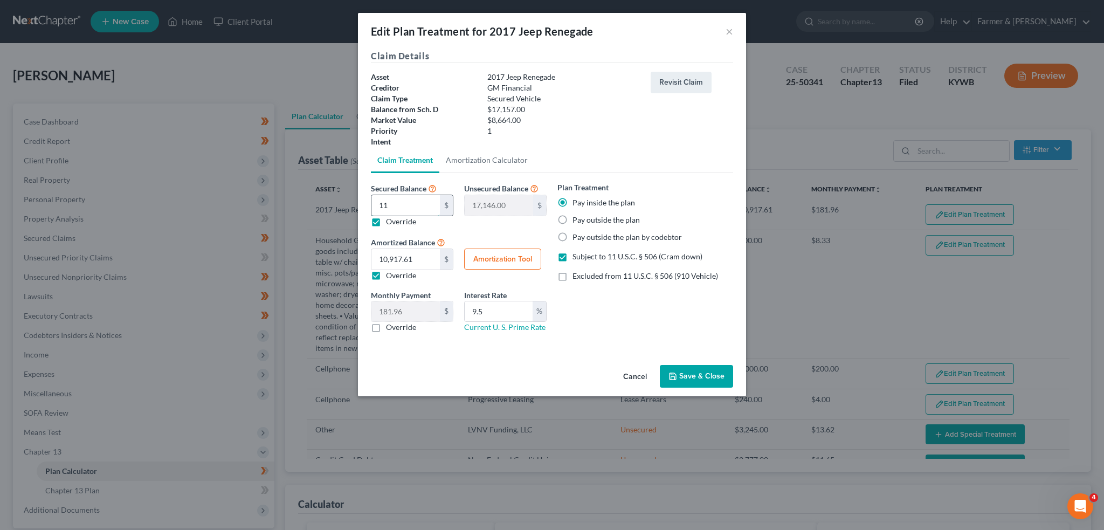
type input "116"
type input "17,041.00"
type input "1165"
type input "15,992.00"
type input "1,1650"
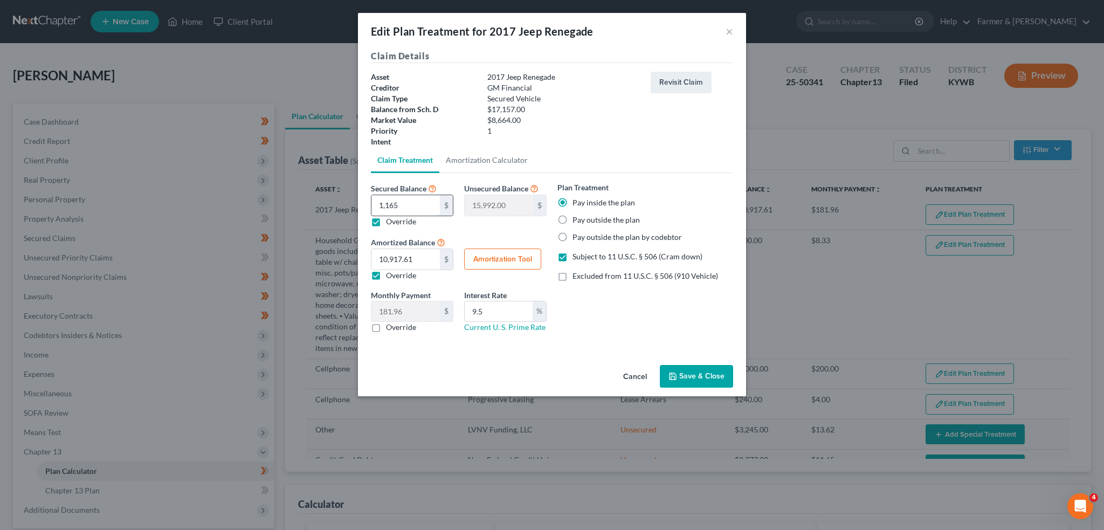
type input "5,507.00"
type input "11,650.00"
click at [512, 265] on button "Amortization Tool" at bounding box center [502, 260] width 77 height 22
type input "11,650.00"
type input "9.5"
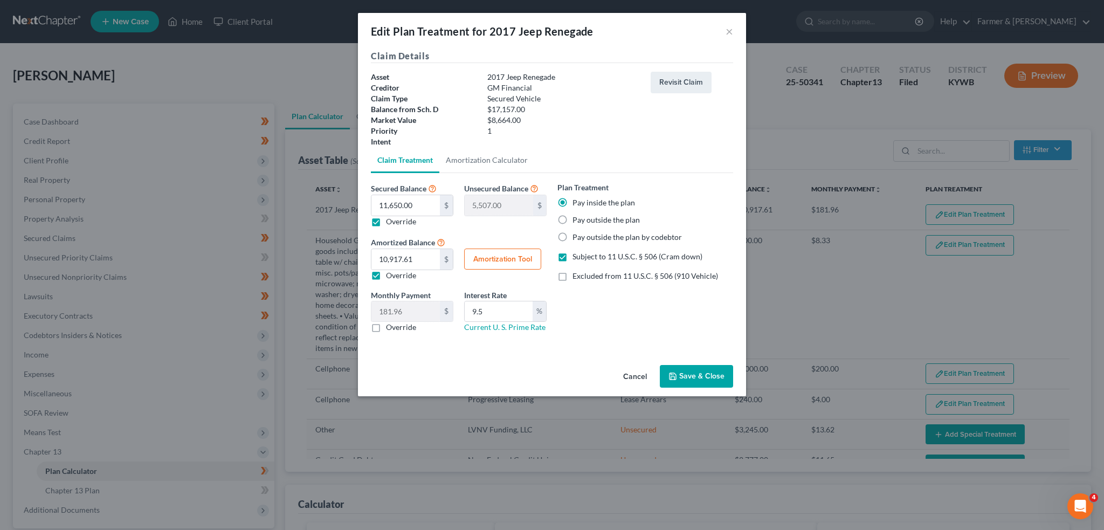
type input "60"
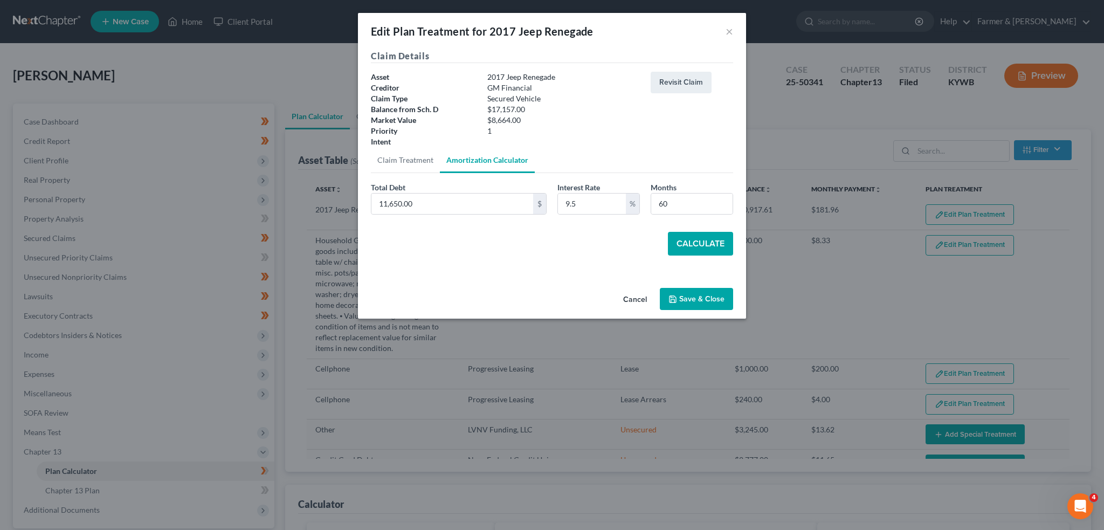
click at [703, 241] on button "Calculate" at bounding box center [700, 244] width 65 height 24
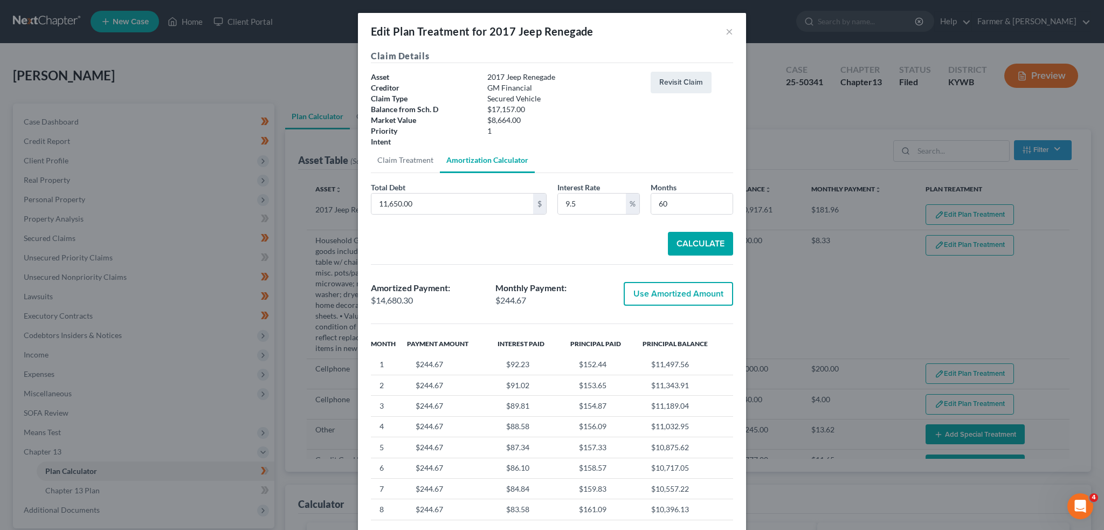
click at [689, 286] on button "Use Amortized Amount" at bounding box center [678, 294] width 109 height 24
type input "14,680.30"
type input "244.67"
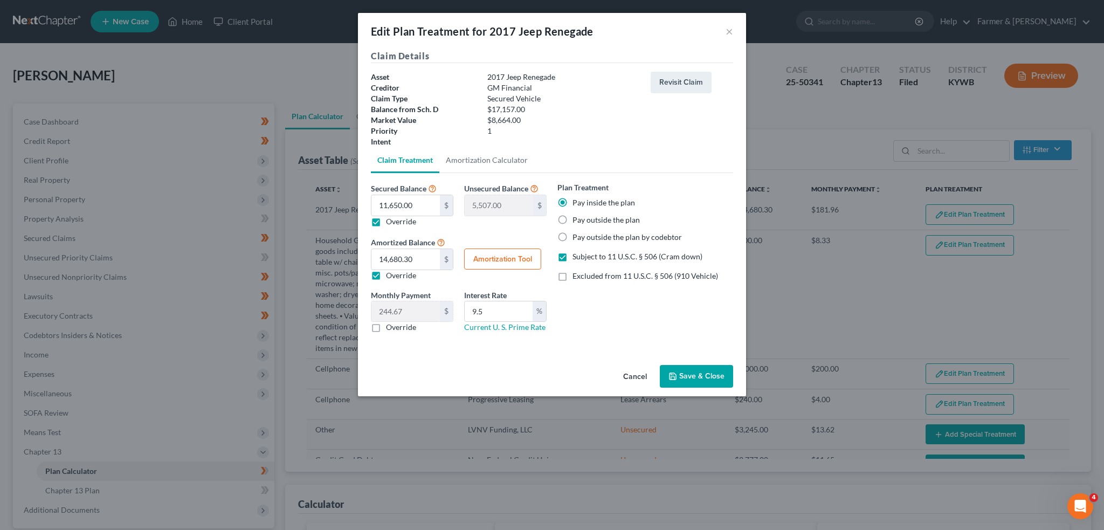
click at [679, 373] on button "Save & Close" at bounding box center [696, 376] width 73 height 23
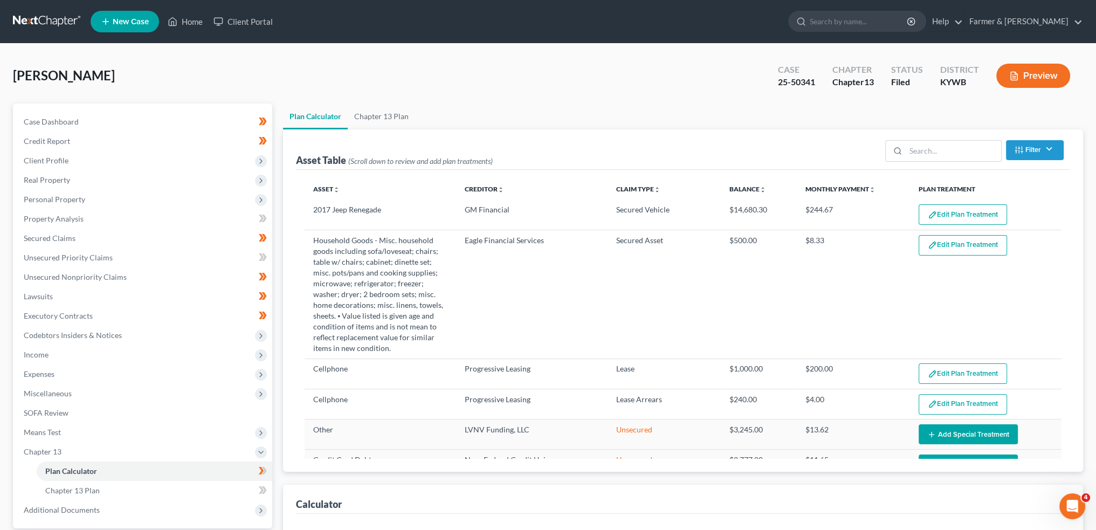
select select "59"
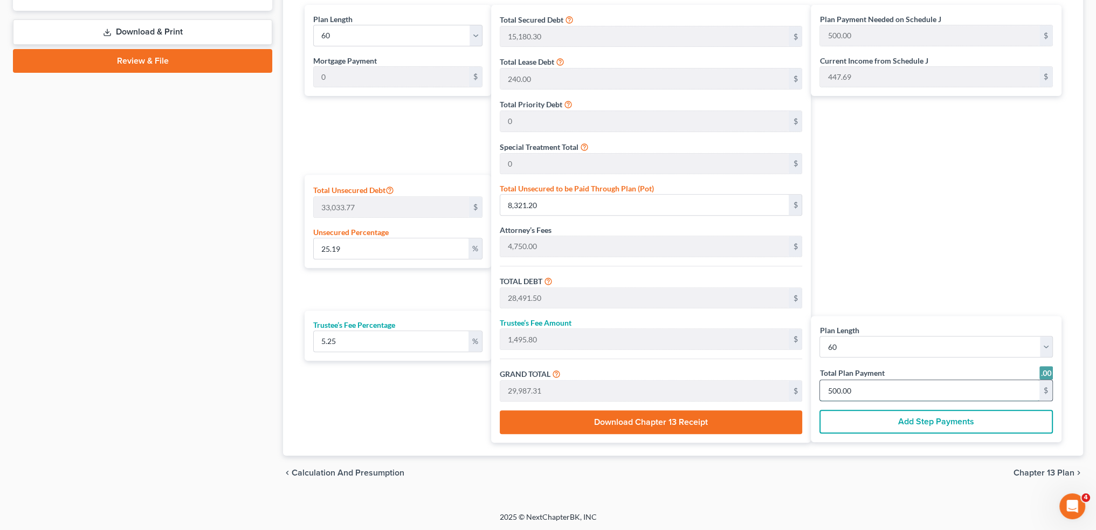
click at [881, 394] on input "500.00" at bounding box center [929, 390] width 219 height 20
type input "0"
type input "228.02"
type input "11.97"
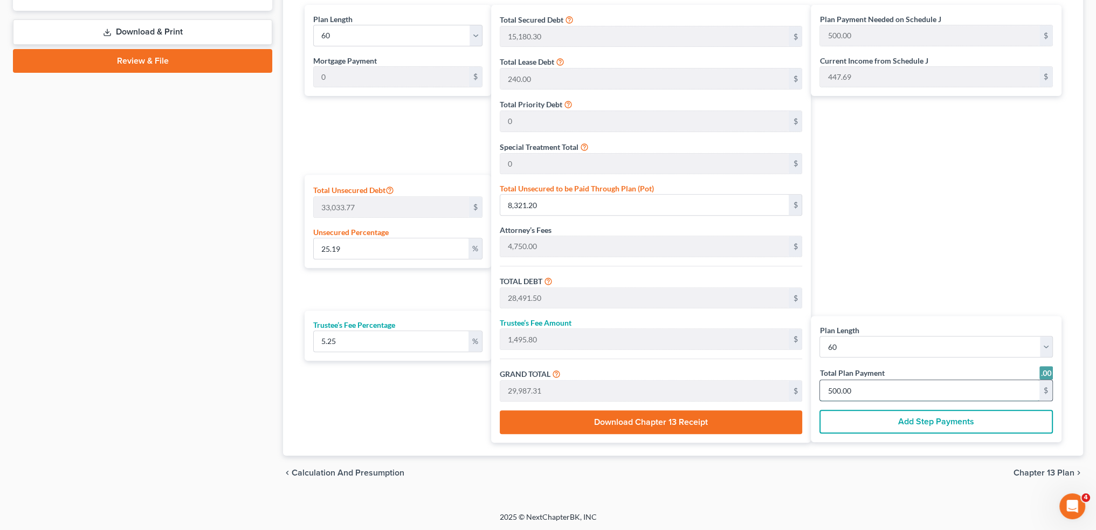
type input "240.00"
type input "4"
type input "2,508.31"
type input "131.68"
type input "2,640.00"
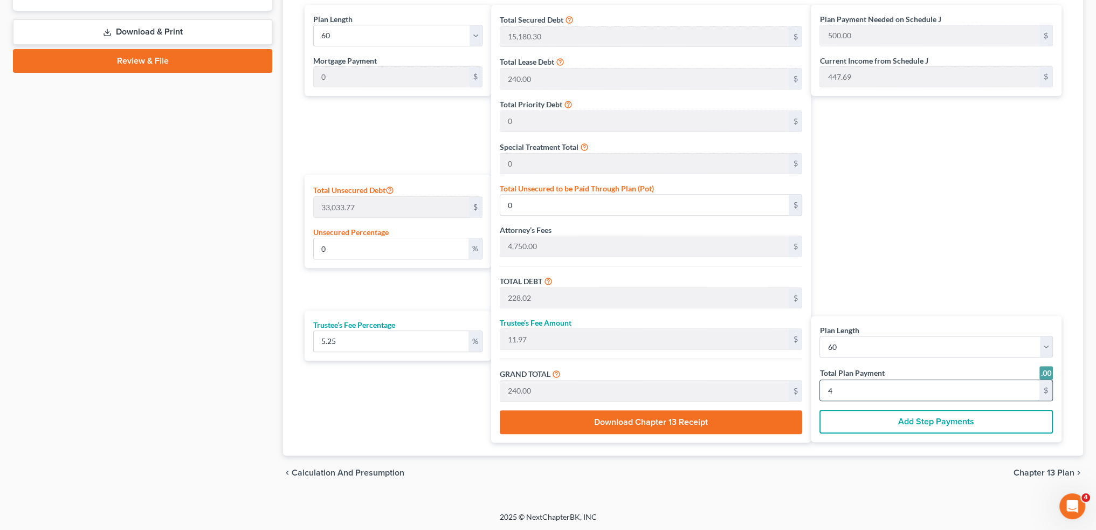
type input "44"
type input "16.08"
type input "5,311.88"
type input "25,482.18"
type input "1,337.81"
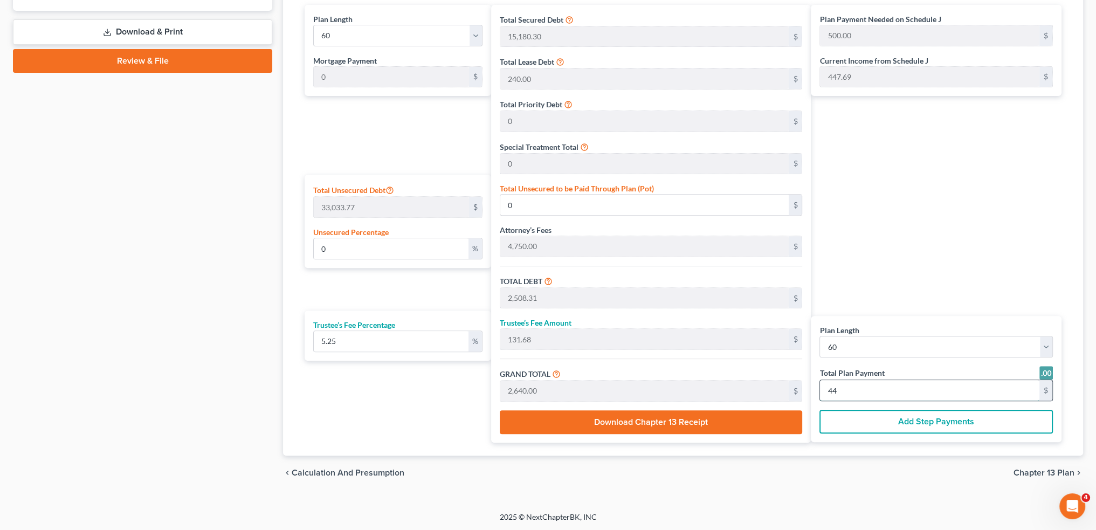
type input "26,820.00"
type input "447.00"
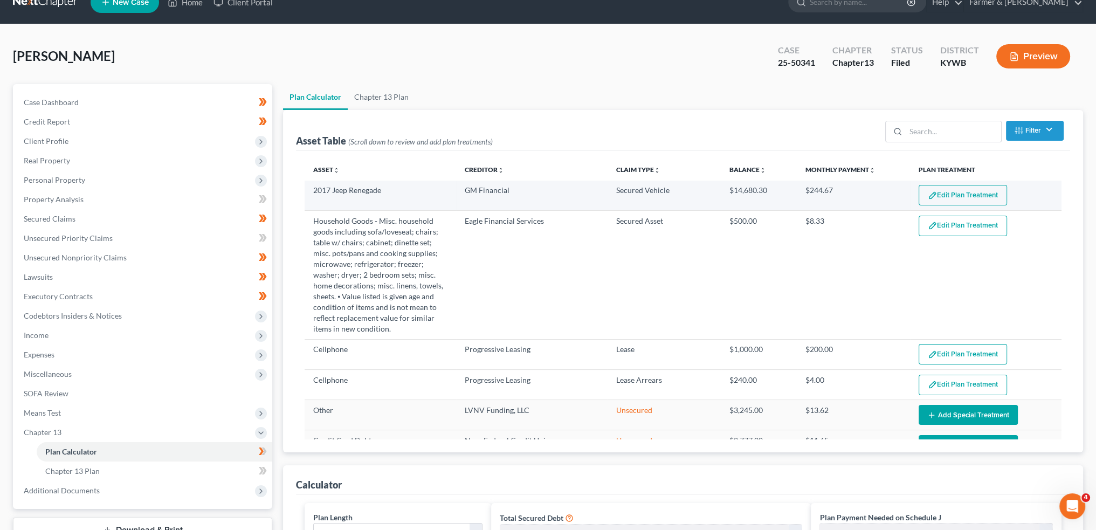
scroll to position [0, 0]
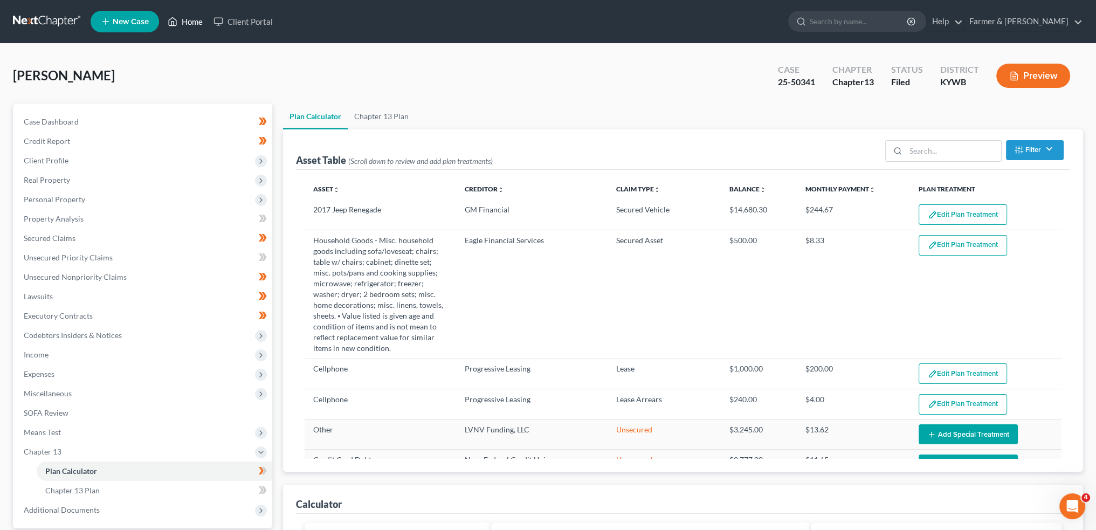
click at [195, 23] on link "Home" at bounding box center [185, 21] width 46 height 19
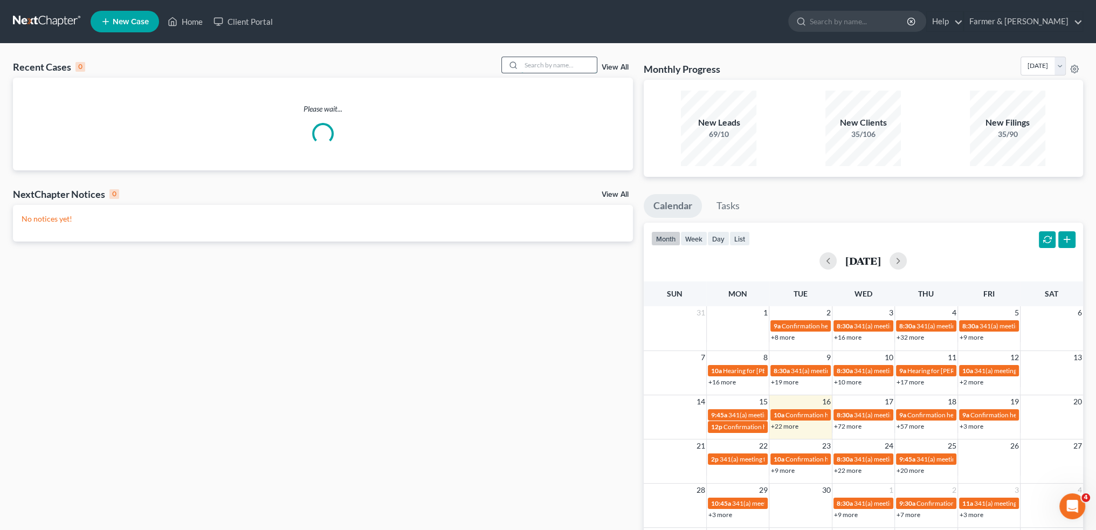
click at [544, 66] on input "search" at bounding box center [558, 65] width 75 height 16
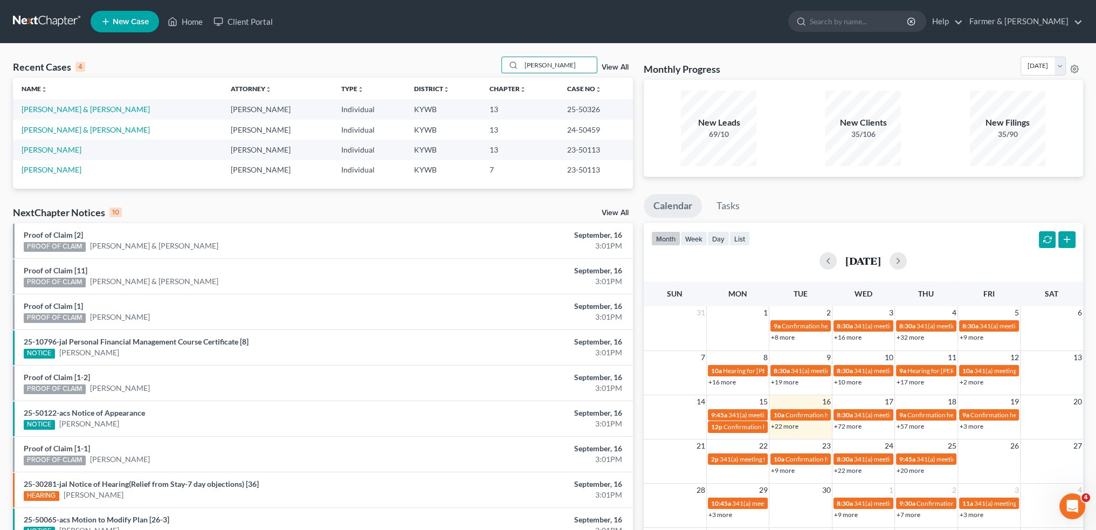
drag, startPoint x: 587, startPoint y: 60, endPoint x: 406, endPoint y: 64, distance: 181.2
click at [406, 64] on div "Recent Cases 4 KAITLIN ATWELL View All" at bounding box center [323, 67] width 620 height 21
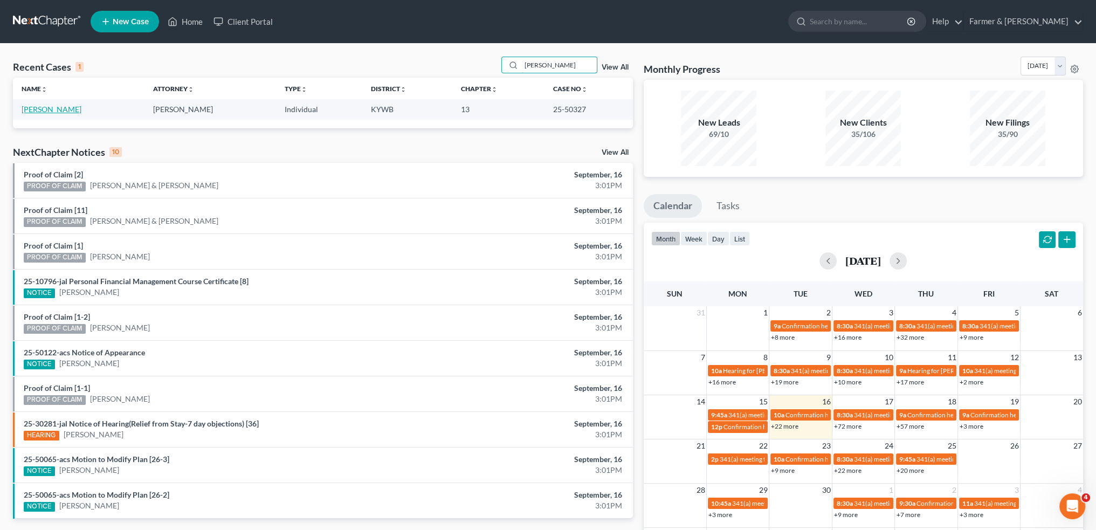
type input "JEFFREY FRANKS"
click at [46, 108] on link "Franks, Jeffrey" at bounding box center [52, 109] width 60 height 9
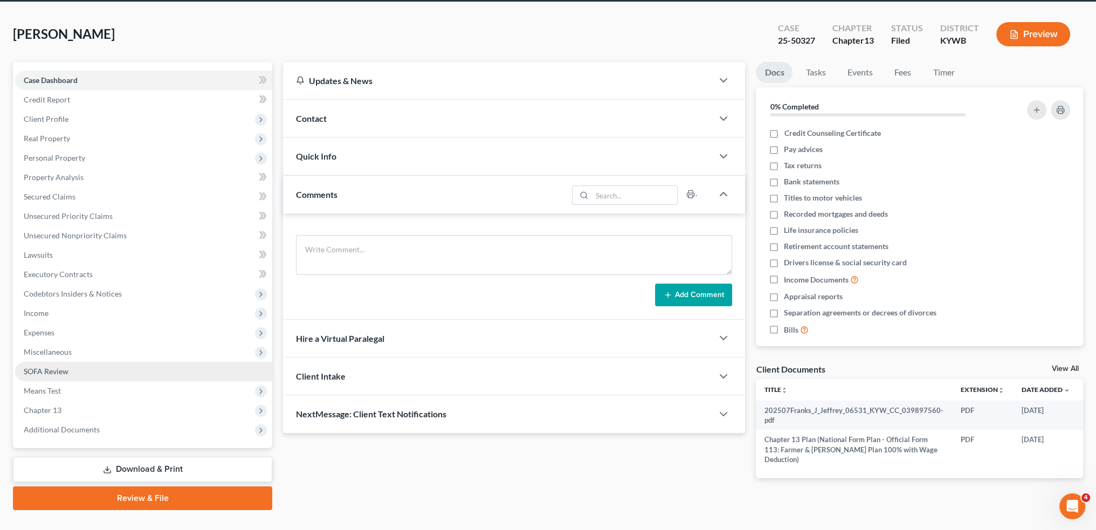
scroll to position [61, 0]
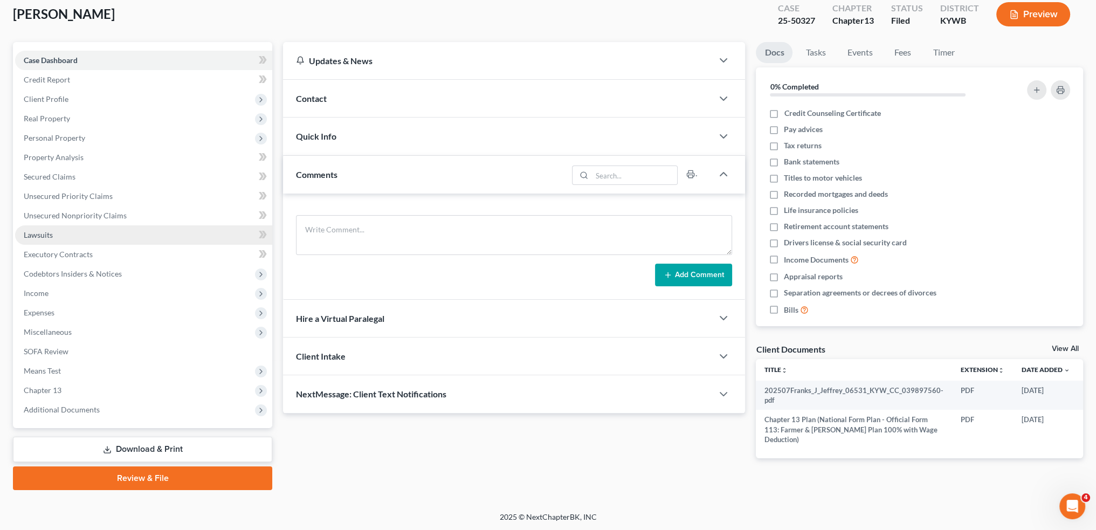
click at [77, 236] on link "Lawsuits" at bounding box center [143, 234] width 257 height 19
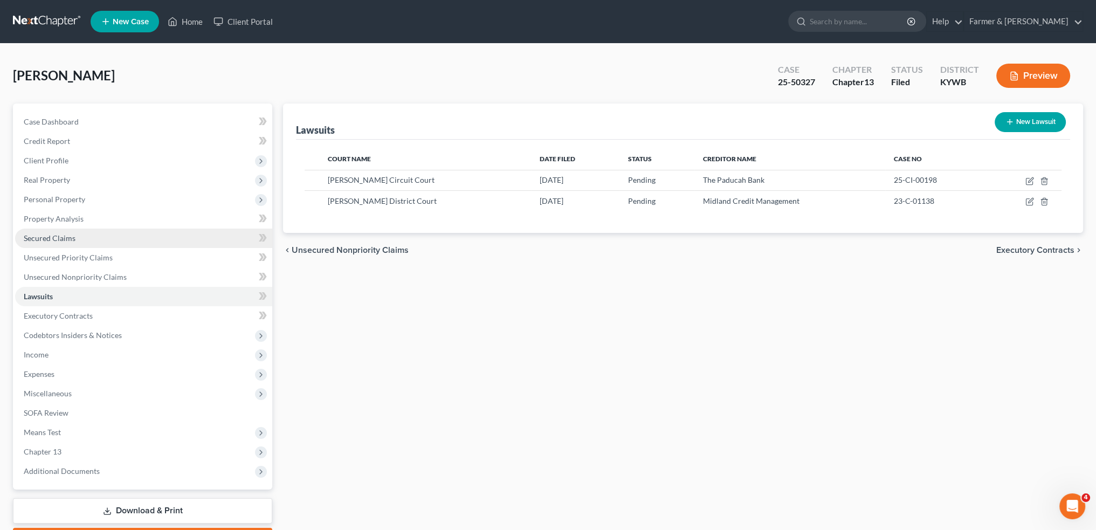
scroll to position [61, 0]
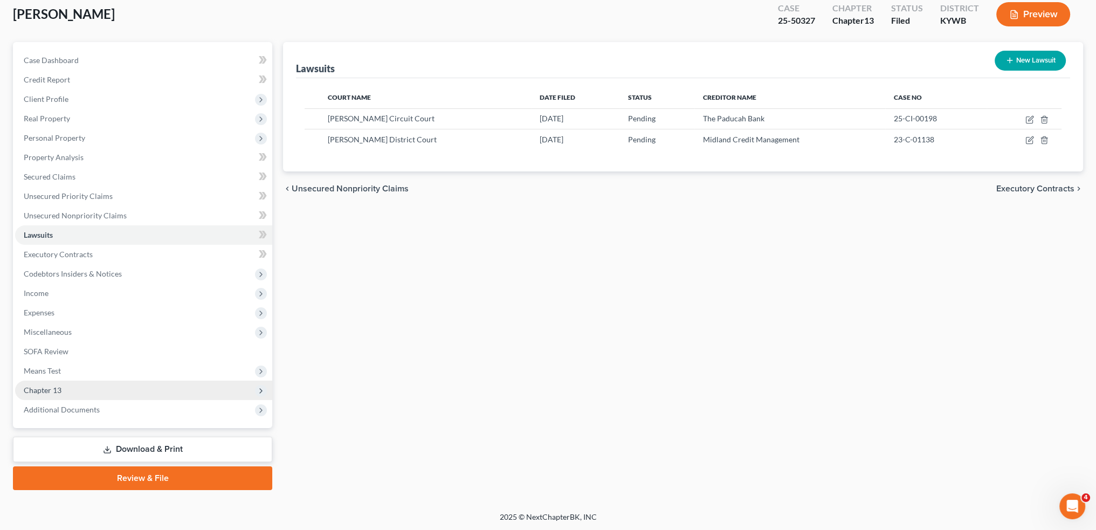
click at [99, 382] on span "Chapter 13" at bounding box center [143, 390] width 257 height 19
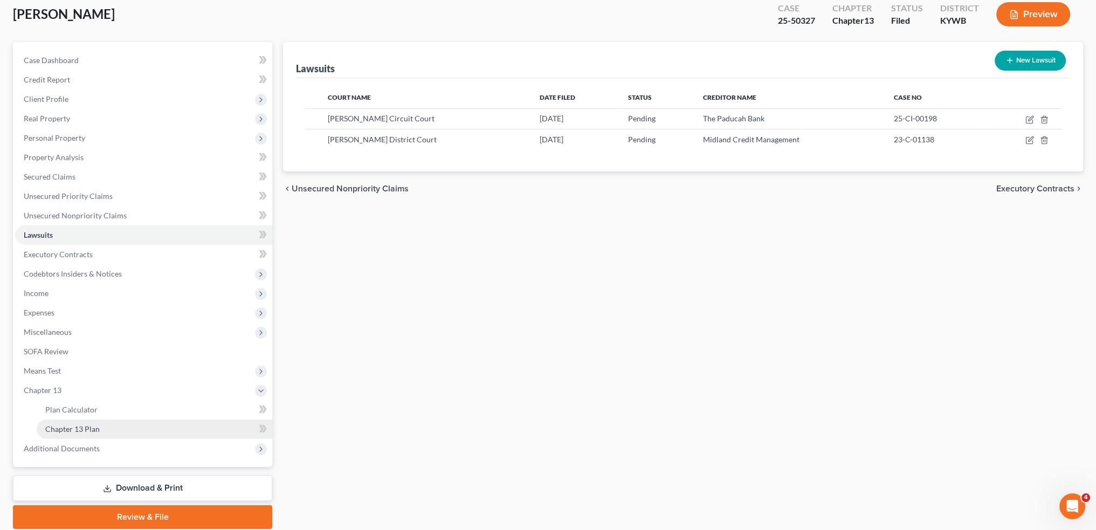
drag, startPoint x: 97, startPoint y: 425, endPoint x: 1102, endPoint y: 276, distance: 1016.2
click at [97, 426] on span "Chapter 13 Plan" at bounding box center [72, 428] width 54 height 9
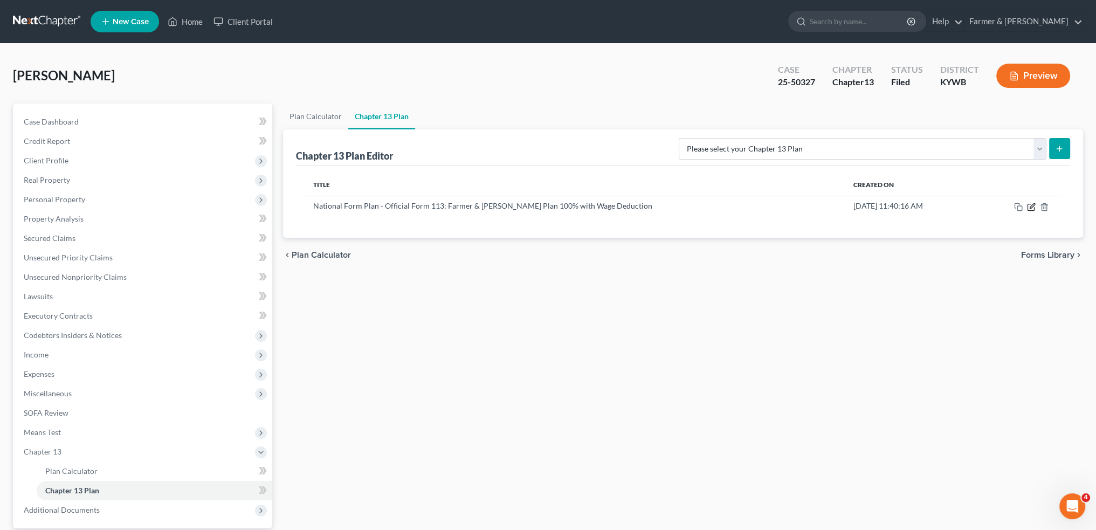
drag, startPoint x: 1027, startPoint y: 205, endPoint x: 1097, endPoint y: 202, distance: 70.2
click at [1027, 205] on icon "button" at bounding box center [1031, 207] width 9 height 9
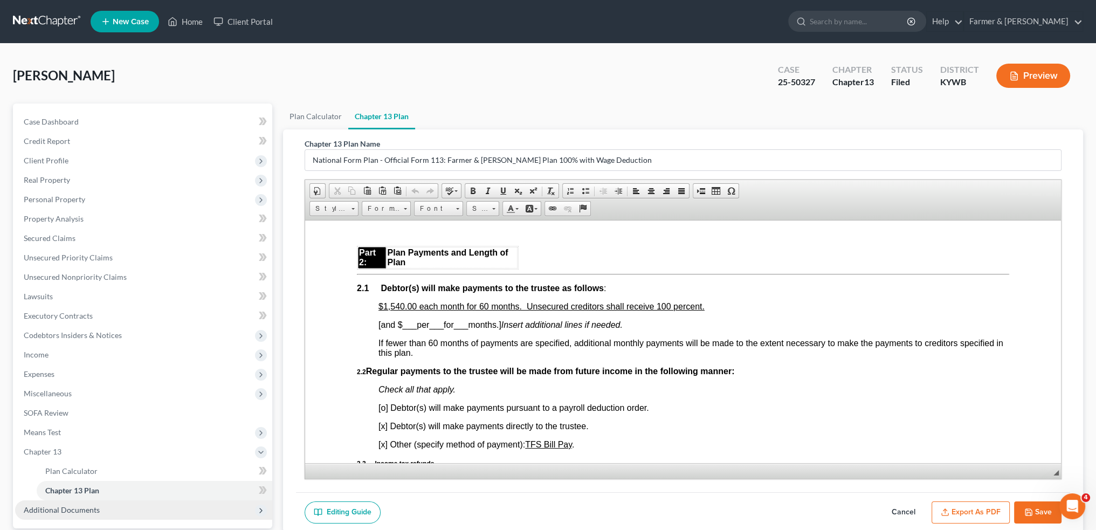
scroll to position [100, 0]
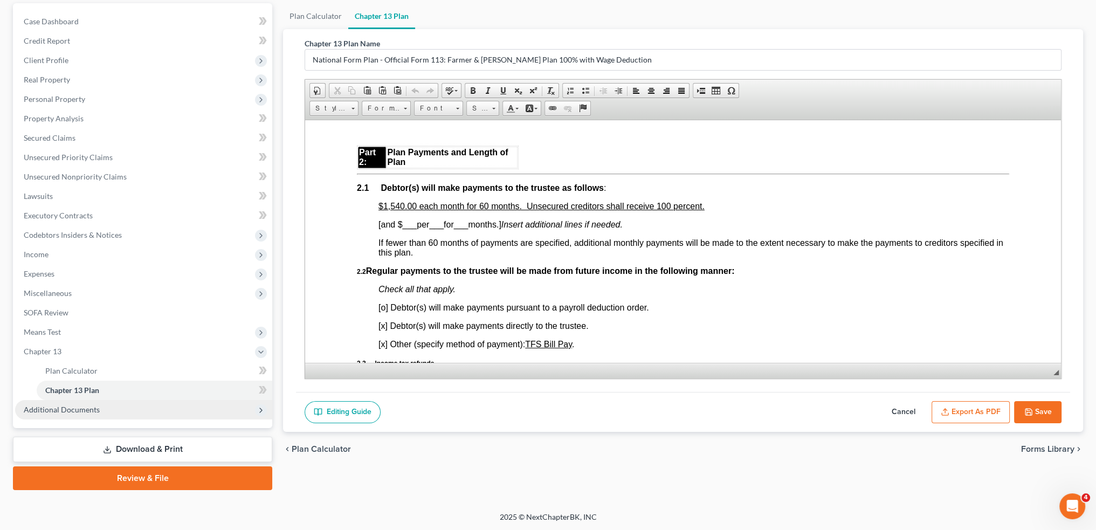
click at [74, 410] on span "Additional Documents" at bounding box center [62, 409] width 76 height 9
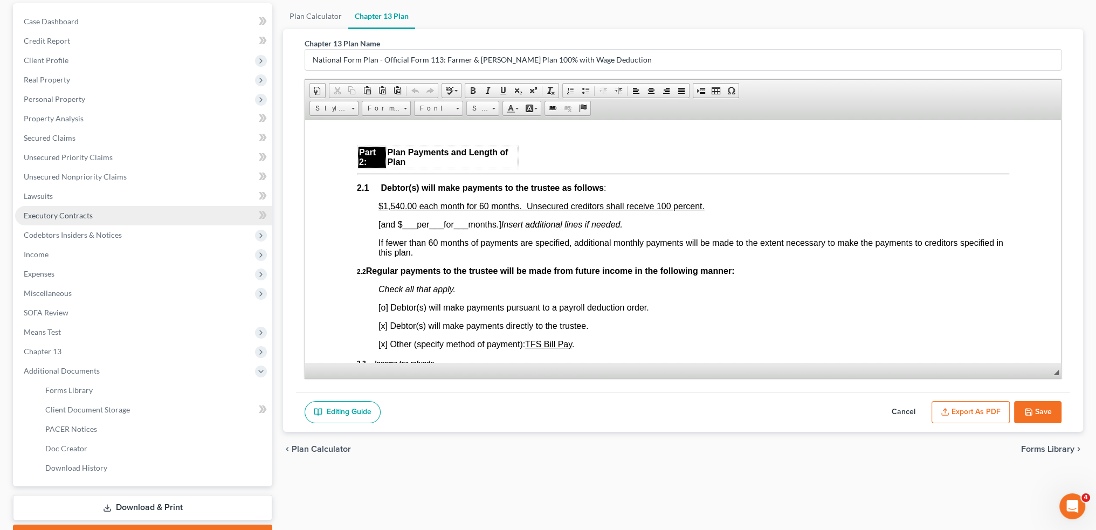
scroll to position [159, 0]
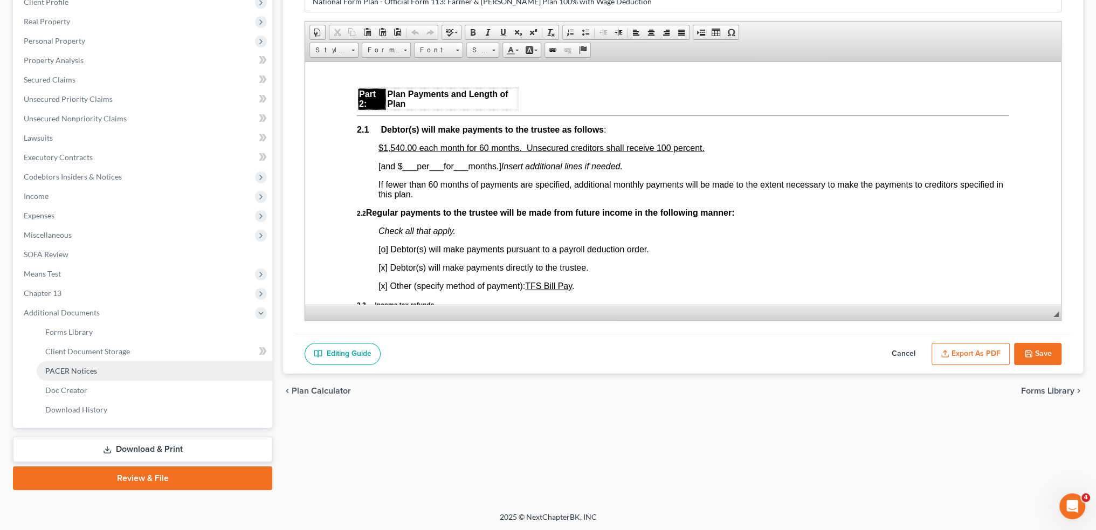
drag, startPoint x: 81, startPoint y: 370, endPoint x: 369, endPoint y: 230, distance: 320.3
click at [81, 370] on span "PACER Notices" at bounding box center [71, 370] width 52 height 9
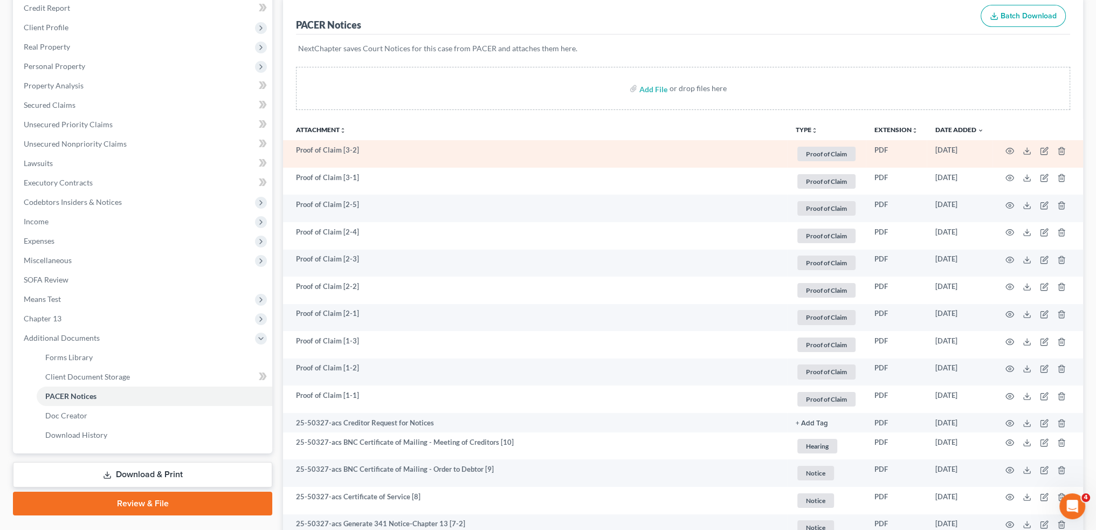
scroll to position [180, 0]
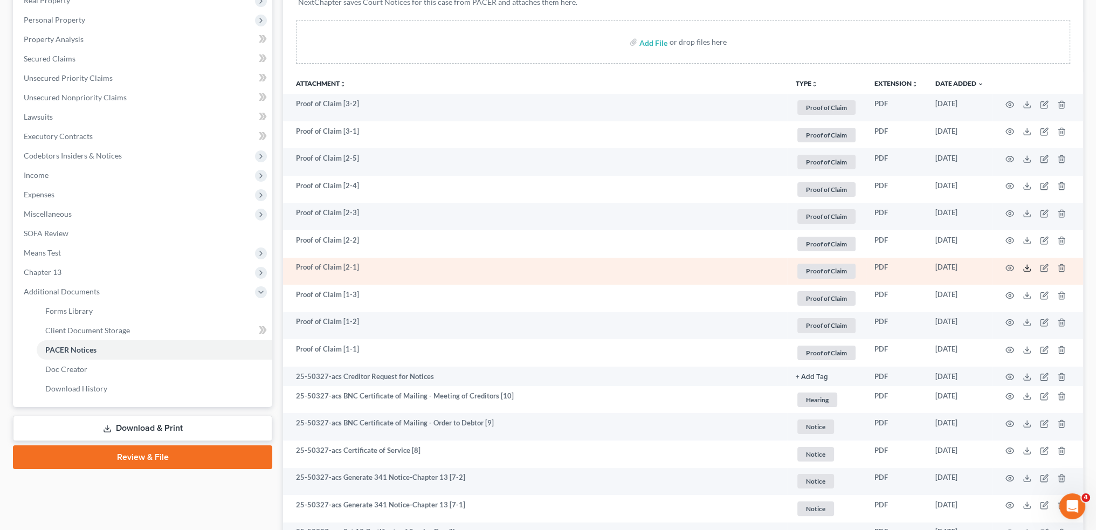
click at [1029, 265] on icon at bounding box center [1027, 268] width 9 height 9
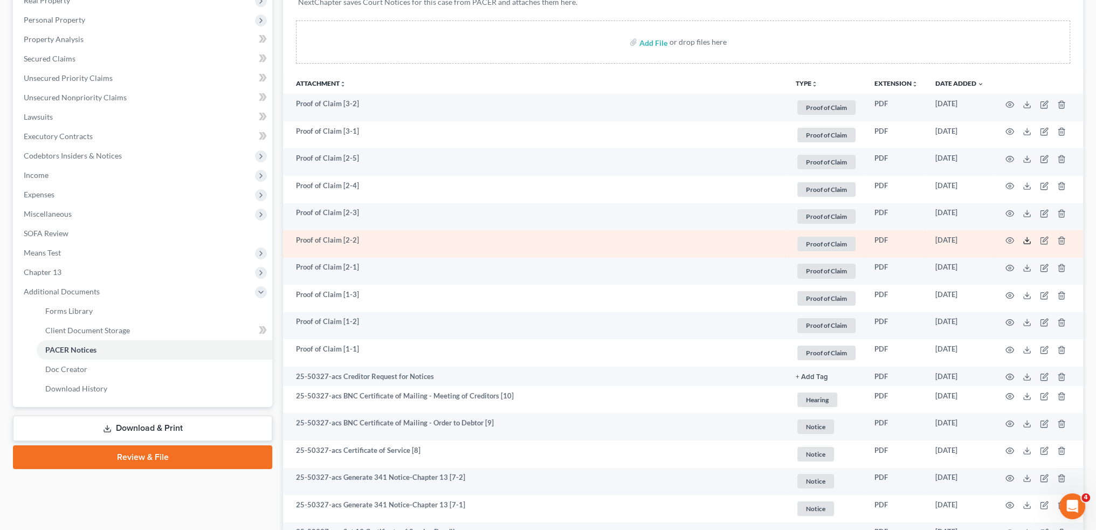
click at [1026, 238] on icon at bounding box center [1027, 240] width 9 height 9
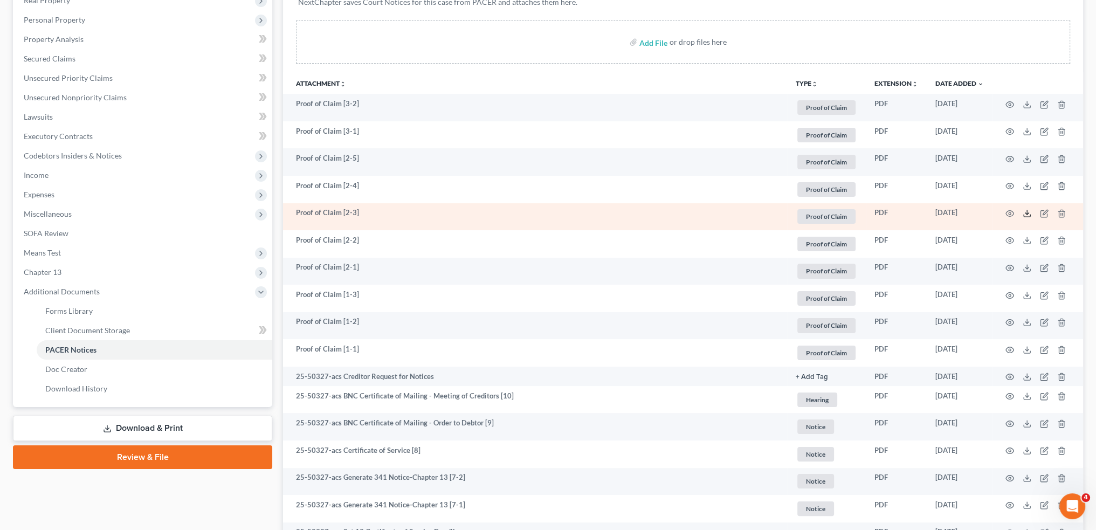
click at [1026, 212] on icon at bounding box center [1027, 213] width 9 height 9
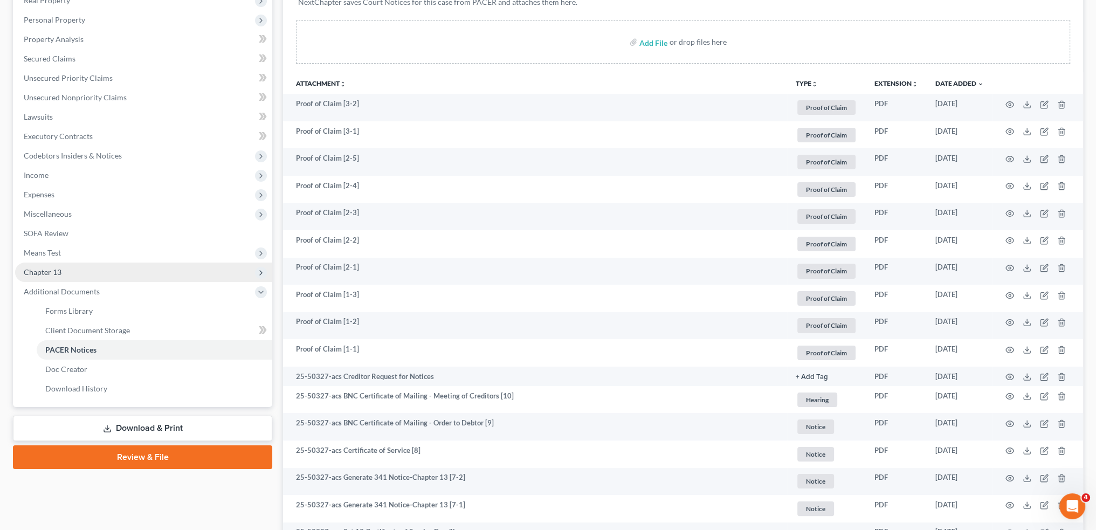
click at [151, 276] on span "Chapter 13" at bounding box center [143, 272] width 257 height 19
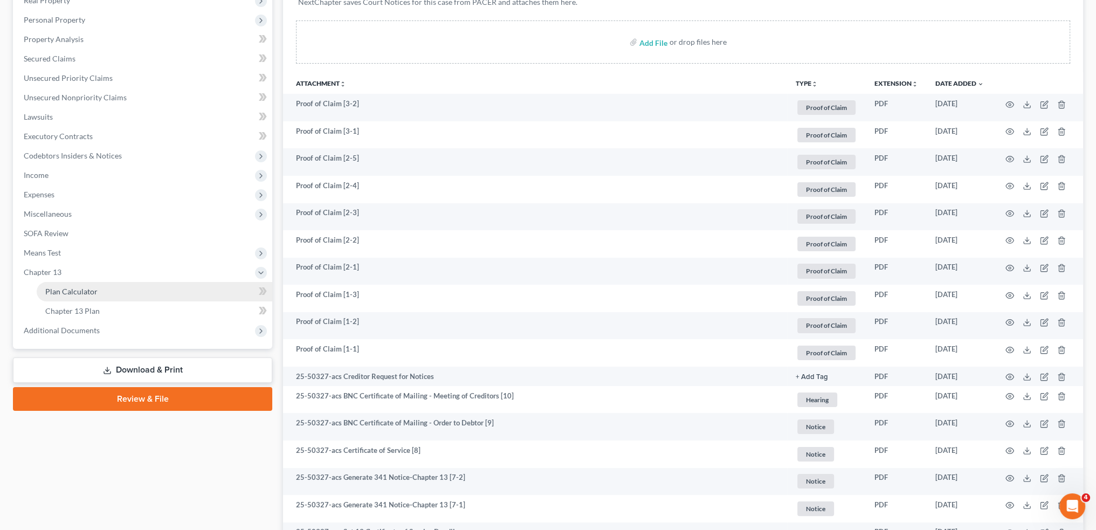
click at [148, 288] on link "Plan Calculator" at bounding box center [155, 291] width 236 height 19
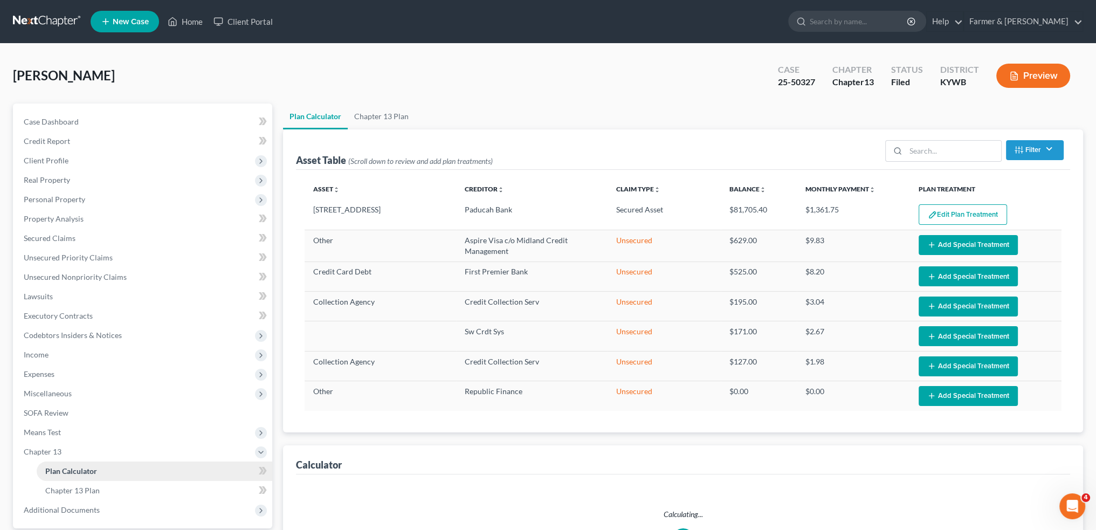
select select "59"
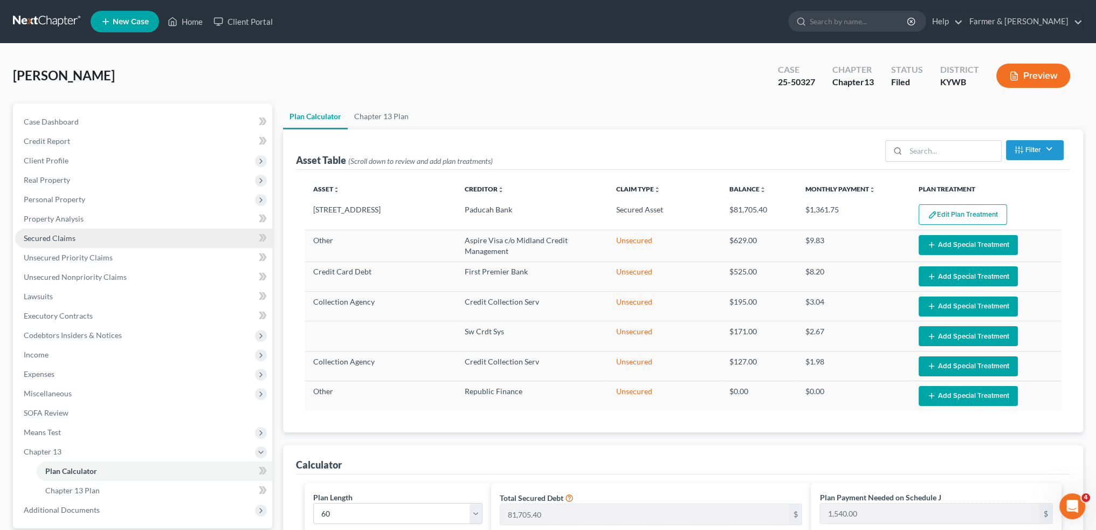
click at [91, 234] on link "Secured Claims" at bounding box center [143, 238] width 257 height 19
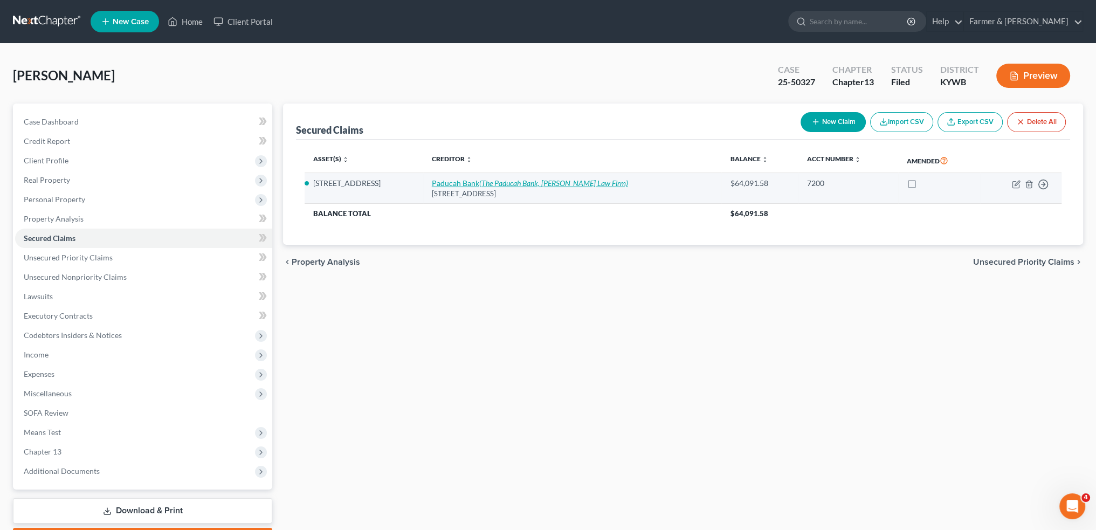
click at [539, 181] on icon "(The Paducah Bank, Denton Law Firm)" at bounding box center [553, 182] width 149 height 9
select select "18"
select select "0"
select select "4"
select select "3"
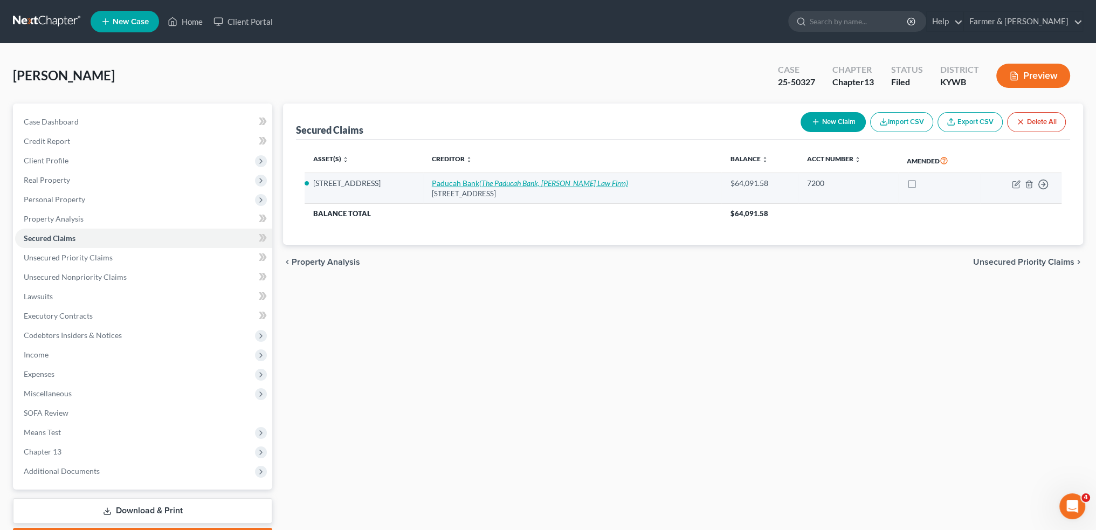
select select "0"
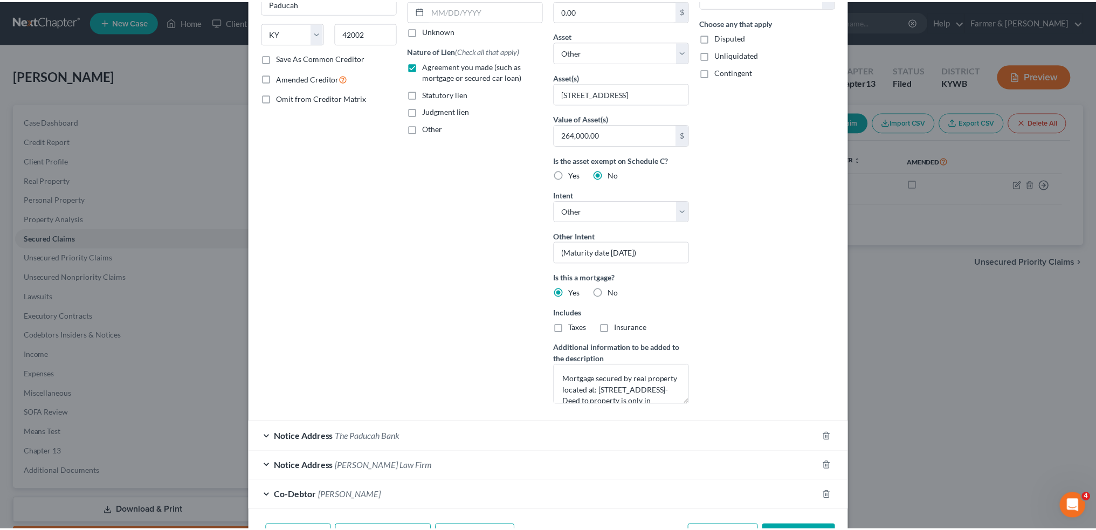
scroll to position [204, 0]
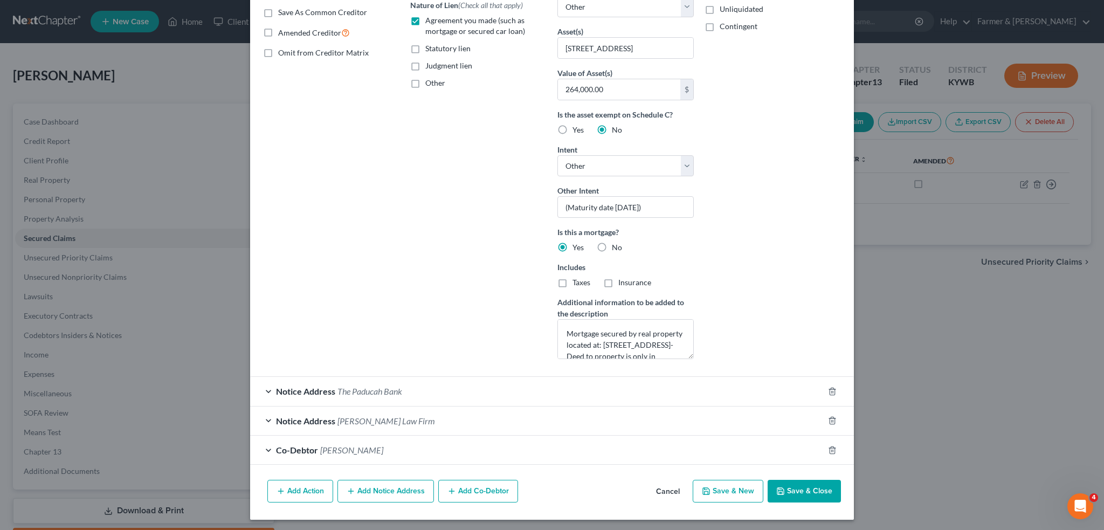
click at [816, 494] on button "Save & Close" at bounding box center [804, 491] width 73 height 23
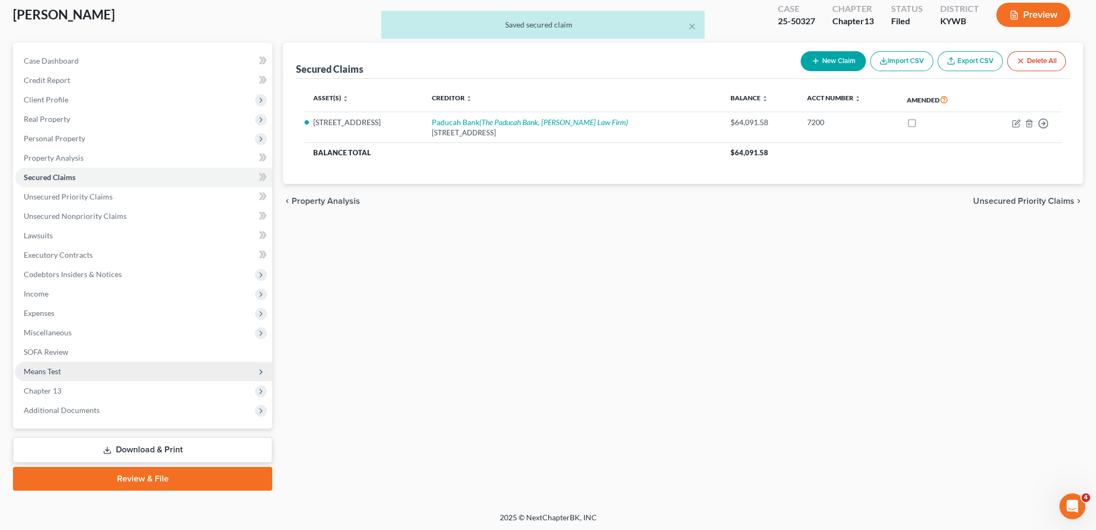
scroll to position [61, 0]
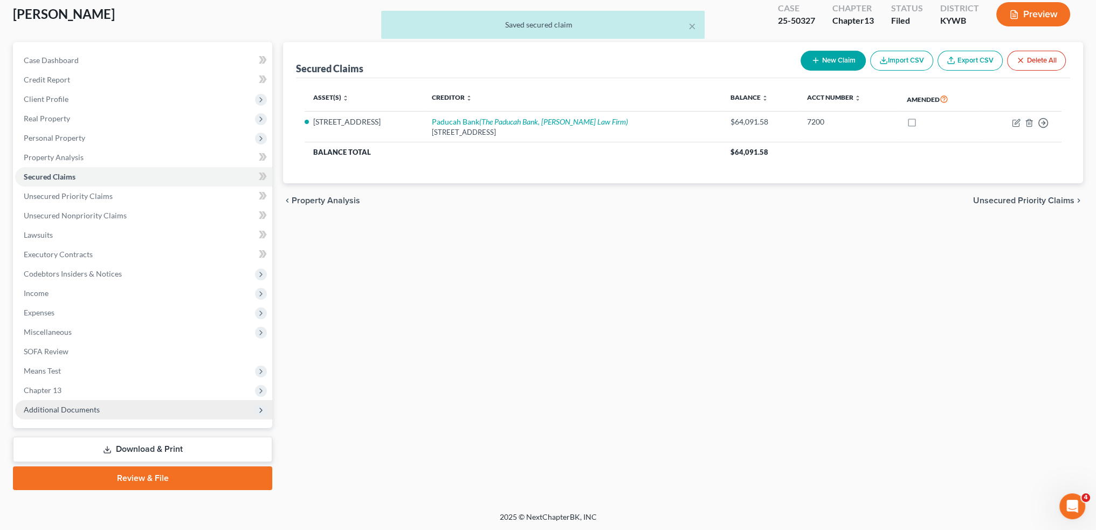
drag, startPoint x: 84, startPoint y: 405, endPoint x: 166, endPoint y: 413, distance: 82.8
click at [83, 405] on span "Additional Documents" at bounding box center [62, 409] width 76 height 9
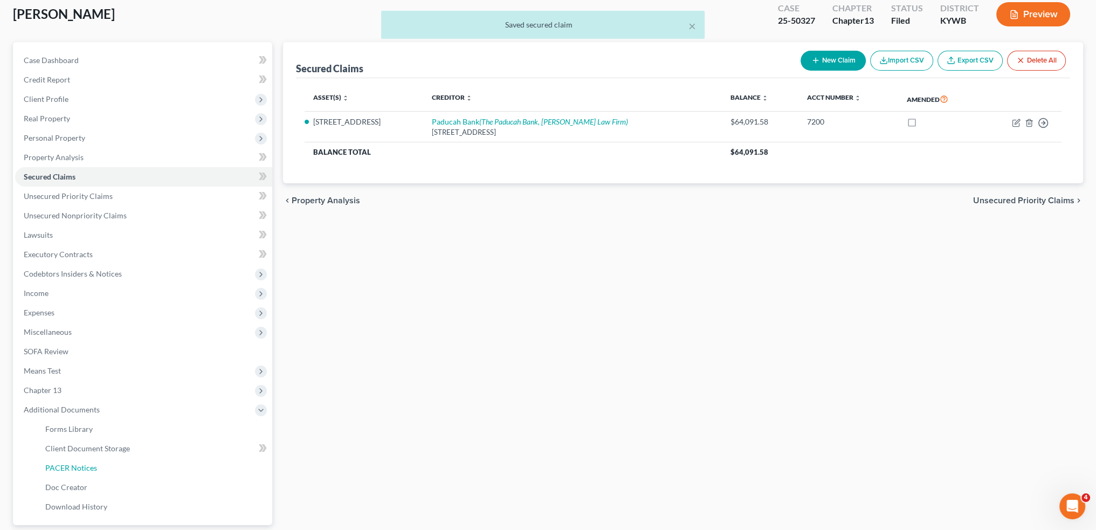
drag, startPoint x: 120, startPoint y: 464, endPoint x: 843, endPoint y: 373, distance: 728.3
click at [120, 464] on link "PACER Notices" at bounding box center [155, 467] width 236 height 19
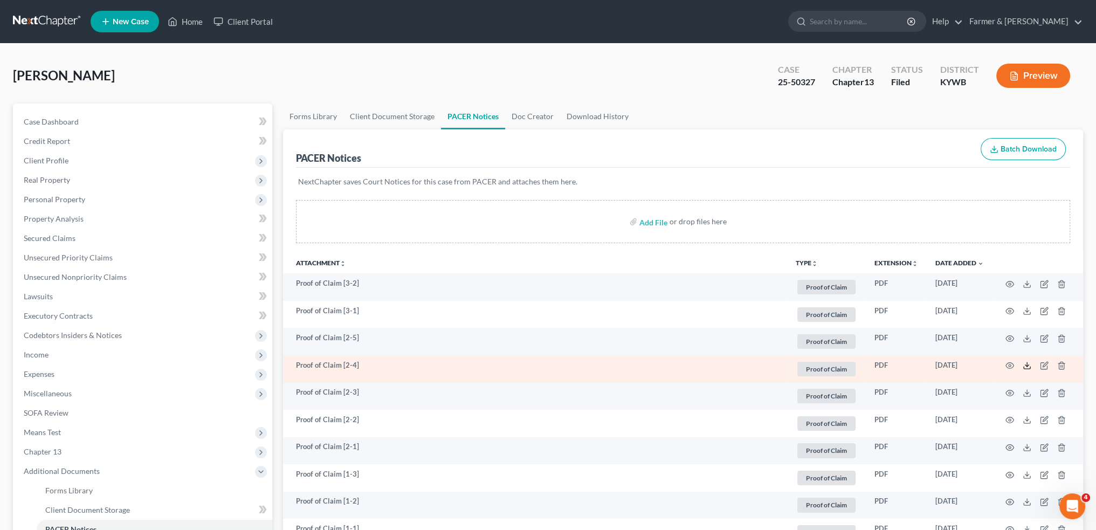
click at [1027, 366] on icon at bounding box center [1027, 365] width 9 height 9
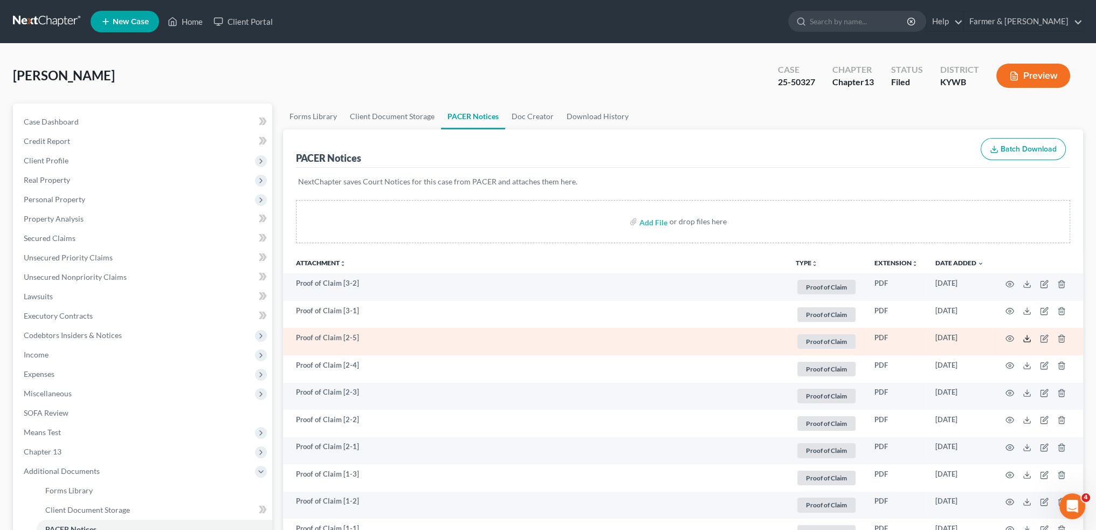
click at [1029, 338] on icon at bounding box center [1027, 338] width 9 height 9
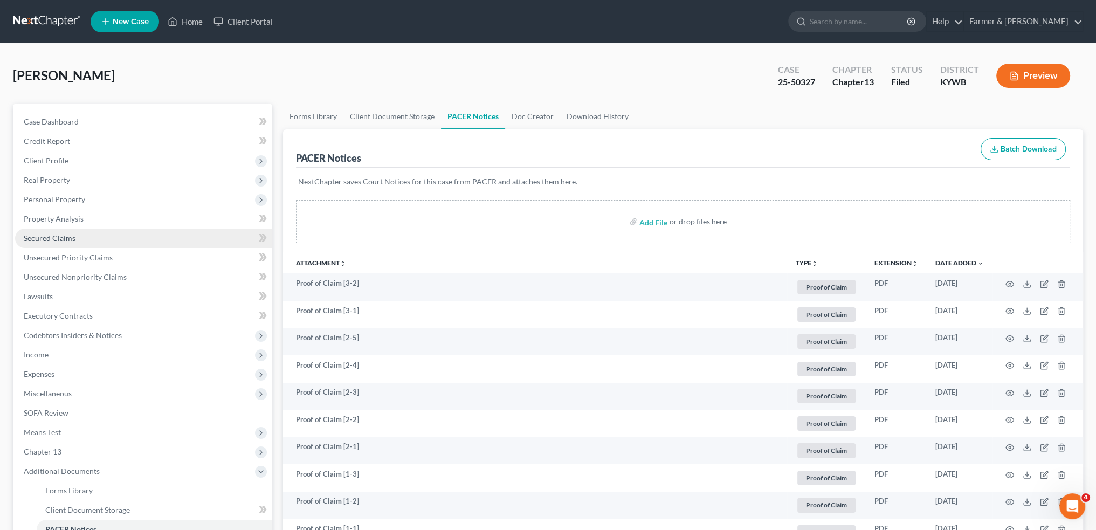
click at [99, 236] on link "Secured Claims" at bounding box center [143, 238] width 257 height 19
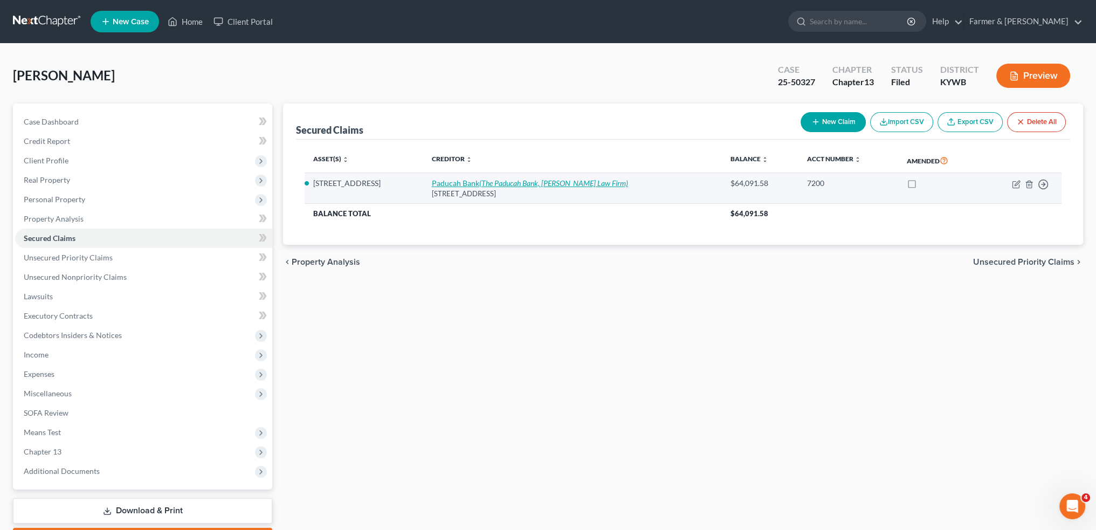
click at [507, 181] on link "Paducah Bank (The Paducah Bank, Denton Law Firm)" at bounding box center [530, 182] width 196 height 9
select select "18"
select select "4"
select select "3"
select select "0"
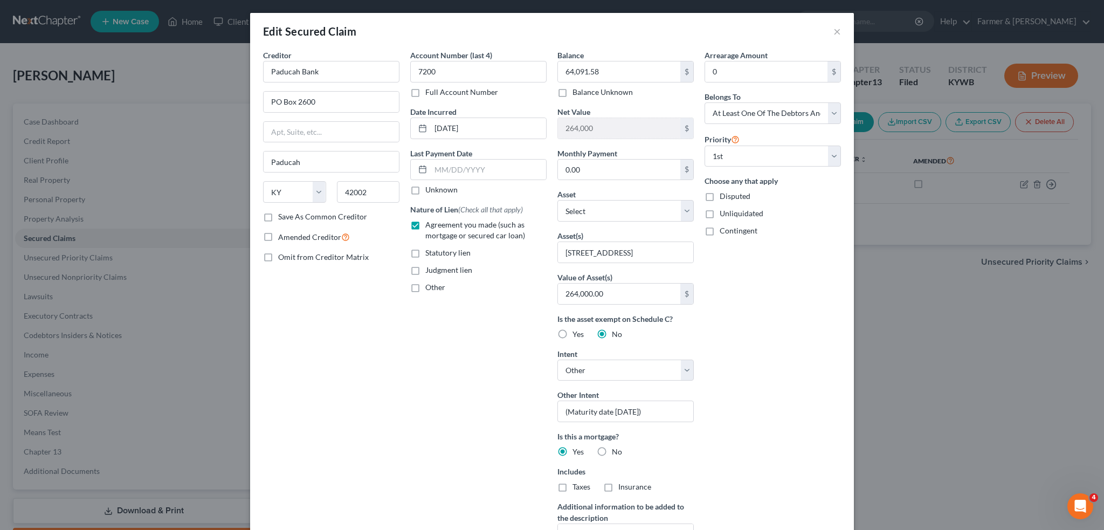
scroll to position [204, 0]
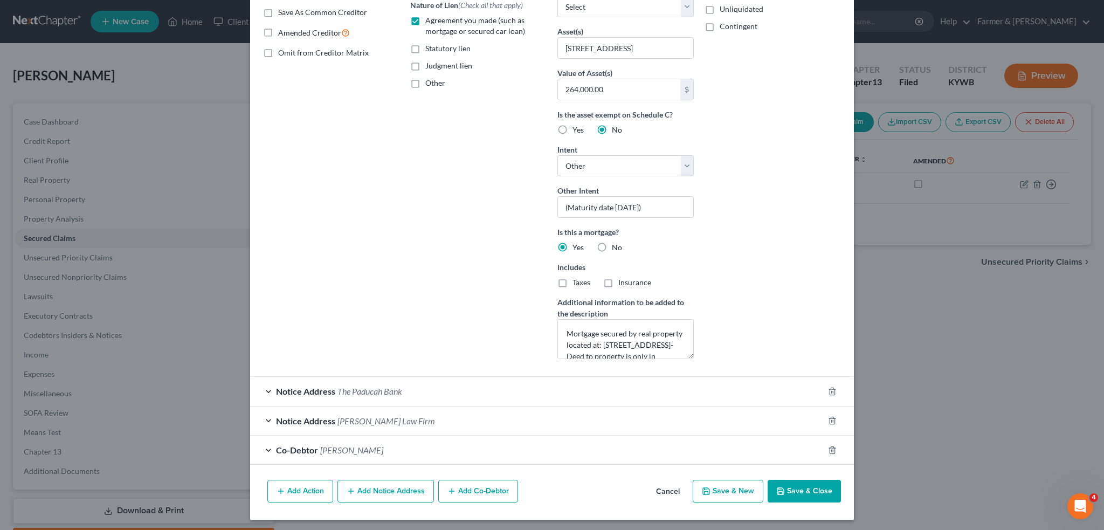
drag, startPoint x: 805, startPoint y: 483, endPoint x: 148, endPoint y: 281, distance: 686.5
click at [805, 483] on button "Save & Close" at bounding box center [804, 491] width 73 height 23
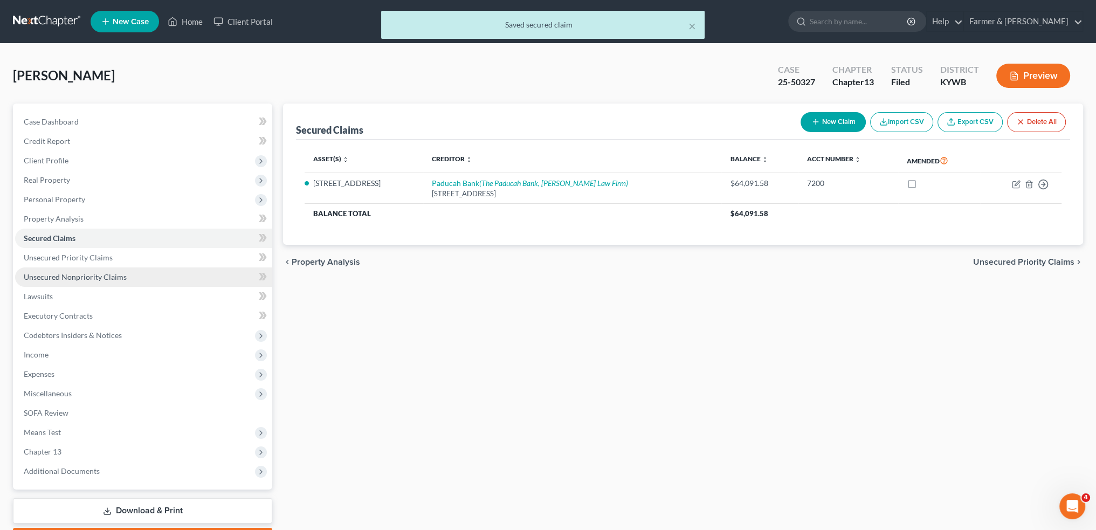
click at [142, 277] on link "Unsecured Nonpriority Claims" at bounding box center [143, 276] width 257 height 19
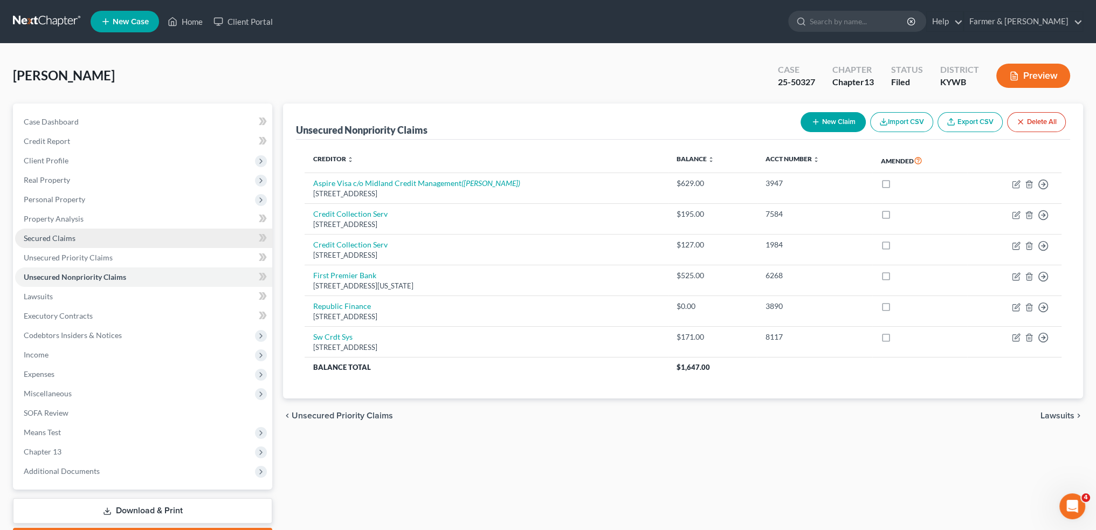
click at [90, 232] on link "Secured Claims" at bounding box center [143, 238] width 257 height 19
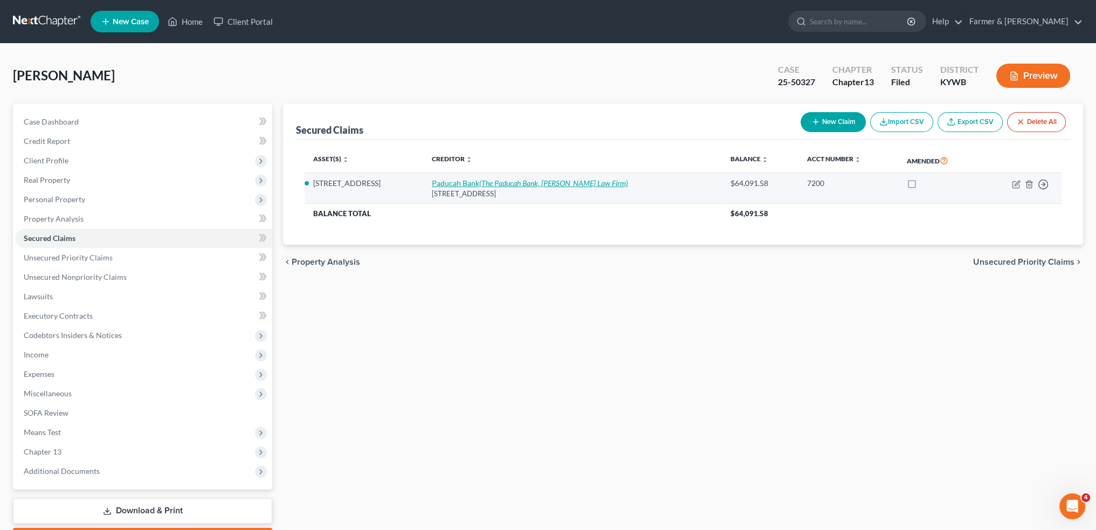
click at [573, 180] on icon "(The Paducah Bank, Denton Law Firm)" at bounding box center [553, 182] width 149 height 9
select select "18"
select select "0"
select select "4"
select select "3"
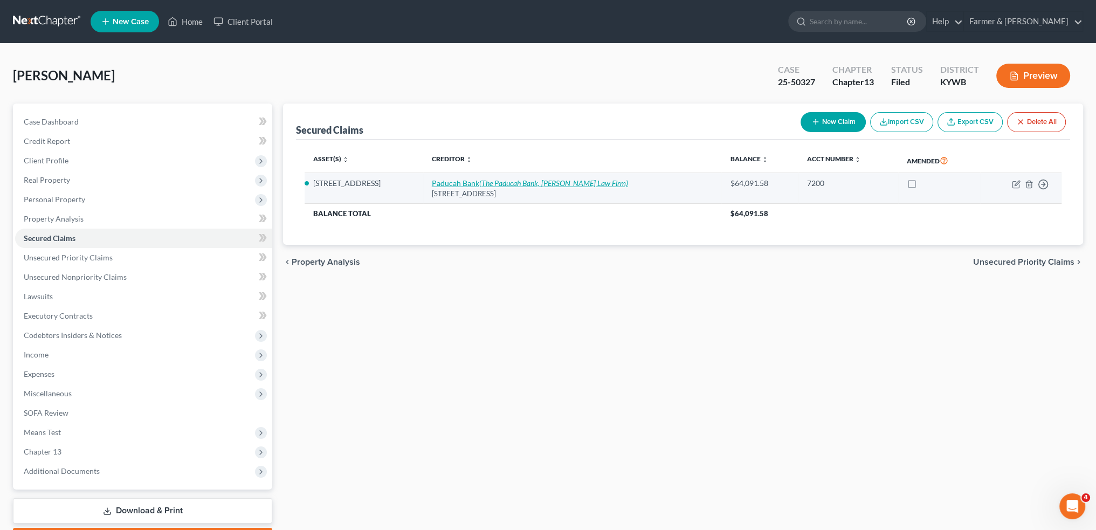
select select "0"
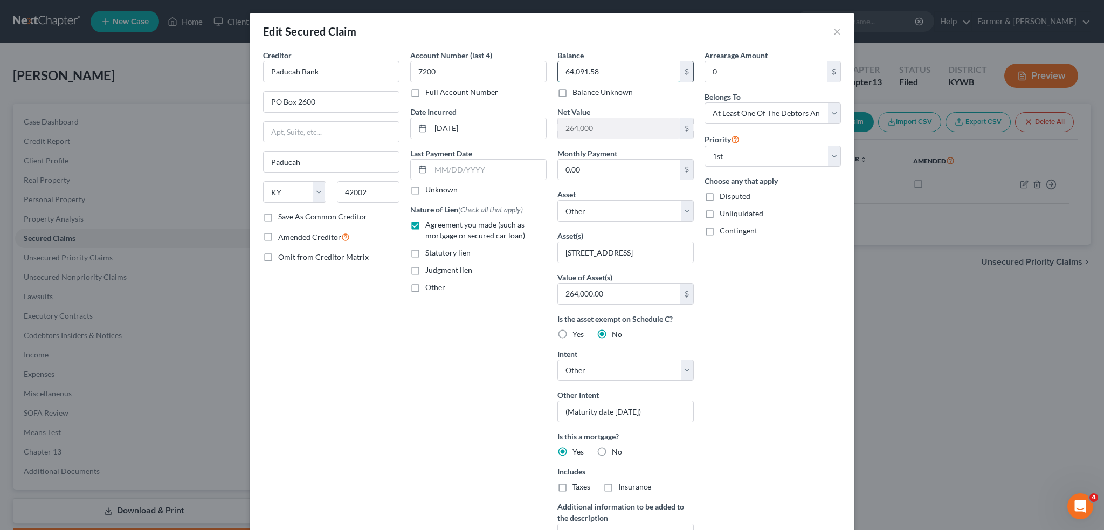
click at [606, 72] on input "64,091.58" at bounding box center [619, 71] width 122 height 20
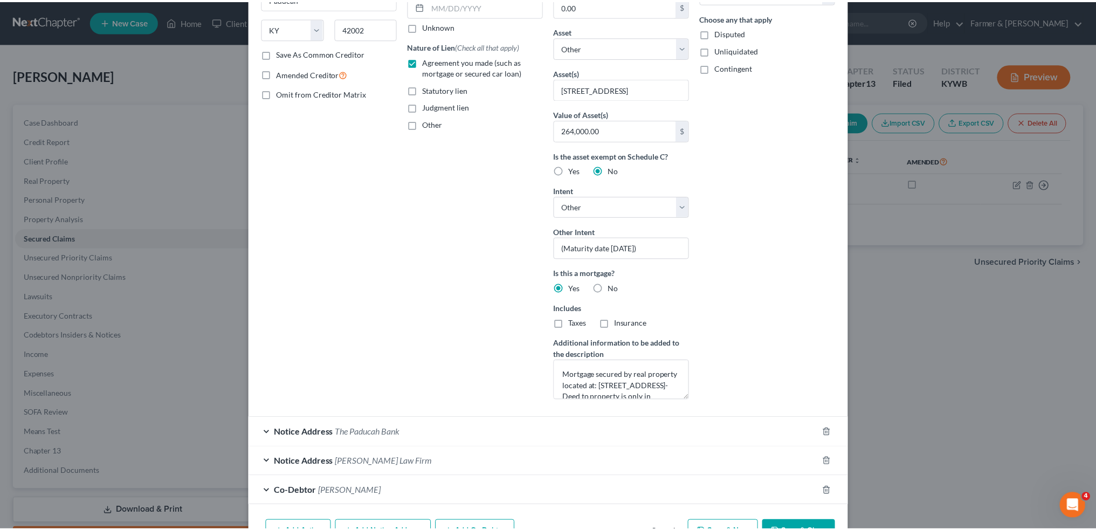
scroll to position [204, 0]
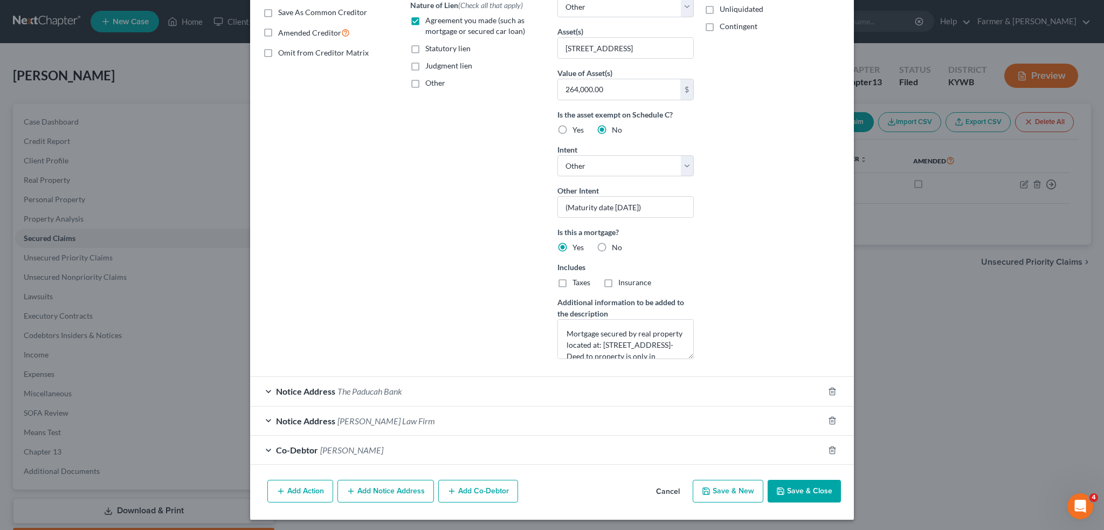
type input "85,544.13"
drag, startPoint x: 788, startPoint y: 493, endPoint x: 834, endPoint y: 494, distance: 46.4
click at [789, 494] on button "Save & Close" at bounding box center [804, 491] width 73 height 23
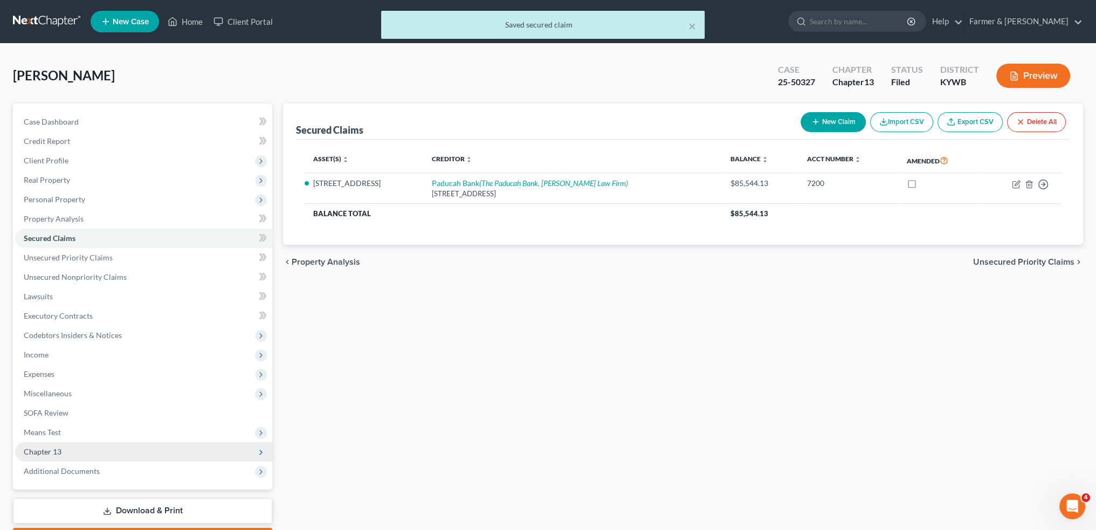
scroll to position [61, 0]
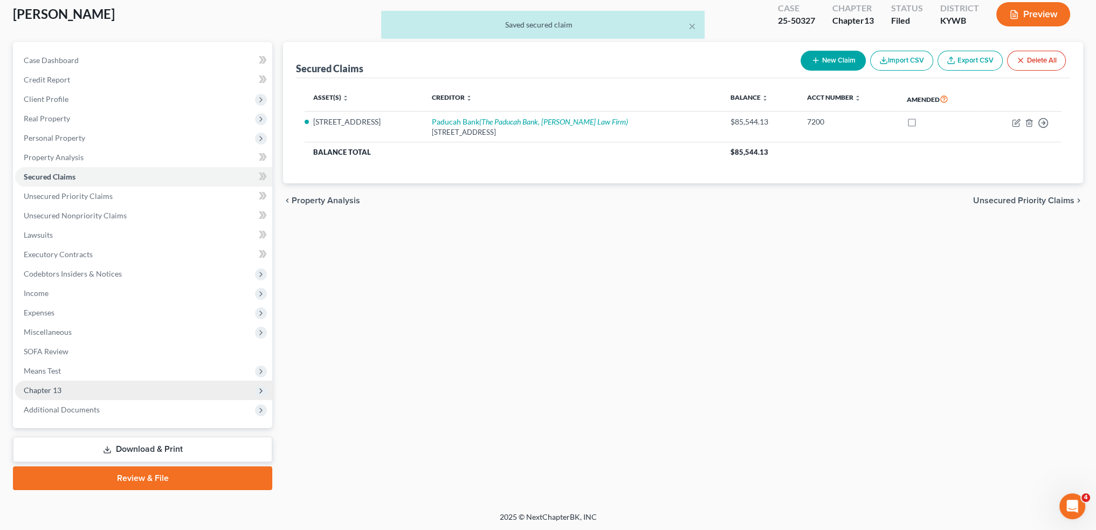
click at [102, 390] on span "Chapter 13" at bounding box center [143, 390] width 257 height 19
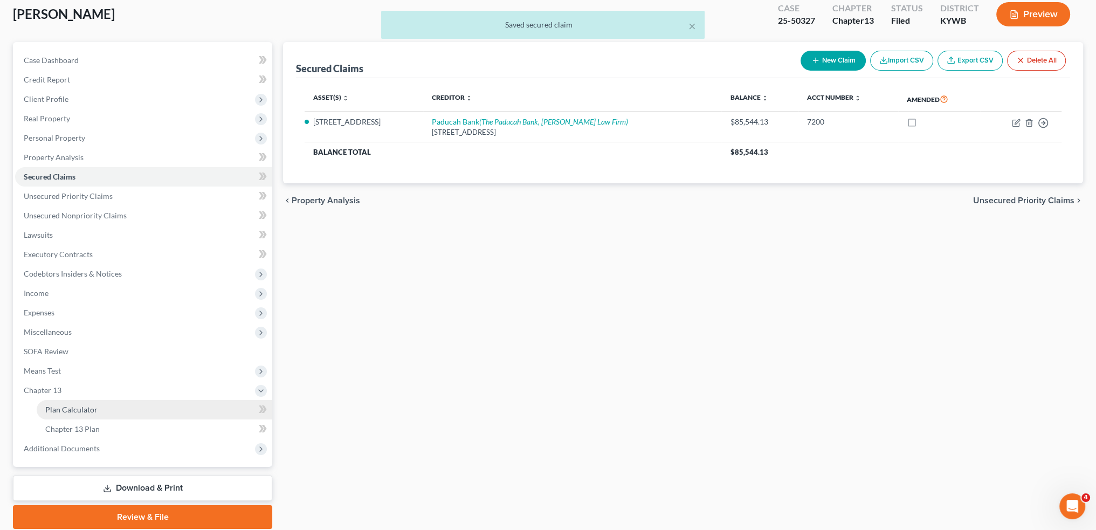
click at [98, 409] on link "Plan Calculator" at bounding box center [155, 409] width 236 height 19
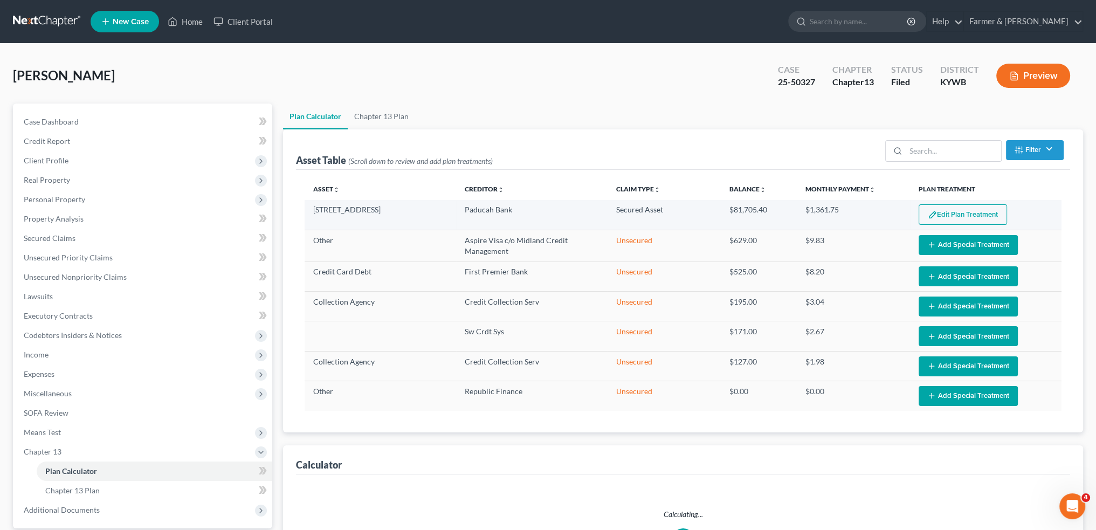
select select "59"
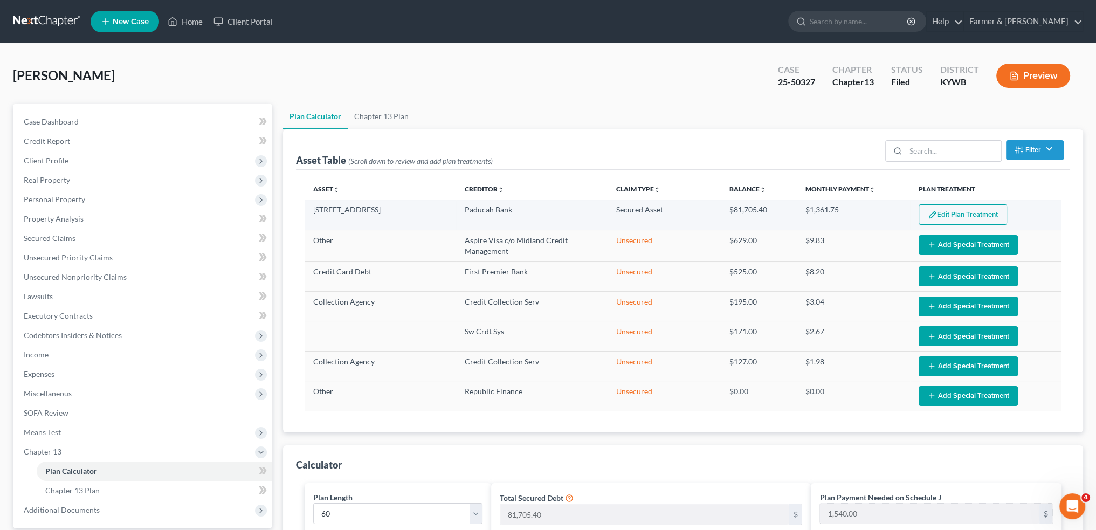
click at [981, 215] on button "Edit Plan Treatment" at bounding box center [963, 214] width 88 height 20
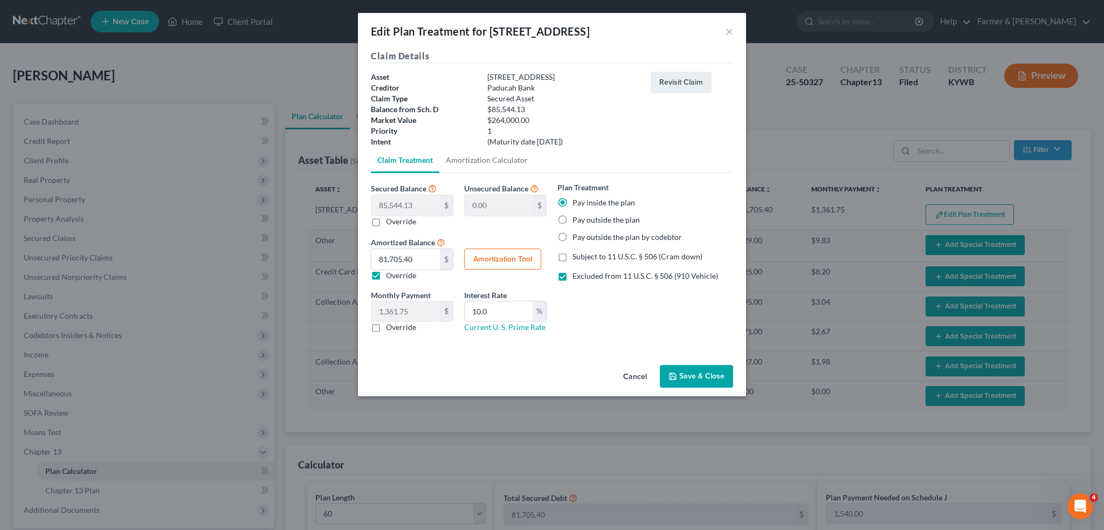
click at [491, 260] on button "Amortization Tool" at bounding box center [502, 260] width 77 height 22
type input "85,544.13"
type input "10.0"
type input "60"
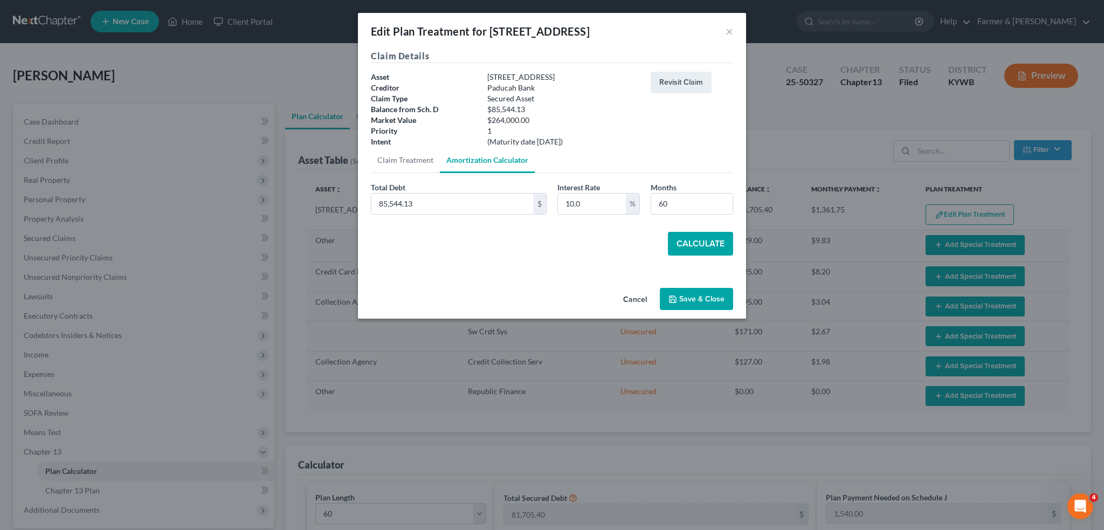
click at [690, 233] on button "Calculate" at bounding box center [700, 244] width 65 height 24
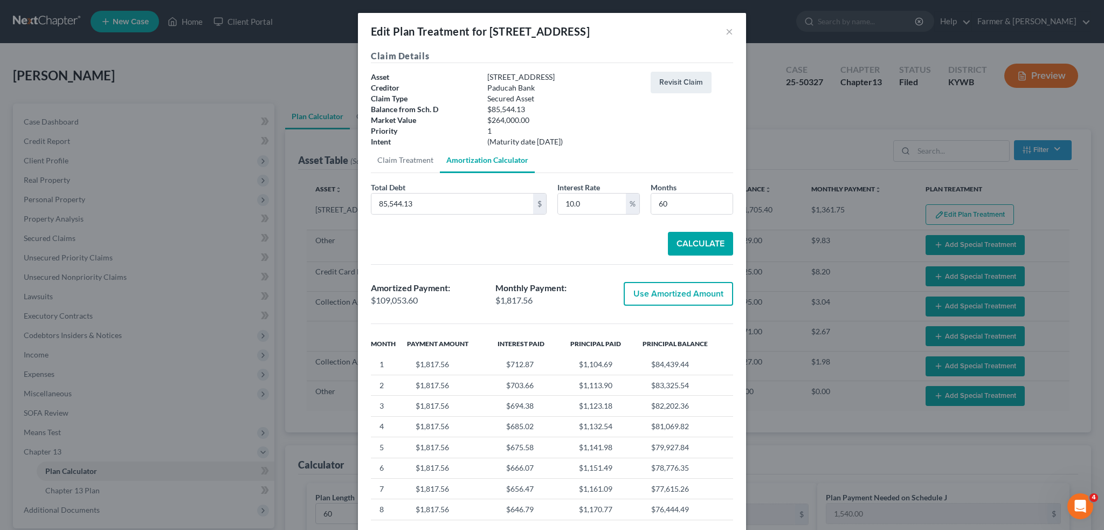
click at [685, 289] on button "Use Amortized Amount" at bounding box center [678, 294] width 109 height 24
type input "109,053.59"
type input "1,817.55"
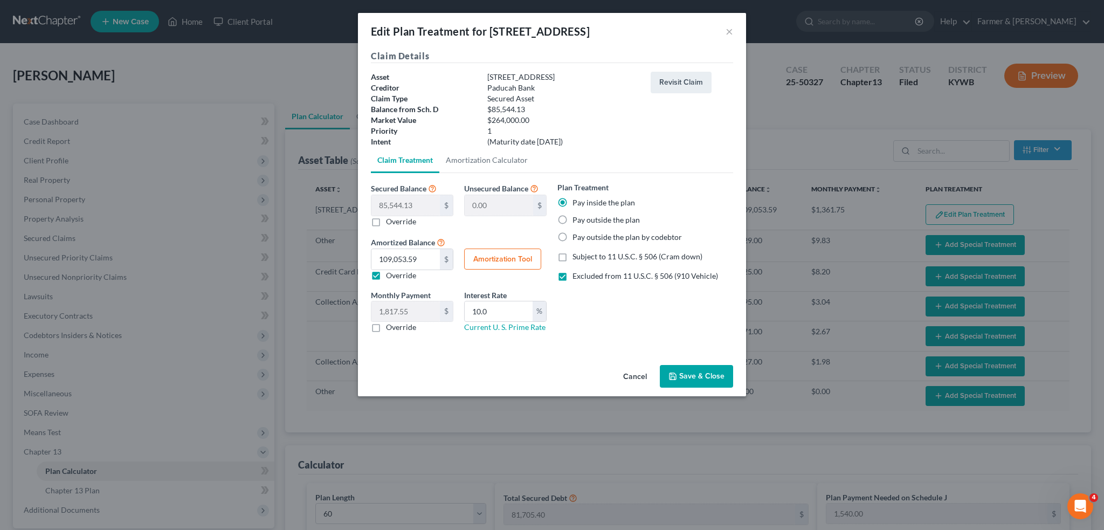
drag, startPoint x: 684, startPoint y: 379, endPoint x: 1089, endPoint y: 353, distance: 405.2
click at [684, 379] on button "Save & Close" at bounding box center [696, 376] width 73 height 23
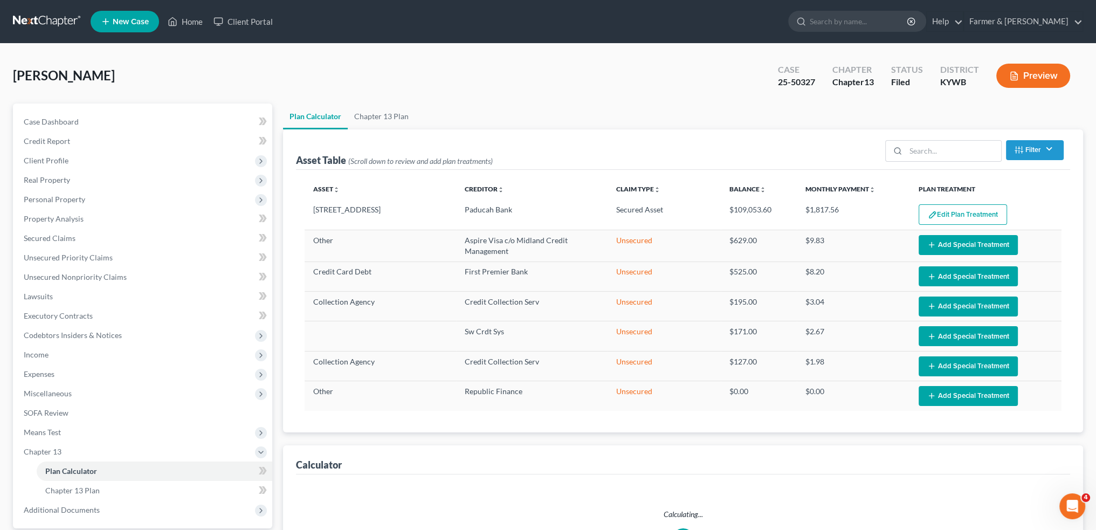
select select "59"
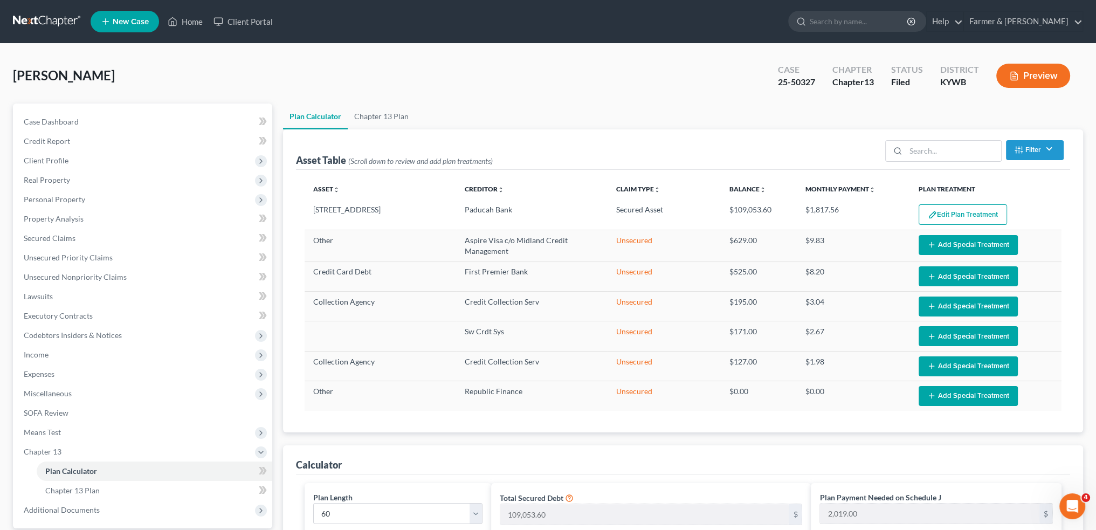
scroll to position [449, 0]
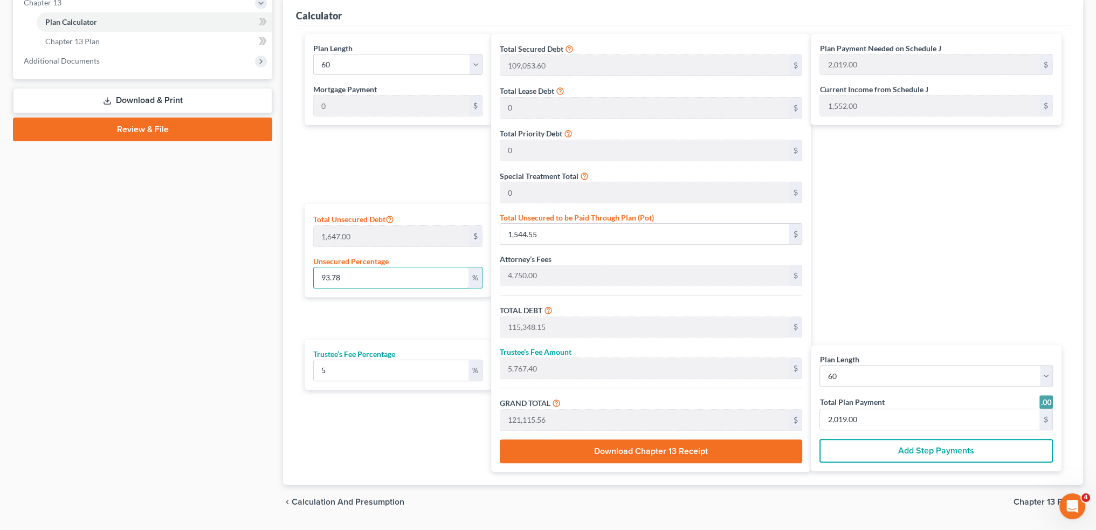
drag, startPoint x: 347, startPoint y: 278, endPoint x: 307, endPoint y: 283, distance: 39.7
click at [307, 283] on div "Total Unsecured Debt 1,647.00 $ Unsecured Percentage 93.78 %" at bounding box center [398, 250] width 187 height 93
type input "1"
type input "16.47"
type input "113,820.07"
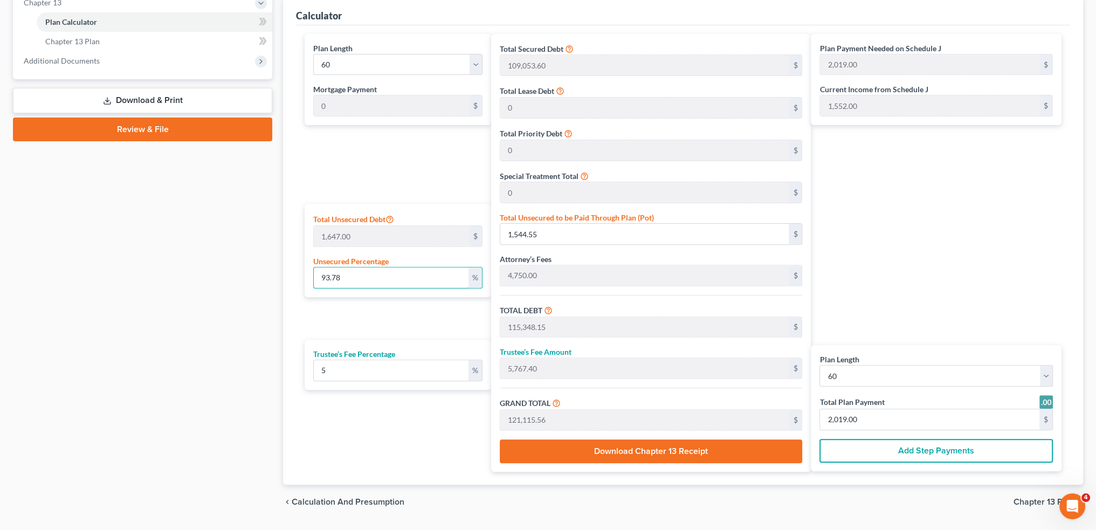
type input "5,691.00"
type input "119,511.07"
type input "1,992.00"
type input "10"
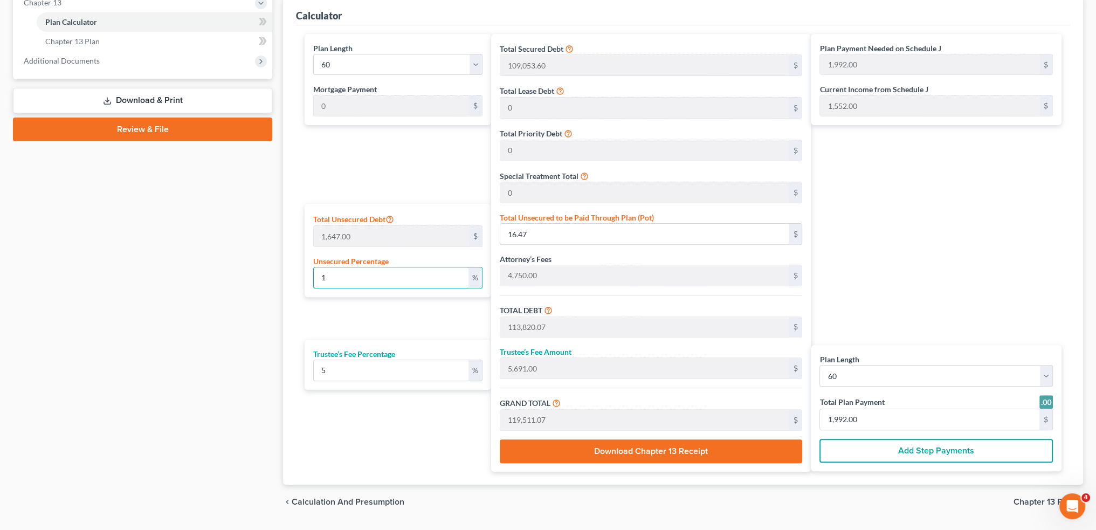
type input "164.70"
type input "113,968.30"
type input "5,698.41"
type input "119,666.71"
type input "1,994.00"
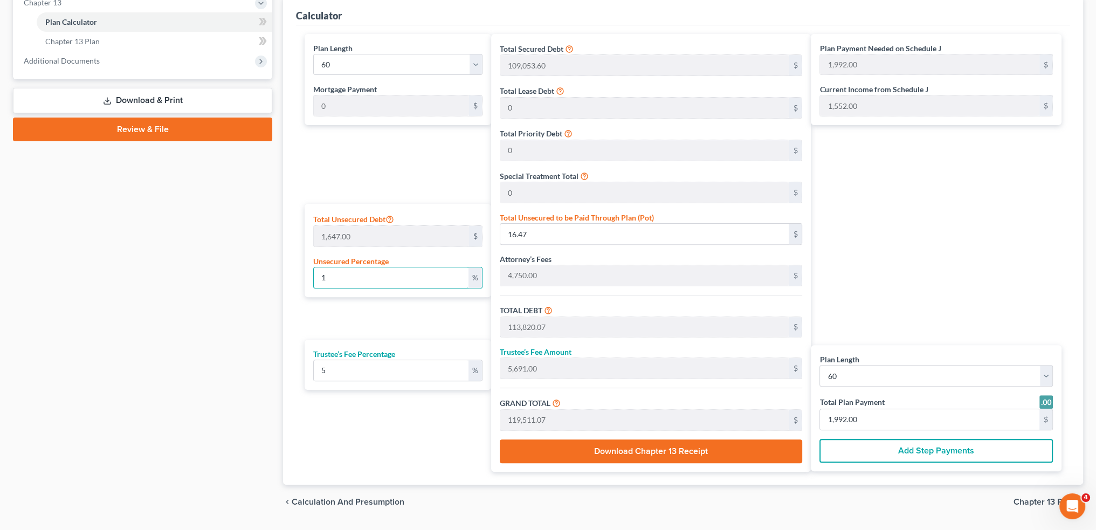
type input "1,994.00"
type input "100"
type input "1,647.00"
type input "115,450.60"
type input "5,772.53"
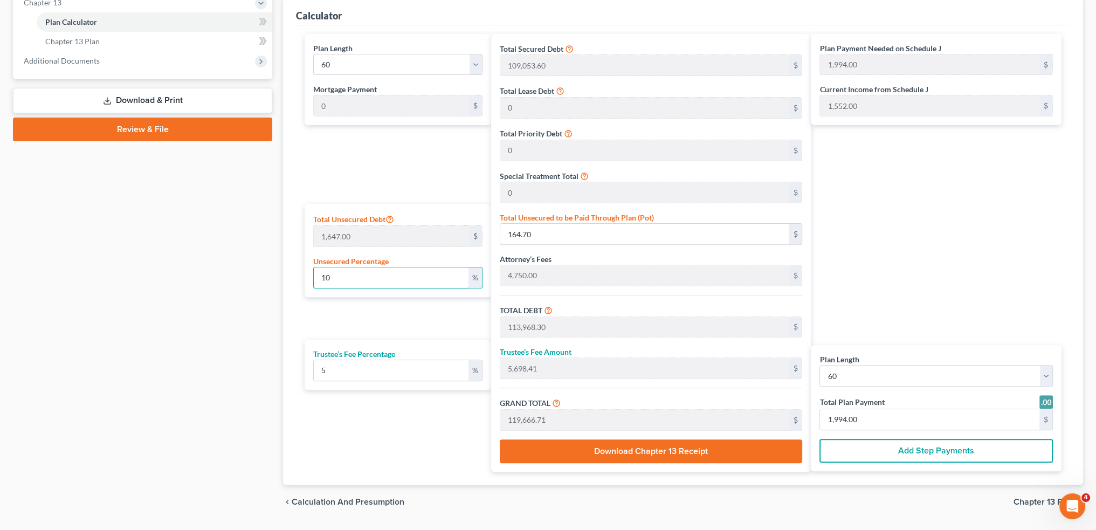
type input "121,223.13"
type input "2,020.00"
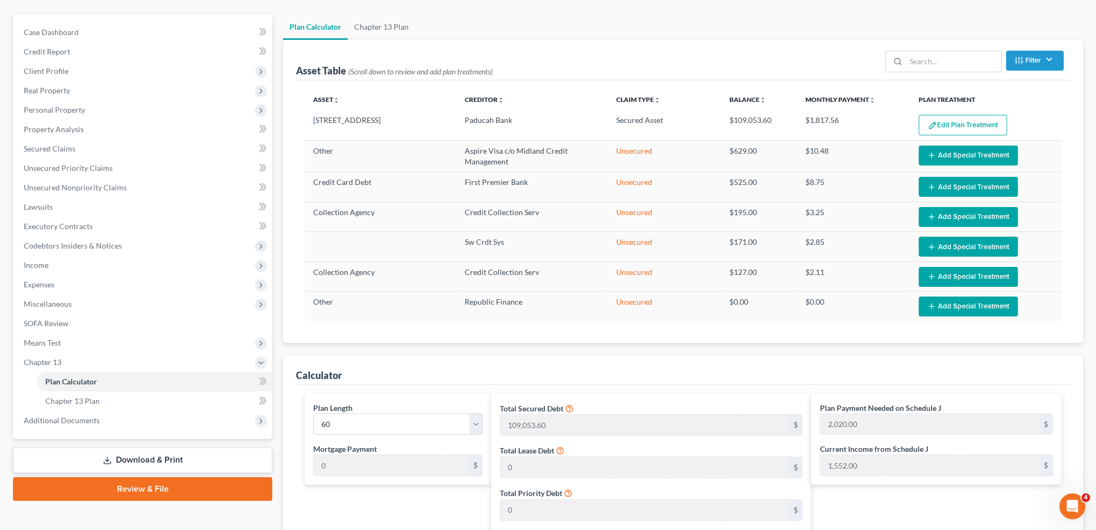
scroll to position [0, 0]
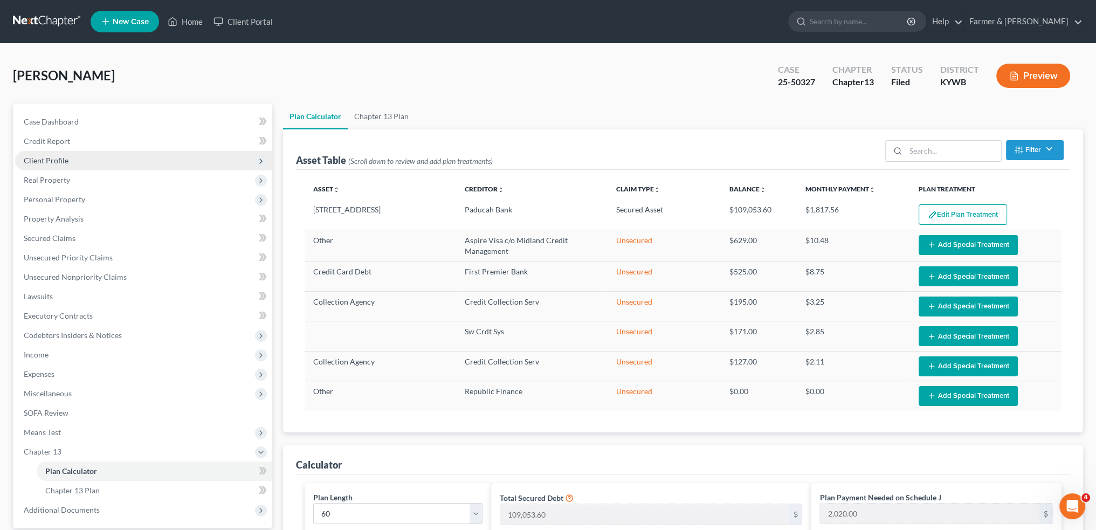
type input "100"
click at [96, 157] on span "Client Profile" at bounding box center [143, 160] width 257 height 19
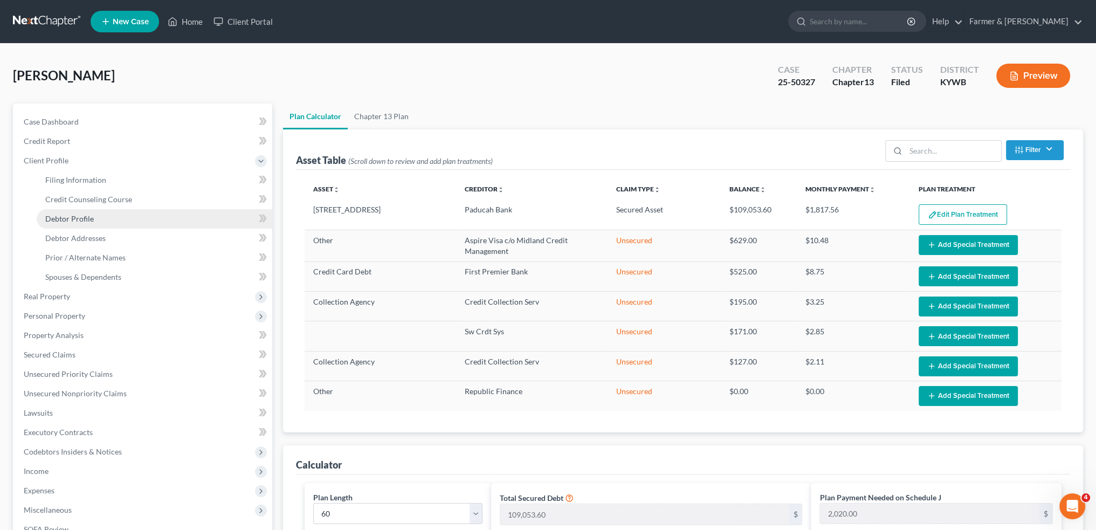
click at [90, 224] on link "Debtor Profile" at bounding box center [155, 218] width 236 height 19
select select "3"
select select "1"
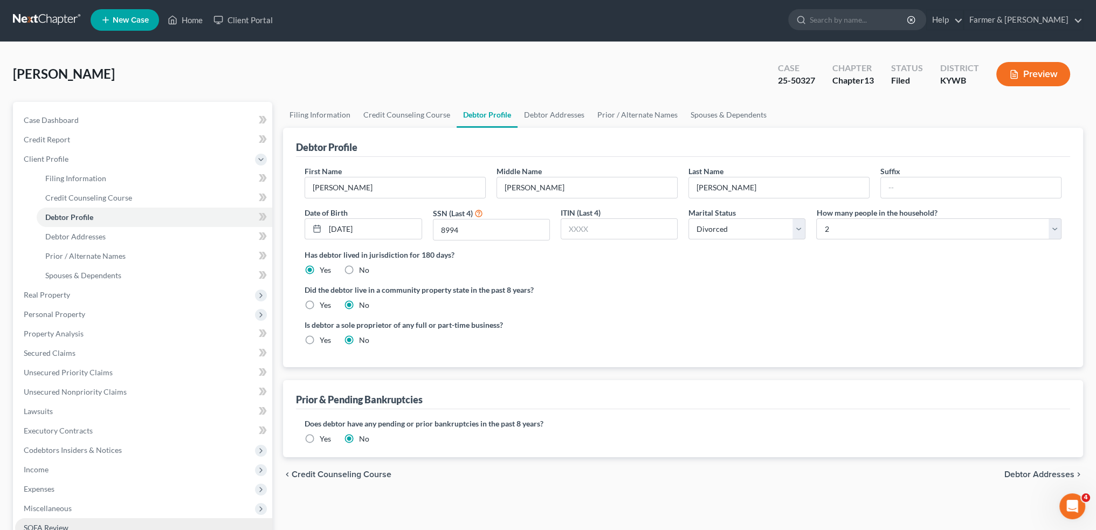
scroll to position [178, 0]
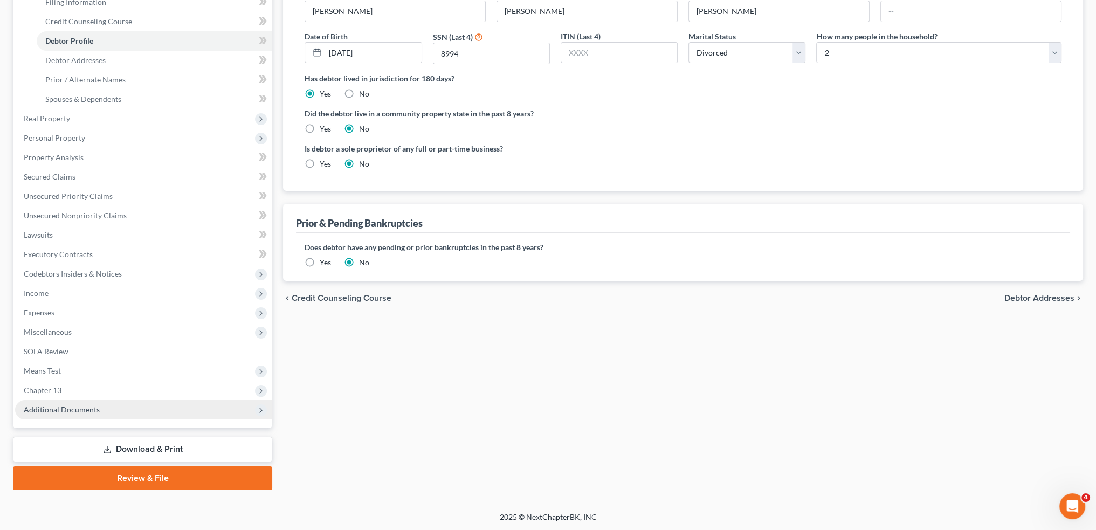
click at [93, 412] on span "Additional Documents" at bounding box center [62, 409] width 76 height 9
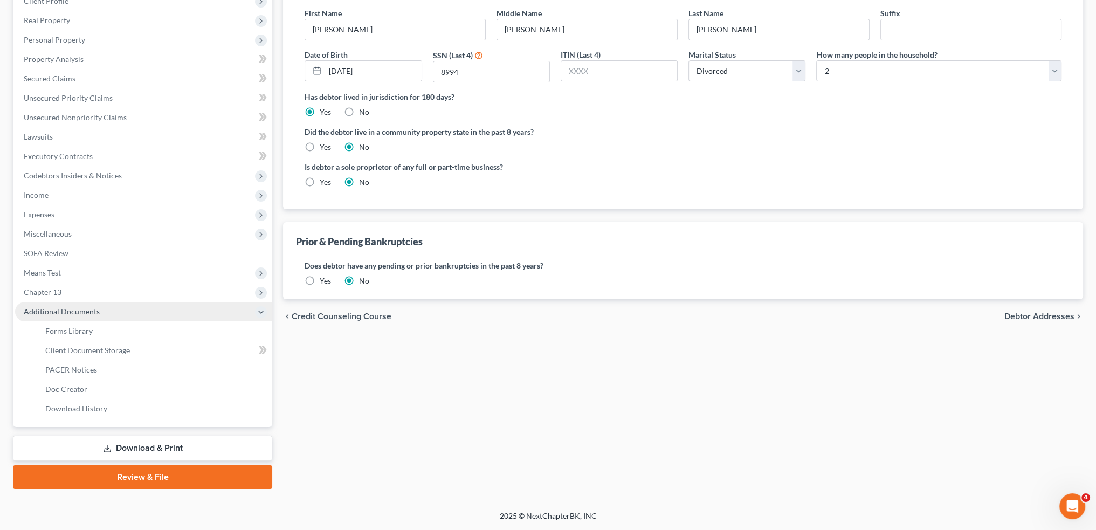
scroll to position [159, 0]
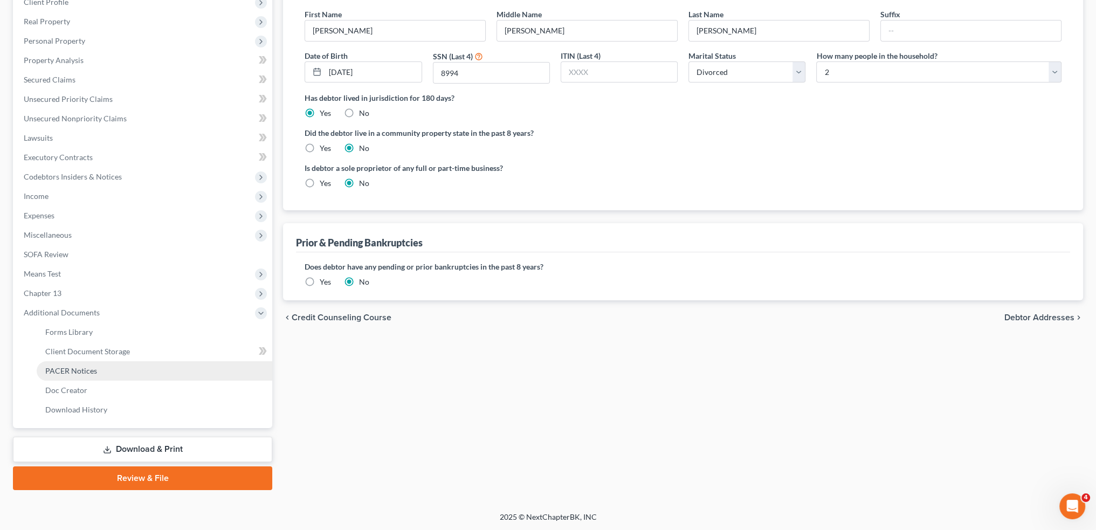
click at [92, 370] on span "PACER Notices" at bounding box center [71, 370] width 52 height 9
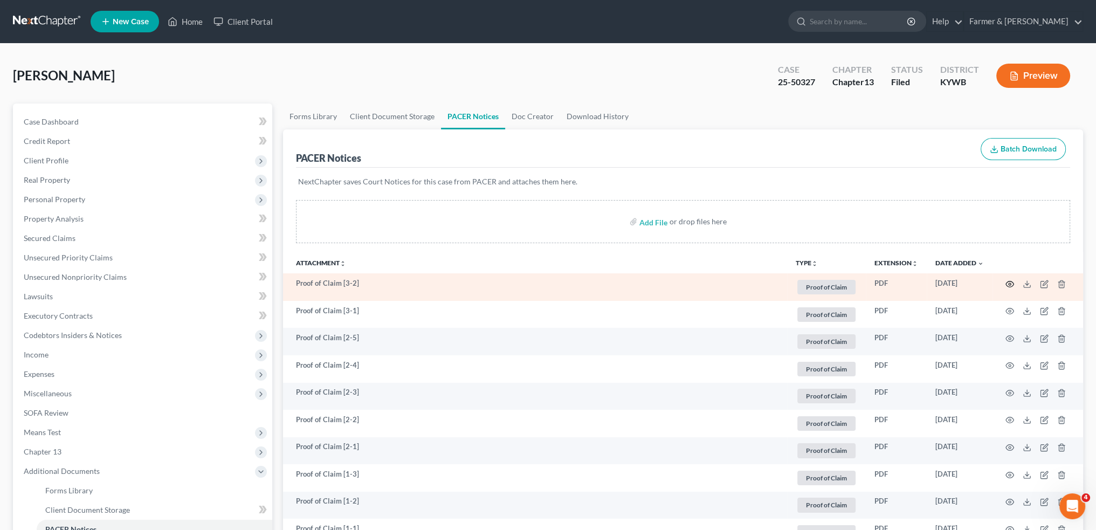
click at [1009, 285] on icon "button" at bounding box center [1010, 284] width 9 height 9
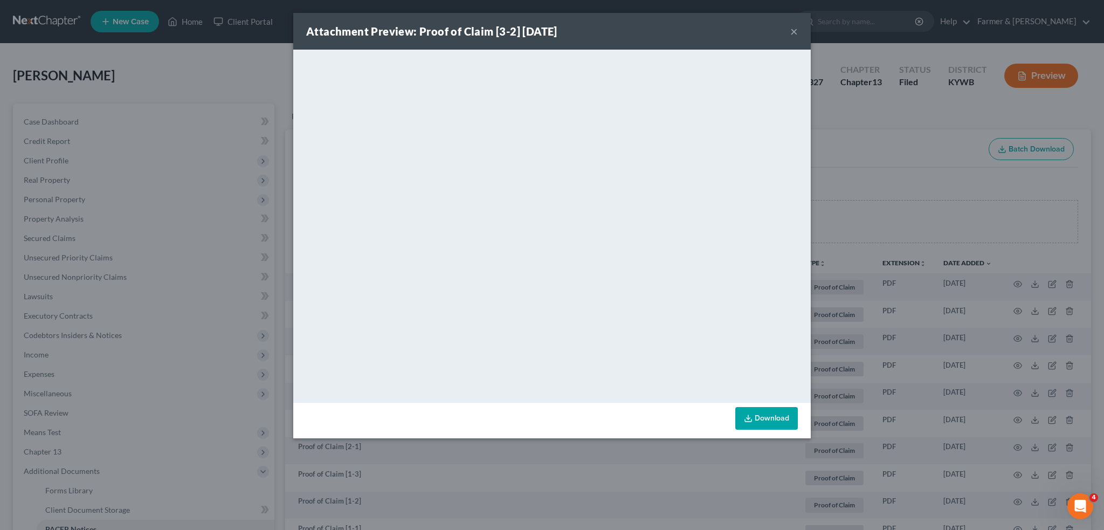
click at [793, 30] on button "×" at bounding box center [794, 31] width 8 height 13
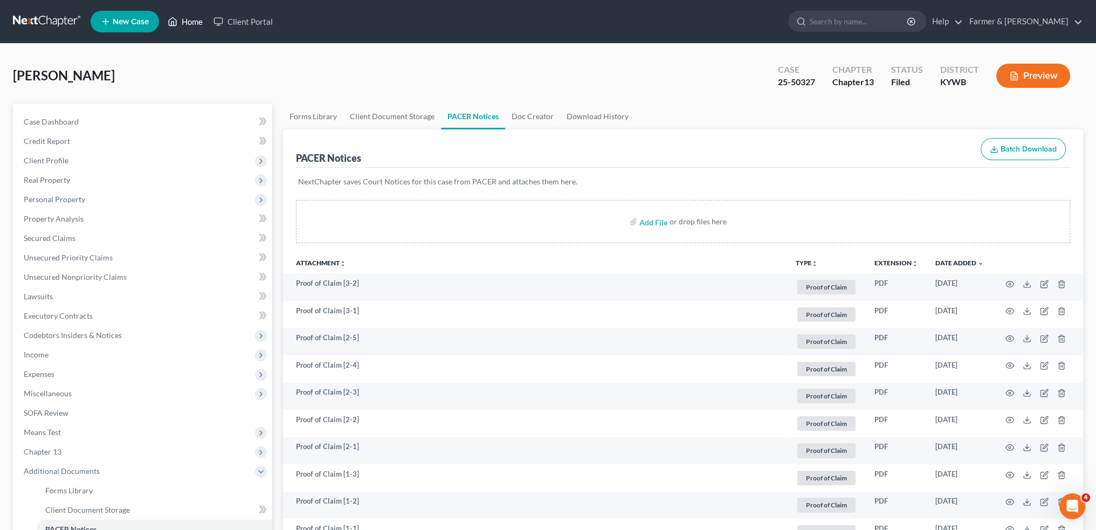
click at [190, 16] on link "Home" at bounding box center [185, 21] width 46 height 19
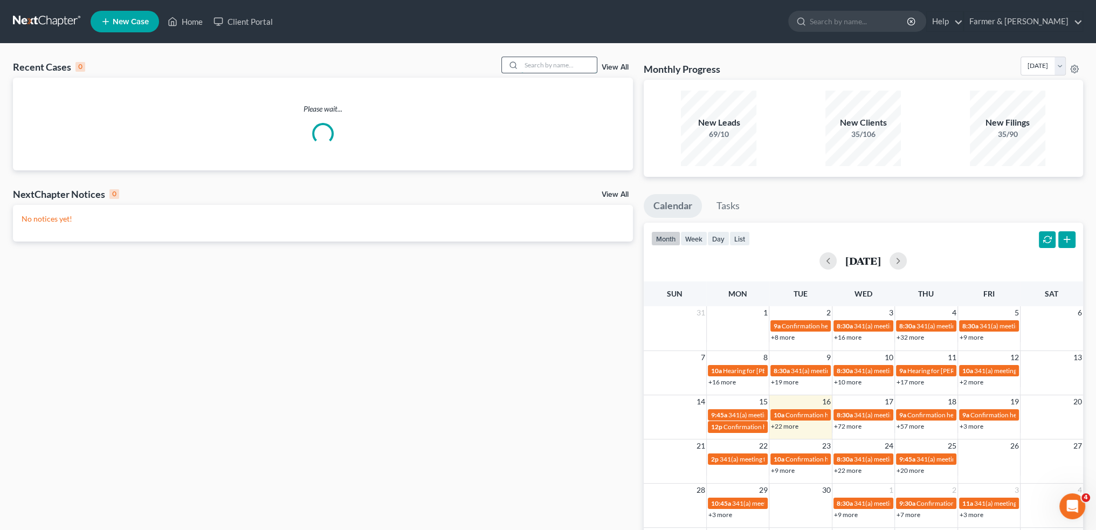
click at [572, 67] on input "search" at bounding box center [558, 65] width 75 height 16
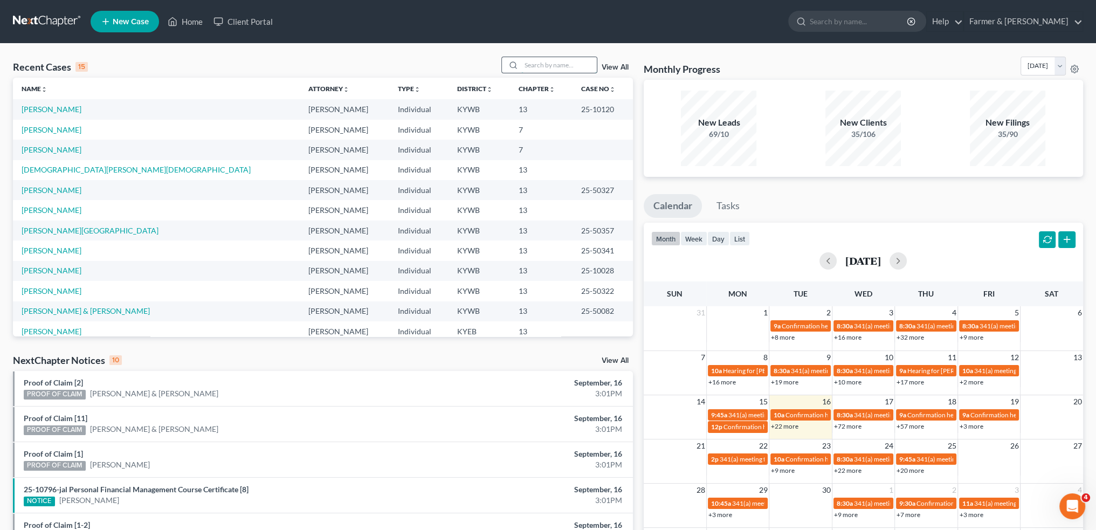
click at [572, 67] on input "search" at bounding box center [558, 65] width 75 height 16
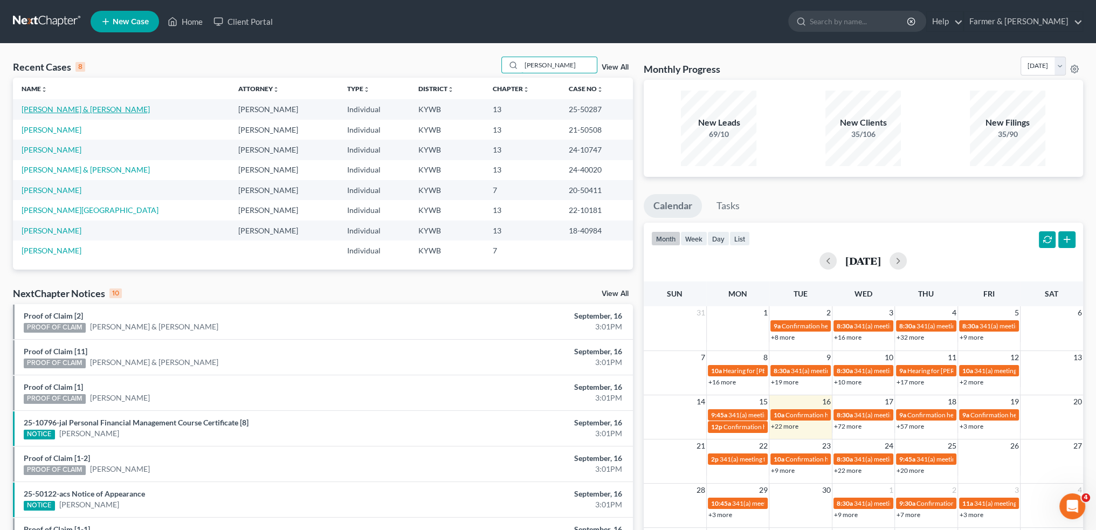
type input "SUTTON"
click at [60, 112] on link "Sutton, James & Ty" at bounding box center [86, 109] width 128 height 9
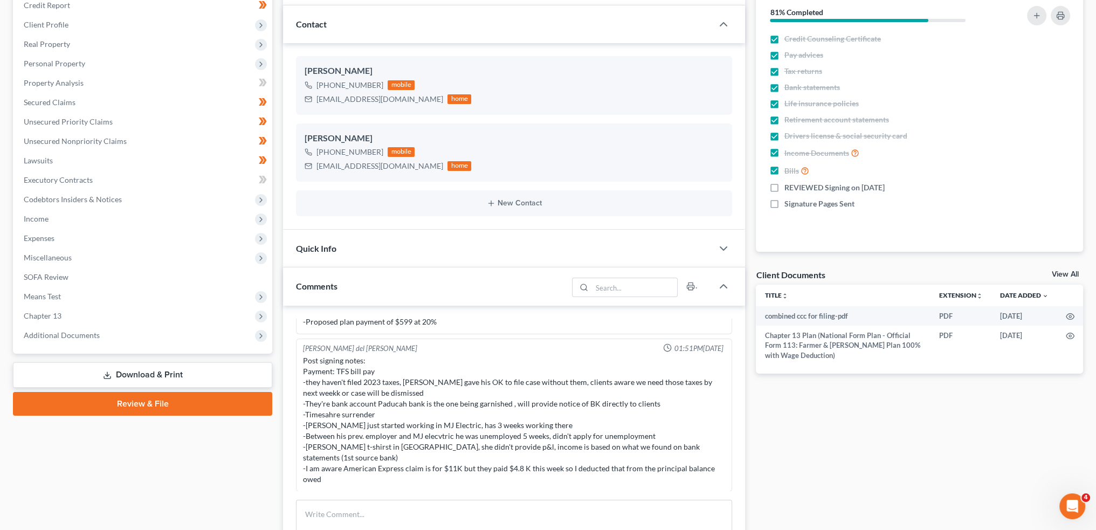
scroll to position [180, 0]
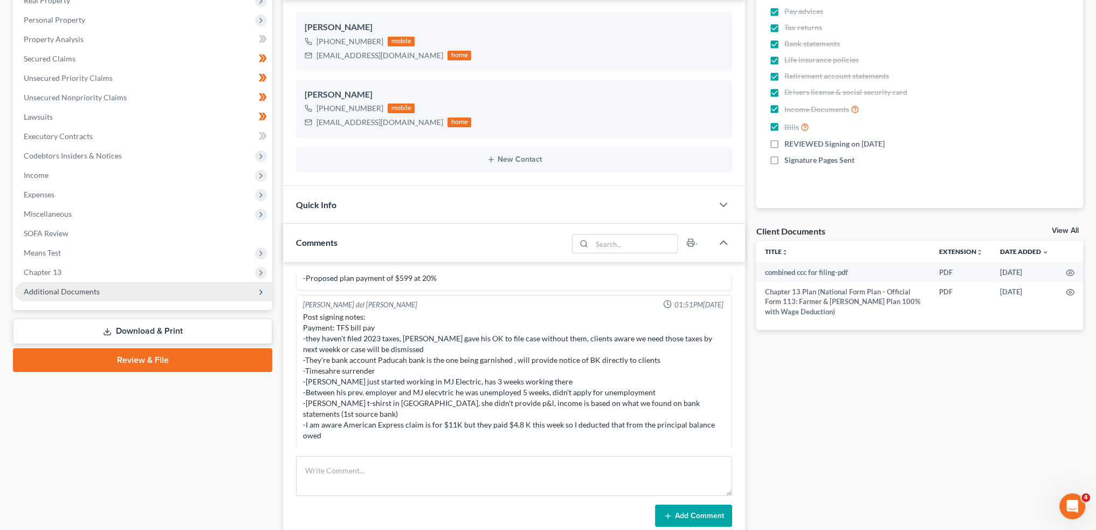
click at [74, 288] on span "Additional Documents" at bounding box center [62, 291] width 76 height 9
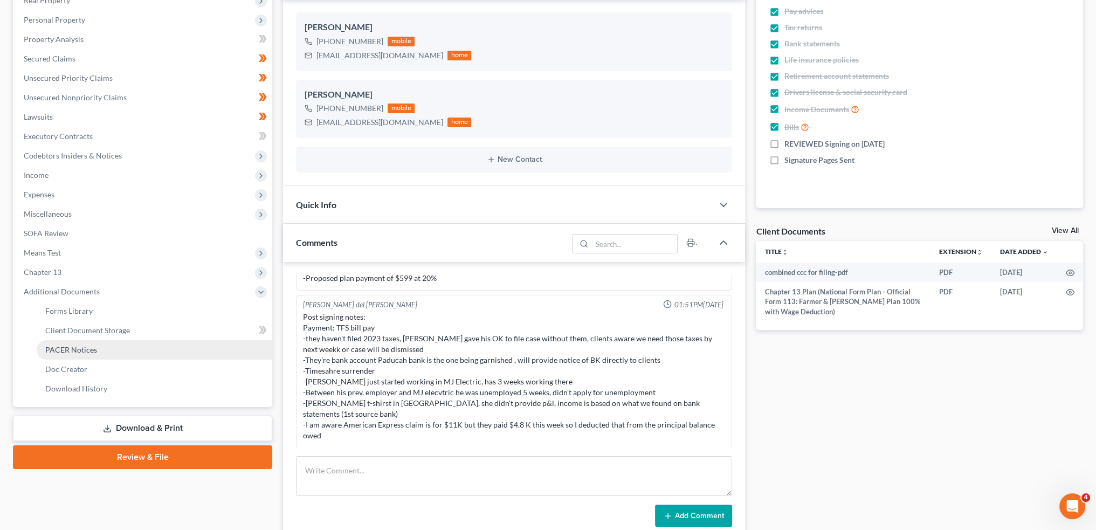
click at [69, 353] on span "PACER Notices" at bounding box center [71, 349] width 52 height 9
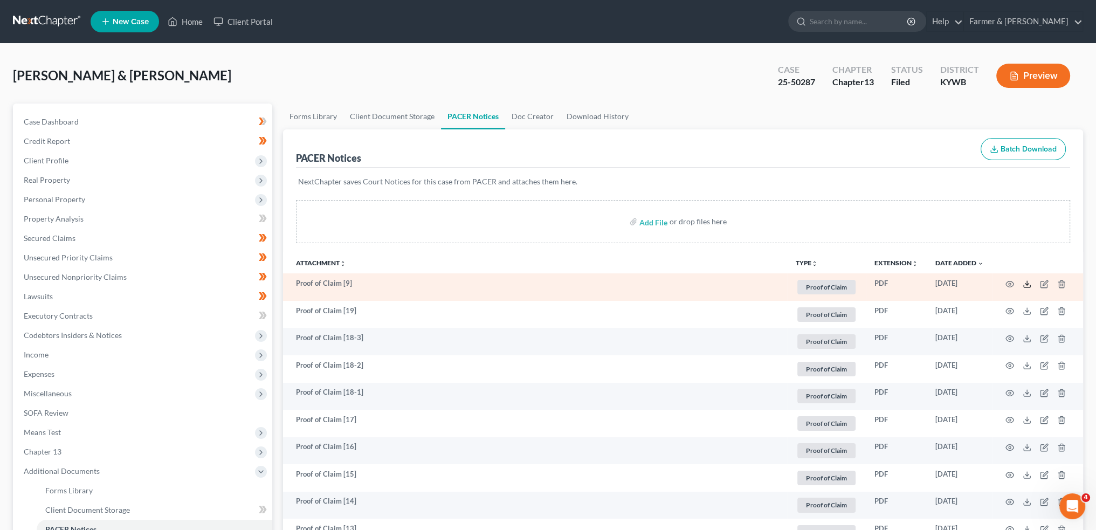
click at [1029, 284] on icon at bounding box center [1027, 284] width 9 height 9
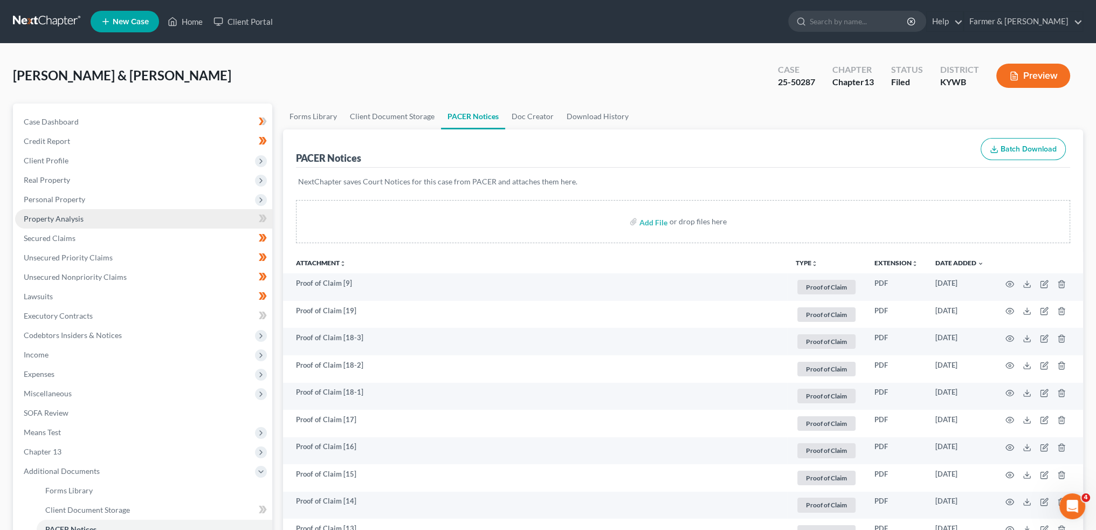
click at [138, 222] on link "Property Analysis" at bounding box center [143, 218] width 257 height 19
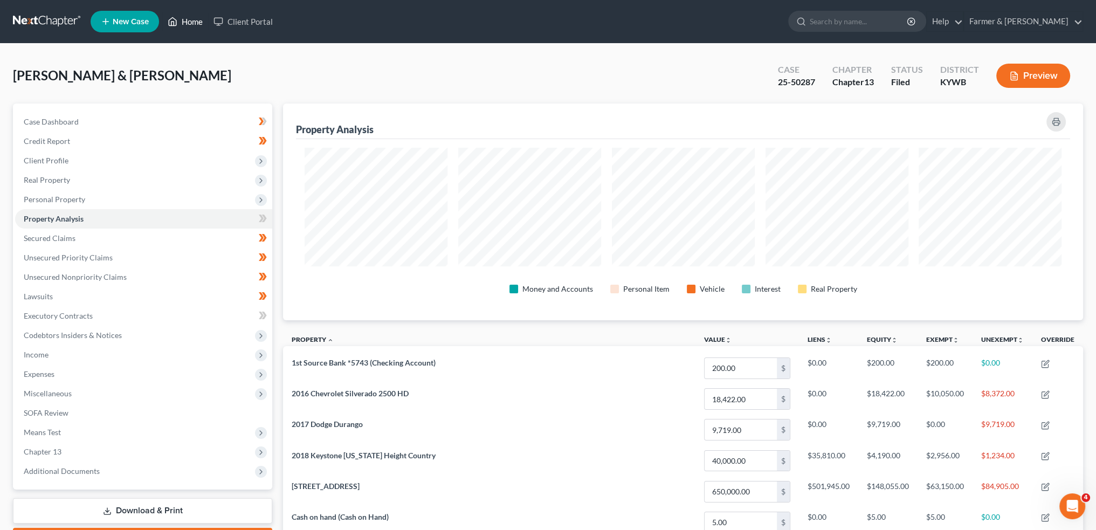
click at [197, 22] on link "Home" at bounding box center [185, 21] width 46 height 19
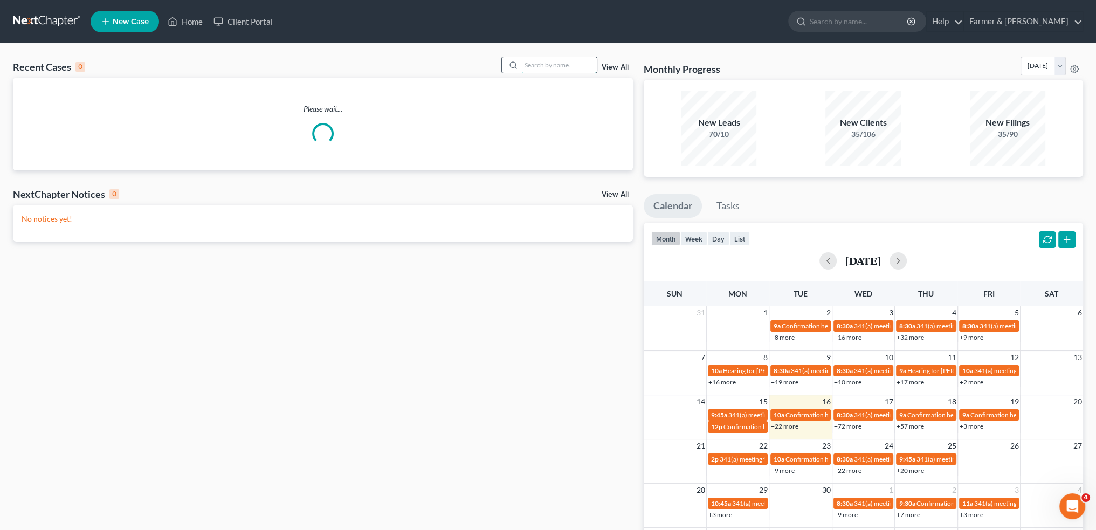
click at [535, 64] on input "search" at bounding box center [558, 65] width 75 height 16
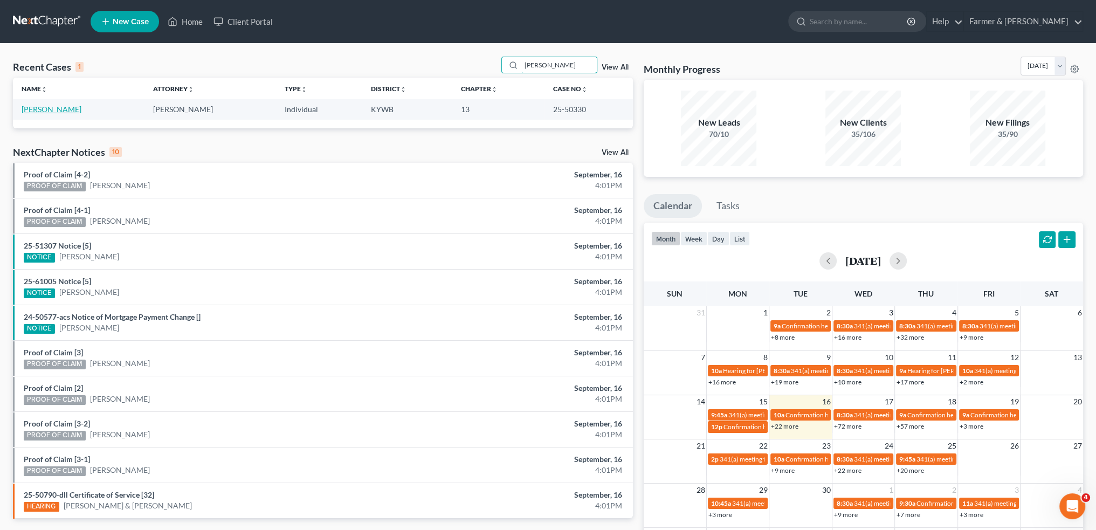
type input "sherrie owens"
click at [49, 111] on link "Owens, Sherrie" at bounding box center [52, 109] width 60 height 9
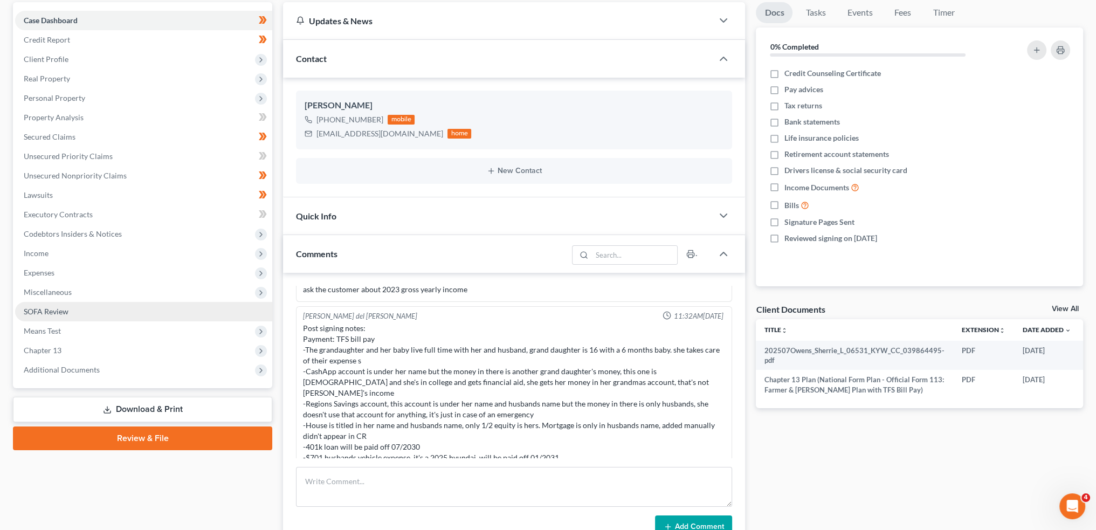
scroll to position [180, 0]
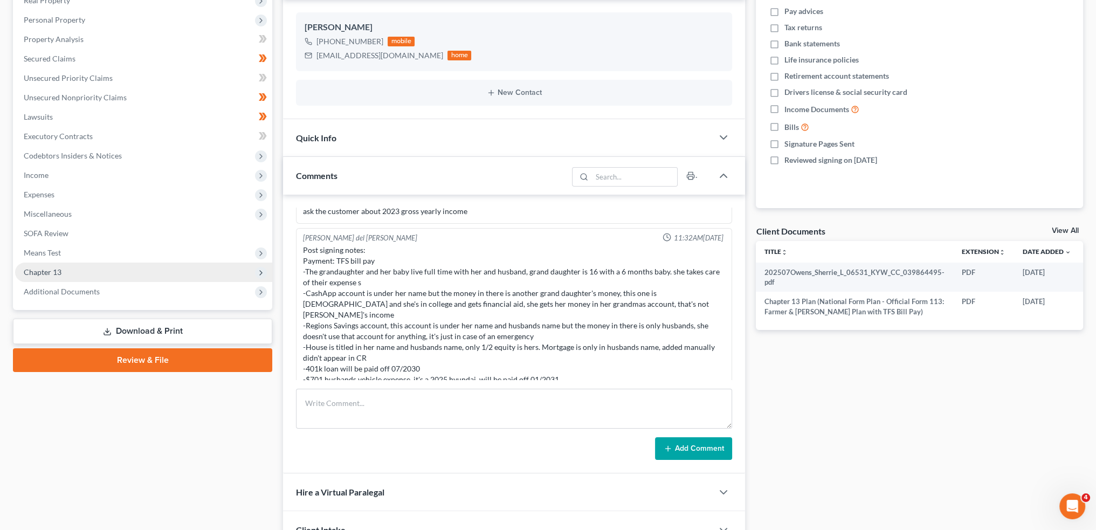
click at [67, 272] on span "Chapter 13" at bounding box center [143, 272] width 257 height 19
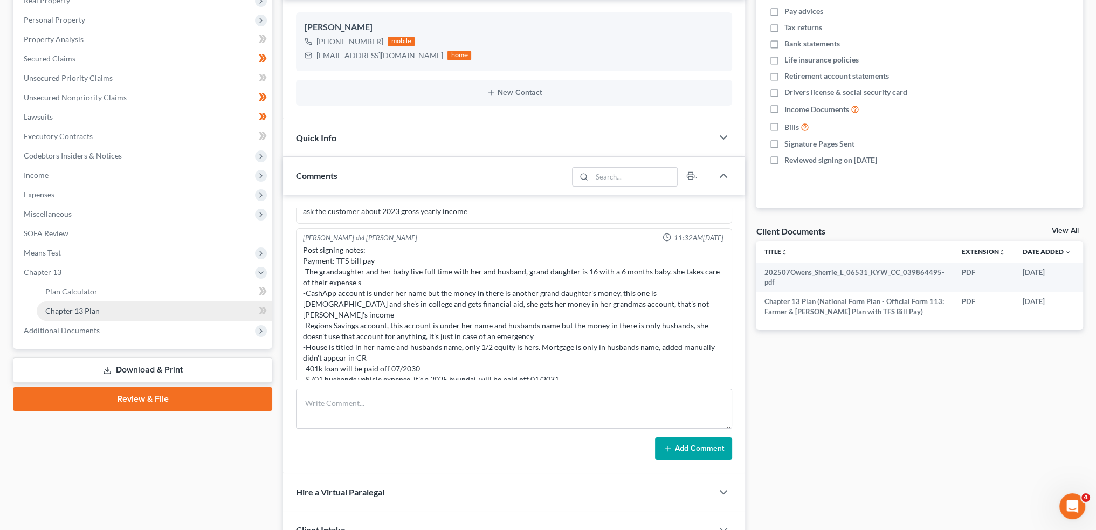
click at [63, 306] on span "Chapter 13 Plan" at bounding box center [72, 310] width 54 height 9
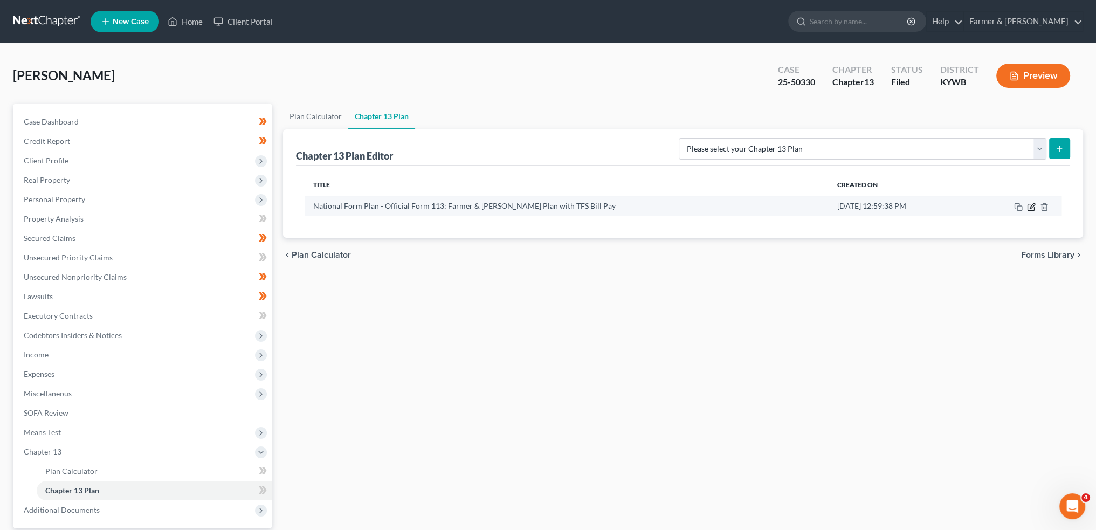
click at [1031, 204] on icon "button" at bounding box center [1031, 207] width 9 height 9
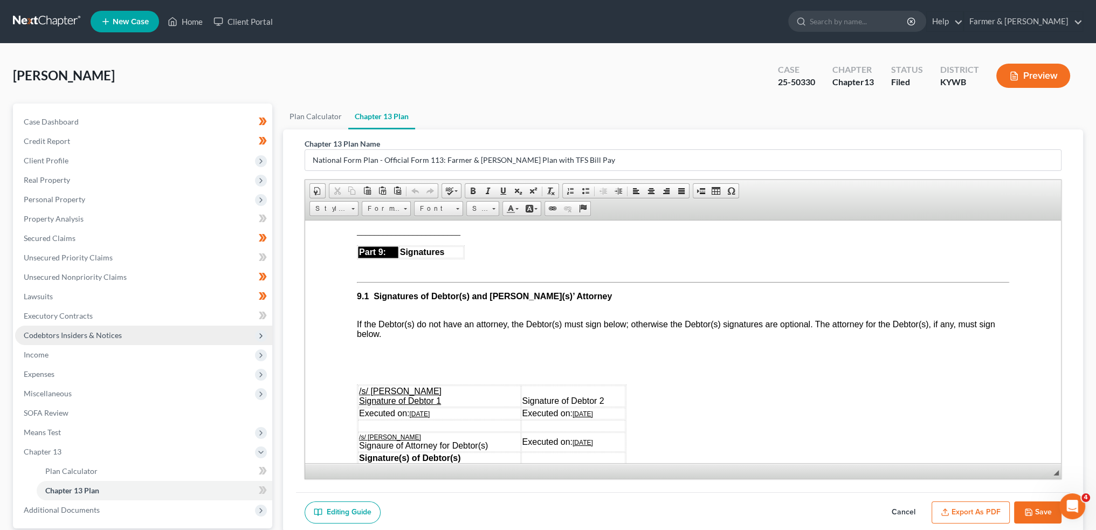
scroll to position [90, 0]
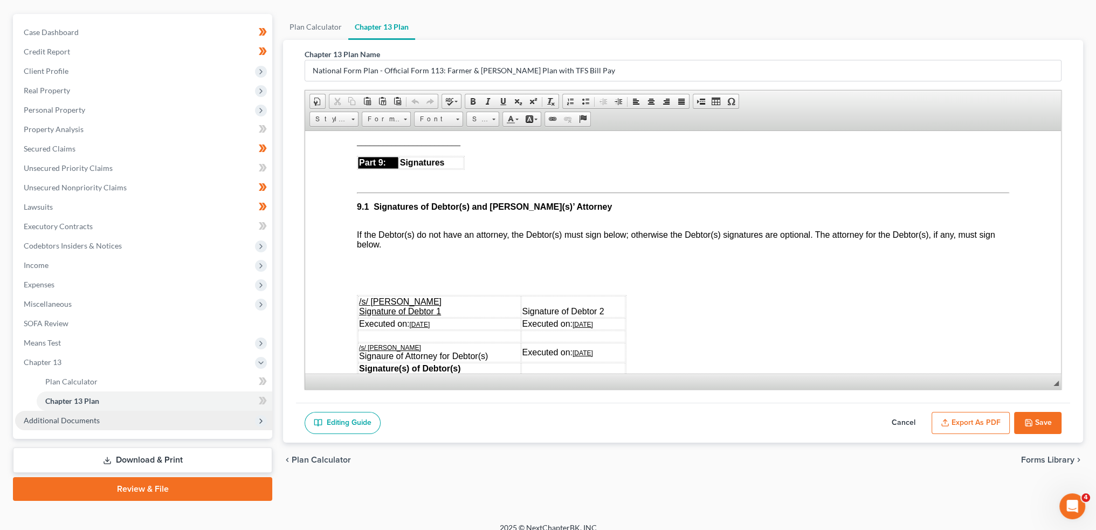
click at [121, 425] on span "Additional Documents" at bounding box center [143, 420] width 257 height 19
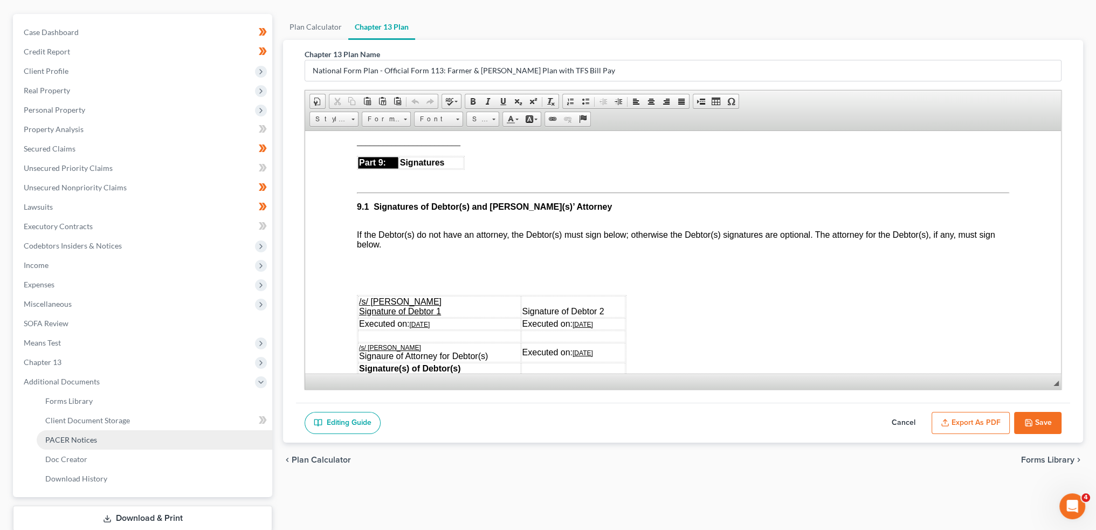
click at [121, 441] on link "PACER Notices" at bounding box center [155, 439] width 236 height 19
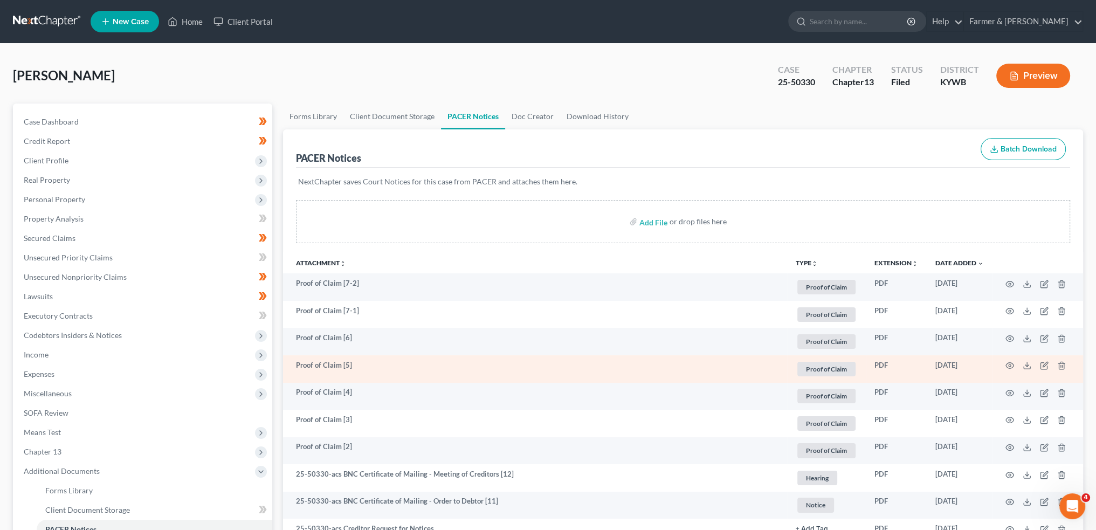
scroll to position [180, 0]
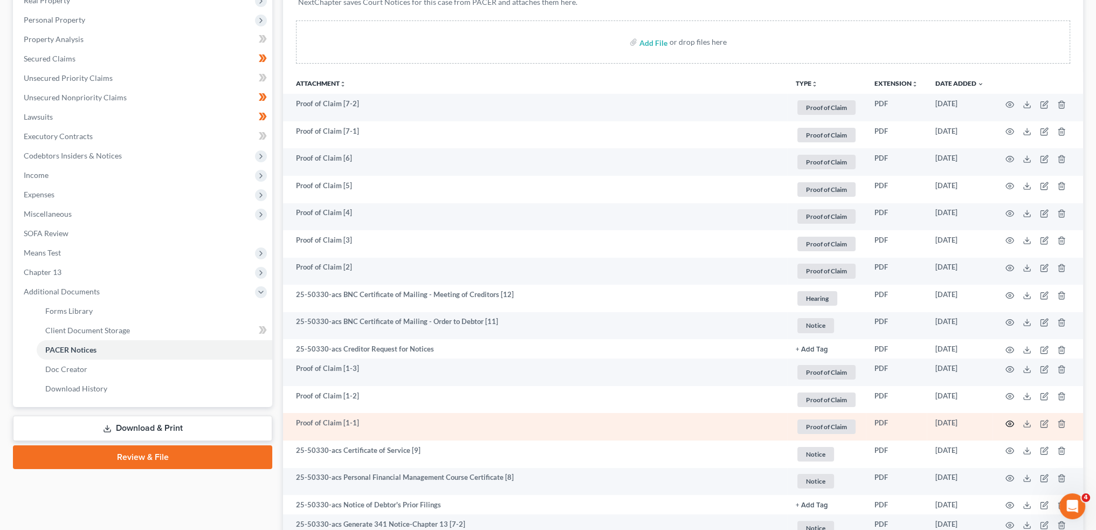
click at [1010, 422] on icon "button" at bounding box center [1010, 424] width 9 height 9
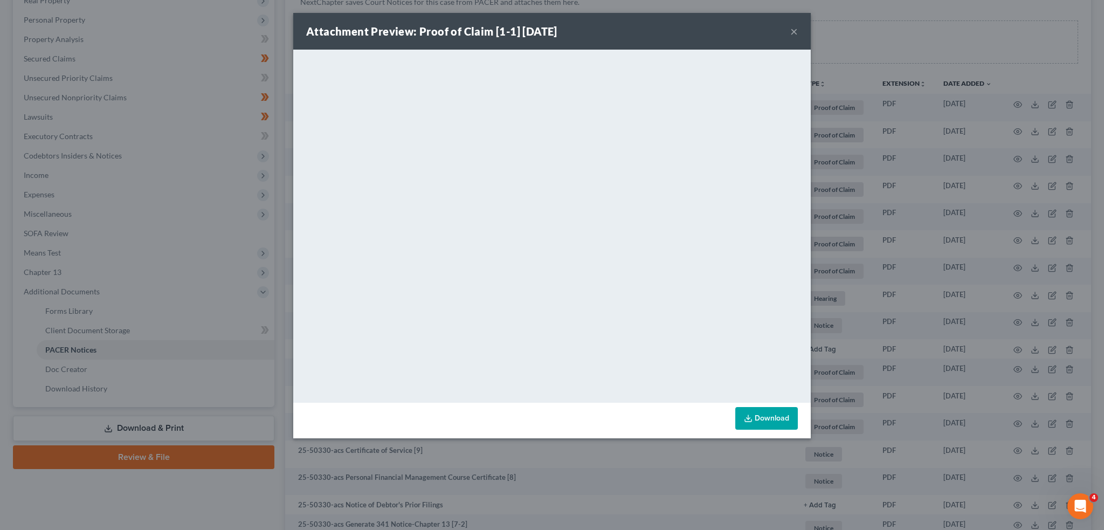
click at [793, 28] on button "×" at bounding box center [794, 31] width 8 height 13
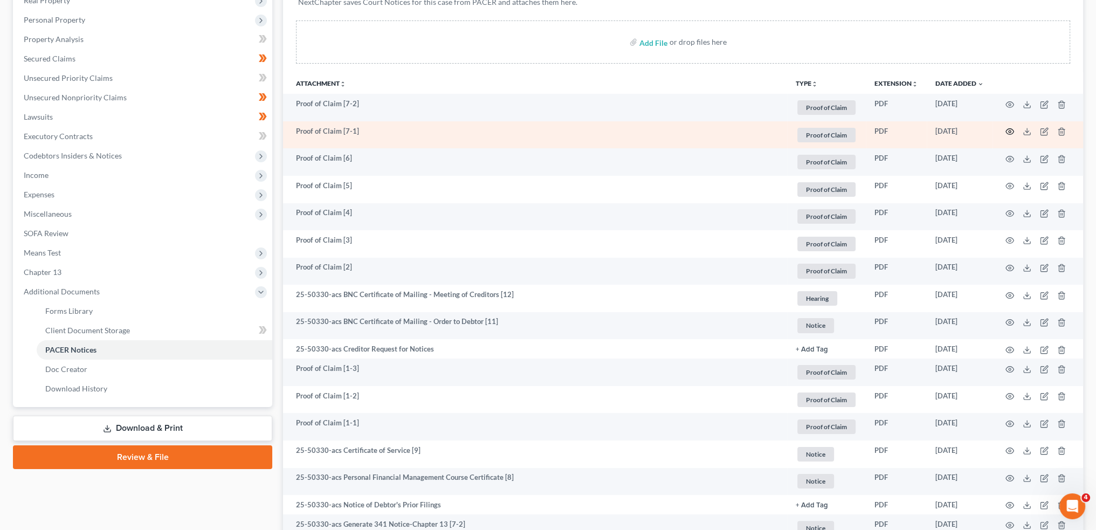
click at [1010, 131] on circle "button" at bounding box center [1010, 131] width 2 height 2
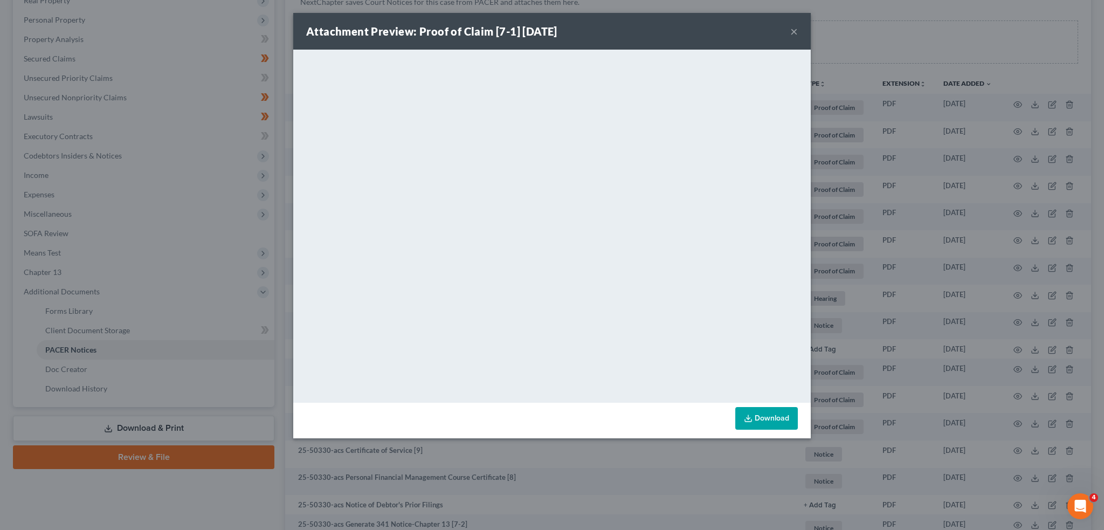
click at [790, 34] on button "×" at bounding box center [794, 31] width 8 height 13
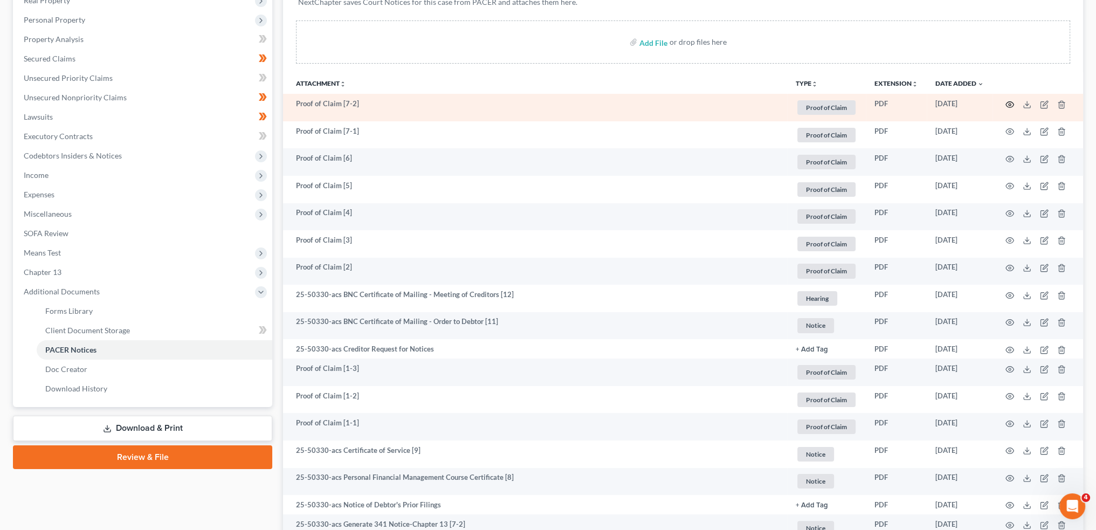
click at [1010, 103] on icon "button" at bounding box center [1010, 104] width 9 height 9
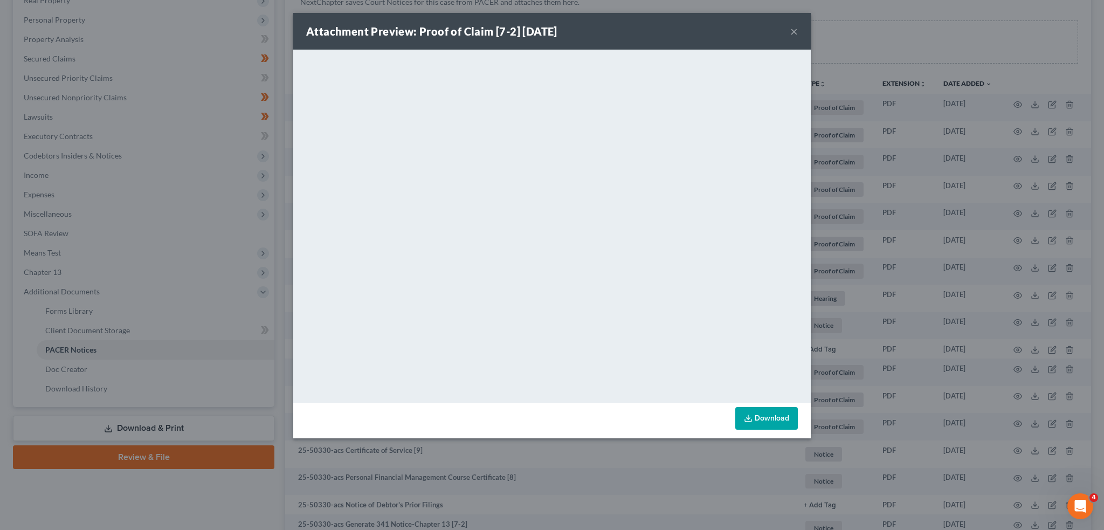
click at [794, 33] on button "×" at bounding box center [794, 31] width 8 height 13
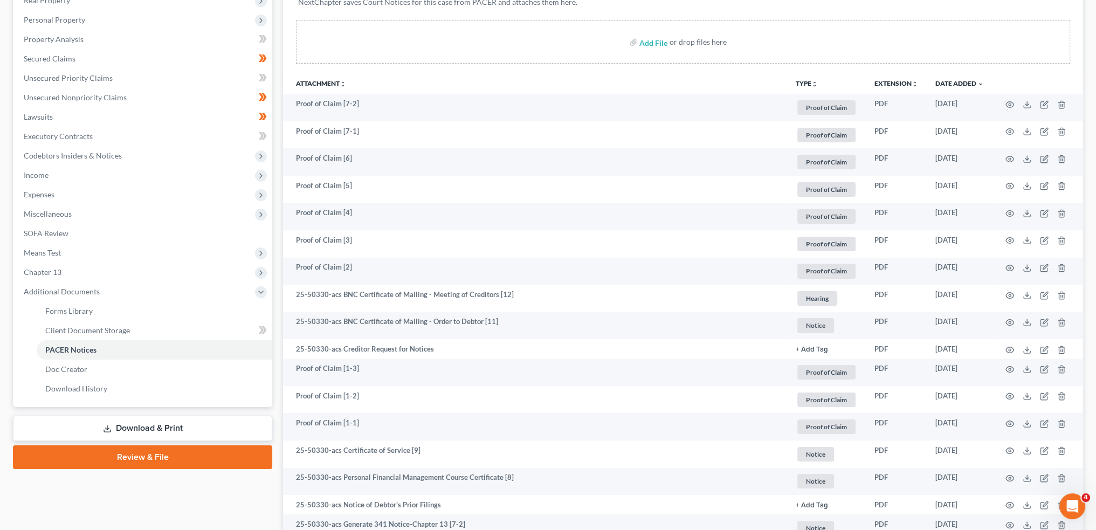
click at [50, 268] on span "Chapter 13" at bounding box center [43, 271] width 38 height 9
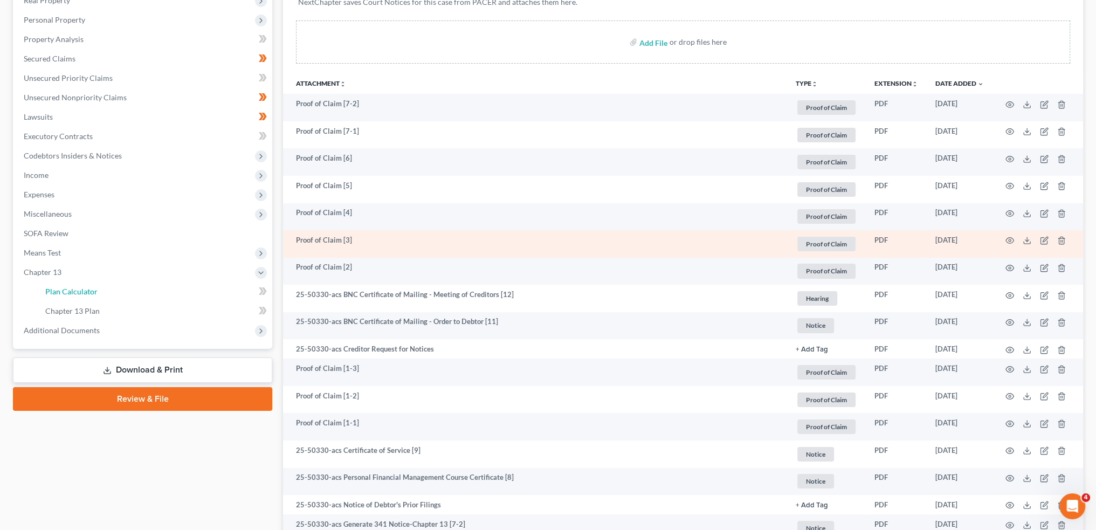
click at [60, 290] on span "Plan Calculator" at bounding box center [71, 291] width 52 height 9
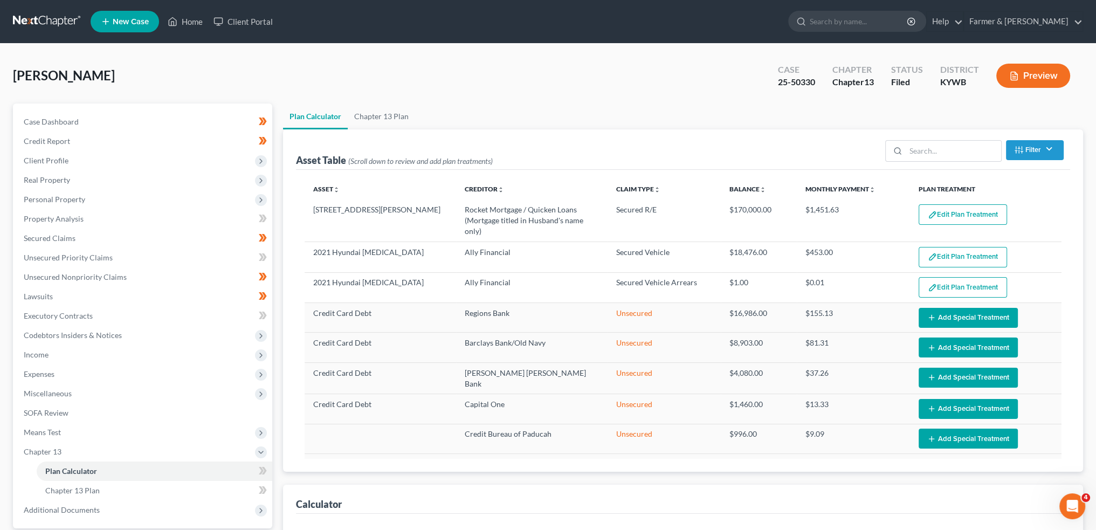
select select "59"
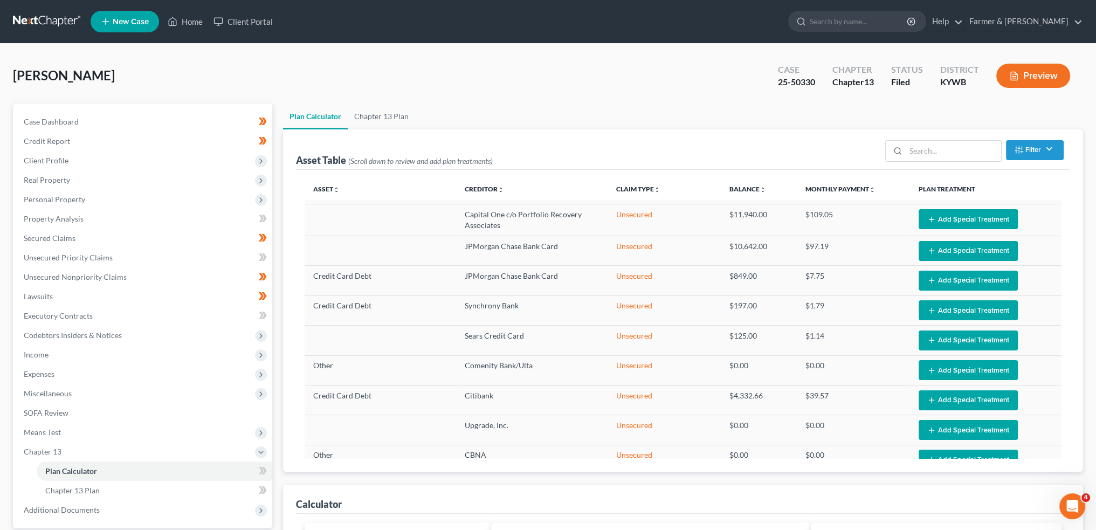
scroll to position [449, 0]
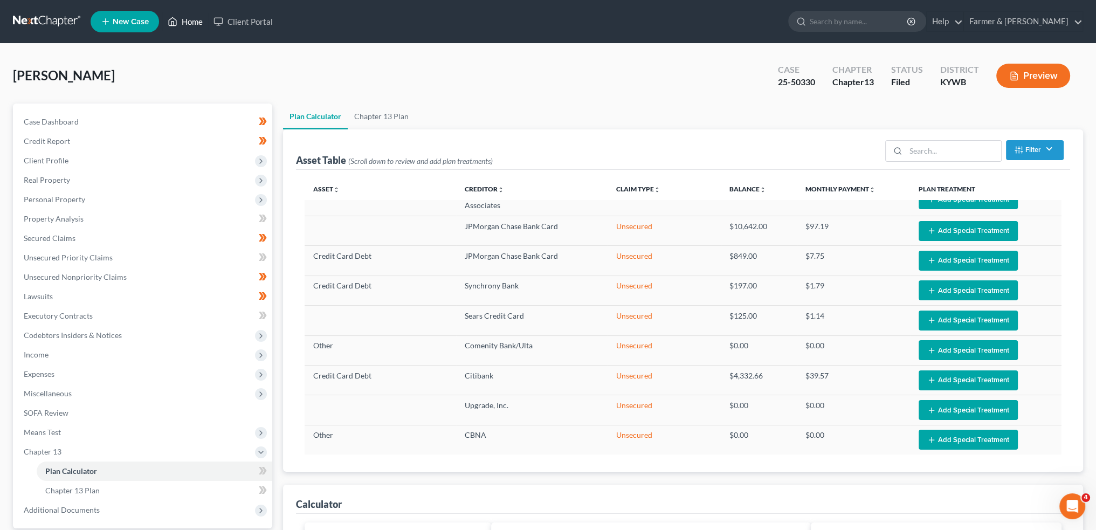
click at [188, 14] on link "Home" at bounding box center [185, 21] width 46 height 19
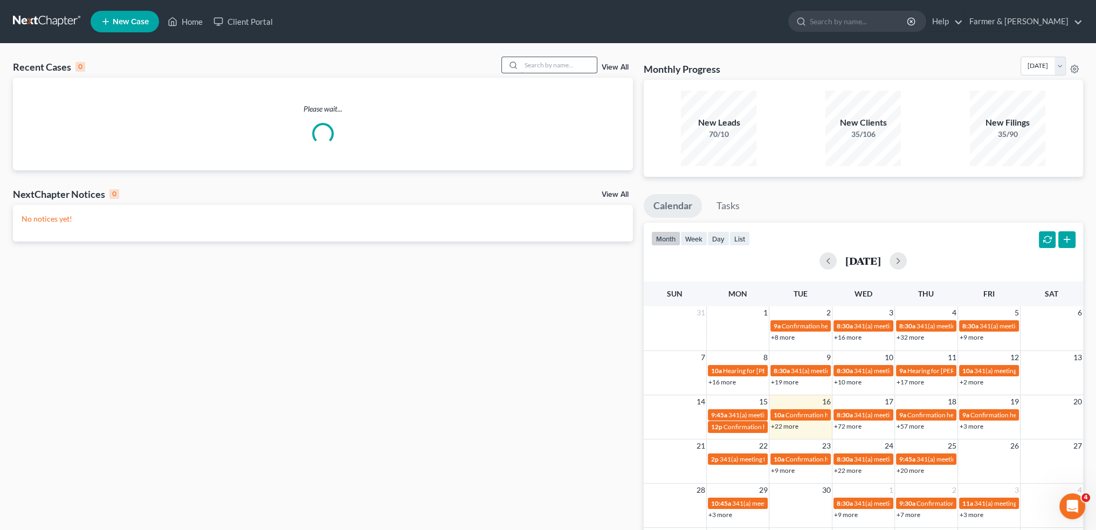
click at [568, 66] on input "search" at bounding box center [558, 65] width 75 height 16
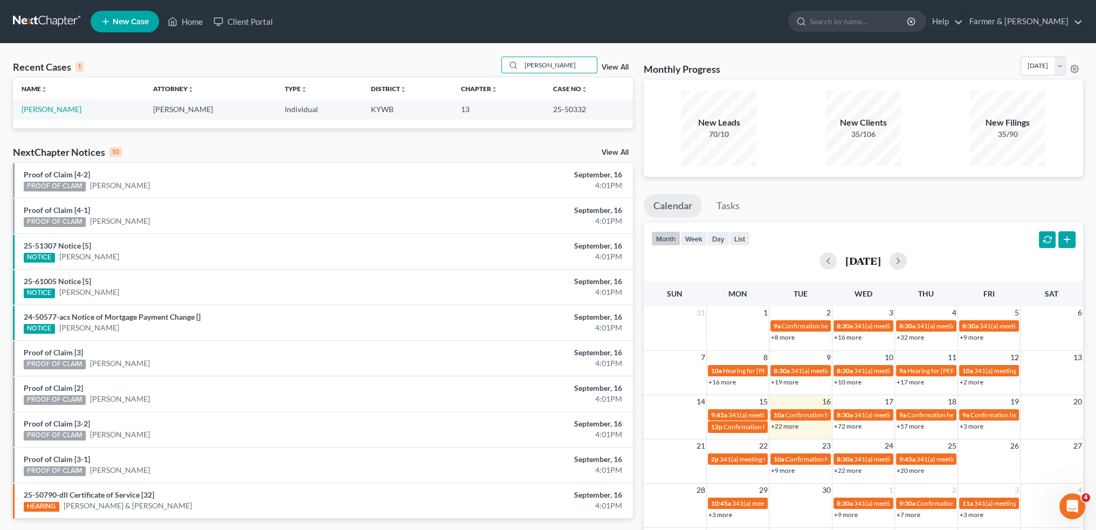
type input "CINDY BARNES"
drag, startPoint x: 33, startPoint y: 109, endPoint x: 47, endPoint y: 118, distance: 16.5
click at [33, 109] on link "Barnes, Cindy" at bounding box center [52, 109] width 60 height 9
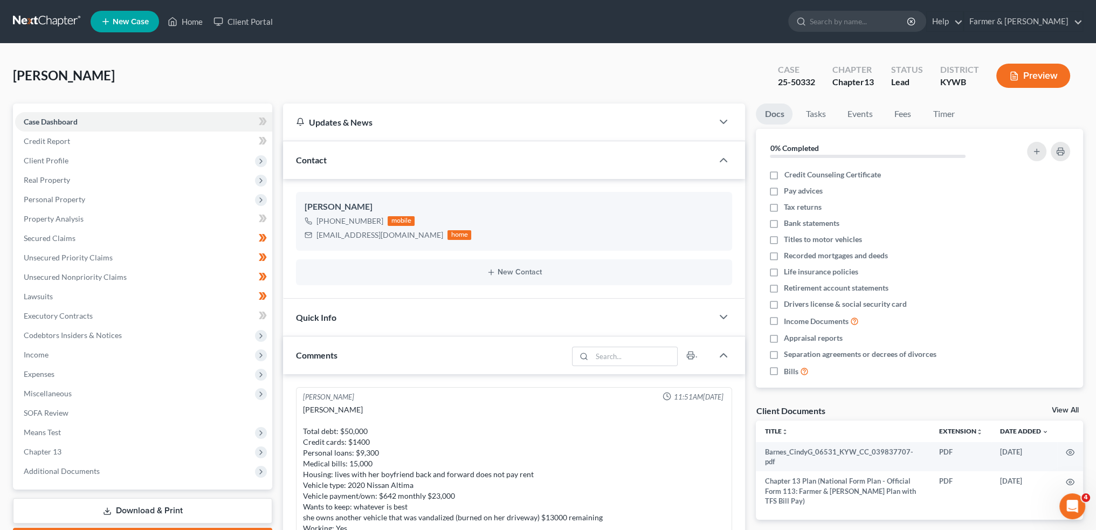
scroll to position [252, 0]
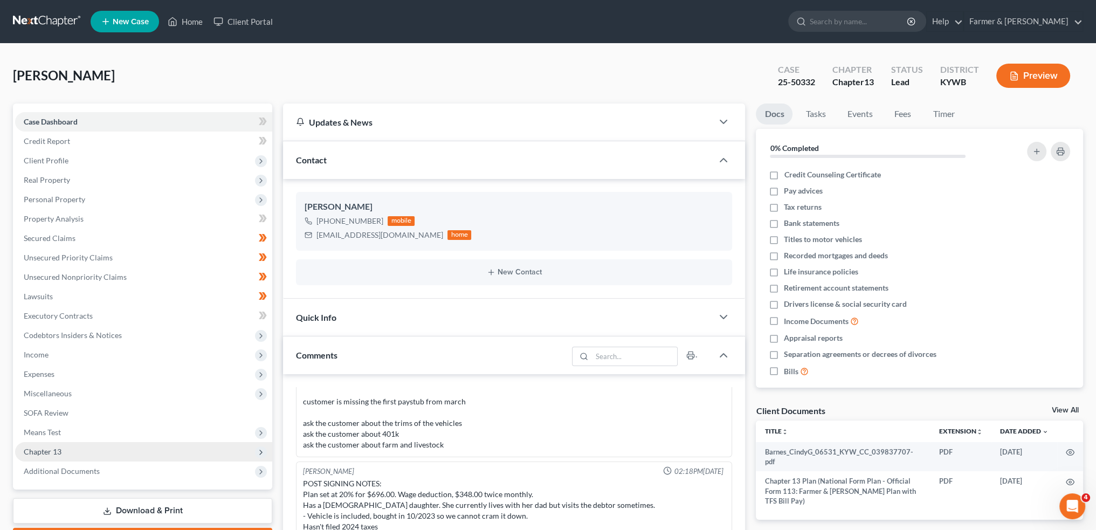
click at [49, 452] on span "Chapter 13" at bounding box center [43, 451] width 38 height 9
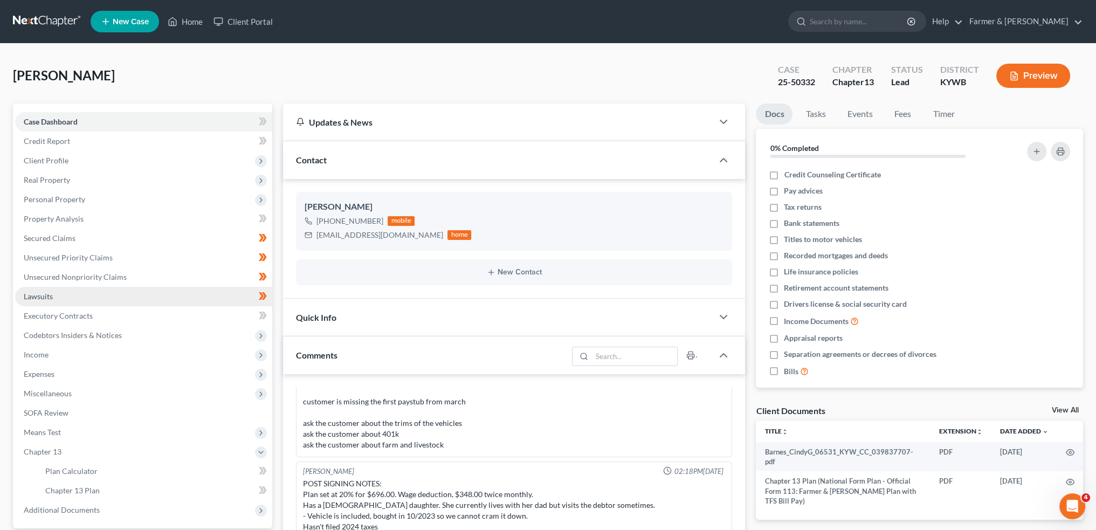
scroll to position [180, 0]
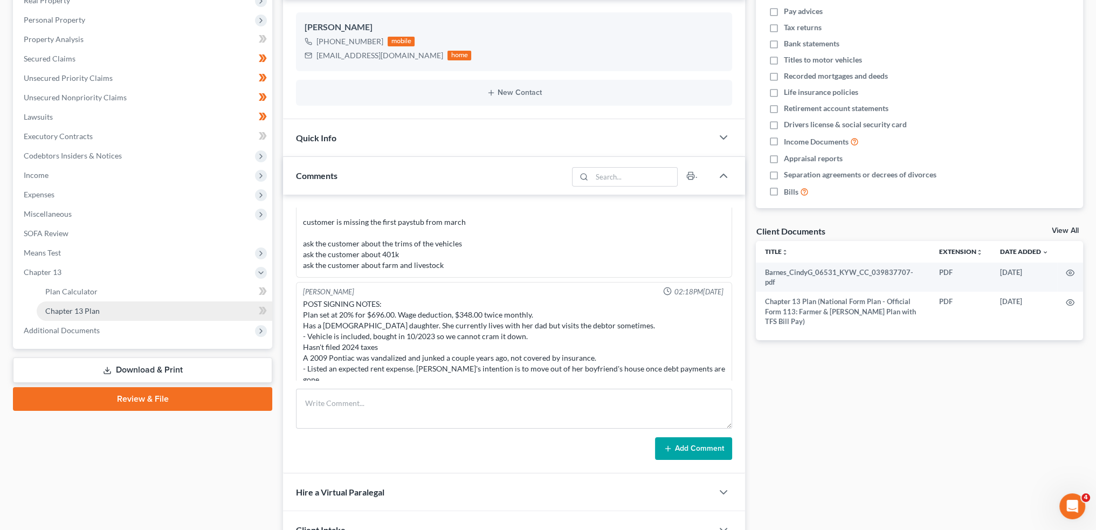
click at [130, 301] on link "Chapter 13 Plan" at bounding box center [155, 310] width 236 height 19
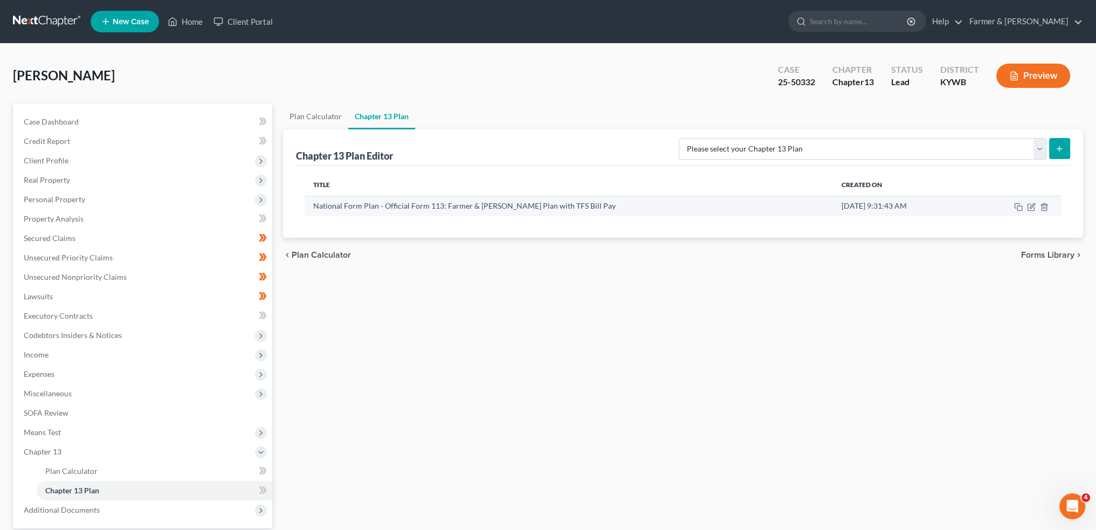
click at [1037, 207] on td at bounding box center [1015, 206] width 93 height 20
click at [1031, 206] on icon "button" at bounding box center [1031, 207] width 9 height 9
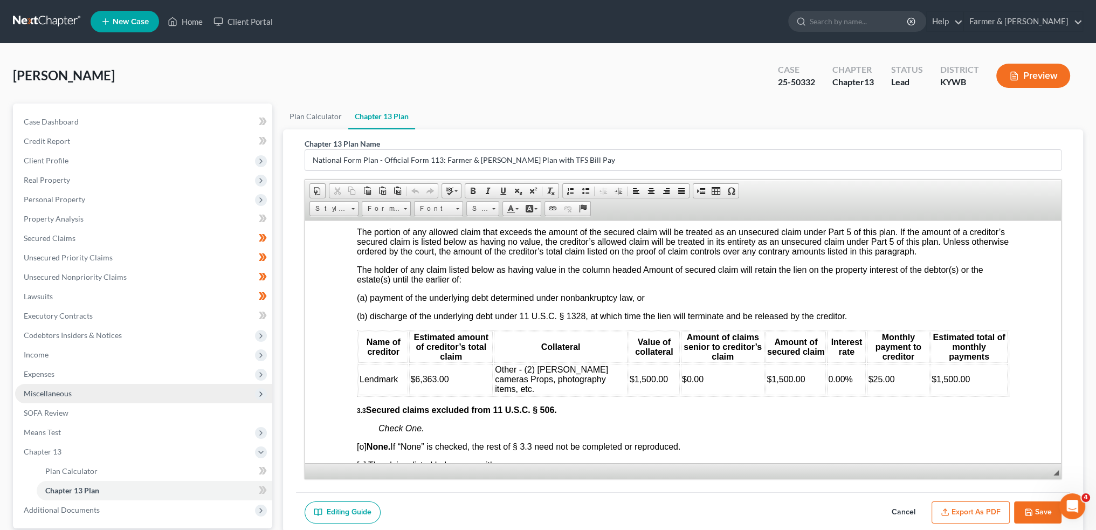
scroll to position [100, 0]
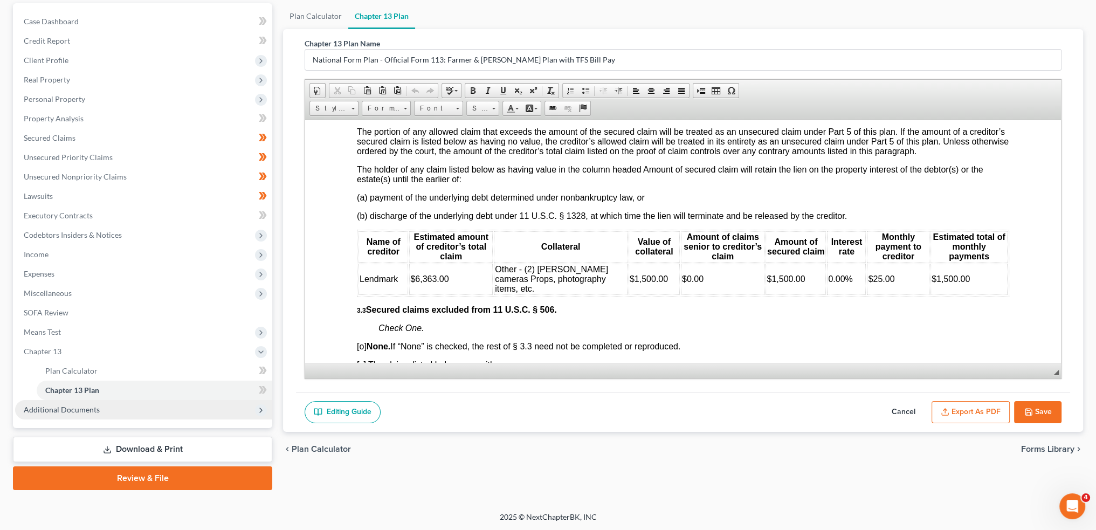
click at [106, 410] on span "Additional Documents" at bounding box center [143, 409] width 257 height 19
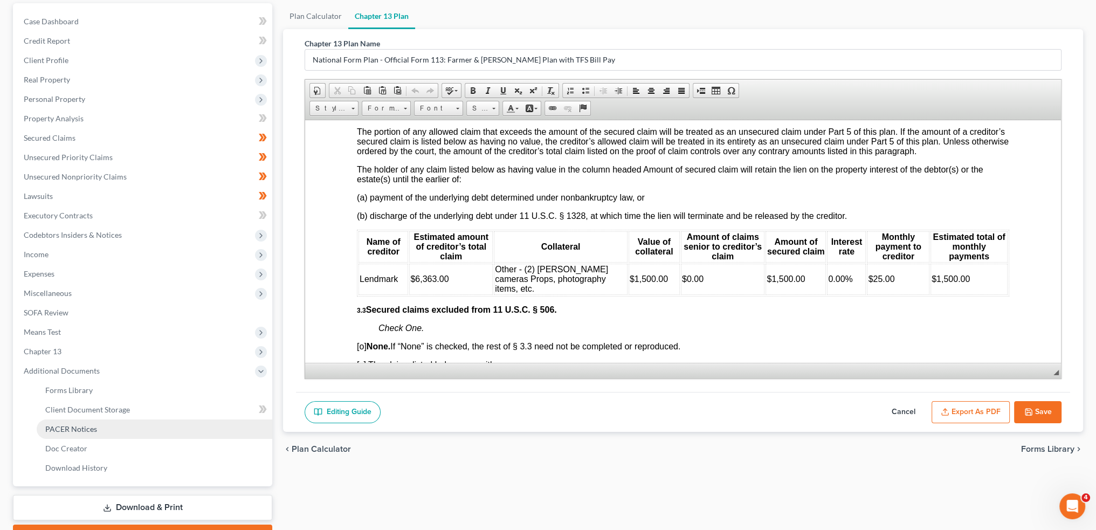
drag, startPoint x: 97, startPoint y: 431, endPoint x: 523, endPoint y: 236, distance: 469.1
click at [97, 431] on link "PACER Notices" at bounding box center [155, 429] width 236 height 19
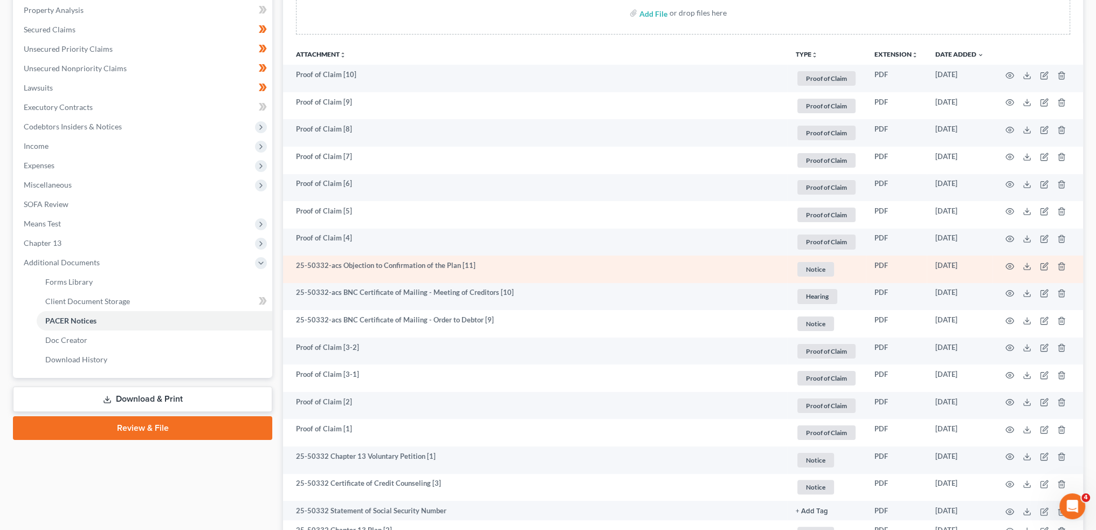
scroll to position [270, 0]
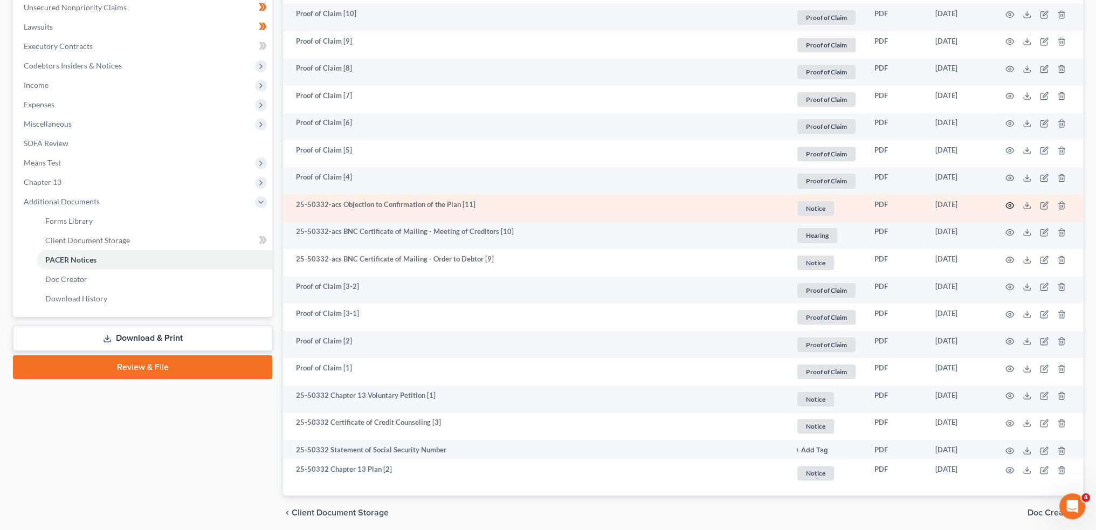
click at [1012, 204] on icon "button" at bounding box center [1010, 205] width 9 height 9
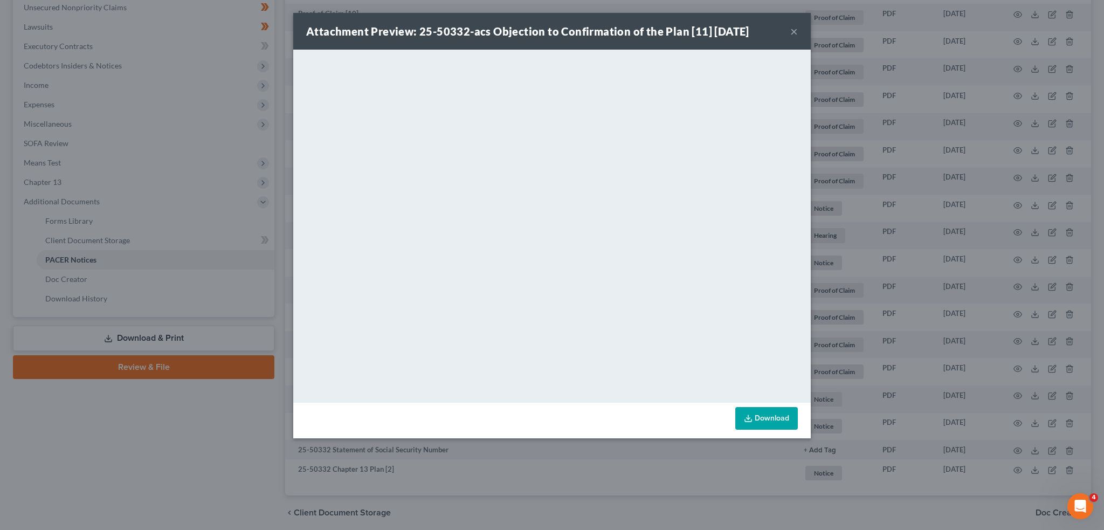
click at [791, 32] on button "×" at bounding box center [794, 31] width 8 height 13
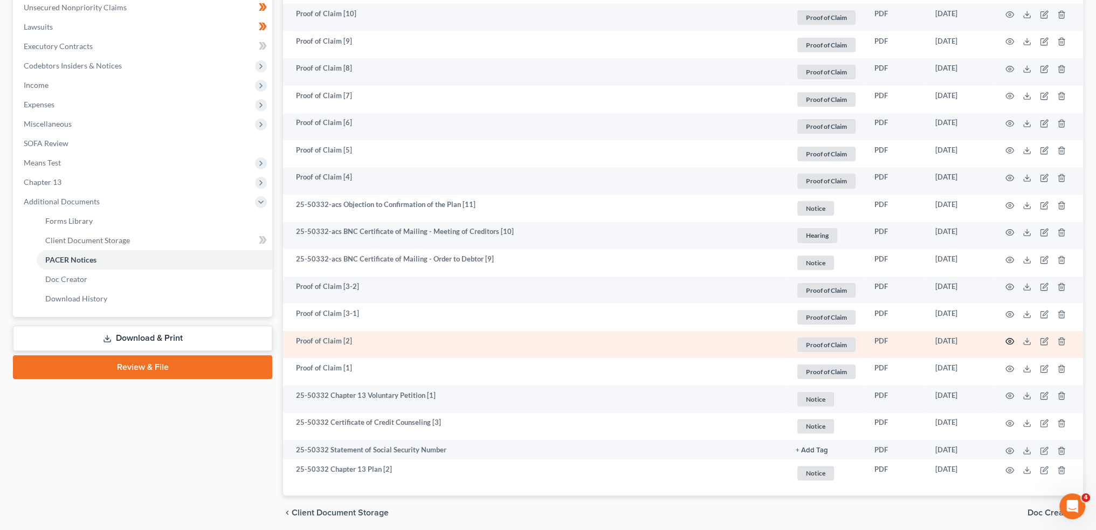
click at [1009, 341] on icon "button" at bounding box center [1010, 341] width 9 height 9
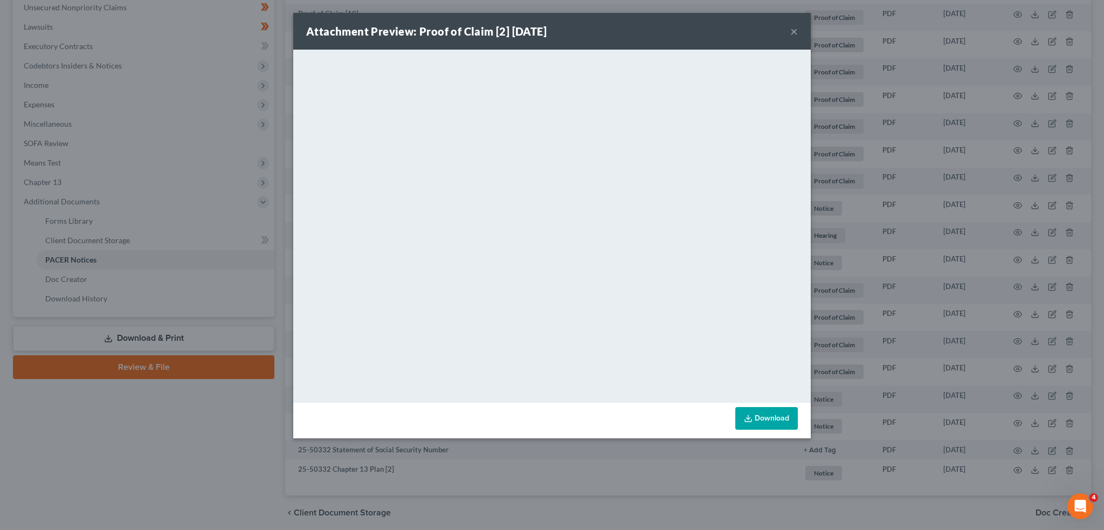
drag, startPoint x: 791, startPoint y: 31, endPoint x: 974, endPoint y: 225, distance: 267.0
click at [791, 31] on button "×" at bounding box center [794, 31] width 8 height 13
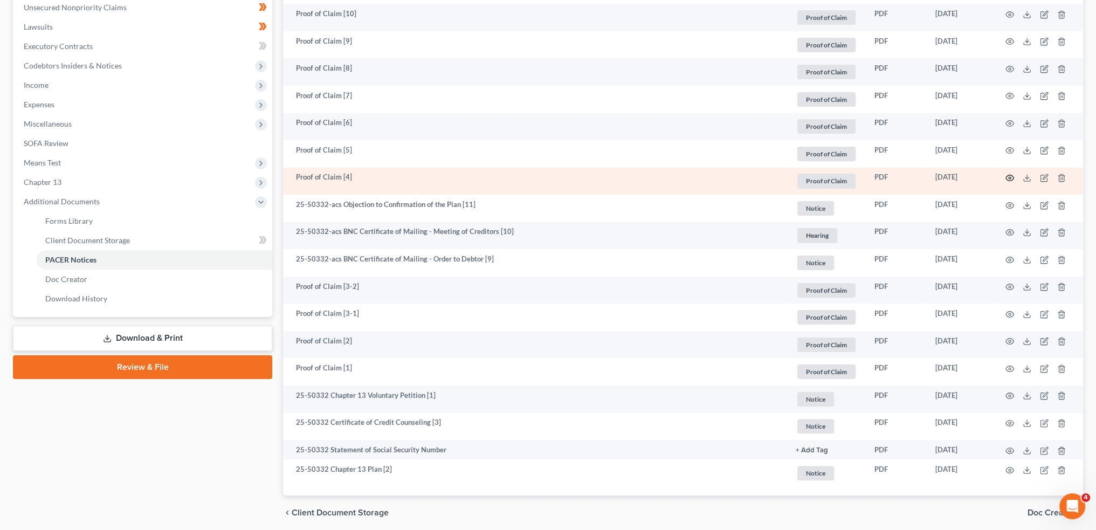
click at [1009, 175] on icon "button" at bounding box center [1010, 178] width 9 height 9
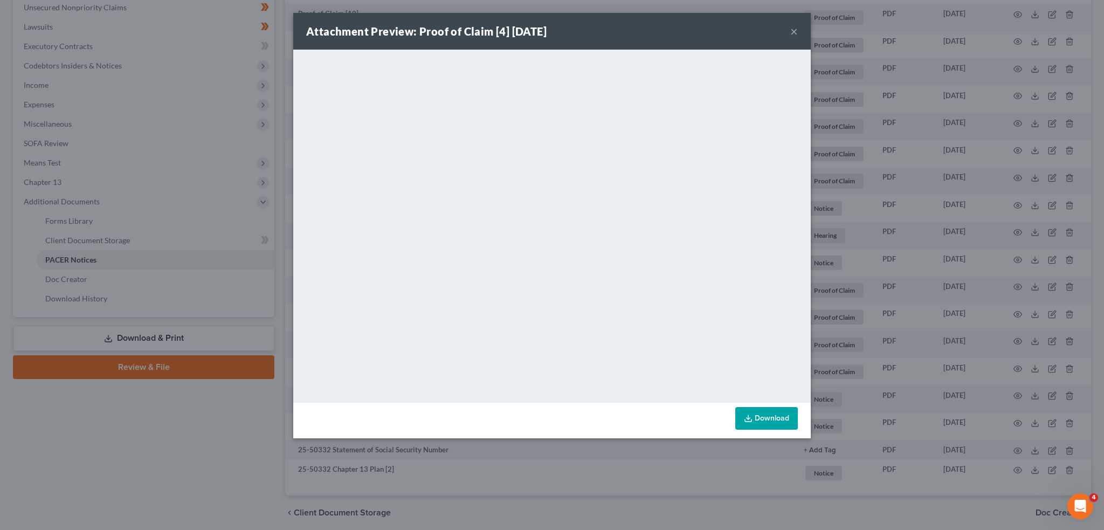
click at [796, 32] on button "×" at bounding box center [794, 31] width 8 height 13
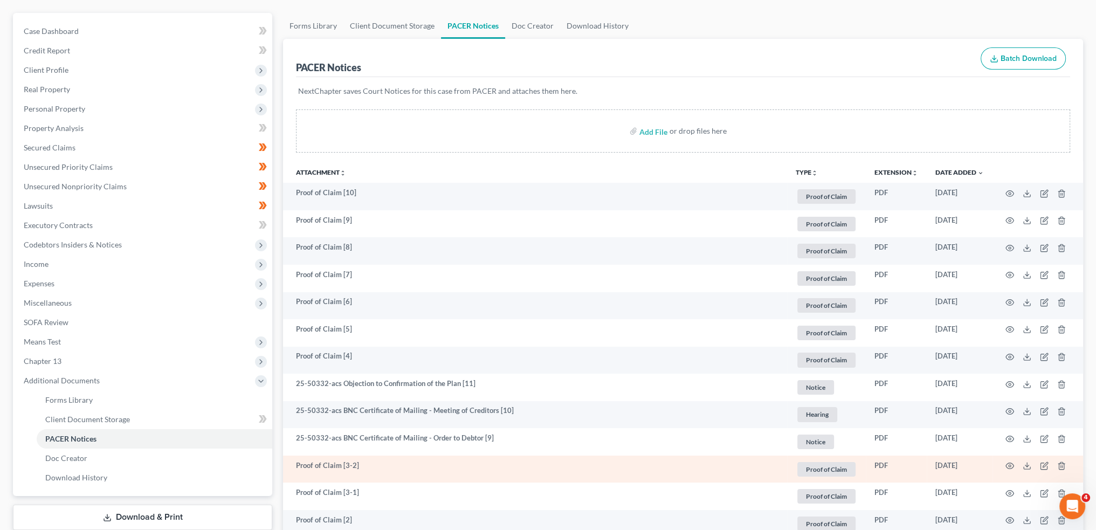
scroll to position [0, 0]
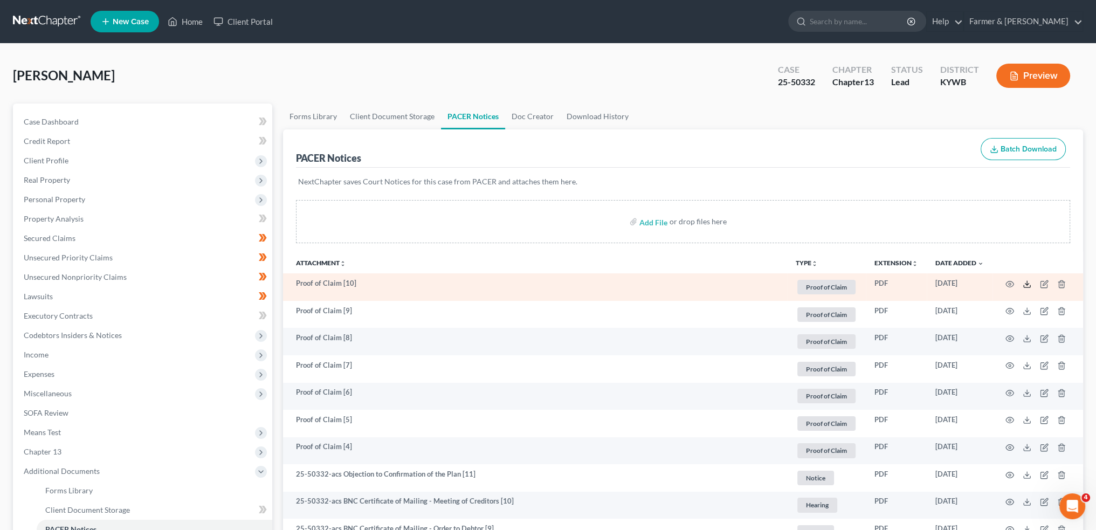
drag, startPoint x: 1027, startPoint y: 284, endPoint x: 839, endPoint y: 276, distance: 188.4
click at [1027, 284] on icon at bounding box center [1027, 284] width 9 height 9
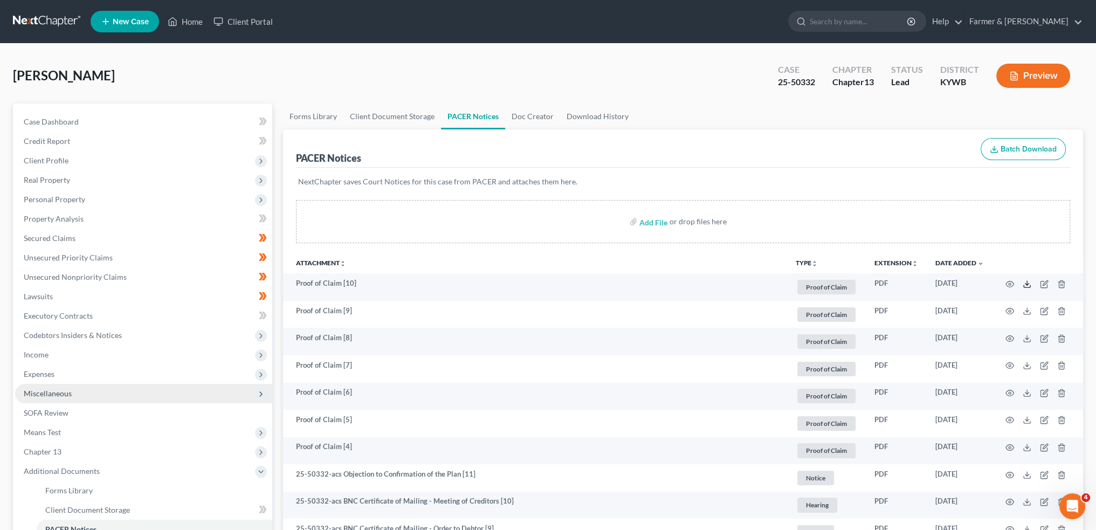
scroll to position [180, 0]
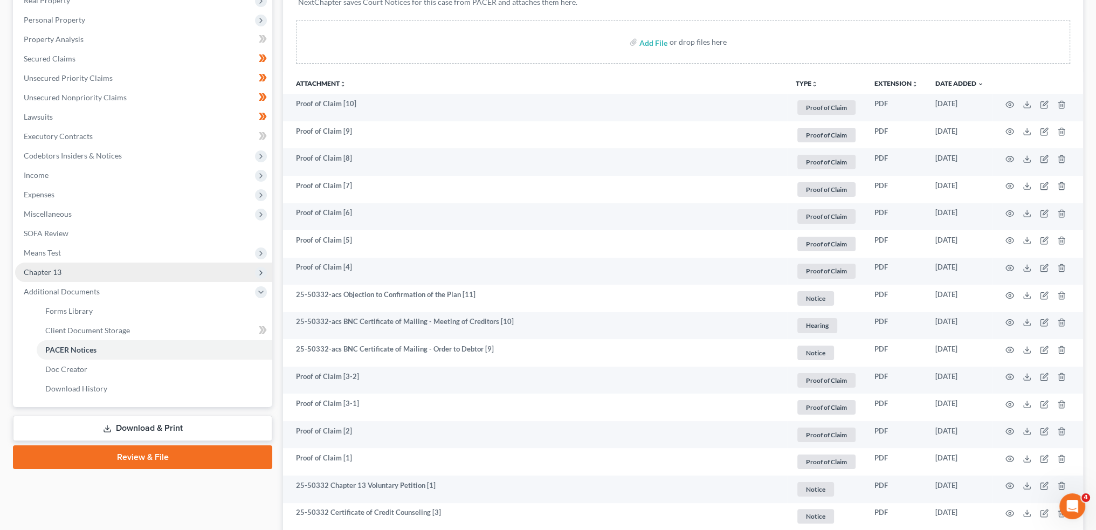
click at [88, 269] on span "Chapter 13" at bounding box center [143, 272] width 257 height 19
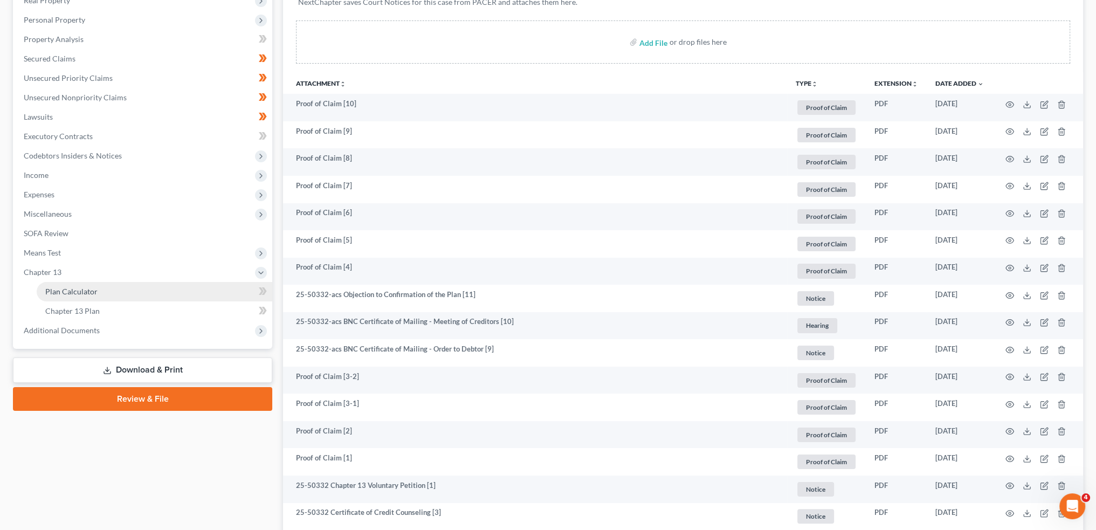
click at [96, 291] on link "Plan Calculator" at bounding box center [155, 291] width 236 height 19
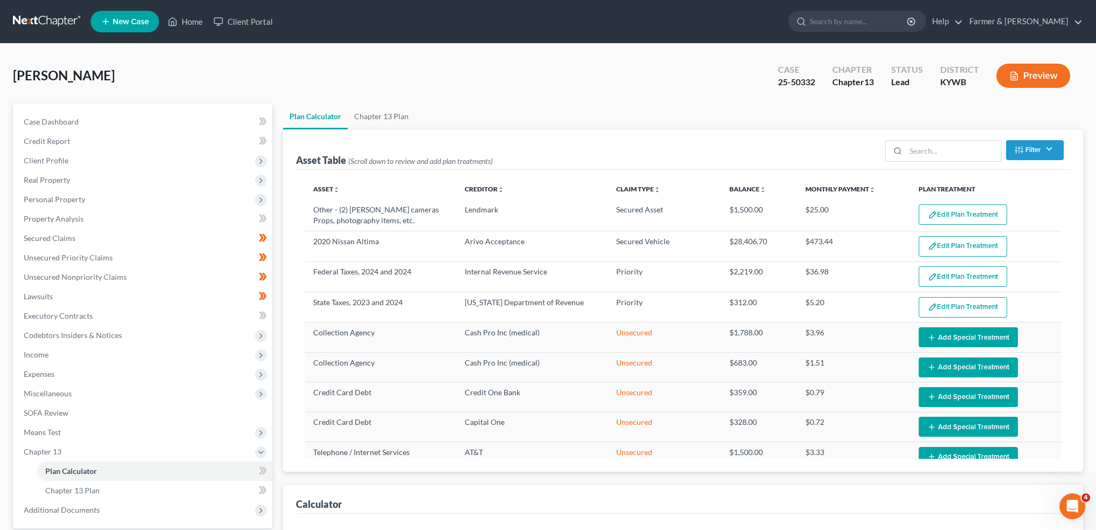
select select "59"
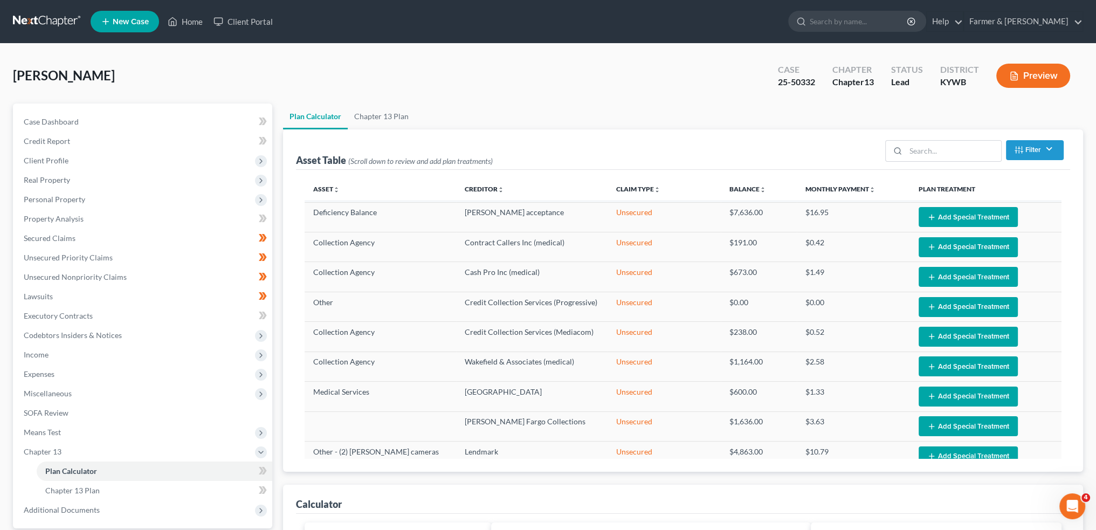
scroll to position [379, 0]
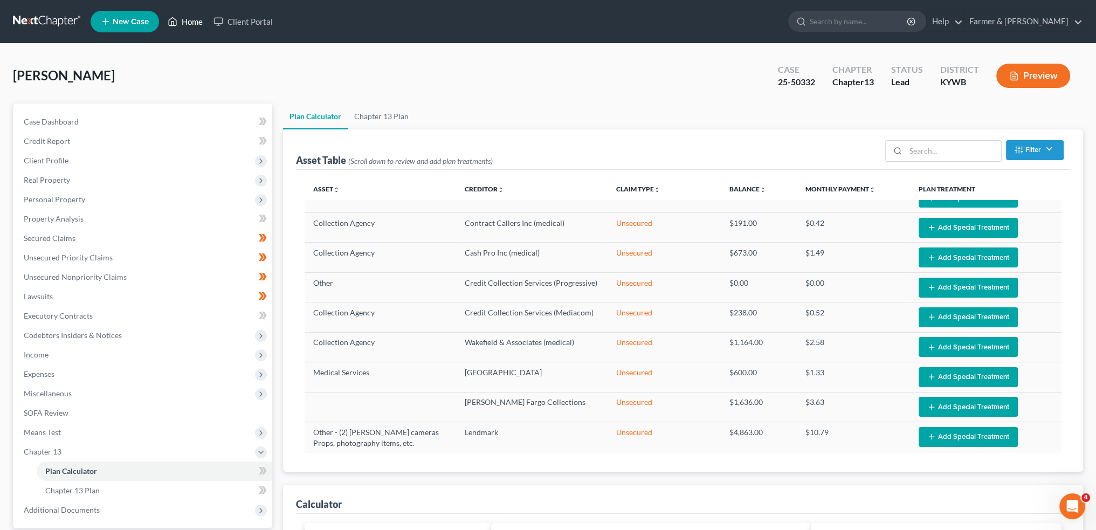
click at [188, 23] on link "Home" at bounding box center [185, 21] width 46 height 19
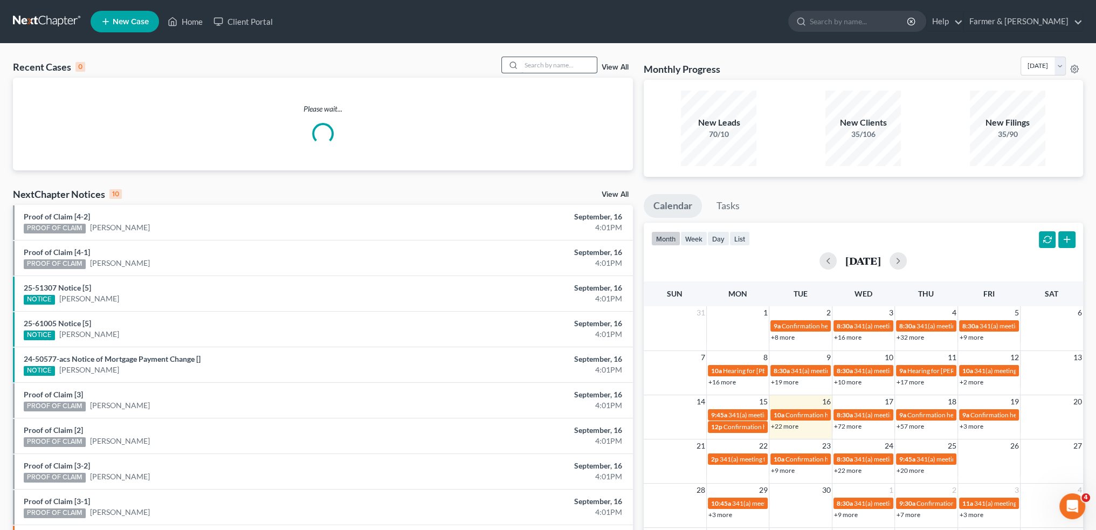
click at [538, 64] on input "search" at bounding box center [558, 65] width 75 height 16
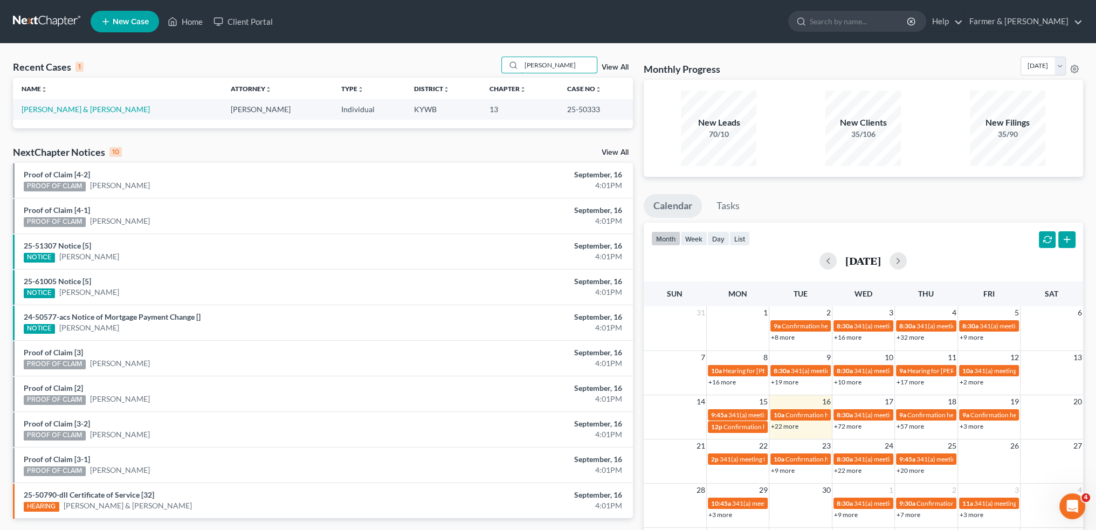
type input "MICHAEL CIRRITO"
click at [59, 108] on link "Cirrito, Michael & Lori" at bounding box center [86, 109] width 128 height 9
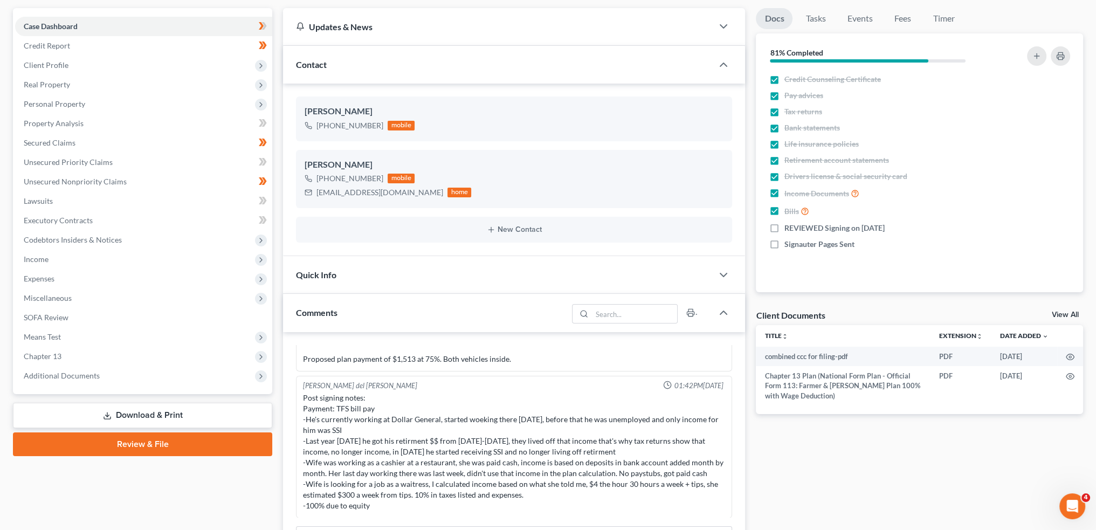
scroll to position [180, 0]
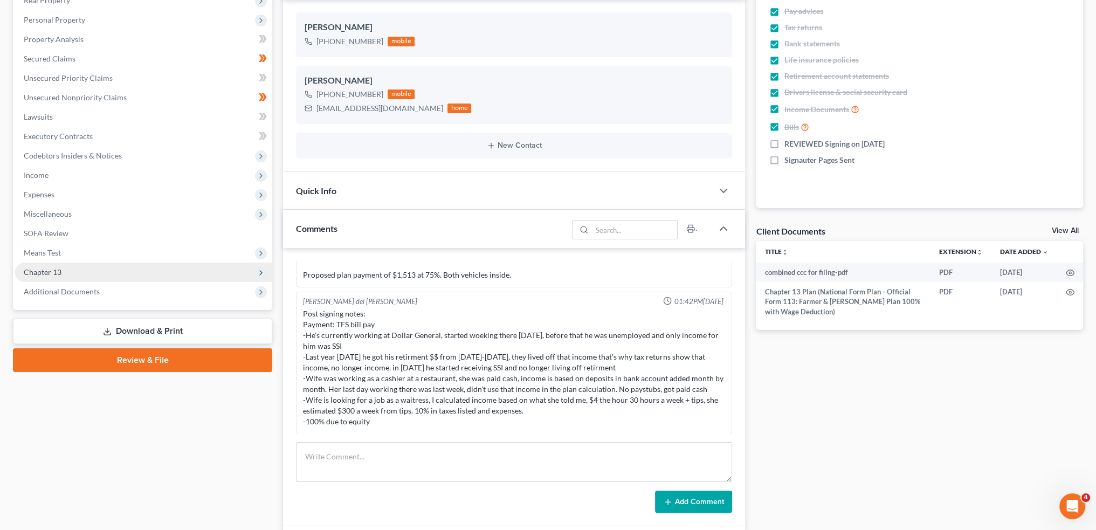
click at [54, 272] on span "Chapter 13" at bounding box center [43, 271] width 38 height 9
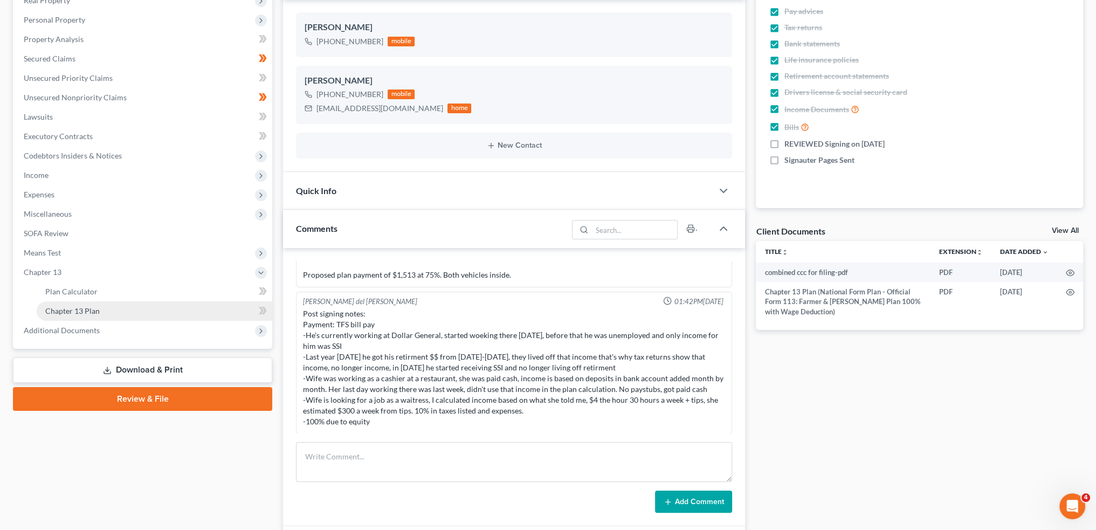
click at [68, 308] on span "Chapter 13 Plan" at bounding box center [72, 310] width 54 height 9
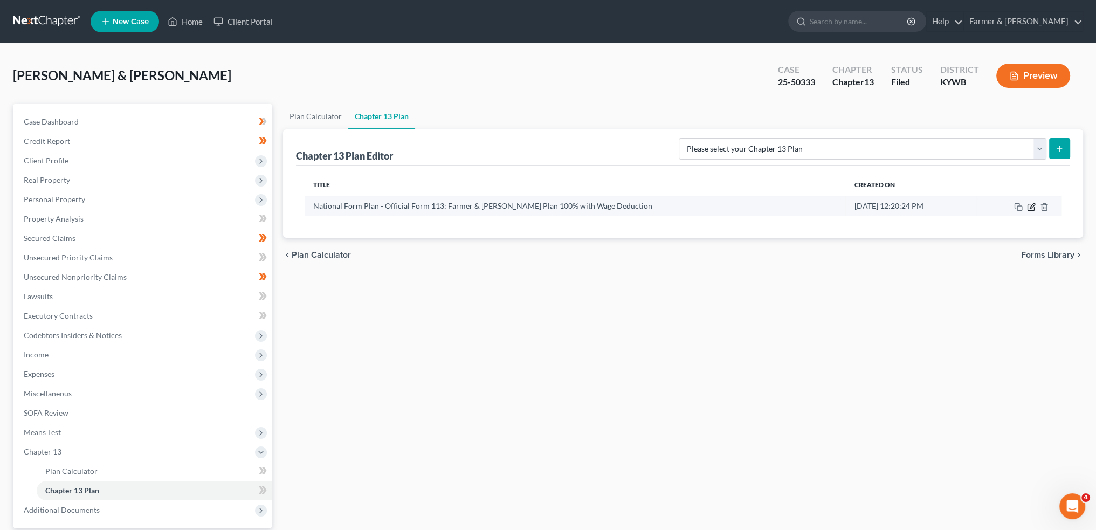
click at [1030, 203] on icon "button" at bounding box center [1031, 207] width 9 height 9
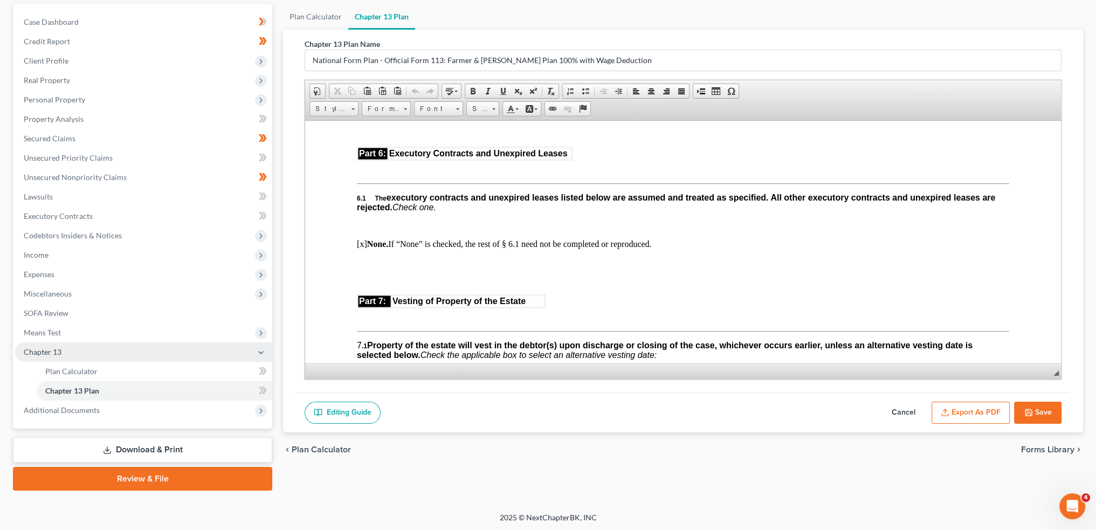
scroll to position [100, 0]
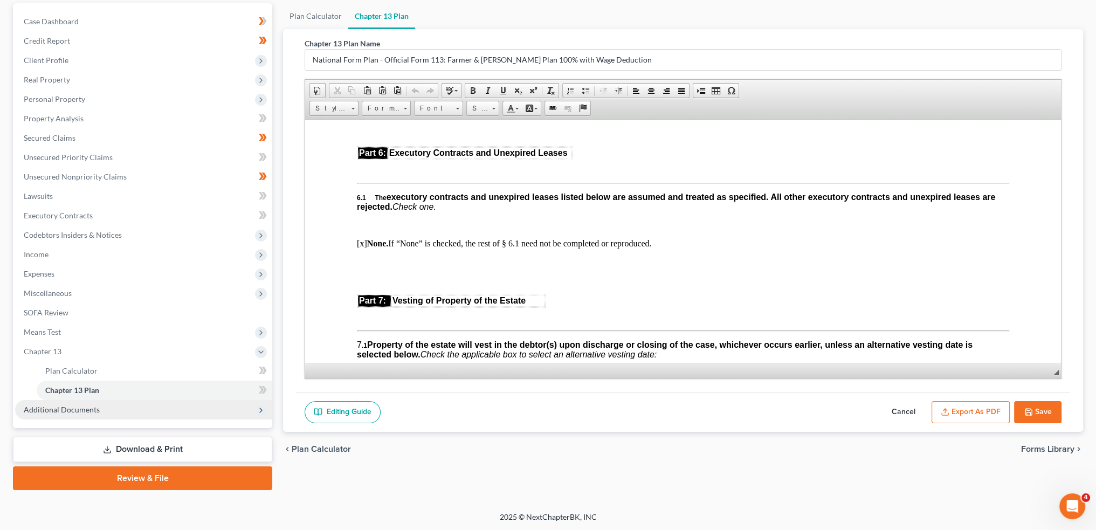
click at [79, 413] on span "Additional Documents" at bounding box center [62, 409] width 76 height 9
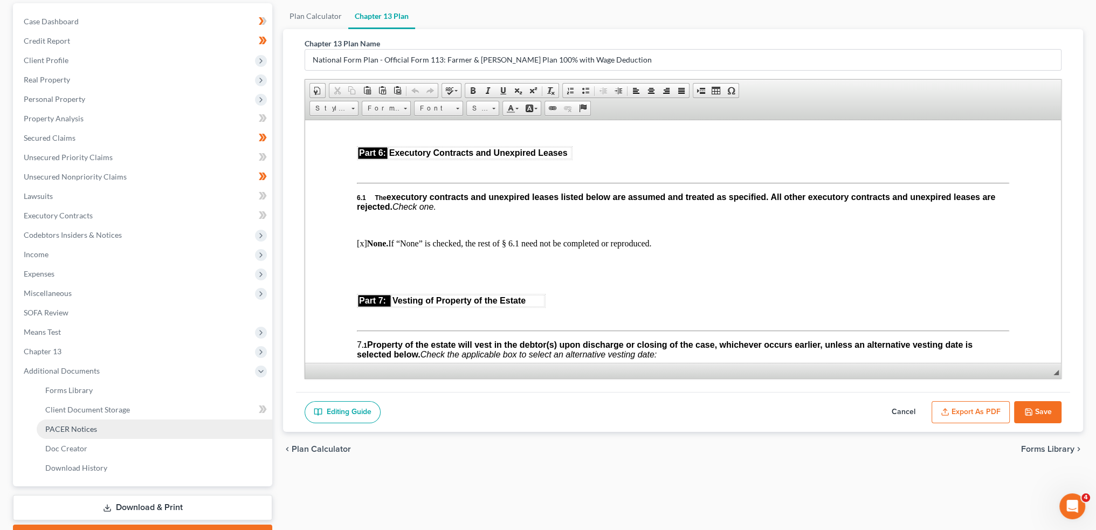
click at [77, 428] on span "PACER Notices" at bounding box center [71, 428] width 52 height 9
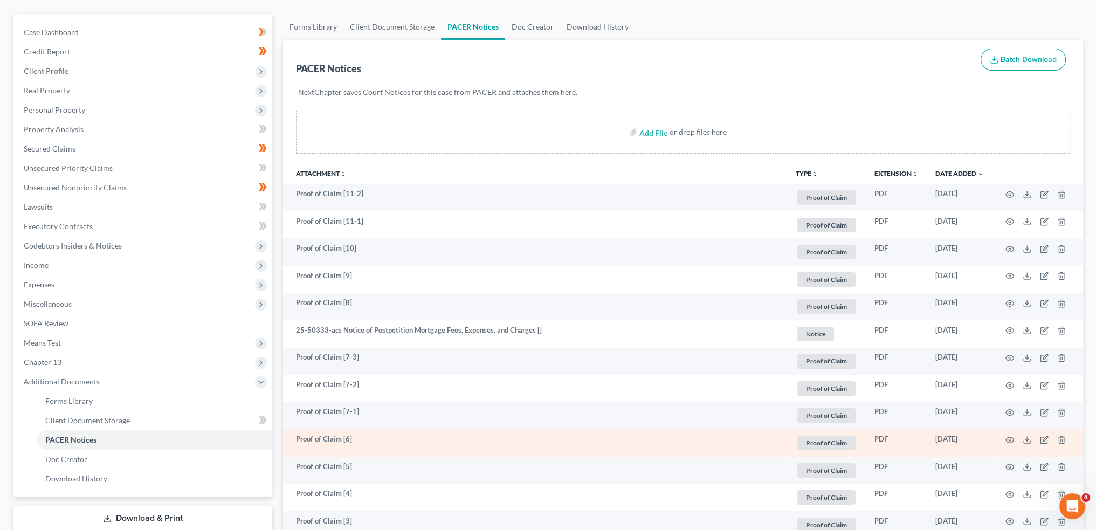
scroll to position [180, 0]
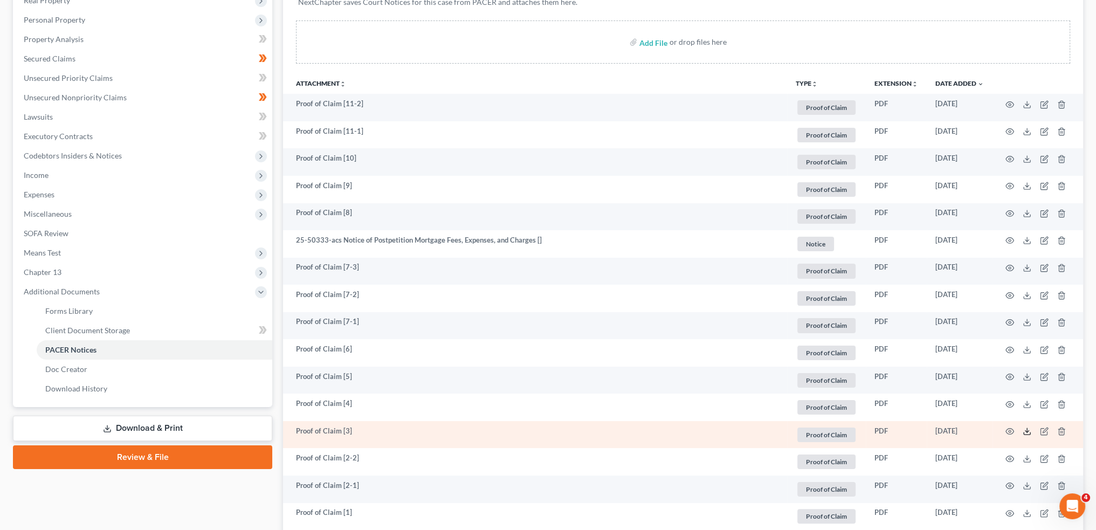
click at [1029, 431] on icon at bounding box center [1027, 431] width 9 height 9
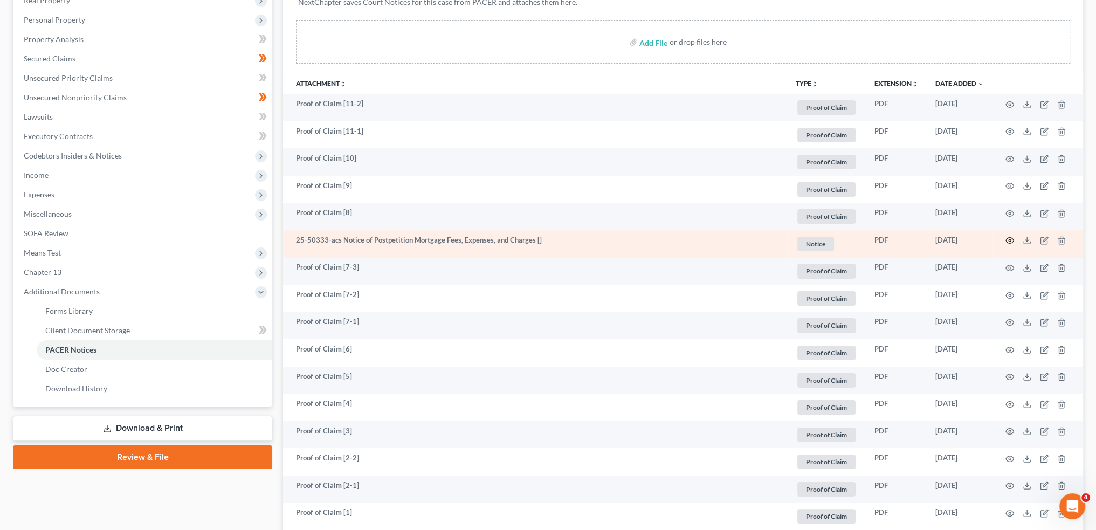
click at [1008, 239] on icon "button" at bounding box center [1010, 240] width 9 height 9
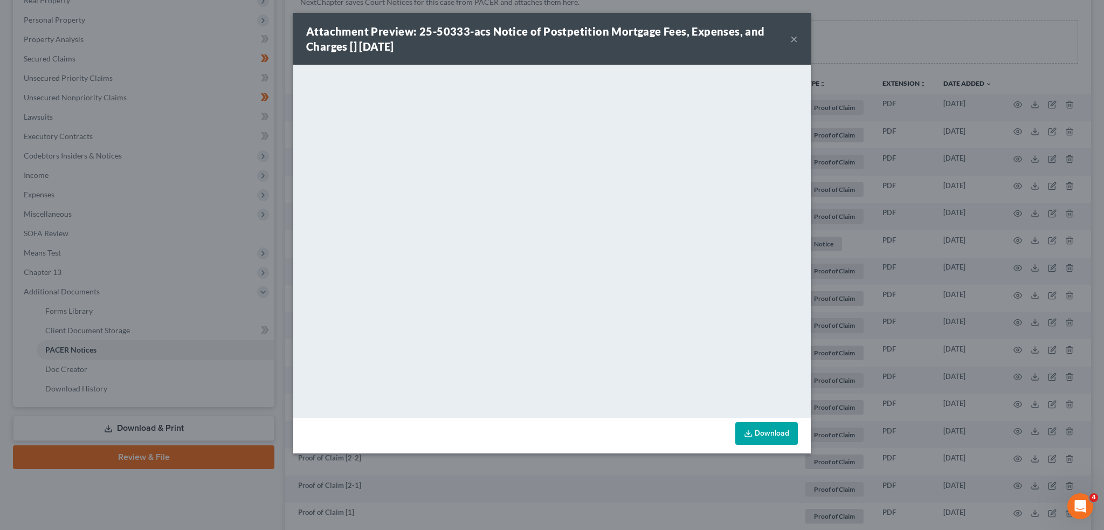
click at [783, 432] on link "Download" at bounding box center [766, 433] width 63 height 23
click at [793, 37] on button "×" at bounding box center [794, 38] width 8 height 13
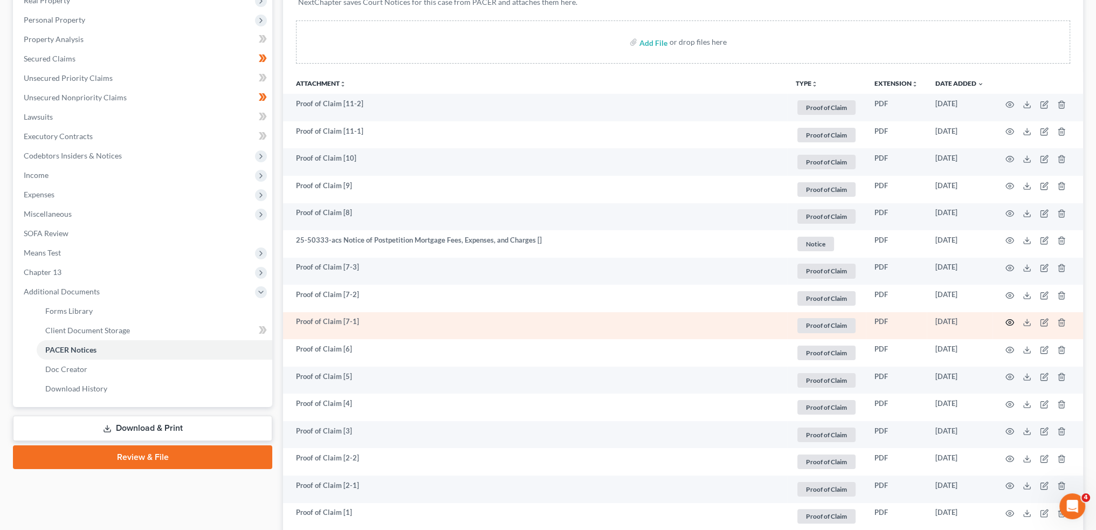
click at [1010, 323] on icon "button" at bounding box center [1010, 322] width 9 height 9
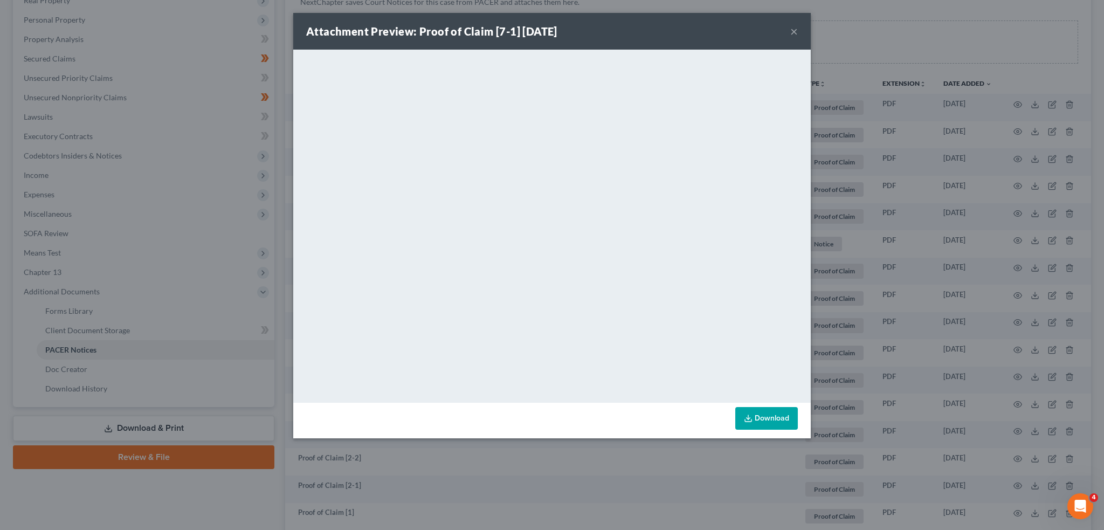
click at [796, 30] on button "×" at bounding box center [794, 31] width 8 height 13
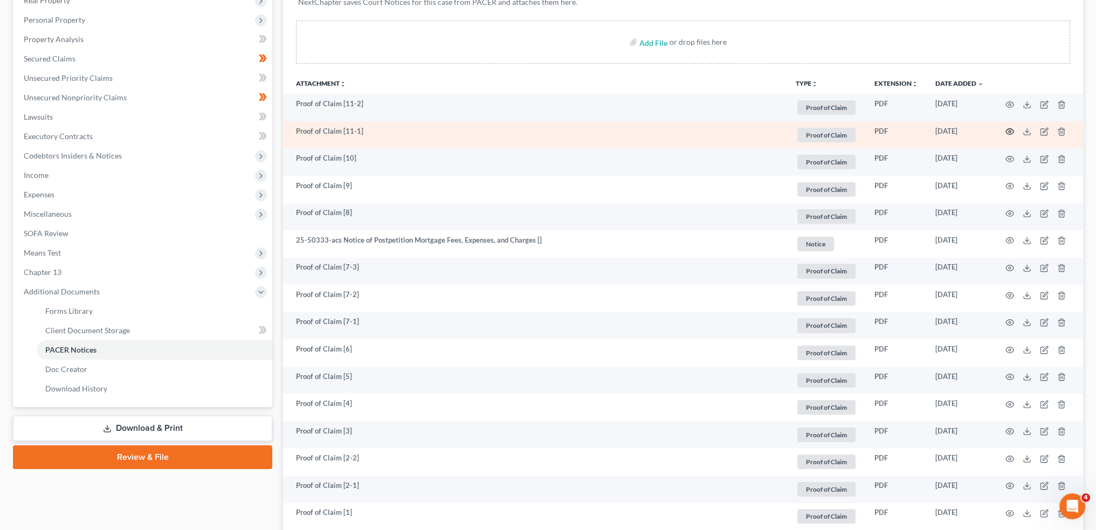
click at [1010, 130] on circle "button" at bounding box center [1010, 131] width 2 height 2
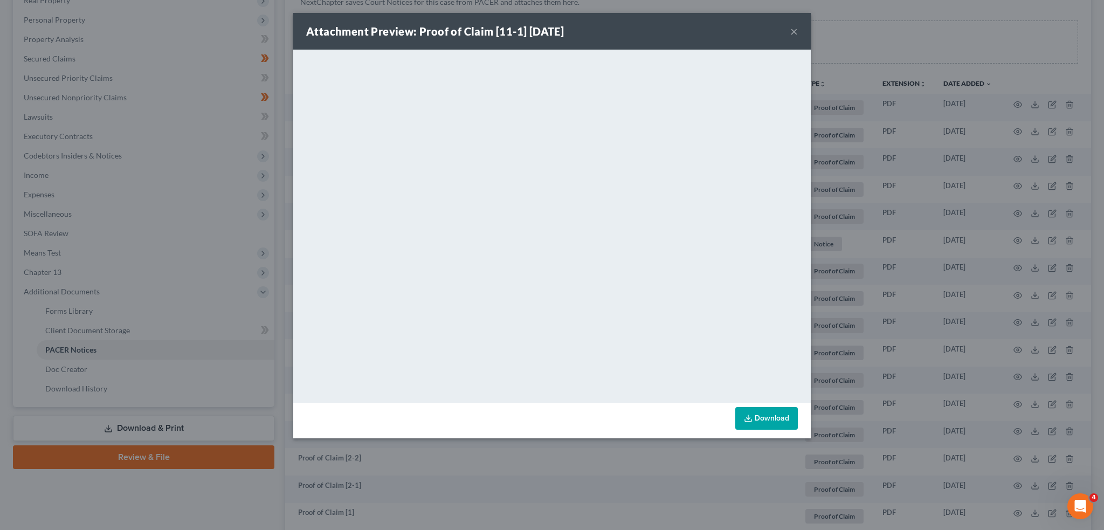
click at [795, 29] on button "×" at bounding box center [794, 31] width 8 height 13
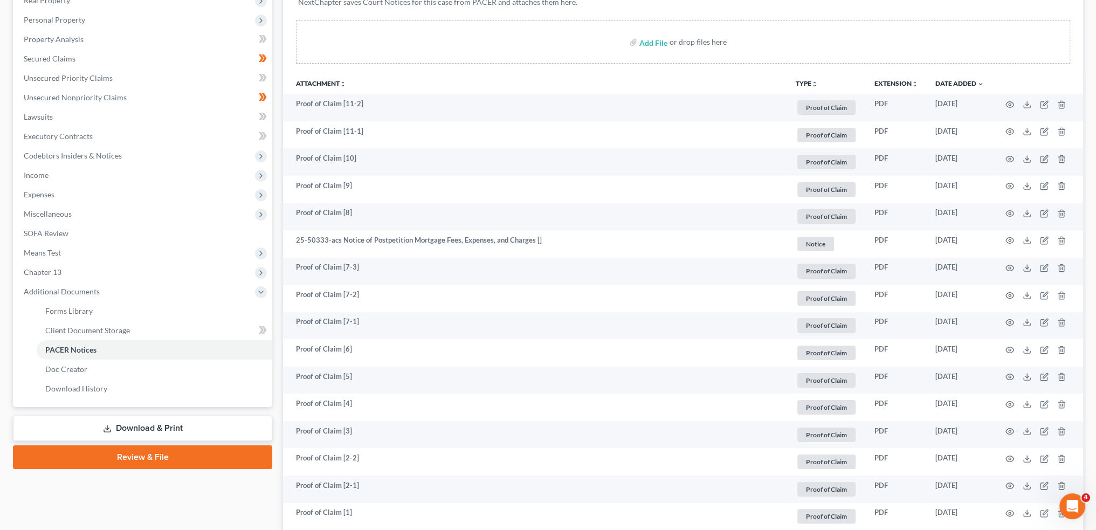
click at [61, 271] on span "Chapter 13" at bounding box center [143, 272] width 257 height 19
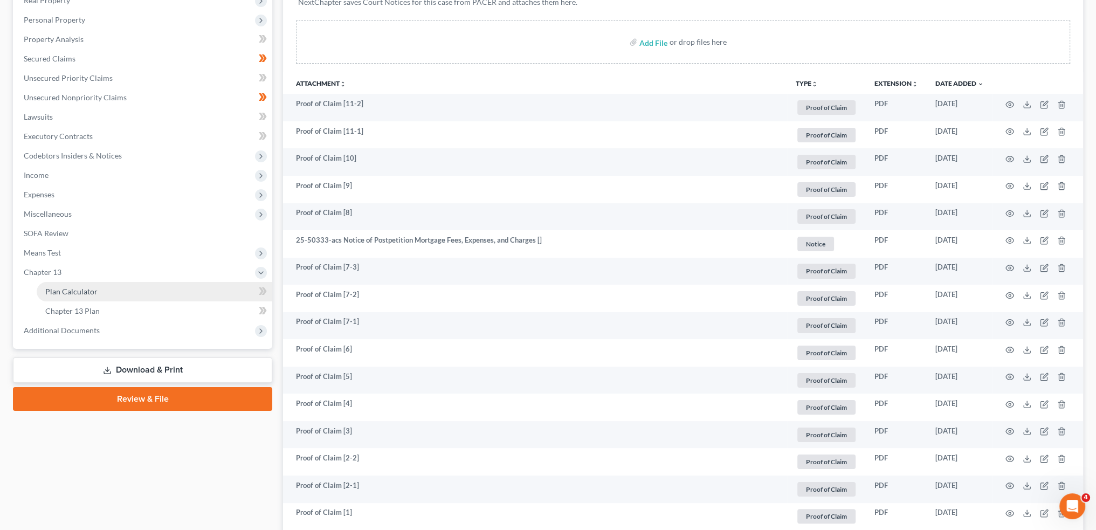
click at [64, 287] on span "Plan Calculator" at bounding box center [71, 291] width 52 height 9
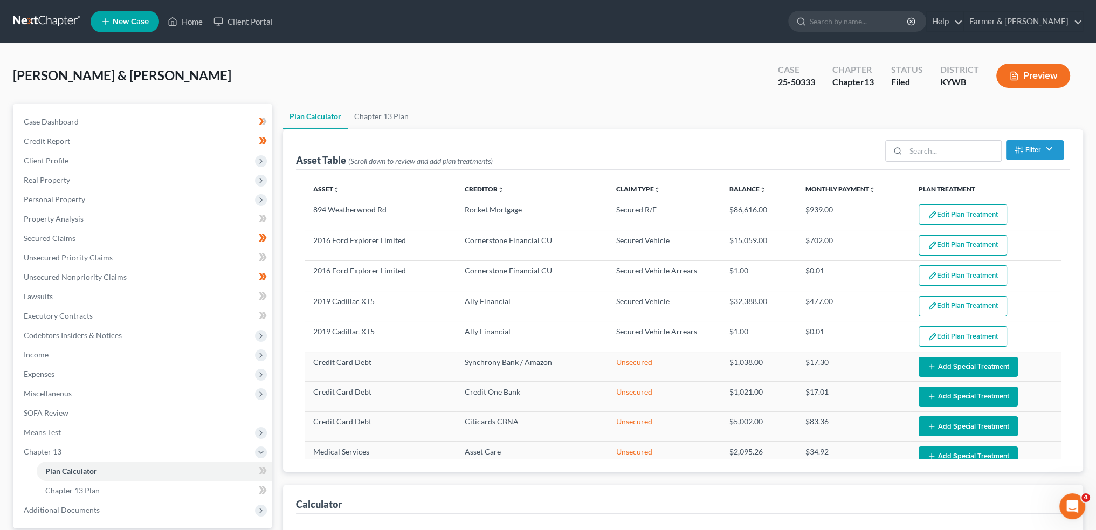
select select "59"
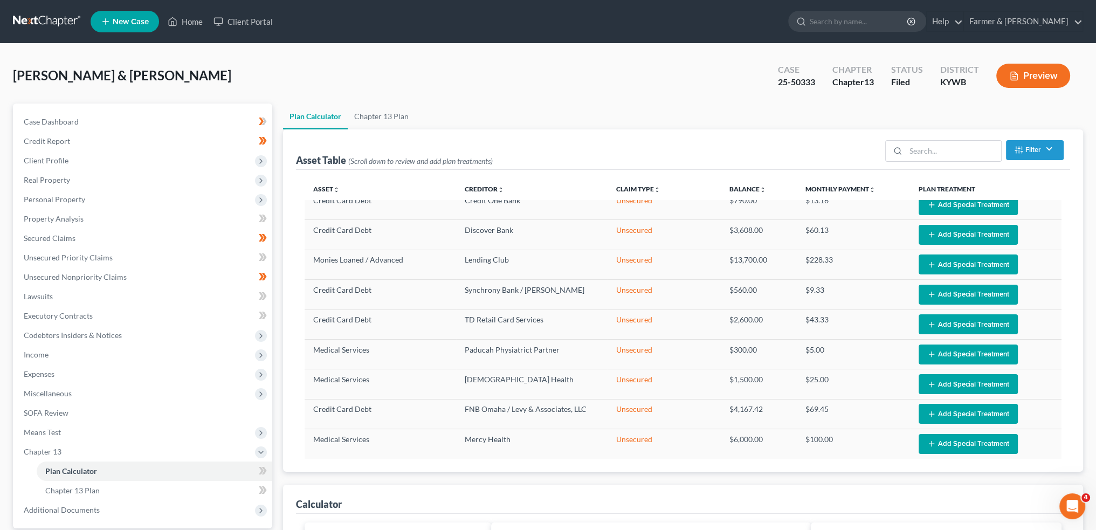
scroll to position [466, 0]
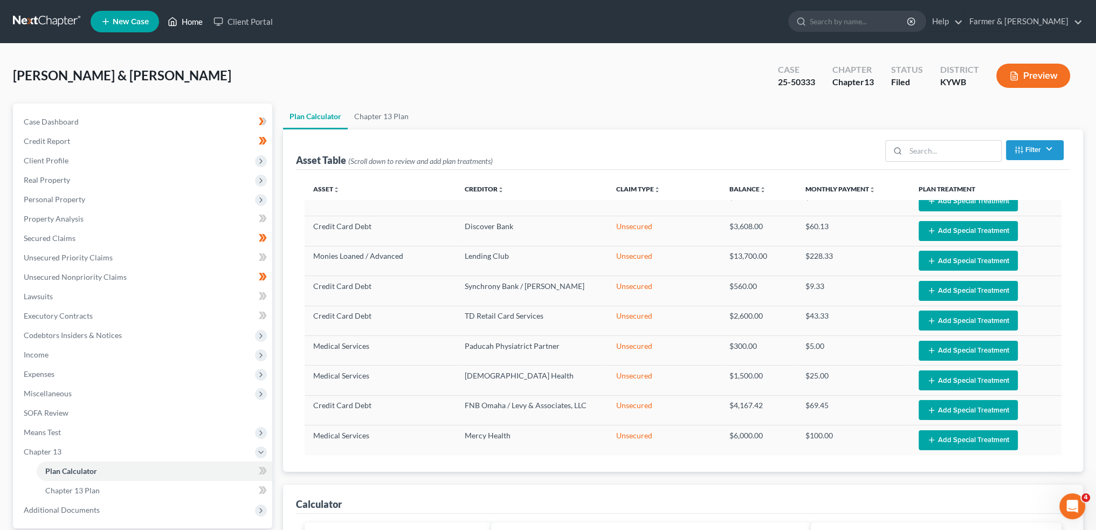
click at [189, 24] on link "Home" at bounding box center [185, 21] width 46 height 19
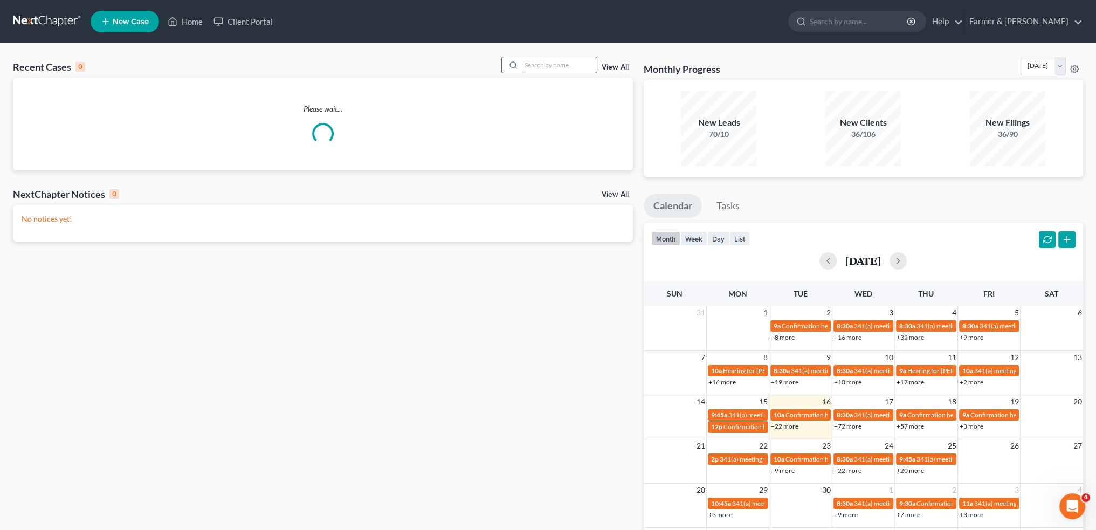
click at [544, 64] on input "search" at bounding box center [558, 65] width 75 height 16
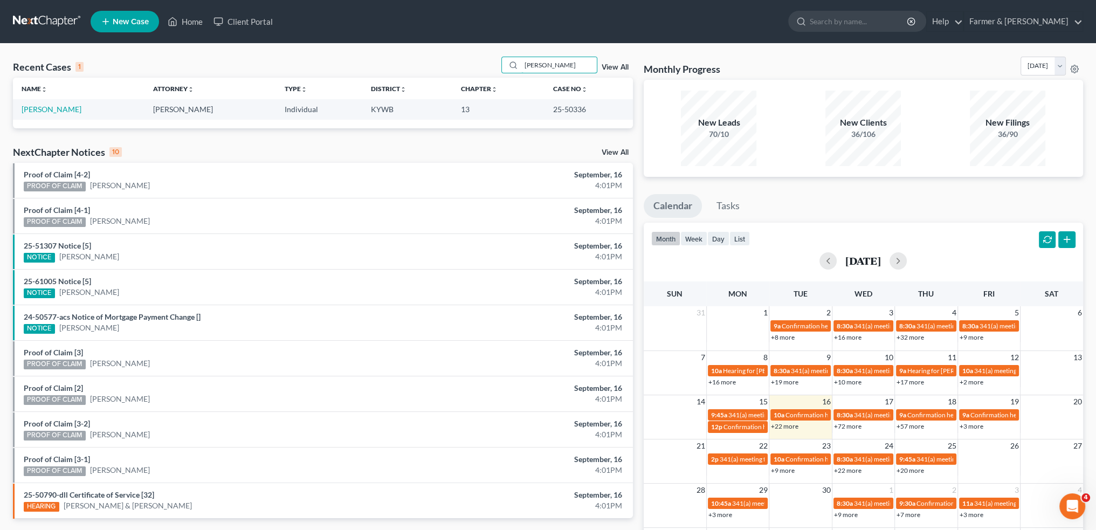
type input "SARAH NICHOLS"
click at [52, 109] on link "Nichols, Sarah" at bounding box center [52, 109] width 60 height 9
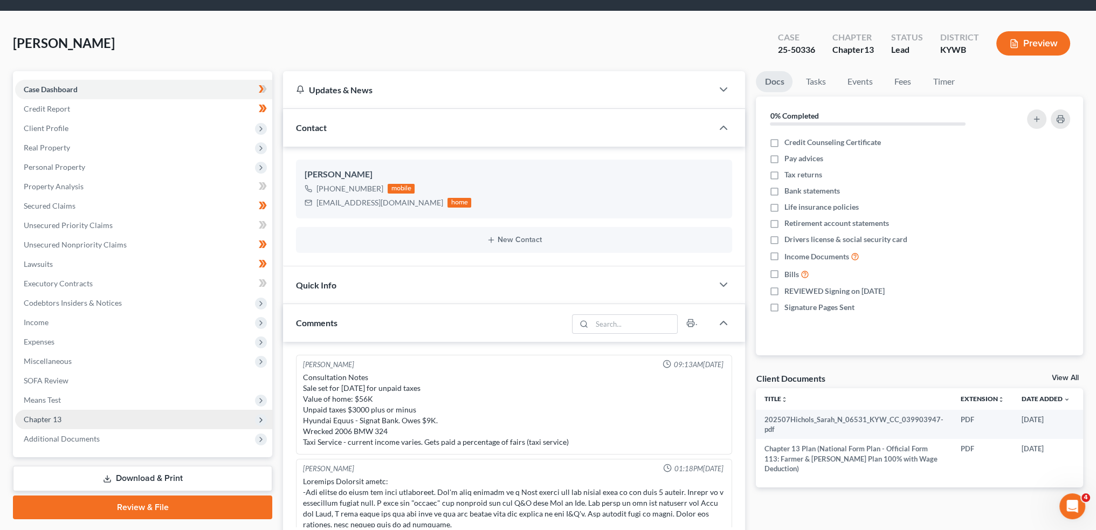
scroll to position [61, 0]
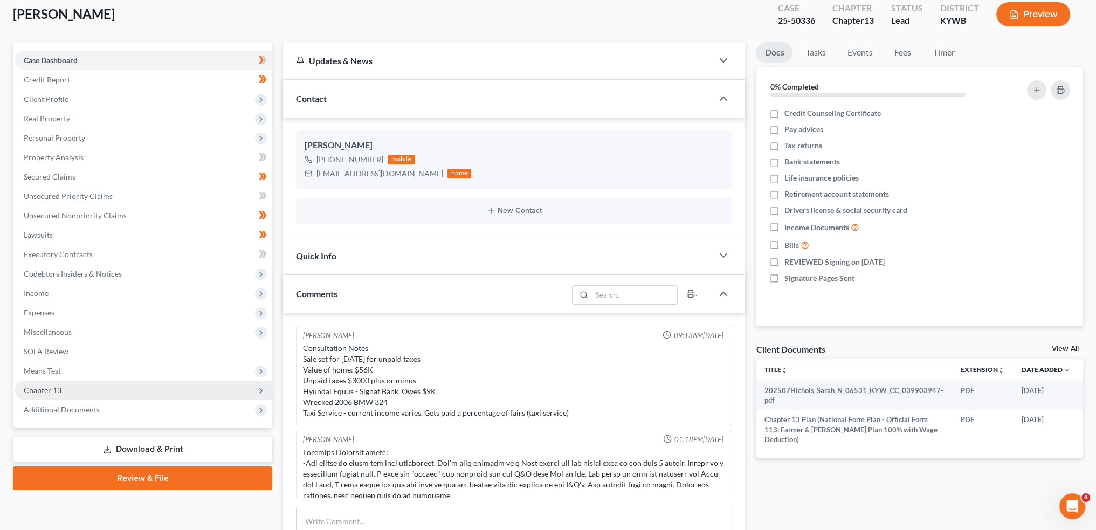
click at [67, 395] on span "Chapter 13" at bounding box center [143, 390] width 257 height 19
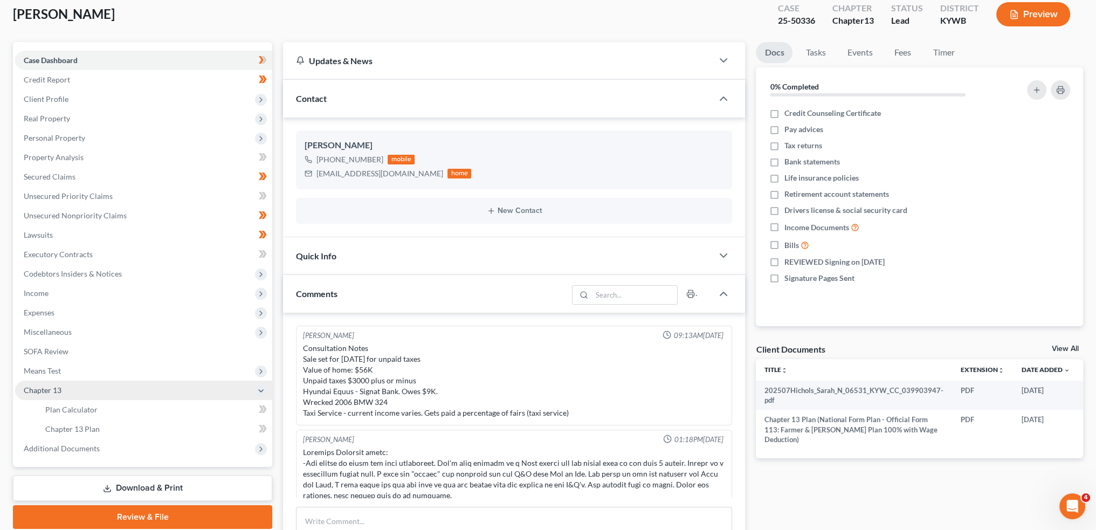
scroll to position [127, 0]
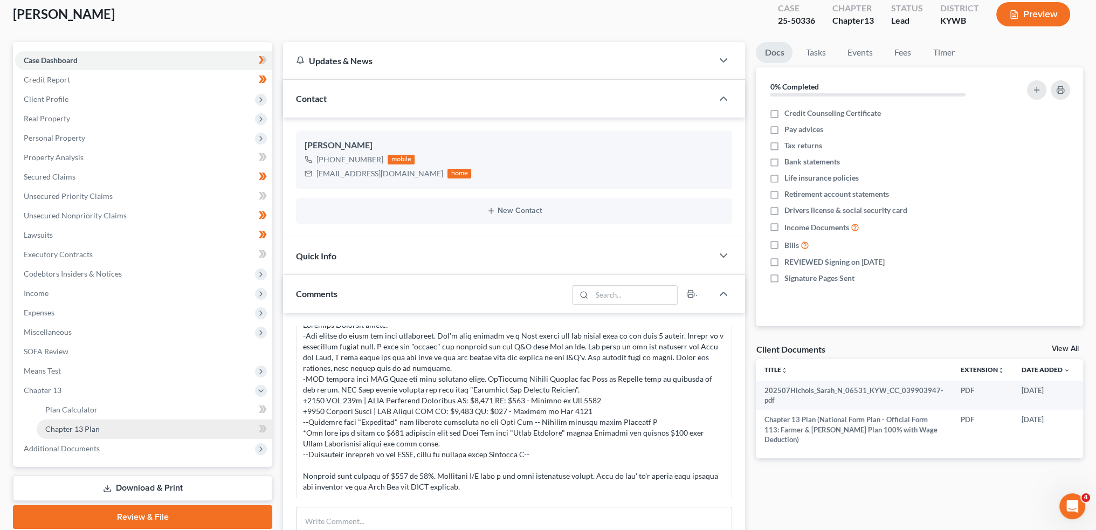
click at [140, 430] on link "Chapter 13 Plan" at bounding box center [155, 429] width 236 height 19
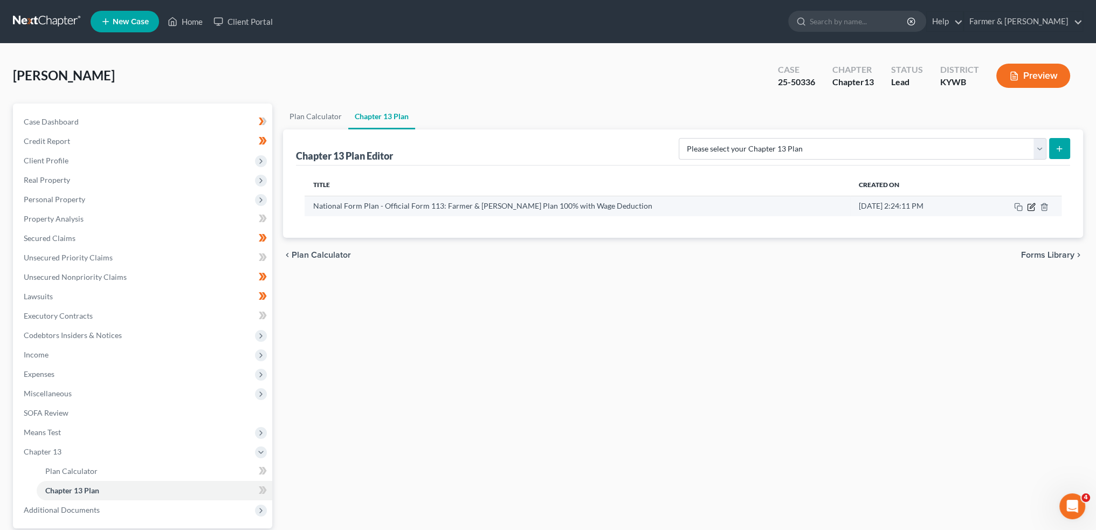
click at [1029, 205] on icon "button" at bounding box center [1031, 207] width 9 height 9
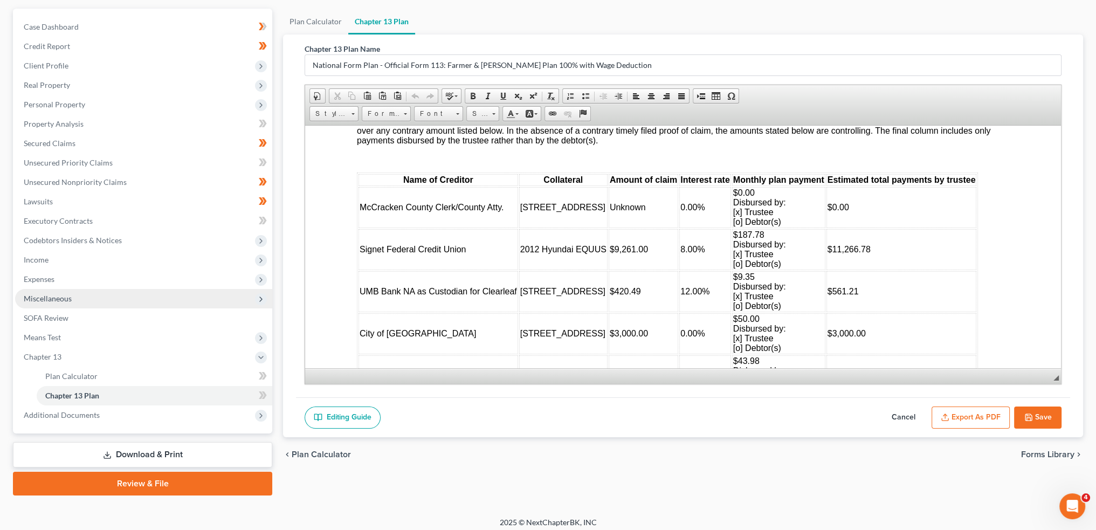
scroll to position [100, 0]
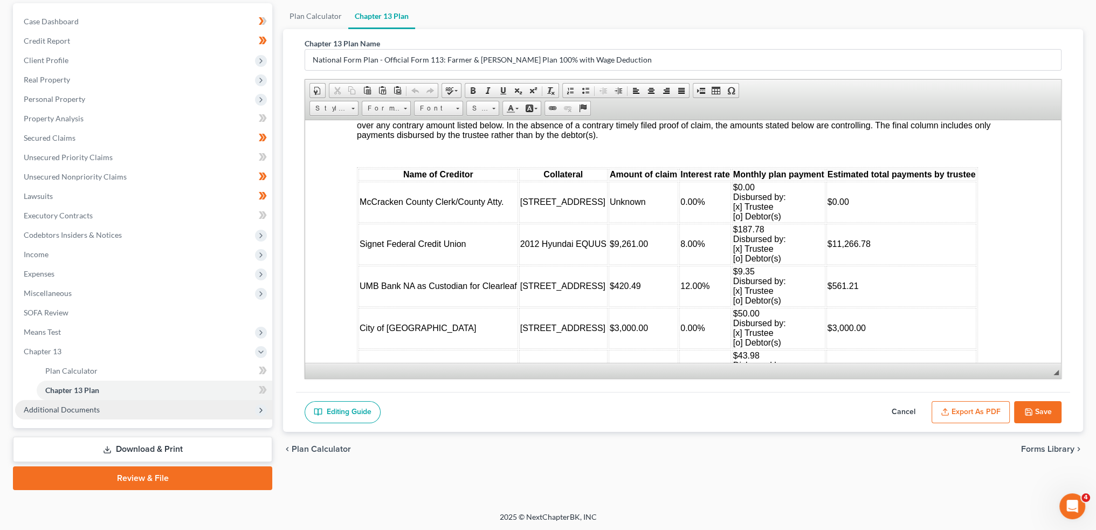
click at [75, 409] on span "Additional Documents" at bounding box center [62, 409] width 76 height 9
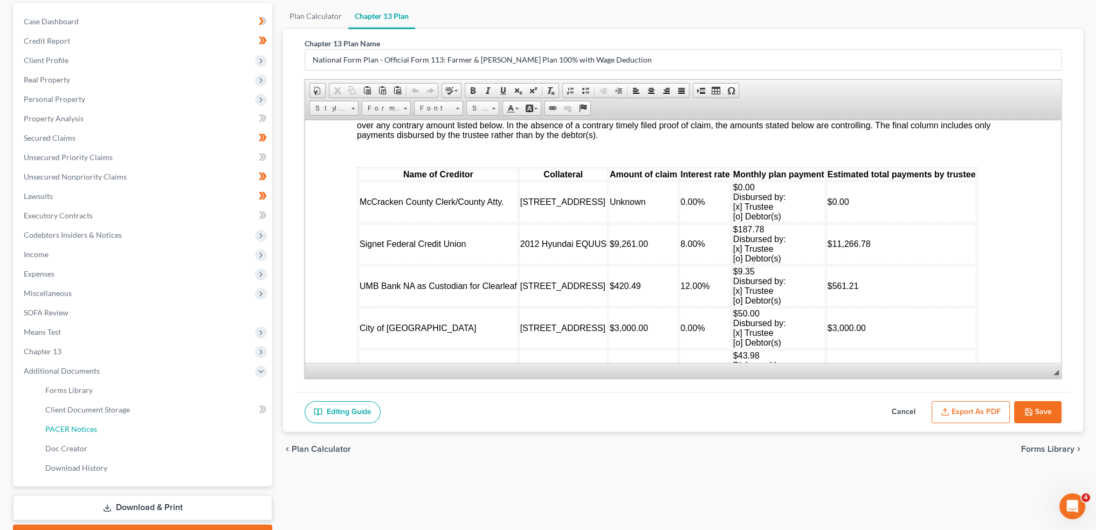
click at [84, 431] on span "PACER Notices" at bounding box center [71, 428] width 52 height 9
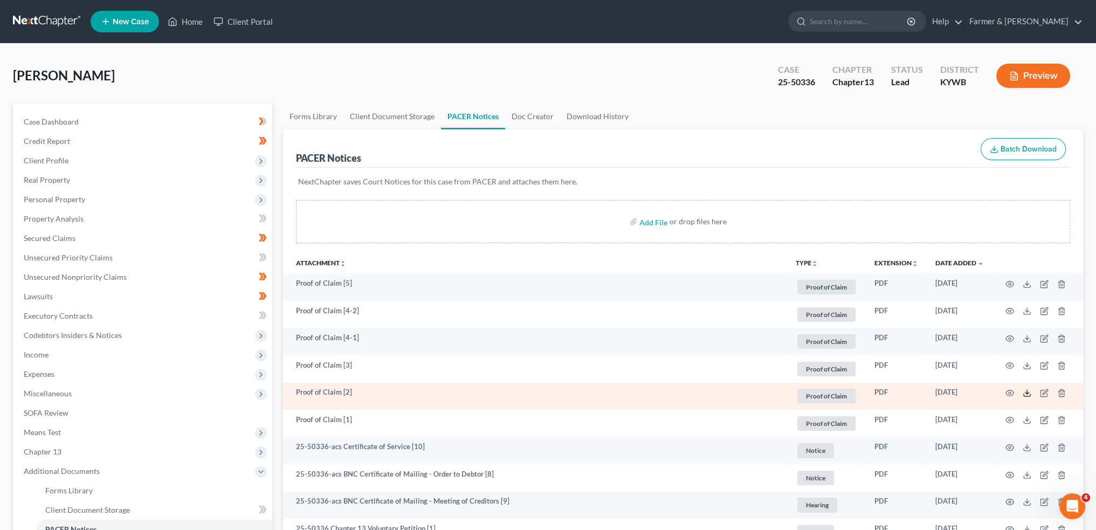
click at [1027, 390] on icon at bounding box center [1027, 393] width 9 height 9
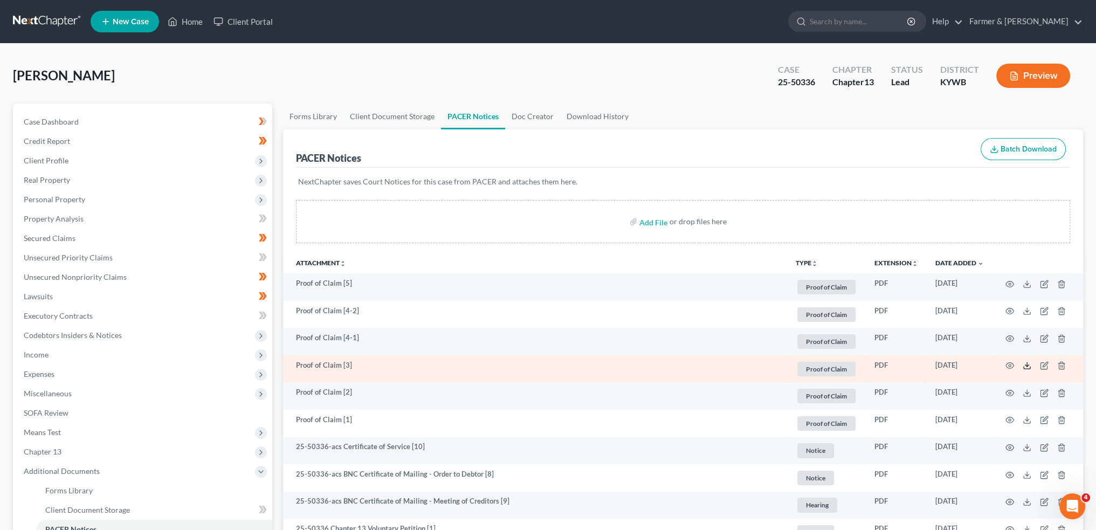
click at [1027, 364] on line at bounding box center [1027, 364] width 0 height 4
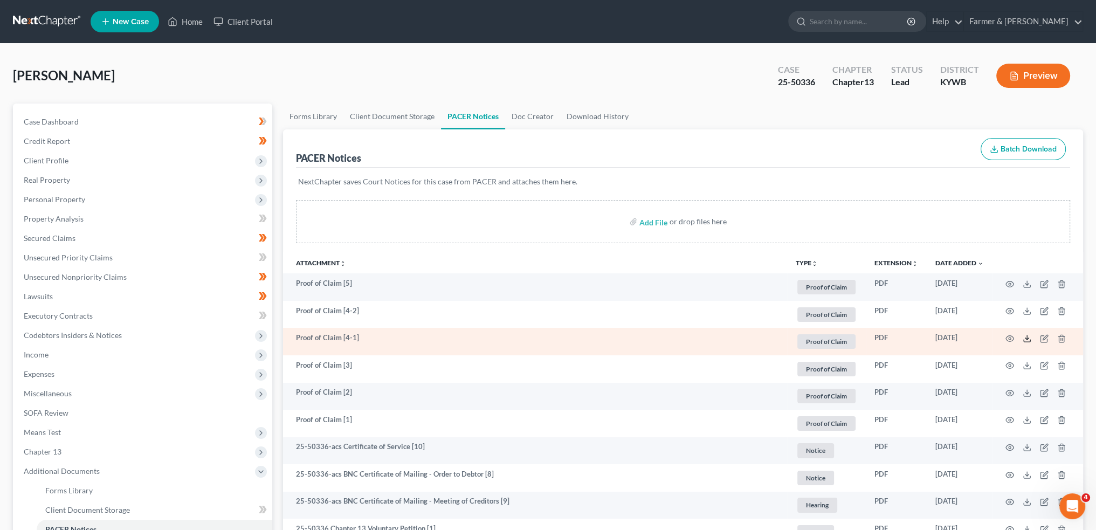
click at [1026, 341] on icon at bounding box center [1027, 341] width 6 height 2
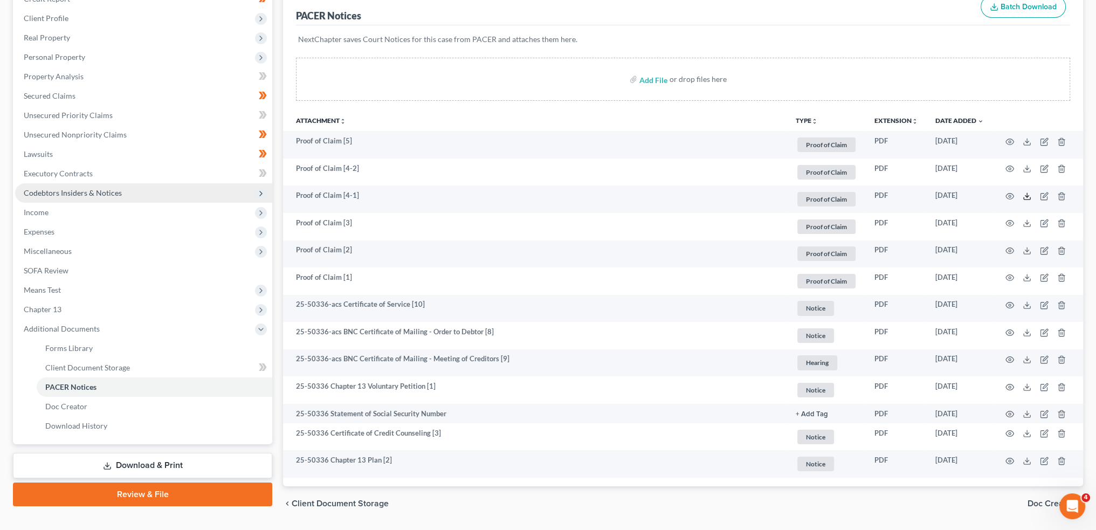
scroll to position [174, 0]
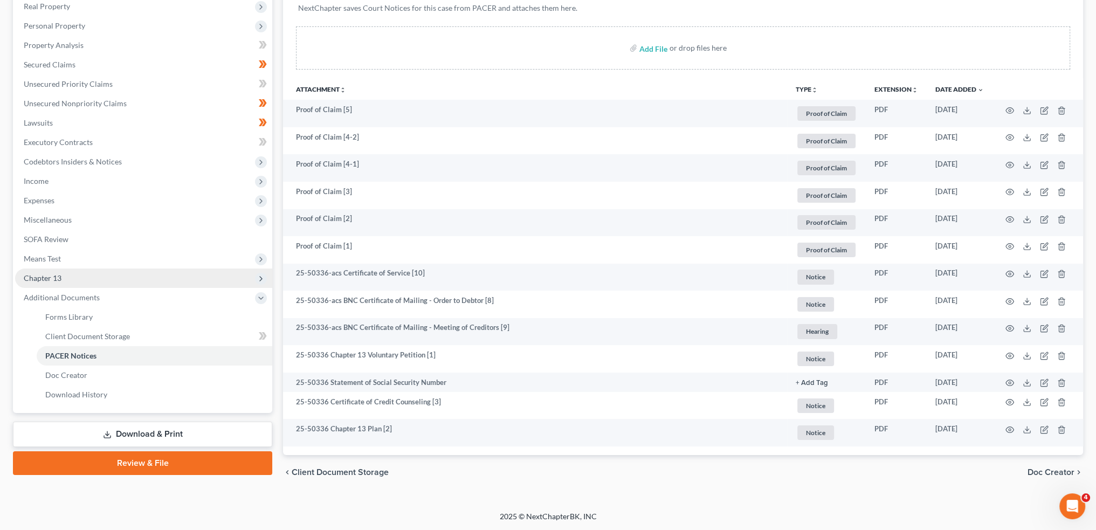
click at [73, 279] on span "Chapter 13" at bounding box center [143, 278] width 257 height 19
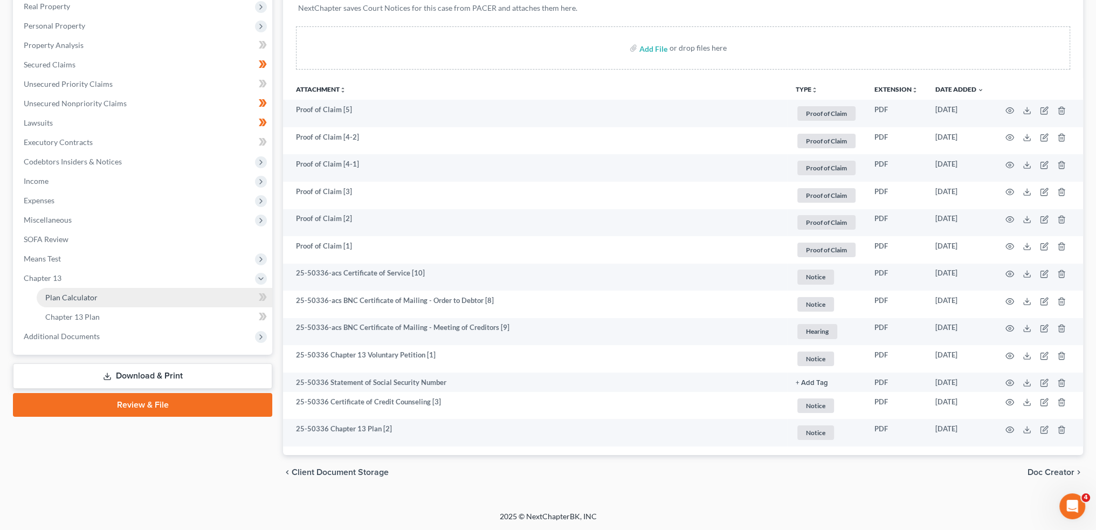
click at [78, 297] on span "Plan Calculator" at bounding box center [71, 297] width 52 height 9
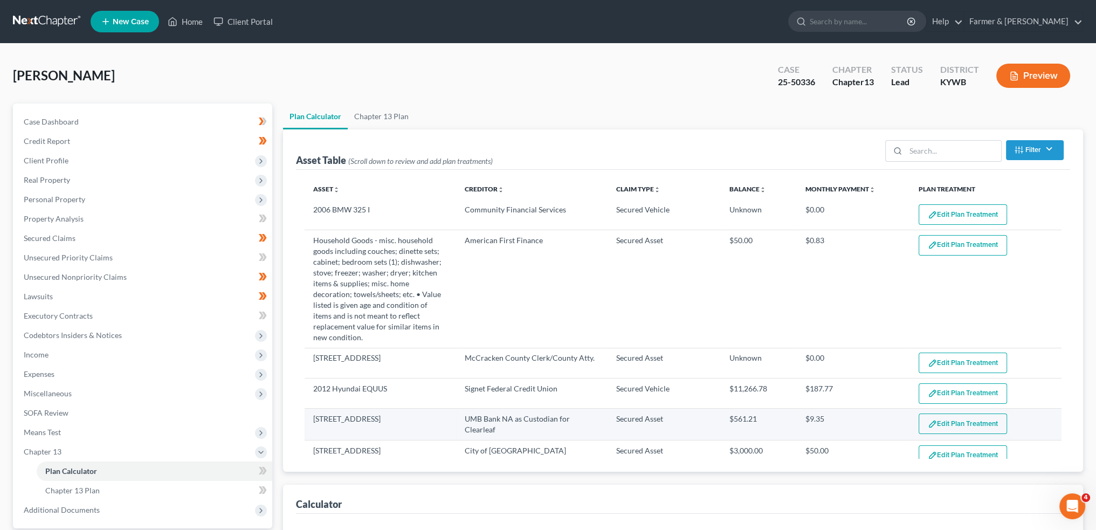
select select "59"
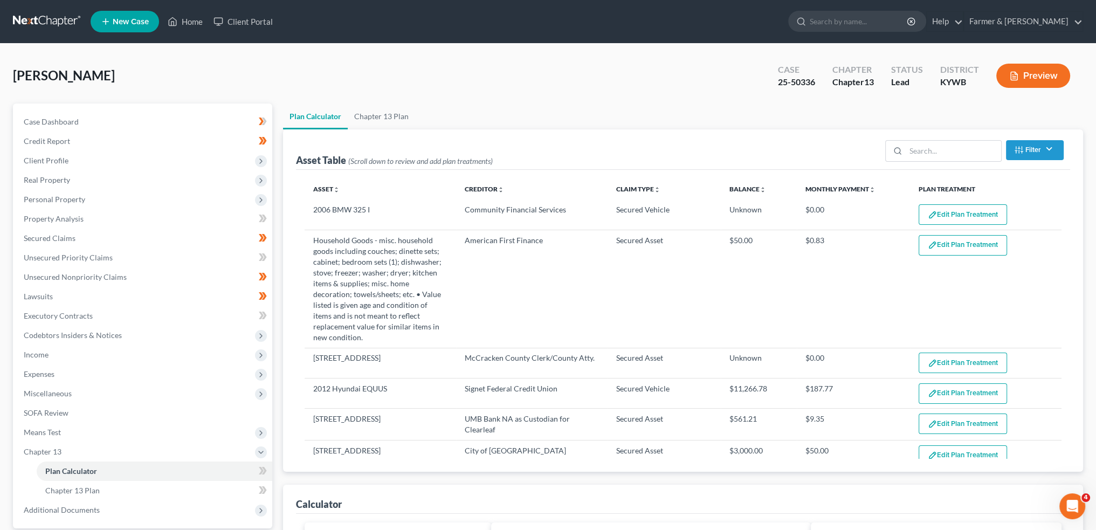
click at [938, 213] on button "Edit Plan Treatment" at bounding box center [963, 214] width 88 height 20
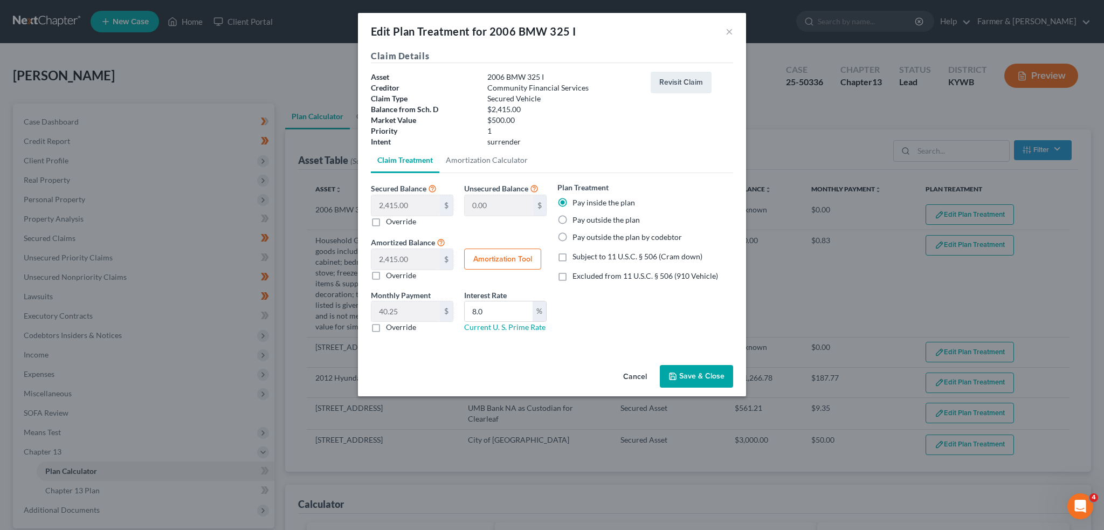
click at [692, 375] on button "Save & Close" at bounding box center [696, 376] width 73 height 23
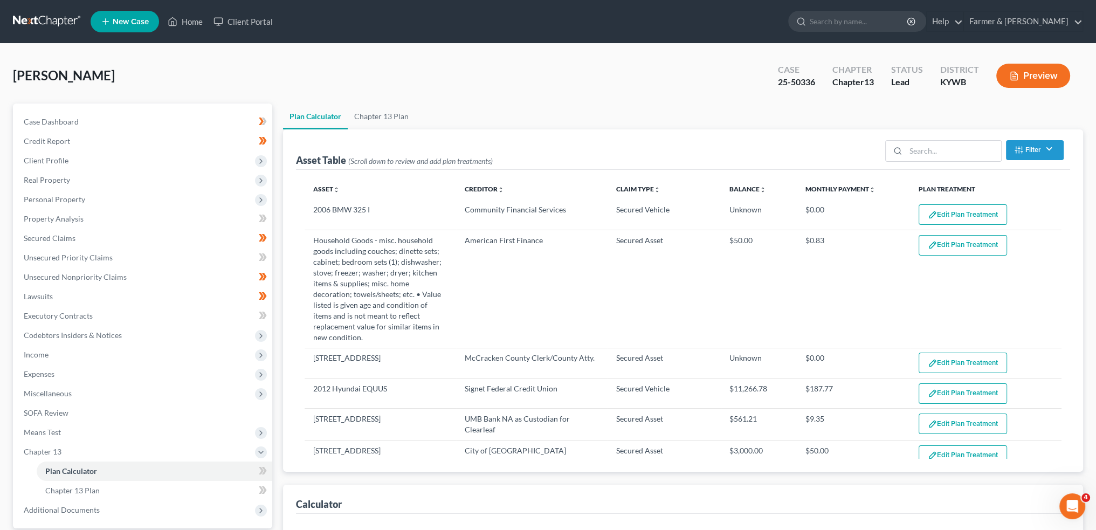
select select "59"
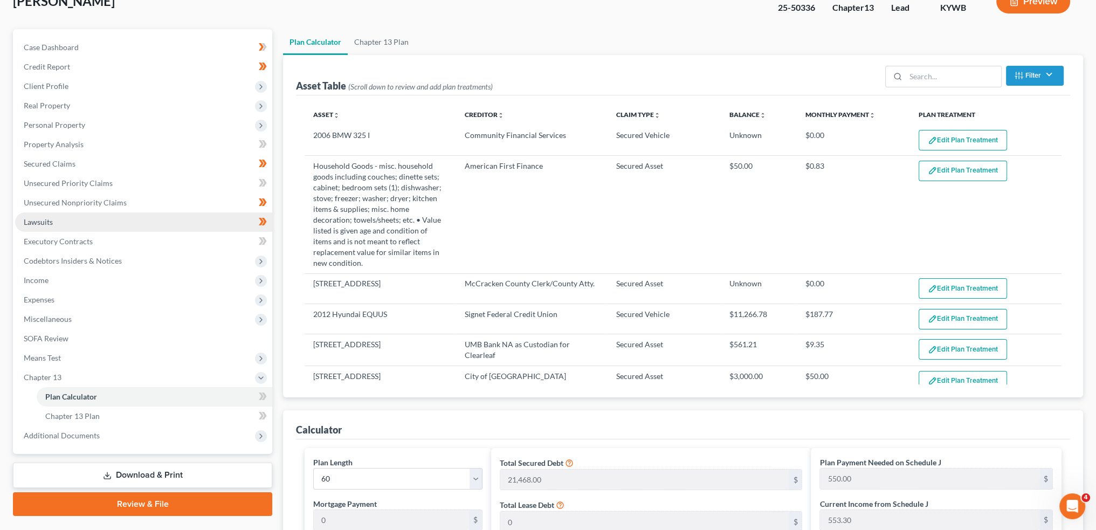
scroll to position [90, 0]
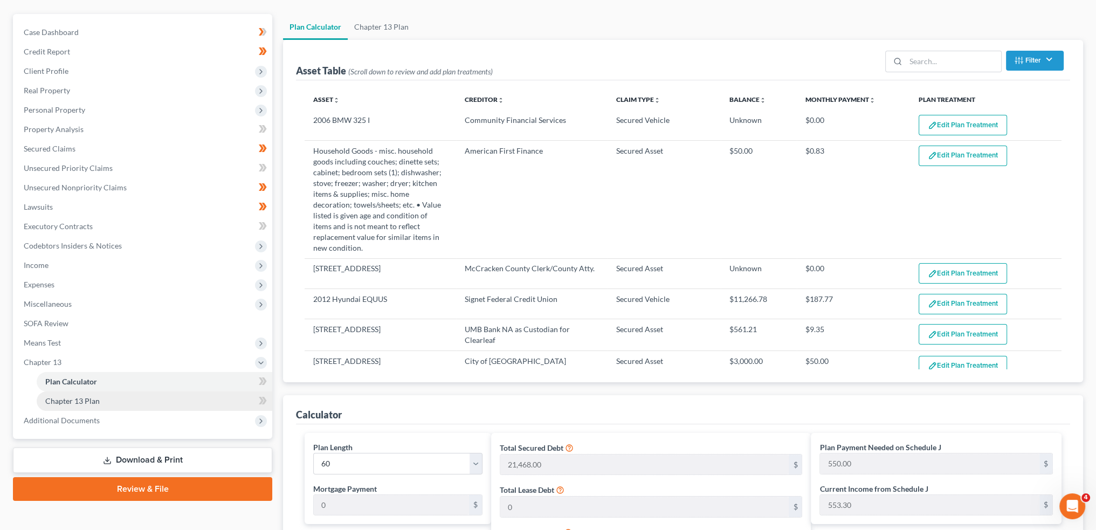
click at [84, 398] on span "Chapter 13 Plan" at bounding box center [72, 400] width 54 height 9
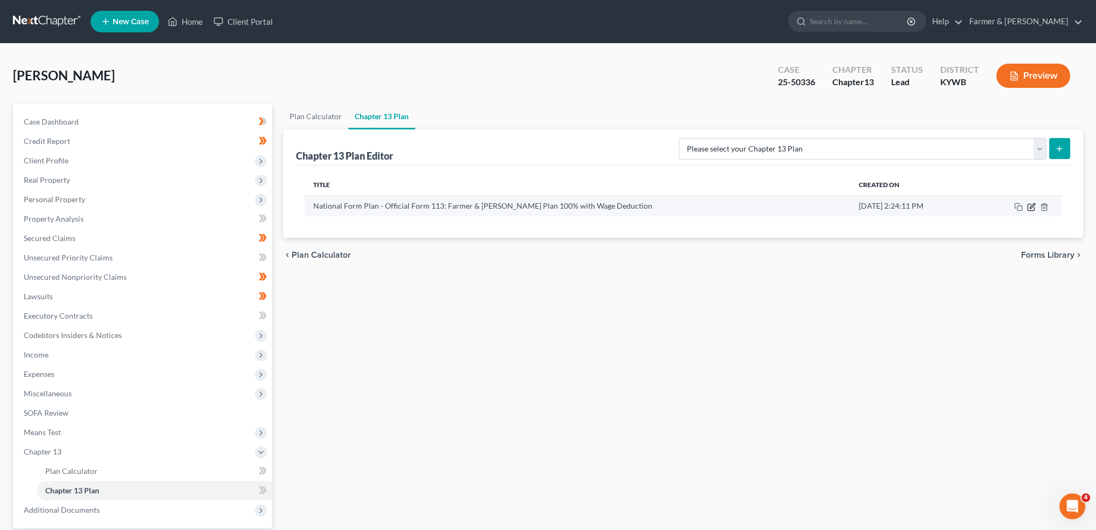
click at [1029, 204] on icon "button" at bounding box center [1031, 207] width 9 height 9
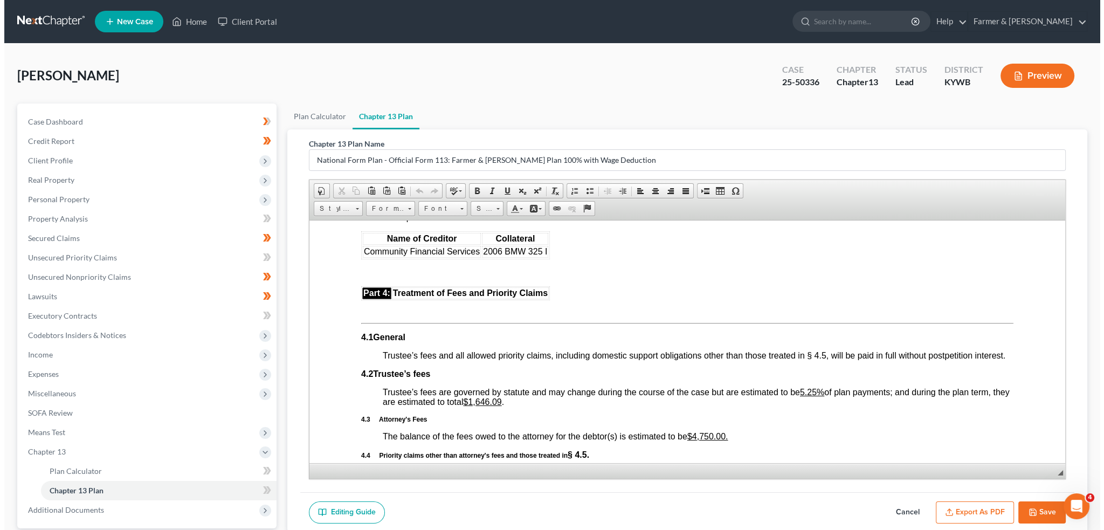
scroll to position [2246, 0]
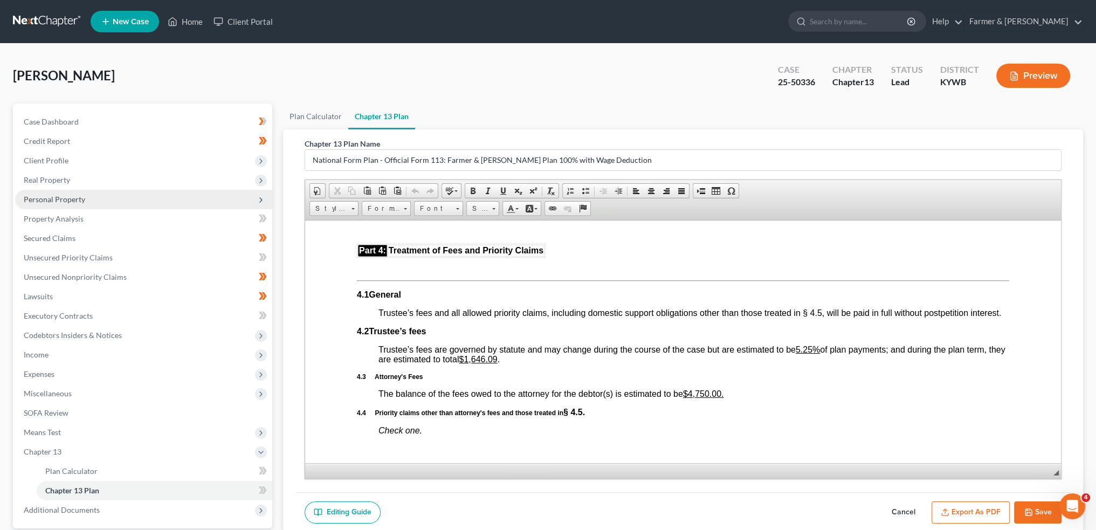
click at [84, 202] on span "Personal Property" at bounding box center [54, 199] width 61 height 9
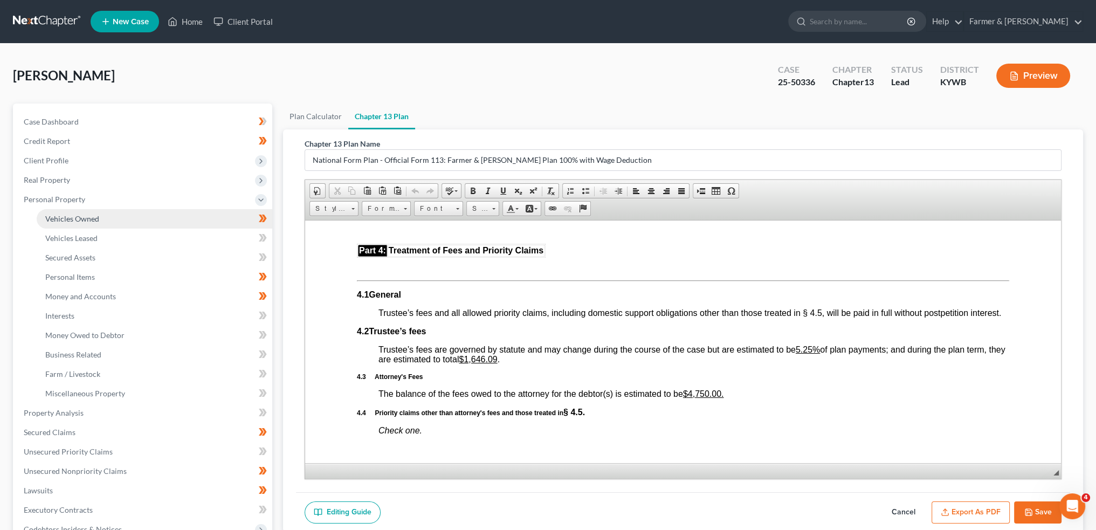
drag, startPoint x: 82, startPoint y: 218, endPoint x: 324, endPoint y: 33, distance: 304.2
click at [82, 218] on span "Vehicles Owned" at bounding box center [72, 218] width 54 height 9
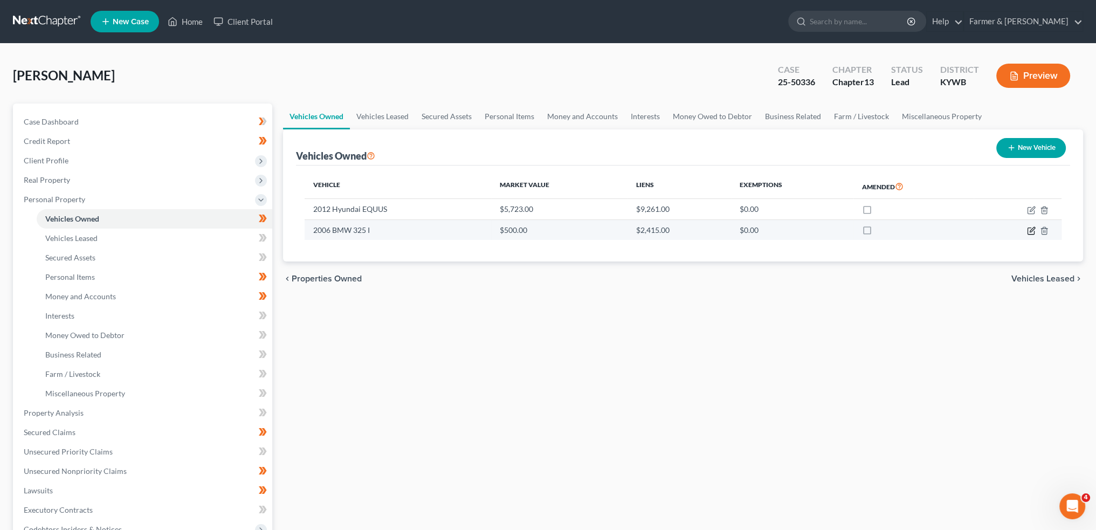
click at [1033, 230] on icon "button" at bounding box center [1031, 230] width 9 height 9
select select "0"
select select "20"
select select "4"
select select "0"
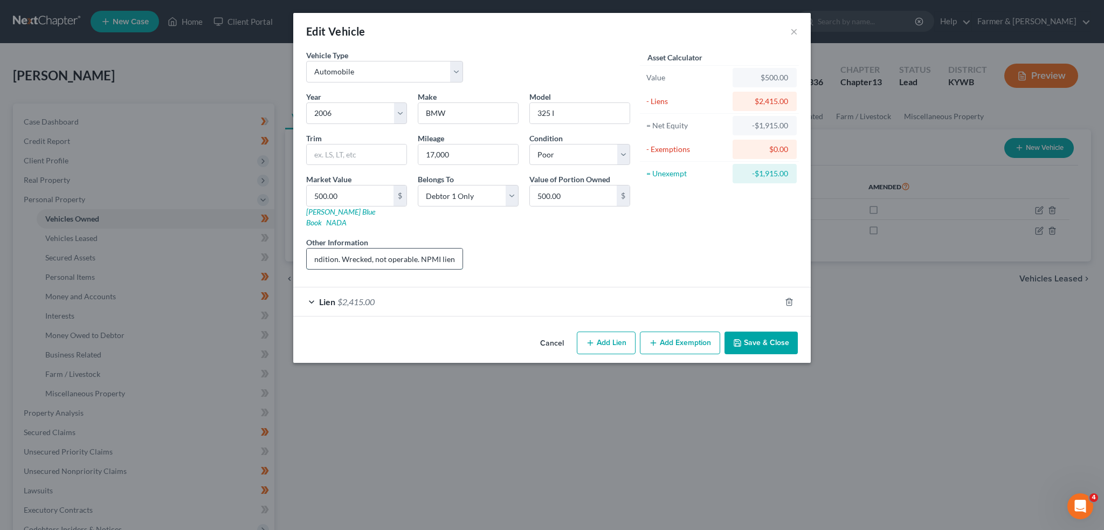
drag, startPoint x: 421, startPoint y: 244, endPoint x: 451, endPoint y: 245, distance: 30.2
click at [451, 249] on input "Value based on current vehicle condition. Wrecked, not operable. NPMI lien plac…" at bounding box center [385, 259] width 156 height 20
click at [754, 332] on button "Save & Close" at bounding box center [761, 343] width 73 height 23
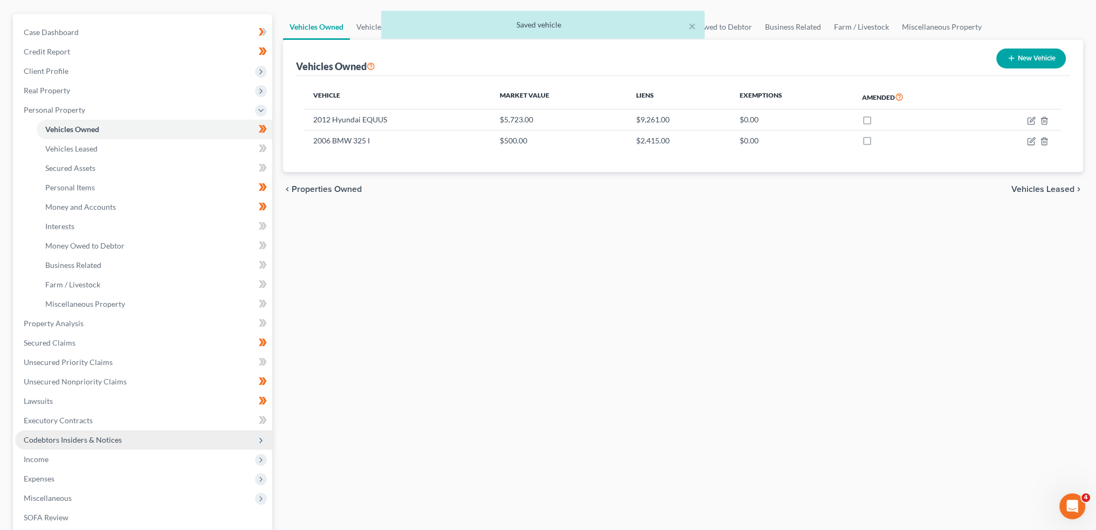
scroll to position [256, 0]
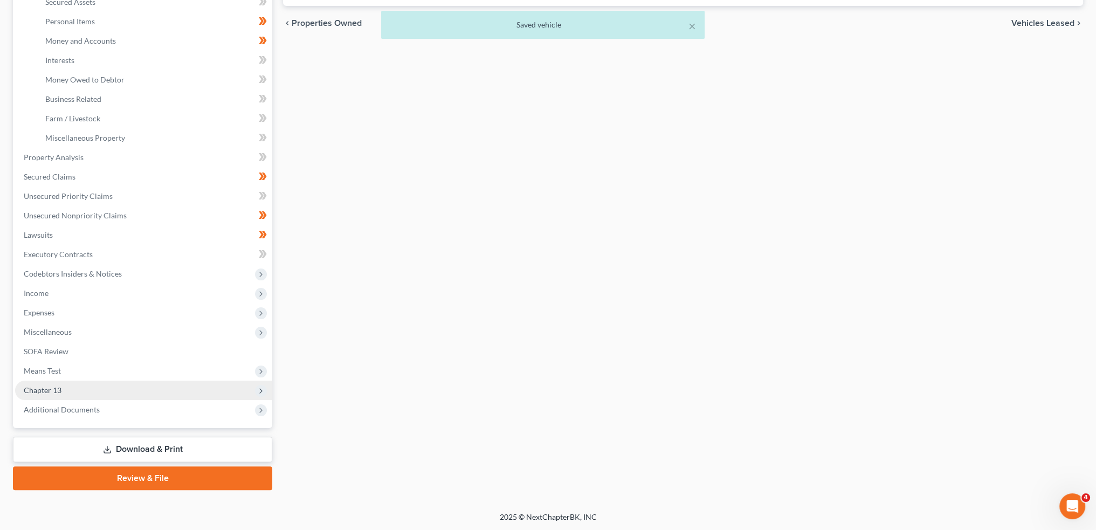
click at [78, 391] on span "Chapter 13" at bounding box center [143, 390] width 257 height 19
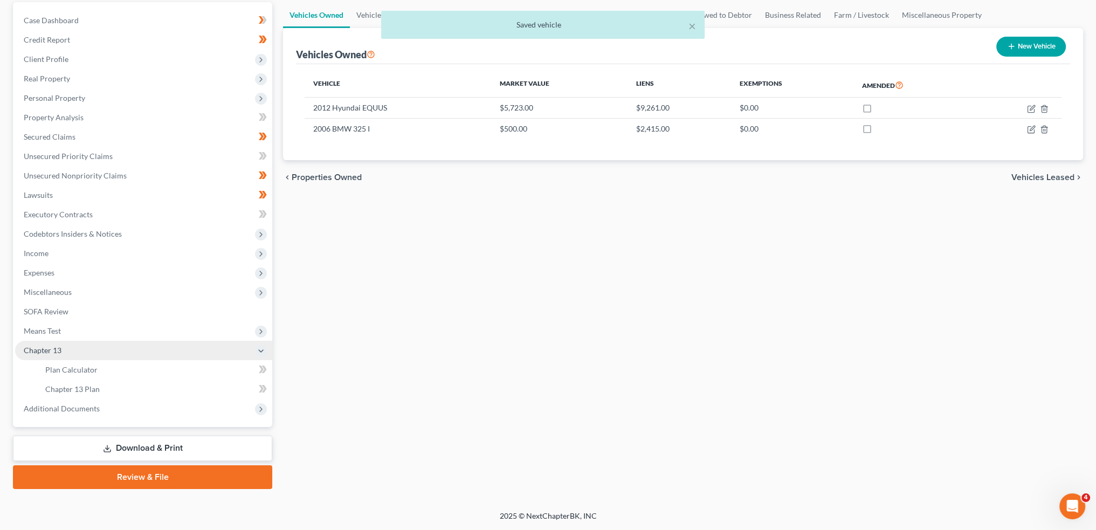
scroll to position [100, 0]
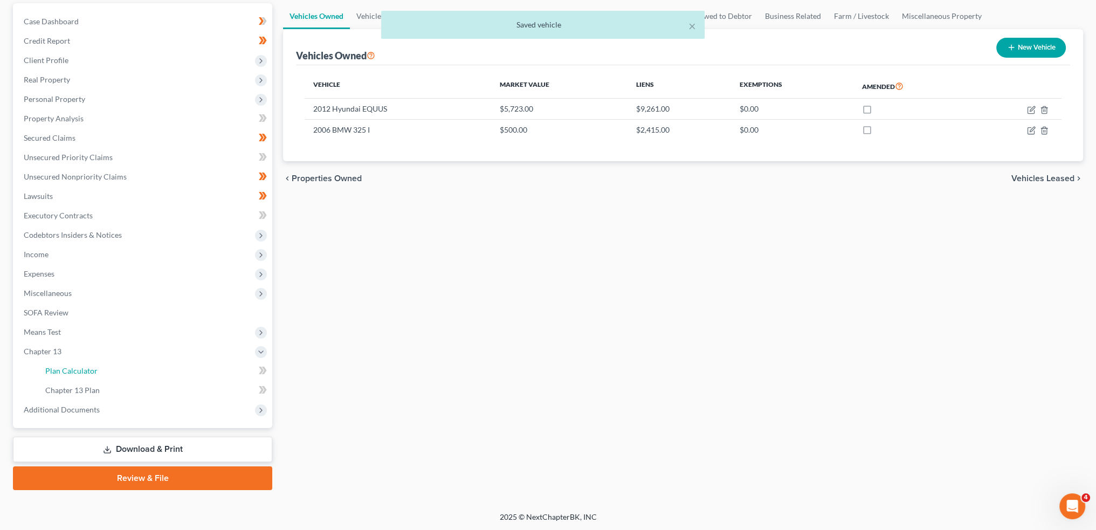
click at [86, 369] on span "Plan Calculator" at bounding box center [71, 370] width 52 height 9
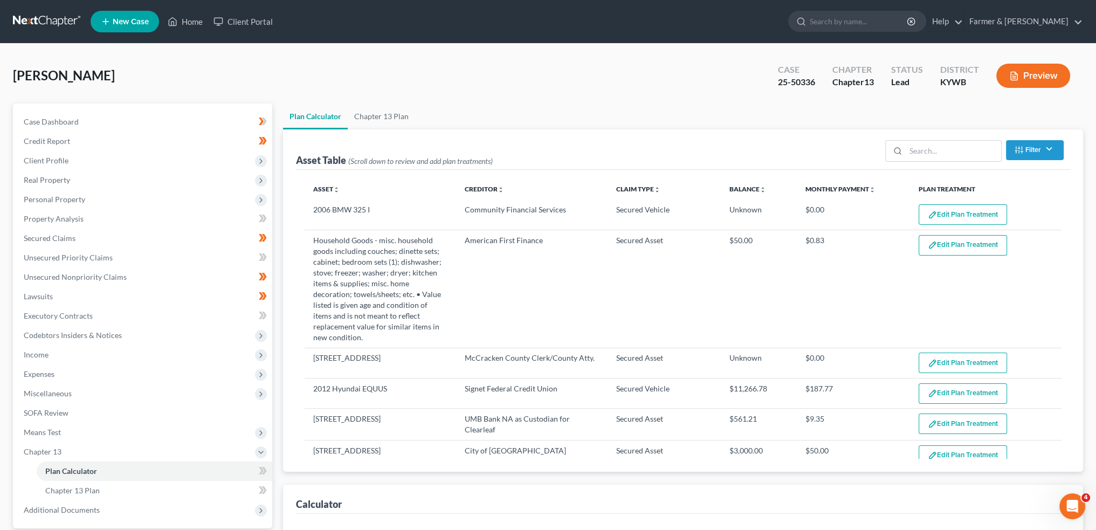
select select "59"
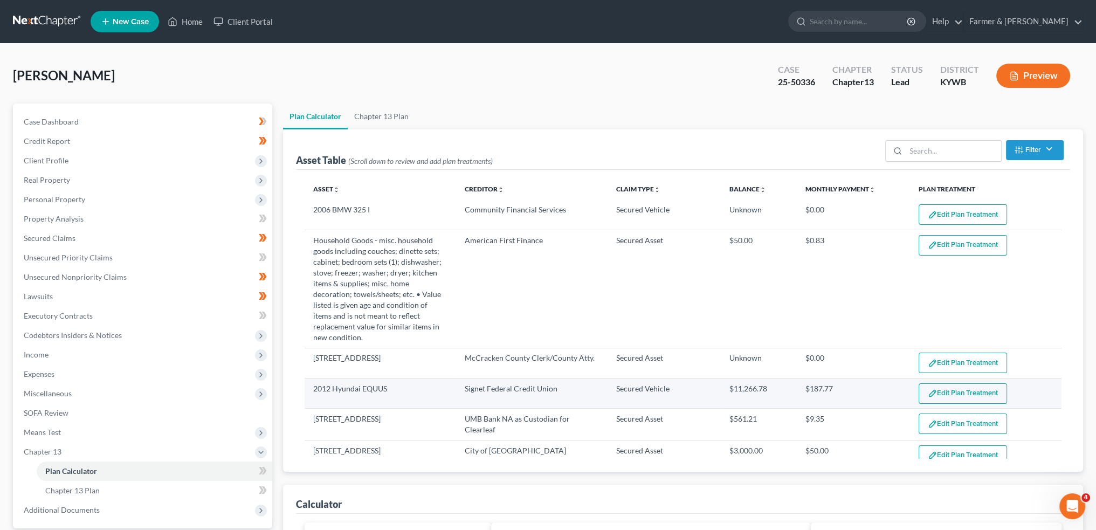
click at [941, 386] on button "Edit Plan Treatment" at bounding box center [963, 393] width 88 height 20
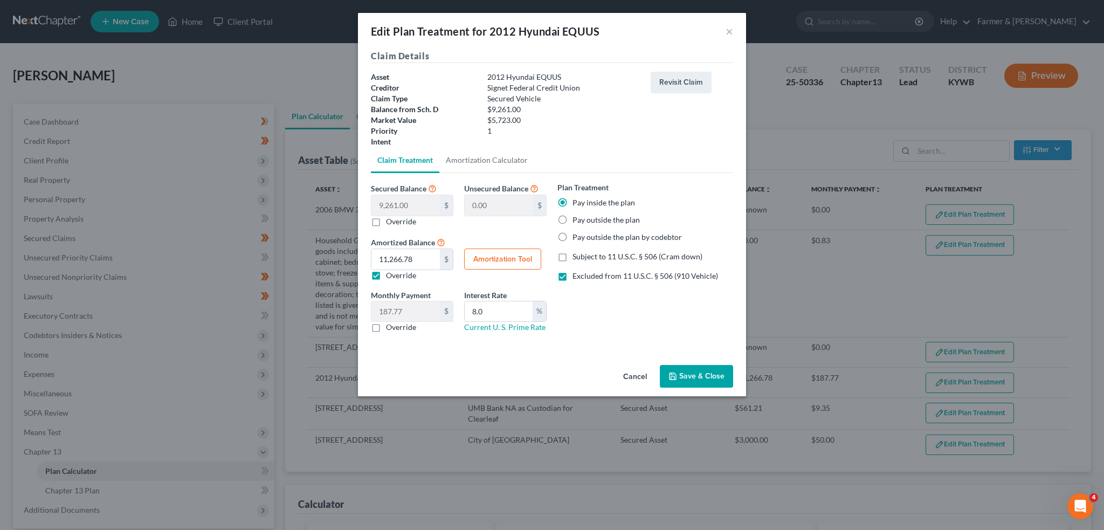
click at [701, 377] on button "Save & Close" at bounding box center [696, 376] width 73 height 23
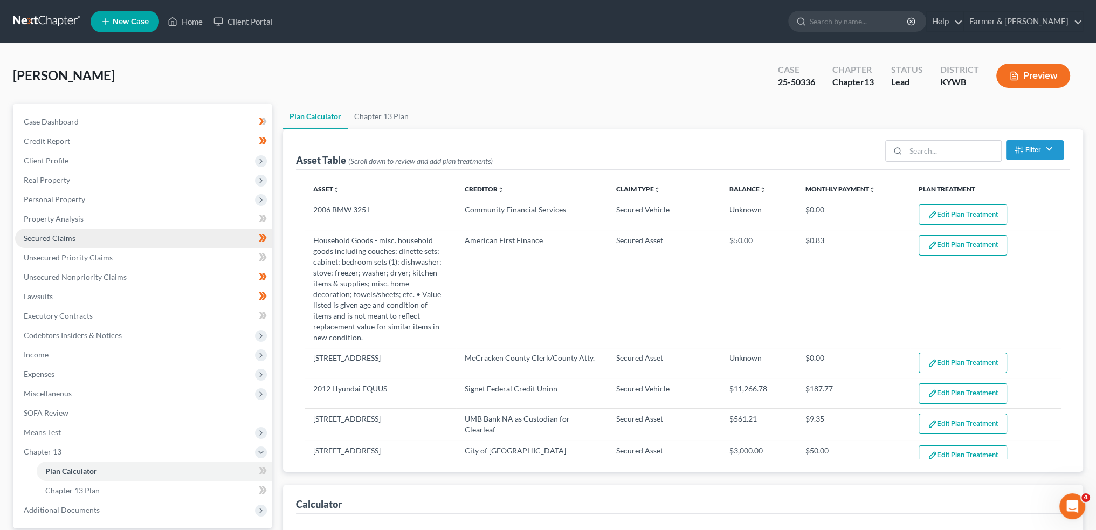
select select "59"
click at [74, 235] on link "Secured Claims" at bounding box center [143, 238] width 257 height 19
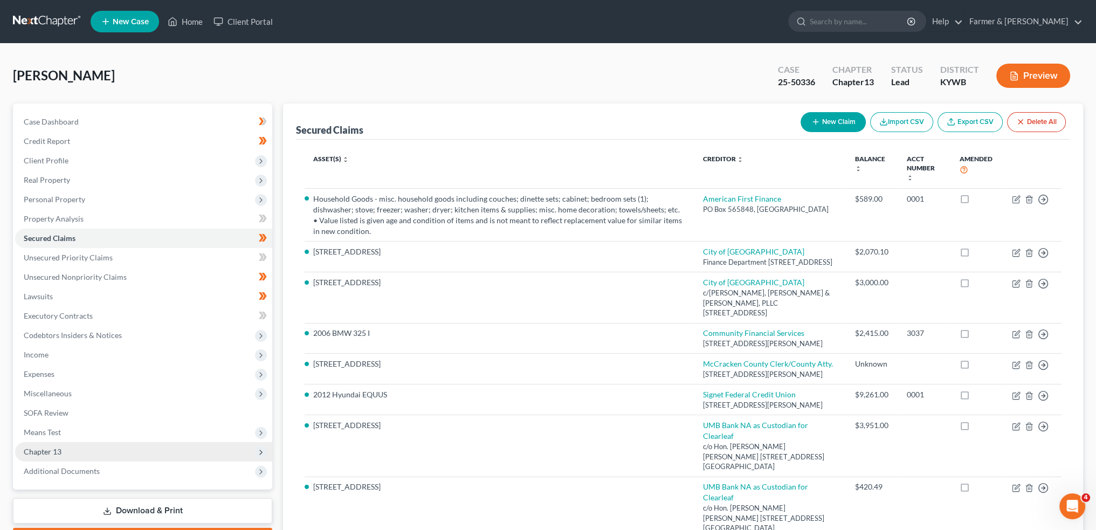
scroll to position [90, 0]
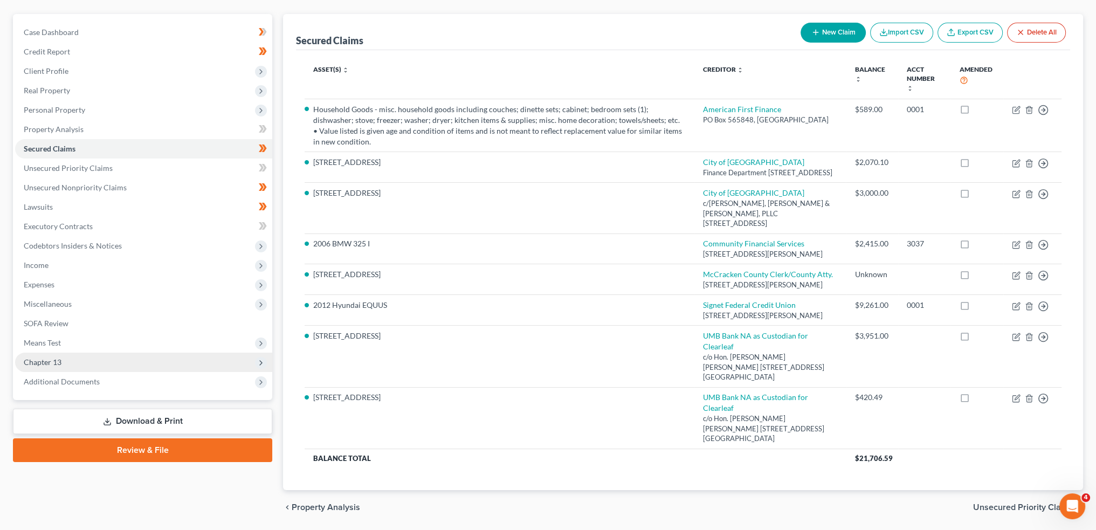
click at [79, 360] on span "Chapter 13" at bounding box center [143, 362] width 257 height 19
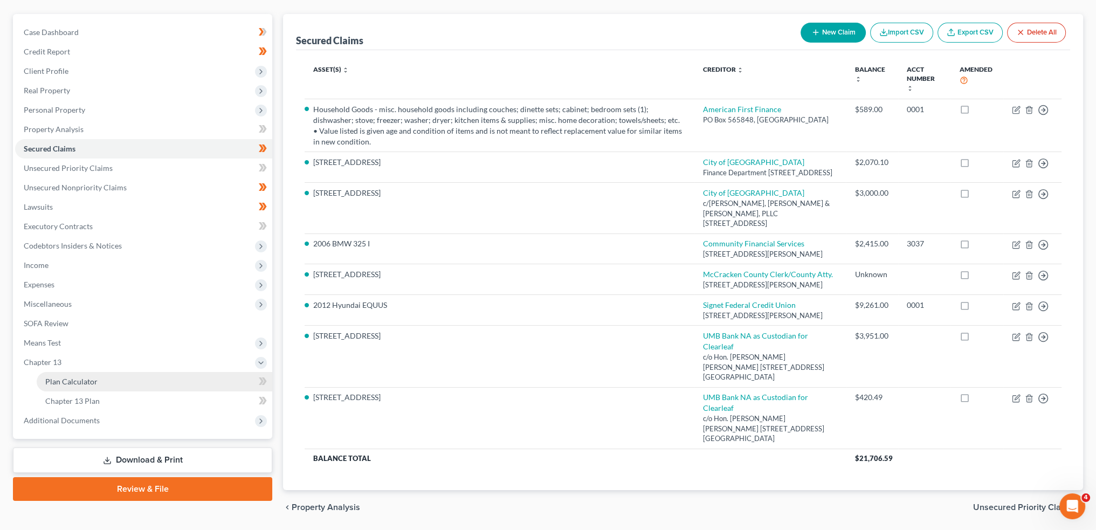
click at [87, 379] on span "Plan Calculator" at bounding box center [71, 381] width 52 height 9
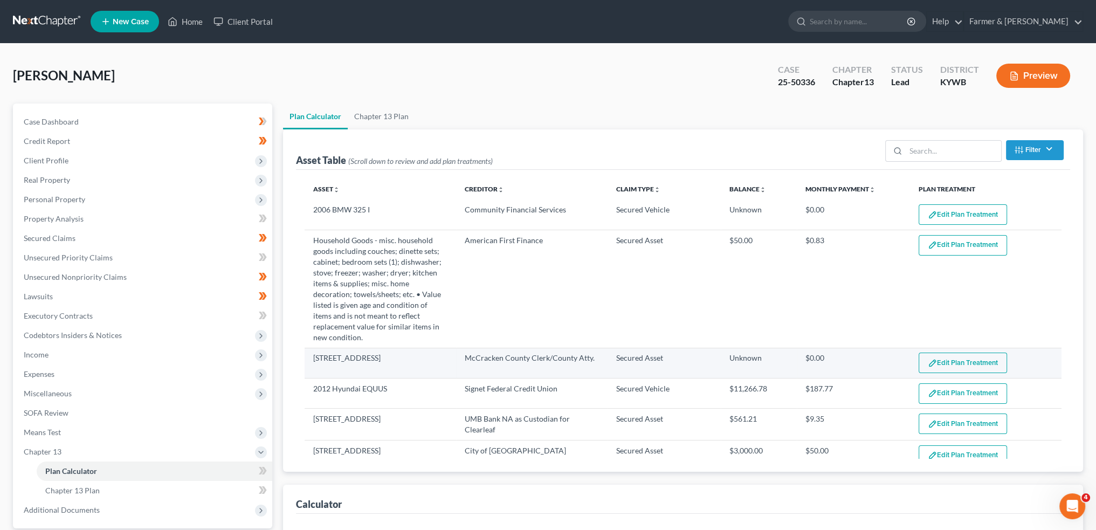
select select "59"
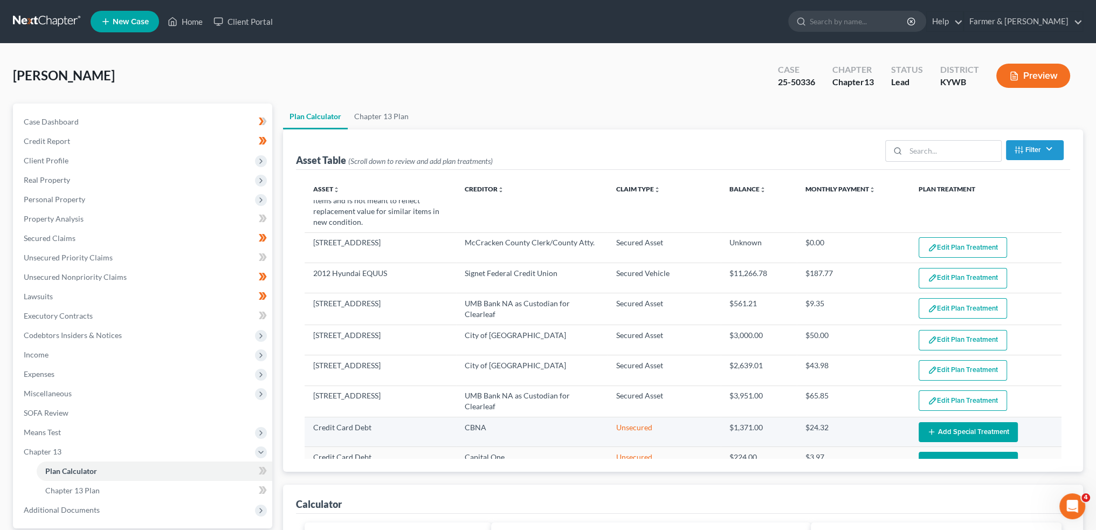
scroll to position [26, 0]
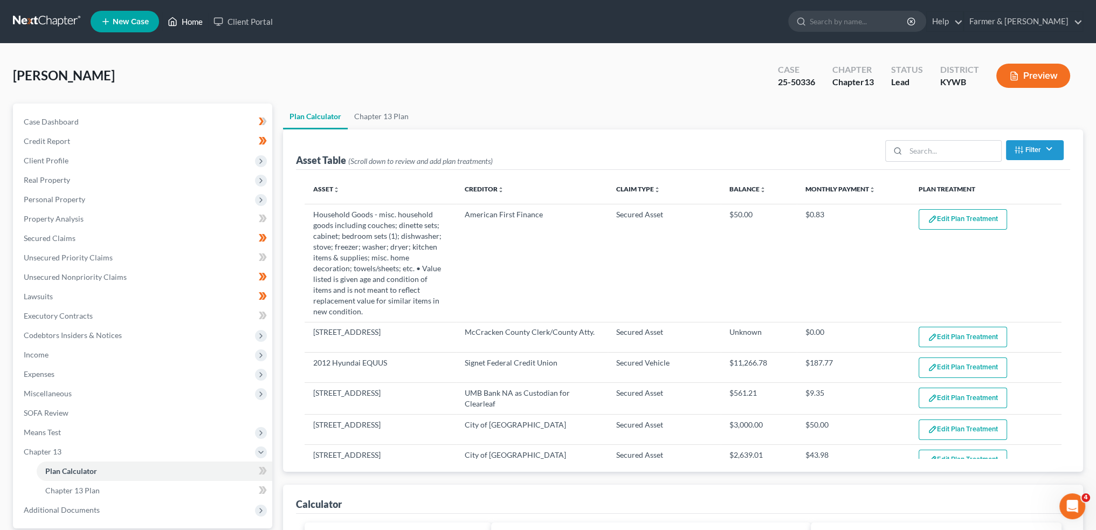
click at [177, 25] on icon at bounding box center [173, 21] width 10 height 13
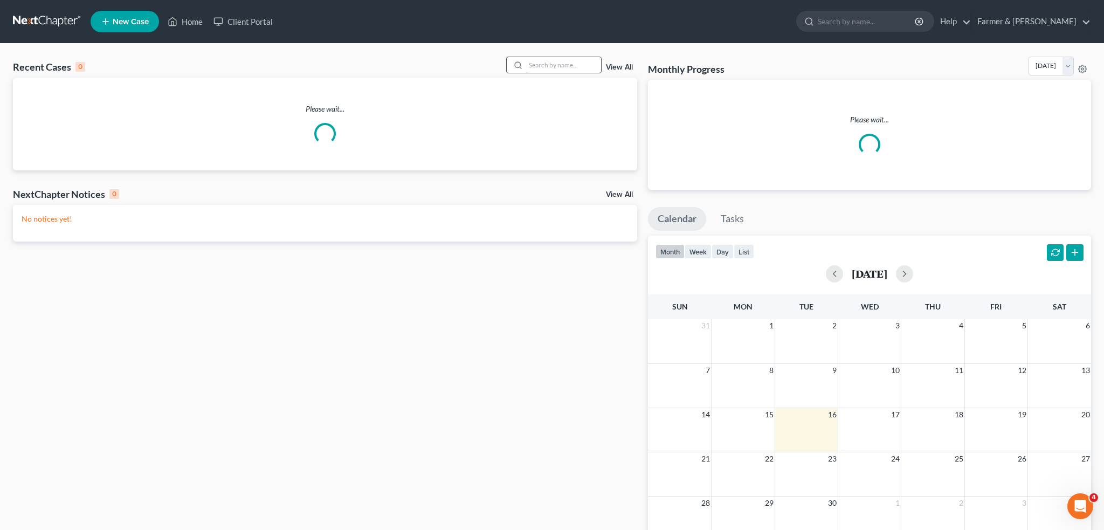
click at [526, 66] on input "search" at bounding box center [563, 65] width 75 height 16
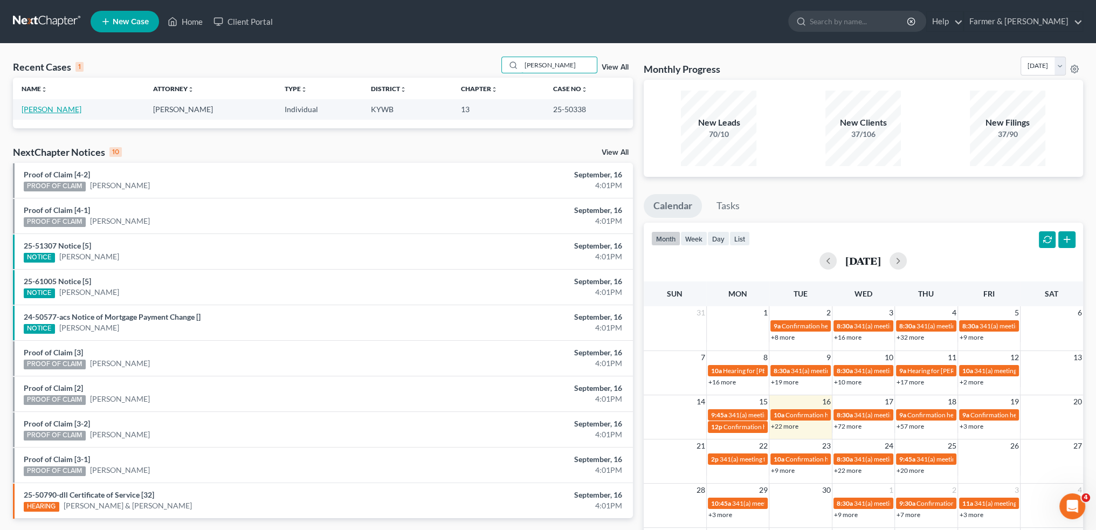
type input "JUSTIN HILDRETH"
click at [59, 107] on link "Hildreth, Justin" at bounding box center [52, 109] width 60 height 9
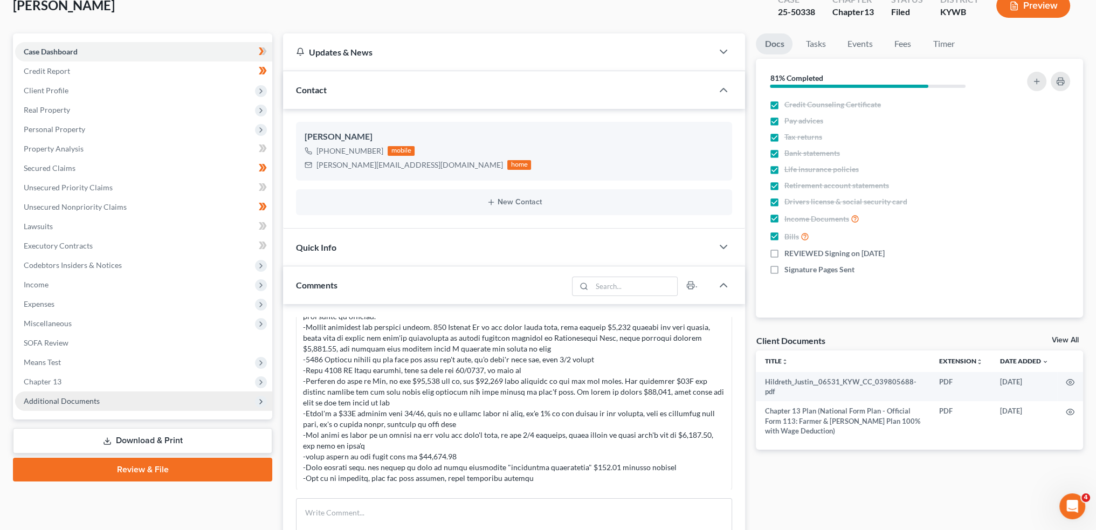
scroll to position [90, 0]
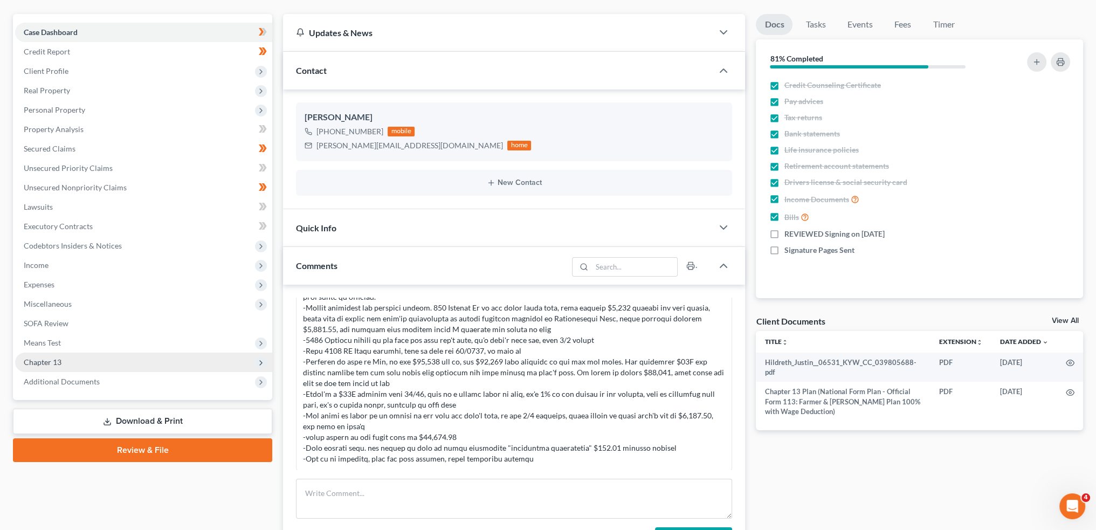
click at [69, 360] on span "Chapter 13" at bounding box center [143, 362] width 257 height 19
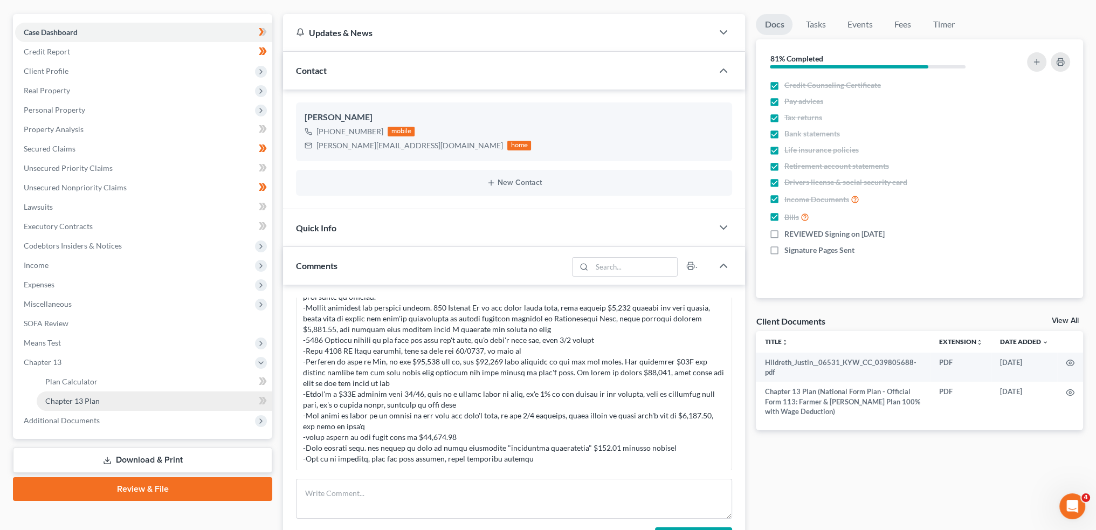
click at [80, 404] on span "Chapter 13 Plan" at bounding box center [72, 400] width 54 height 9
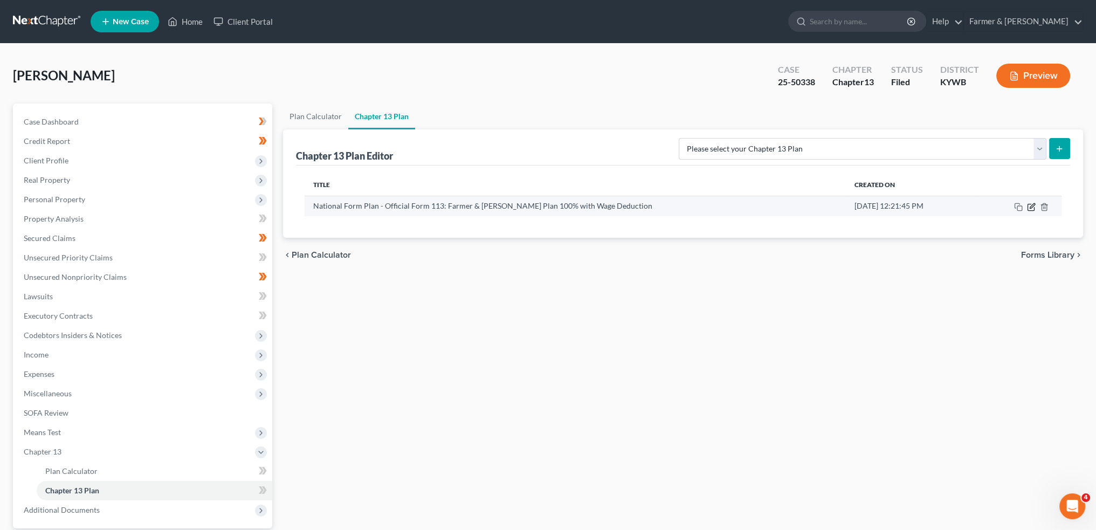
click at [1029, 204] on icon "button" at bounding box center [1031, 207] width 9 height 9
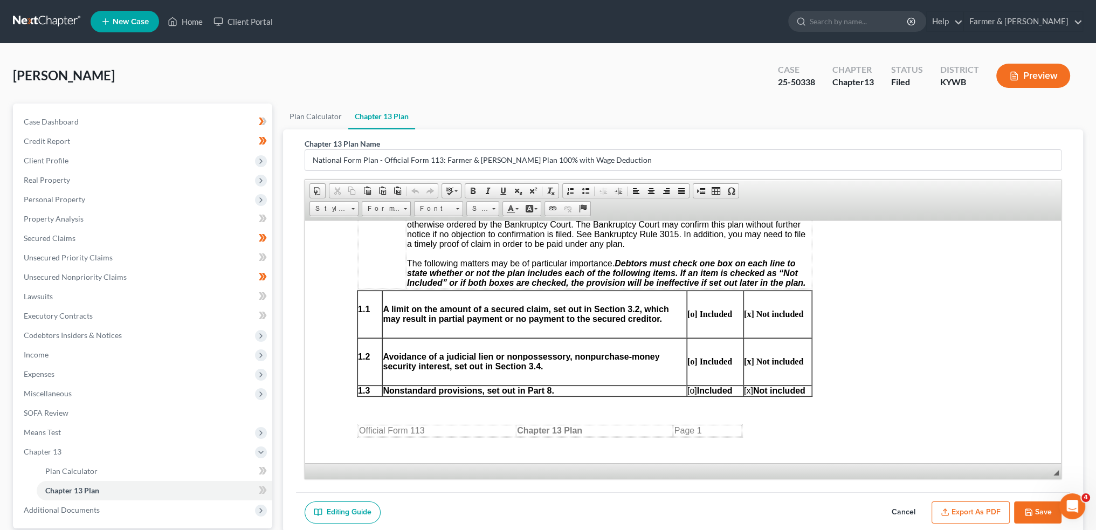
scroll to position [539, 0]
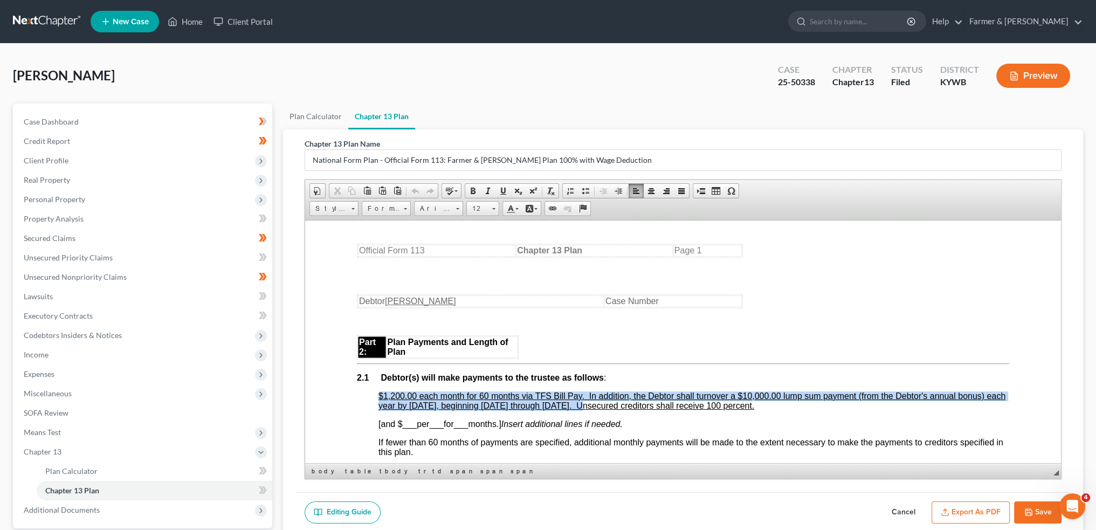
drag, startPoint x: 375, startPoint y: 398, endPoint x: 604, endPoint y: 408, distance: 228.8
copy u "$1,200.00 each month for 60 months via TFS Bill Pay. In addition, the Debtor sh…"
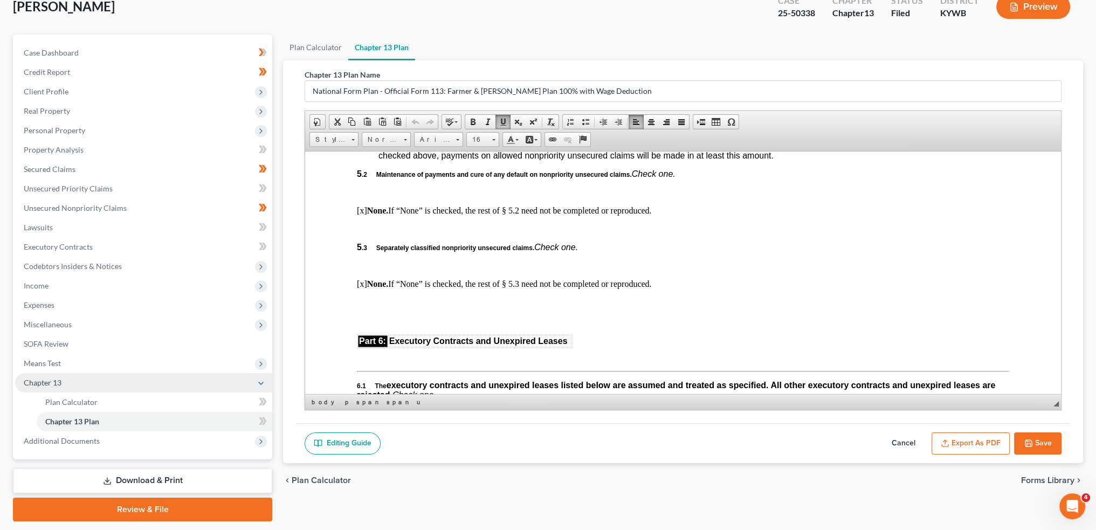
scroll to position [90, 0]
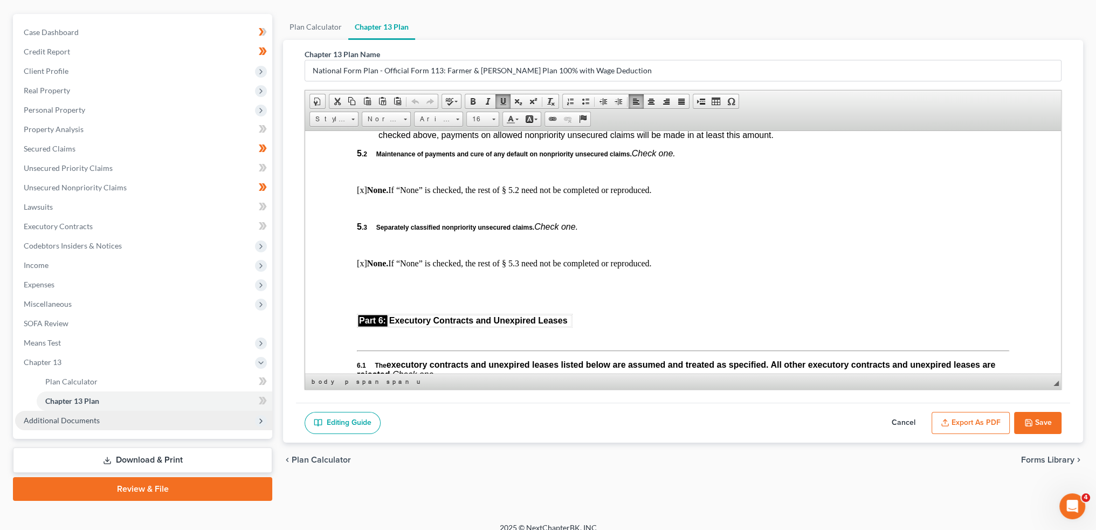
click at [112, 424] on span "Additional Documents" at bounding box center [143, 420] width 257 height 19
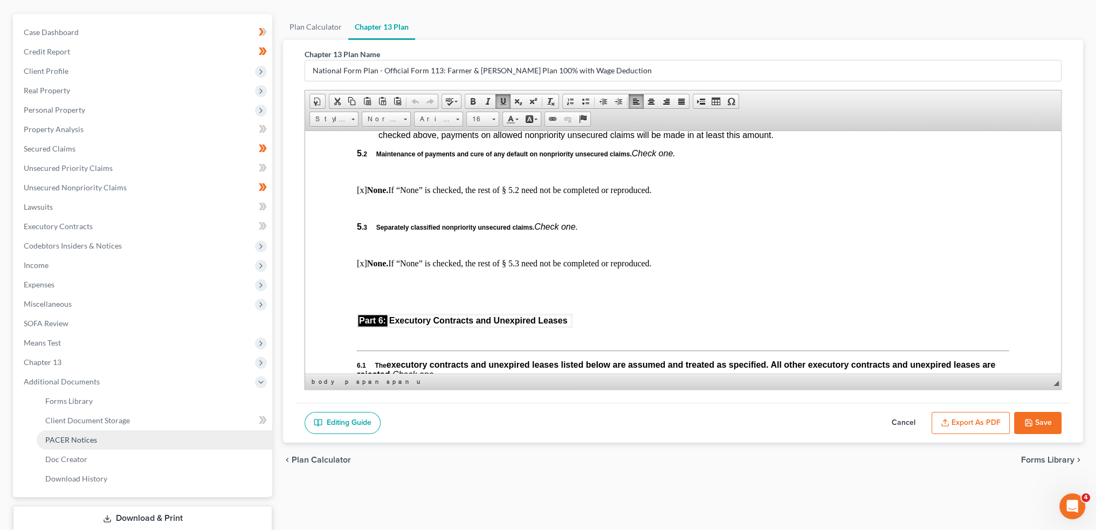
click at [105, 439] on link "PACER Notices" at bounding box center [155, 439] width 236 height 19
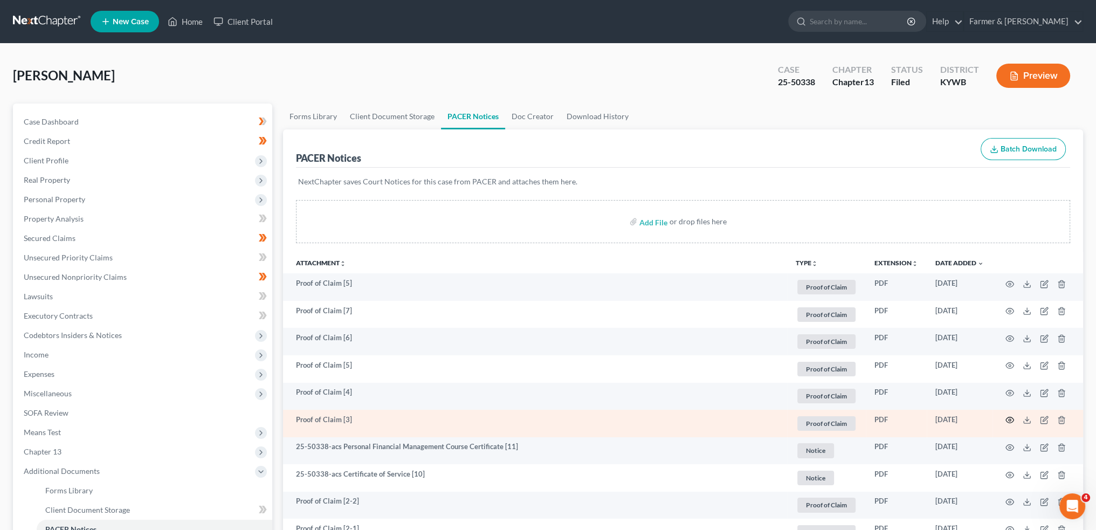
click at [1009, 418] on icon "button" at bounding box center [1010, 420] width 9 height 9
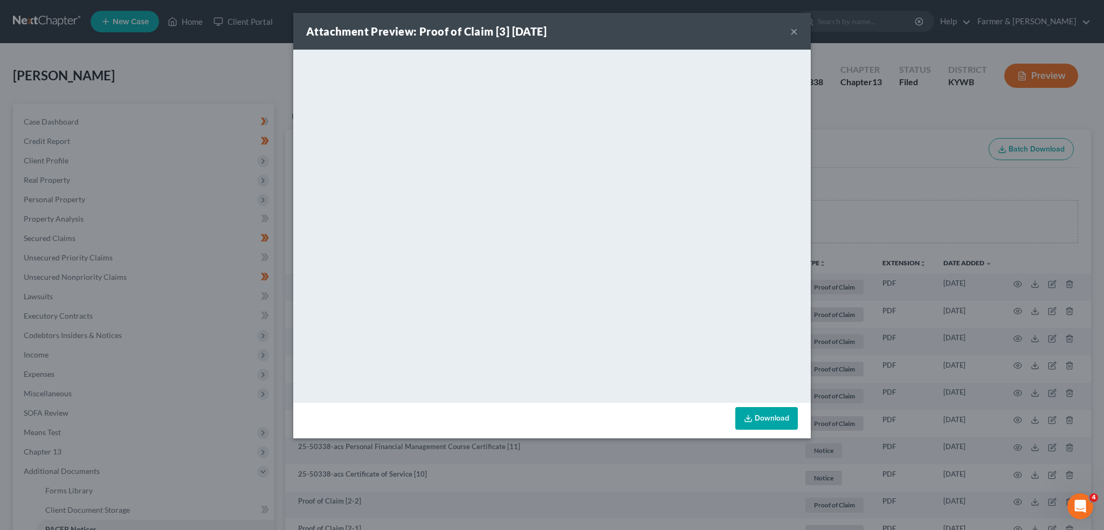
click at [789, 29] on div "Attachment Preview: Proof of Claim [3] 08/20/2025 ×" at bounding box center [552, 31] width 518 height 37
click at [797, 29] on button "×" at bounding box center [794, 31] width 8 height 13
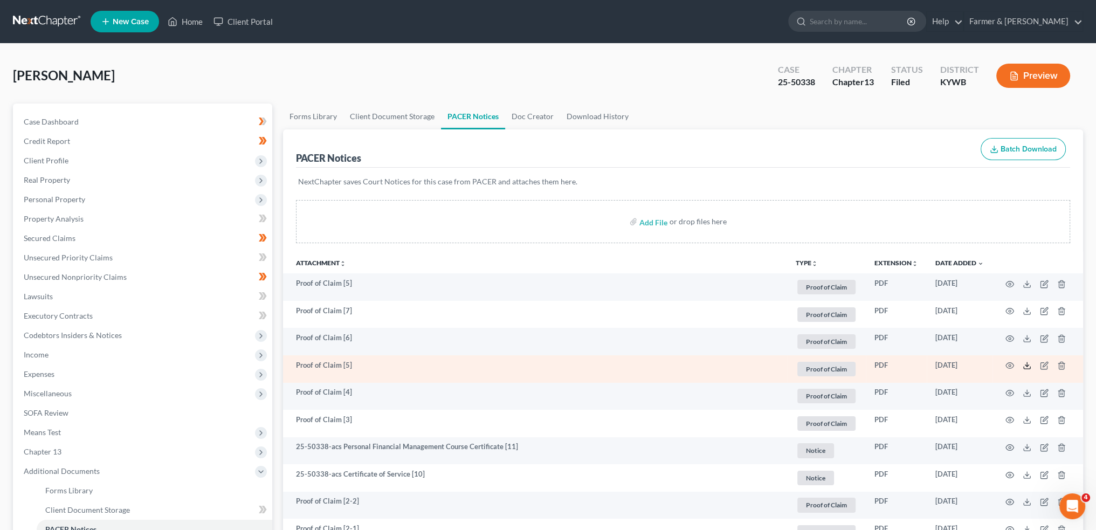
click at [1030, 363] on icon at bounding box center [1027, 365] width 9 height 9
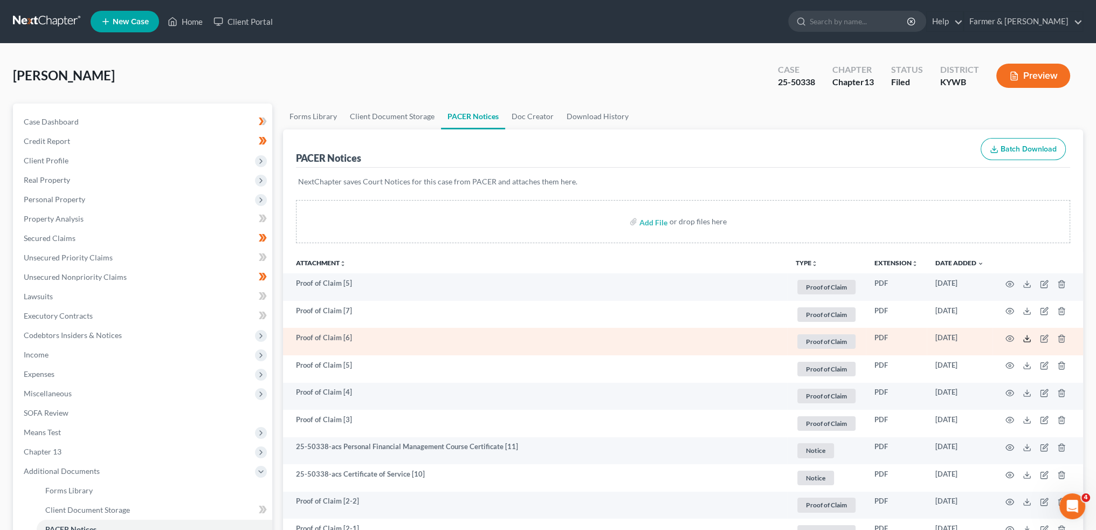
click at [1029, 336] on icon at bounding box center [1027, 338] width 9 height 9
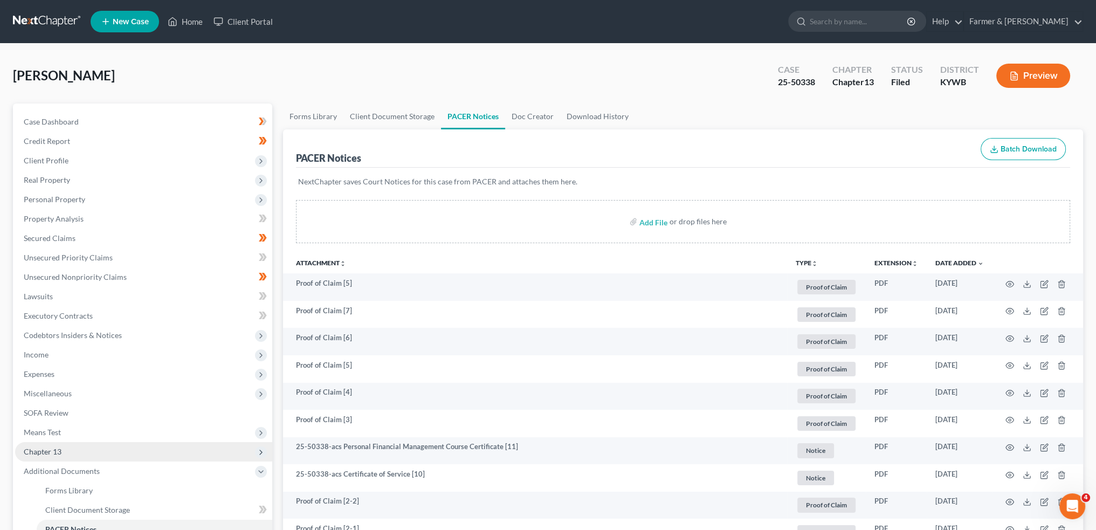
click at [75, 453] on span "Chapter 13" at bounding box center [143, 451] width 257 height 19
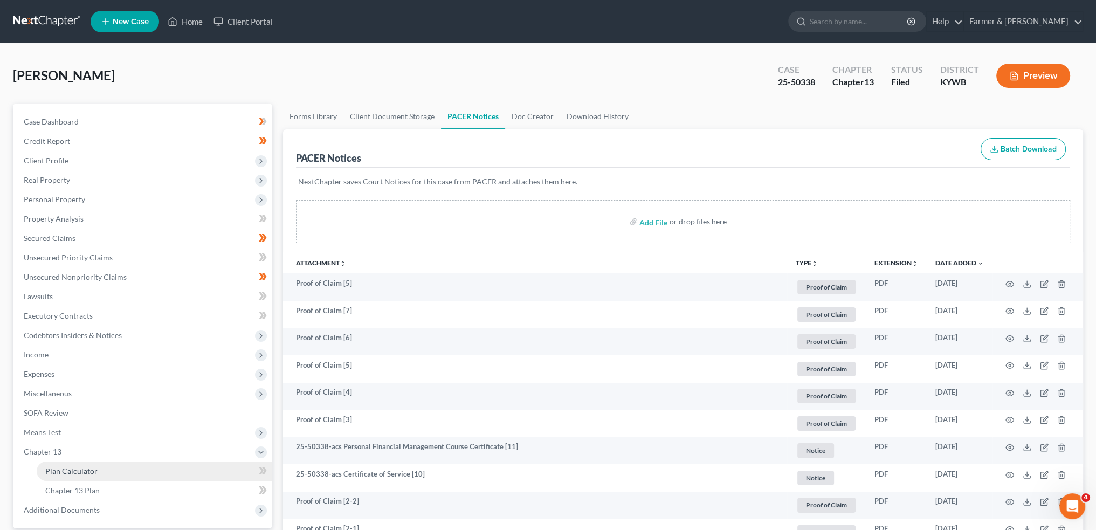
click at [81, 467] on span "Plan Calculator" at bounding box center [71, 470] width 52 height 9
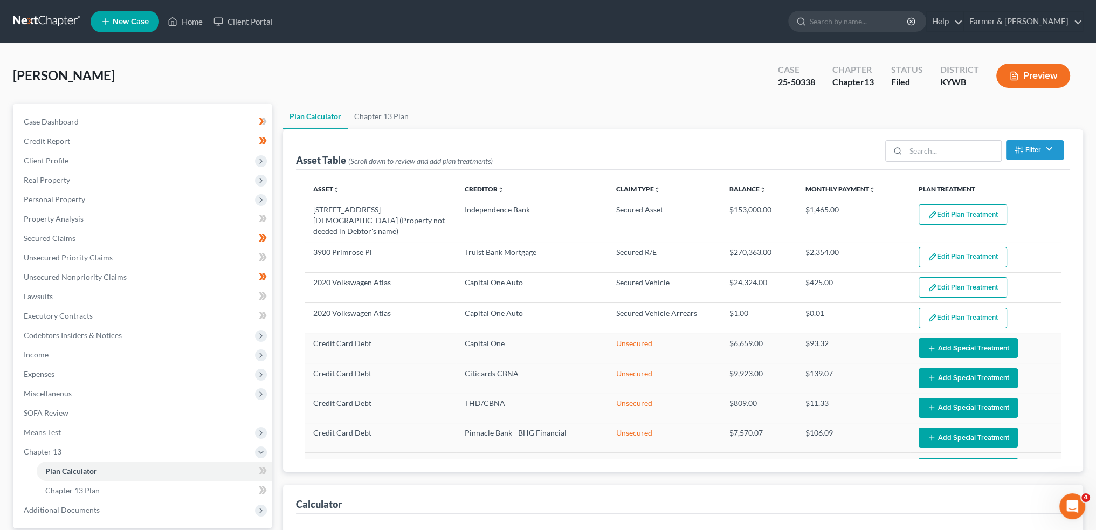
select select "59"
click at [95, 239] on link "Secured Claims" at bounding box center [143, 238] width 257 height 19
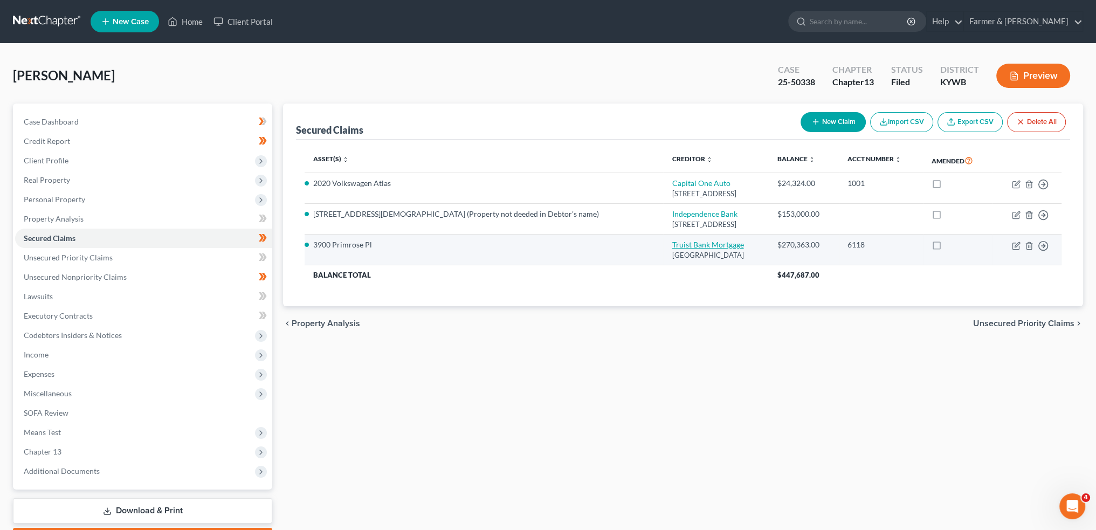
click at [672, 244] on link "Truist Bank Mortgage" at bounding box center [708, 244] width 72 height 9
select select "48"
select select "3"
select select "4"
select select "3"
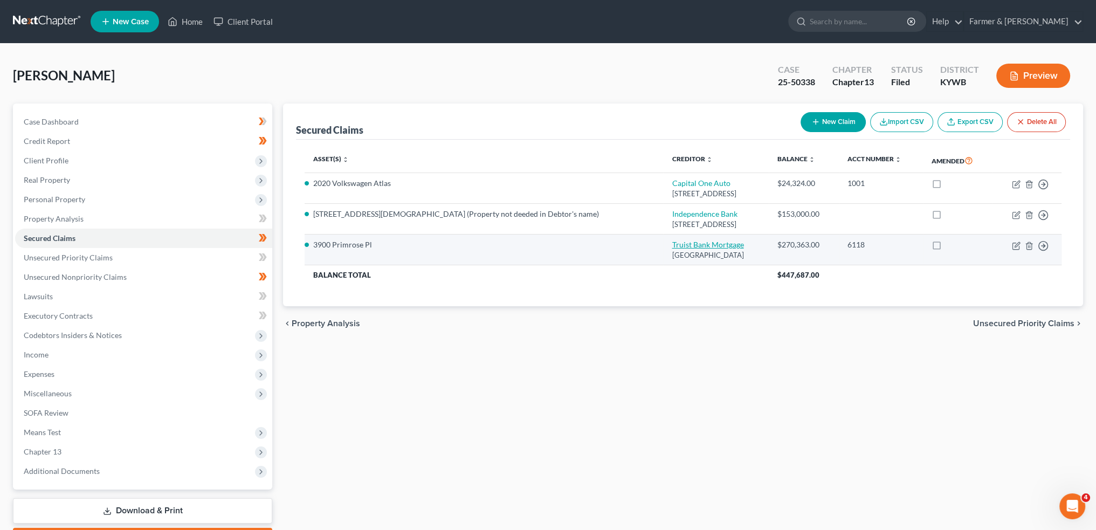
select select "0"
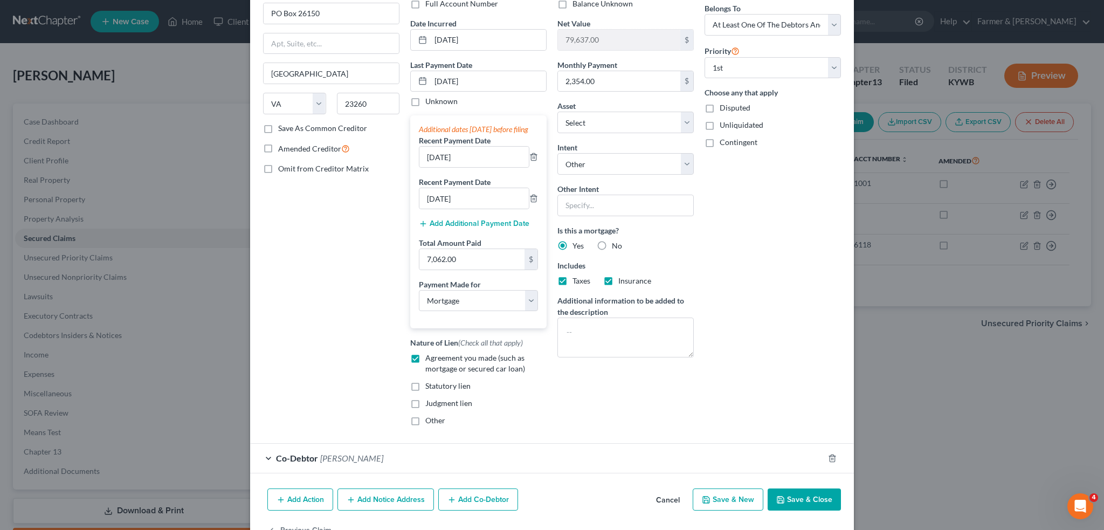
scroll to position [130, 0]
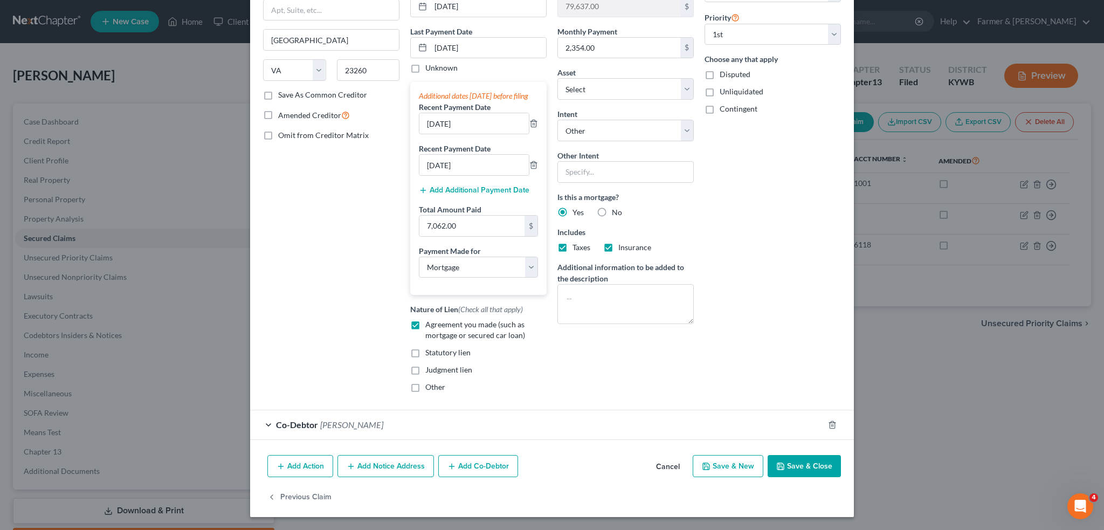
click at [793, 466] on button "Save & Close" at bounding box center [804, 466] width 73 height 23
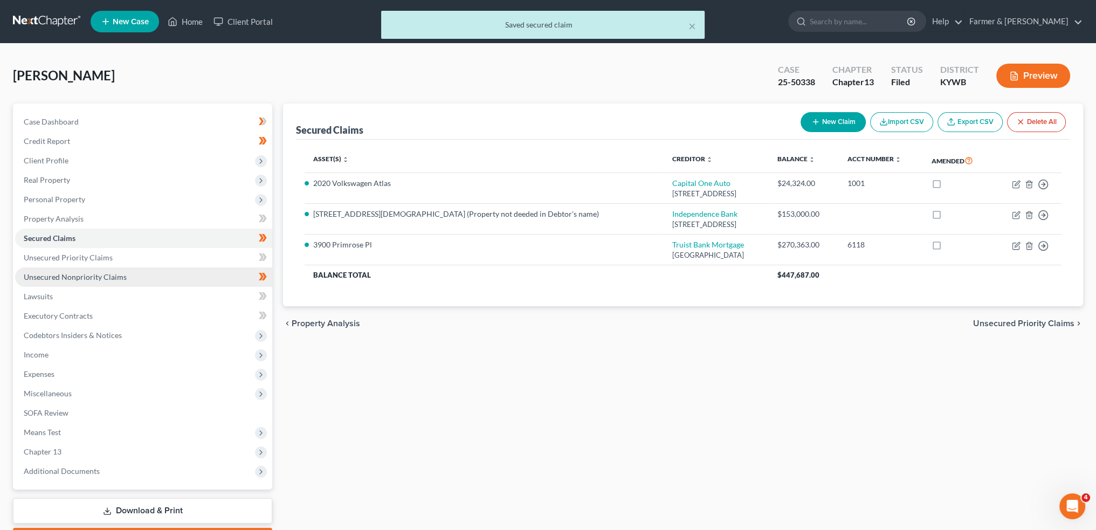
click at [60, 273] on span "Unsecured Nonpriority Claims" at bounding box center [75, 276] width 103 height 9
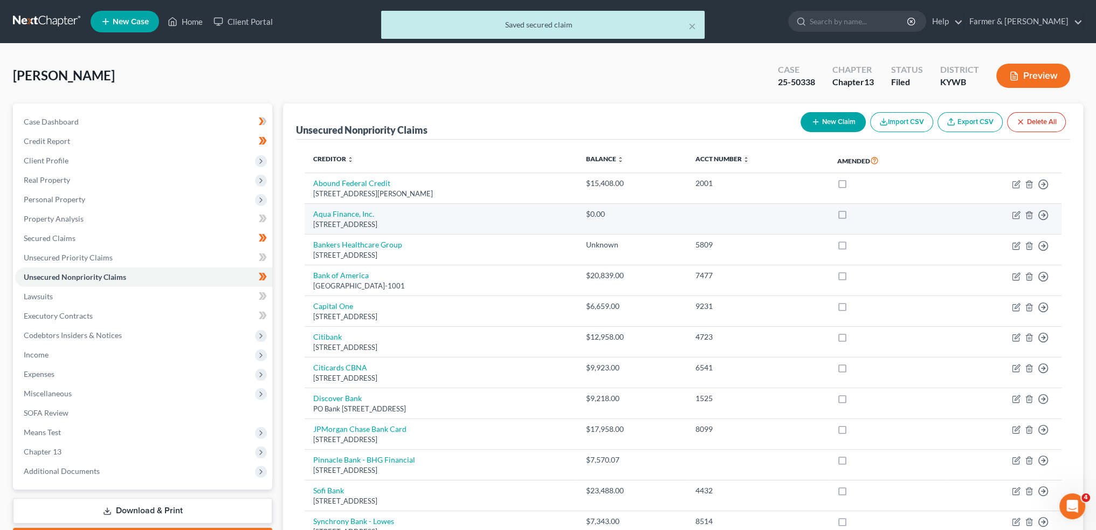
click at [355, 218] on td "Aqua Finance, Inc. PO Box 844, Wausau, WI 54402-0844" at bounding box center [441, 219] width 273 height 31
click at [353, 214] on link "Aqua Finance, Inc." at bounding box center [343, 213] width 61 height 9
select select "52"
select select "14"
select select "0"
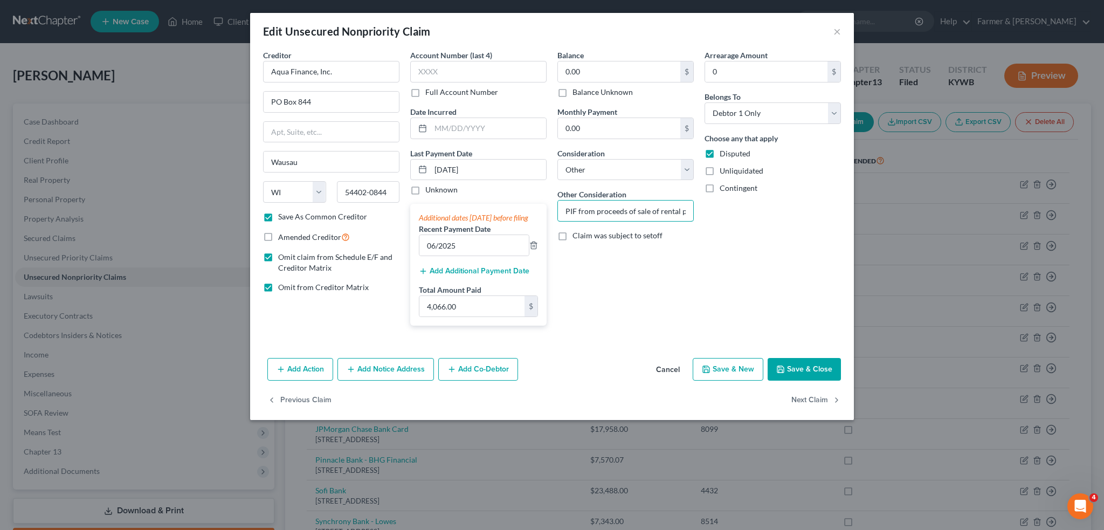
scroll to position [0, 66]
drag, startPoint x: 634, startPoint y: 214, endPoint x: 705, endPoint y: 211, distance: 70.7
click at [705, 211] on div "Creditor * Aqua Finance, Inc. PO Box 844 Wausau State AL AK AR AZ CA CO CT DE D…" at bounding box center [552, 192] width 589 height 285
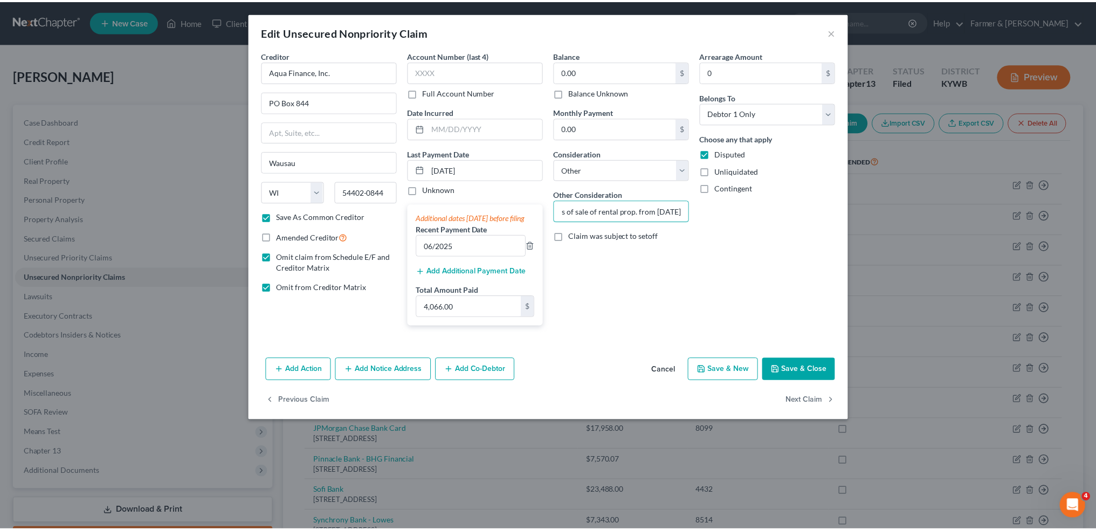
scroll to position [0, 0]
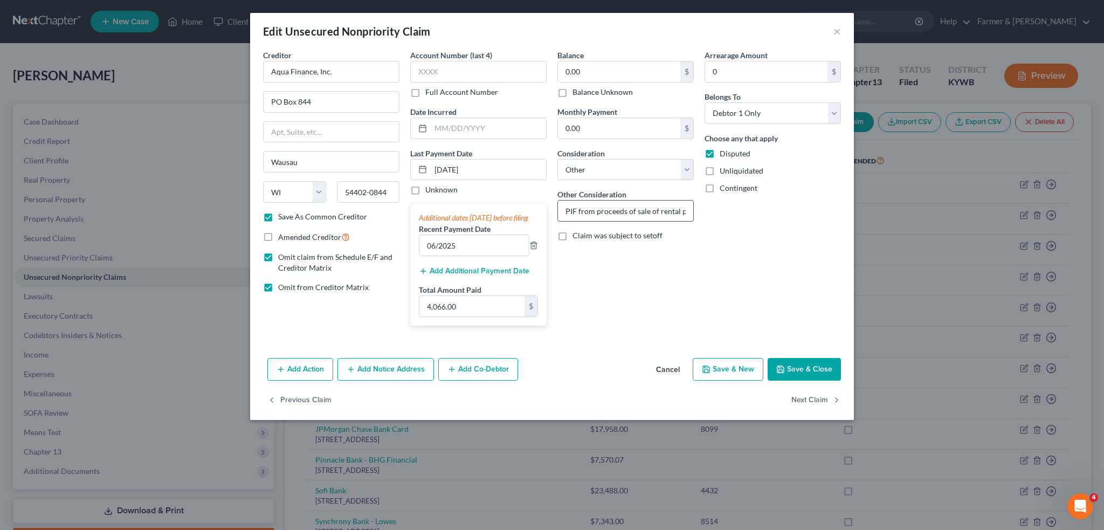
click at [631, 211] on input "PIF from proceeds of sale of rental prop. from 5/13/2025" at bounding box center [625, 211] width 135 height 20
click at [834, 381] on button "Save & Close" at bounding box center [804, 369] width 73 height 23
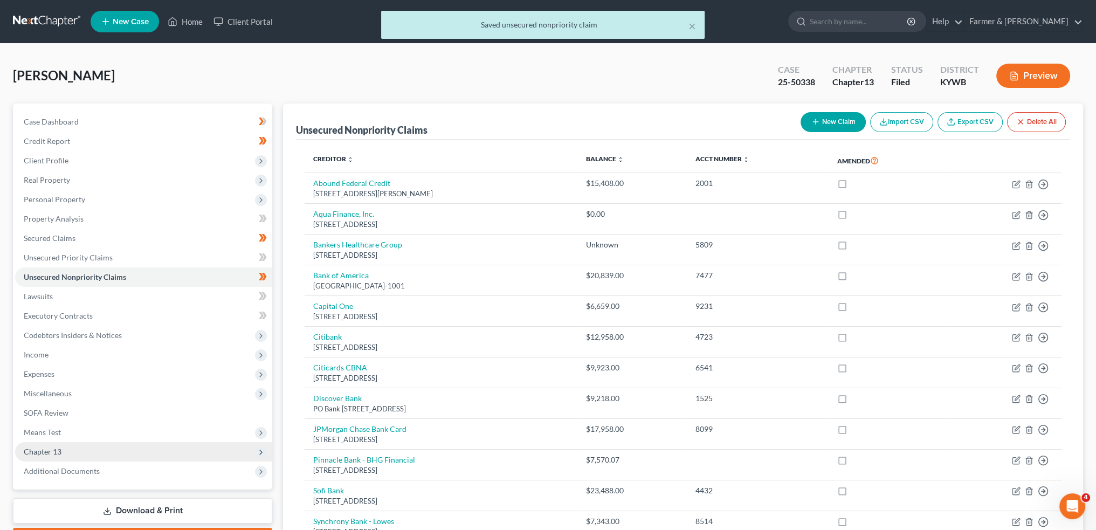
click at [61, 450] on span "Chapter 13" at bounding box center [143, 451] width 257 height 19
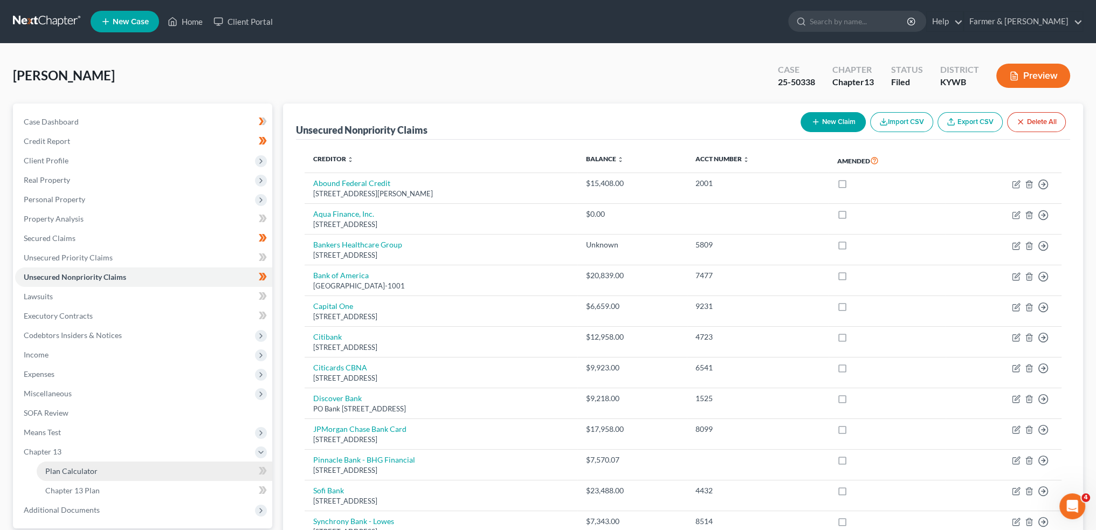
click at [54, 468] on span "Plan Calculator" at bounding box center [71, 470] width 52 height 9
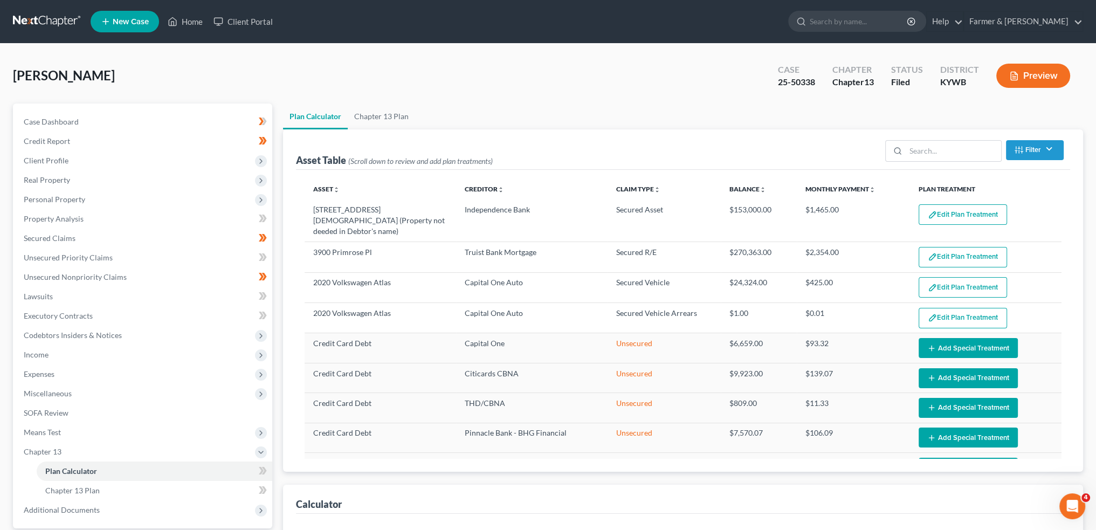
select select "59"
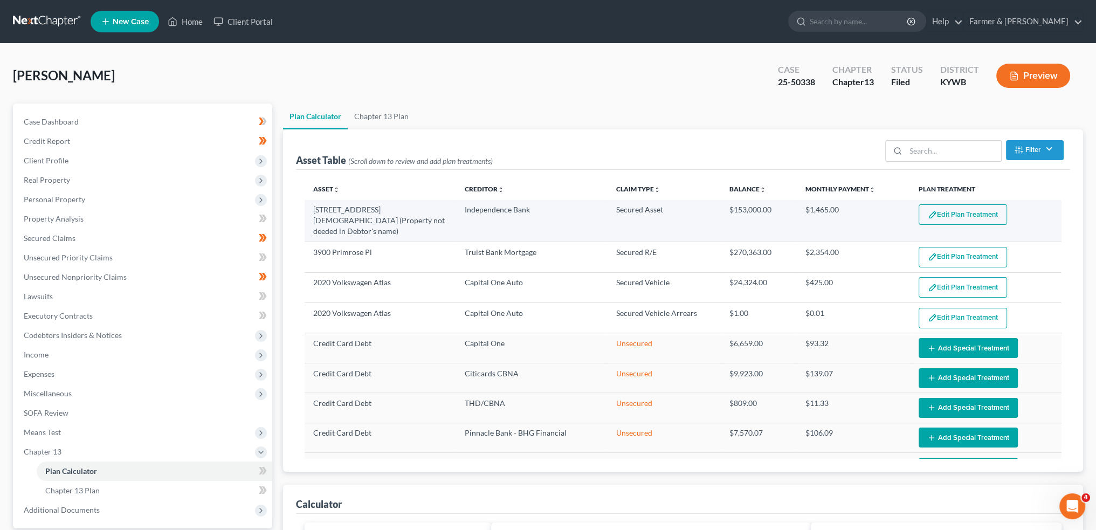
click at [934, 208] on button "Edit Plan Treatment" at bounding box center [963, 214] width 88 height 20
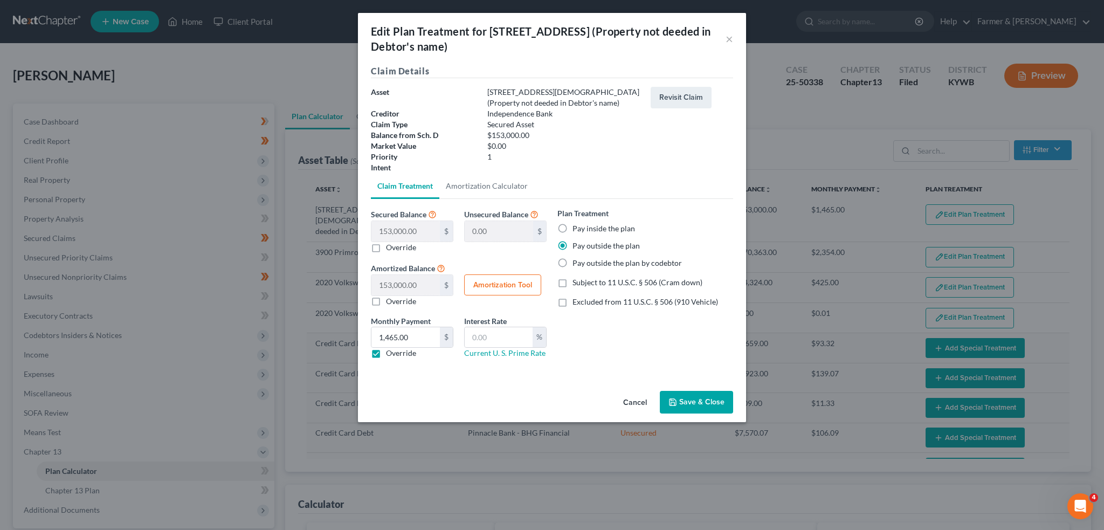
click at [692, 403] on button "Save & Close" at bounding box center [696, 402] width 73 height 23
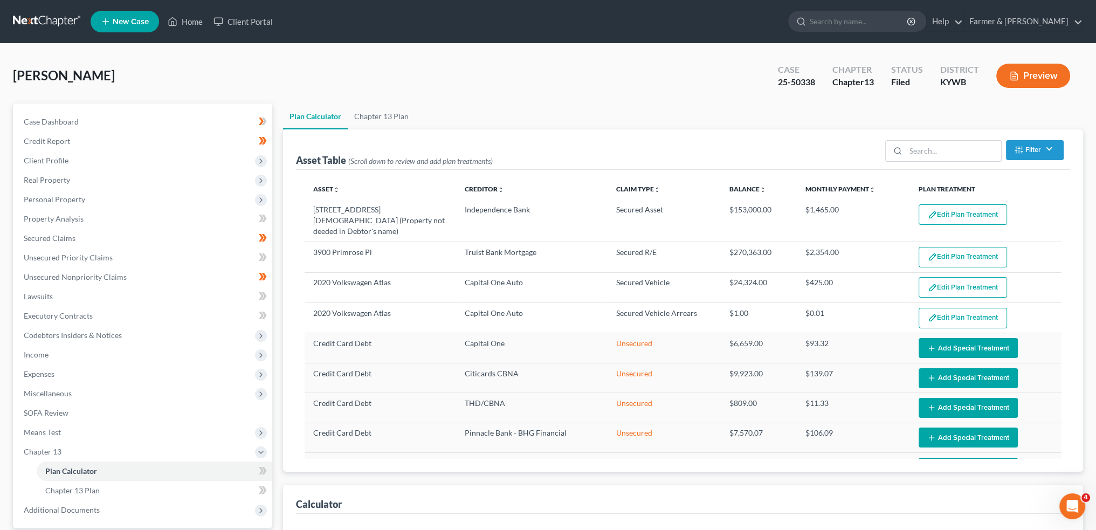
select select "59"
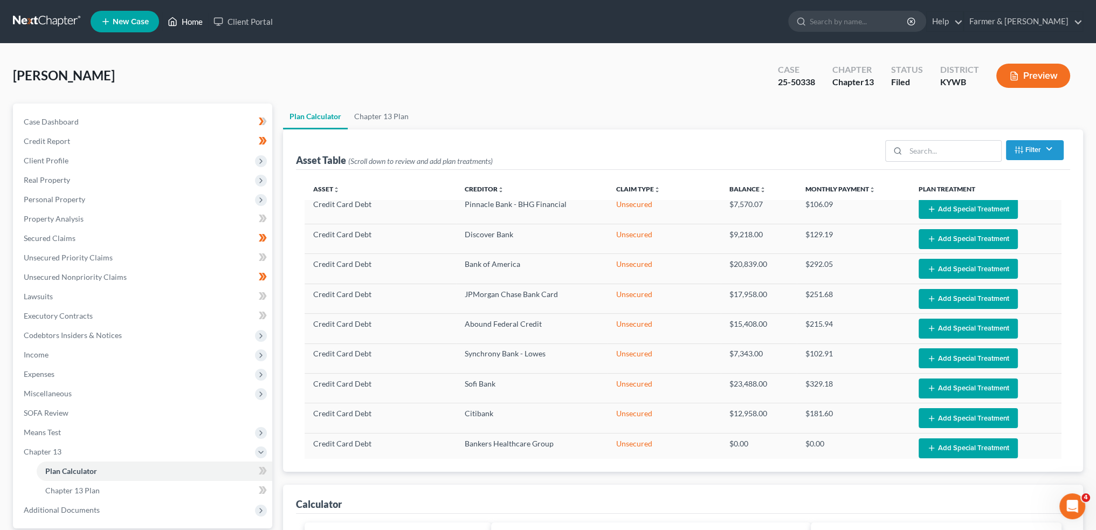
drag, startPoint x: 192, startPoint y: 15, endPoint x: 448, endPoint y: 52, distance: 258.8
click at [192, 15] on link "Home" at bounding box center [185, 21] width 46 height 19
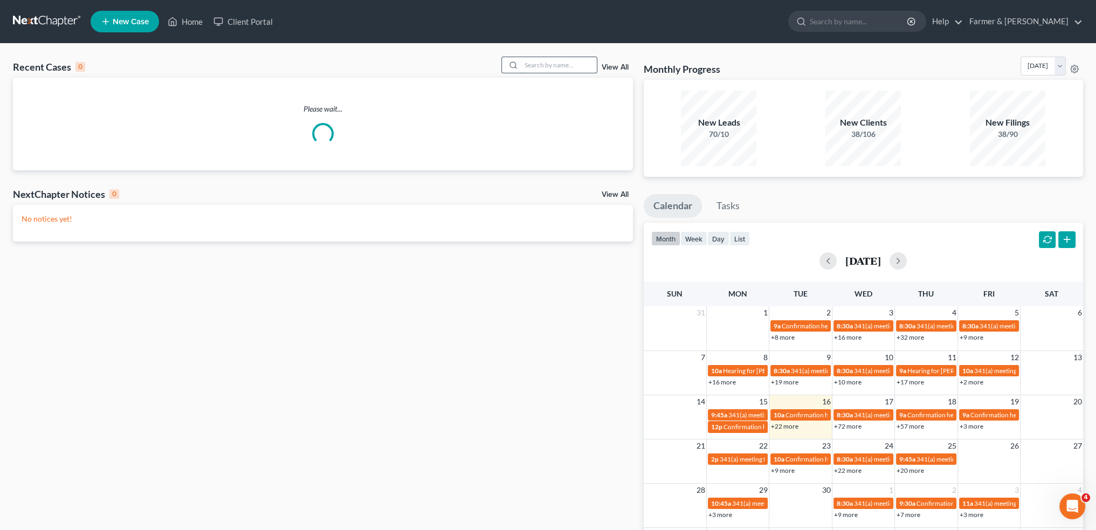
click at [556, 65] on input "search" at bounding box center [558, 65] width 75 height 16
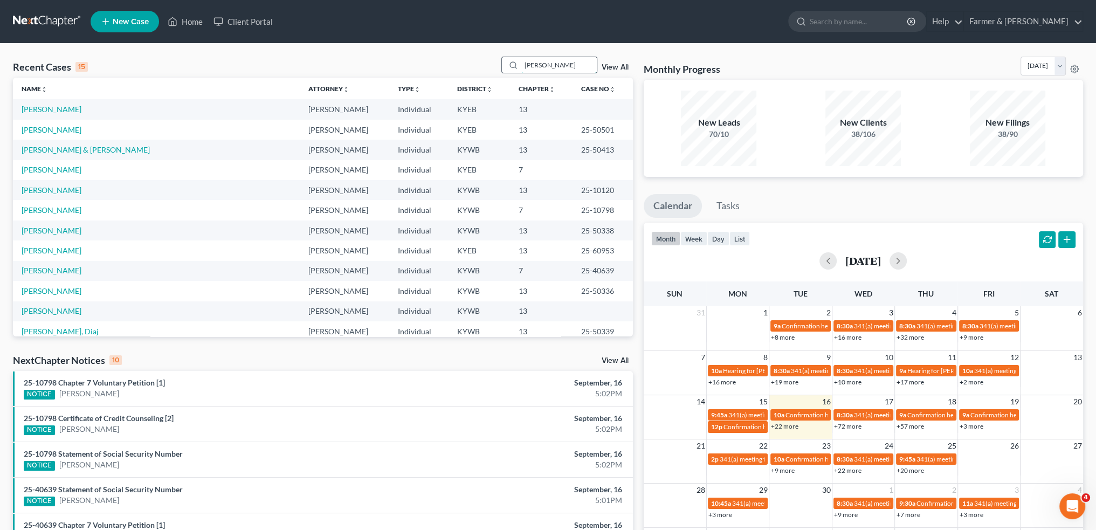
click at [581, 59] on input "DIAJ TATE" at bounding box center [558, 65] width 75 height 16
type input "DIAJ TATE"
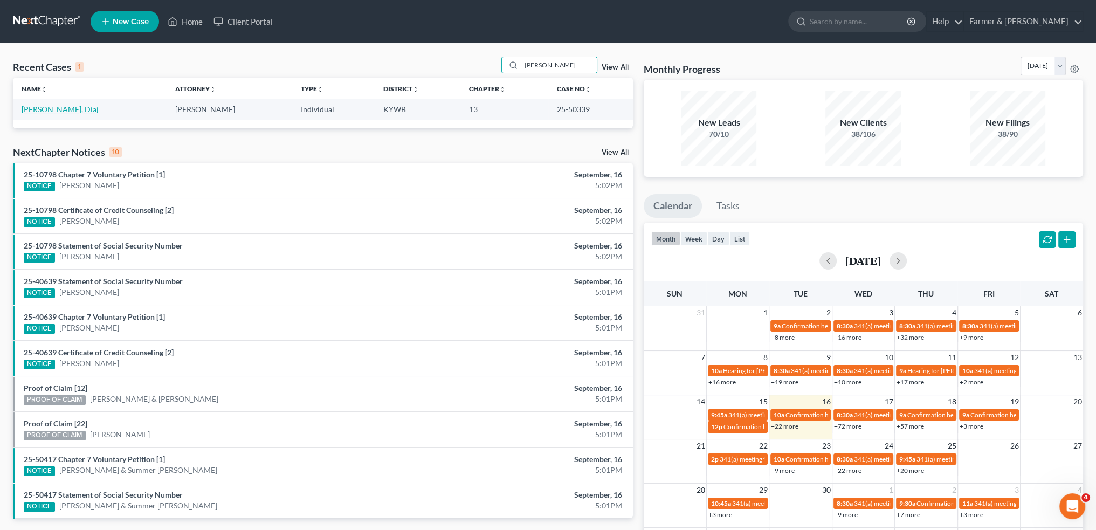
click at [37, 108] on link "Tate, Diaj" at bounding box center [60, 109] width 77 height 9
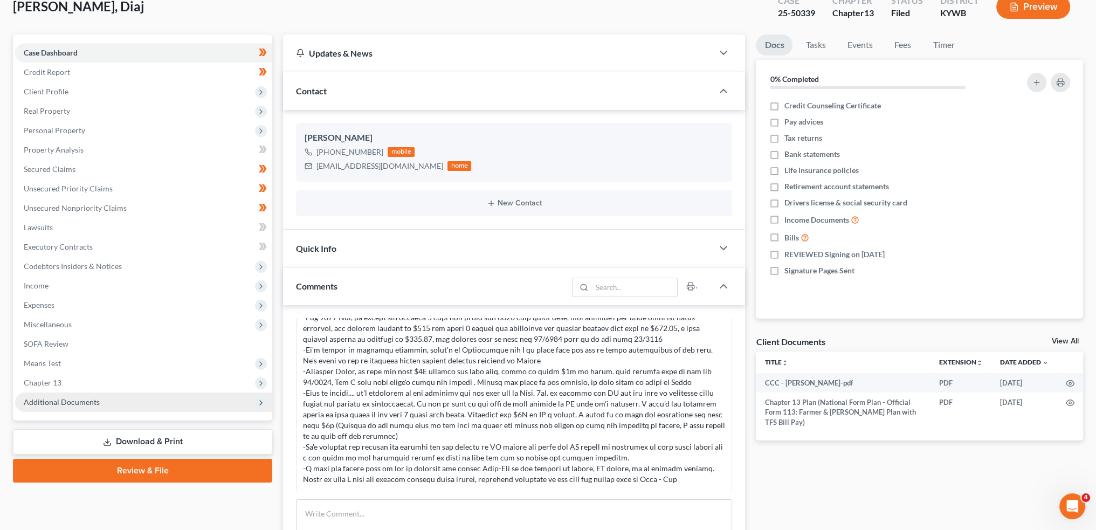
scroll to position [90, 0]
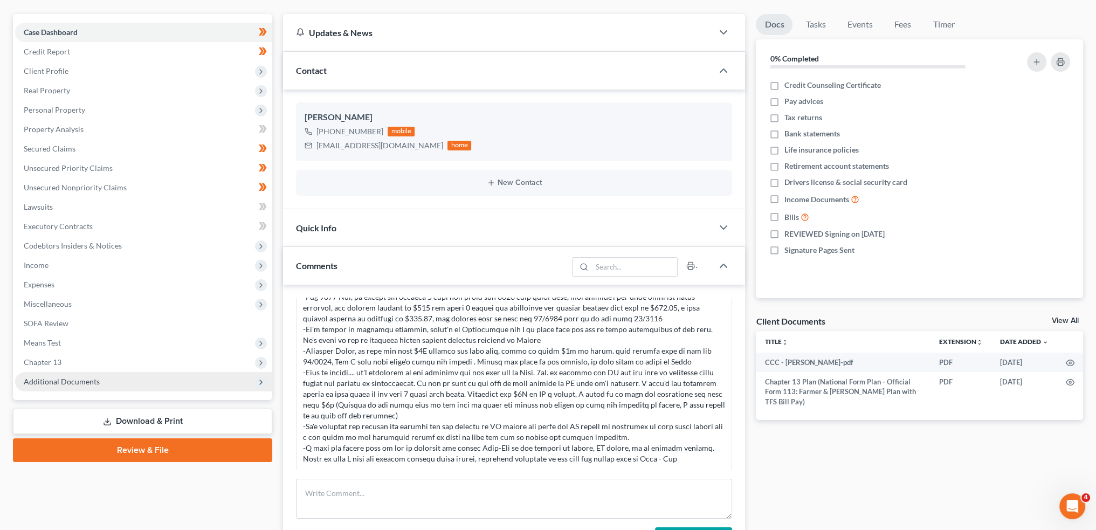
click at [81, 361] on span "Chapter 13" at bounding box center [143, 362] width 257 height 19
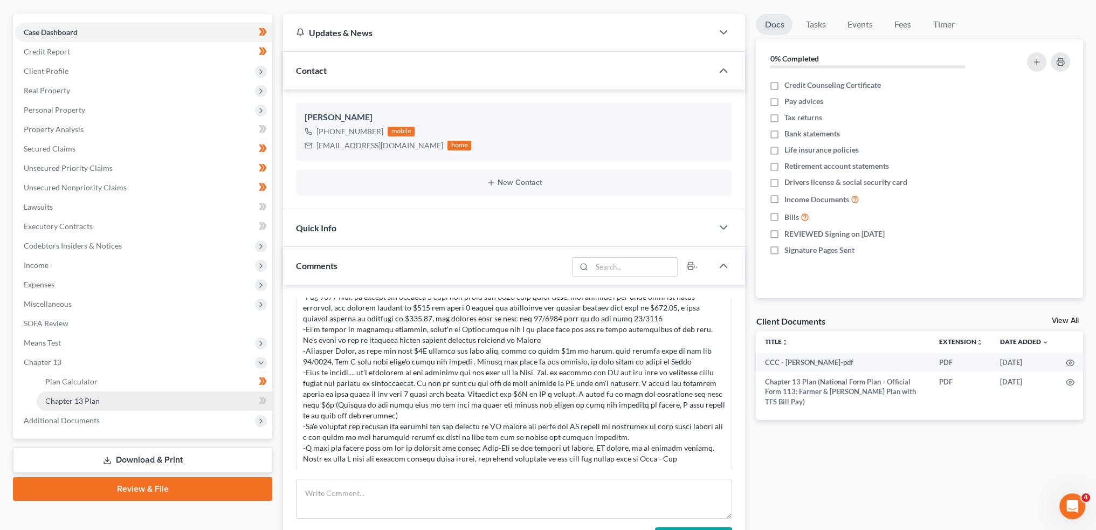
click at [140, 401] on link "Chapter 13 Plan" at bounding box center [155, 400] width 236 height 19
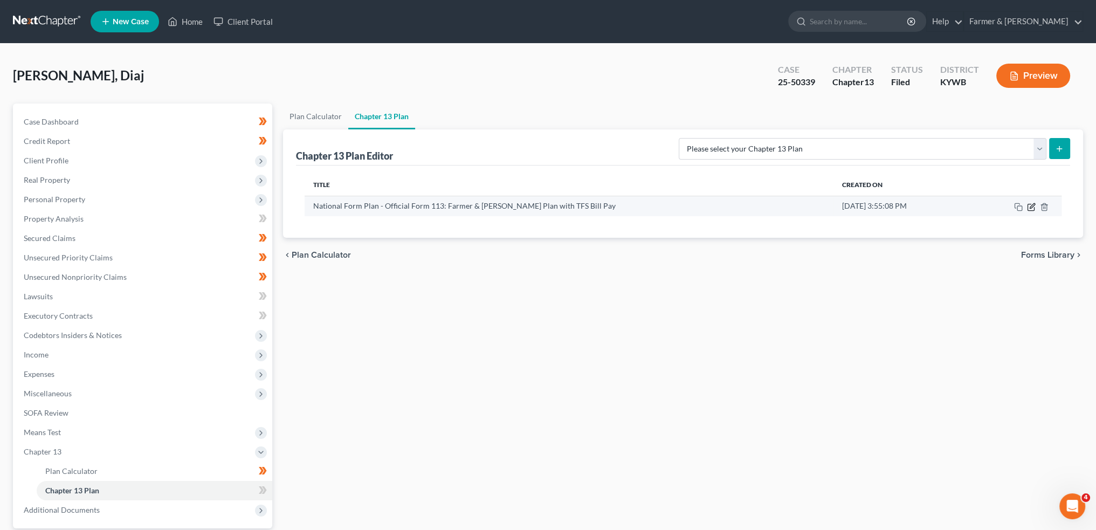
click at [1031, 205] on icon "button" at bounding box center [1032, 205] width 5 height 5
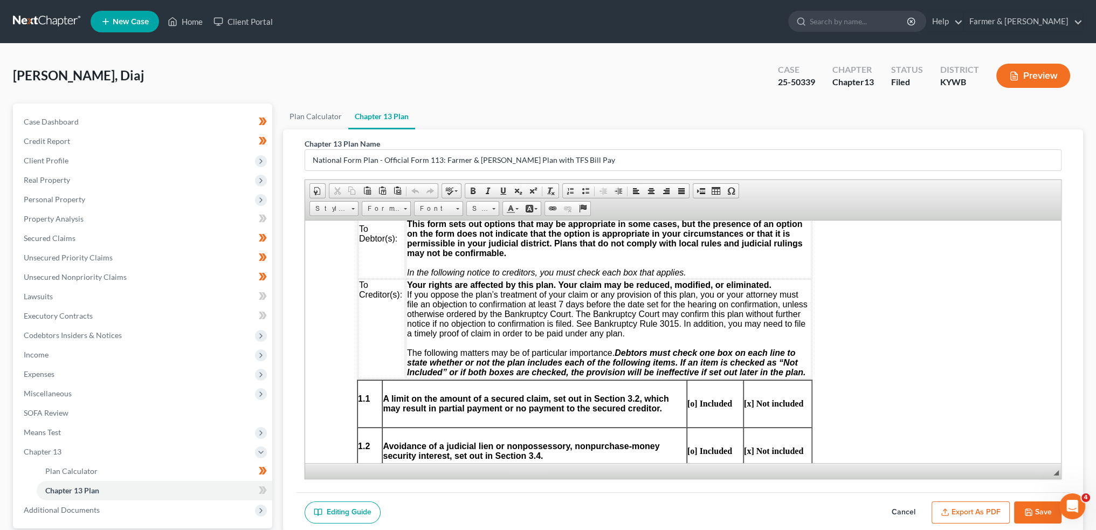
scroll to position [539, 0]
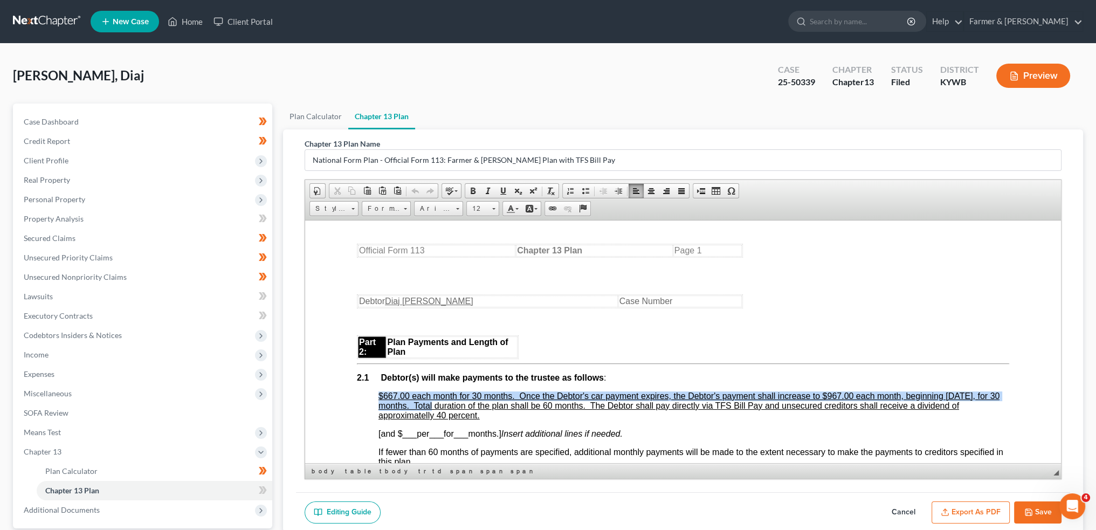
drag, startPoint x: 375, startPoint y: 399, endPoint x: 457, endPoint y: 408, distance: 82.4
copy u "$667.00 each month for 30 months. Once the Debtor's car payment expires, the De…"
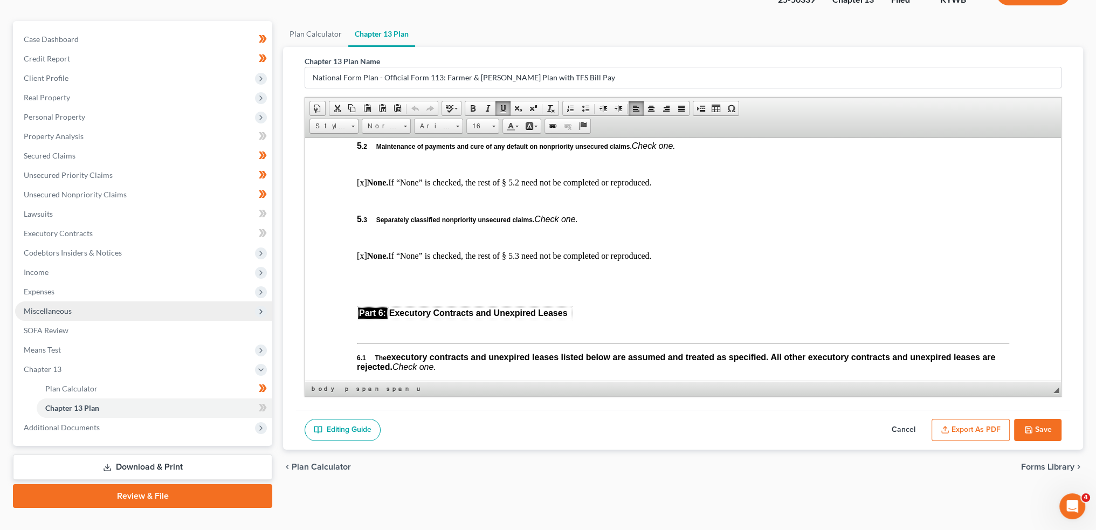
scroll to position [100, 0]
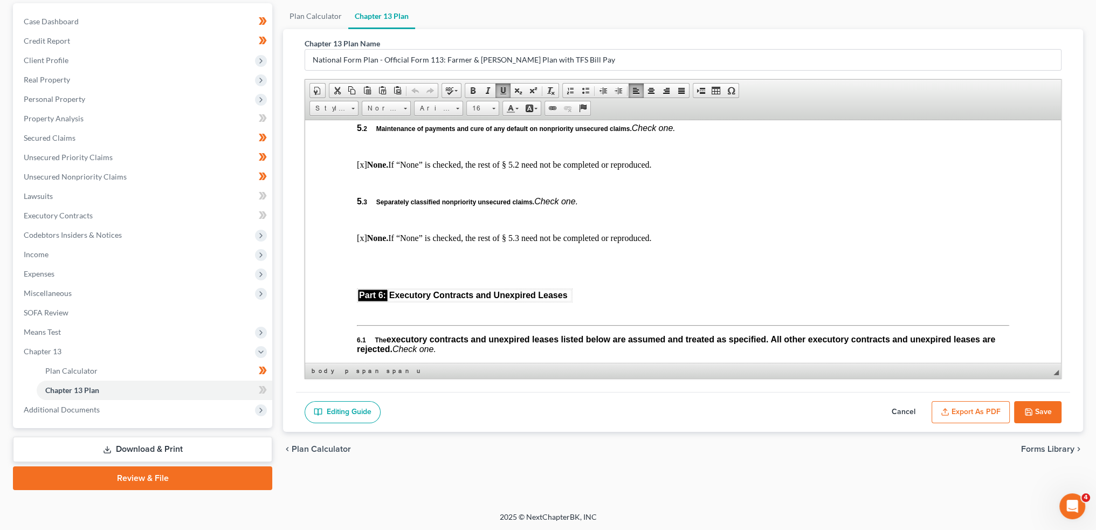
drag, startPoint x: 112, startPoint y: 416, endPoint x: 96, endPoint y: 446, distance: 34.3
click at [111, 416] on span "Additional Documents" at bounding box center [143, 409] width 257 height 19
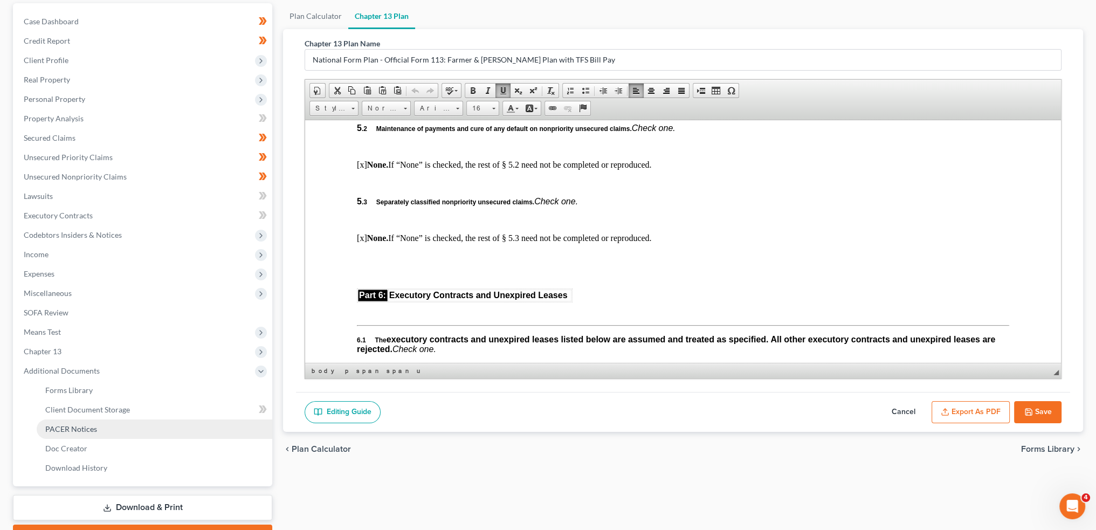
click at [97, 430] on link "PACER Notices" at bounding box center [155, 429] width 236 height 19
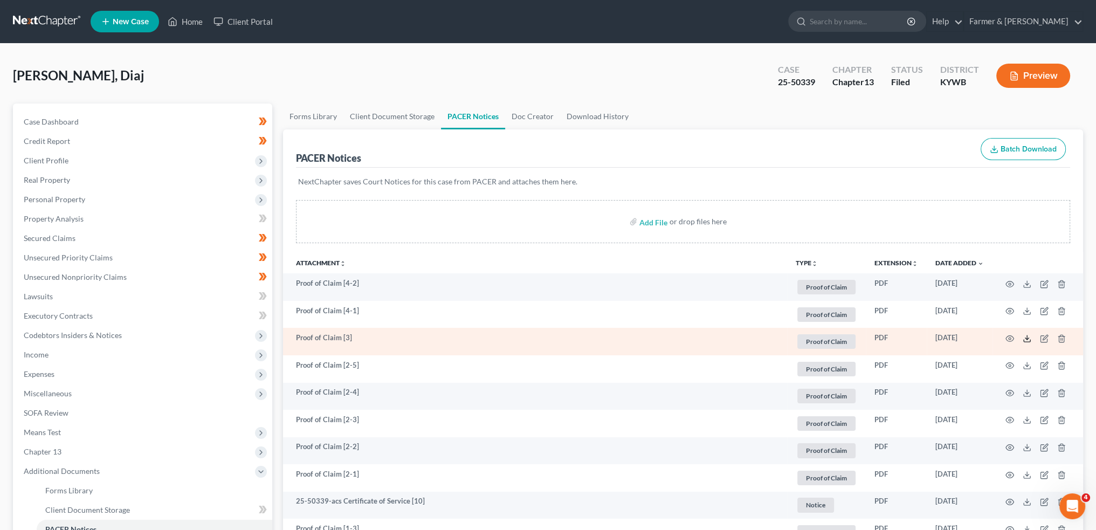
drag, startPoint x: 1028, startPoint y: 339, endPoint x: 1088, endPoint y: 332, distance: 60.8
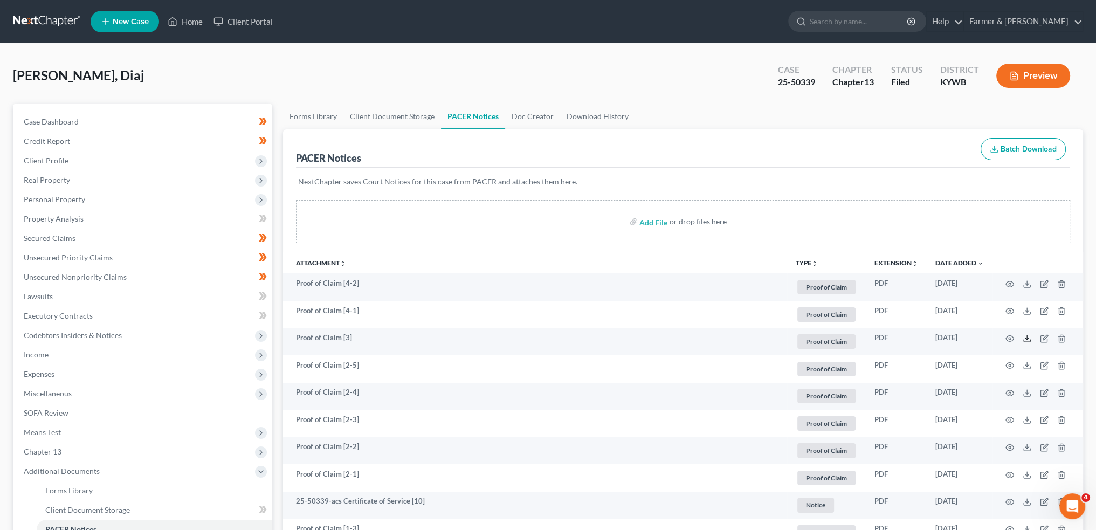
click at [1028, 339] on icon at bounding box center [1027, 338] width 9 height 9
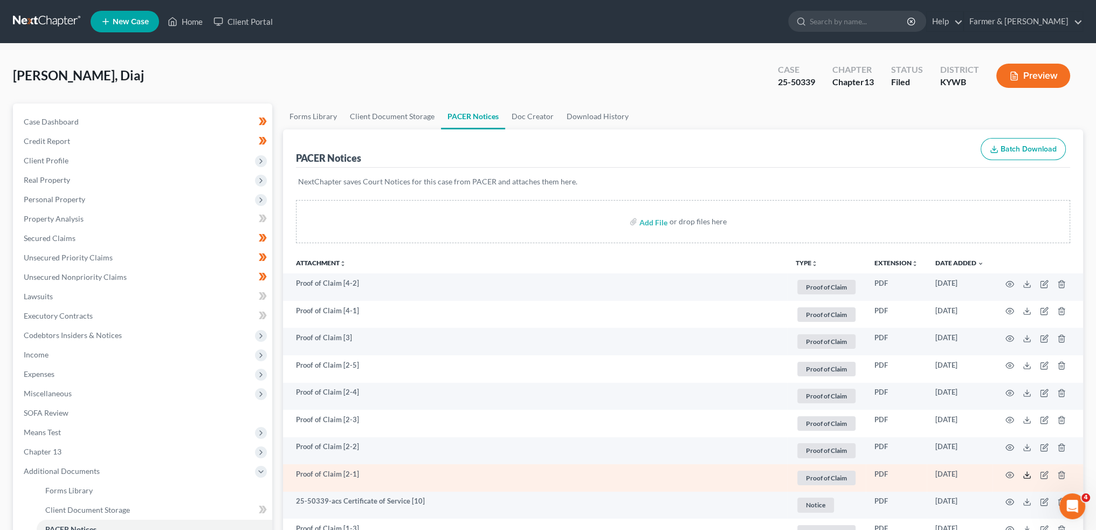
click at [1025, 475] on icon at bounding box center [1027, 475] width 9 height 9
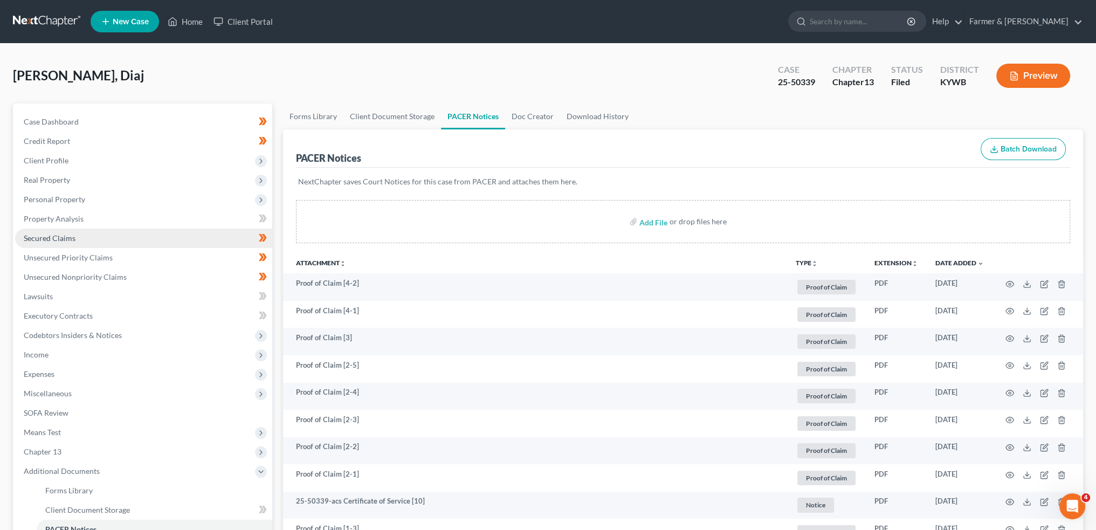
click at [63, 236] on span "Secured Claims" at bounding box center [50, 237] width 52 height 9
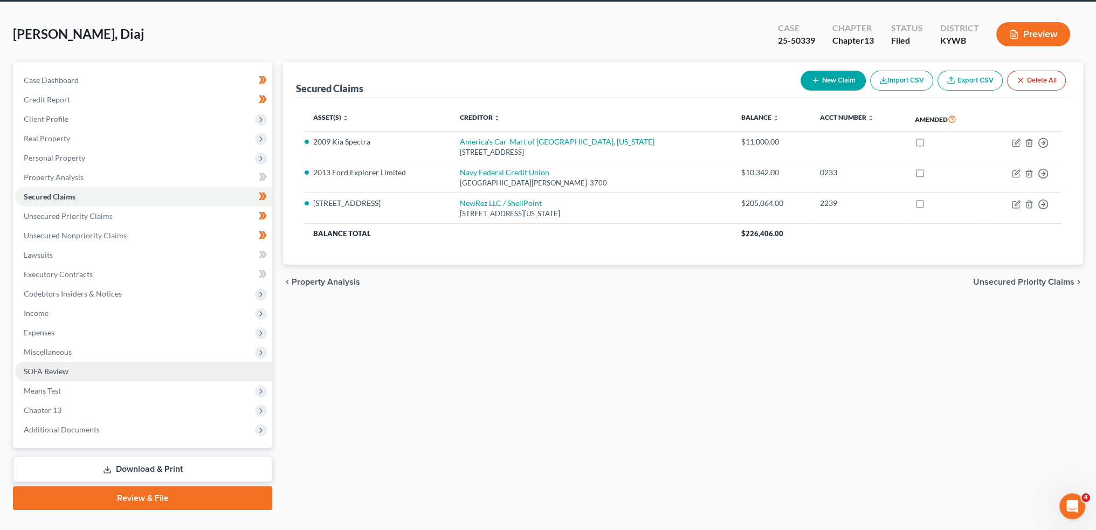
scroll to position [61, 0]
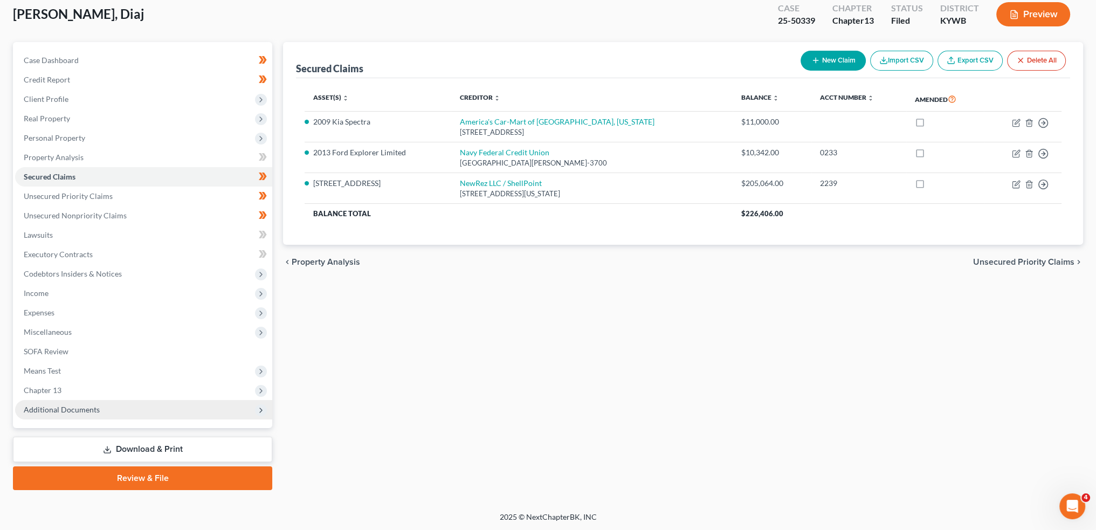
drag, startPoint x: 78, startPoint y: 383, endPoint x: 78, endPoint y: 407, distance: 23.7
click at [78, 383] on span "Chapter 13" at bounding box center [143, 390] width 257 height 19
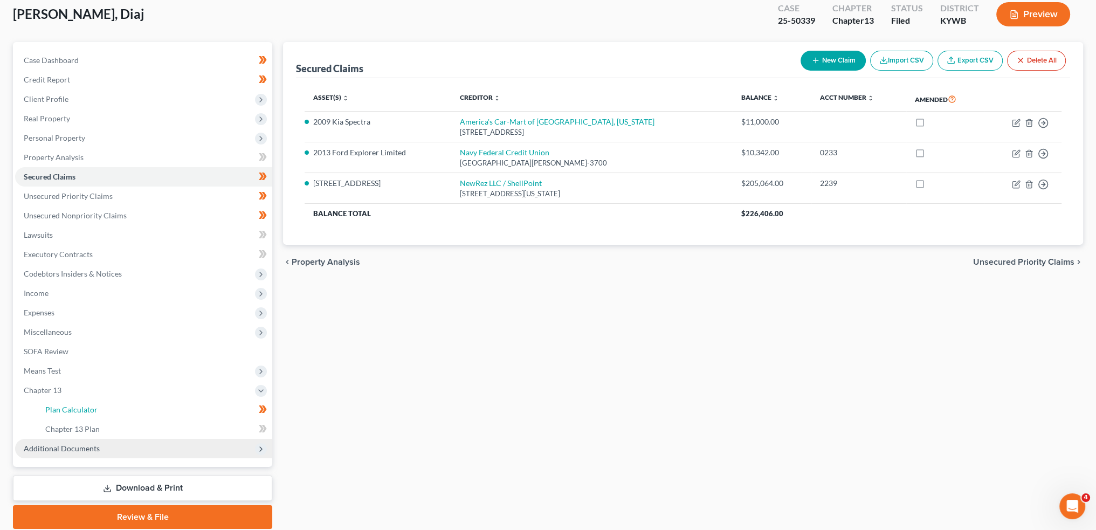
click at [78, 407] on span "Plan Calculator" at bounding box center [71, 409] width 52 height 9
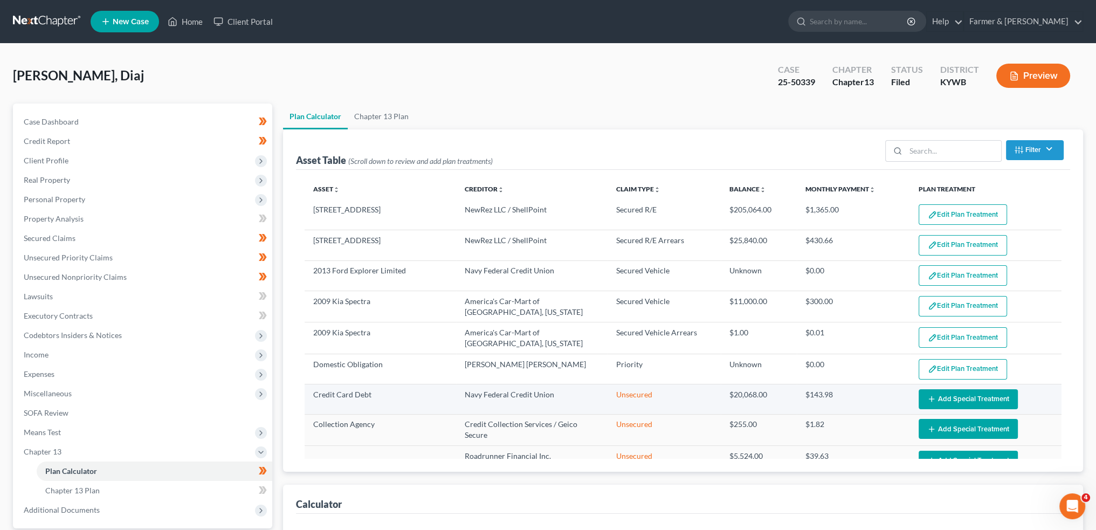
select select "59"
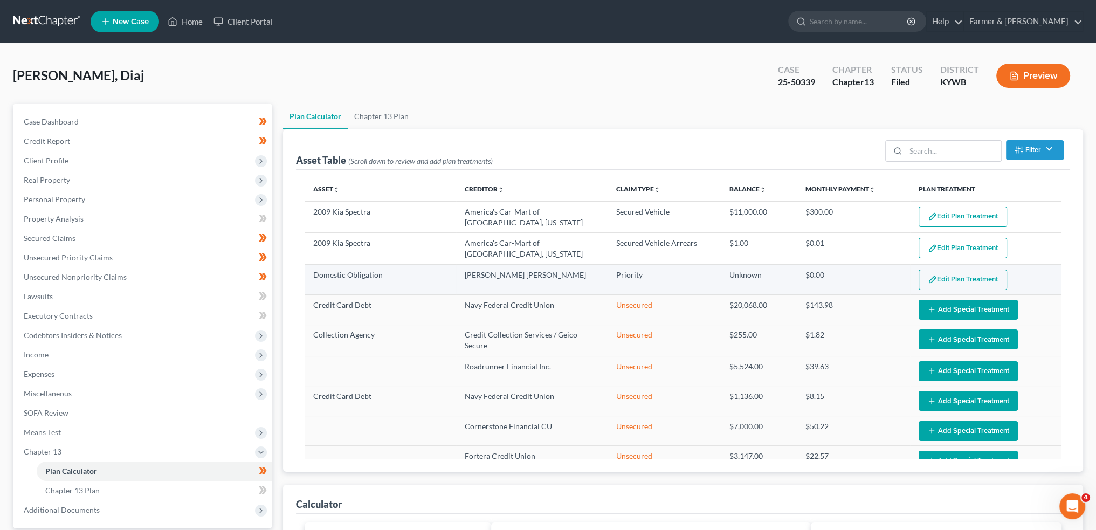
scroll to position [113, 0]
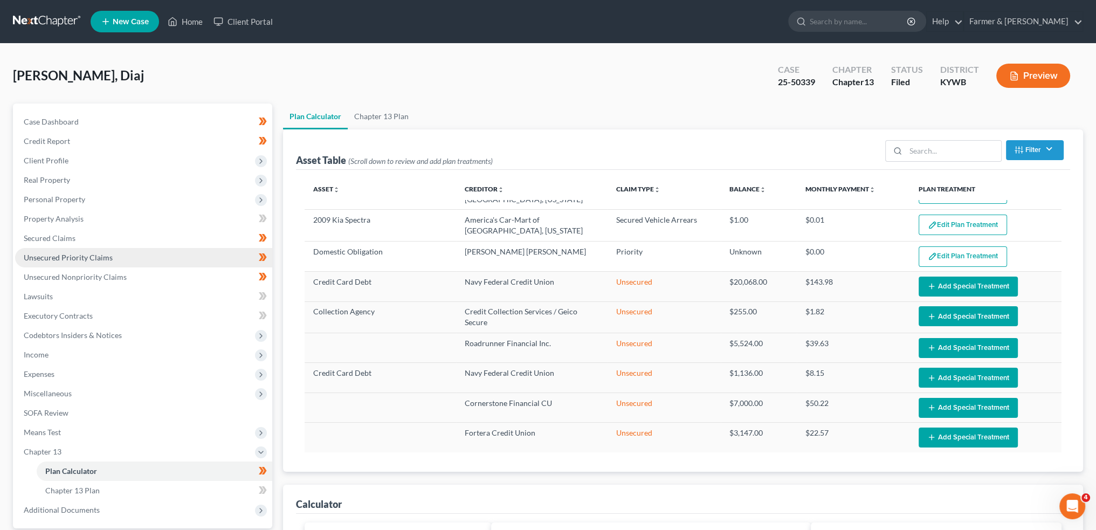
click at [81, 260] on span "Unsecured Priority Claims" at bounding box center [68, 257] width 89 height 9
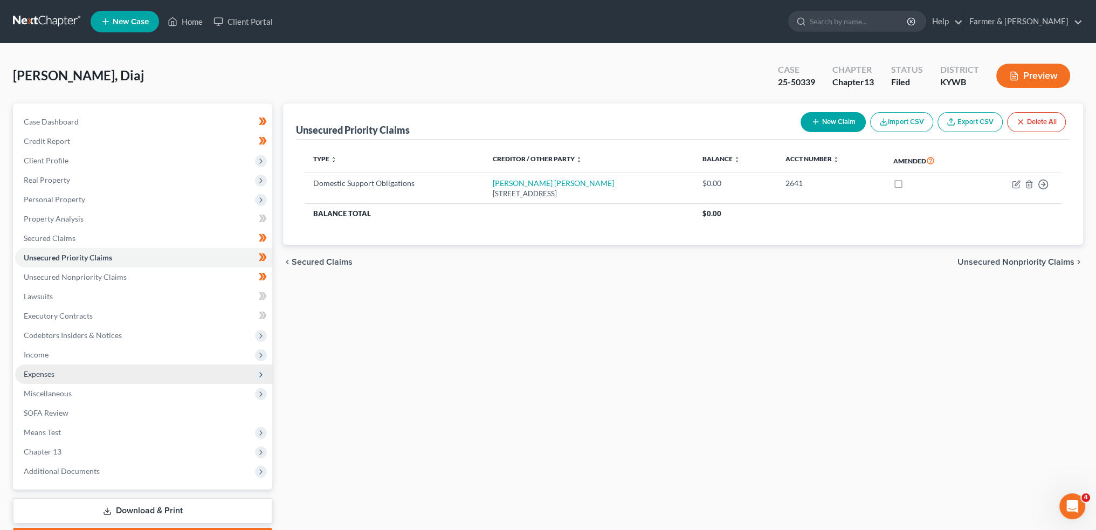
click at [63, 376] on span "Expenses" at bounding box center [143, 374] width 257 height 19
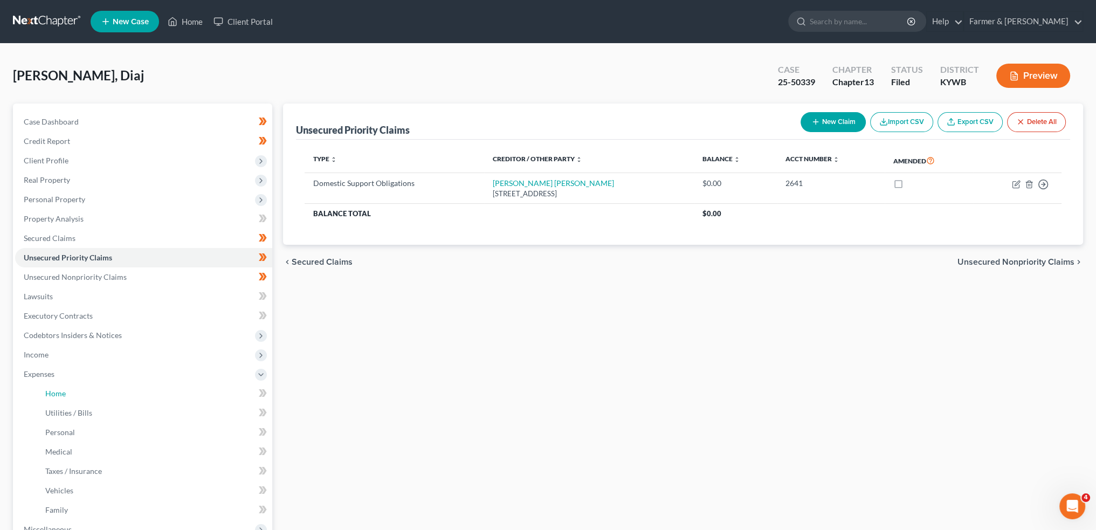
drag, startPoint x: 60, startPoint y: 388, endPoint x: 623, endPoint y: 448, distance: 566.1
click at [60, 389] on span "Home" at bounding box center [55, 393] width 20 height 9
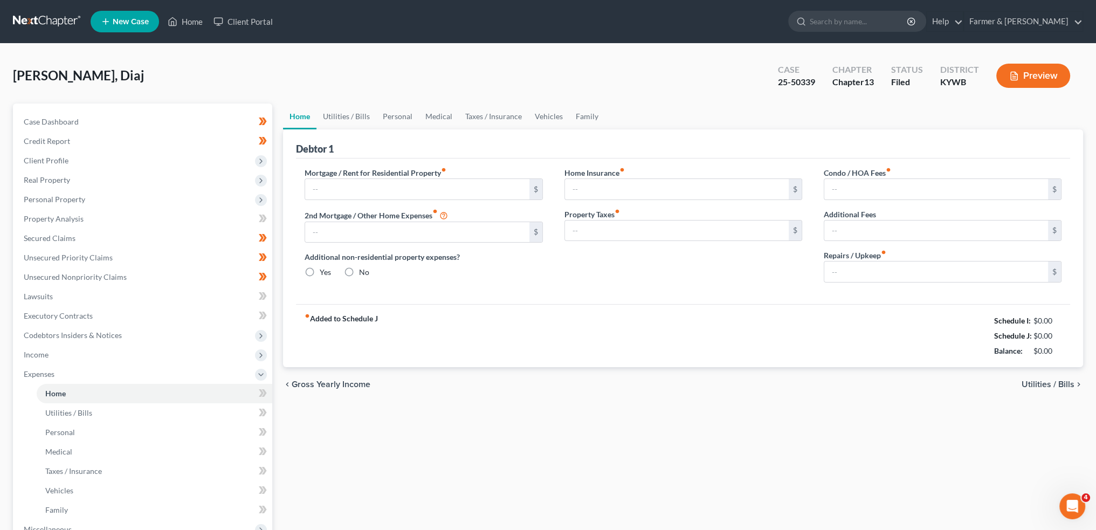
type input "1,365.00"
type input "0.00"
radio input "true"
type input "0.00"
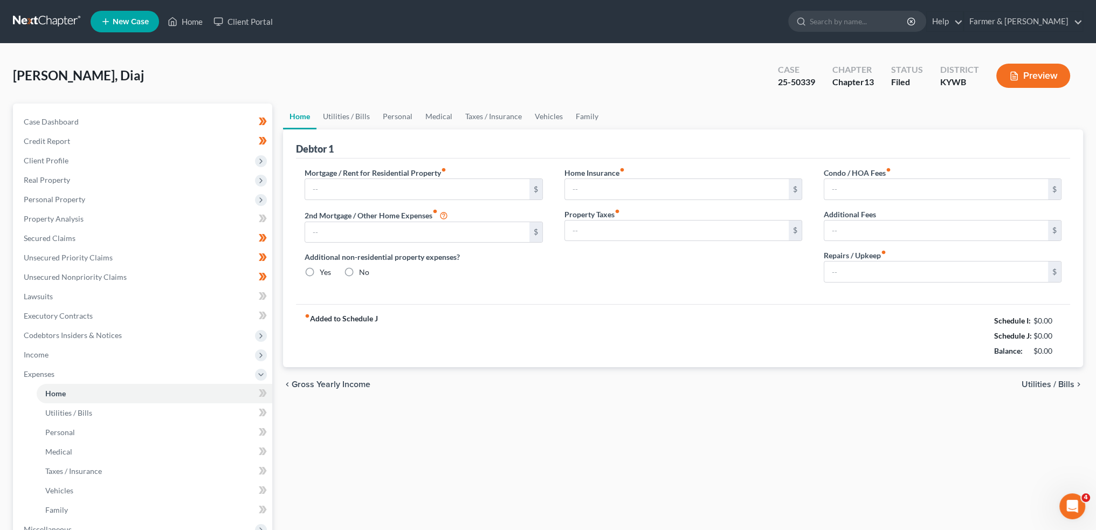
type input "0.00"
type input "100.00"
click at [188, 21] on link "Home" at bounding box center [185, 21] width 46 height 19
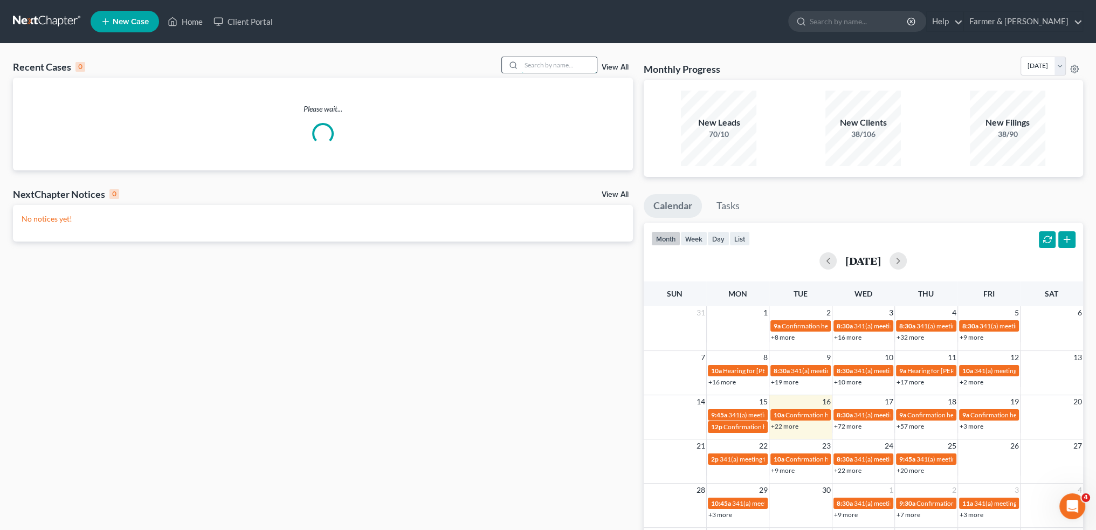
click at [537, 63] on input "search" at bounding box center [558, 65] width 75 height 16
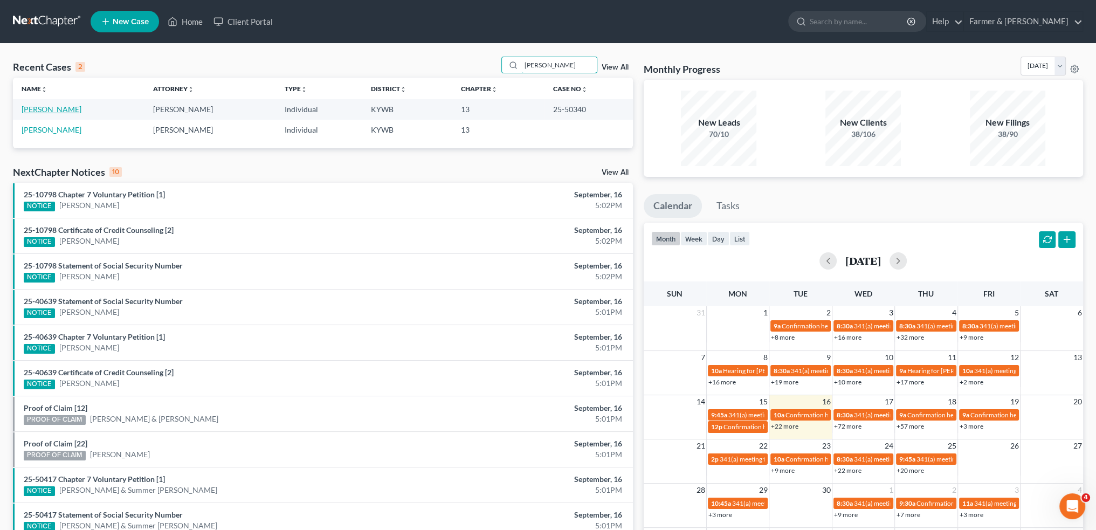
type input "JULIAN MICHAEL"
click at [46, 107] on link "Michael, Julian" at bounding box center [52, 109] width 60 height 9
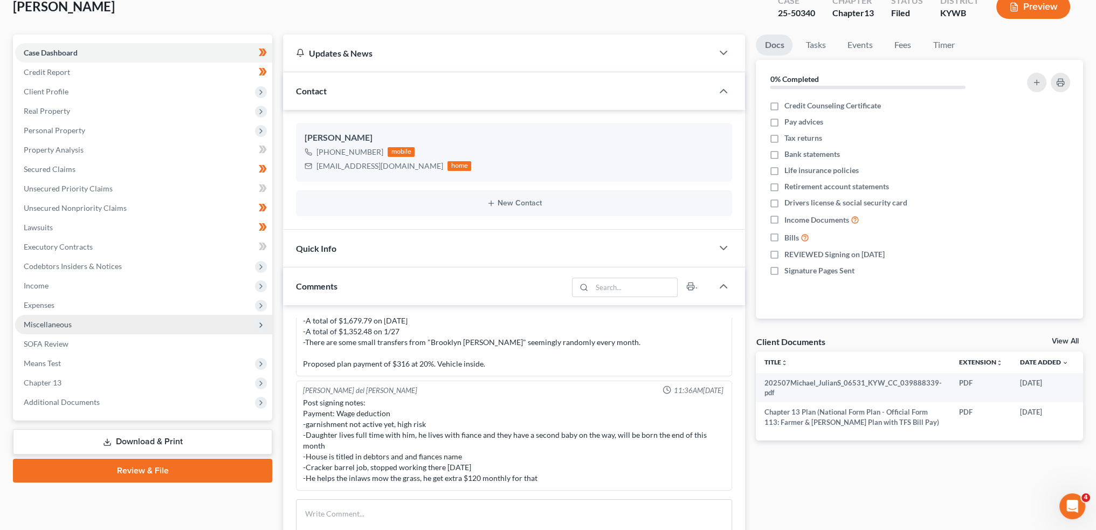
scroll to position [90, 0]
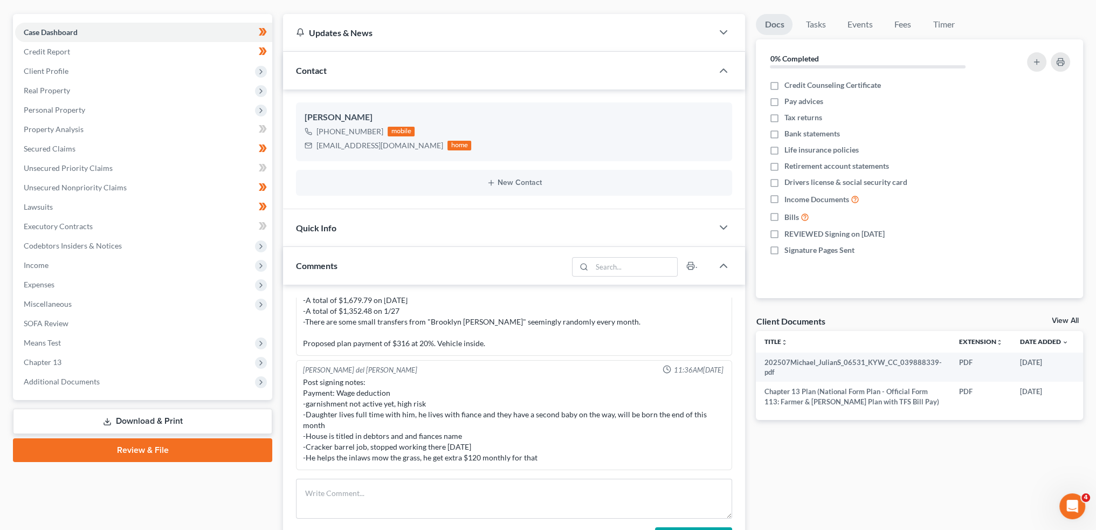
click at [78, 362] on span "Chapter 13" at bounding box center [143, 362] width 257 height 19
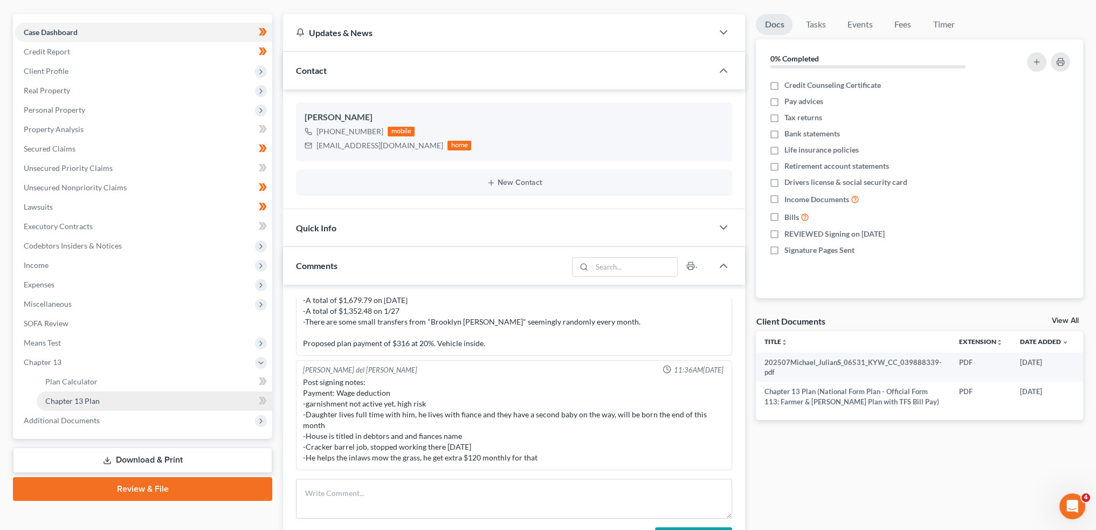
drag, startPoint x: 78, startPoint y: 402, endPoint x: 1083, endPoint y: 329, distance: 1007.2
click at [78, 401] on span "Chapter 13 Plan" at bounding box center [72, 400] width 54 height 9
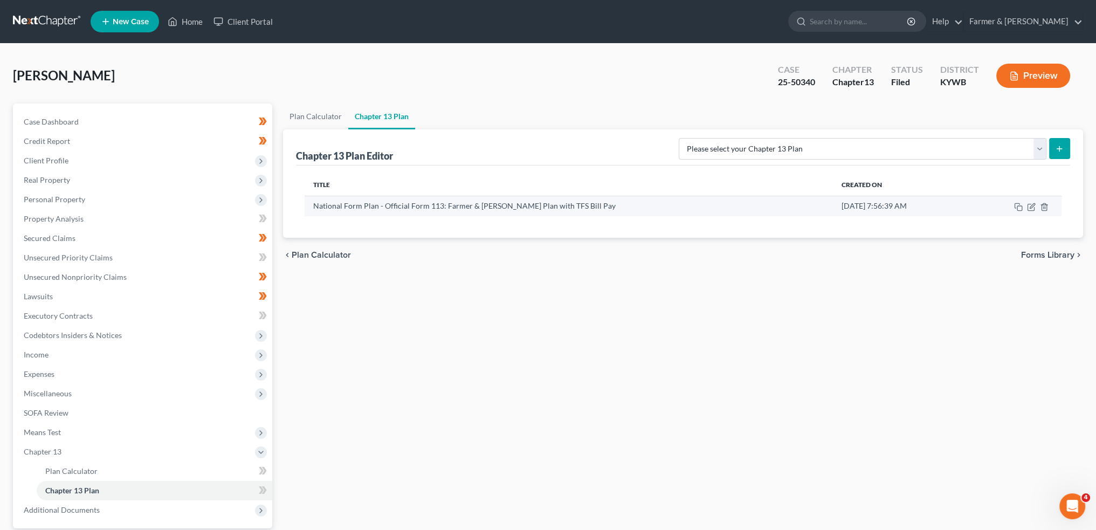
click at [1035, 207] on td at bounding box center [1015, 206] width 93 height 20
click at [1033, 207] on icon "button" at bounding box center [1031, 207] width 9 height 9
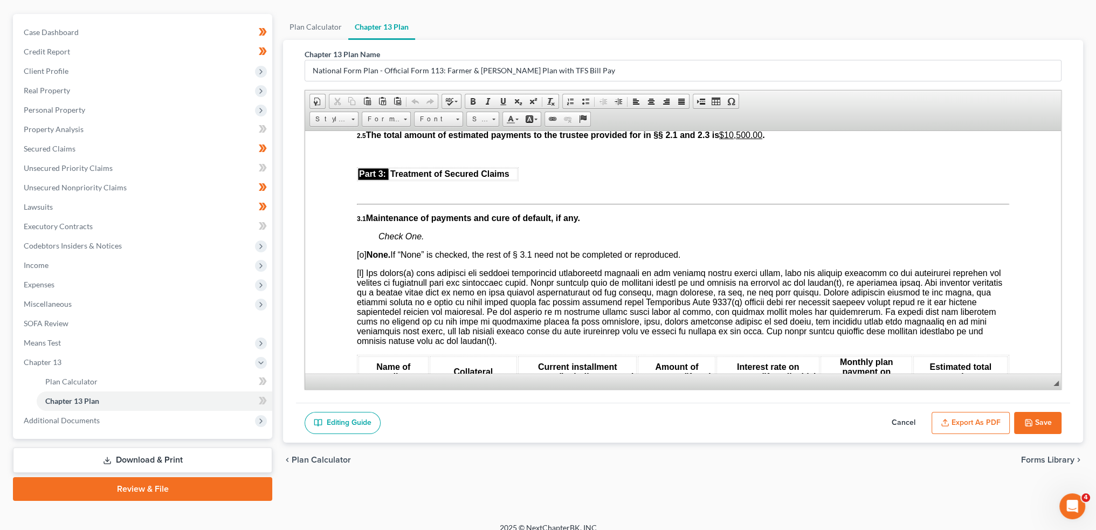
scroll to position [1258, 0]
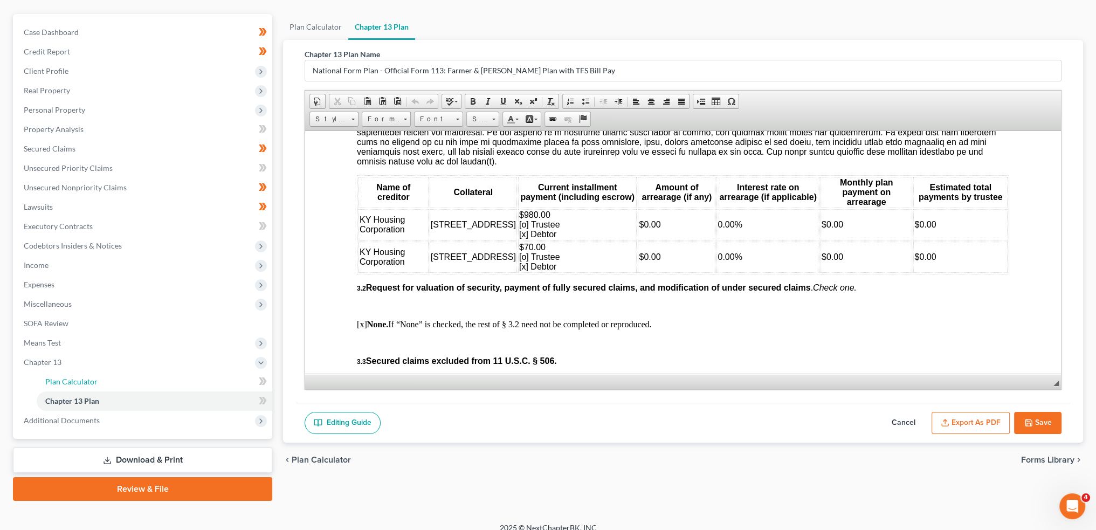
drag, startPoint x: 136, startPoint y: 383, endPoint x: 1089, endPoint y: 278, distance: 959.2
click at [136, 383] on link "Plan Calculator" at bounding box center [155, 381] width 236 height 19
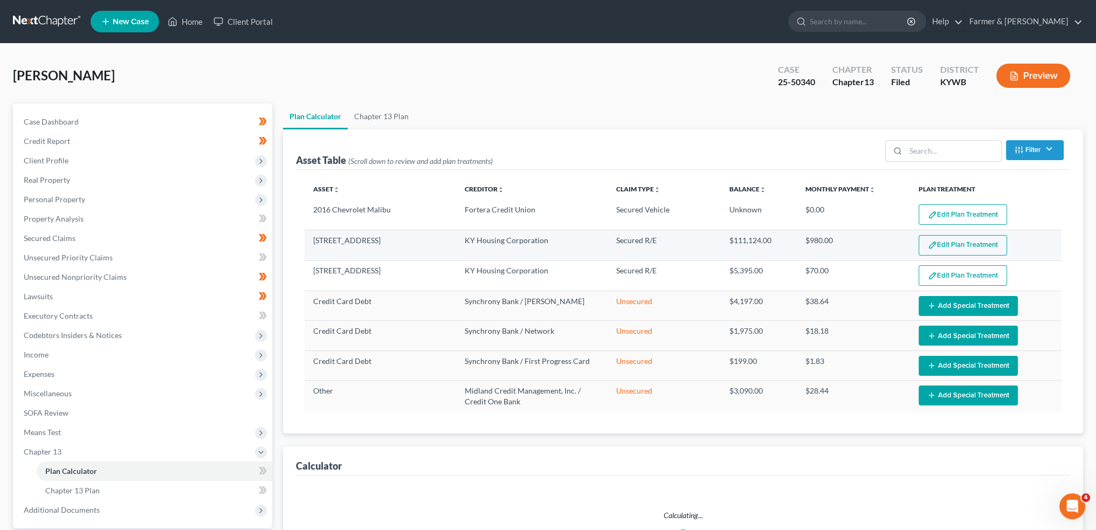
select select "59"
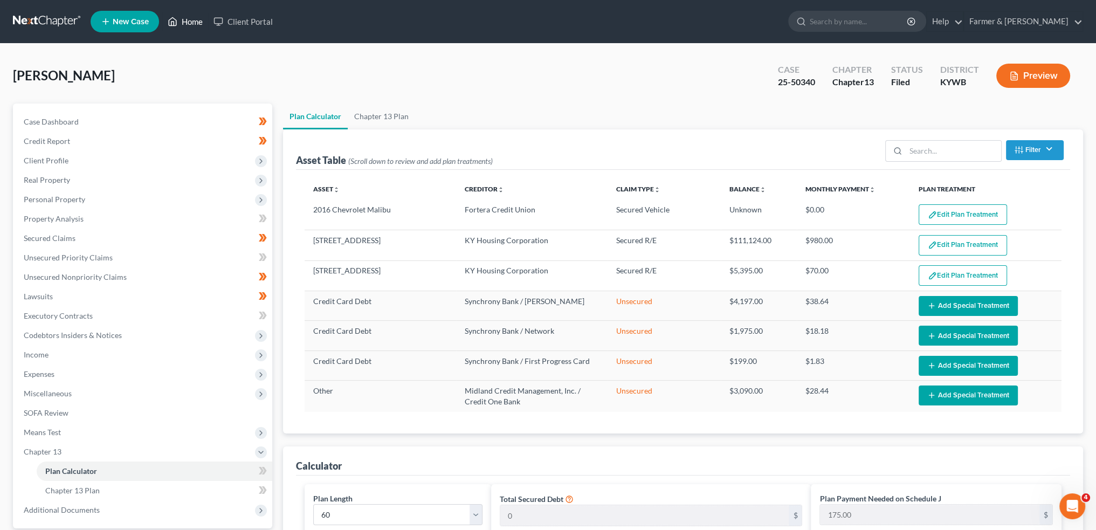
click at [183, 22] on link "Home" at bounding box center [185, 21] width 46 height 19
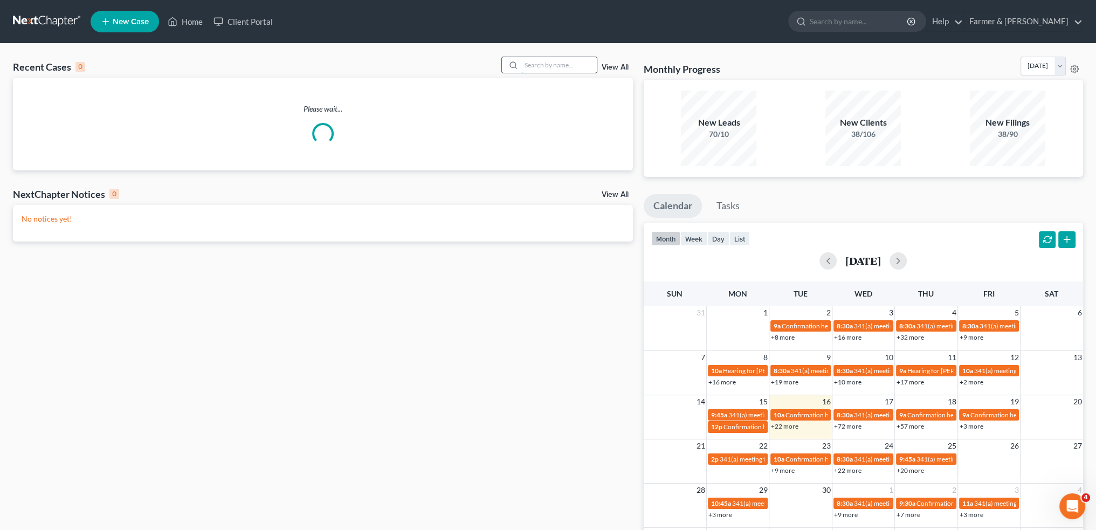
click at [535, 64] on input "search" at bounding box center [558, 65] width 75 height 16
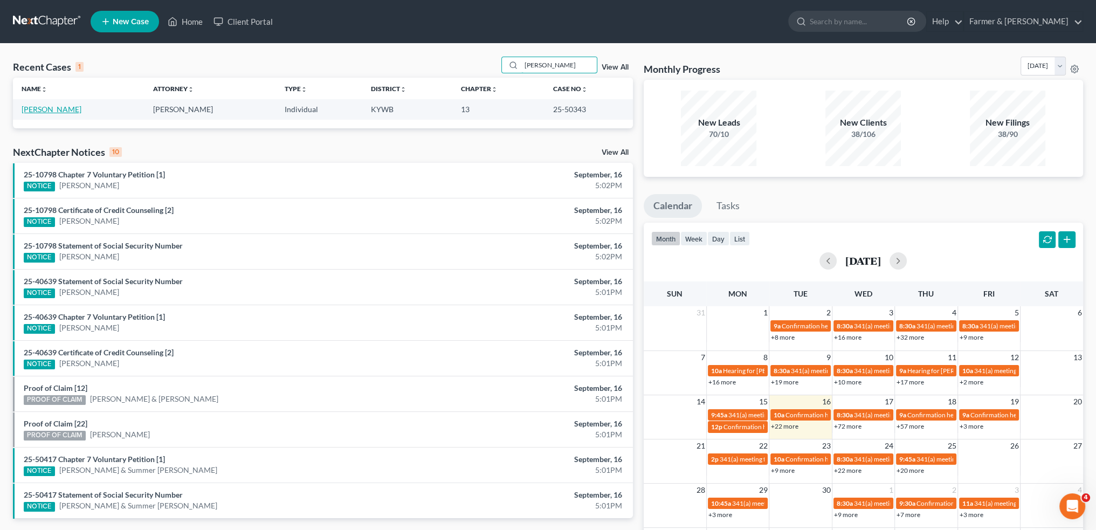
type input "ASHLEY BEGGS"
click at [45, 107] on link "[PERSON_NAME]" at bounding box center [52, 109] width 60 height 9
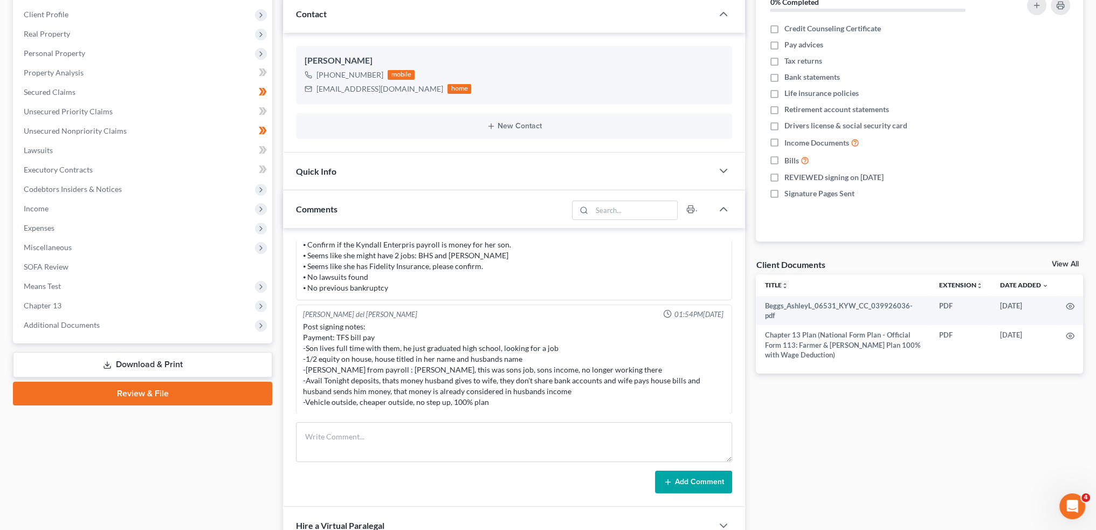
scroll to position [180, 0]
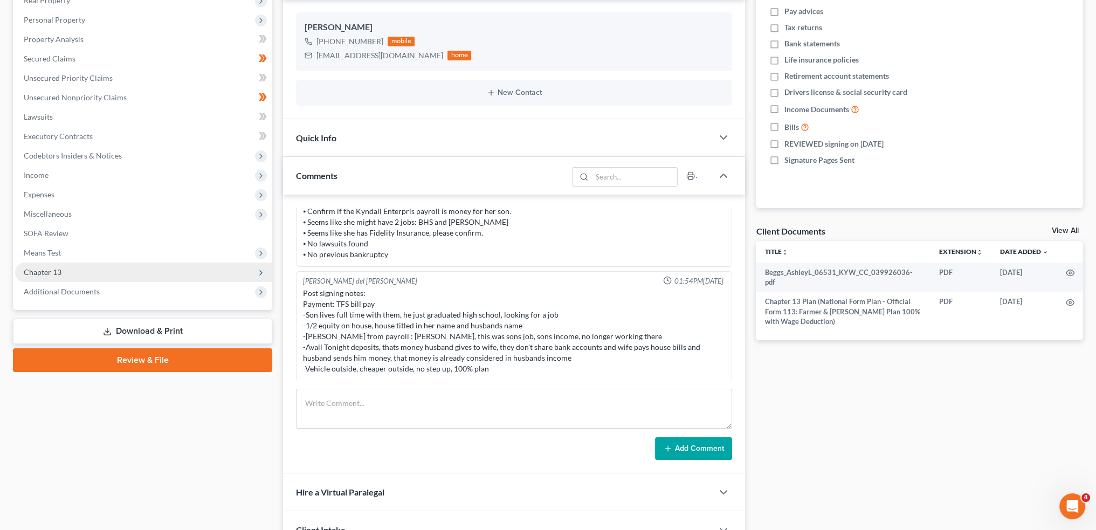
click at [60, 269] on span "Chapter 13" at bounding box center [43, 271] width 38 height 9
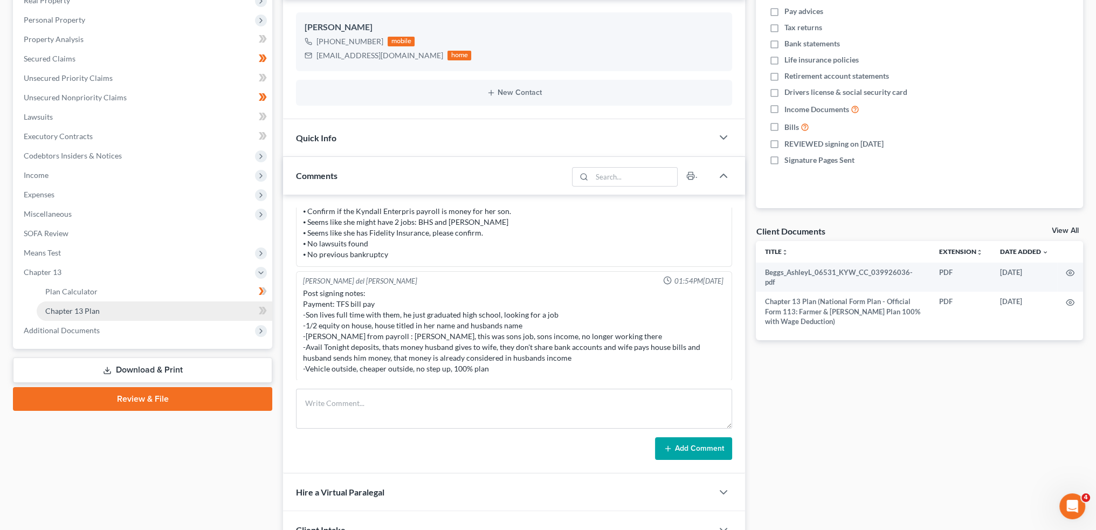
click at [74, 307] on span "Chapter 13 Plan" at bounding box center [72, 310] width 54 height 9
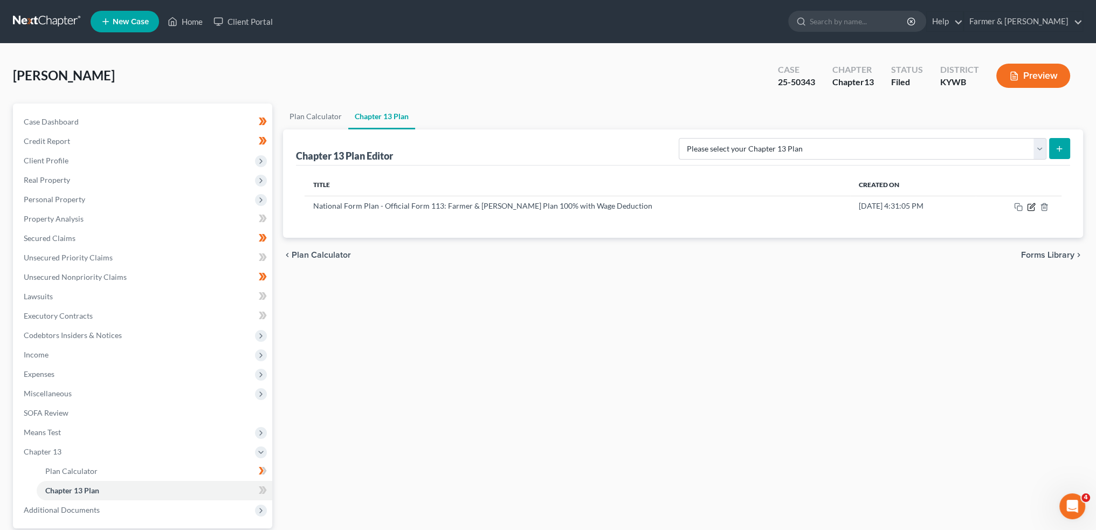
click at [1030, 204] on icon "button" at bounding box center [1031, 207] width 6 height 6
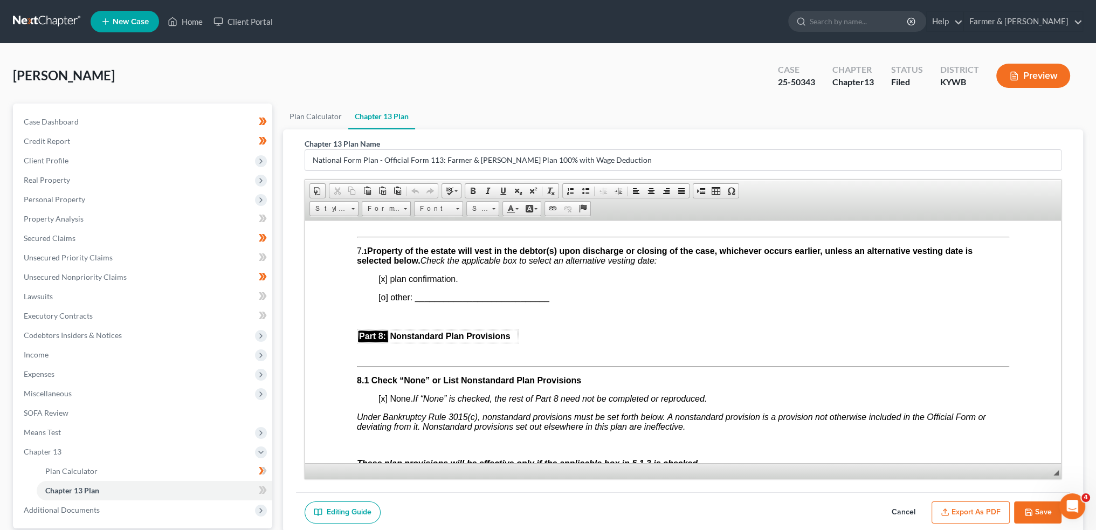
scroll to position [2696, 0]
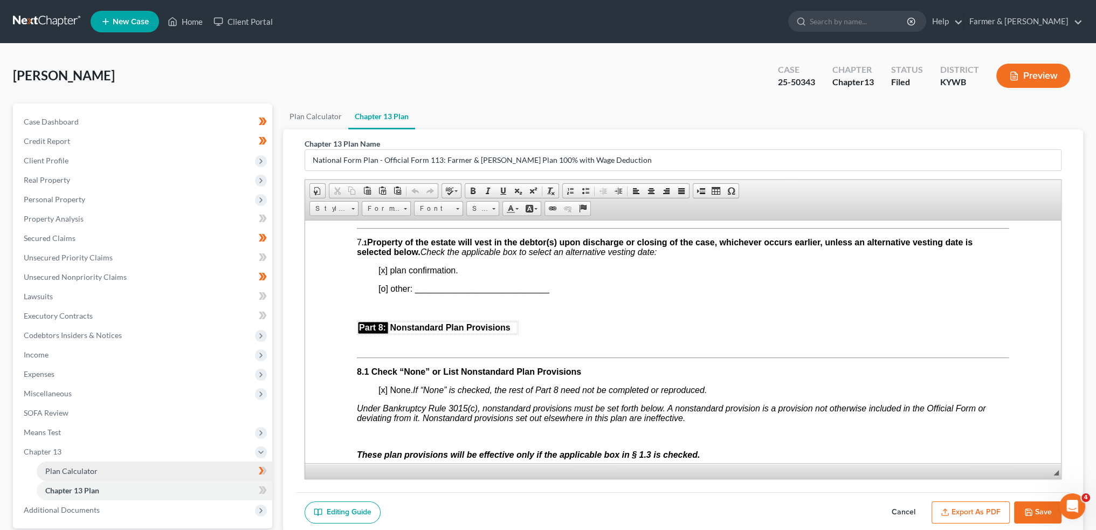
click at [144, 472] on link "Plan Calculator" at bounding box center [155, 471] width 236 height 19
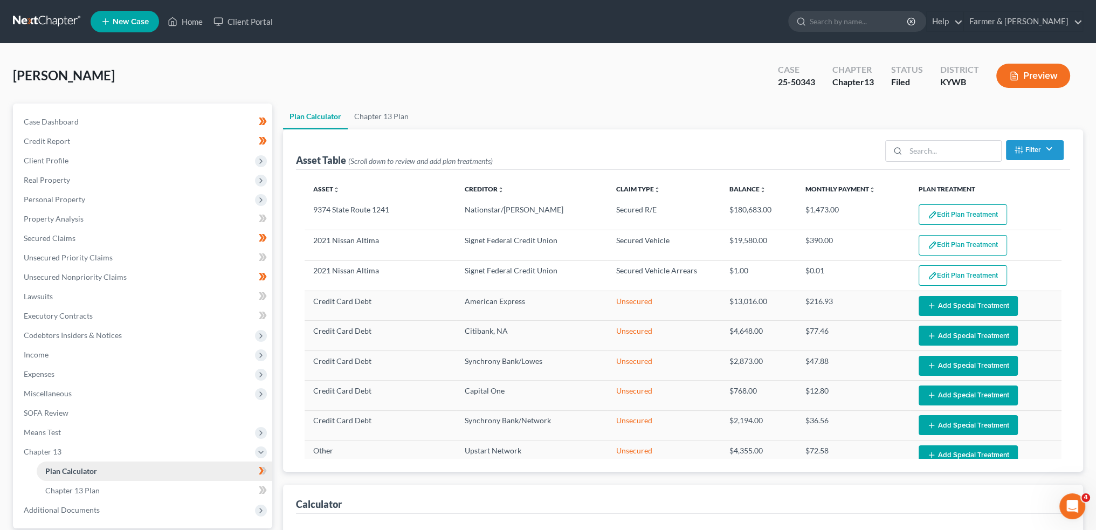
select select "59"
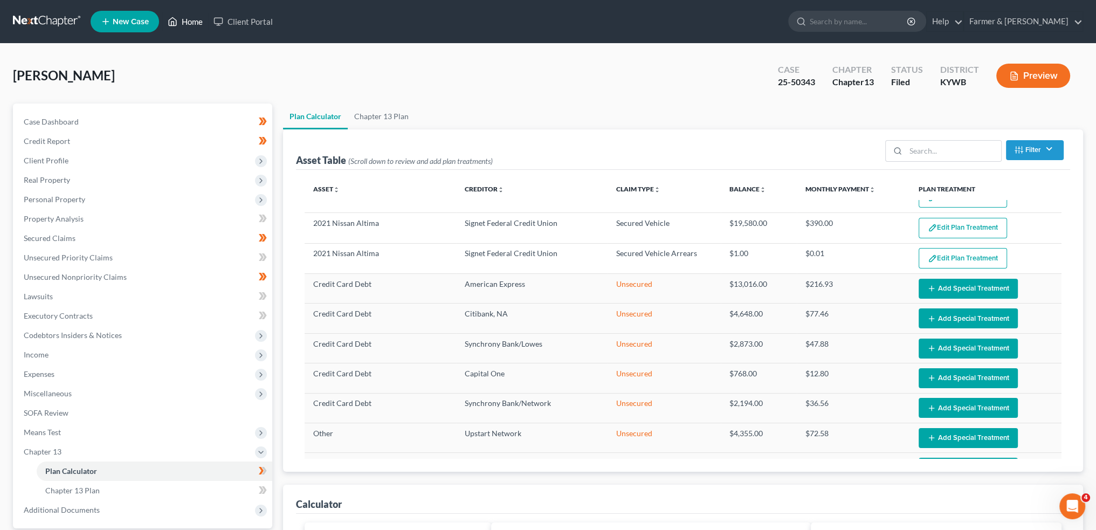
click at [188, 12] on link "Home" at bounding box center [185, 21] width 46 height 19
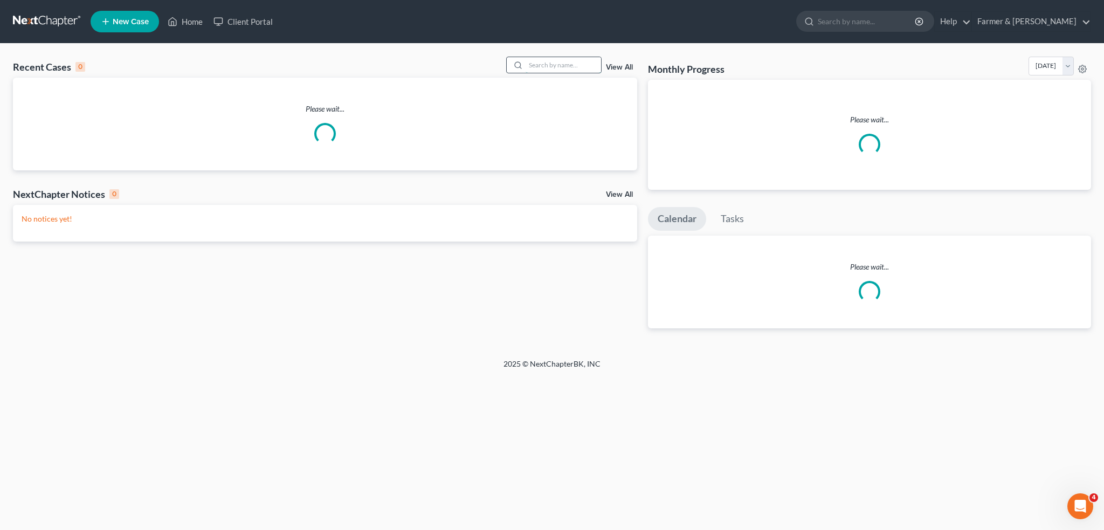
click at [569, 61] on input "search" at bounding box center [563, 65] width 75 height 16
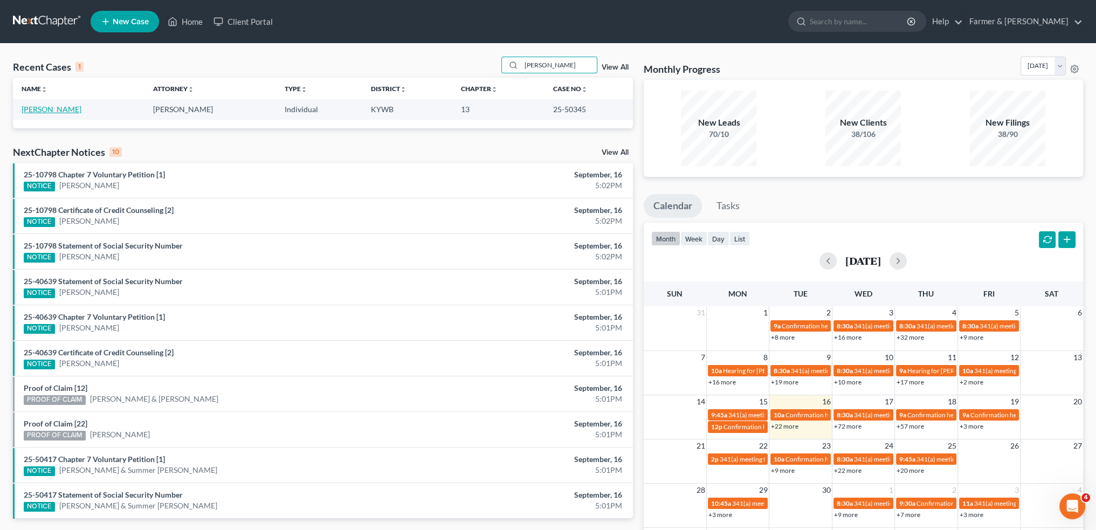
type input "chante dixon"
click at [50, 111] on link "[PERSON_NAME]" at bounding box center [52, 109] width 60 height 9
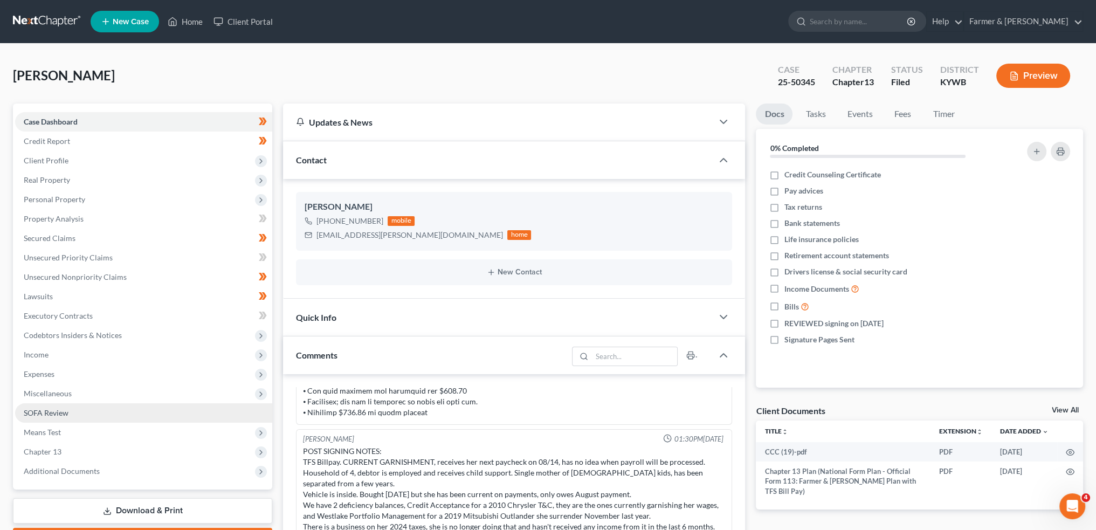
scroll to position [90, 0]
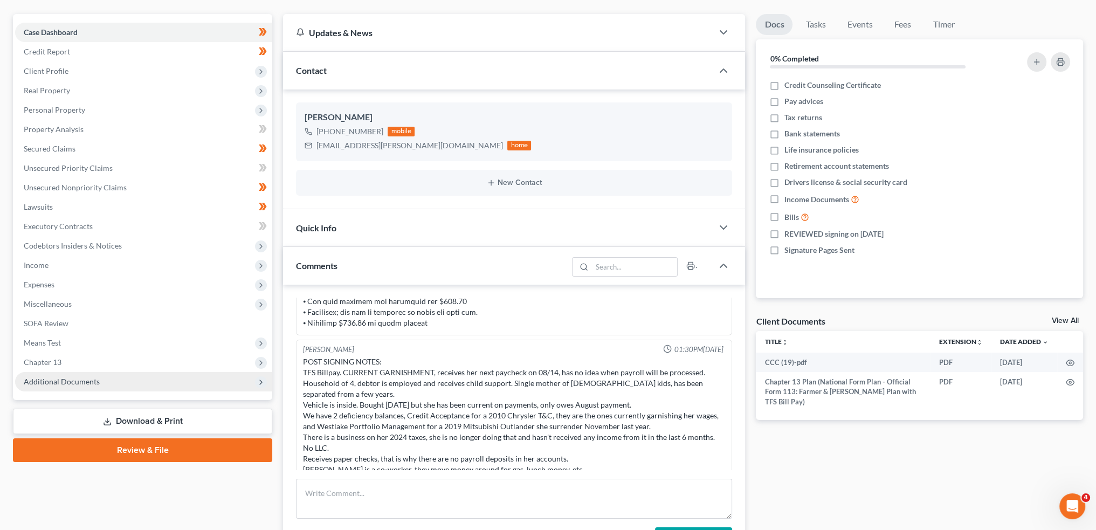
drag, startPoint x: 61, startPoint y: 363, endPoint x: 78, endPoint y: 378, distance: 22.2
click at [61, 363] on span "Chapter 13" at bounding box center [143, 362] width 257 height 19
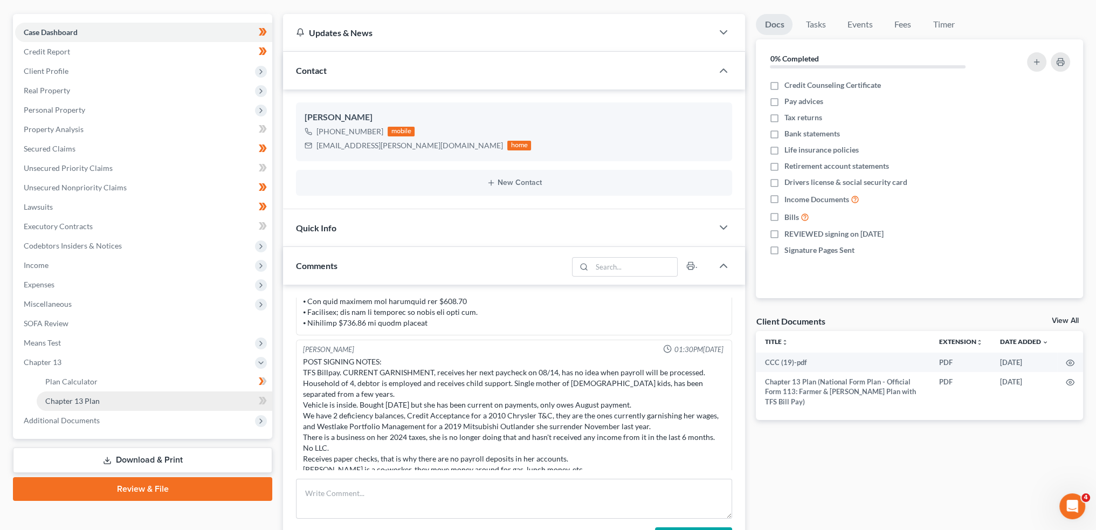
click at [80, 401] on span "Chapter 13 Plan" at bounding box center [72, 400] width 54 height 9
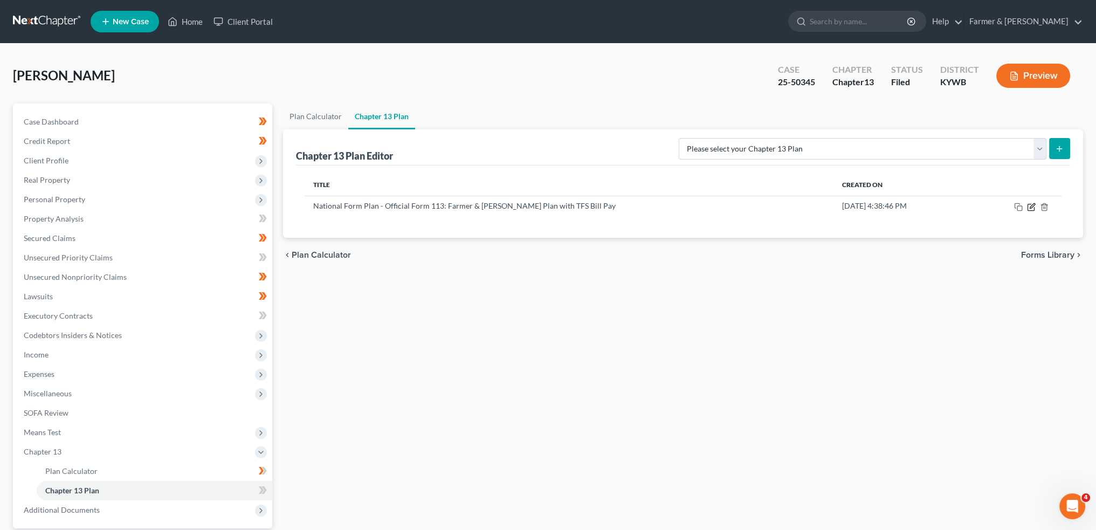
click at [1029, 204] on icon "button" at bounding box center [1031, 207] width 9 height 9
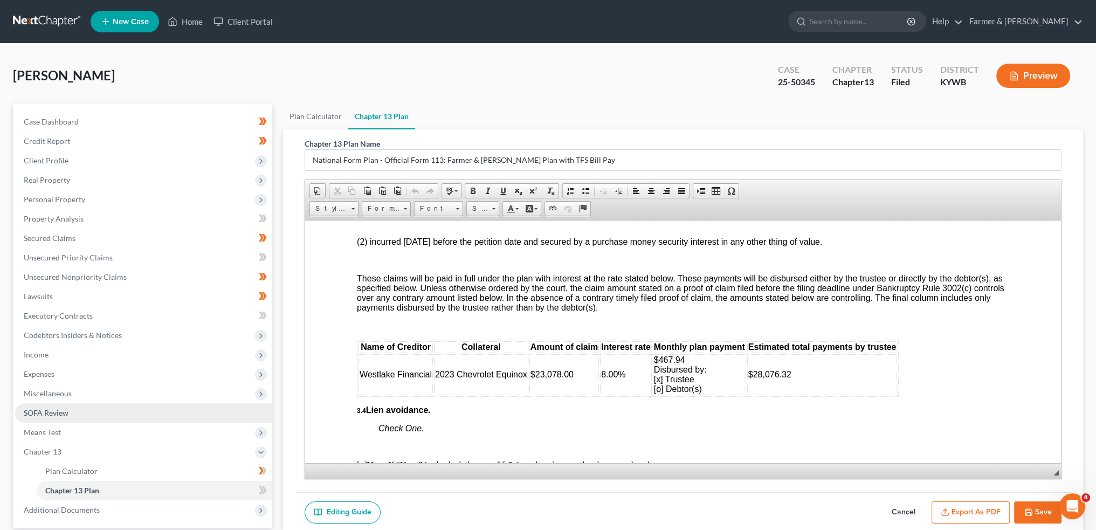
scroll to position [100, 0]
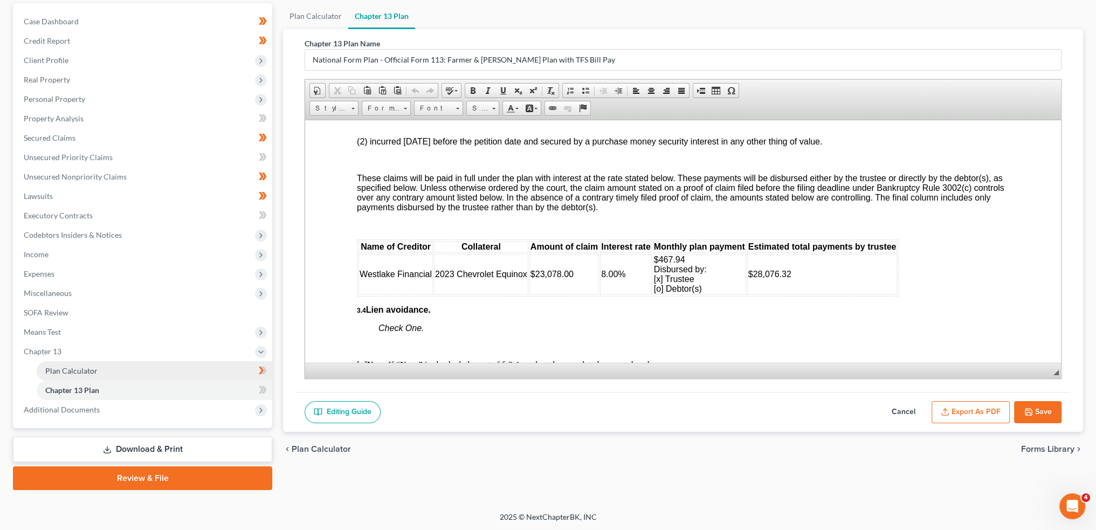
click at [69, 368] on span "Plan Calculator" at bounding box center [71, 370] width 52 height 9
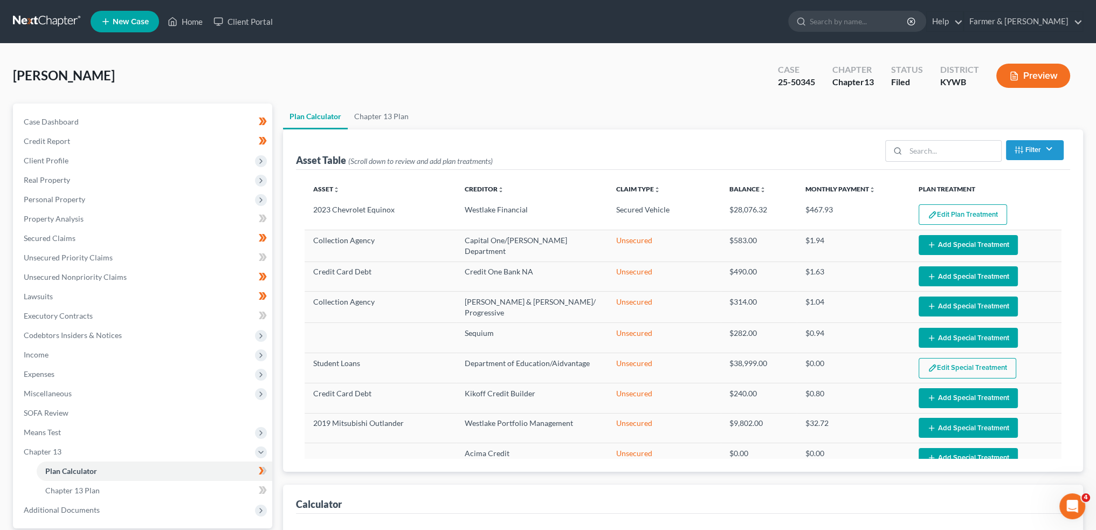
select select "59"
click at [950, 219] on button "Edit Plan Treatment" at bounding box center [963, 214] width 88 height 20
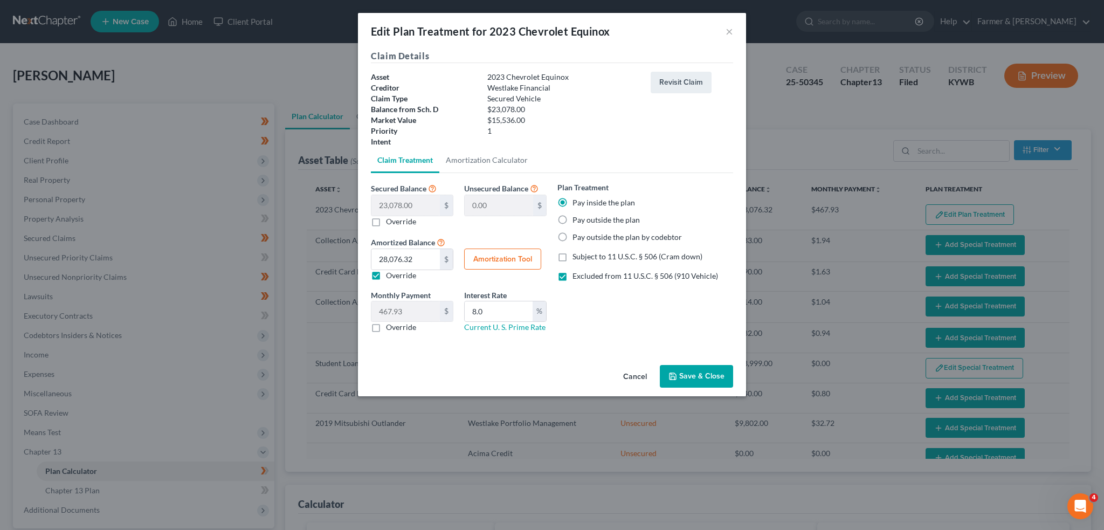
click at [703, 369] on button "Save & Close" at bounding box center [696, 376] width 73 height 23
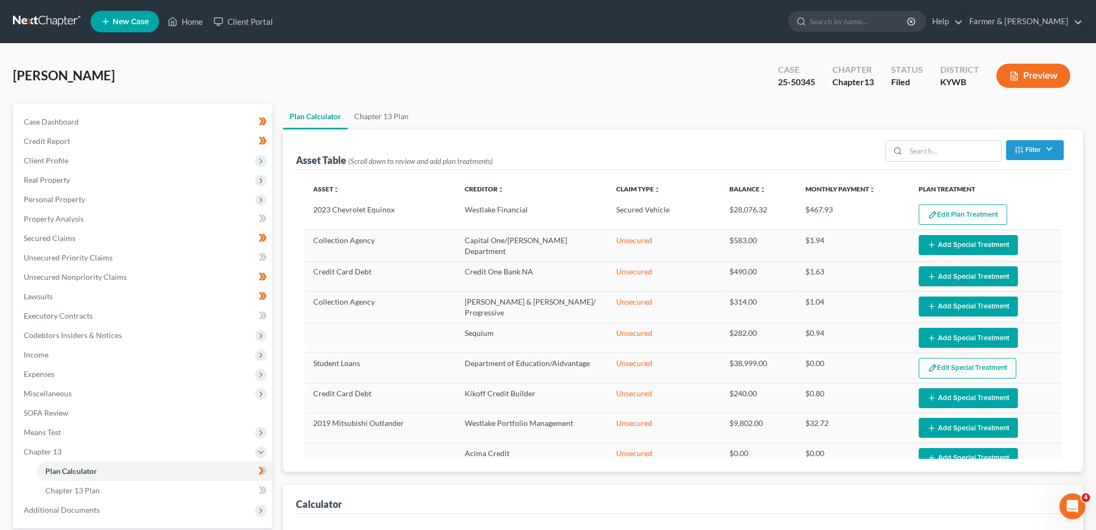
select select "59"
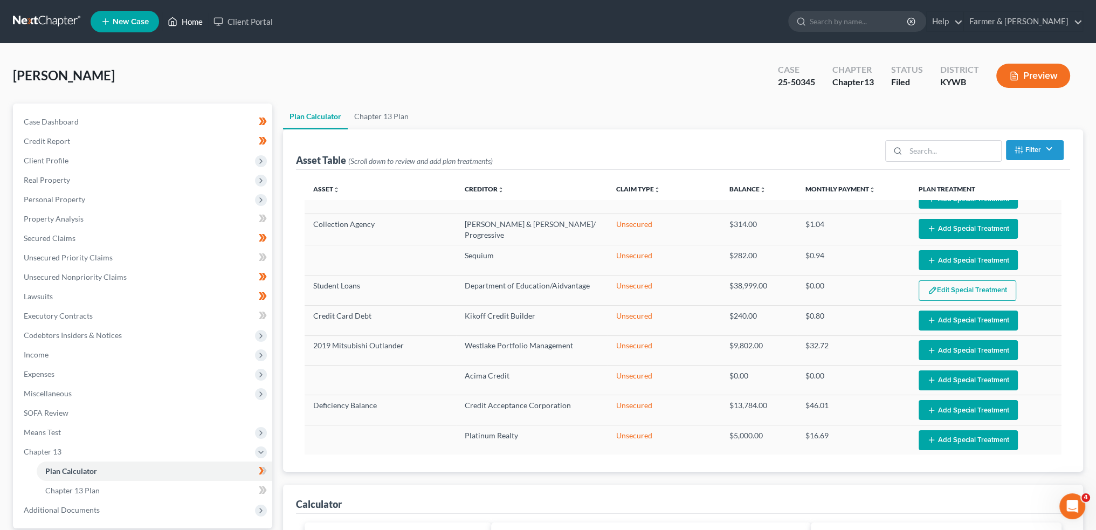
click at [184, 20] on link "Home" at bounding box center [185, 21] width 46 height 19
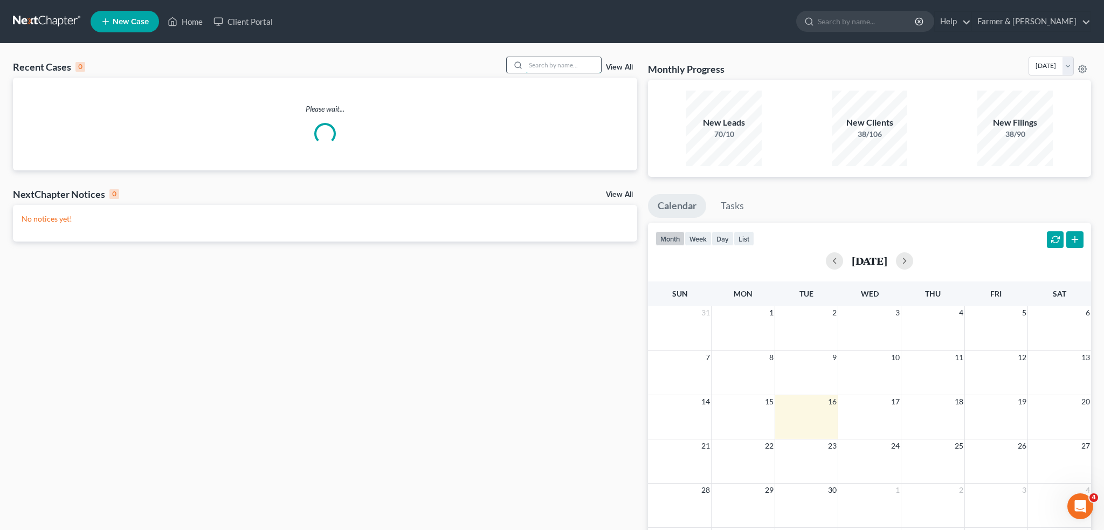
click at [533, 68] on input "search" at bounding box center [563, 65] width 75 height 16
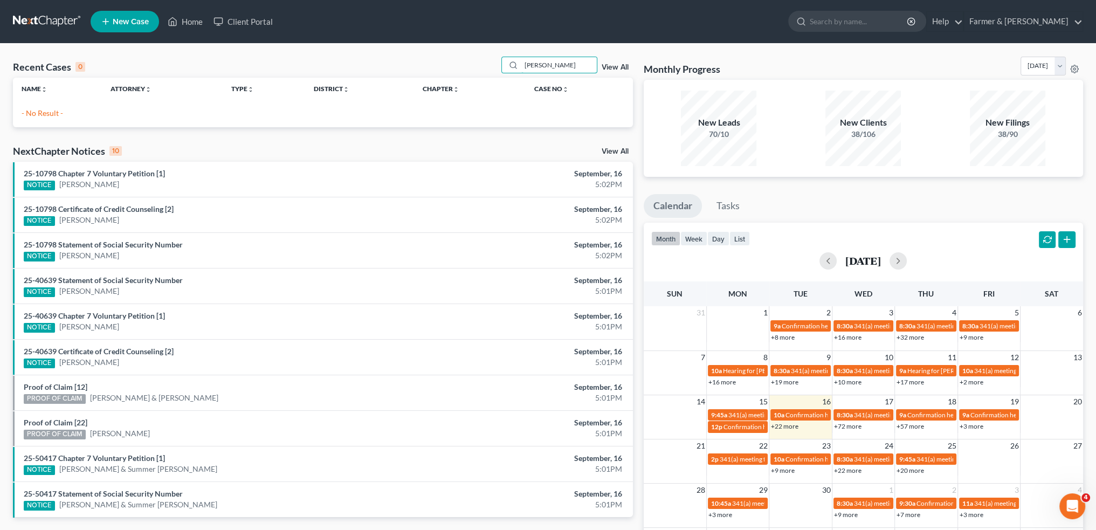
drag, startPoint x: 569, startPoint y: 60, endPoint x: 482, endPoint y: 51, distance: 88.3
click at [482, 51] on div "Recent Cases 0 MELISSA KNIGHT View All Name unfold_more expand_more expand_less…" at bounding box center [548, 324] width 1096 height 560
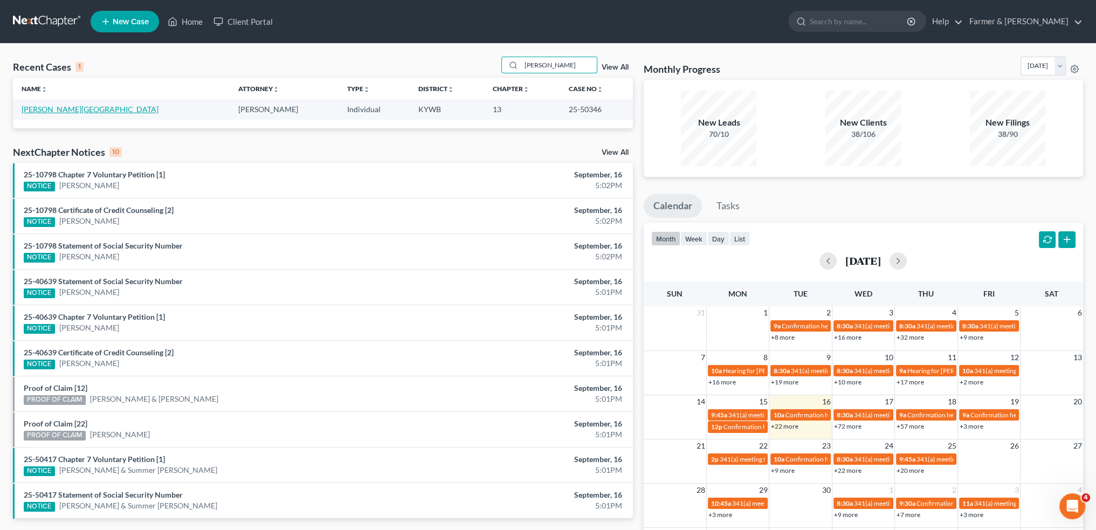
type input "MILISSA KNIGHT"
click at [59, 109] on link "[PERSON_NAME][GEOGRAPHIC_DATA]" at bounding box center [90, 109] width 137 height 9
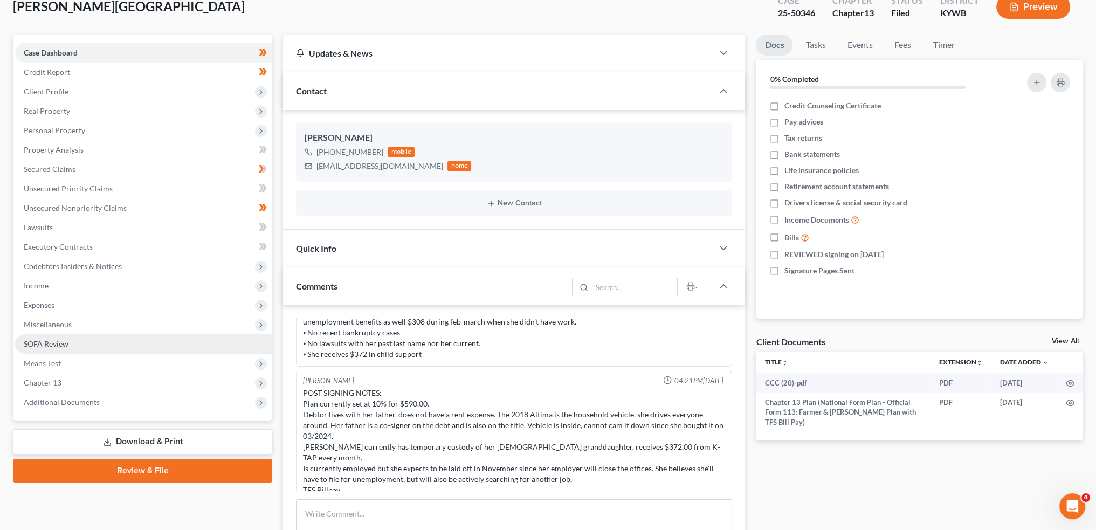
scroll to position [90, 0]
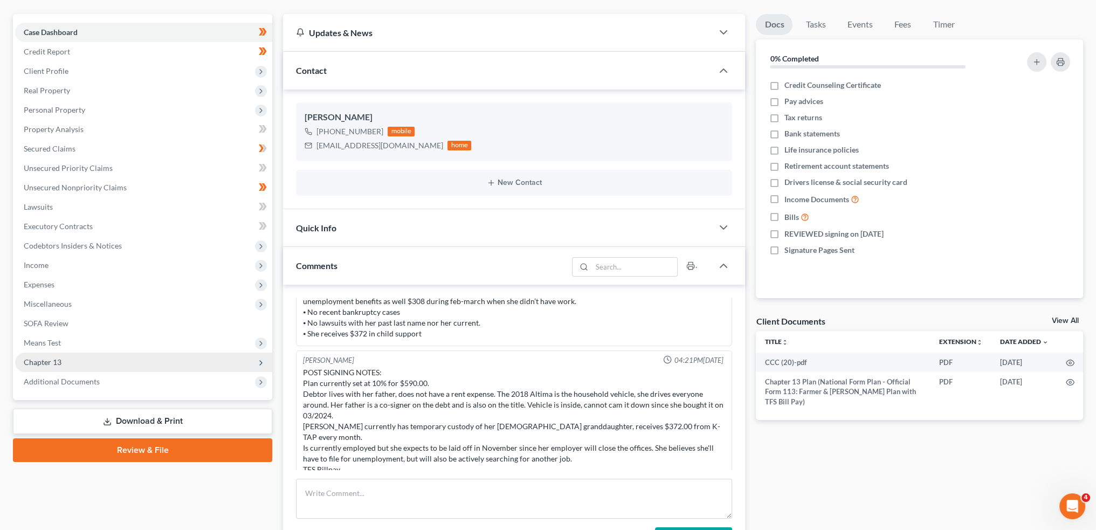
click at [58, 366] on span "Chapter 13" at bounding box center [43, 362] width 38 height 9
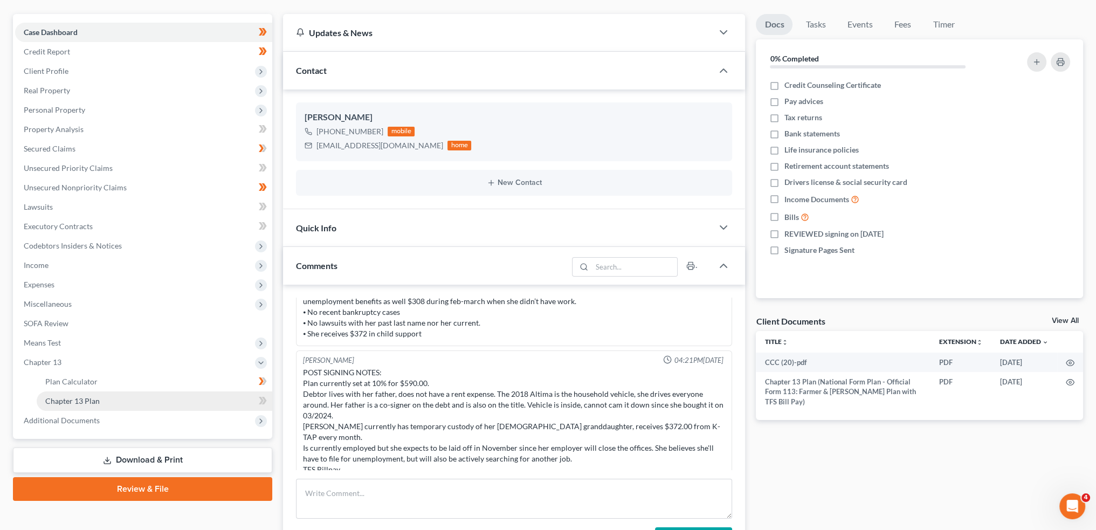
click at [79, 404] on span "Chapter 13 Plan" at bounding box center [72, 400] width 54 height 9
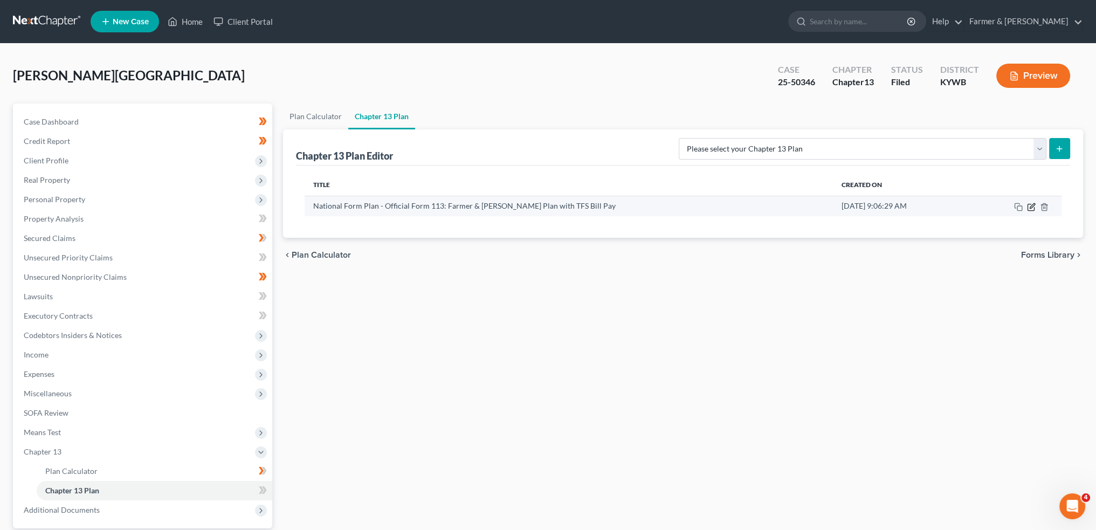
click at [1032, 207] on icon "button" at bounding box center [1032, 205] width 5 height 5
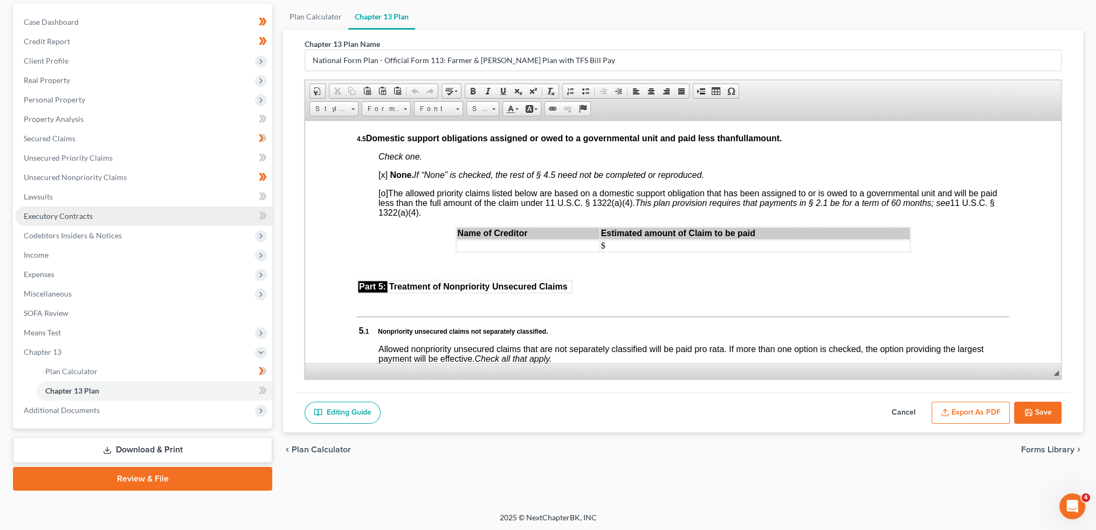
scroll to position [100, 0]
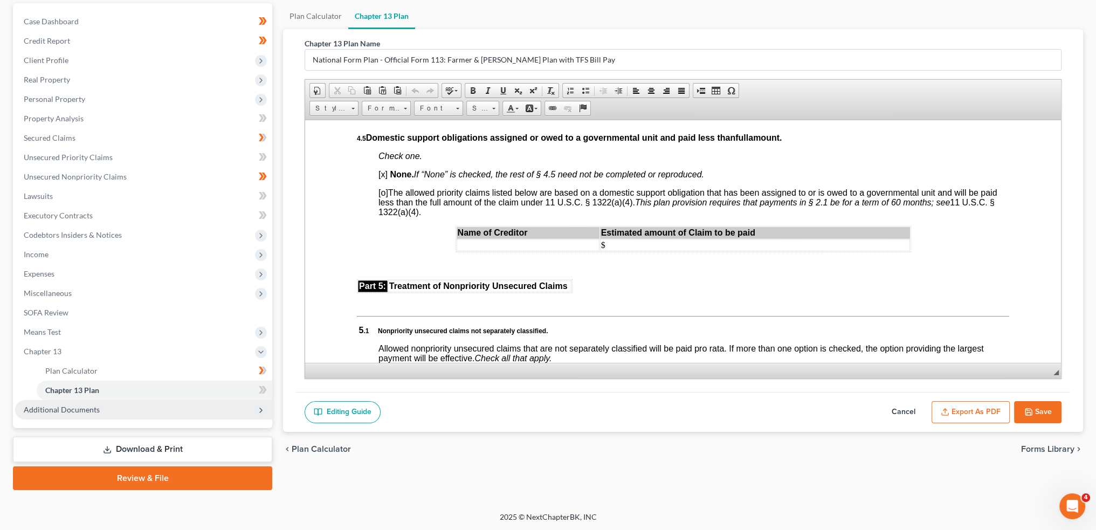
click at [92, 411] on span "Additional Documents" at bounding box center [62, 409] width 76 height 9
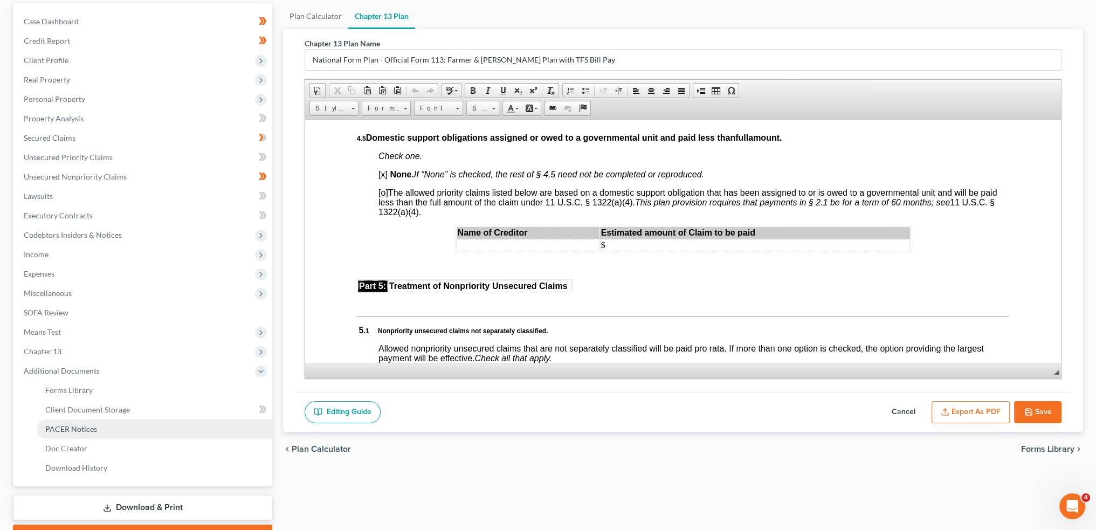
click at [93, 432] on span "PACER Notices" at bounding box center [71, 428] width 52 height 9
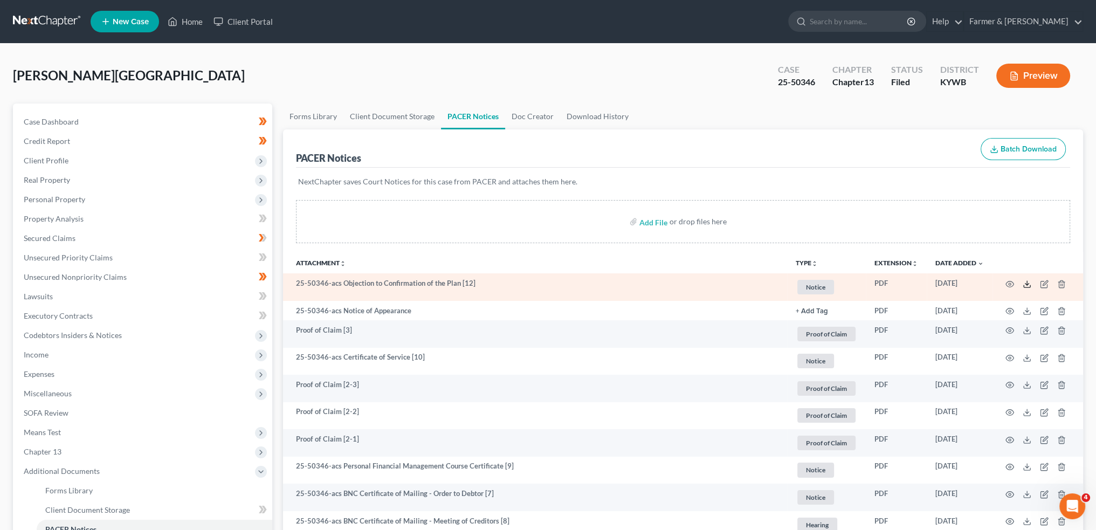
click at [1028, 282] on icon at bounding box center [1027, 284] width 9 height 9
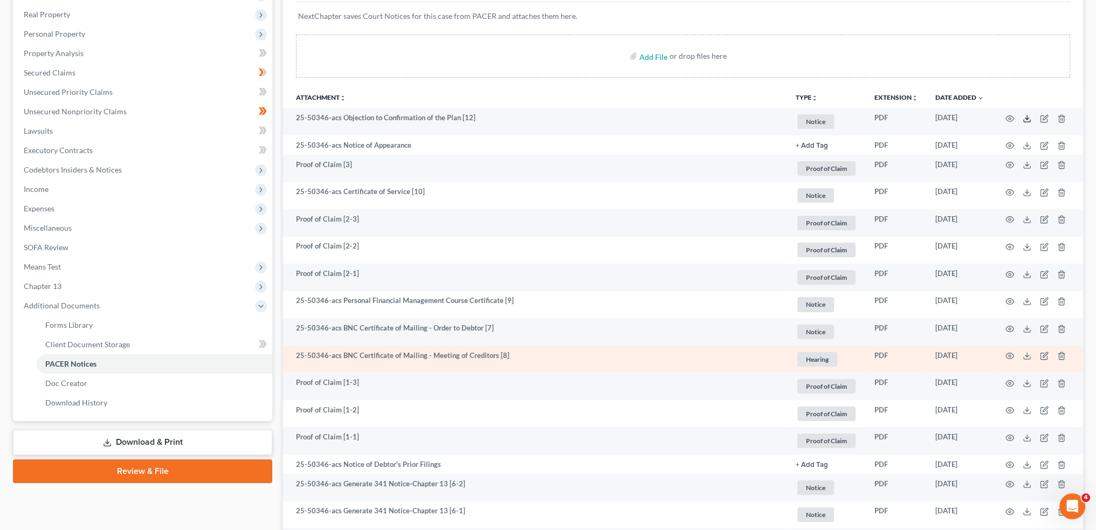
scroll to position [180, 0]
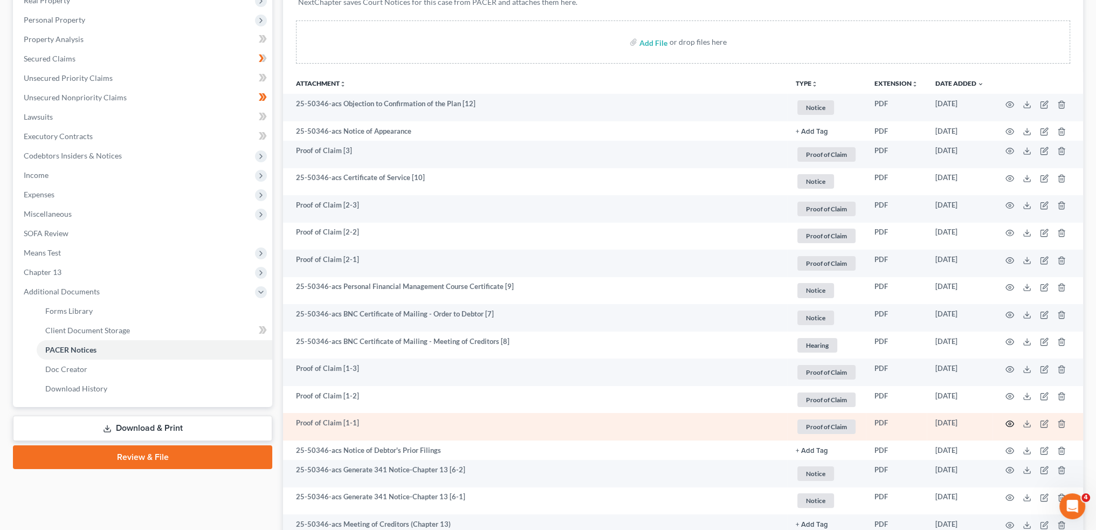
click at [1009, 422] on icon "button" at bounding box center [1010, 424] width 9 height 9
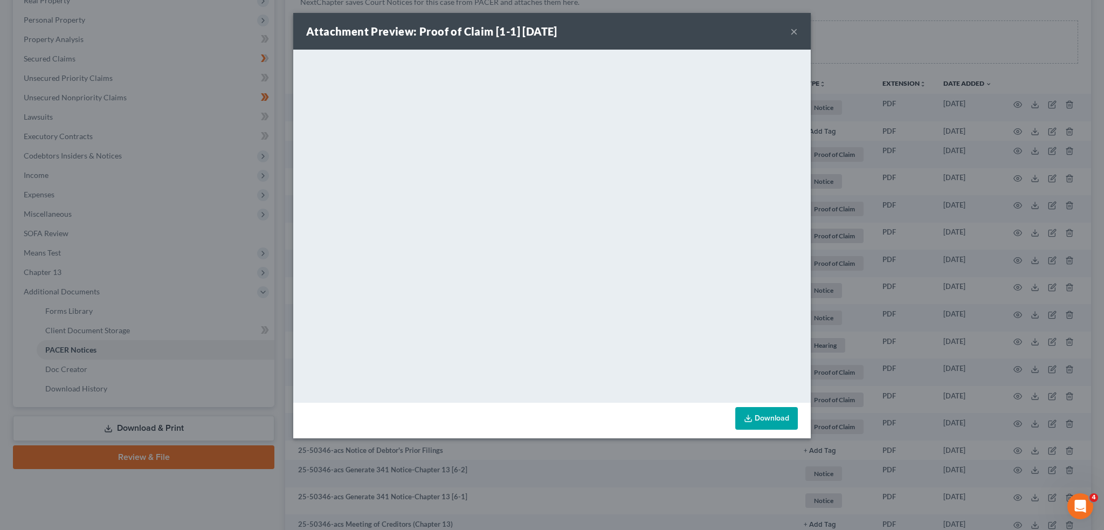
click at [787, 30] on div "Attachment Preview: Proof of Claim [1-1] 08/12/2025 ×" at bounding box center [552, 31] width 518 height 37
click at [792, 28] on button "×" at bounding box center [794, 31] width 8 height 13
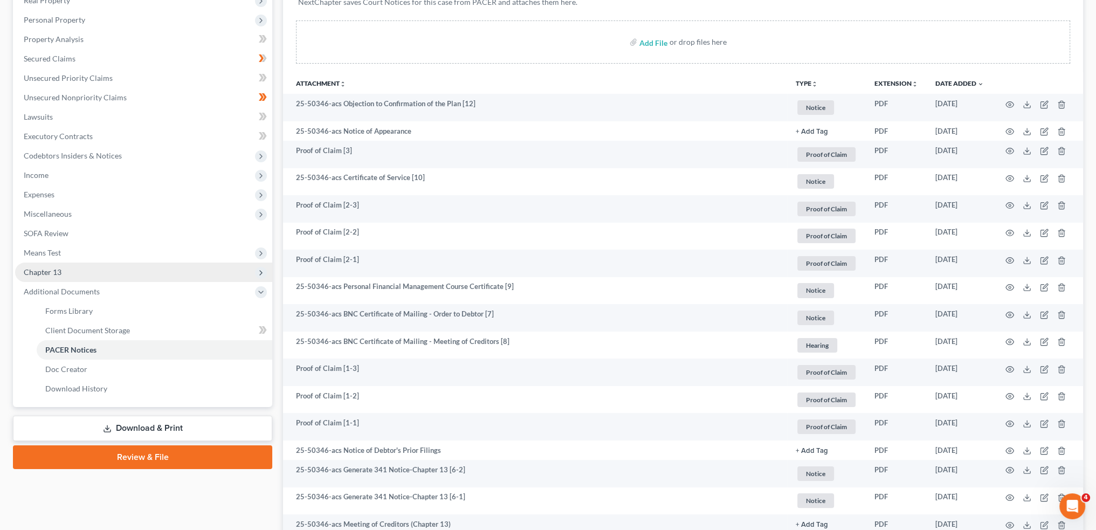
click at [85, 272] on span "Chapter 13" at bounding box center [143, 272] width 257 height 19
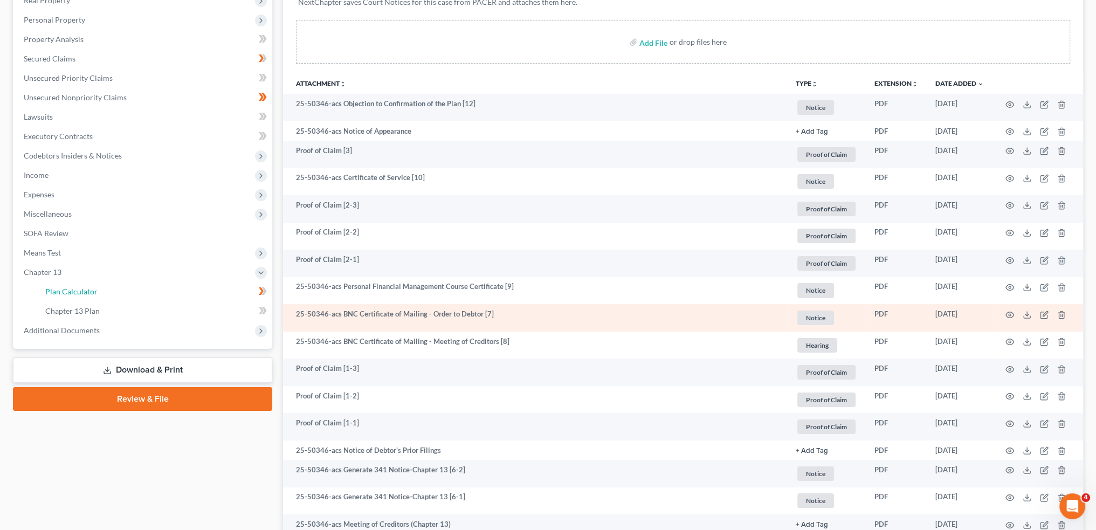
click at [88, 292] on span "Plan Calculator" at bounding box center [71, 291] width 52 height 9
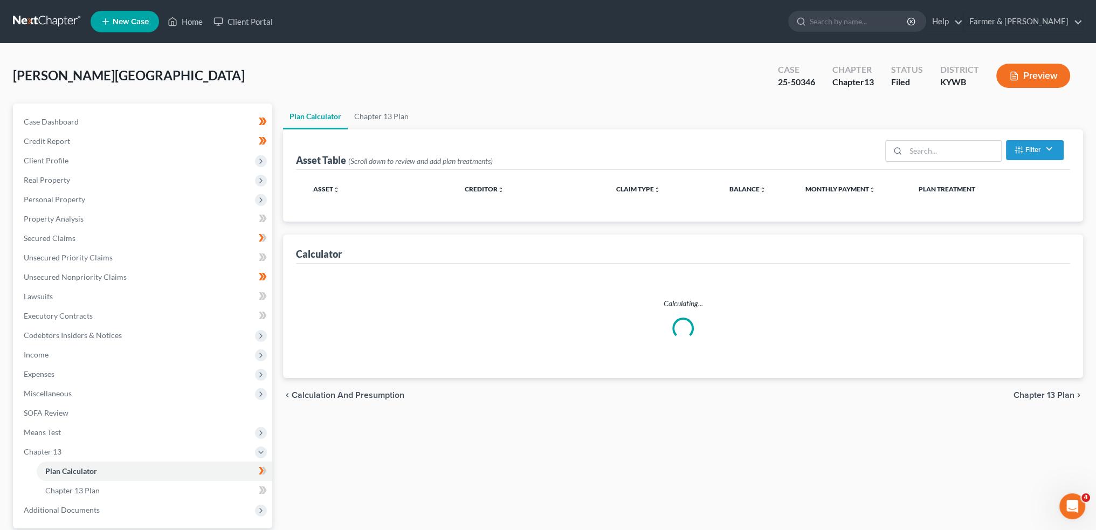
select select "59"
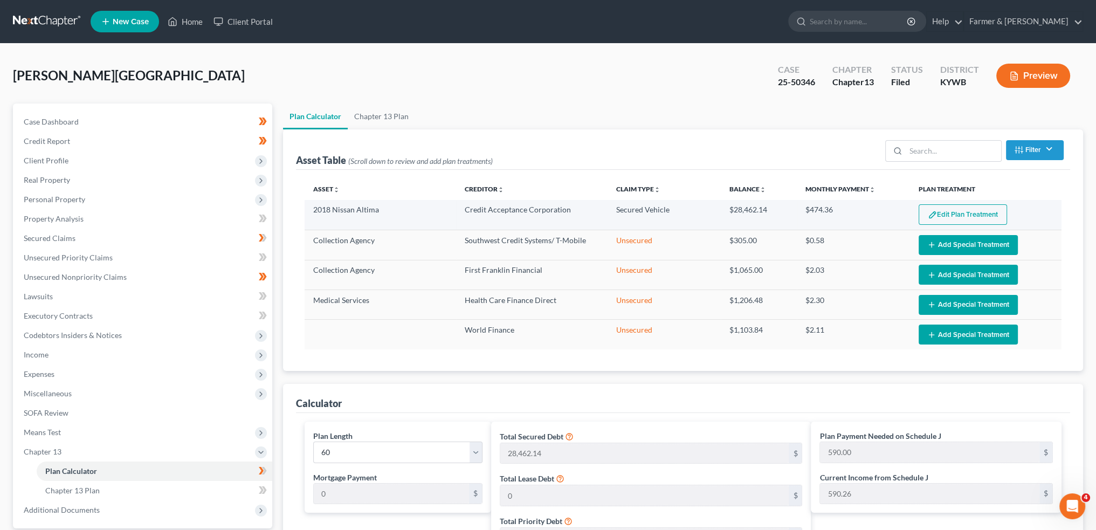
click at [951, 207] on button "Edit Plan Treatment" at bounding box center [963, 214] width 88 height 20
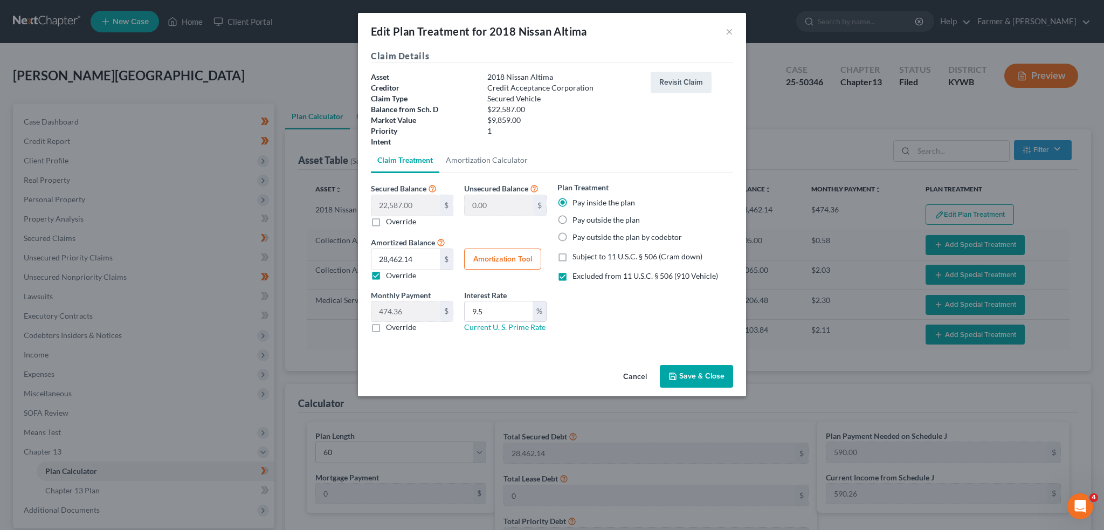
click at [712, 375] on button "Save & Close" at bounding box center [696, 376] width 73 height 23
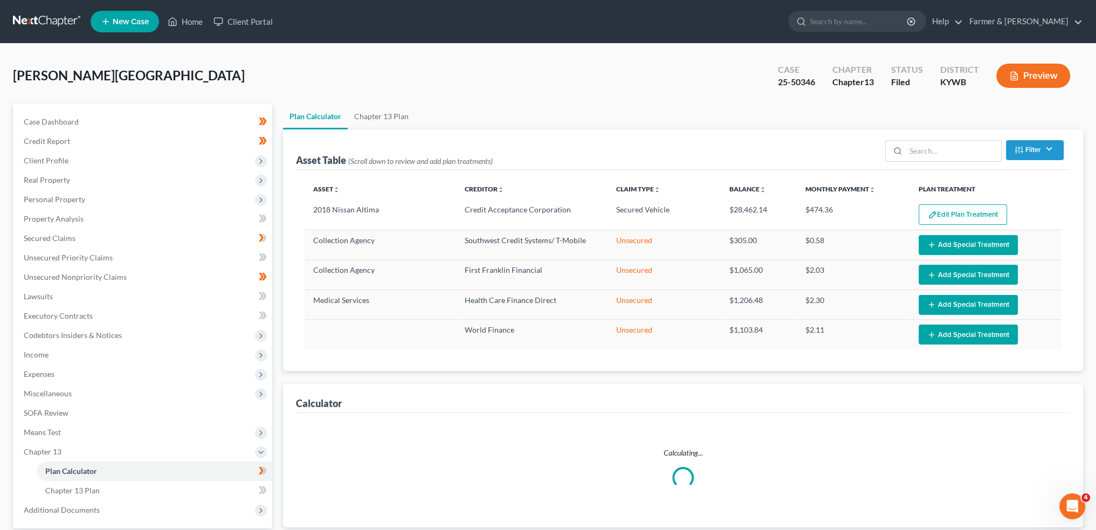
select select "59"
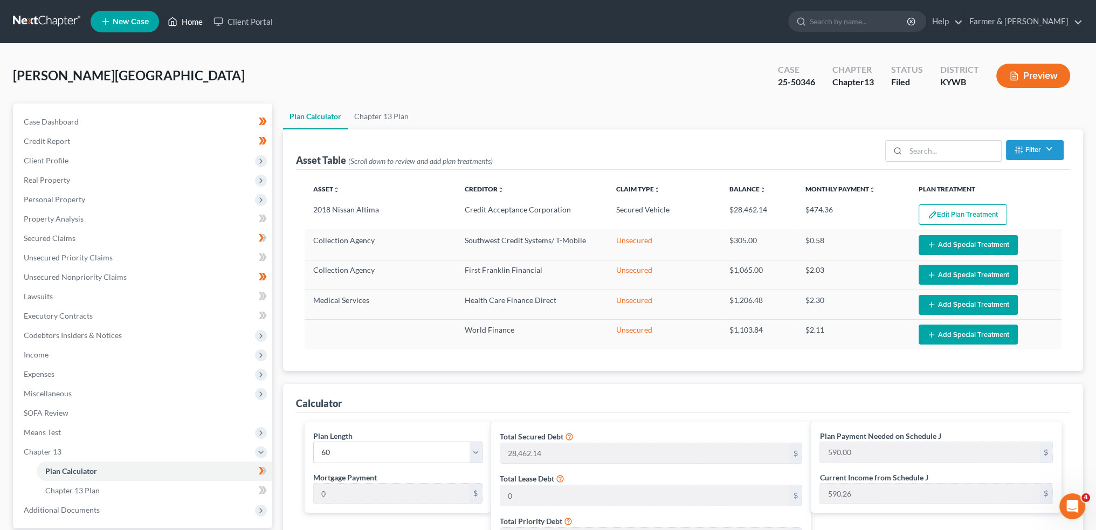
drag, startPoint x: 190, startPoint y: 16, endPoint x: 350, endPoint y: 87, distance: 176.0
click at [190, 16] on link "Home" at bounding box center [185, 21] width 46 height 19
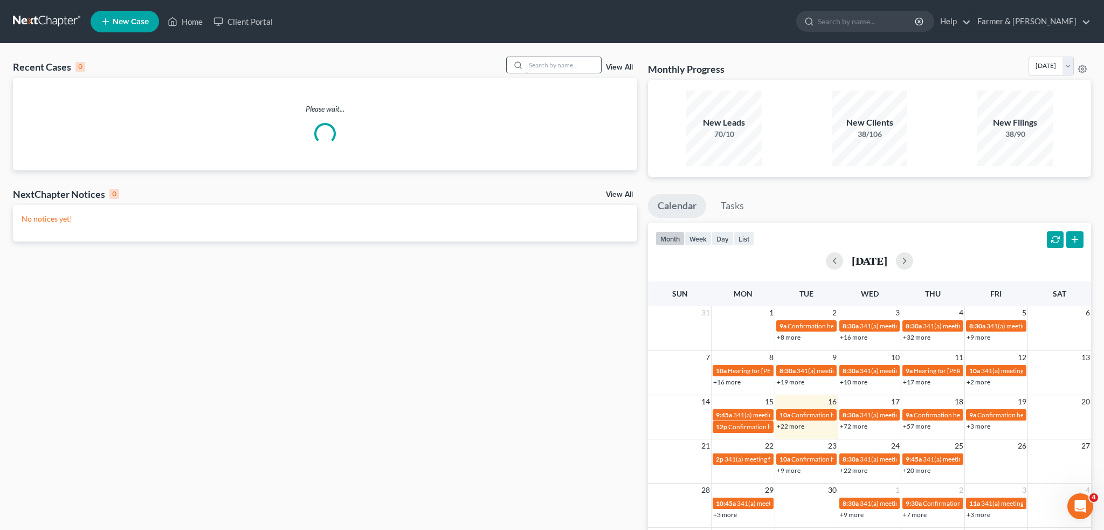
click at [561, 64] on input "search" at bounding box center [563, 65] width 75 height 16
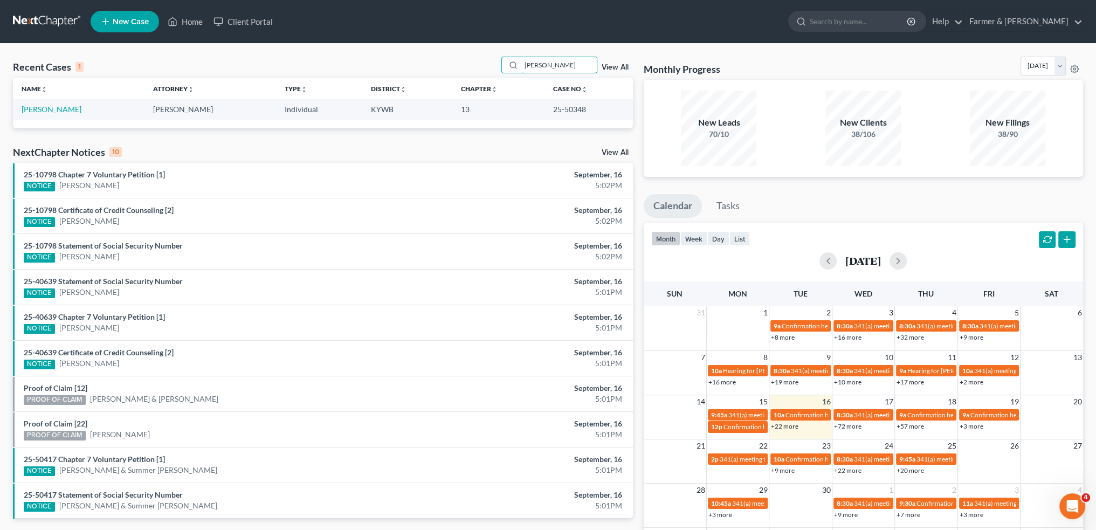
type input "SUSAN BEARD"
click at [40, 108] on link "[PERSON_NAME]" at bounding box center [52, 109] width 60 height 9
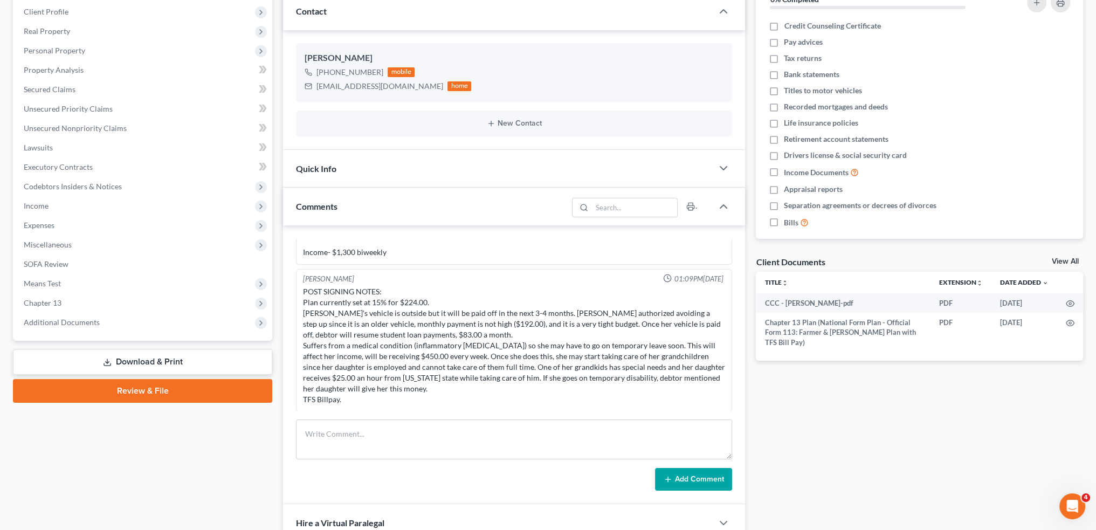
scroll to position [180, 0]
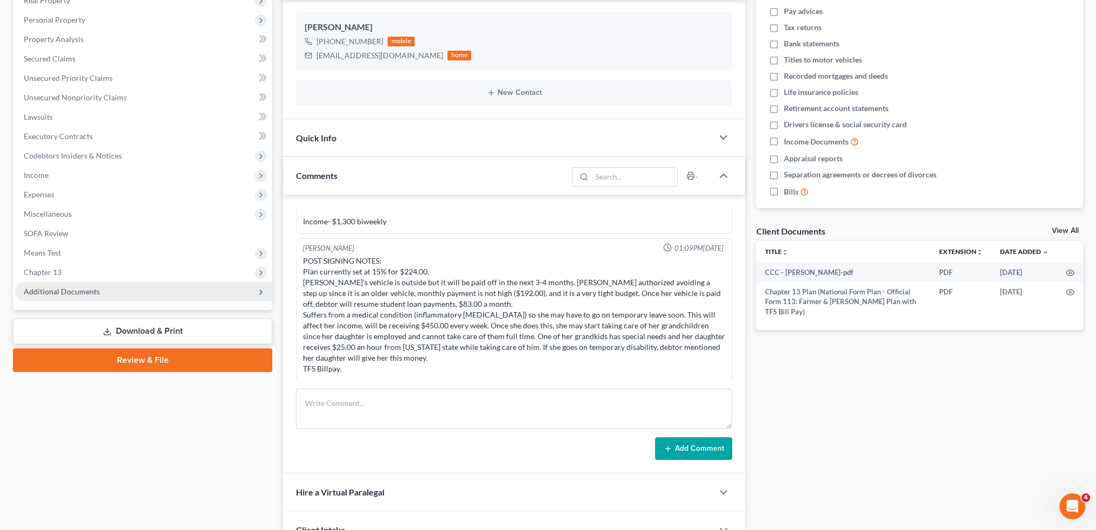
drag, startPoint x: 71, startPoint y: 270, endPoint x: 79, endPoint y: 293, distance: 24.9
click at [71, 270] on span "Chapter 13" at bounding box center [143, 272] width 257 height 19
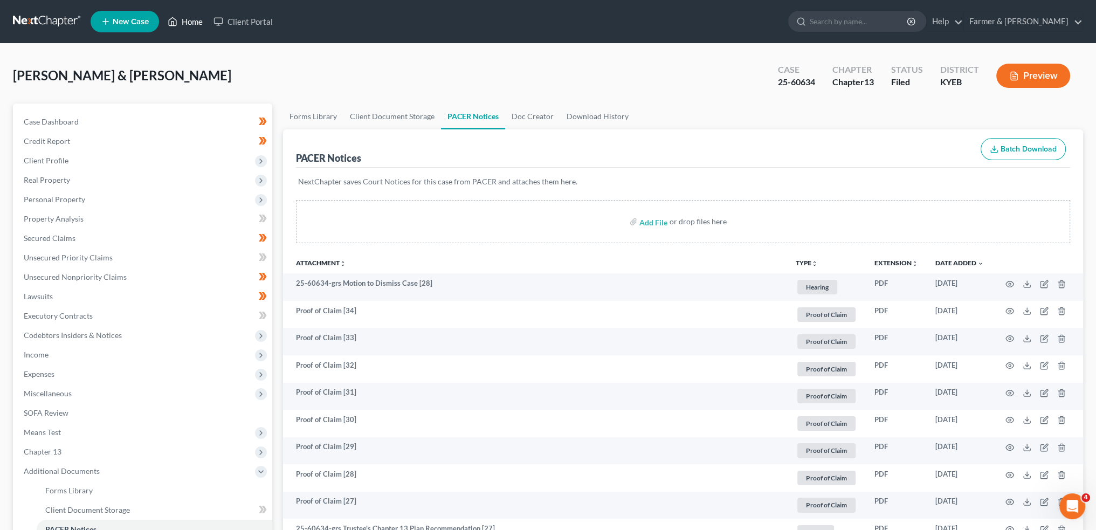
click at [188, 21] on link "Home" at bounding box center [185, 21] width 46 height 19
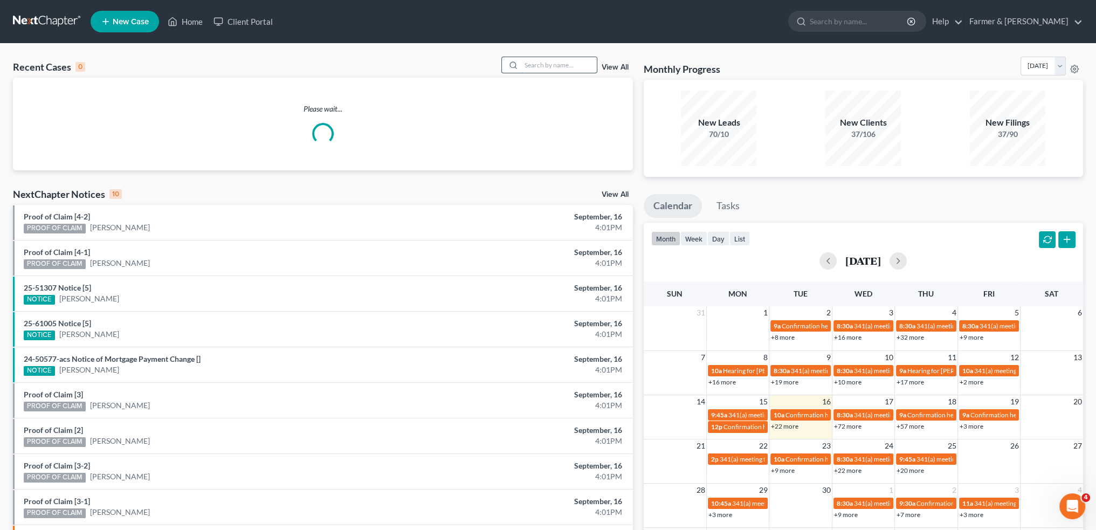
click at [553, 58] on input "search" at bounding box center [558, 65] width 75 height 16
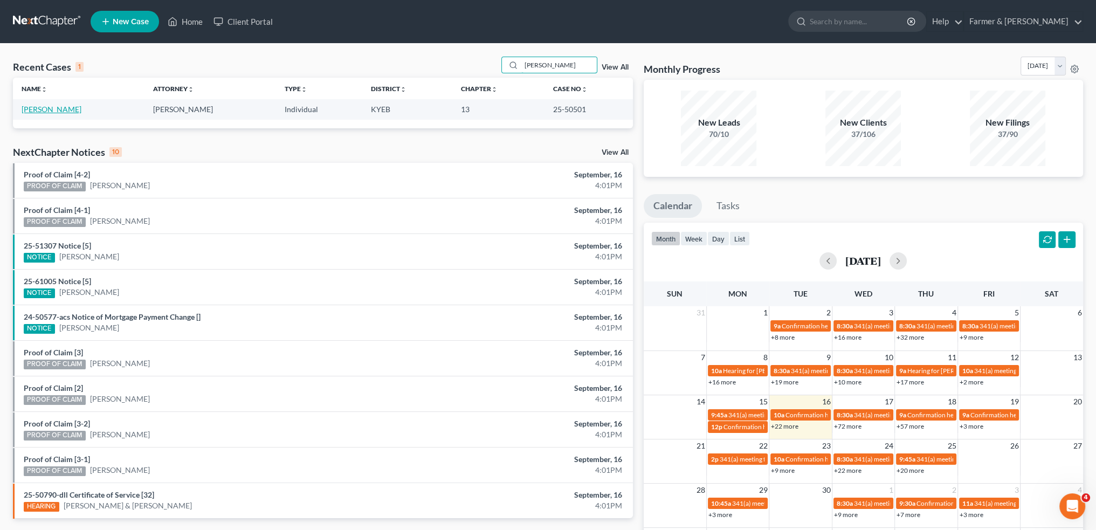
type input "[PERSON_NAME]"
click at [47, 112] on link "[PERSON_NAME]" at bounding box center [52, 109] width 60 height 9
click at [35, 107] on link "[PERSON_NAME]" at bounding box center [52, 109] width 60 height 9
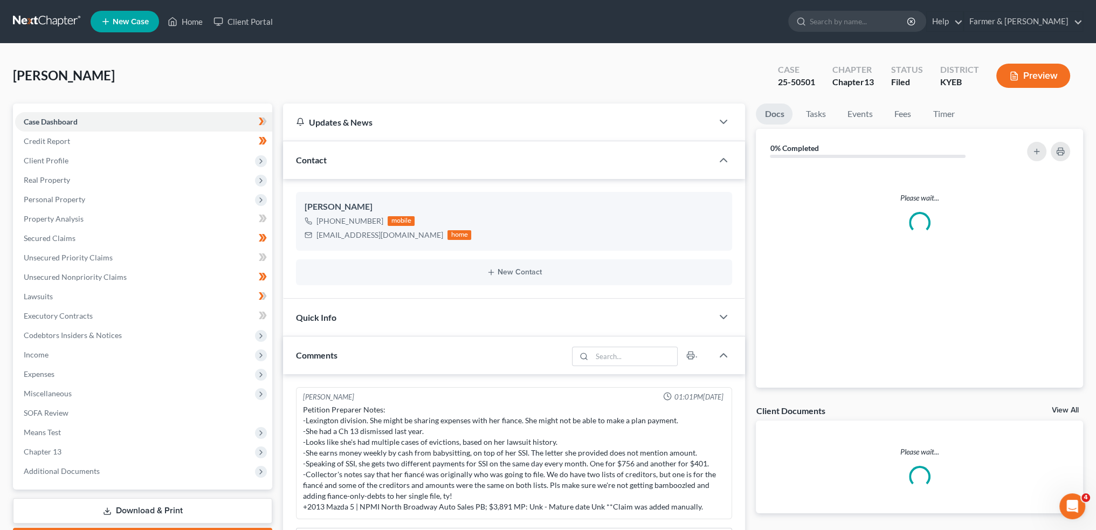
scroll to position [235, 0]
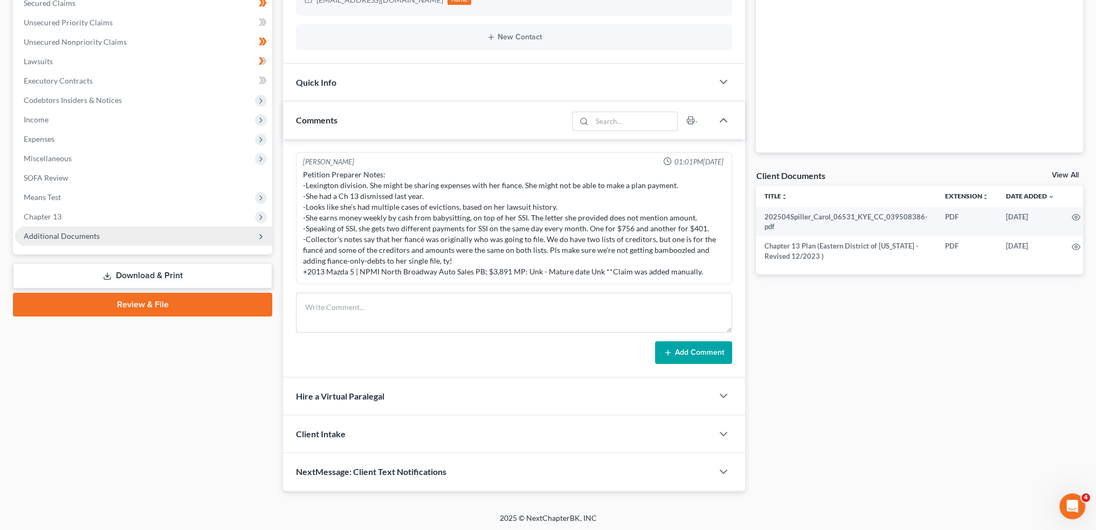
click at [91, 239] on span "Additional Documents" at bounding box center [62, 235] width 76 height 9
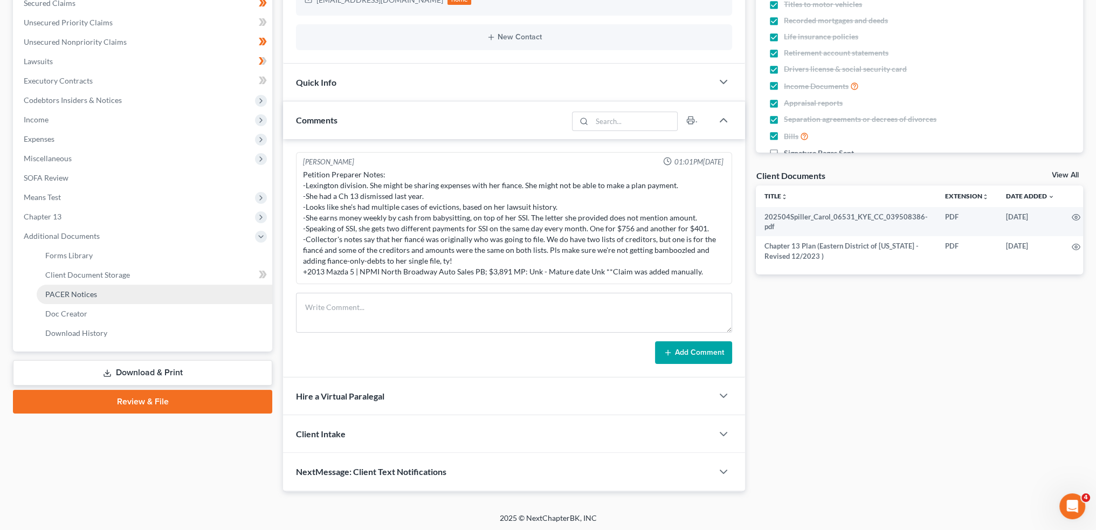
click at [88, 292] on span "PACER Notices" at bounding box center [71, 294] width 52 height 9
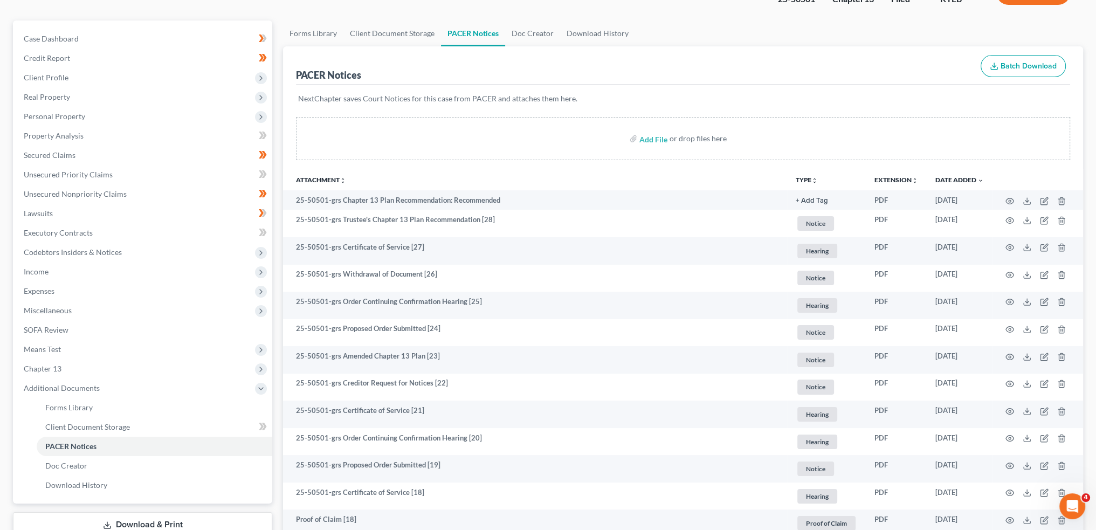
scroll to position [73, 0]
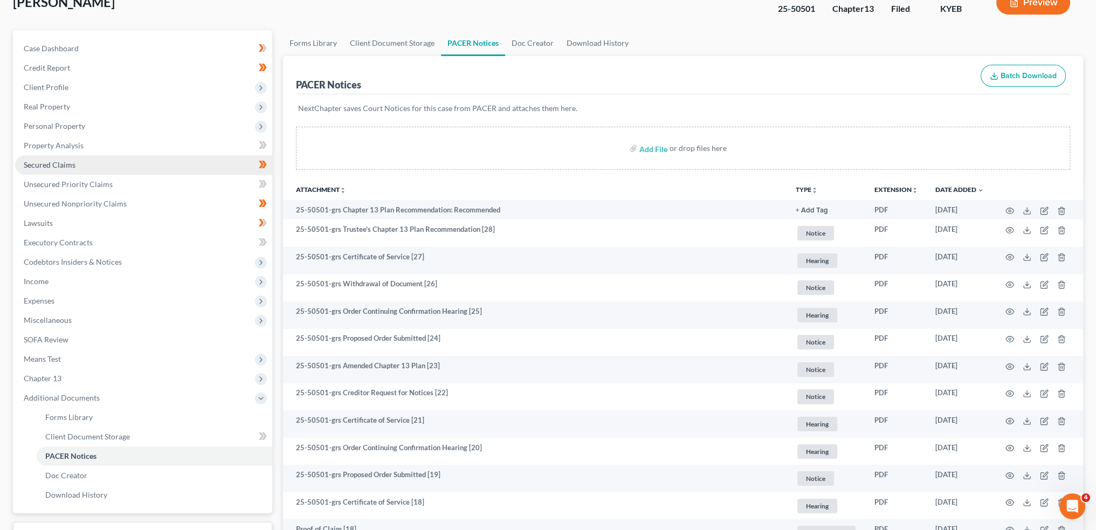
click at [98, 168] on link "Secured Claims" at bounding box center [143, 164] width 257 height 19
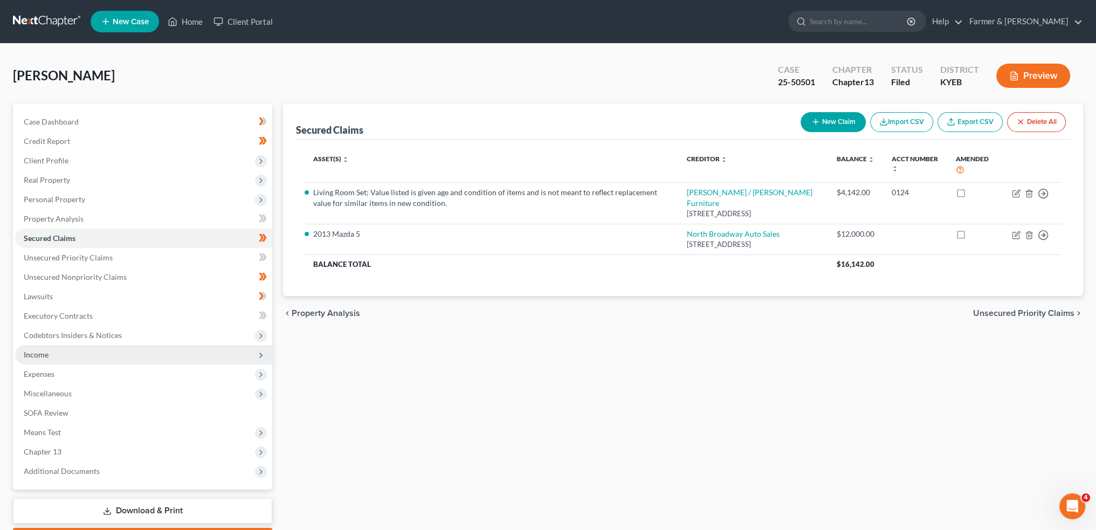
scroll to position [61, 0]
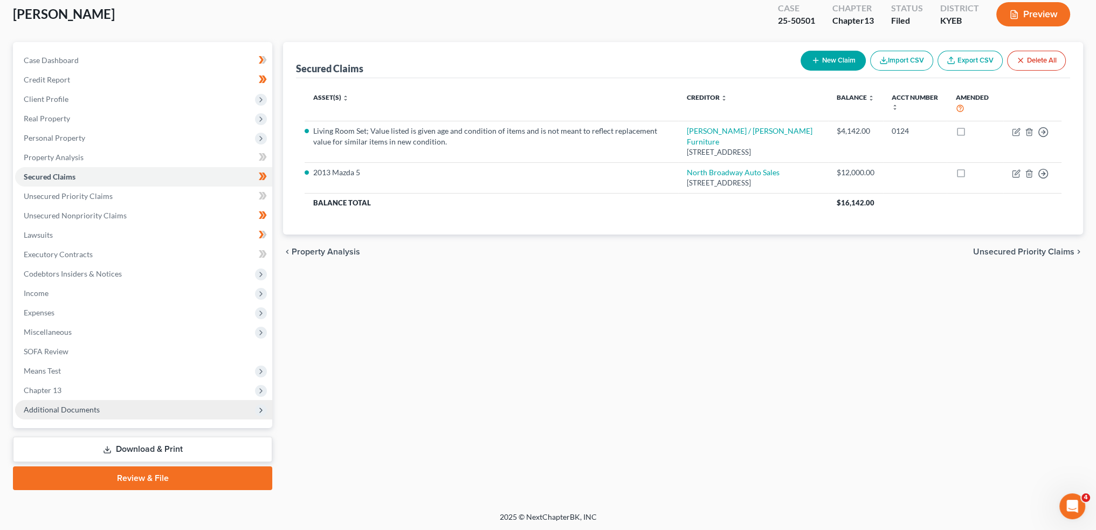
click at [107, 410] on span "Additional Documents" at bounding box center [143, 409] width 257 height 19
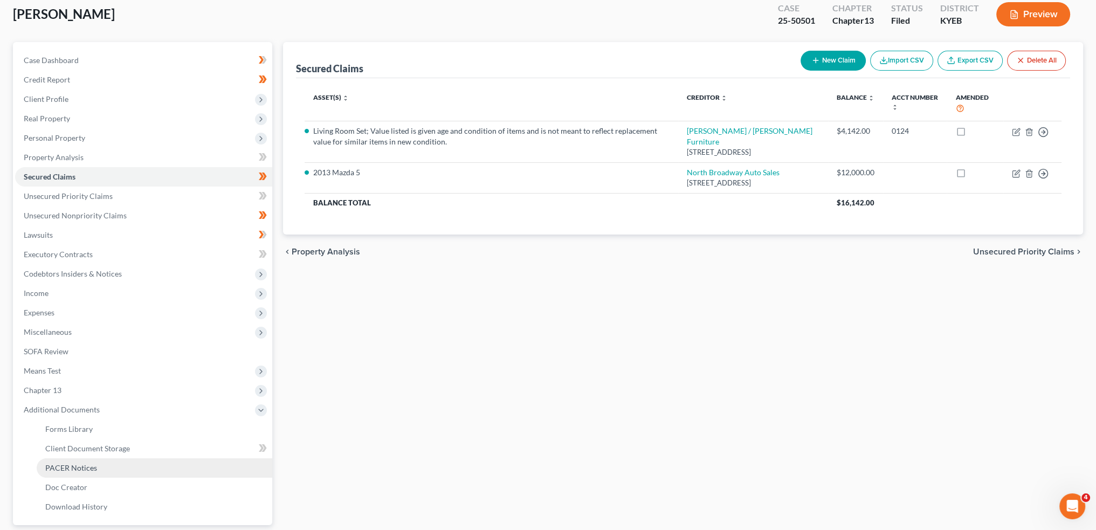
click at [108, 463] on link "PACER Notices" at bounding box center [155, 467] width 236 height 19
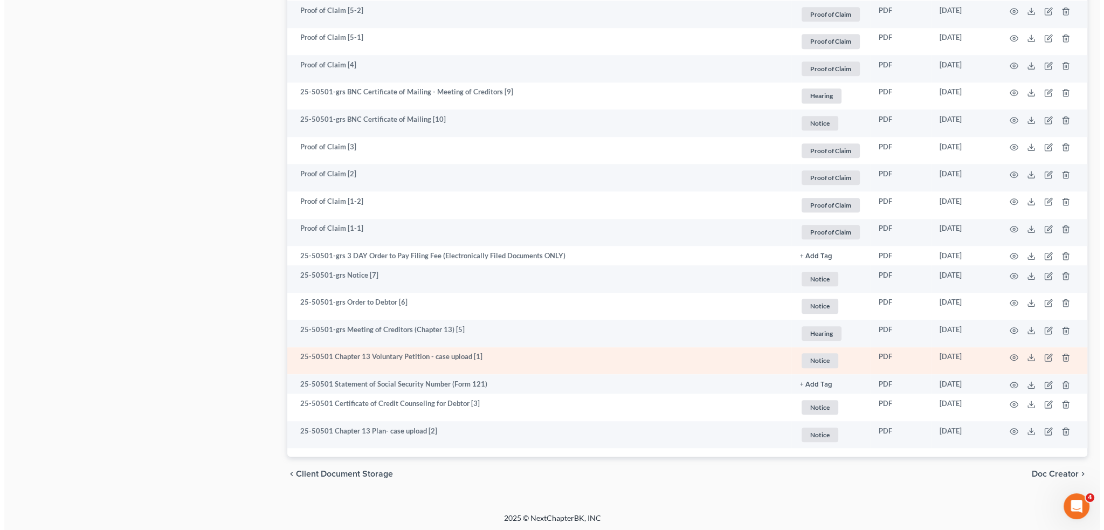
scroll to position [1241, 0]
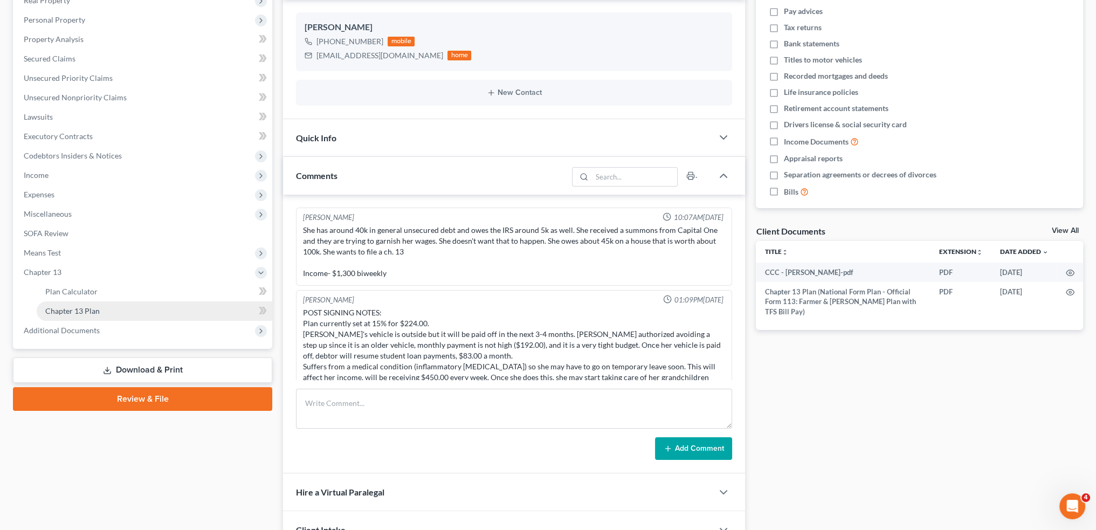
scroll to position [52, 0]
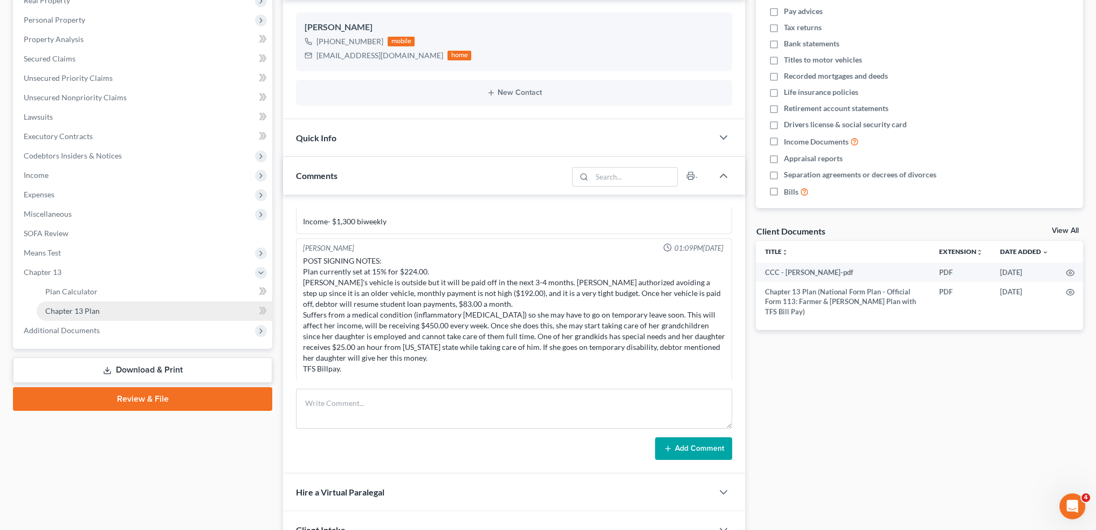
click at [84, 308] on span "Chapter 13 Plan" at bounding box center [72, 310] width 54 height 9
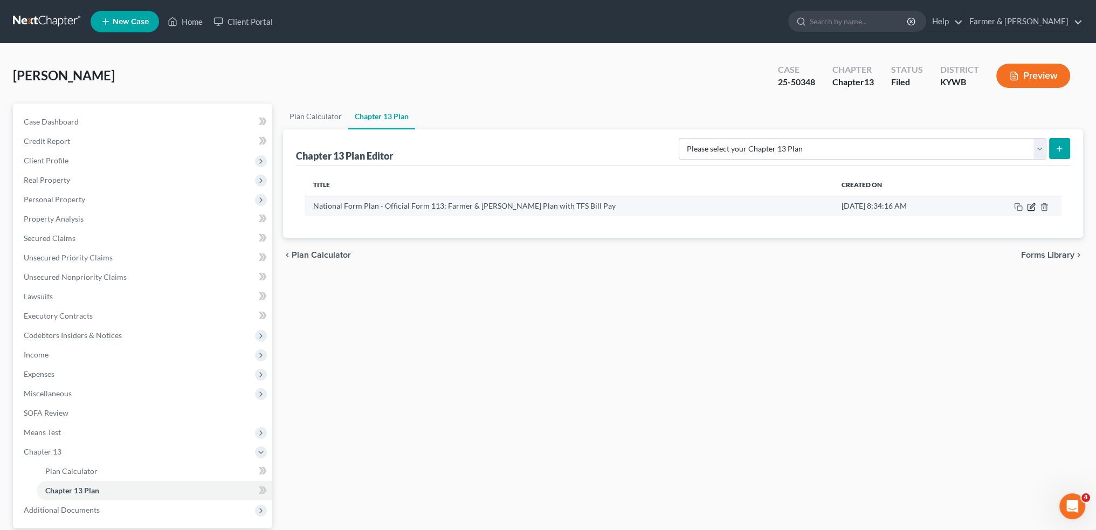
click at [1029, 204] on icon "button" at bounding box center [1031, 207] width 9 height 9
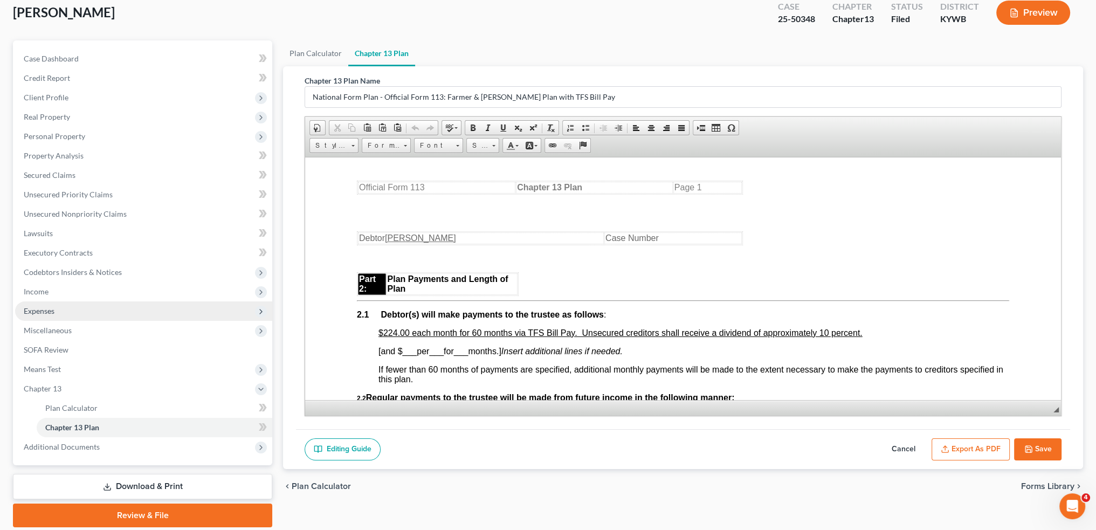
scroll to position [100, 0]
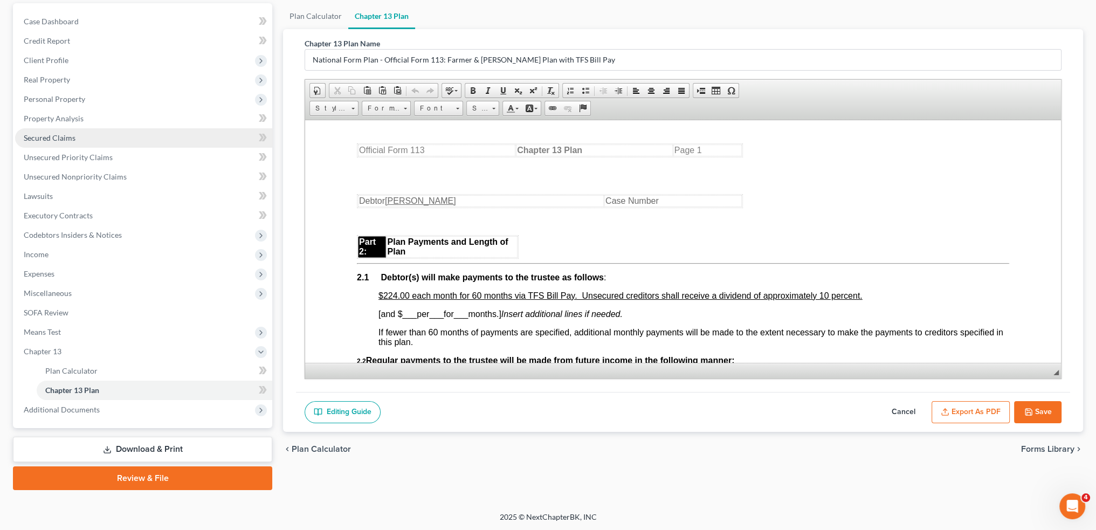
click at [99, 135] on link "Secured Claims" at bounding box center [143, 137] width 257 height 19
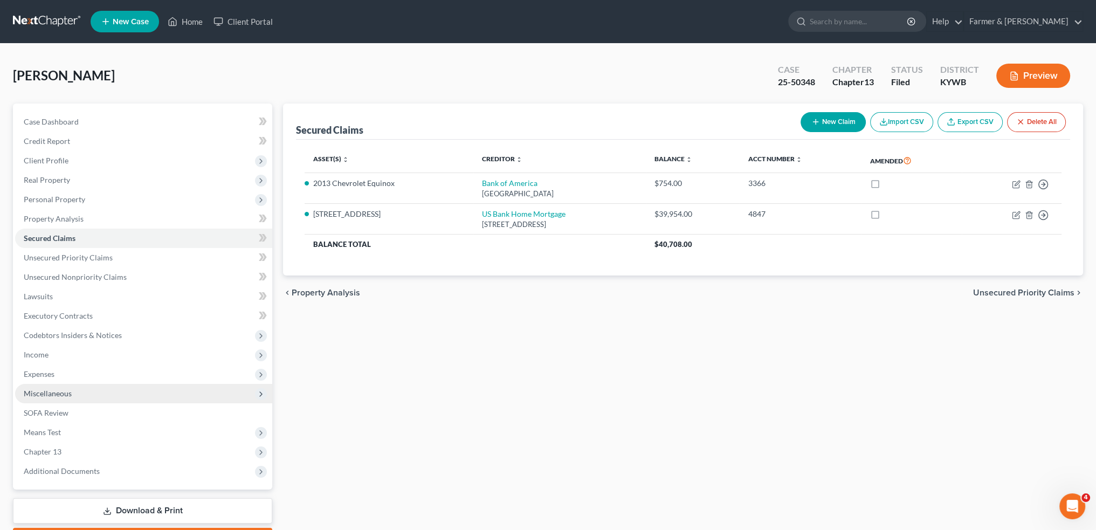
scroll to position [61, 0]
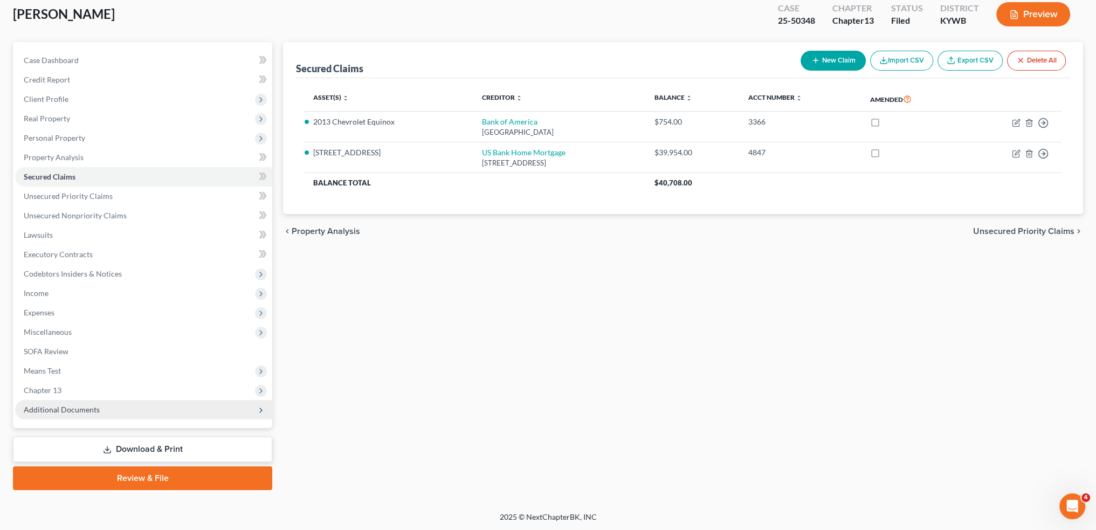
click at [100, 408] on span "Additional Documents" at bounding box center [143, 409] width 257 height 19
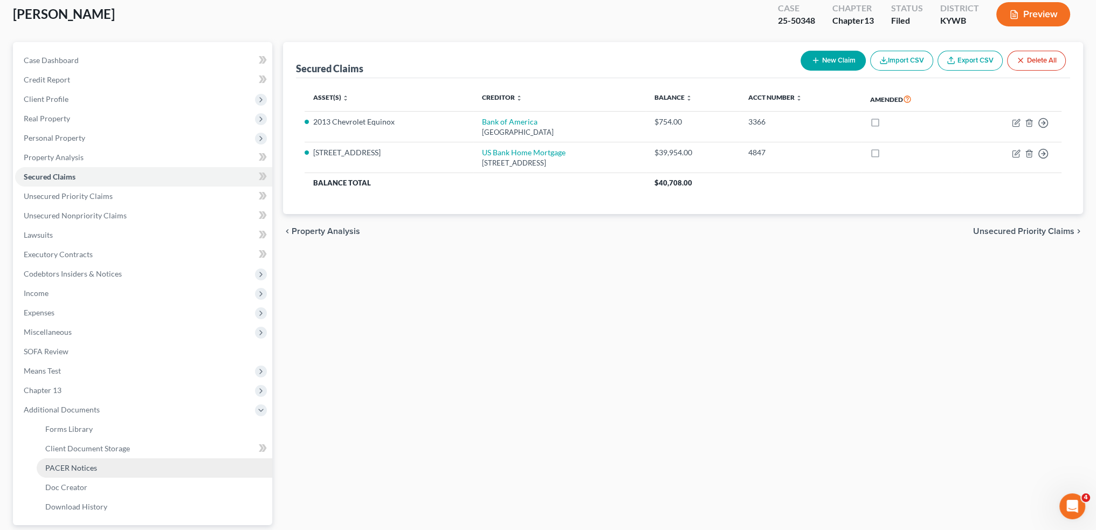
click at [98, 468] on link "PACER Notices" at bounding box center [155, 467] width 236 height 19
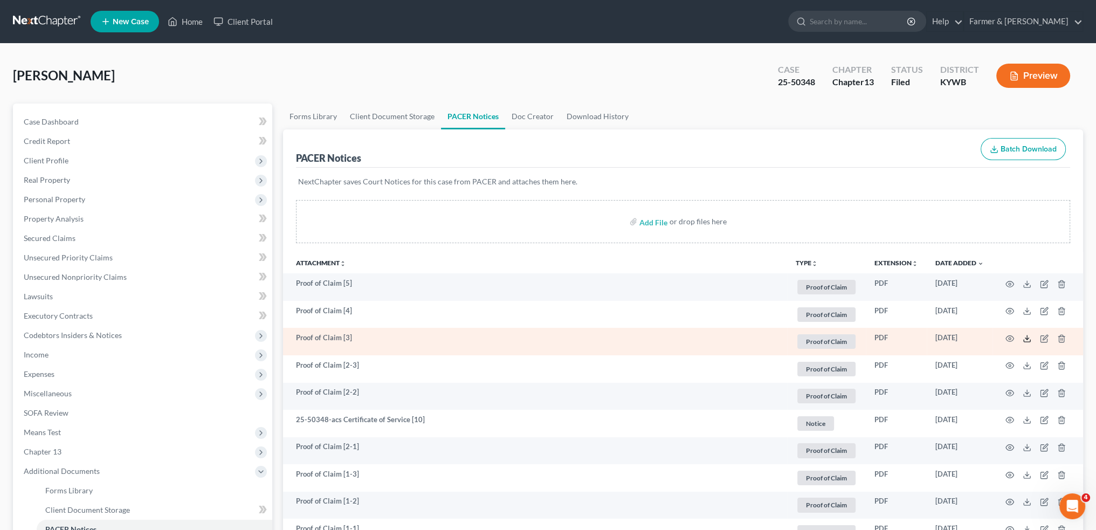
click at [1027, 338] on polyline at bounding box center [1028, 339] width 4 height 2
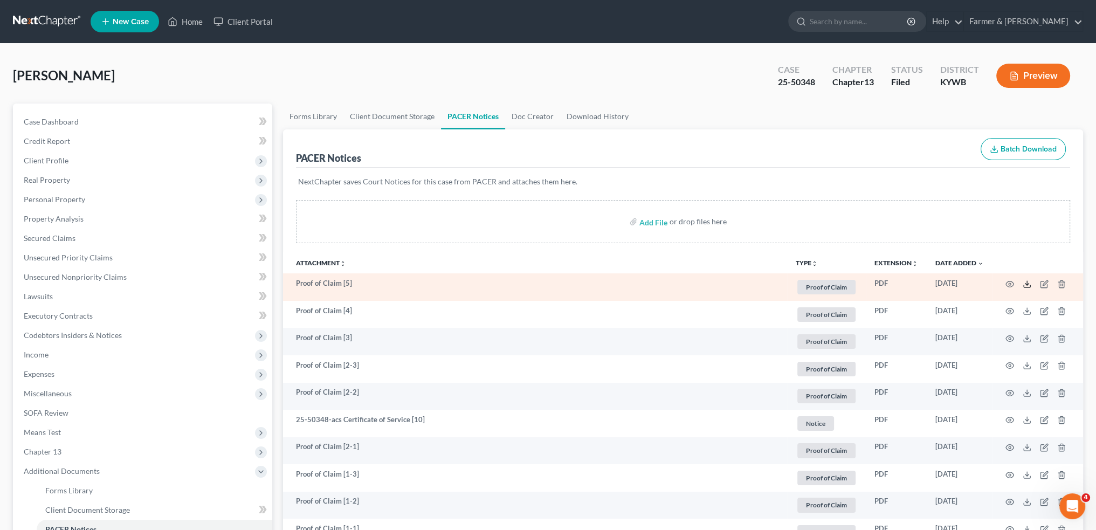
click at [1026, 284] on icon at bounding box center [1027, 284] width 9 height 9
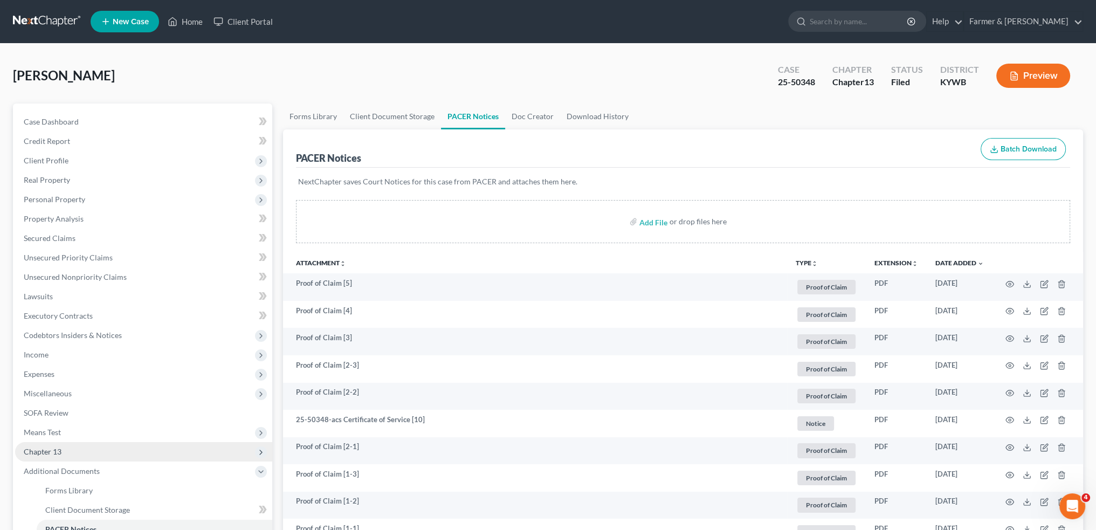
drag, startPoint x: 95, startPoint y: 448, endPoint x: 97, endPoint y: 453, distance: 6.1
click at [95, 448] on span "Chapter 13" at bounding box center [143, 451] width 257 height 19
drag, startPoint x: 99, startPoint y: 466, endPoint x: 235, endPoint y: 457, distance: 136.2
click at [99, 467] on link "Plan Calculator" at bounding box center [155, 471] width 236 height 19
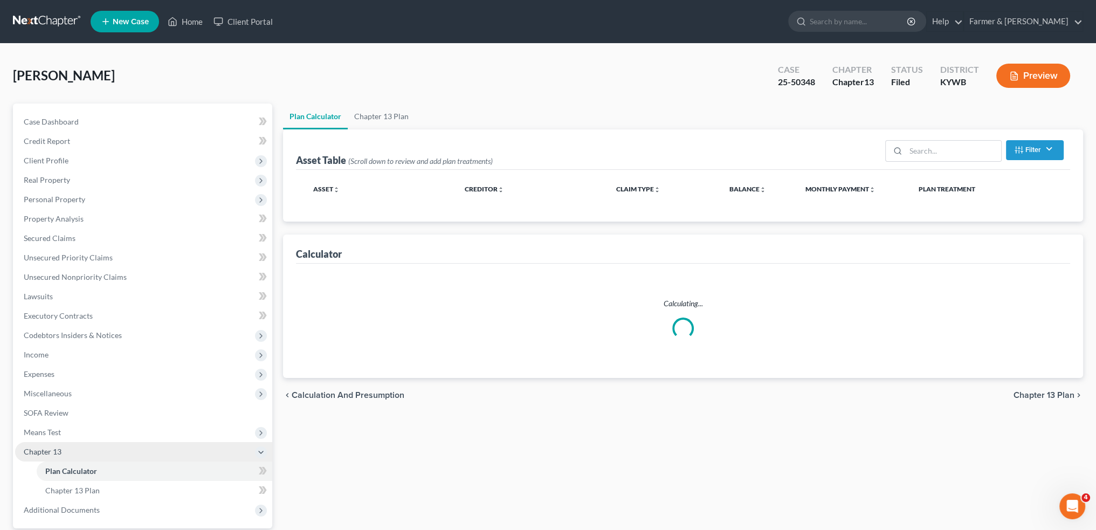
select select "59"
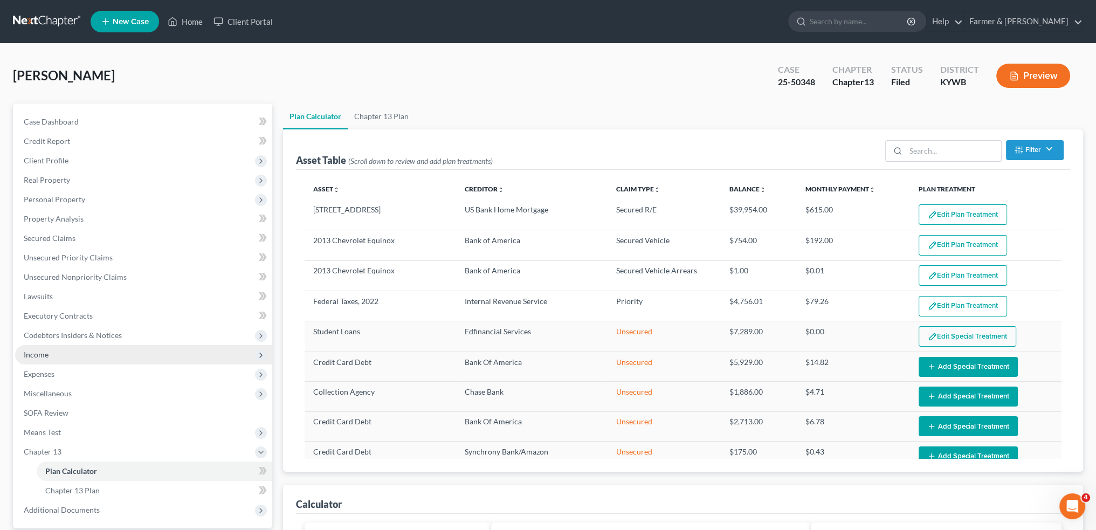
scroll to position [90, 0]
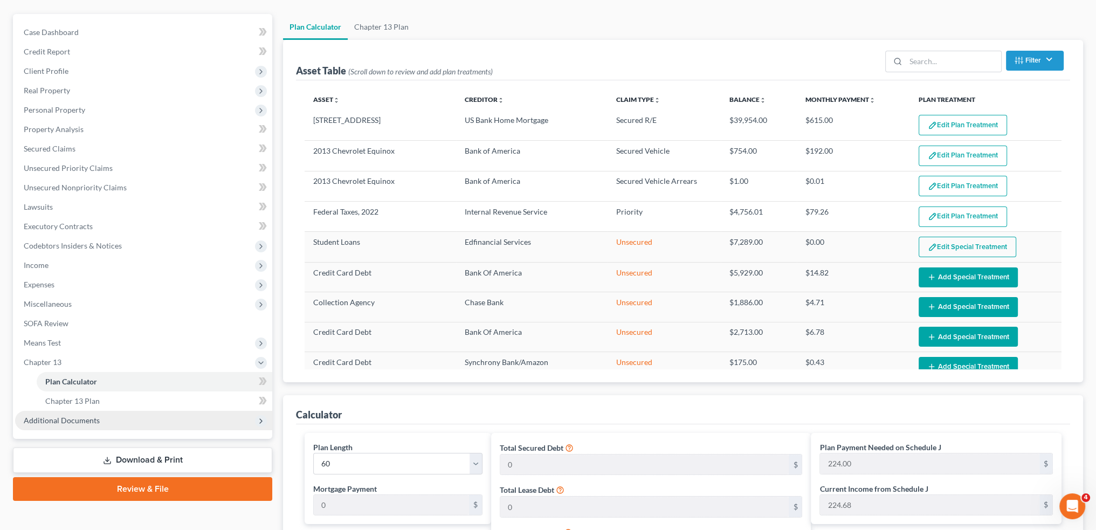
click at [110, 419] on span "Additional Documents" at bounding box center [143, 420] width 257 height 19
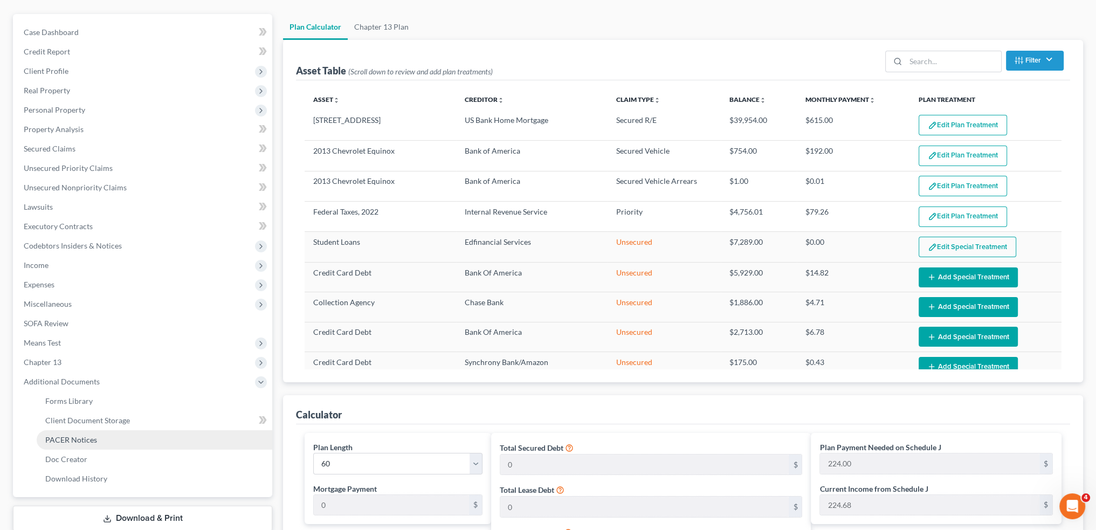
click at [105, 440] on link "PACER Notices" at bounding box center [155, 439] width 236 height 19
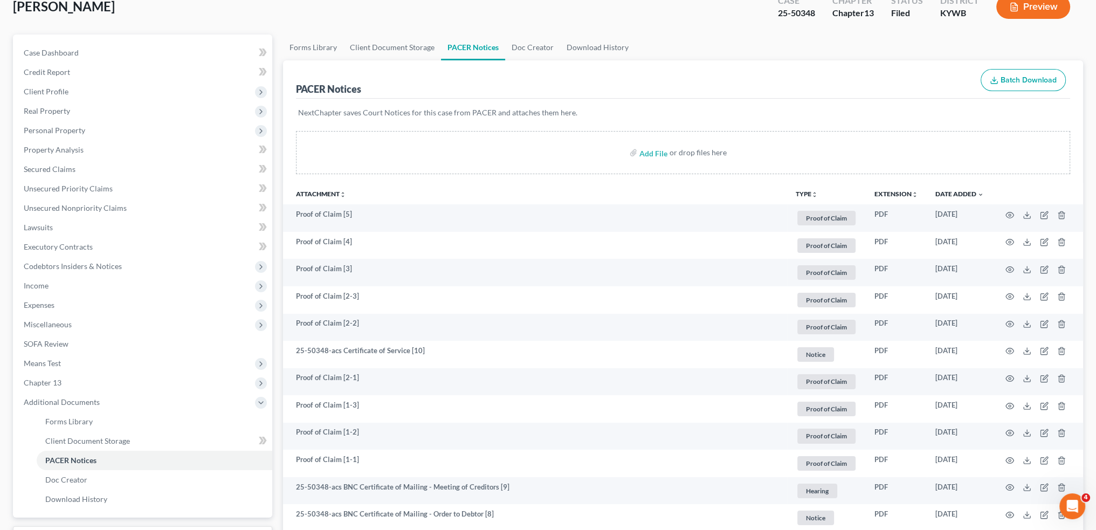
scroll to position [90, 0]
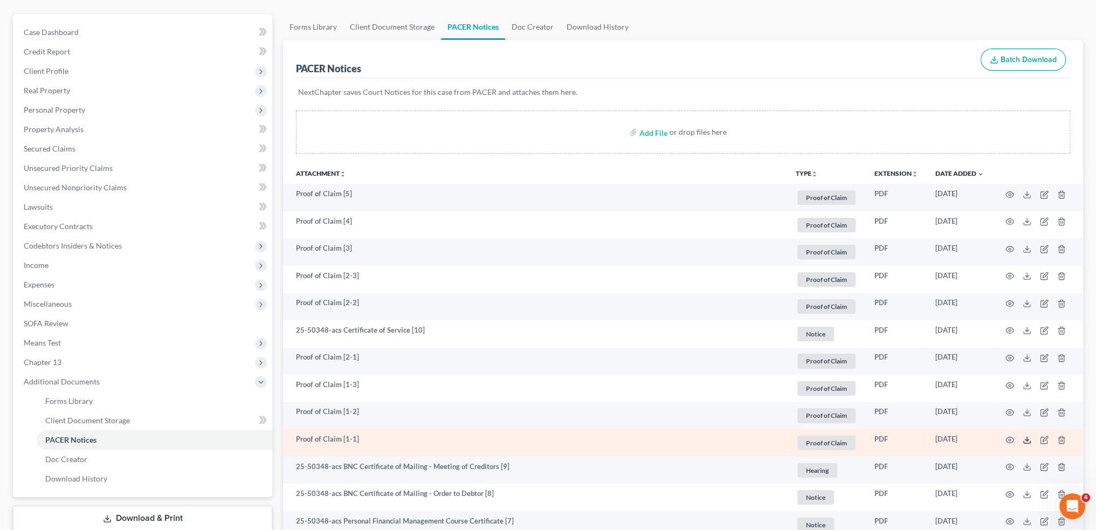
click at [1026, 439] on icon at bounding box center [1027, 440] width 9 height 9
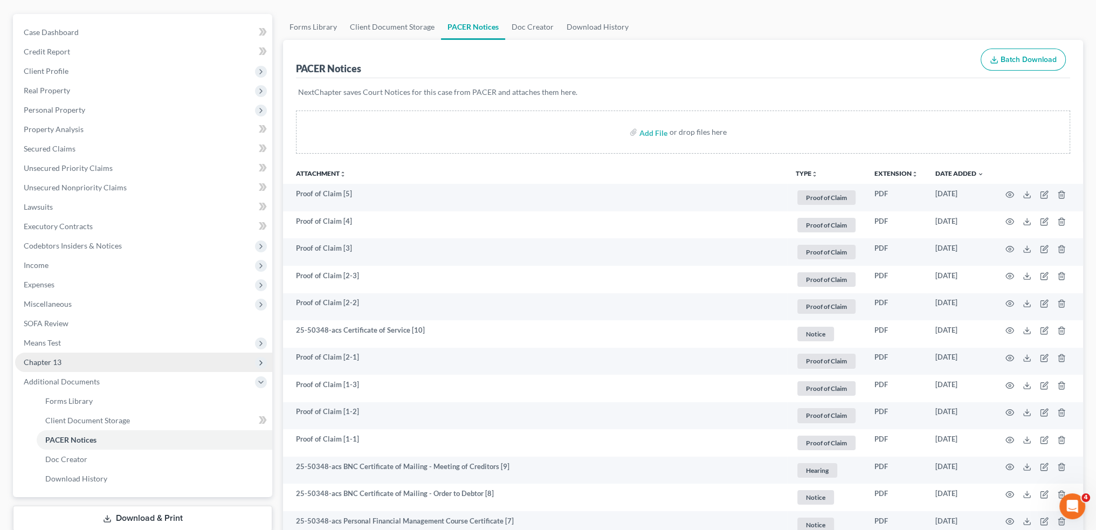
click at [88, 361] on span "Chapter 13" at bounding box center [143, 362] width 257 height 19
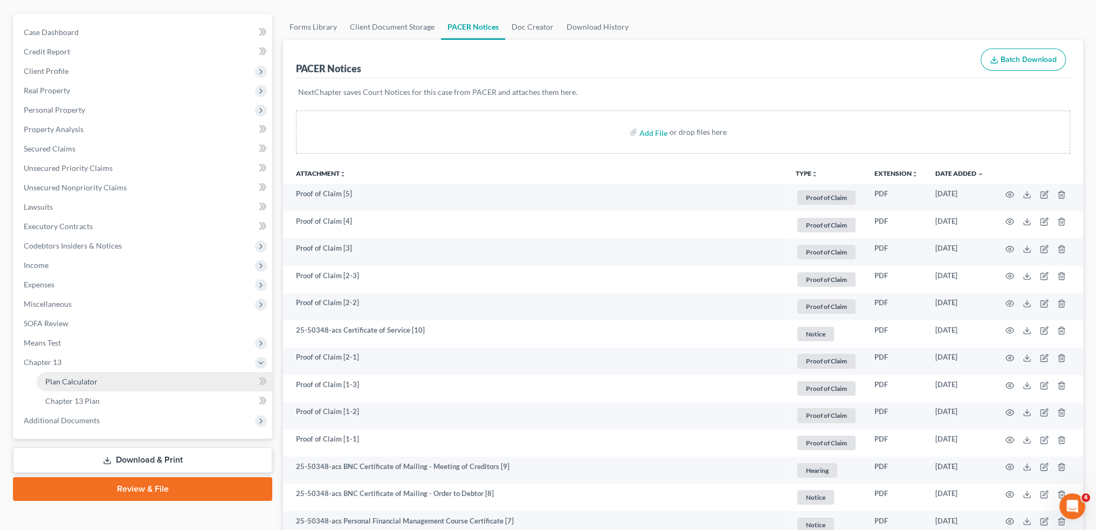
click at [79, 381] on span "Plan Calculator" at bounding box center [71, 381] width 52 height 9
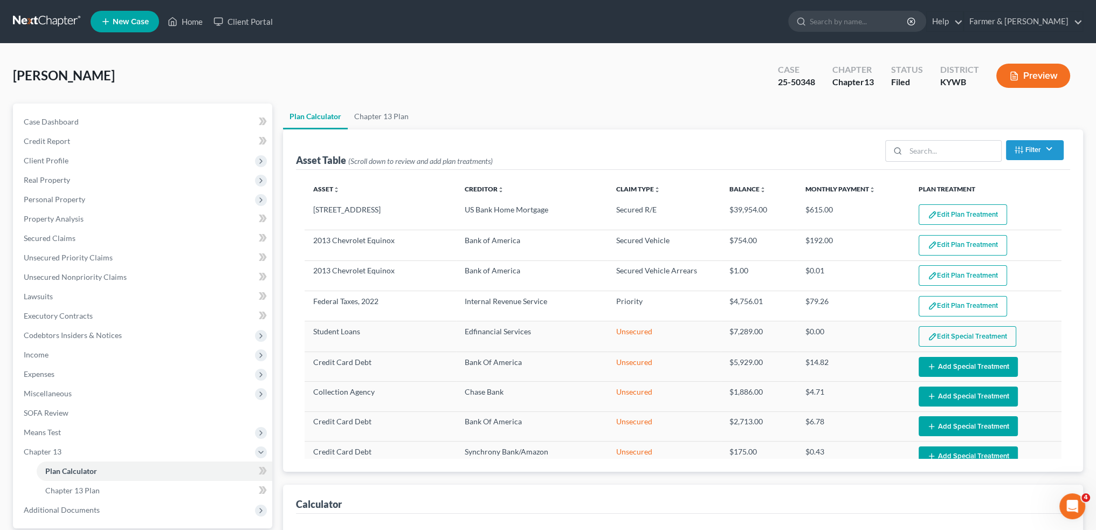
select select "59"
click at [110, 257] on link "Unsecured Priority Claims" at bounding box center [143, 257] width 257 height 19
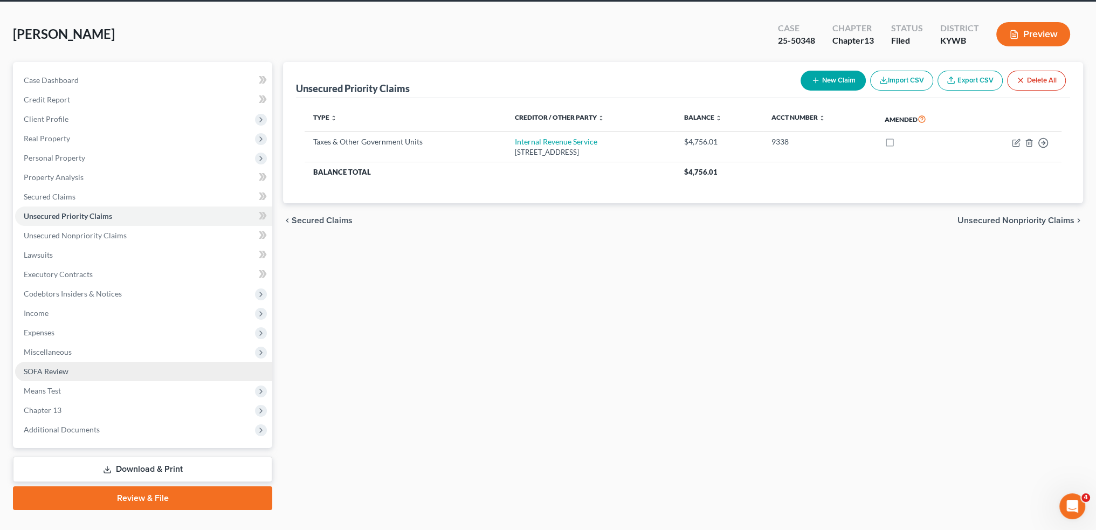
scroll to position [61, 0]
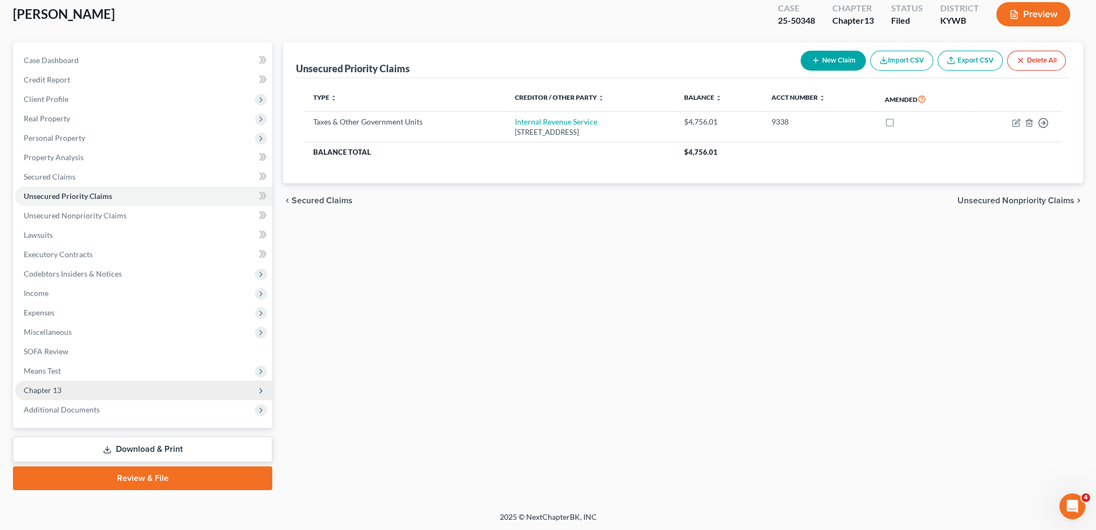
click at [68, 397] on span "Chapter 13" at bounding box center [143, 390] width 257 height 19
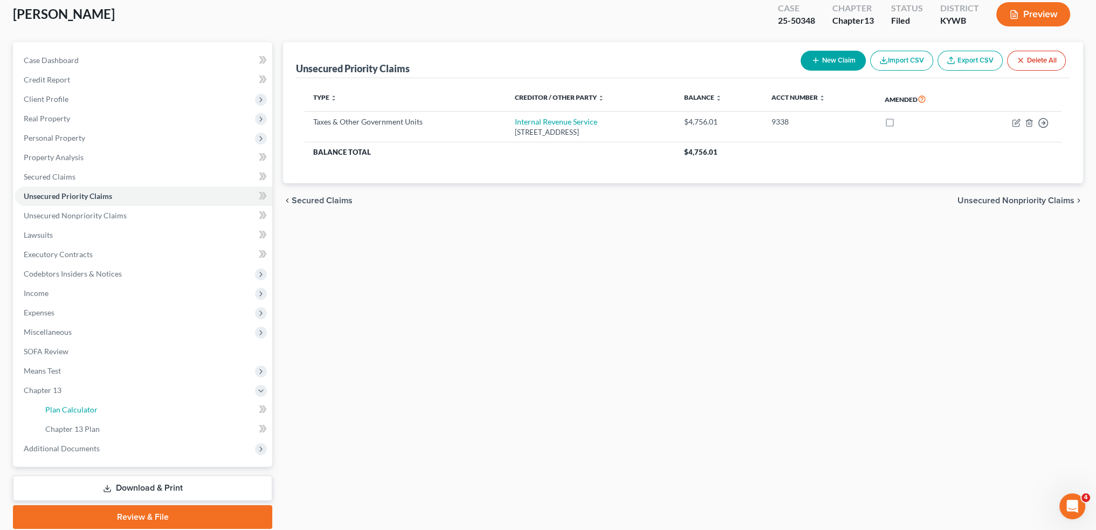
drag, startPoint x: 68, startPoint y: 410, endPoint x: 608, endPoint y: 368, distance: 541.4
click at [68, 410] on span "Plan Calculator" at bounding box center [71, 409] width 52 height 9
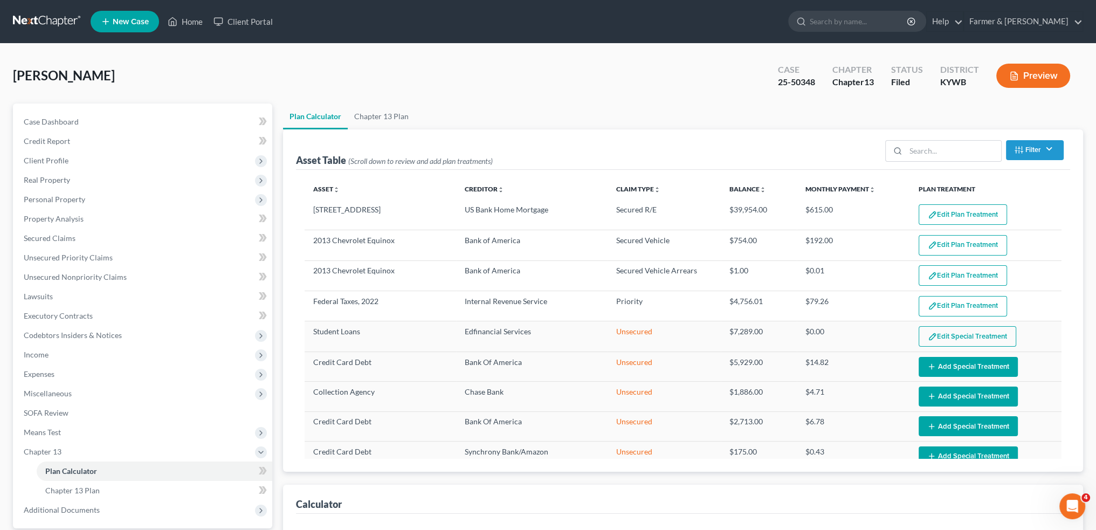
select select "59"
drag, startPoint x: 181, startPoint y: 21, endPoint x: 526, endPoint y: 132, distance: 362.0
click at [181, 21] on link "Home" at bounding box center [185, 21] width 46 height 19
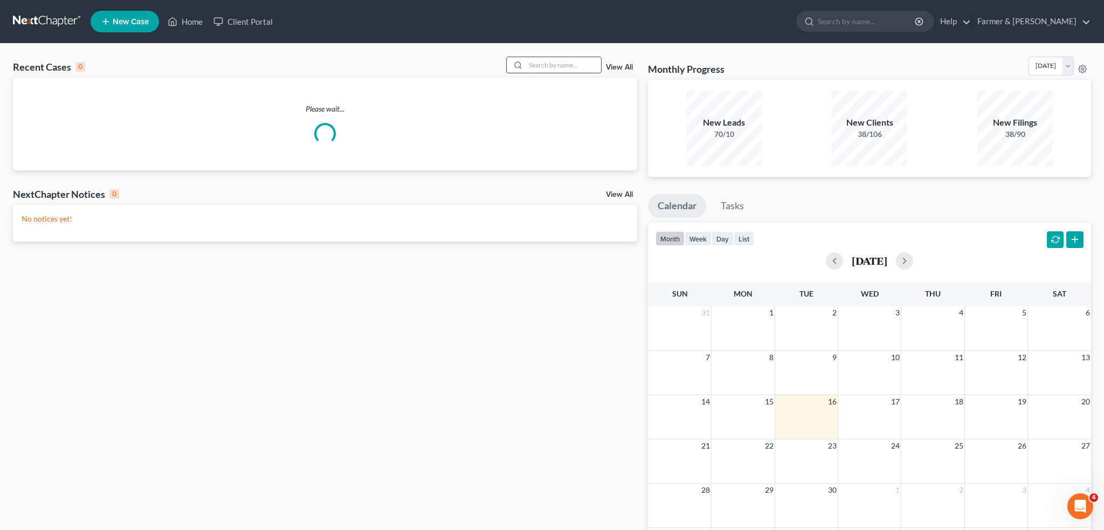
click at [582, 63] on input "search" at bounding box center [563, 65] width 75 height 16
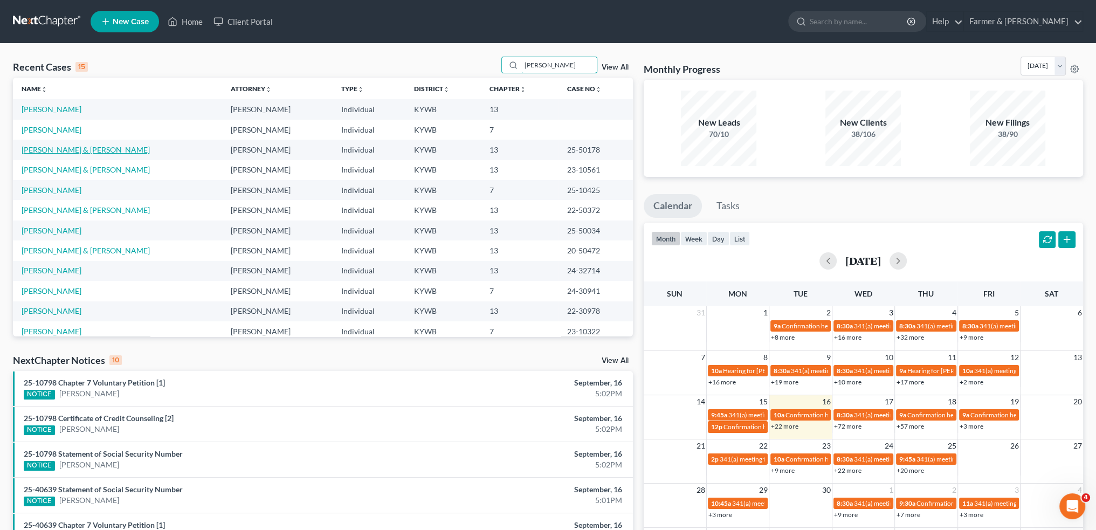
type input "brewer"
click at [87, 146] on link "Brewer, Mitchell & Ginger" at bounding box center [86, 149] width 128 height 9
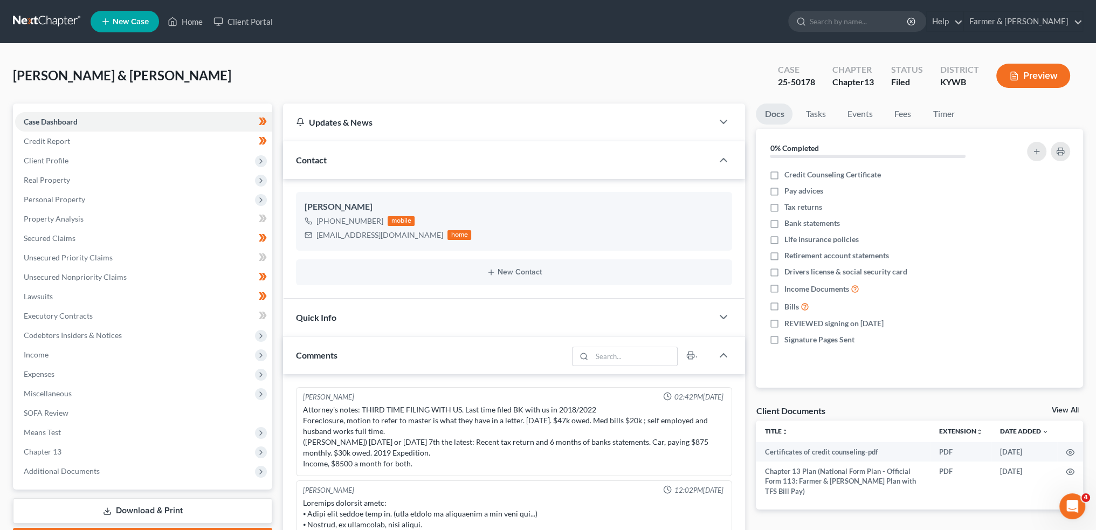
scroll to position [328, 0]
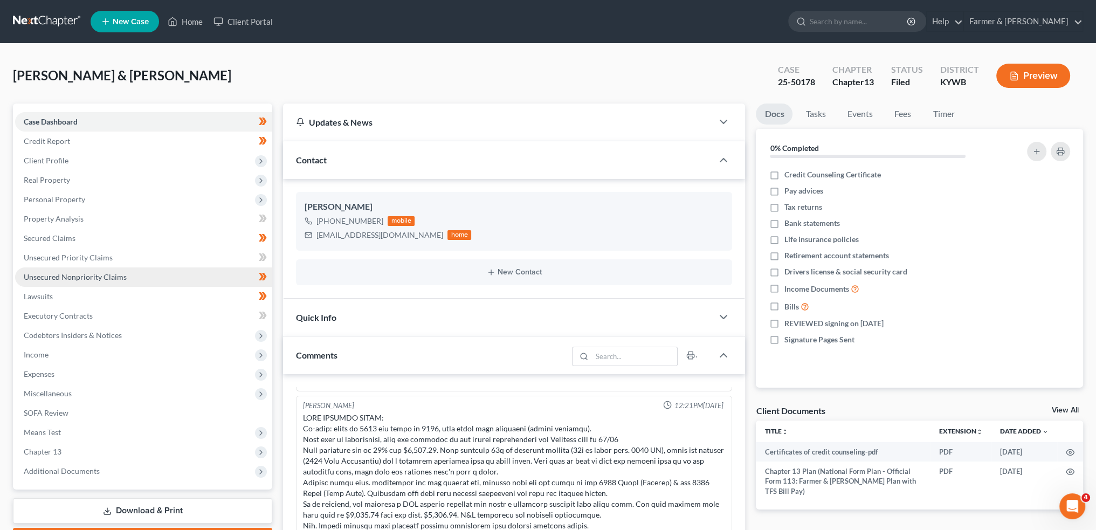
click at [133, 278] on link "Unsecured Nonpriority Claims" at bounding box center [143, 276] width 257 height 19
click at [142, 276] on link "Unsecured Nonpriority Claims" at bounding box center [143, 276] width 257 height 19
click at [113, 272] on span "Unsecured Nonpriority Claims" at bounding box center [75, 276] width 103 height 9
click at [86, 275] on span "Unsecured Nonpriority Claims" at bounding box center [75, 276] width 103 height 9
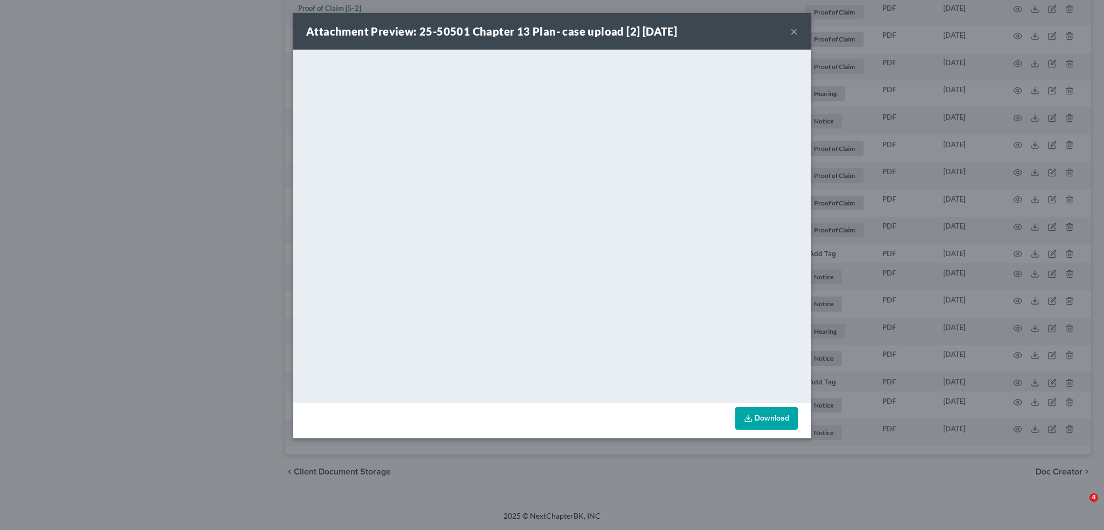
click at [792, 32] on button "×" at bounding box center [794, 31] width 8 height 13
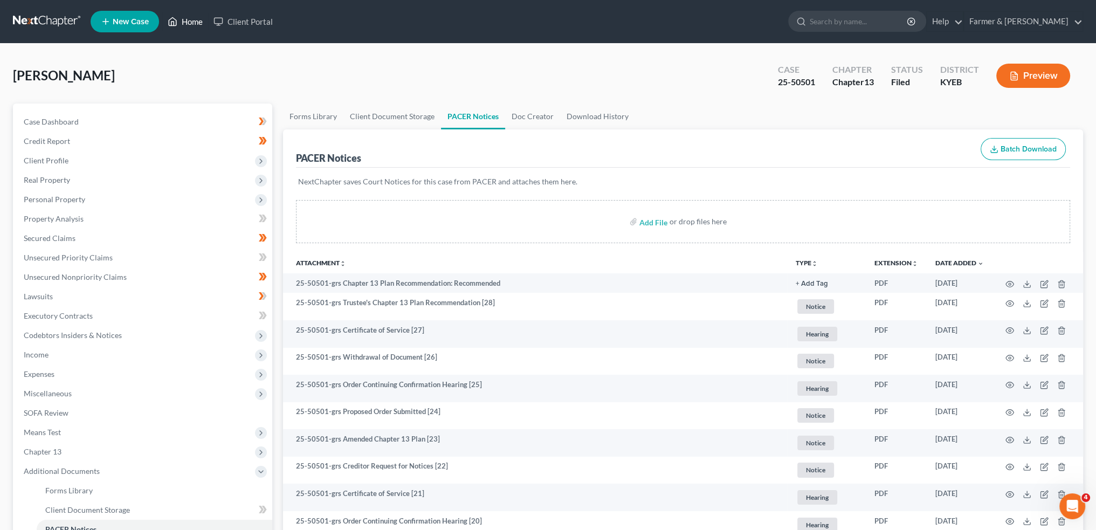
click at [197, 22] on link "Home" at bounding box center [185, 21] width 46 height 19
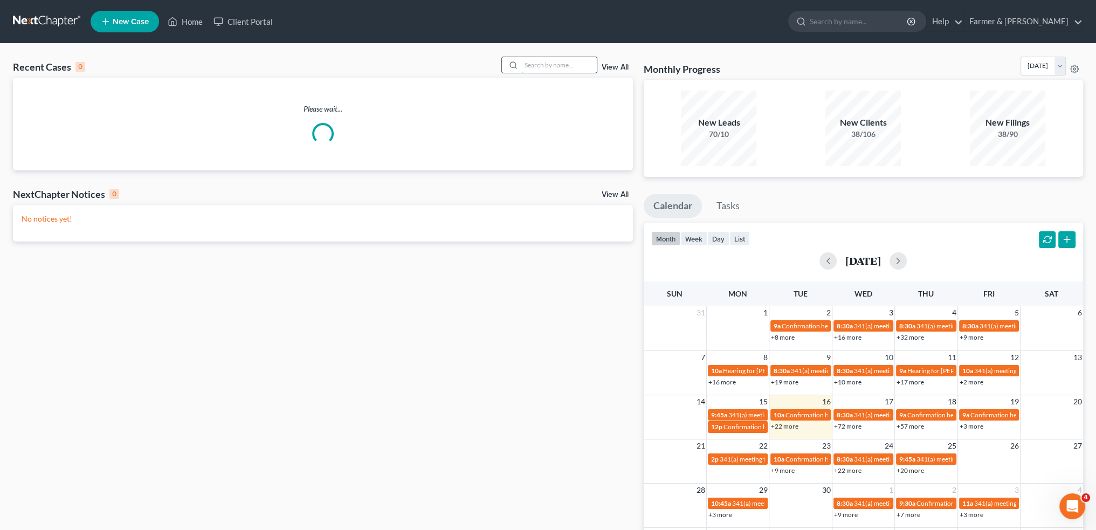
click at [570, 69] on input "search" at bounding box center [558, 65] width 75 height 16
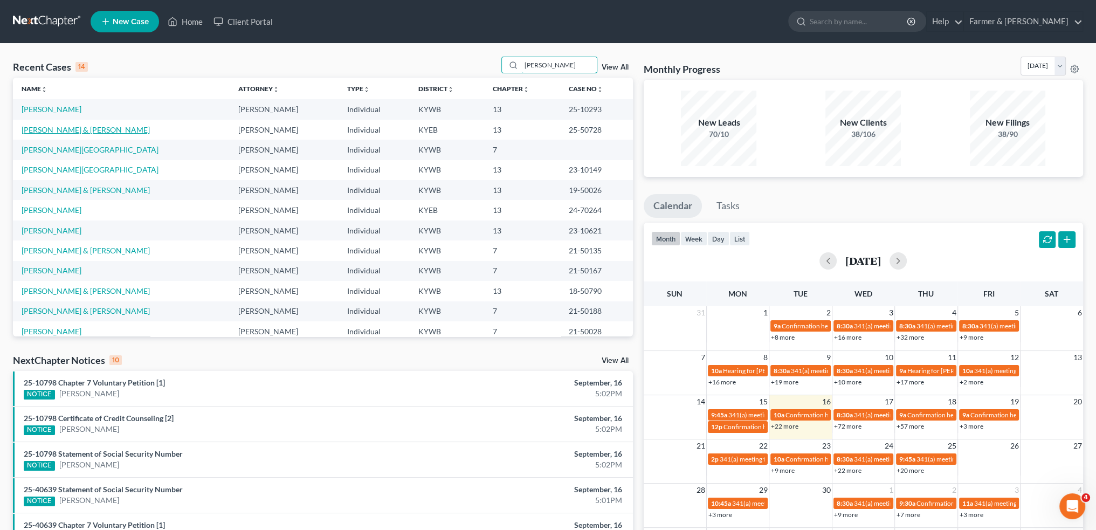
type input "reid"
click at [70, 128] on link "[PERSON_NAME] & [PERSON_NAME]" at bounding box center [86, 129] width 128 height 9
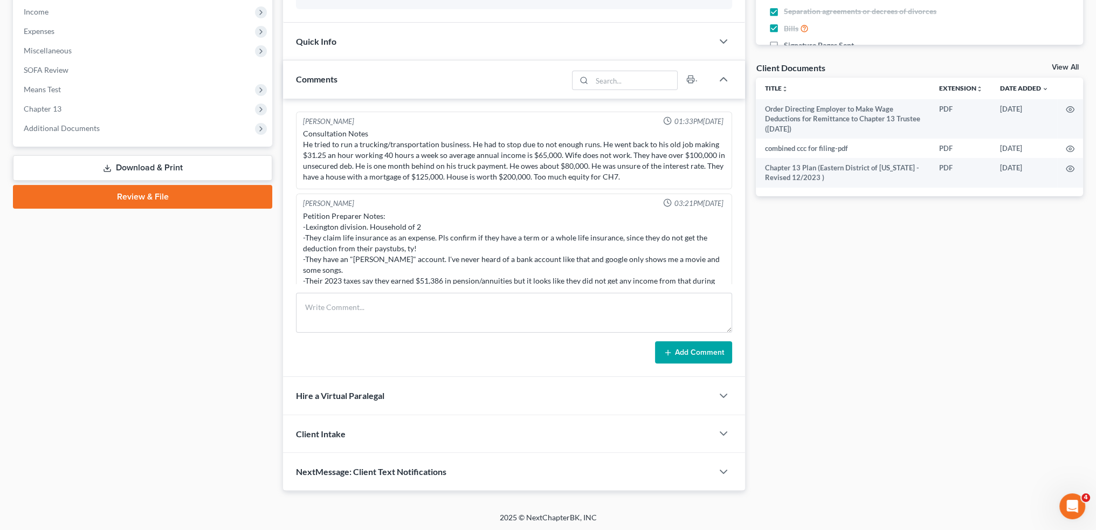
scroll to position [231, 0]
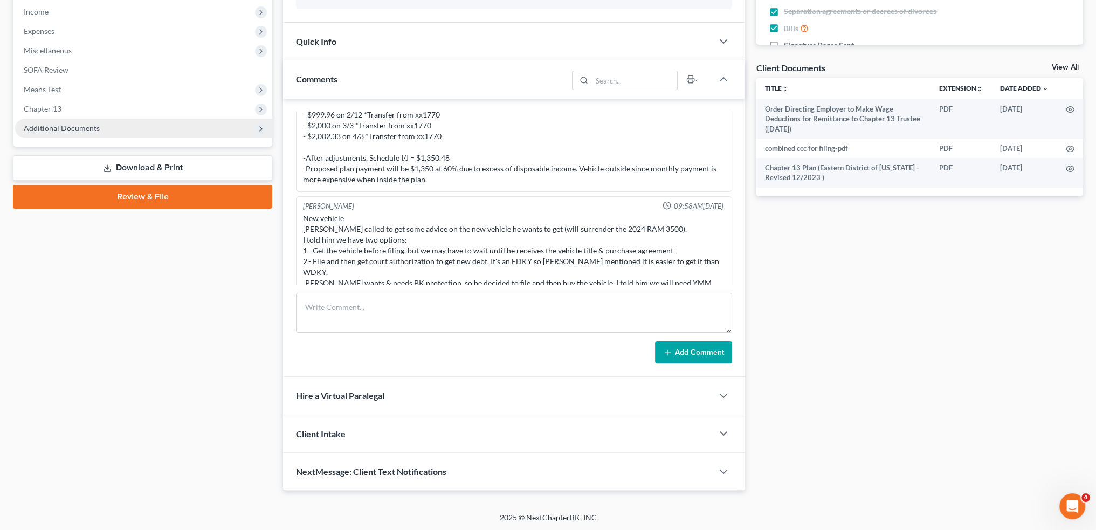
click at [71, 126] on span "Additional Documents" at bounding box center [62, 127] width 76 height 9
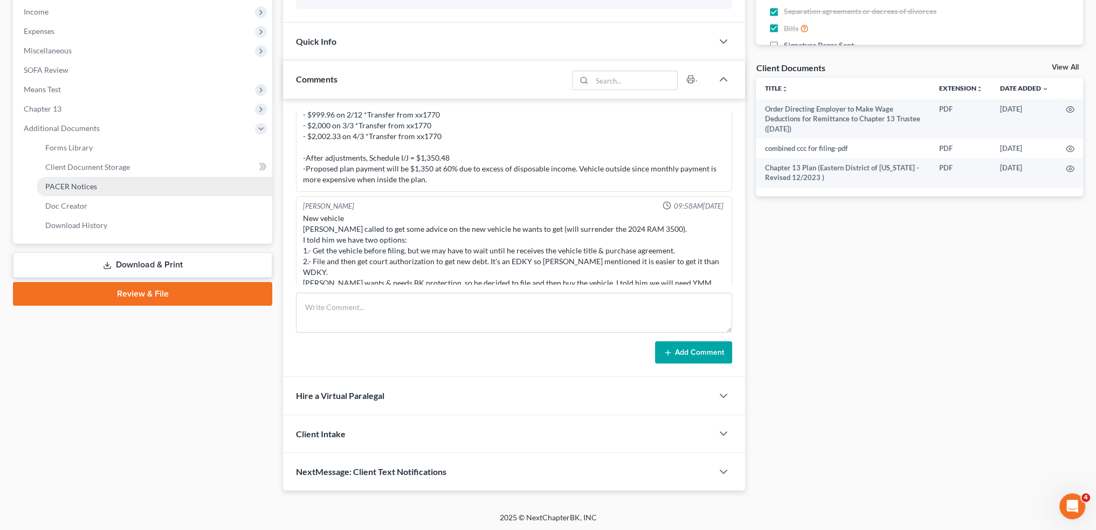
click at [78, 187] on span "PACER Notices" at bounding box center [71, 186] width 52 height 9
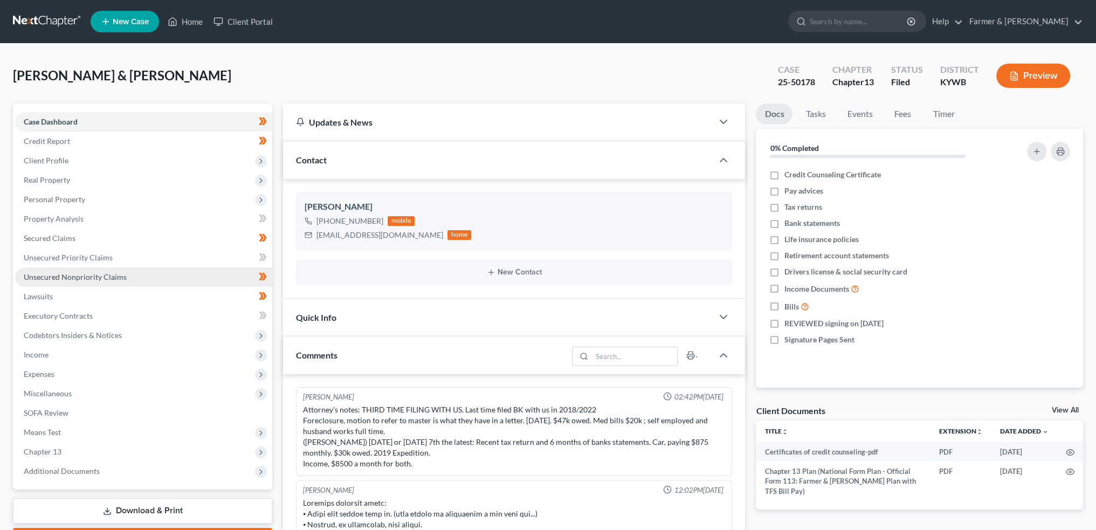
scroll to position [328, 0]
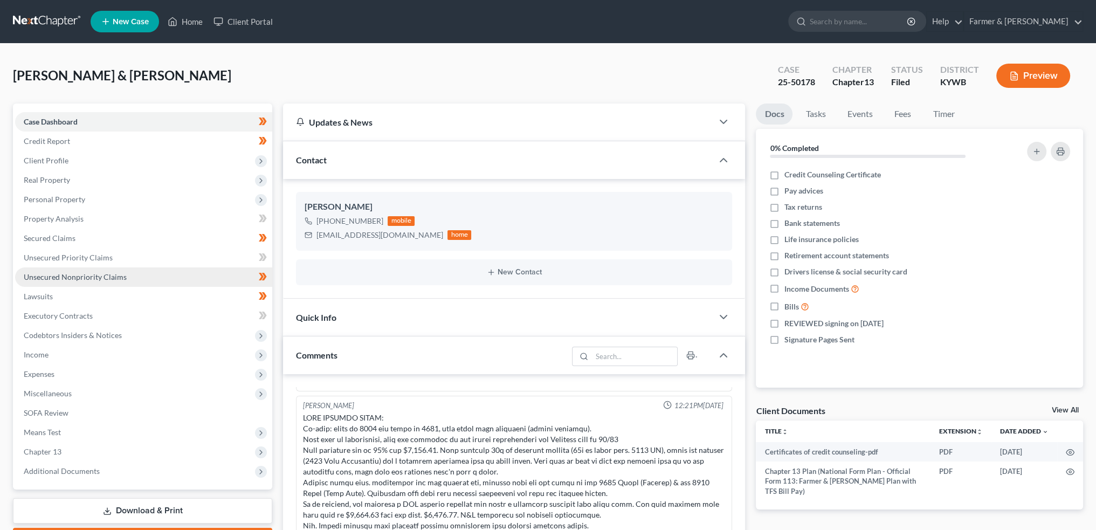
click at [79, 276] on span "Unsecured Nonpriority Claims" at bounding box center [75, 276] width 103 height 9
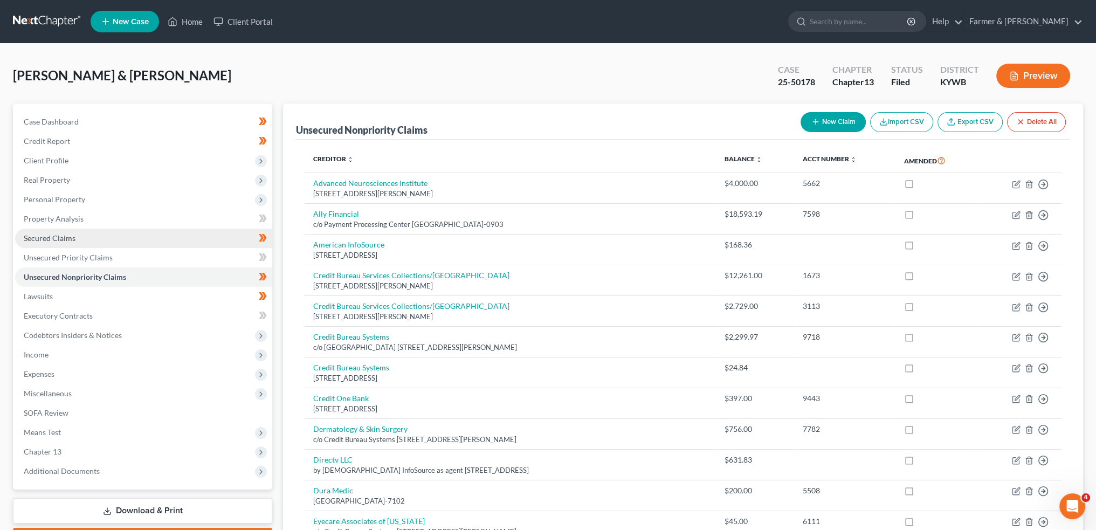
click at [92, 237] on link "Secured Claims" at bounding box center [143, 238] width 257 height 19
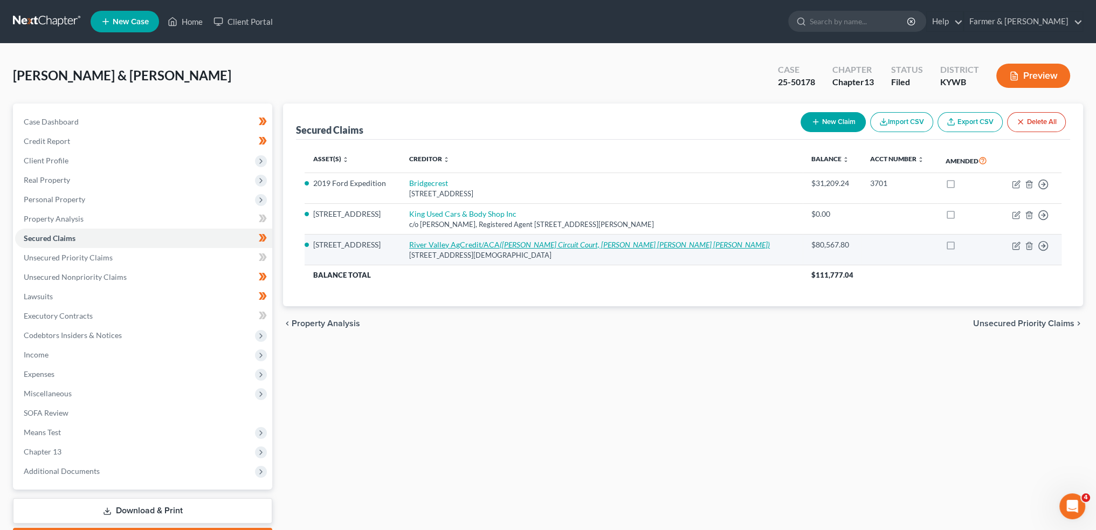
click at [449, 245] on link "River Valley AgCredit/ACA ([PERSON_NAME] Circuit Court, [PERSON_NAME] [PERSON_N…" at bounding box center [589, 244] width 361 height 9
select select "18"
select select "4"
select select "2"
select select "0"
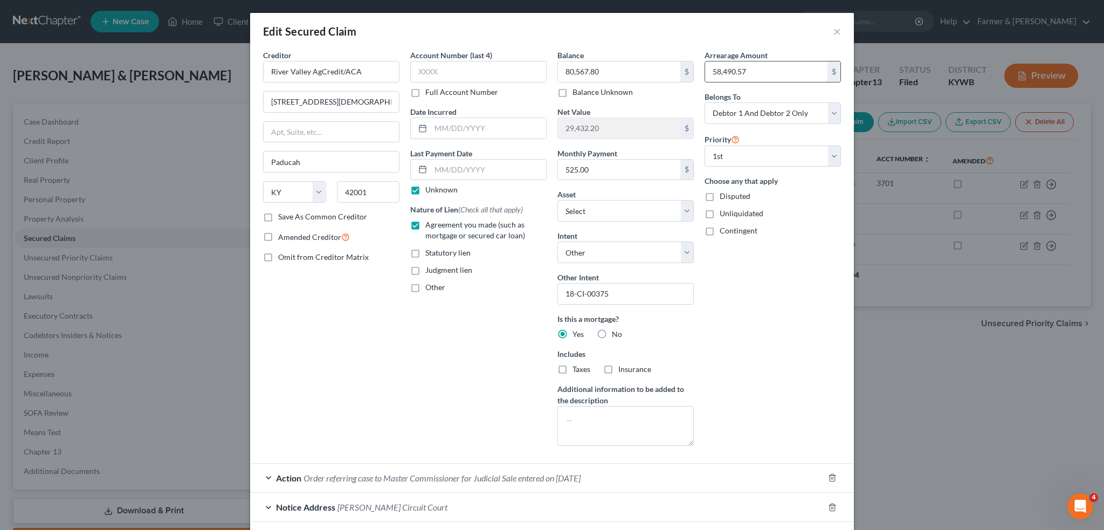
click at [751, 68] on input "58,490.57" at bounding box center [766, 71] width 122 height 20
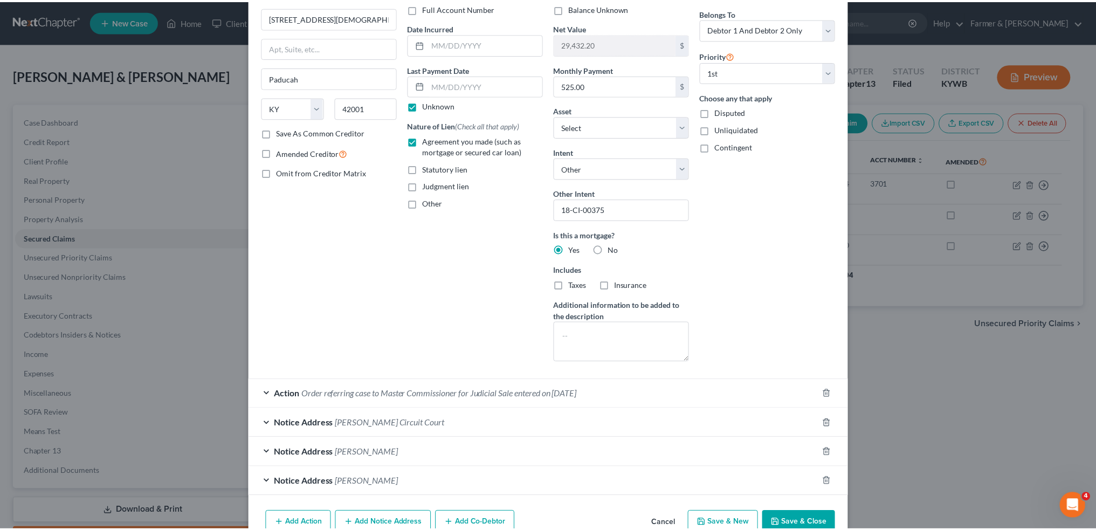
scroll to position [139, 0]
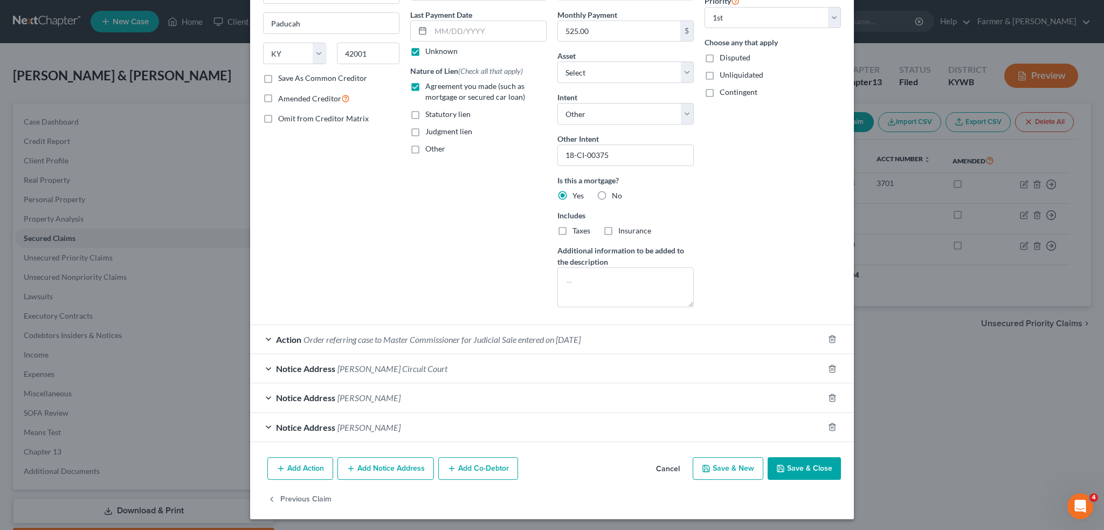
type input "0.00"
click at [814, 459] on button "Save & Close" at bounding box center [804, 468] width 73 height 23
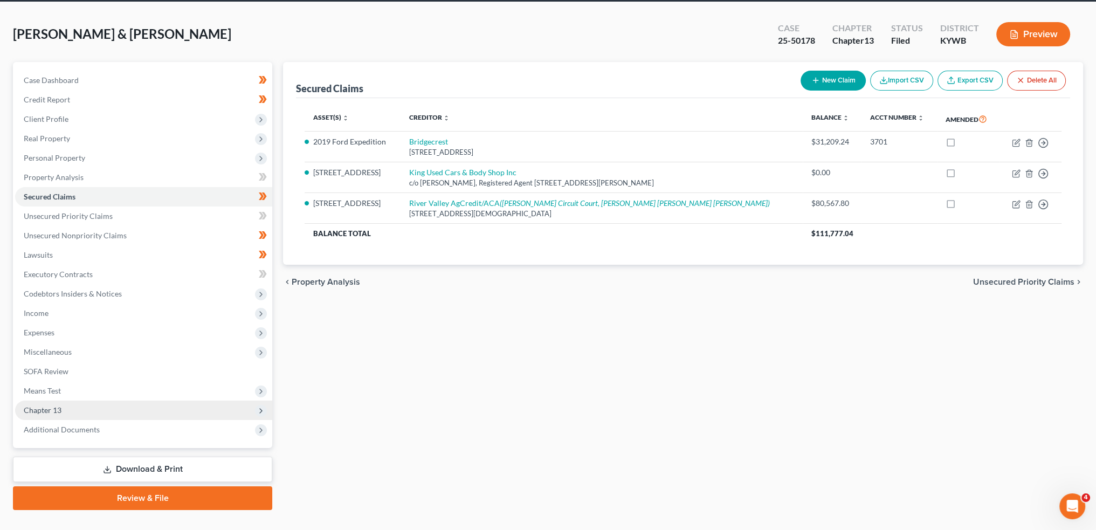
scroll to position [61, 0]
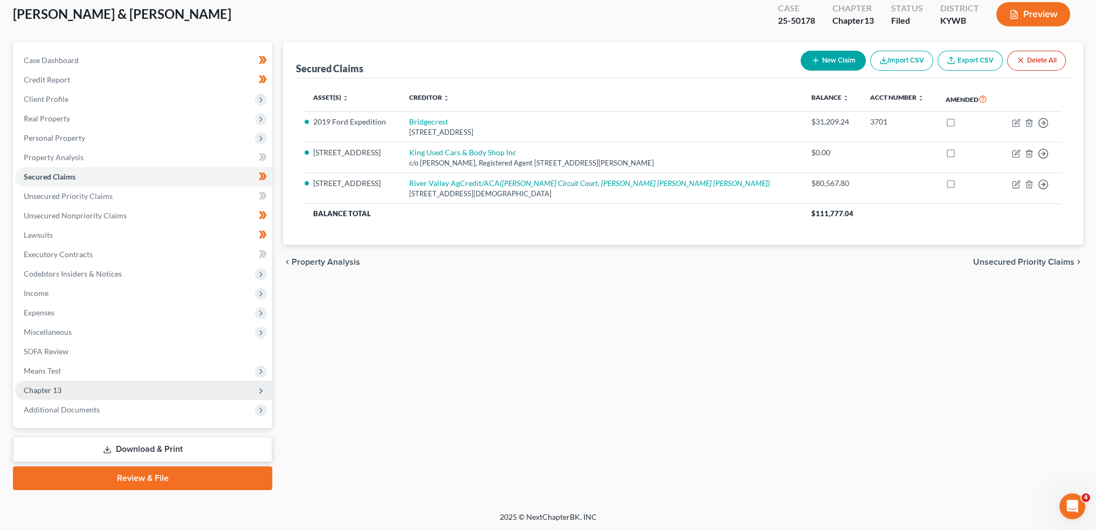
click at [53, 388] on span "Chapter 13" at bounding box center [43, 390] width 38 height 9
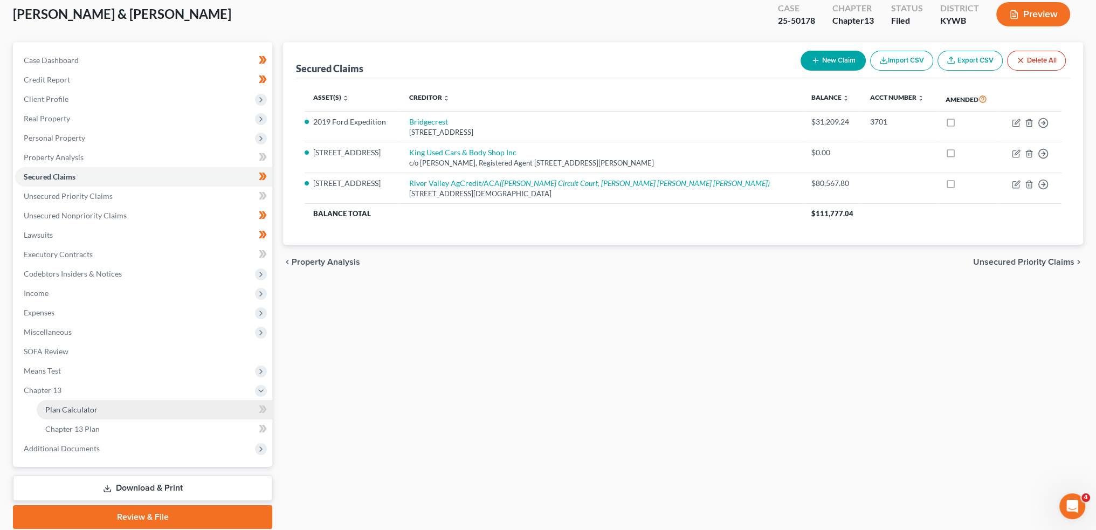
click at [49, 411] on span "Plan Calculator" at bounding box center [71, 409] width 52 height 9
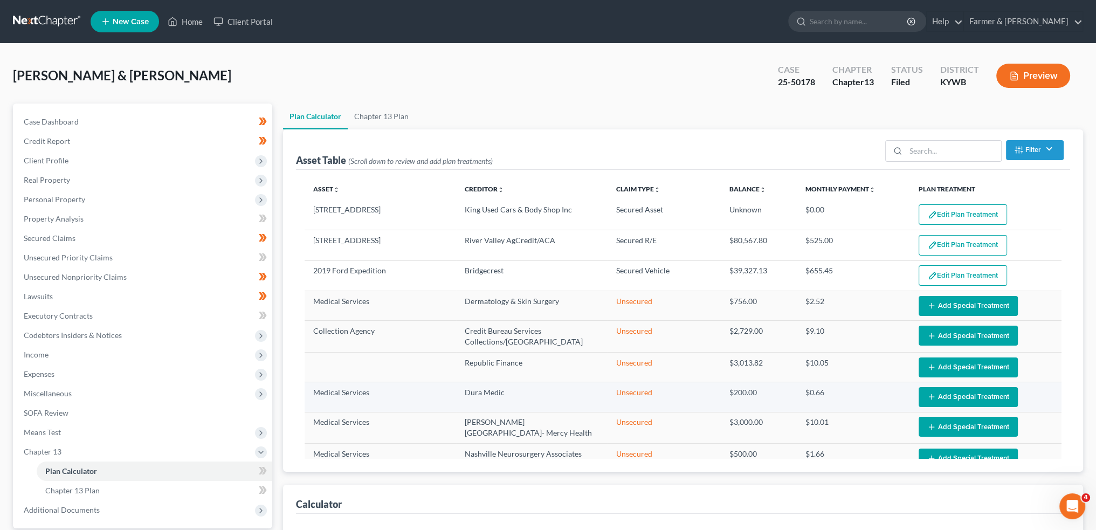
select select "59"
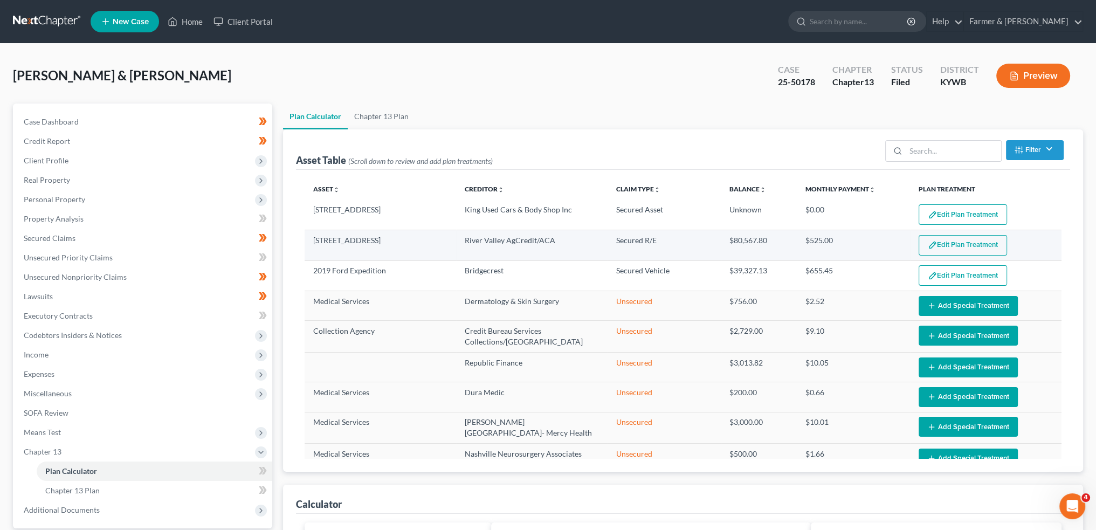
click at [951, 246] on button "Edit Plan Treatment" at bounding box center [963, 245] width 88 height 20
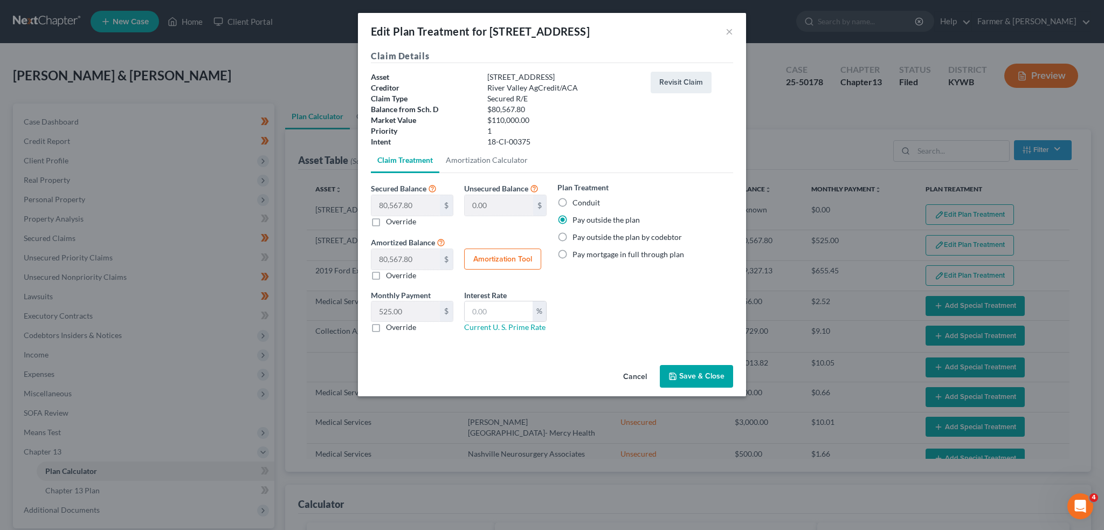
click at [686, 370] on button "Save & Close" at bounding box center [696, 376] width 73 height 23
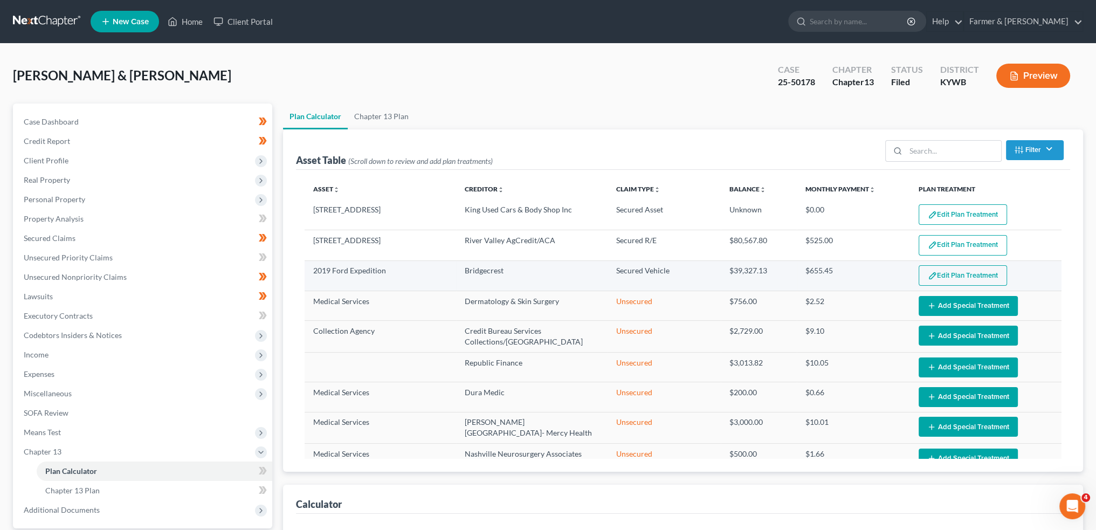
select select "59"
click at [930, 276] on img "button" at bounding box center [932, 275] width 9 height 9
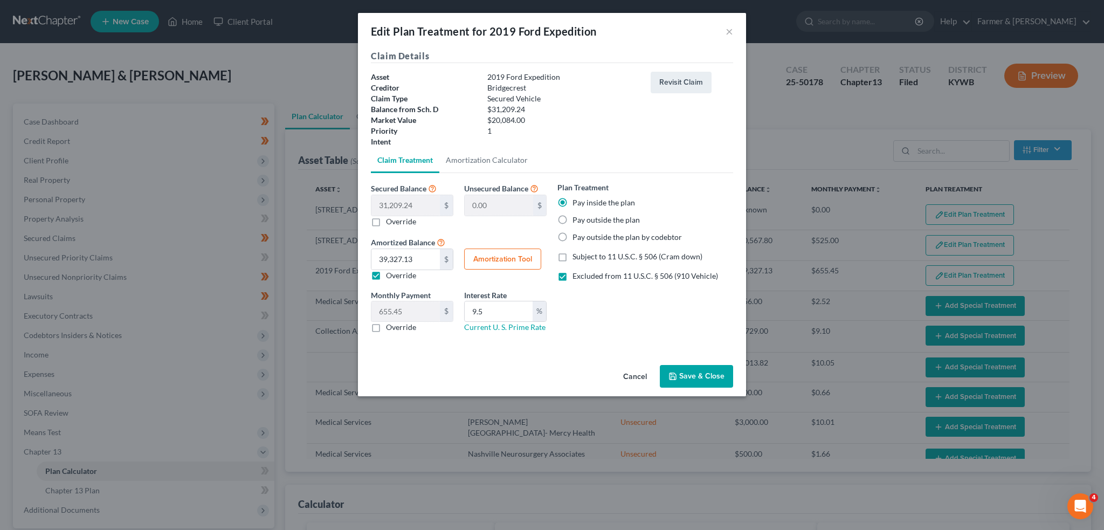
click at [697, 382] on button "Save & Close" at bounding box center [696, 376] width 73 height 23
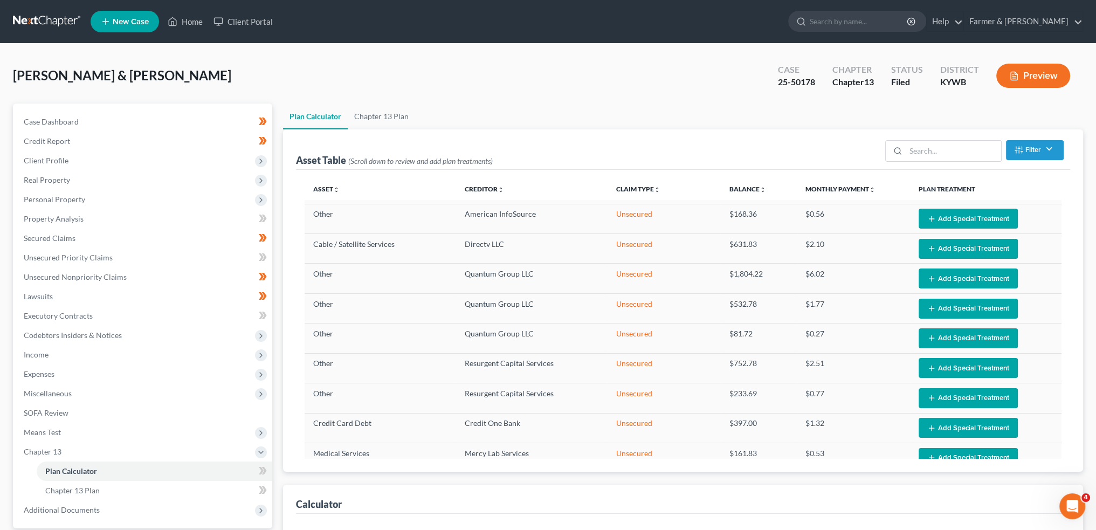
select select "59"
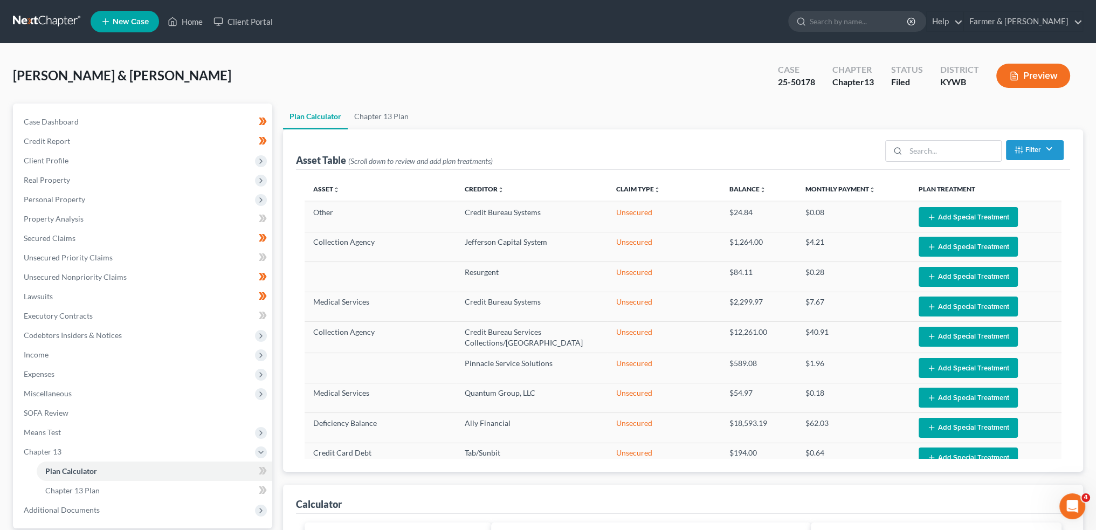
scroll to position [796, 0]
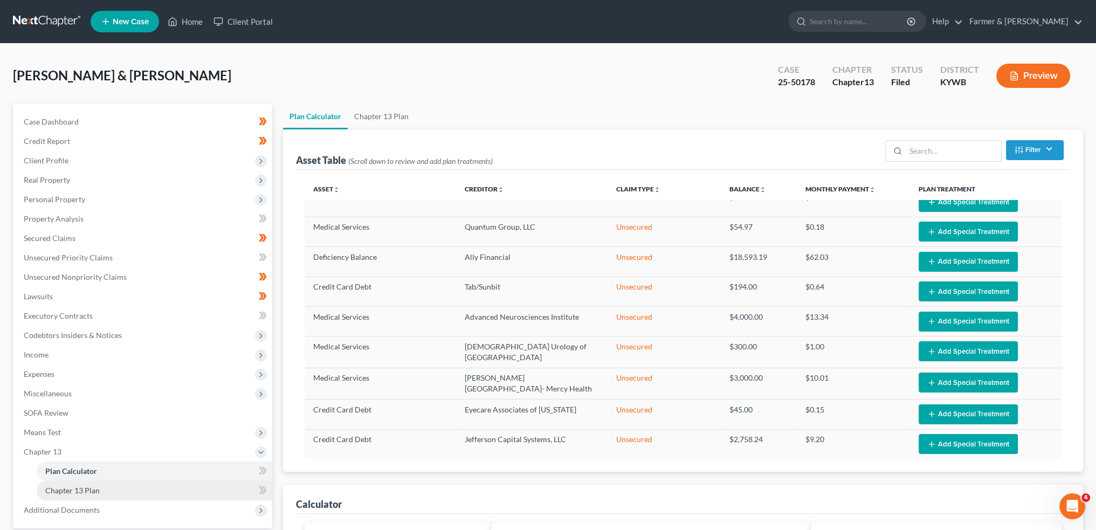
click at [83, 491] on span "Chapter 13 Plan" at bounding box center [72, 490] width 54 height 9
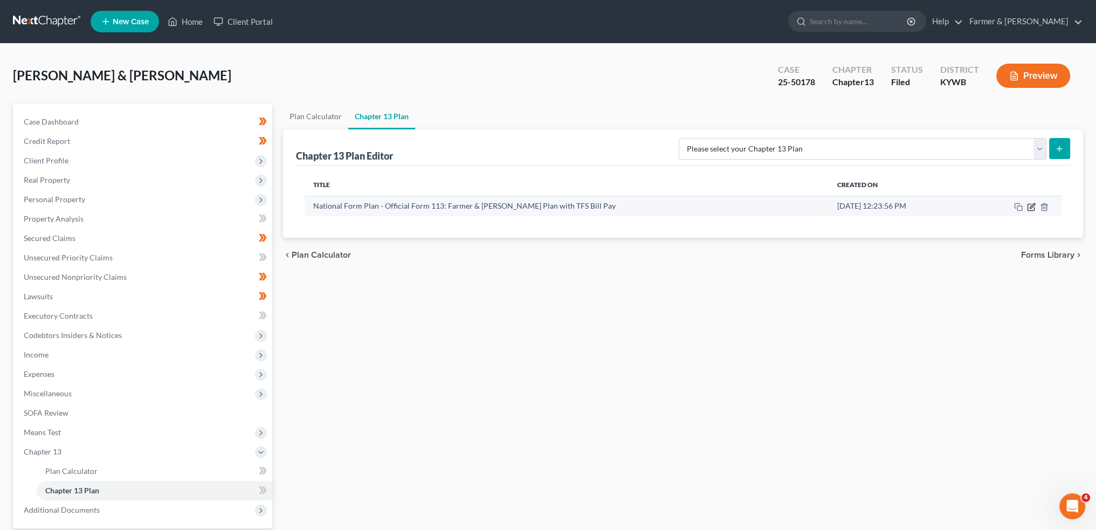
click at [1034, 205] on icon "button" at bounding box center [1031, 207] width 9 height 9
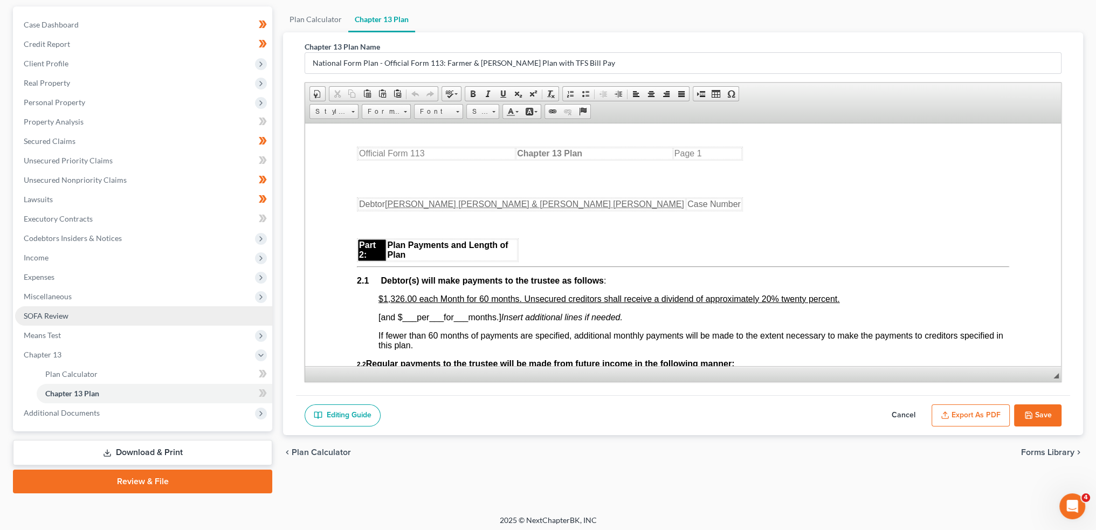
scroll to position [100, 0]
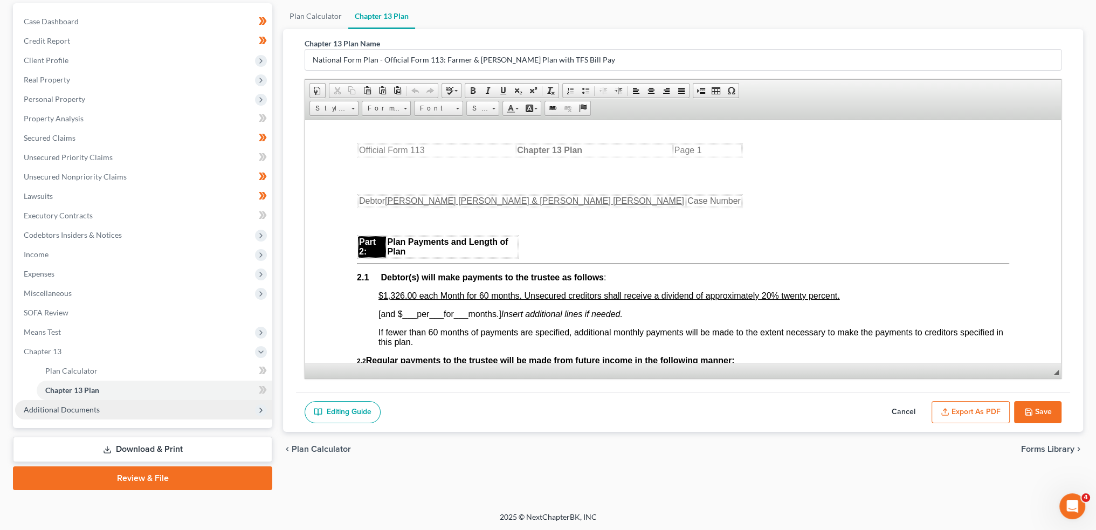
click at [68, 410] on span "Additional Documents" at bounding box center [62, 409] width 76 height 9
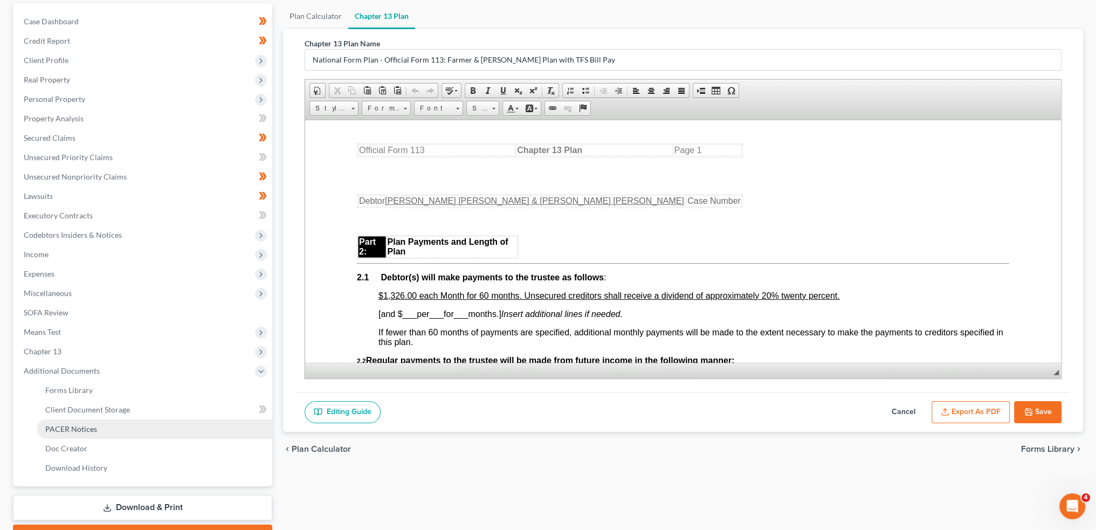
click at [72, 427] on span "PACER Notices" at bounding box center [71, 428] width 52 height 9
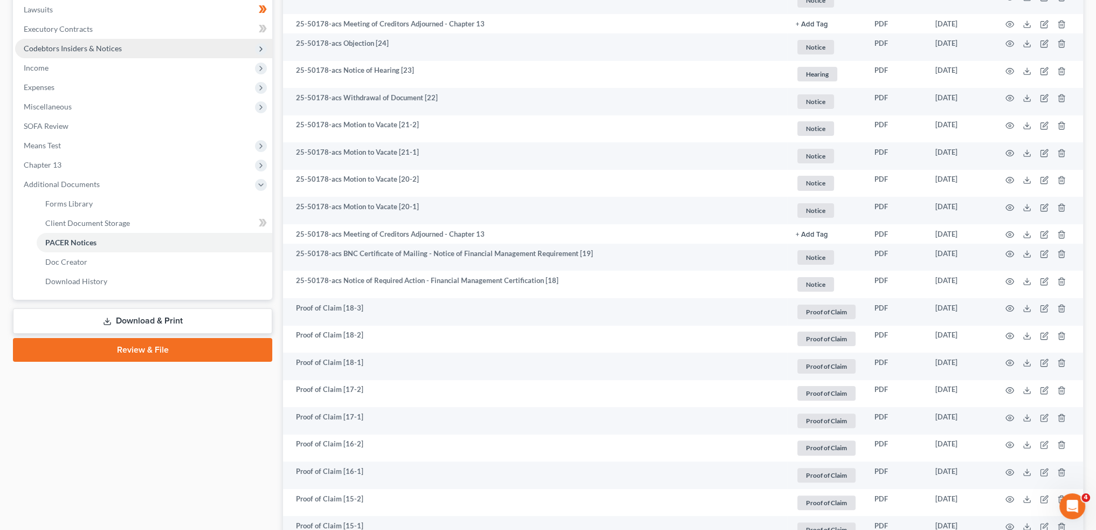
scroll to position [36, 0]
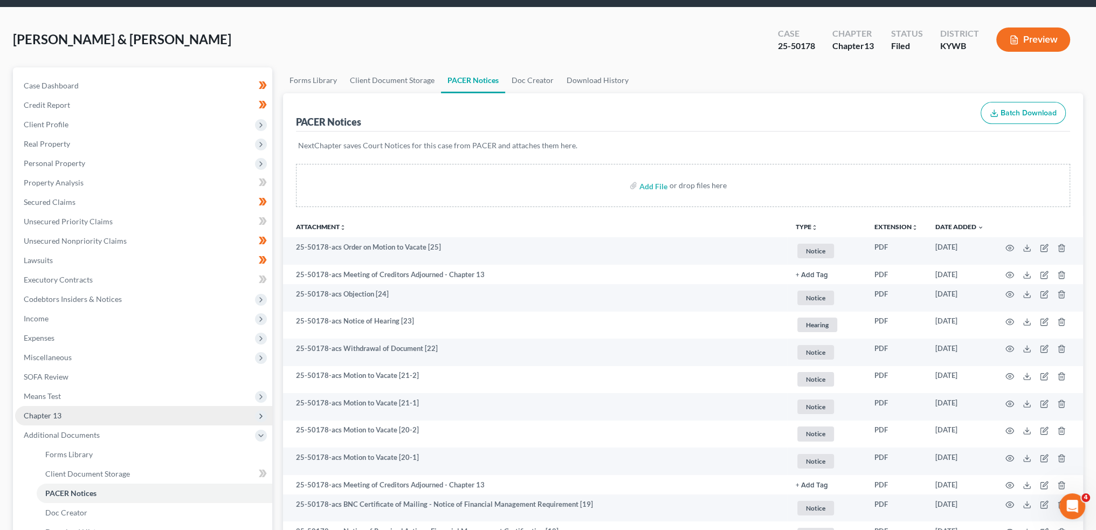
click at [76, 416] on span "Chapter 13" at bounding box center [143, 415] width 257 height 19
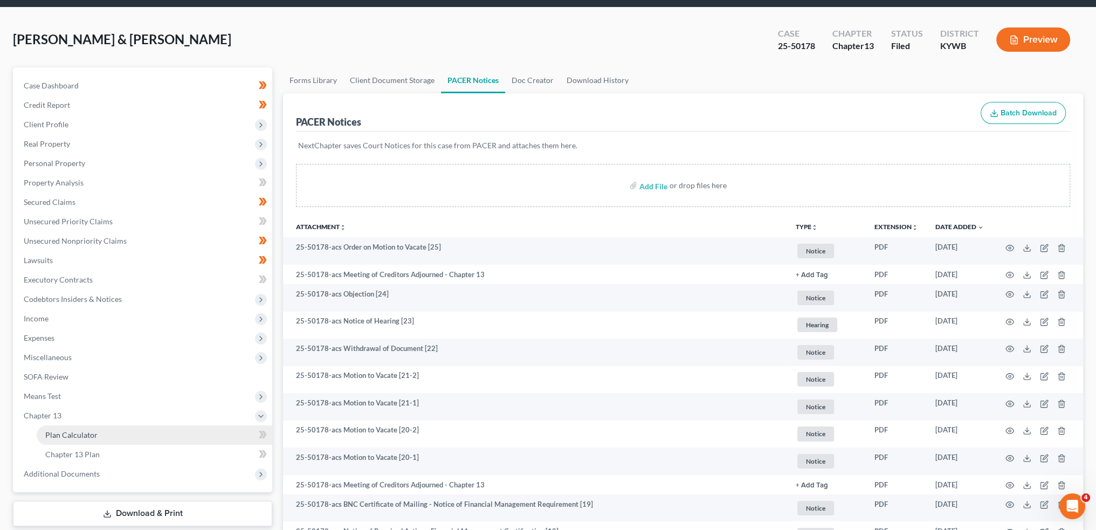
click at [79, 432] on span "Plan Calculator" at bounding box center [71, 434] width 52 height 9
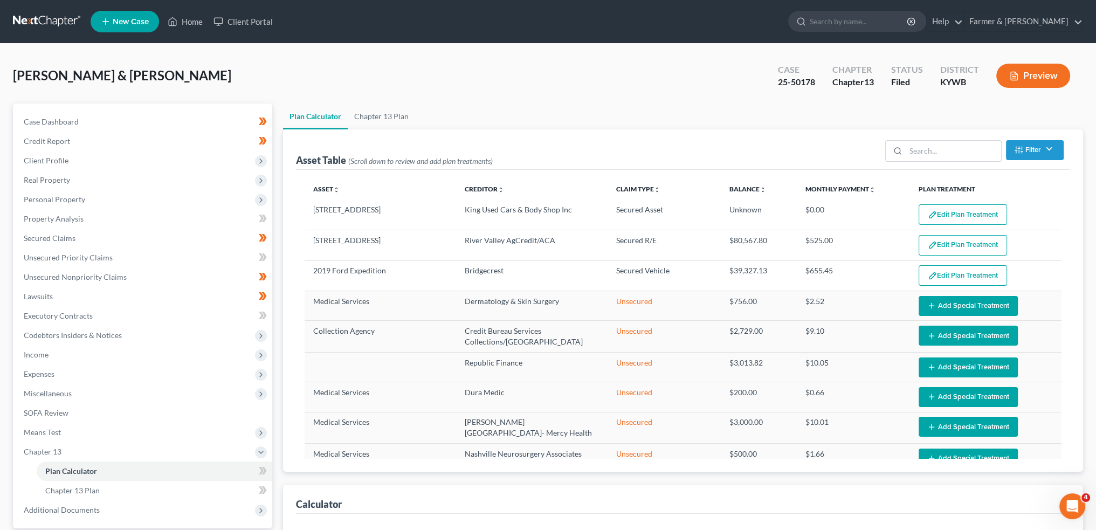
select select "59"
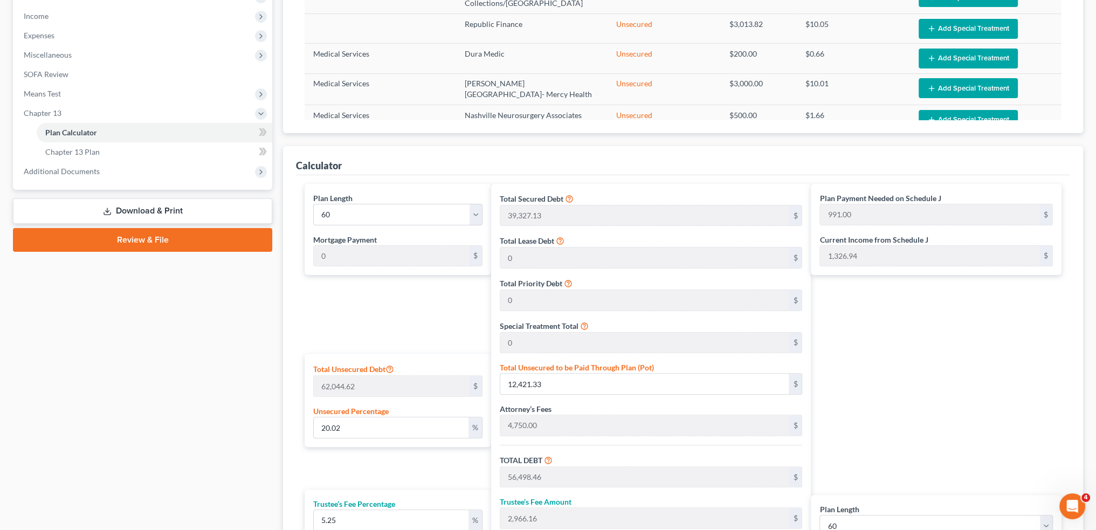
scroll to position [518, 0]
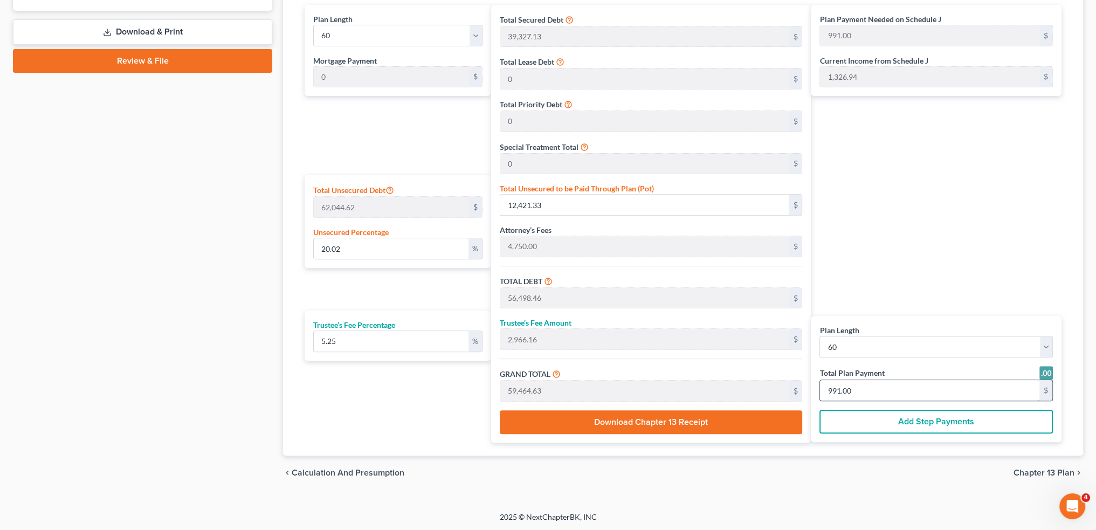
click at [891, 393] on input "991.00" at bounding box center [929, 390] width 219 height 20
type input "0"
type input "513.06"
type input "26.93"
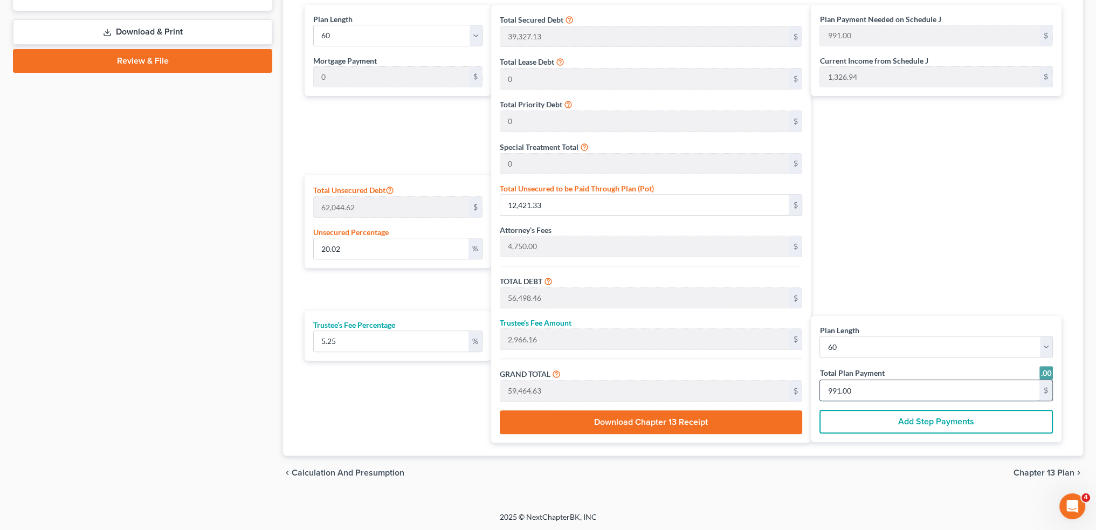
type input "540.00"
type input "9"
type input "5,415.67"
type input "284.32"
type input "5,700.00"
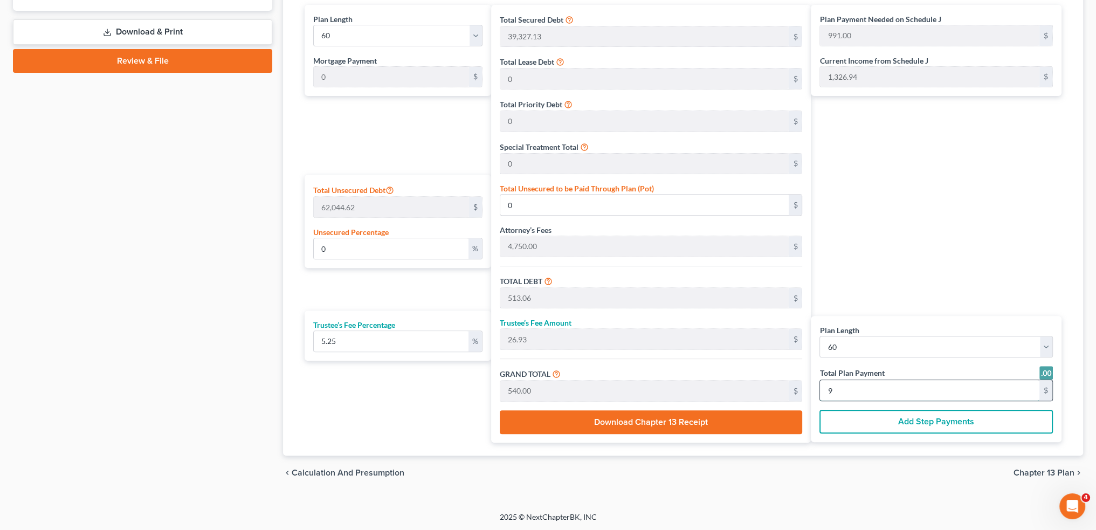
type input "95"
type input "16.25"
type input "10,079.63"
type input "54,156.76"
type input "2,843.23"
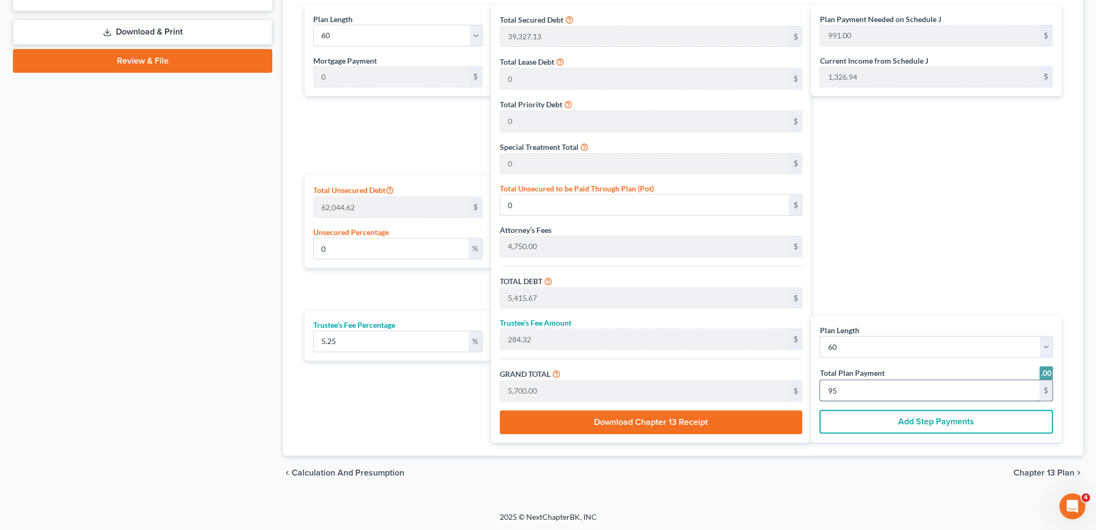
type input "57,000.00"
type input "950.00"
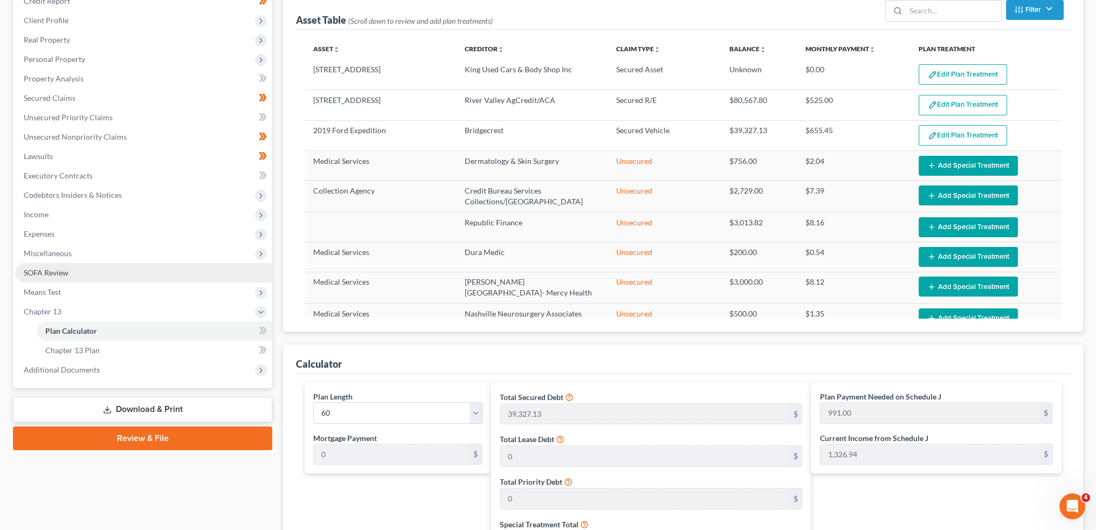
scroll to position [68, 0]
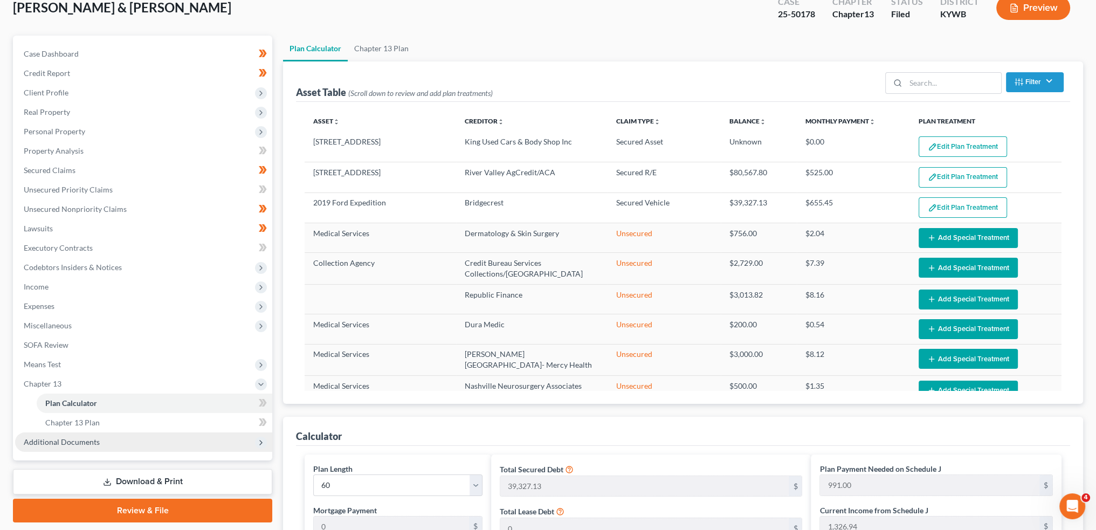
click at [61, 441] on span "Additional Documents" at bounding box center [62, 441] width 76 height 9
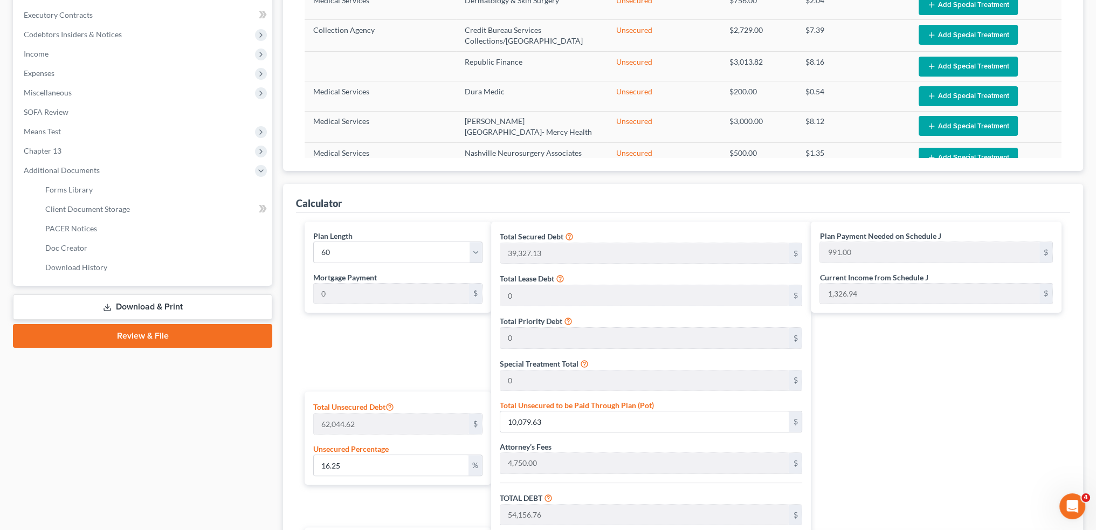
scroll to position [338, 0]
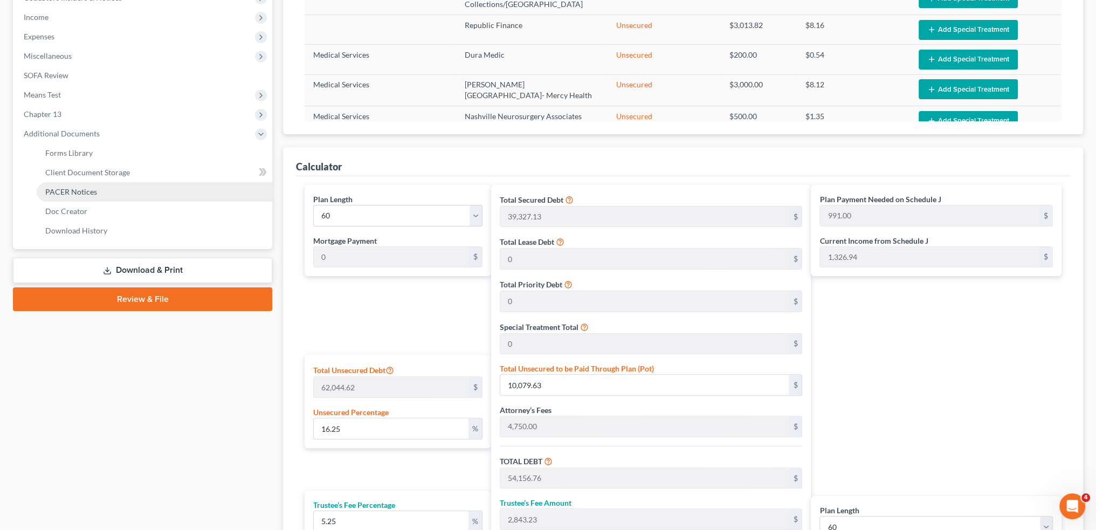
click at [71, 195] on span "PACER Notices" at bounding box center [71, 191] width 52 height 9
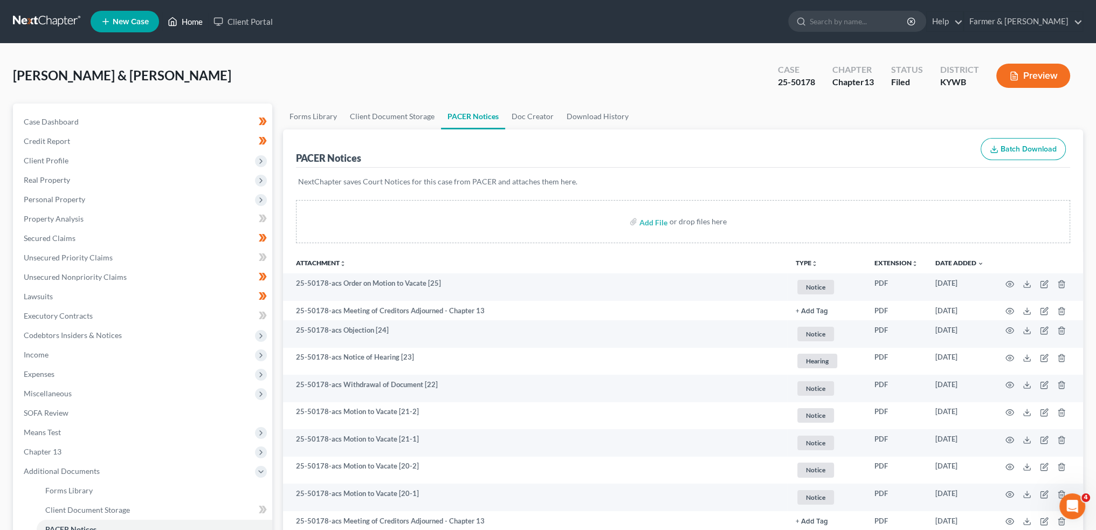
drag, startPoint x: 192, startPoint y: 23, endPoint x: 313, endPoint y: 54, distance: 124.9
click at [192, 23] on link "Home" at bounding box center [185, 21] width 46 height 19
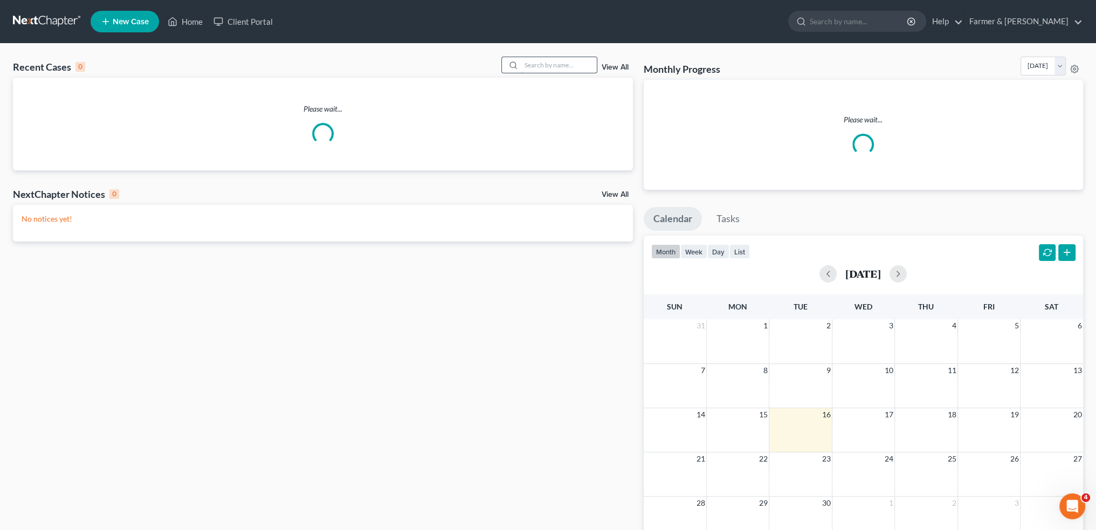
click at [539, 63] on input "search" at bounding box center [558, 65] width 75 height 16
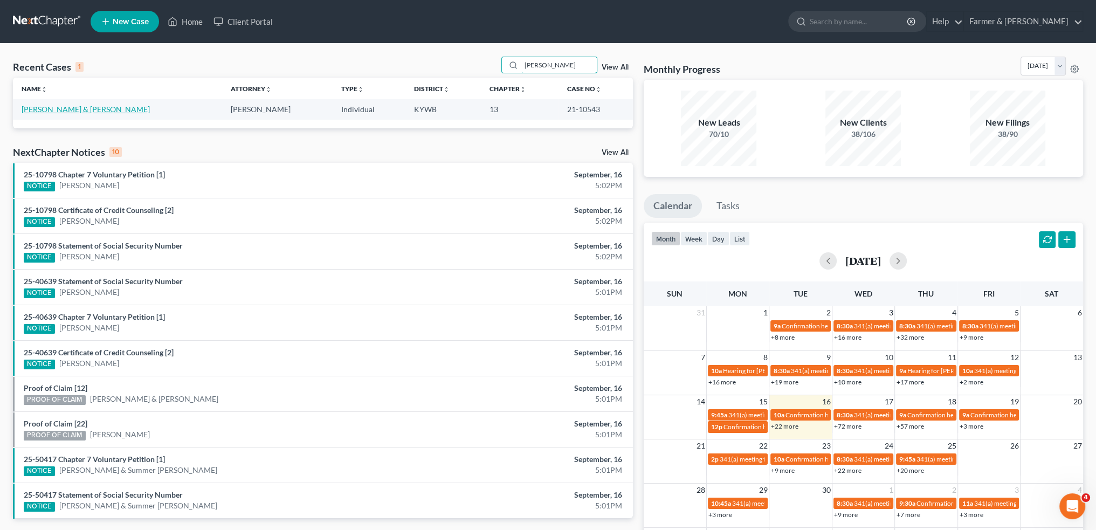
type input "[PERSON_NAME]"
click at [71, 107] on link "[PERSON_NAME] & [PERSON_NAME]" at bounding box center [86, 109] width 128 height 9
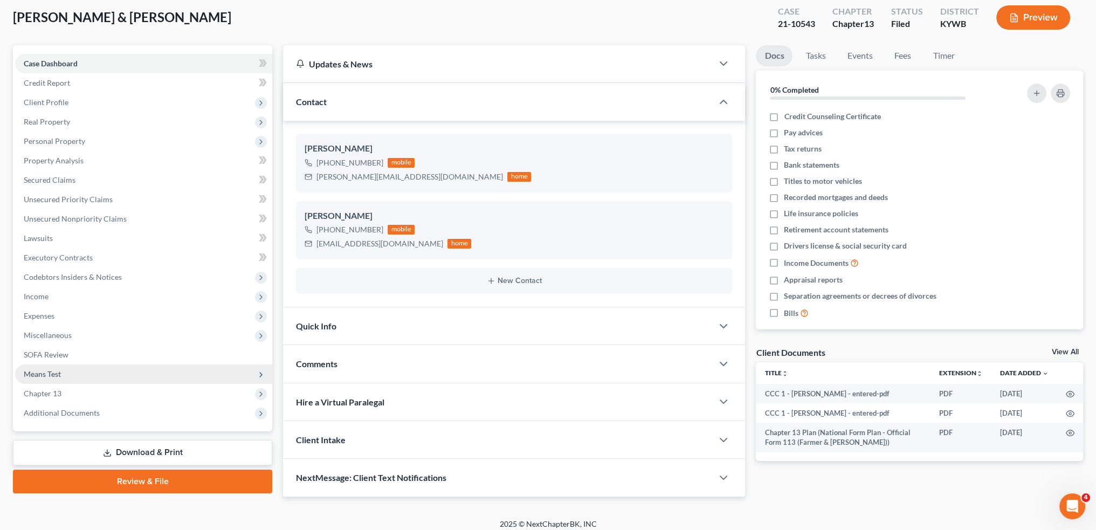
scroll to position [65, 0]
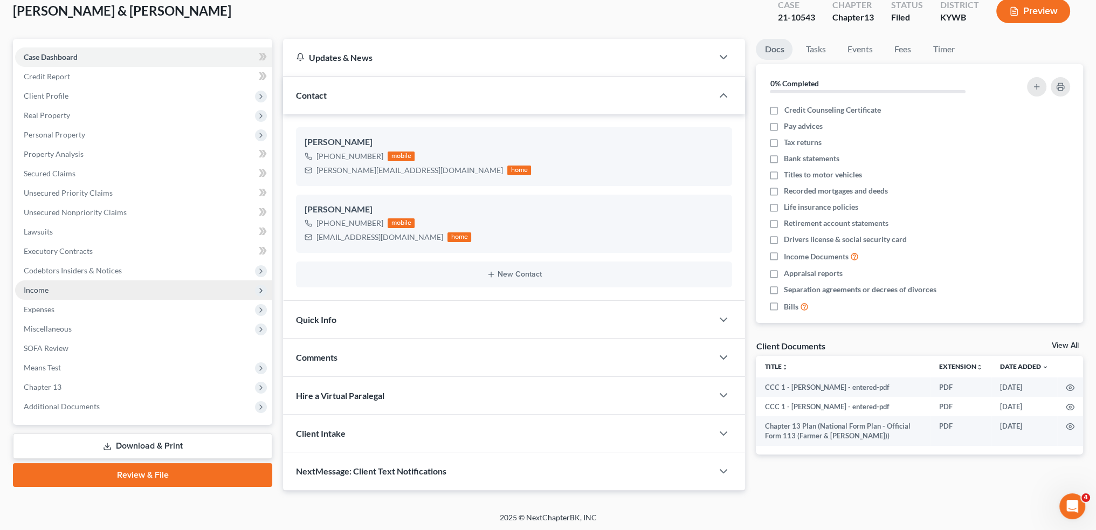
click at [94, 409] on span "Additional Documents" at bounding box center [62, 406] width 76 height 9
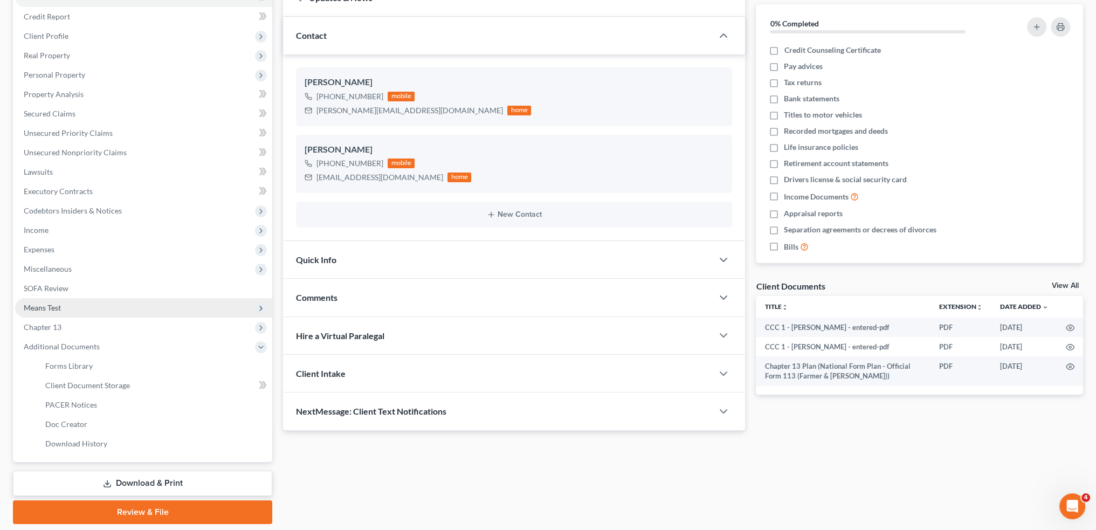
scroll to position [159, 0]
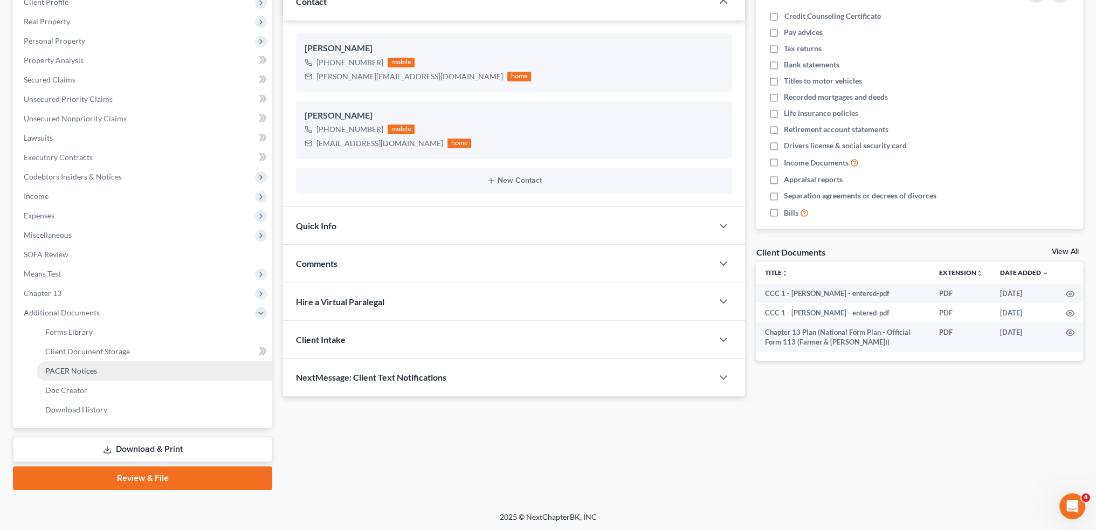
click at [97, 368] on link "PACER Notices" at bounding box center [155, 370] width 236 height 19
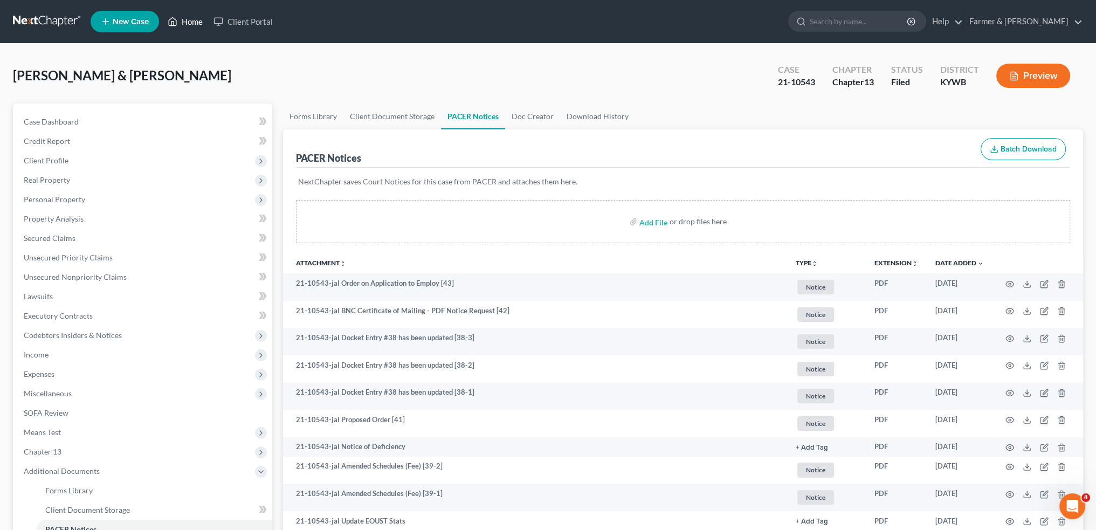
click at [179, 18] on link "Home" at bounding box center [185, 21] width 46 height 19
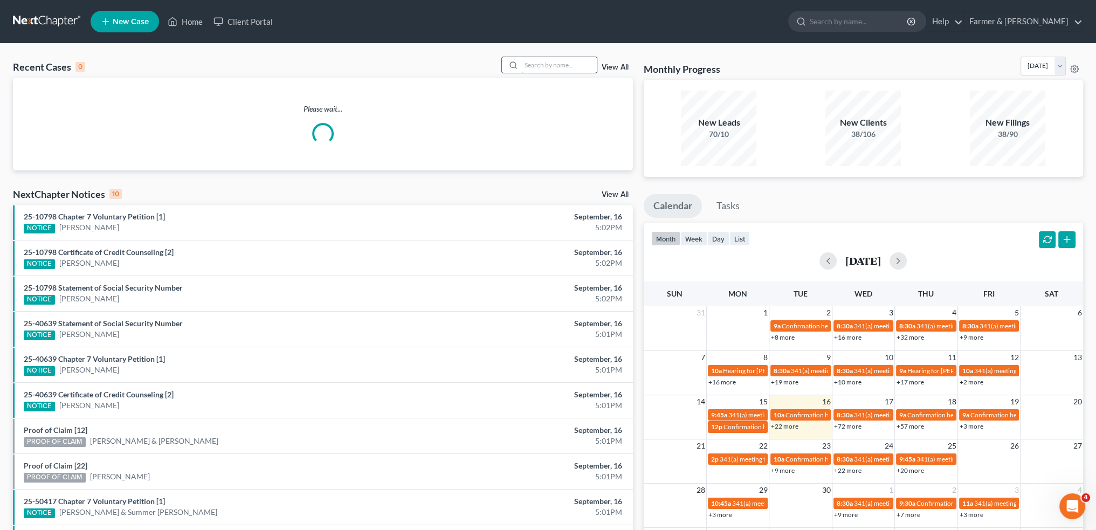
click at [554, 60] on input "search" at bounding box center [558, 65] width 75 height 16
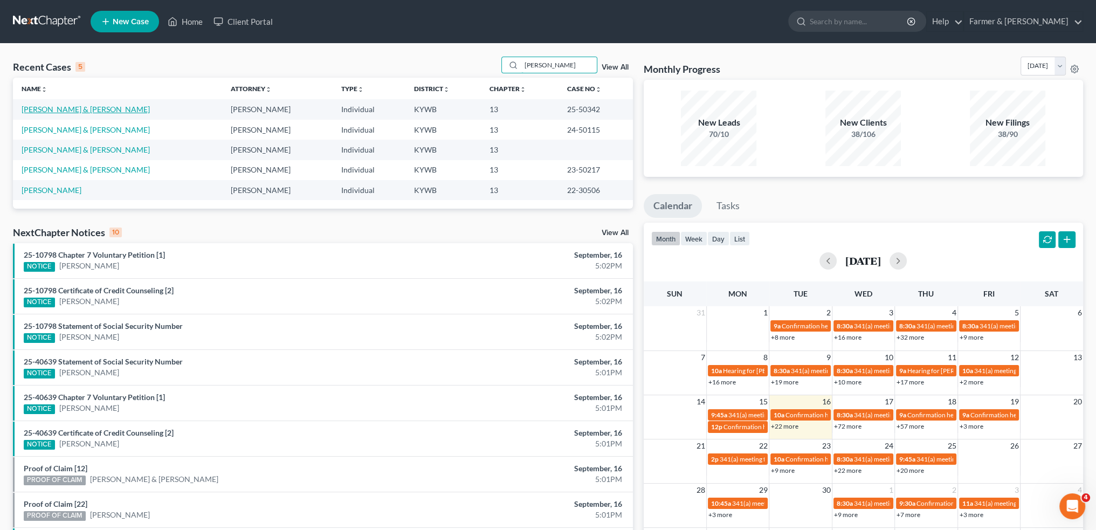
type input "[PERSON_NAME]"
click at [97, 111] on link "[PERSON_NAME] & [PERSON_NAME]" at bounding box center [86, 109] width 128 height 9
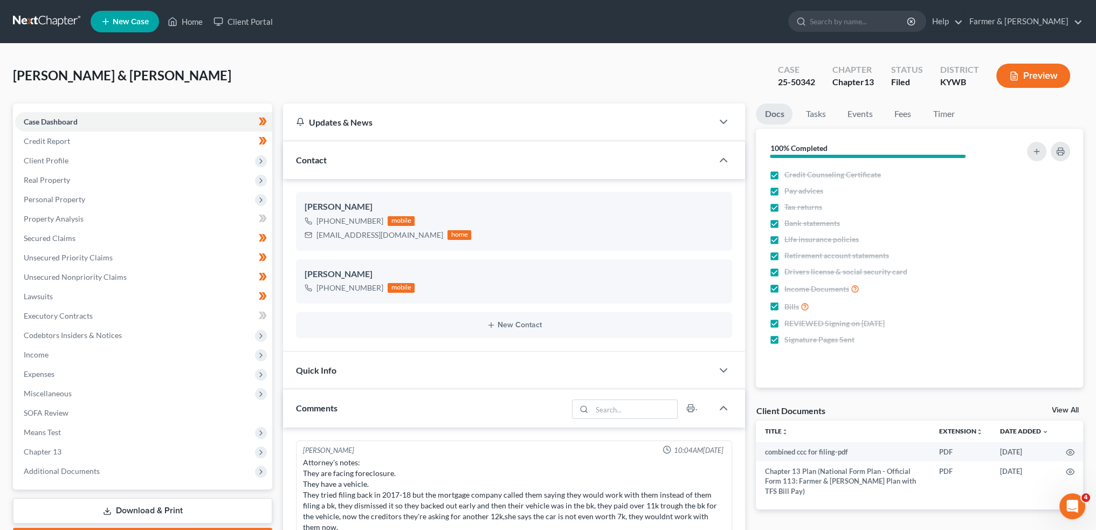
scroll to position [256, 0]
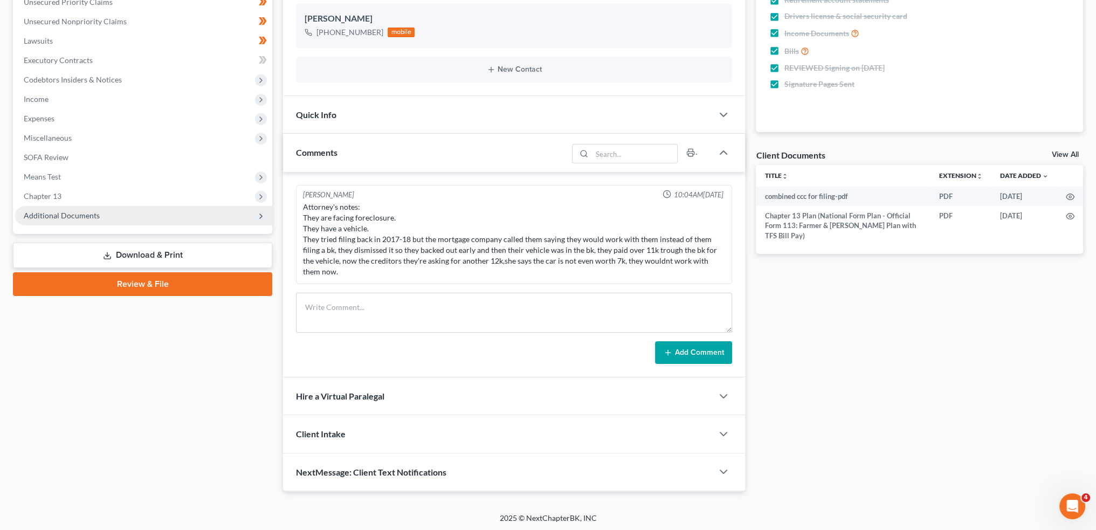
click at [79, 213] on span "Additional Documents" at bounding box center [62, 215] width 76 height 9
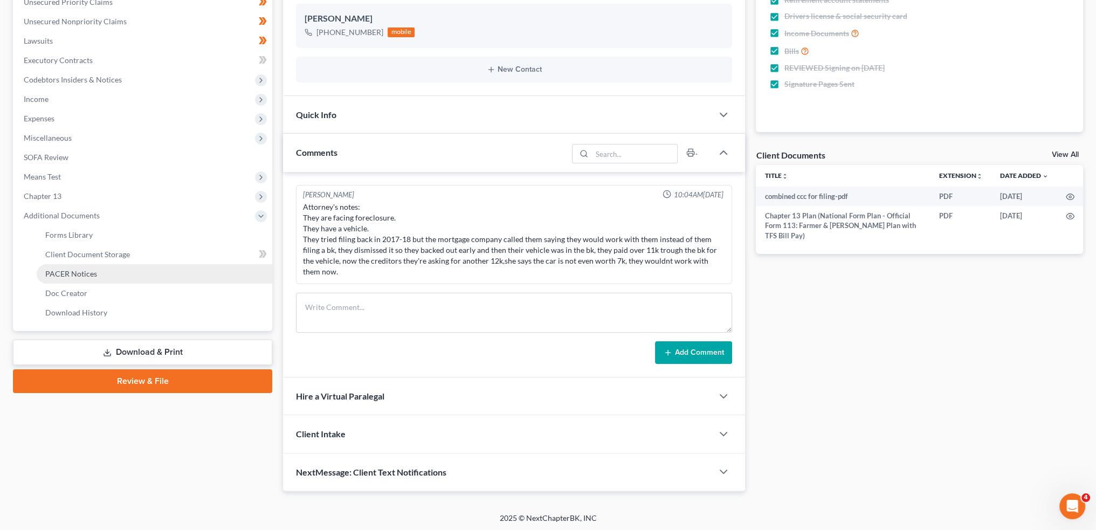
click at [70, 273] on span "PACER Notices" at bounding box center [71, 273] width 52 height 9
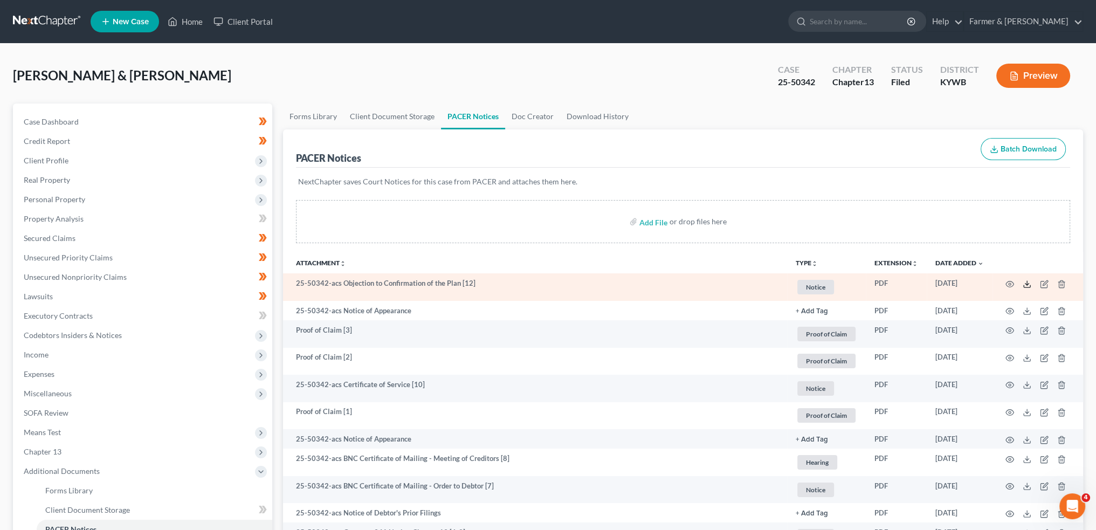
click at [1028, 282] on icon at bounding box center [1027, 284] width 9 height 9
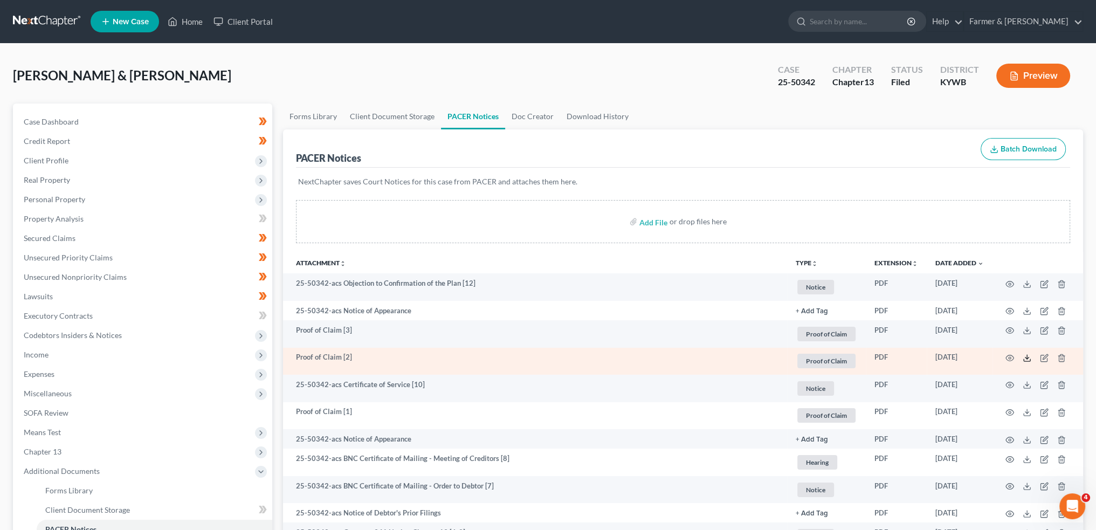
click at [1029, 355] on icon at bounding box center [1027, 358] width 9 height 9
